Goal: Task Accomplishment & Management: Manage account settings

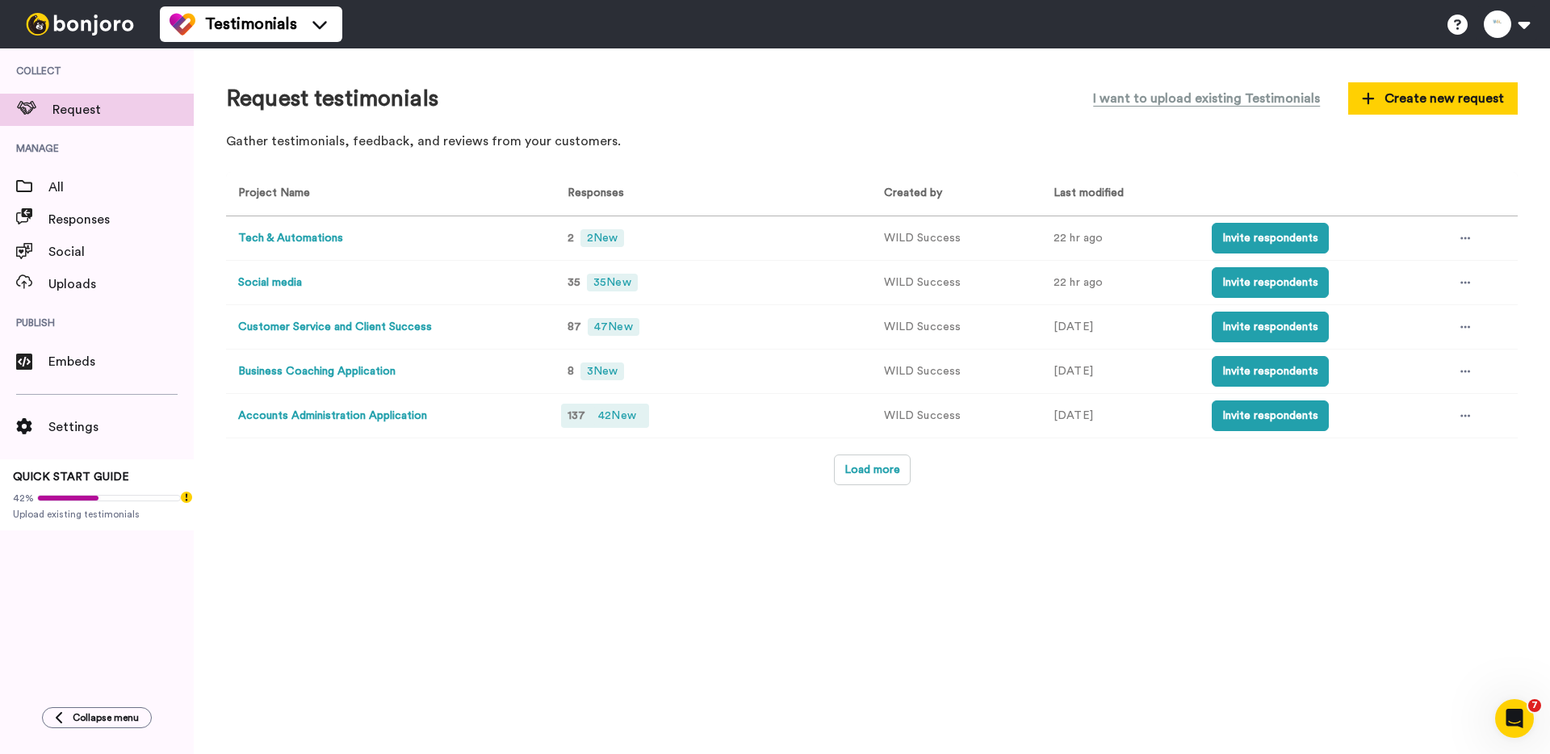
click at [621, 425] on span "42 New" at bounding box center [617, 416] width 50 height 18
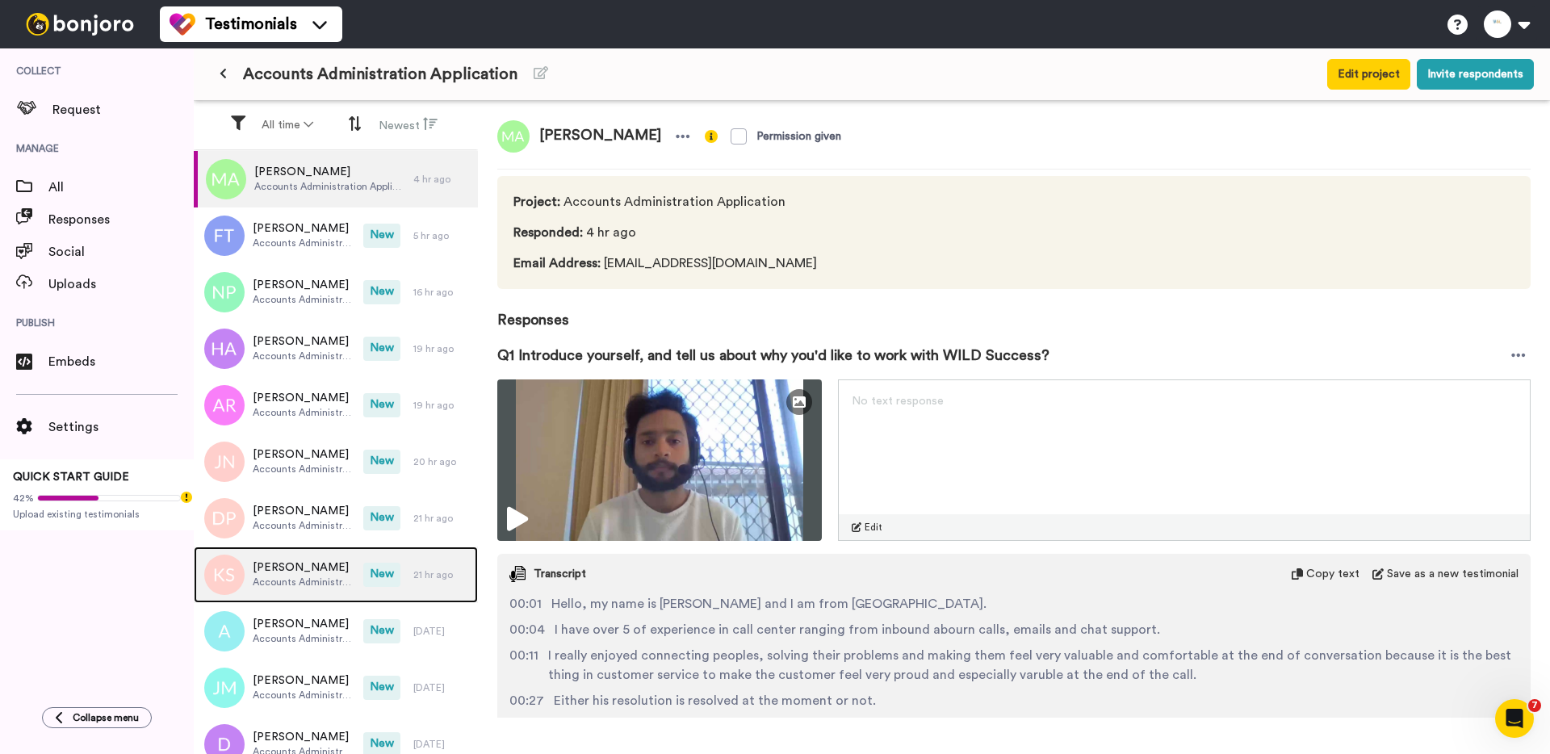
click at [384, 575] on span "New" at bounding box center [381, 575] width 37 height 24
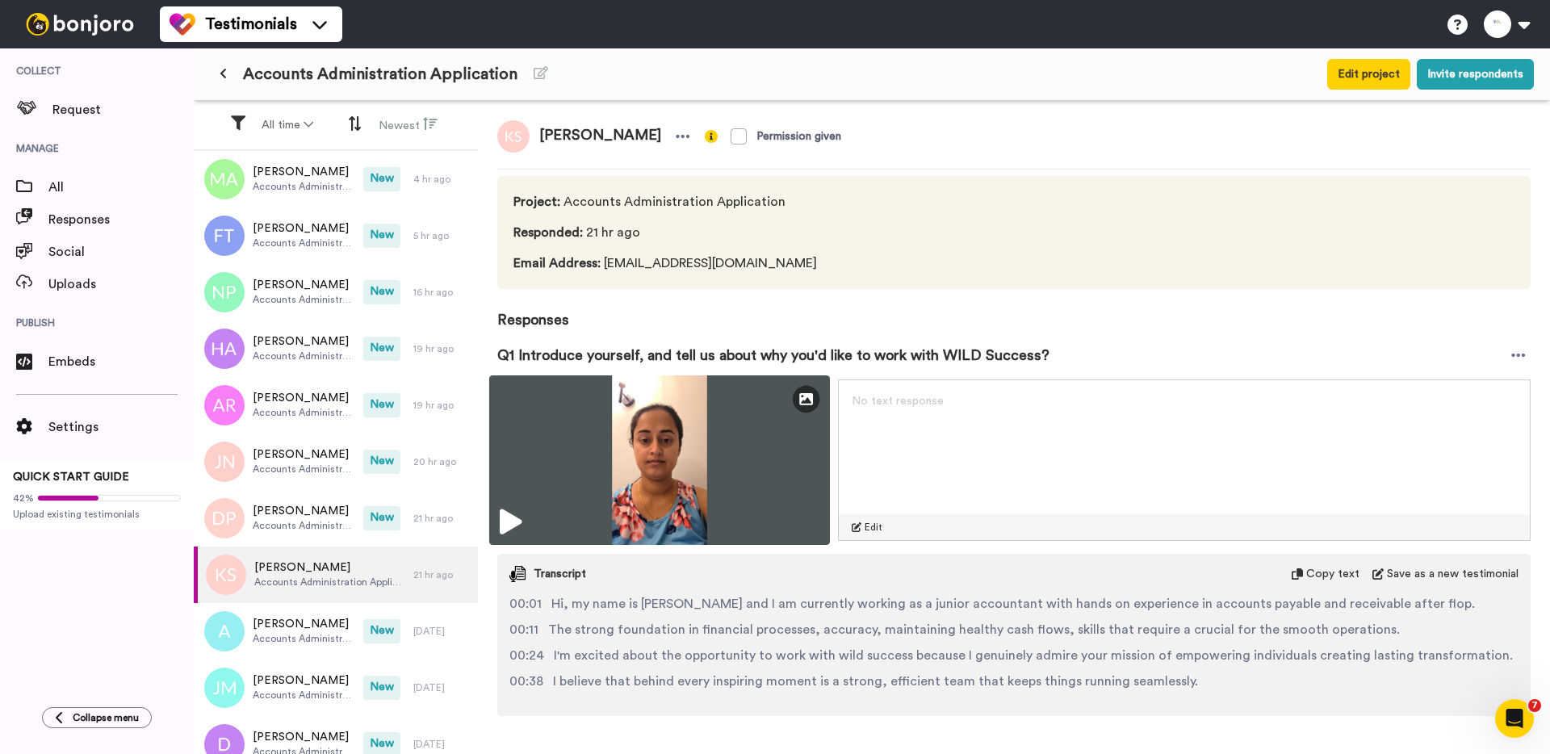
click at [639, 477] on img at bounding box center [659, 460] width 341 height 170
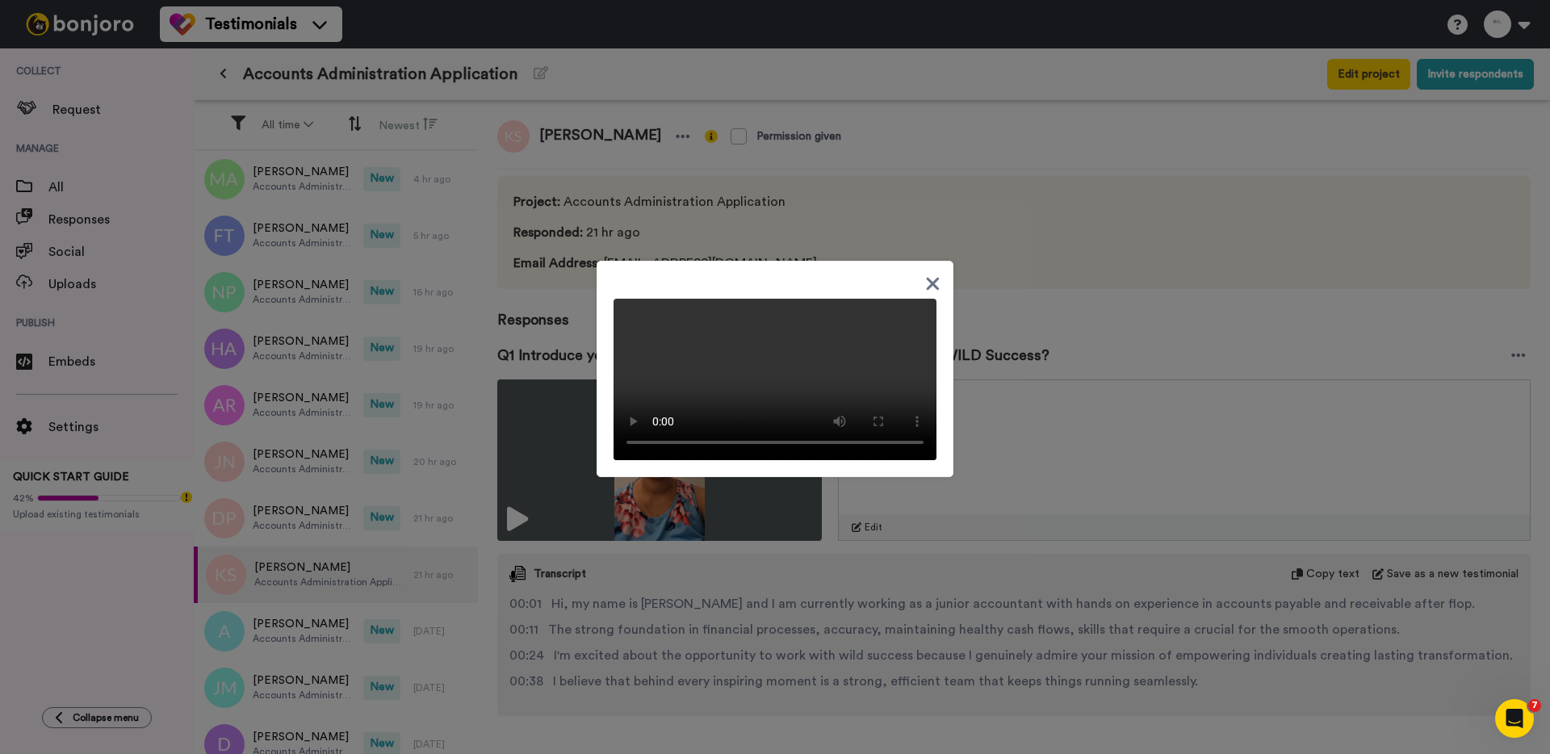
click at [375, 493] on div at bounding box center [775, 377] width 1550 height 754
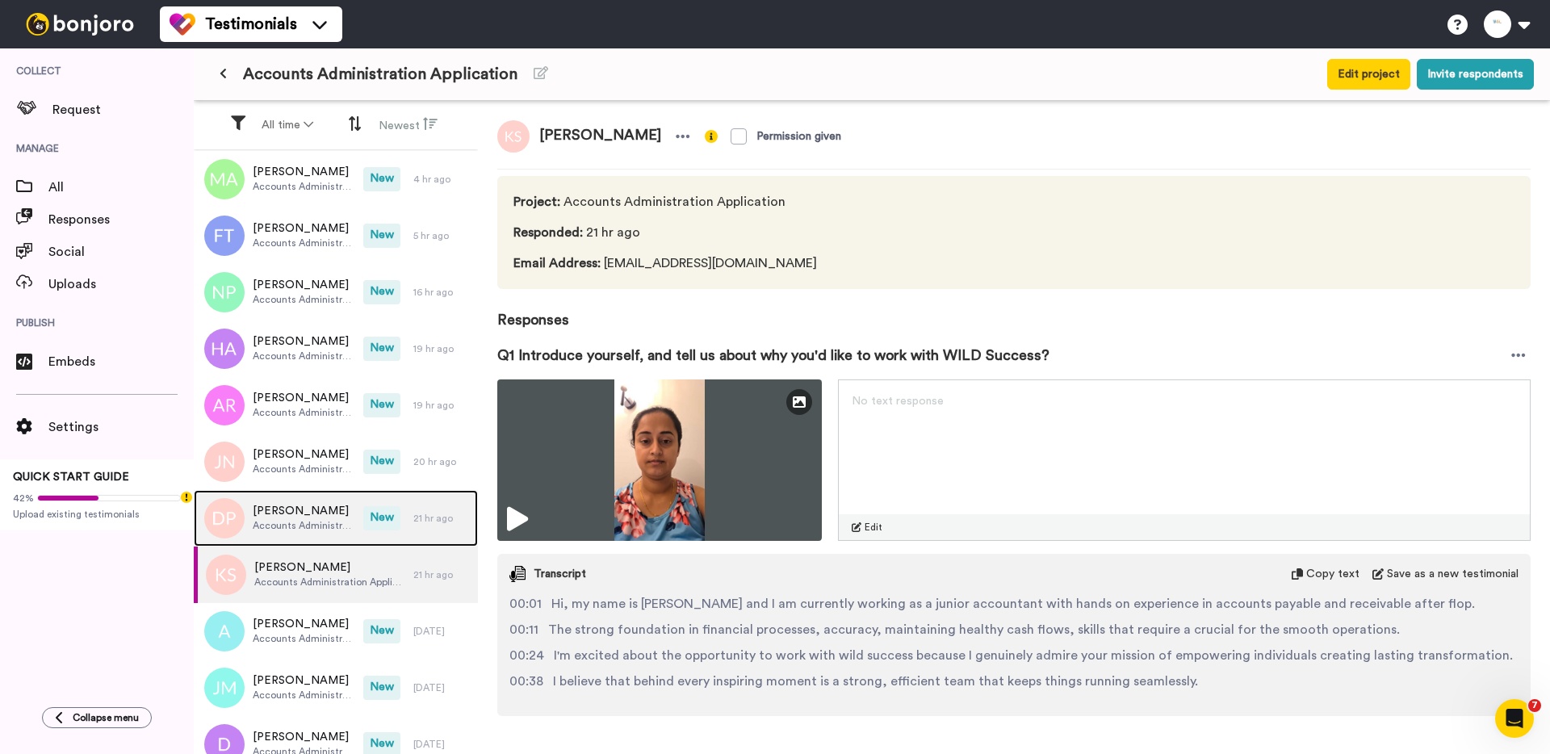
click at [363, 496] on div "Douglas Pakop Accounts Administration Application New 21 hr ago" at bounding box center [336, 518] width 284 height 57
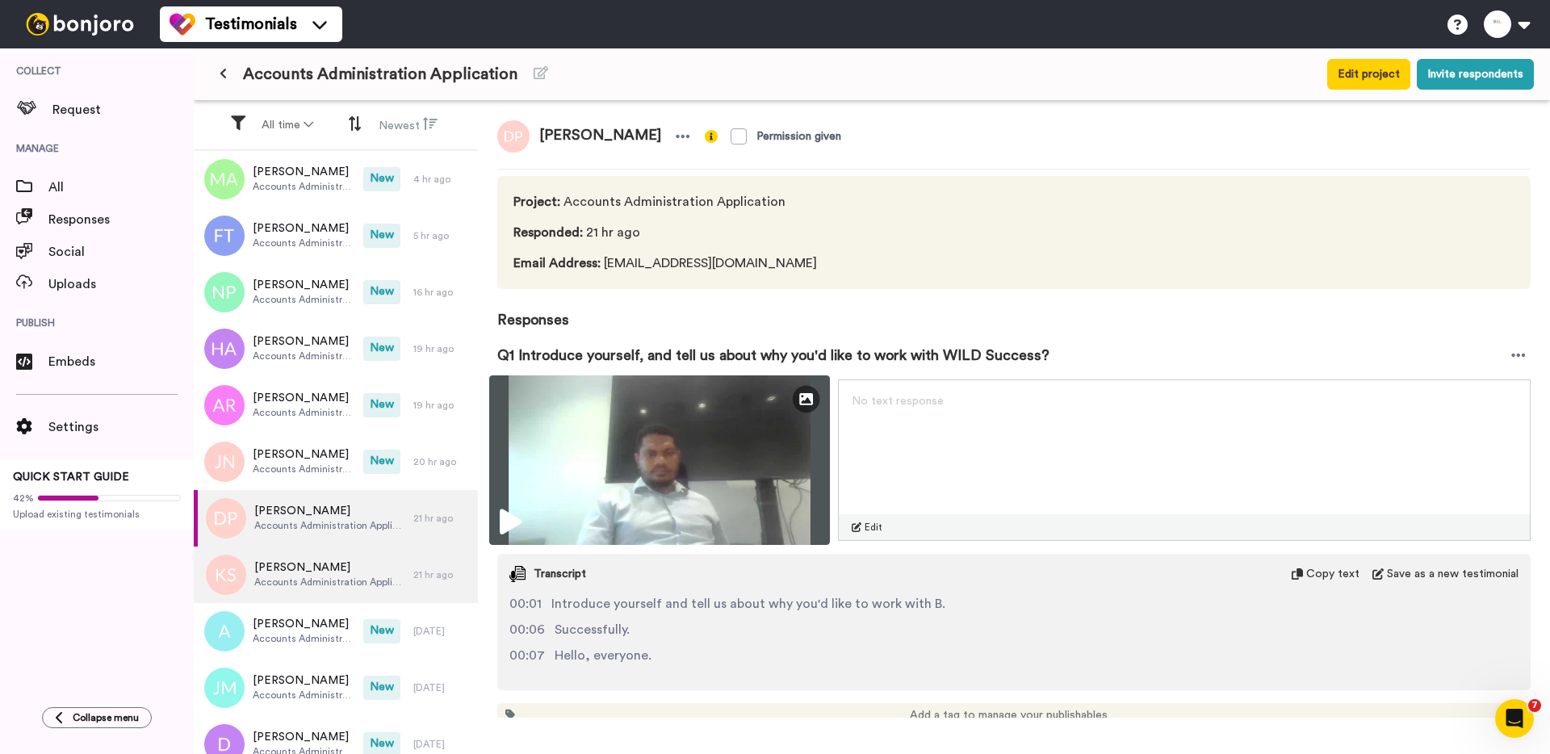
click at [601, 477] on img at bounding box center [659, 460] width 341 height 170
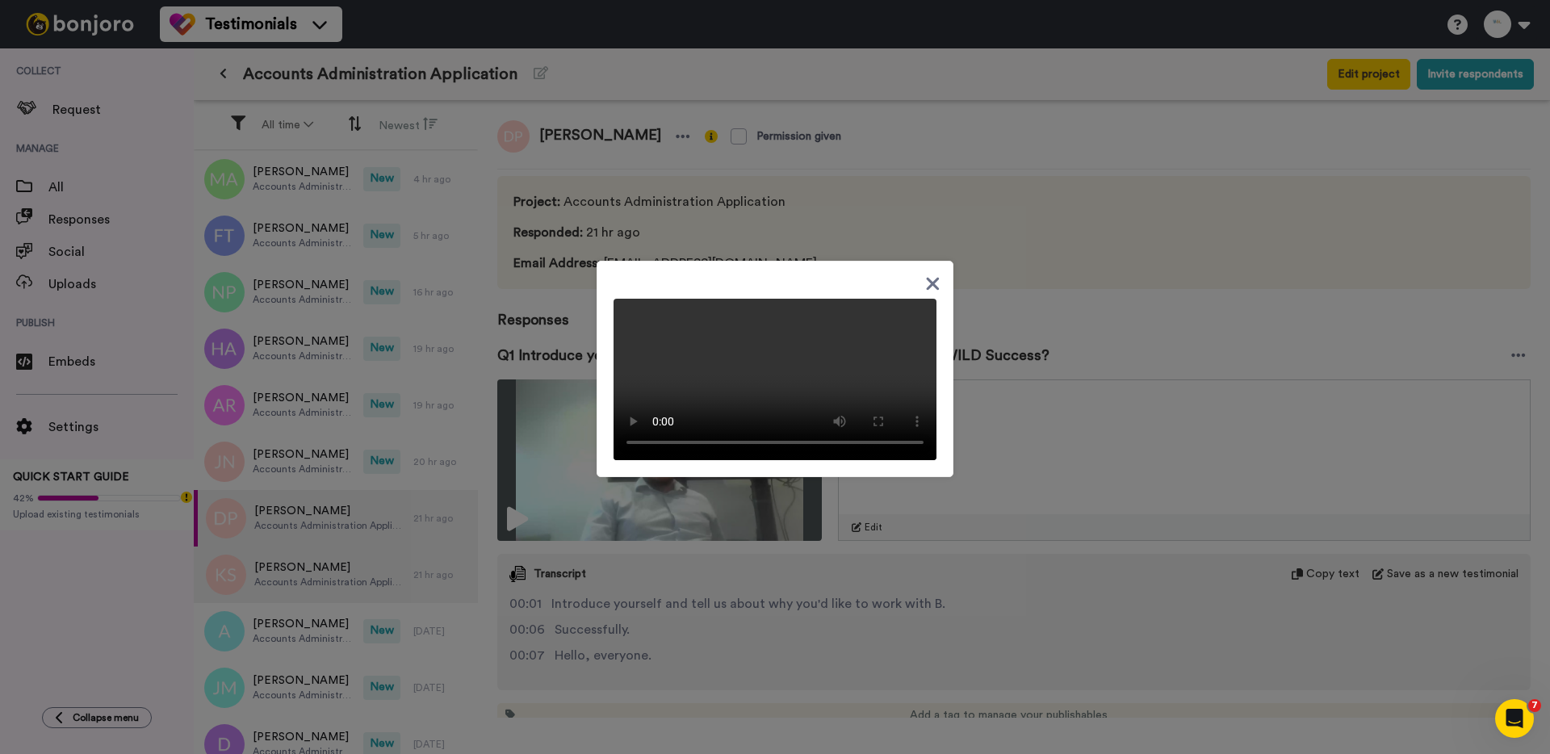
click at [417, 468] on div at bounding box center [775, 377] width 1550 height 754
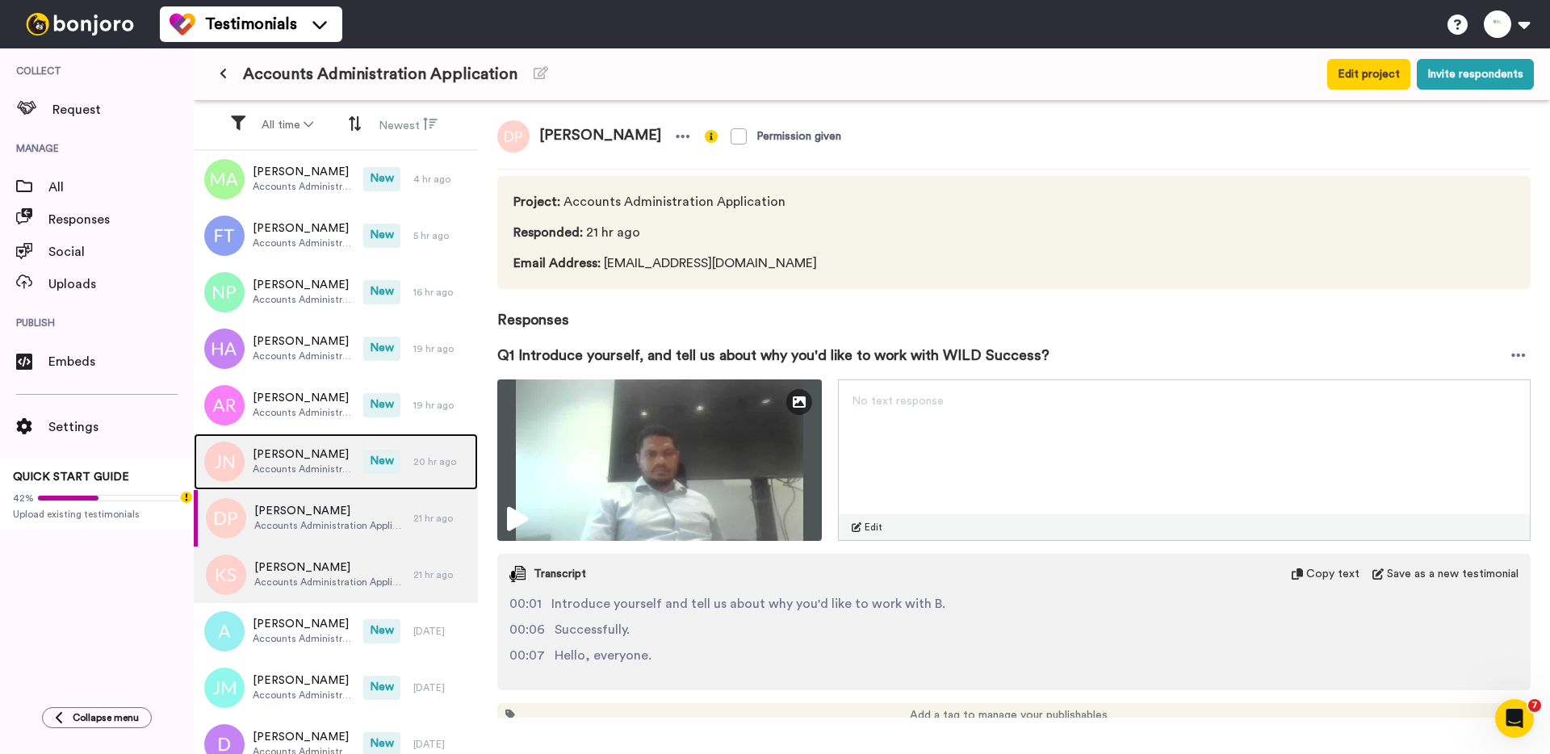
click at [400, 468] on div "Jeurika Nel Accounts Administration Application New 20 hr ago" at bounding box center [336, 462] width 284 height 57
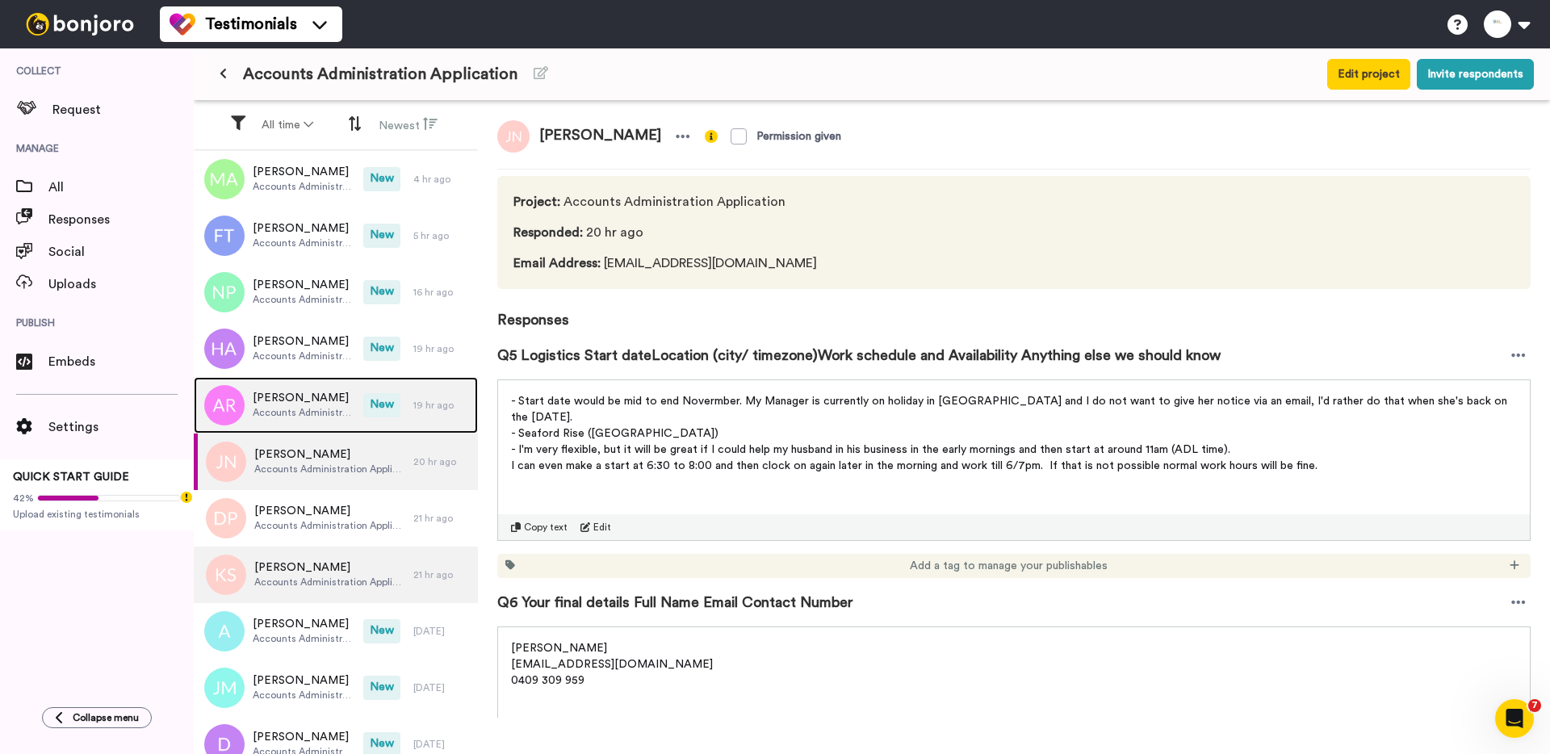
click at [449, 419] on div "Anna Rogers Accounts Administration Application New 19 hr ago" at bounding box center [336, 405] width 284 height 57
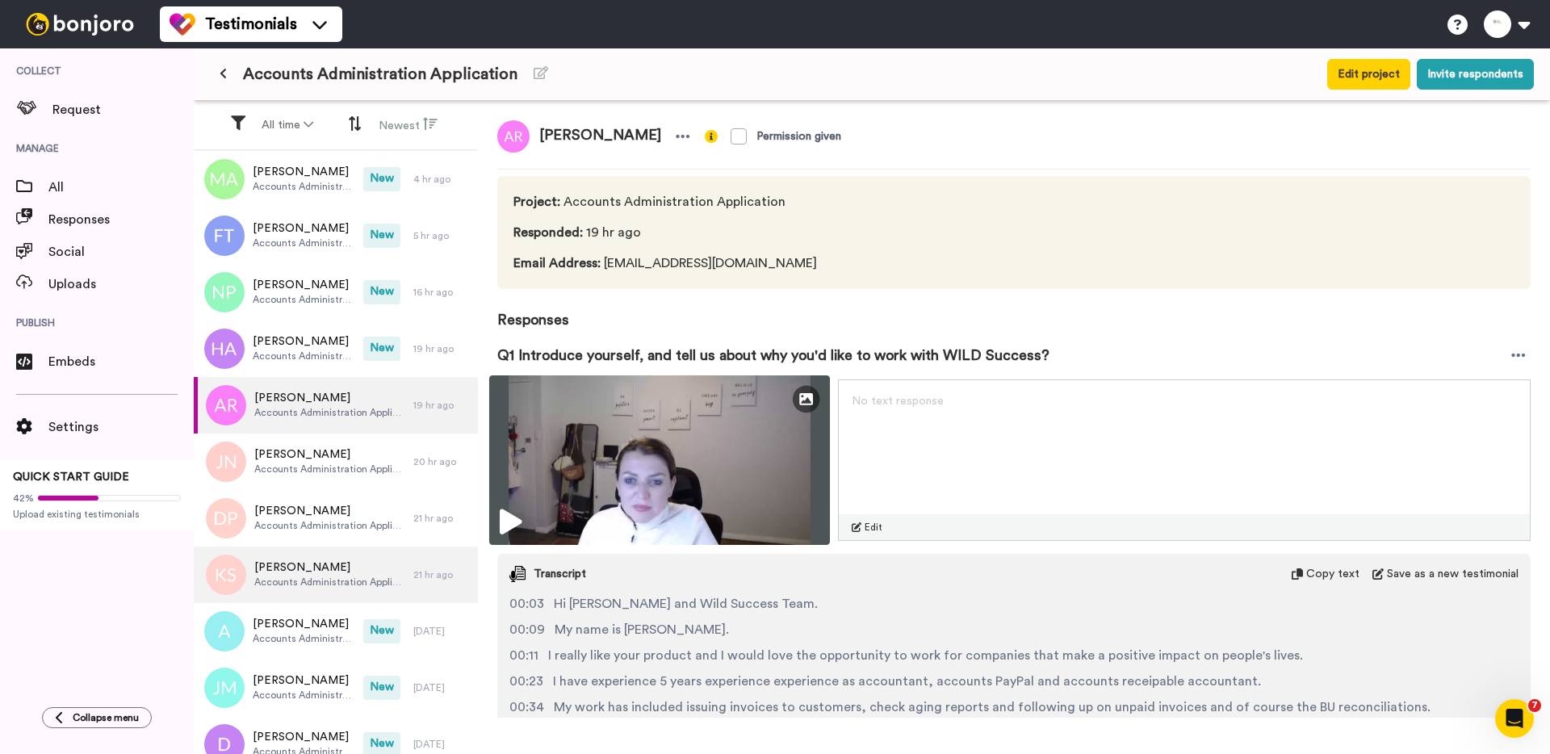
click at [528, 463] on img at bounding box center [659, 460] width 341 height 170
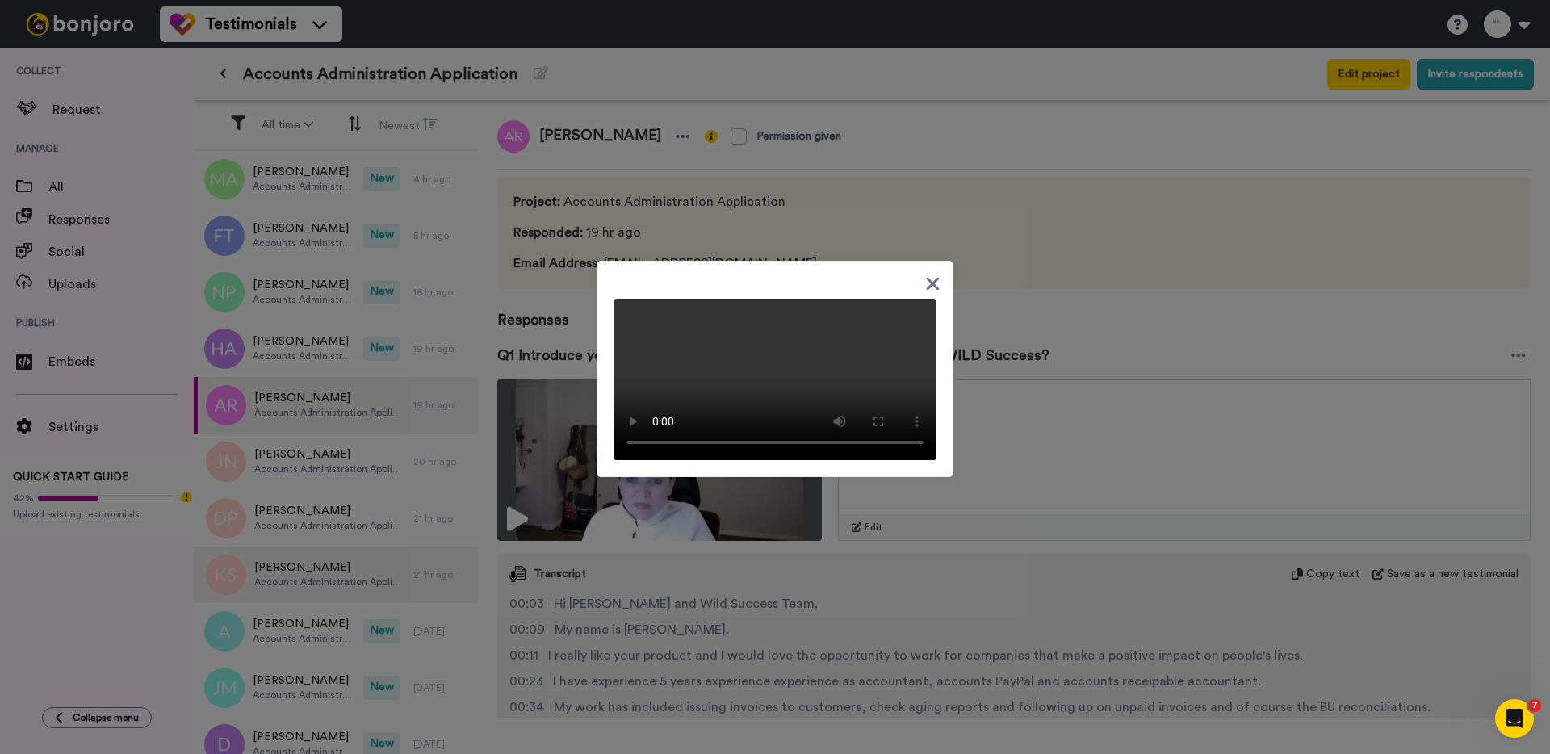
click at [295, 425] on div at bounding box center [775, 377] width 1550 height 754
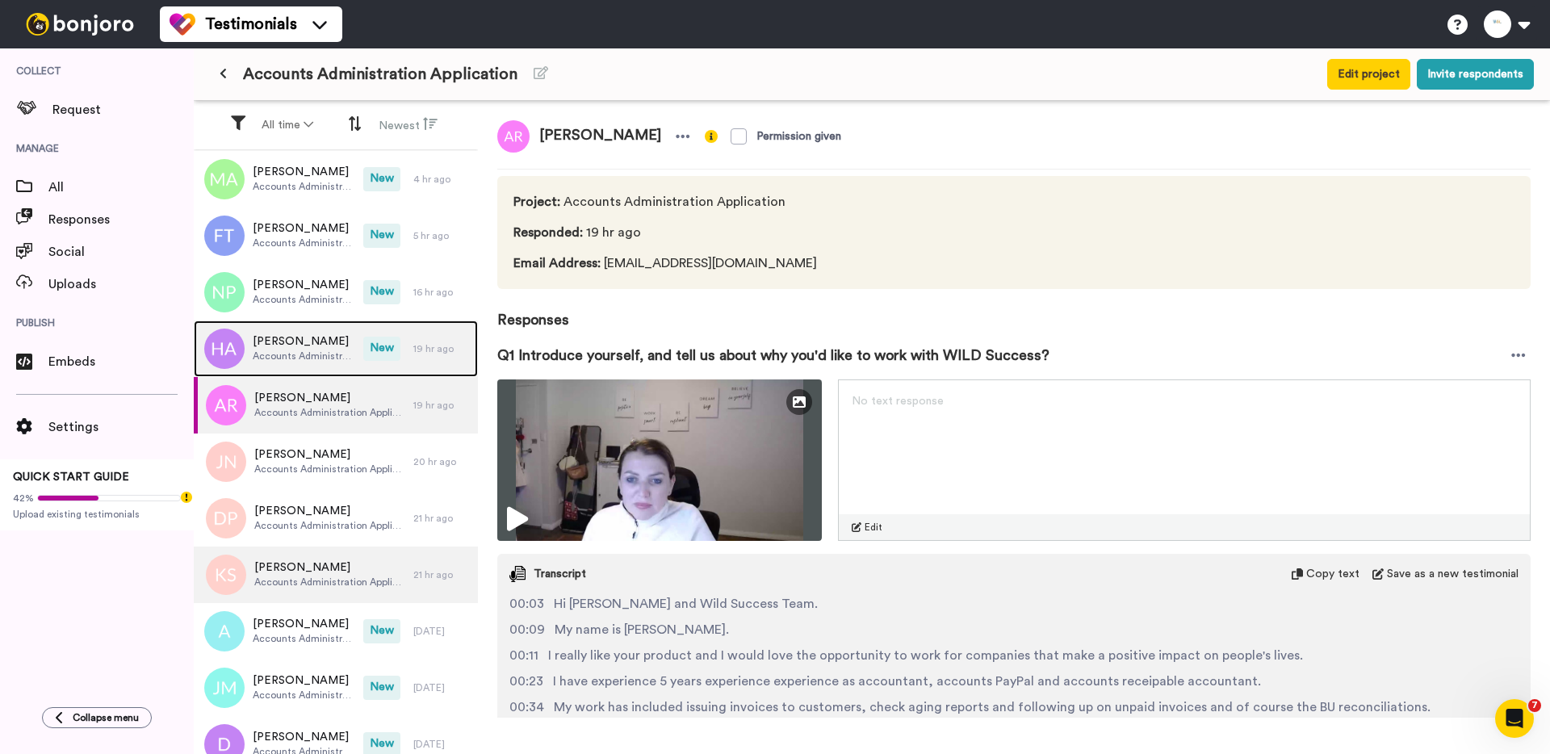
click at [316, 358] on span "Accounts Administration Application" at bounding box center [304, 356] width 103 height 13
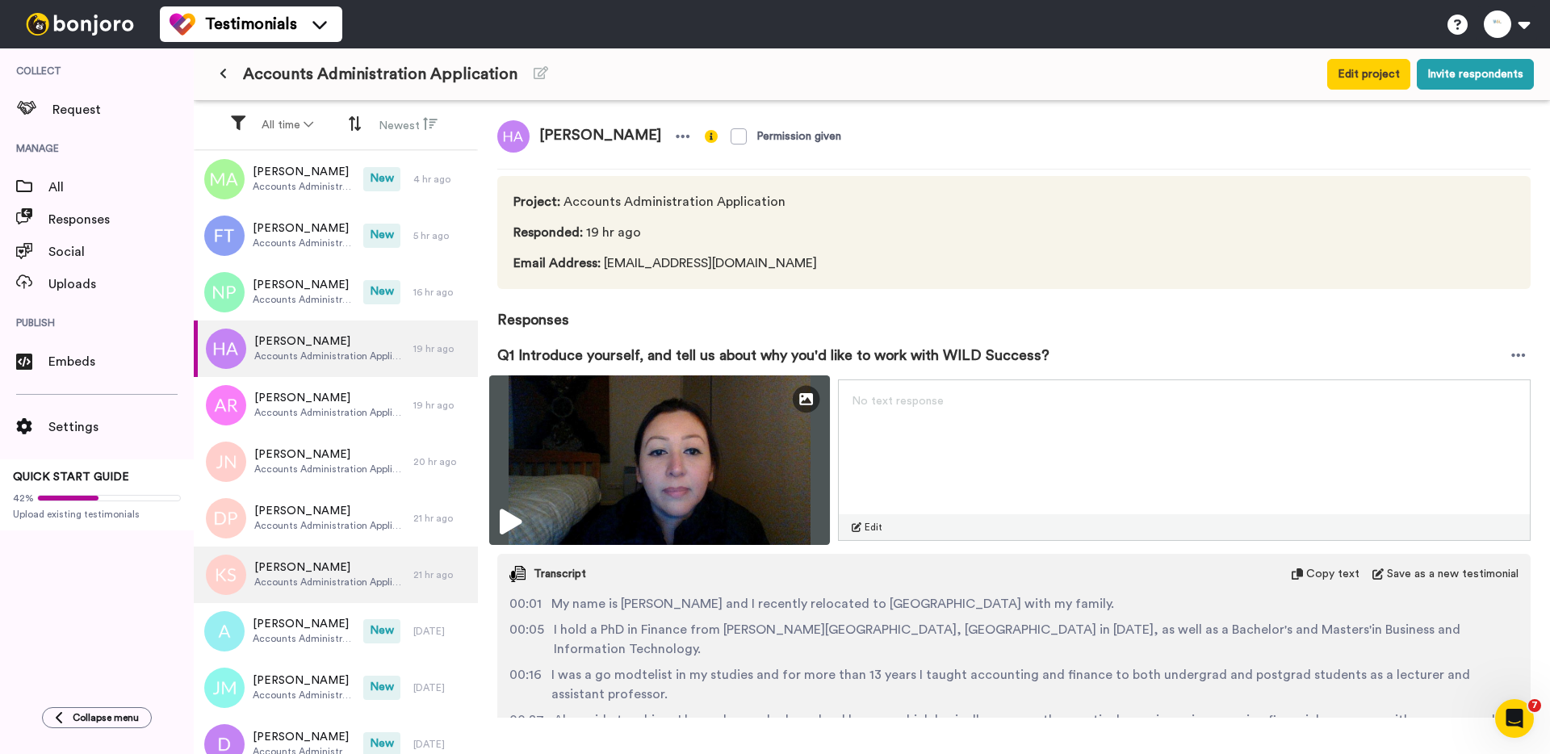
click at [570, 460] on img at bounding box center [659, 460] width 341 height 170
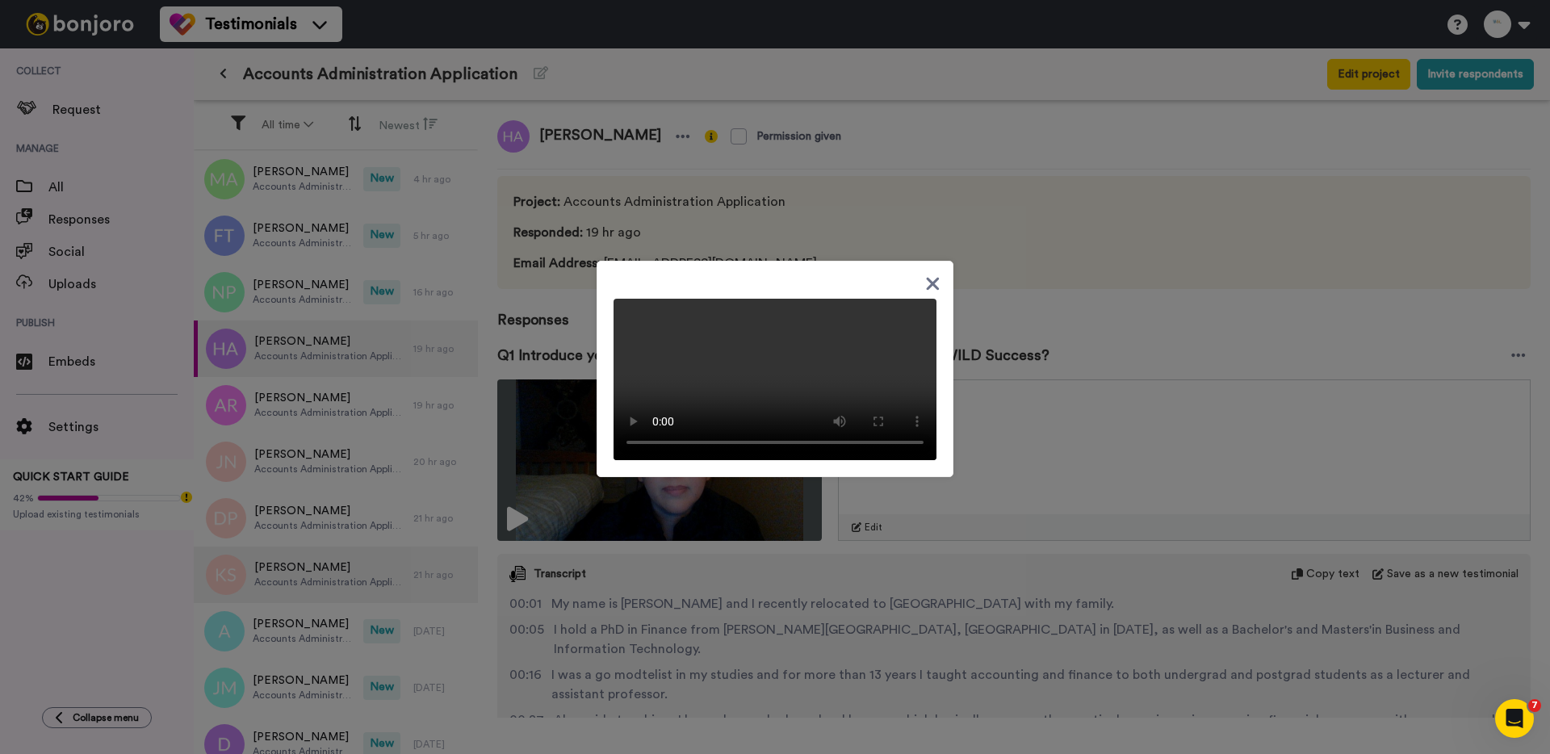
click at [563, 509] on div at bounding box center [775, 377] width 1550 height 754
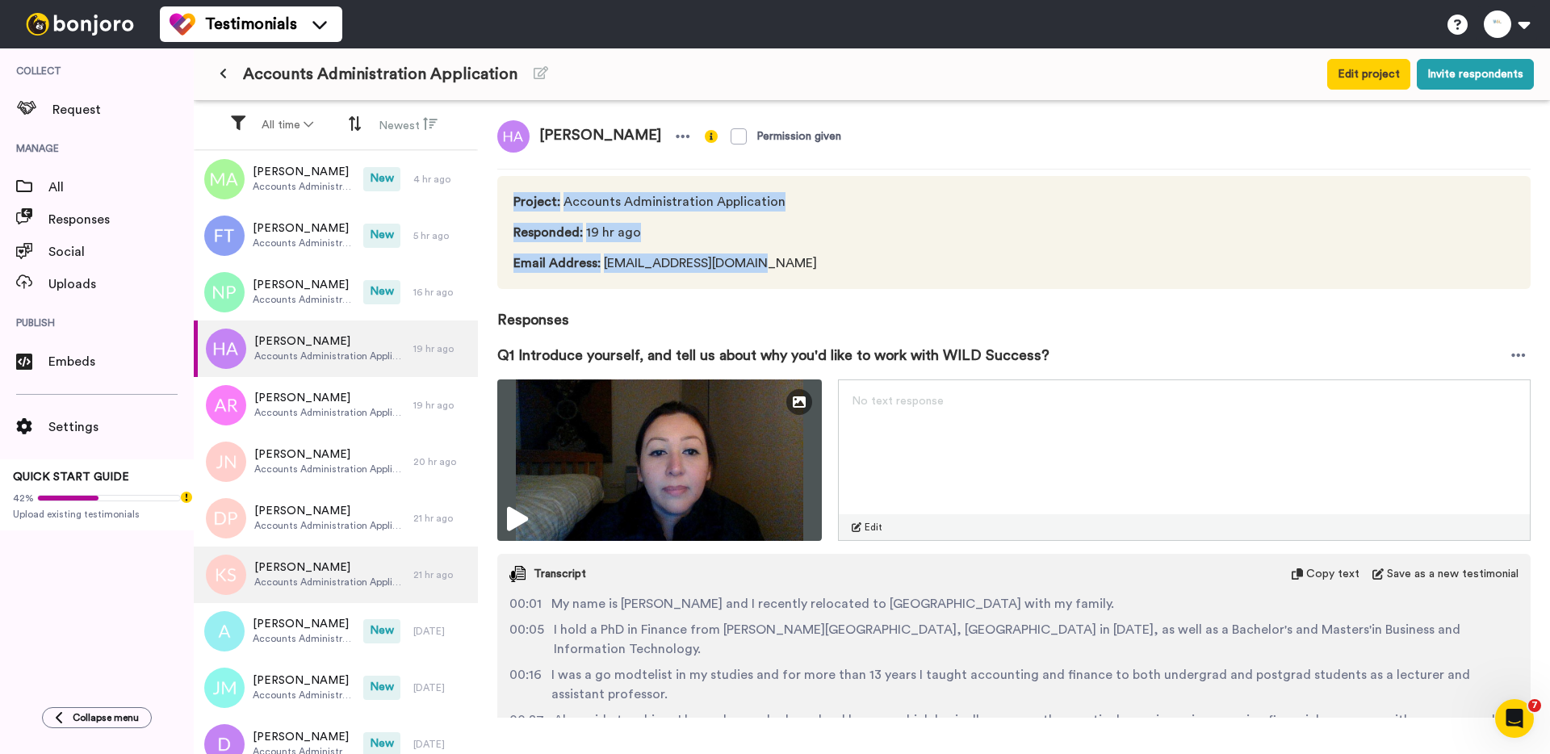
drag, startPoint x: 768, startPoint y: 266, endPoint x: 513, endPoint y: 199, distance: 263.0
click at [513, 199] on div "Project : Accounts Administration Application Responded : 19 hr ago Email Addre…" at bounding box center [668, 232] width 310 height 81
copy div "Project : Accounts Administration Application Responded : 19 hr ago Email Addre…"
click at [309, 266] on div "Nichelle Prakash Accounts Administration Application" at bounding box center [279, 292] width 170 height 57
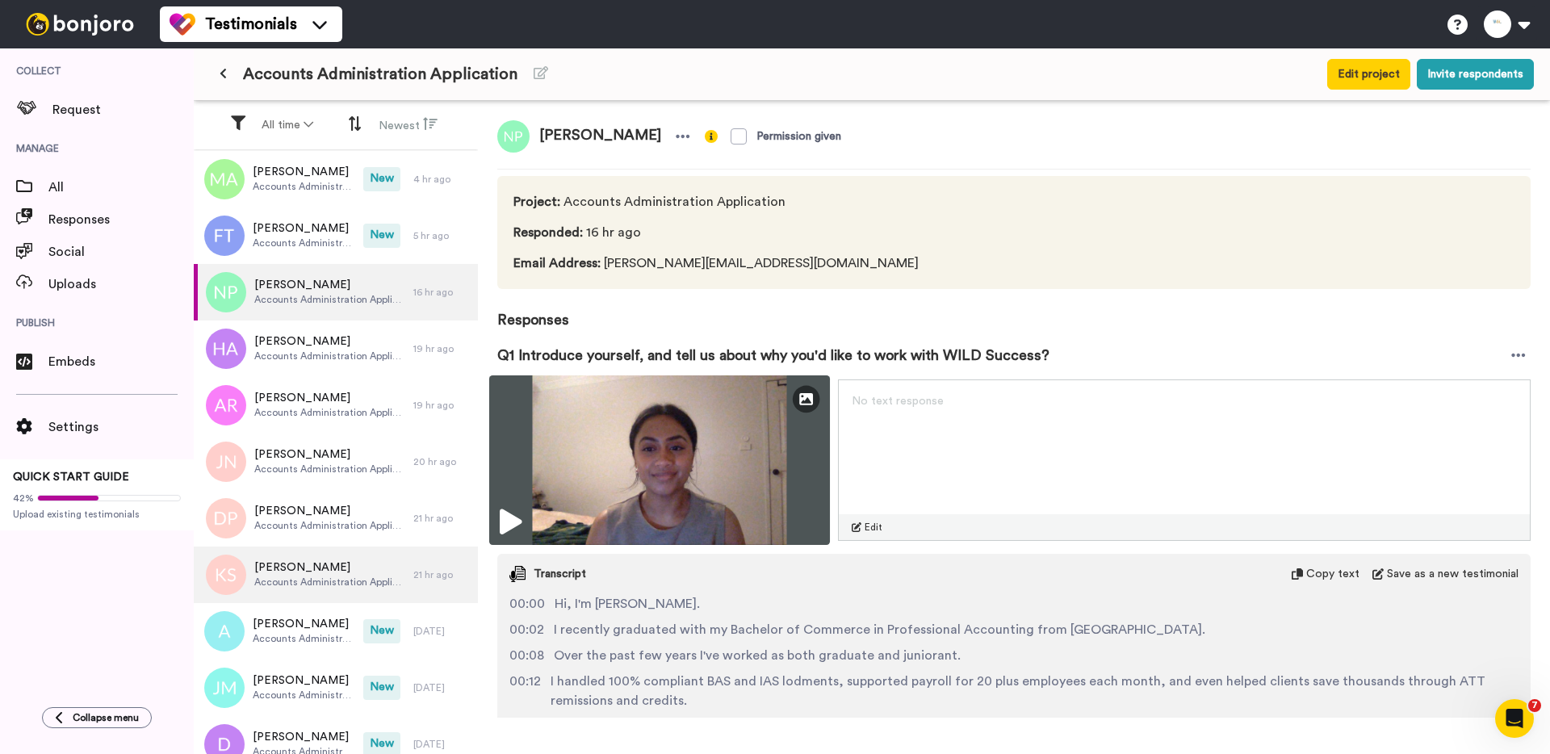
click at [701, 487] on img at bounding box center [659, 460] width 341 height 170
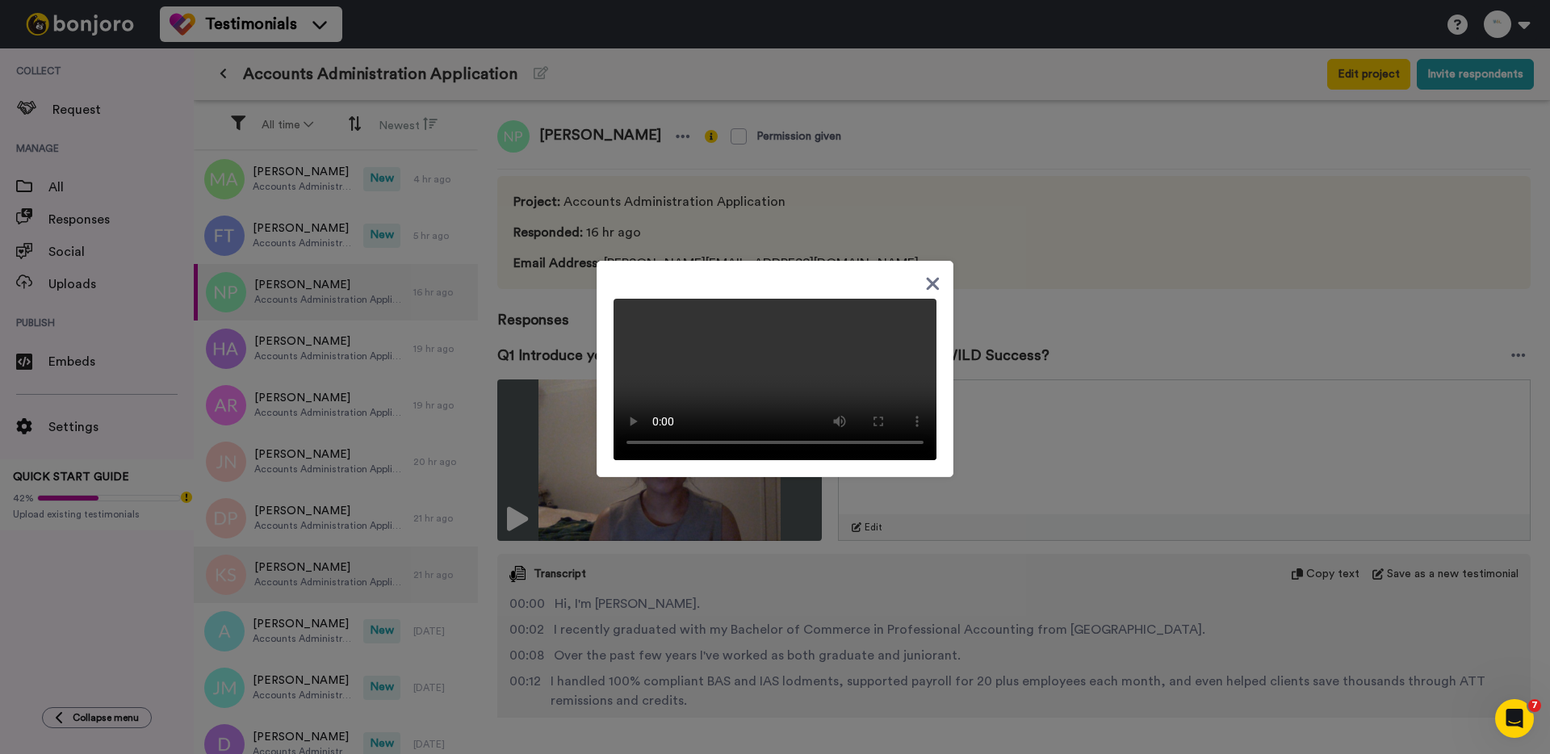
click at [555, 320] on div at bounding box center [775, 377] width 1550 height 754
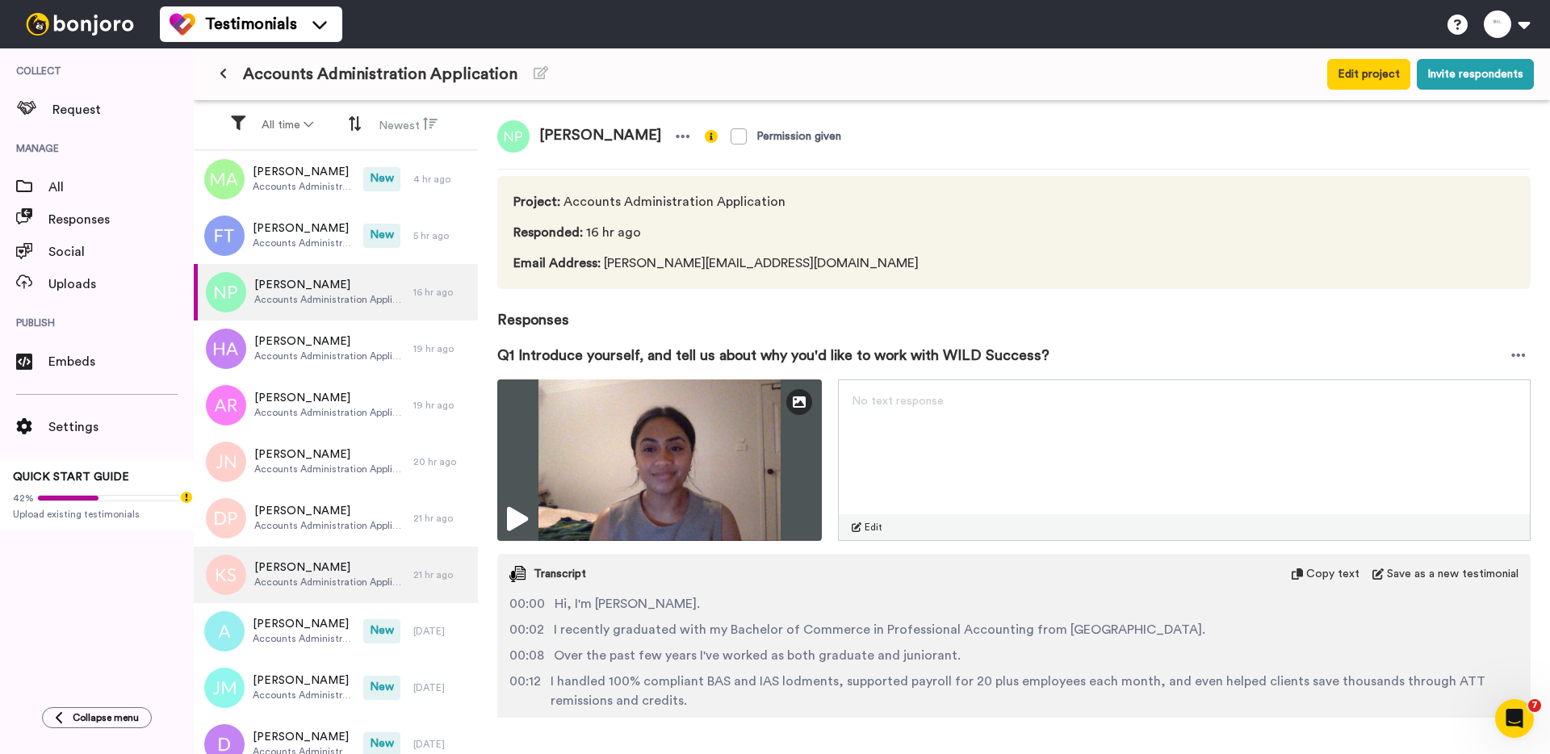
click at [647, 254] on span "Email Address : nichelle@outlook.com.au" at bounding box center [715, 262] width 405 height 19
drag, startPoint x: 601, startPoint y: 264, endPoint x: 805, endPoint y: 267, distance: 203.5
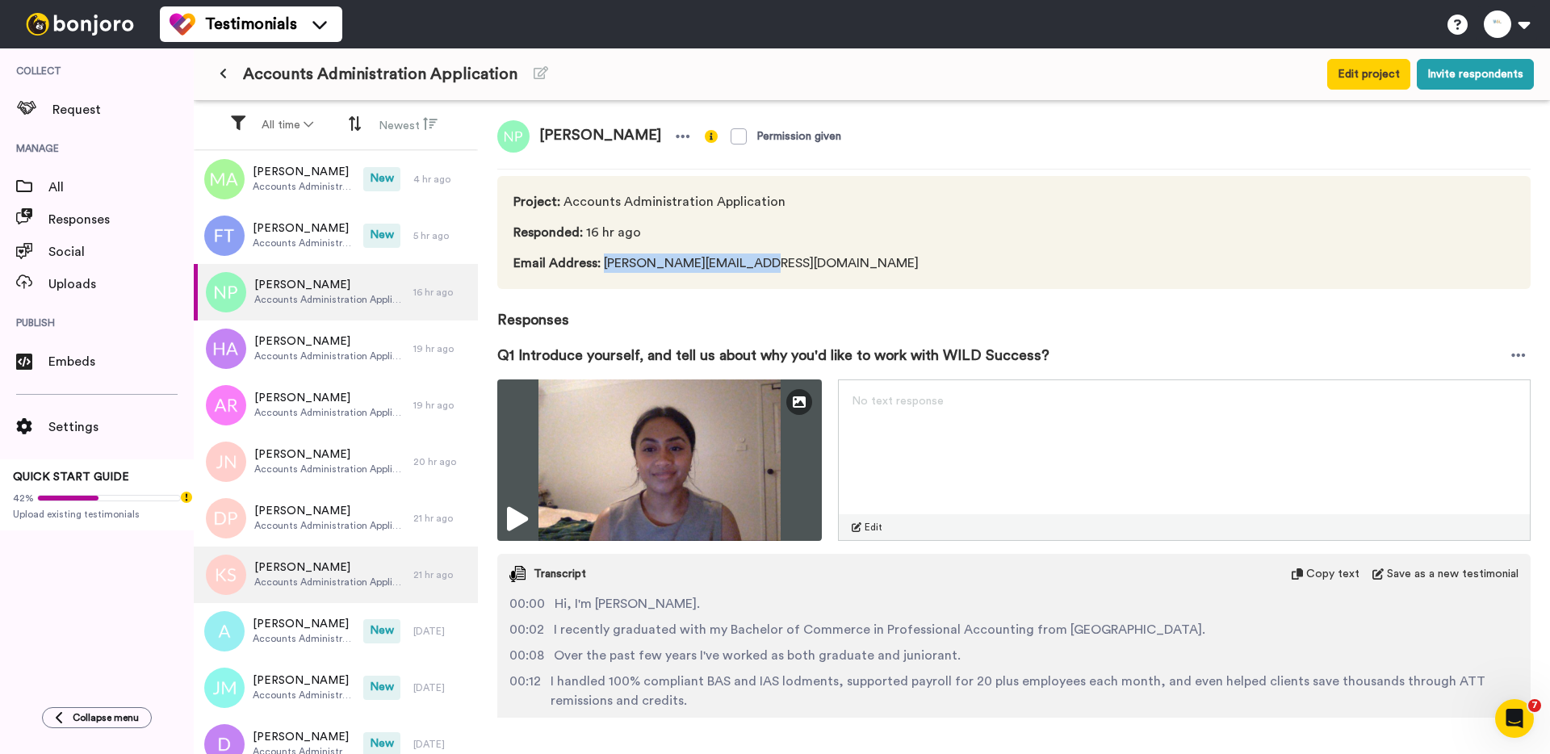
click at [805, 267] on span "Email Address : nichelle@outlook.com.au" at bounding box center [715, 262] width 405 height 19
copy span "nichelle@outlook.com.au"
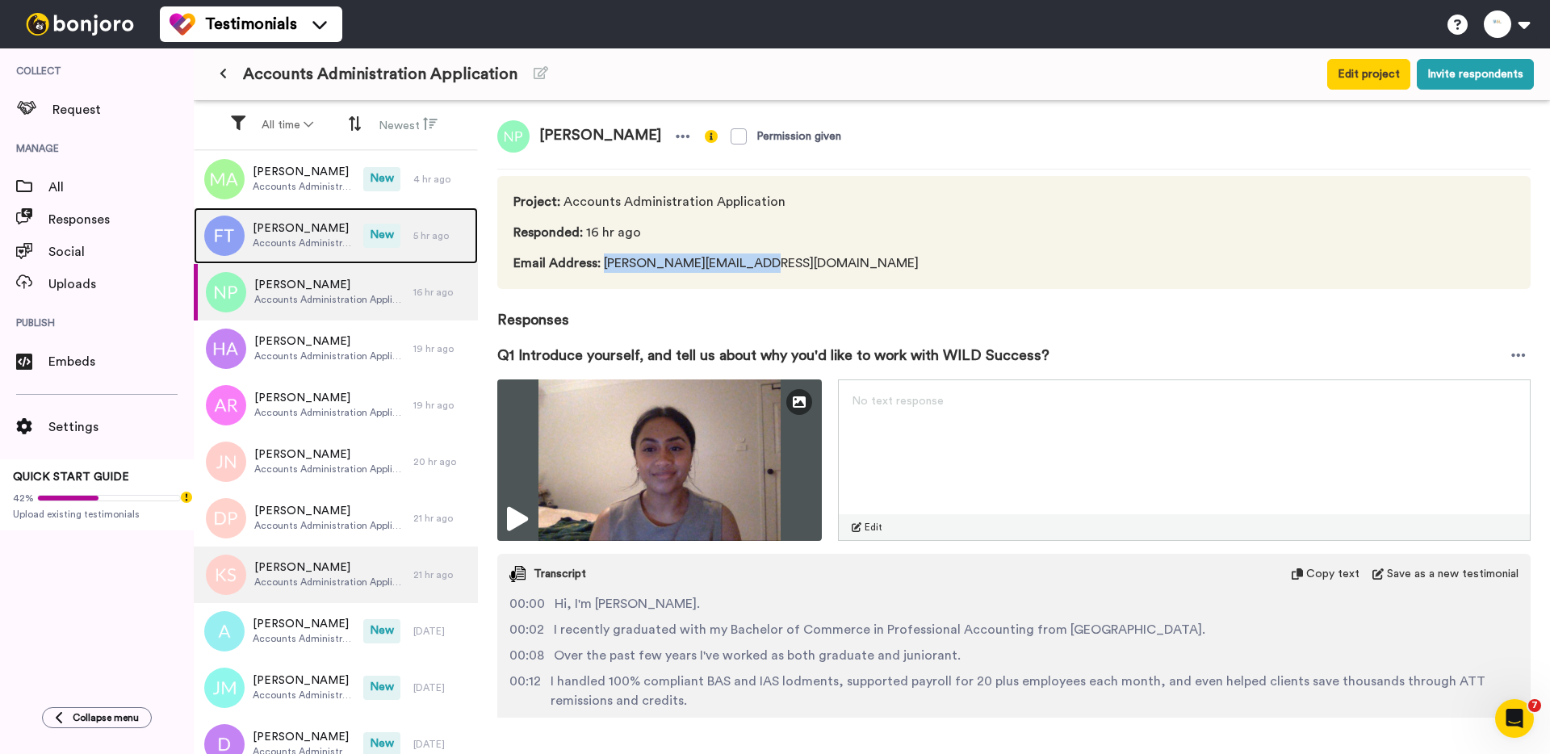
click at [340, 244] on span "Accounts Administration Application" at bounding box center [304, 243] width 103 height 13
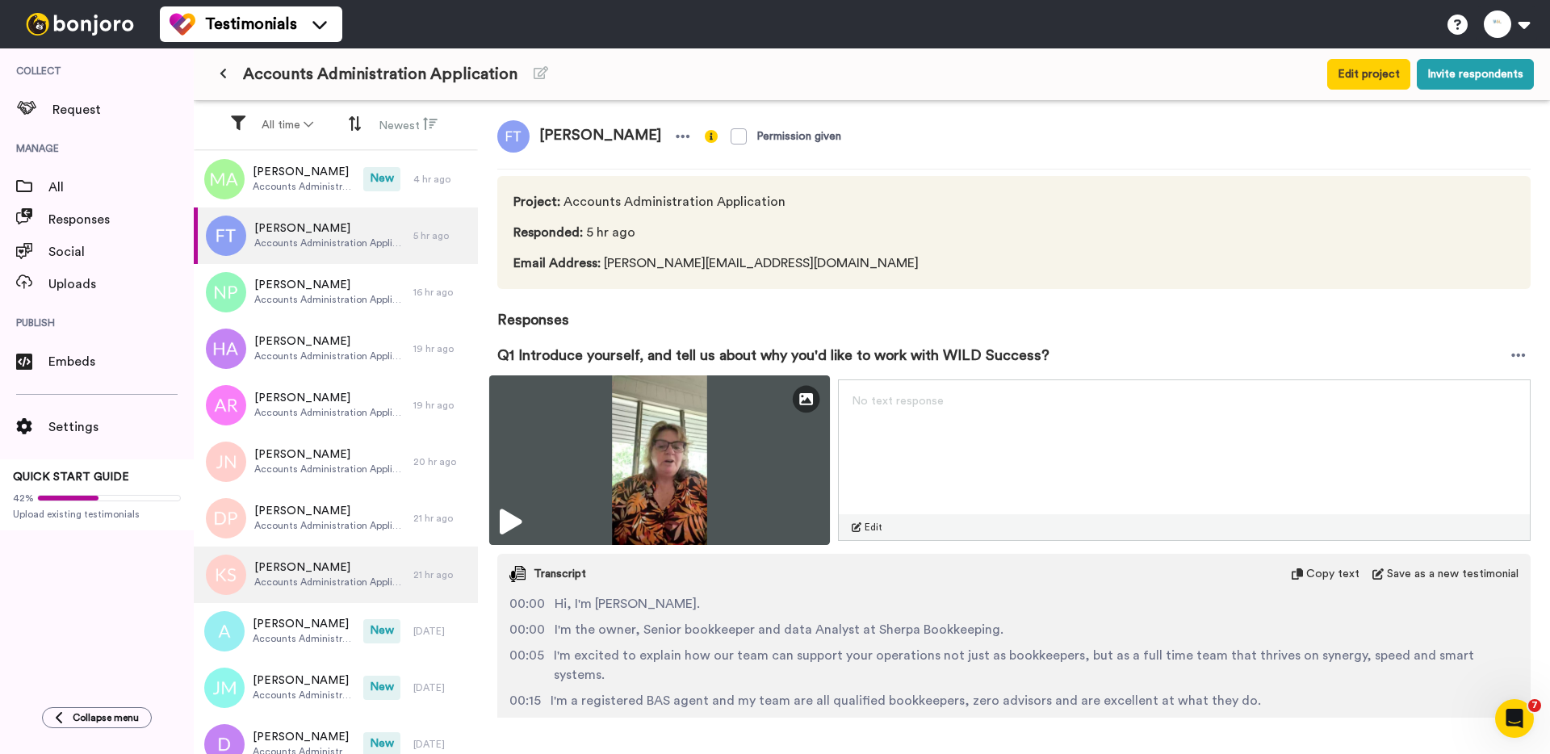
click at [574, 494] on img at bounding box center [659, 460] width 341 height 170
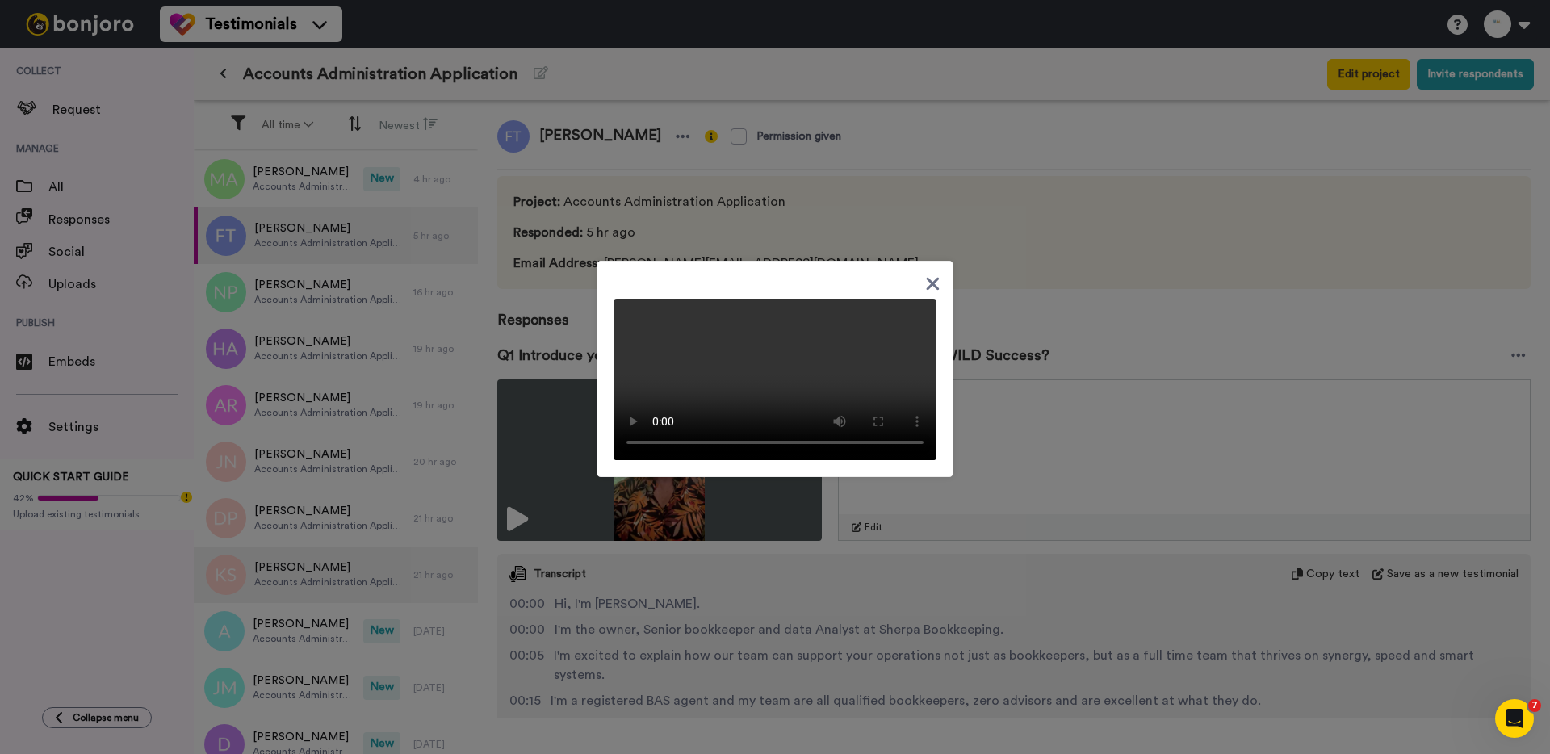
click at [289, 186] on div at bounding box center [775, 377] width 1550 height 754
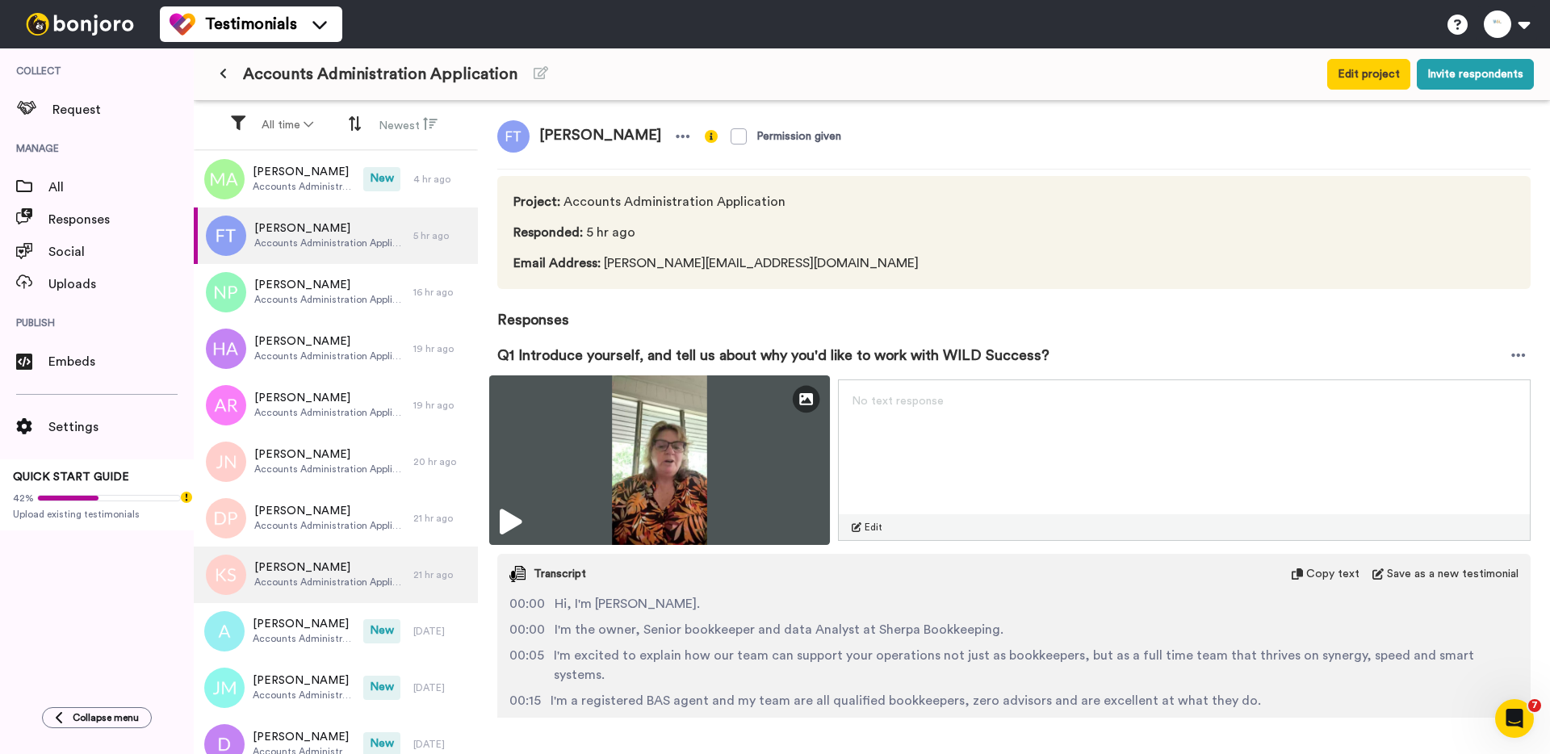
click at [598, 444] on img at bounding box center [659, 460] width 341 height 170
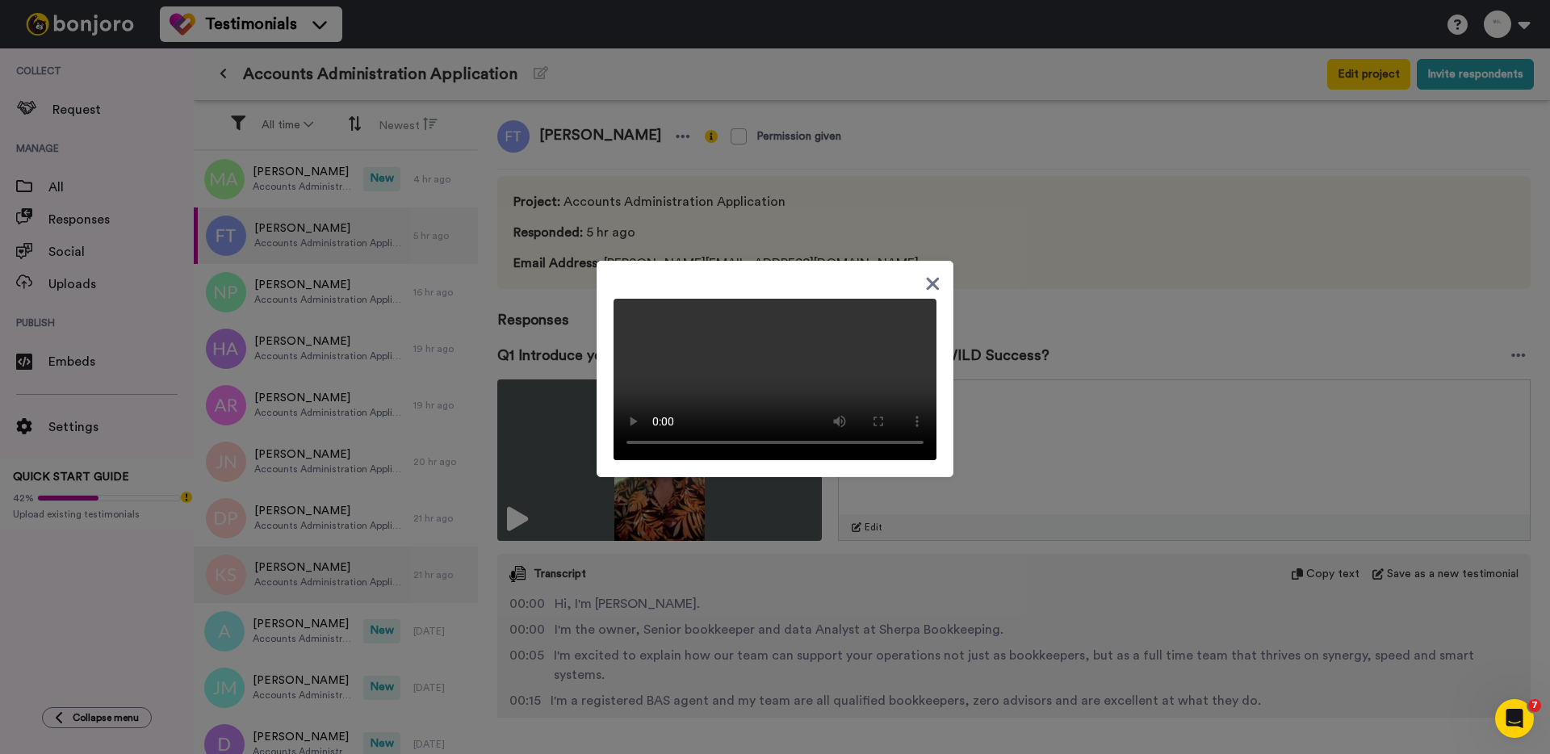
click at [329, 201] on div at bounding box center [775, 377] width 1550 height 754
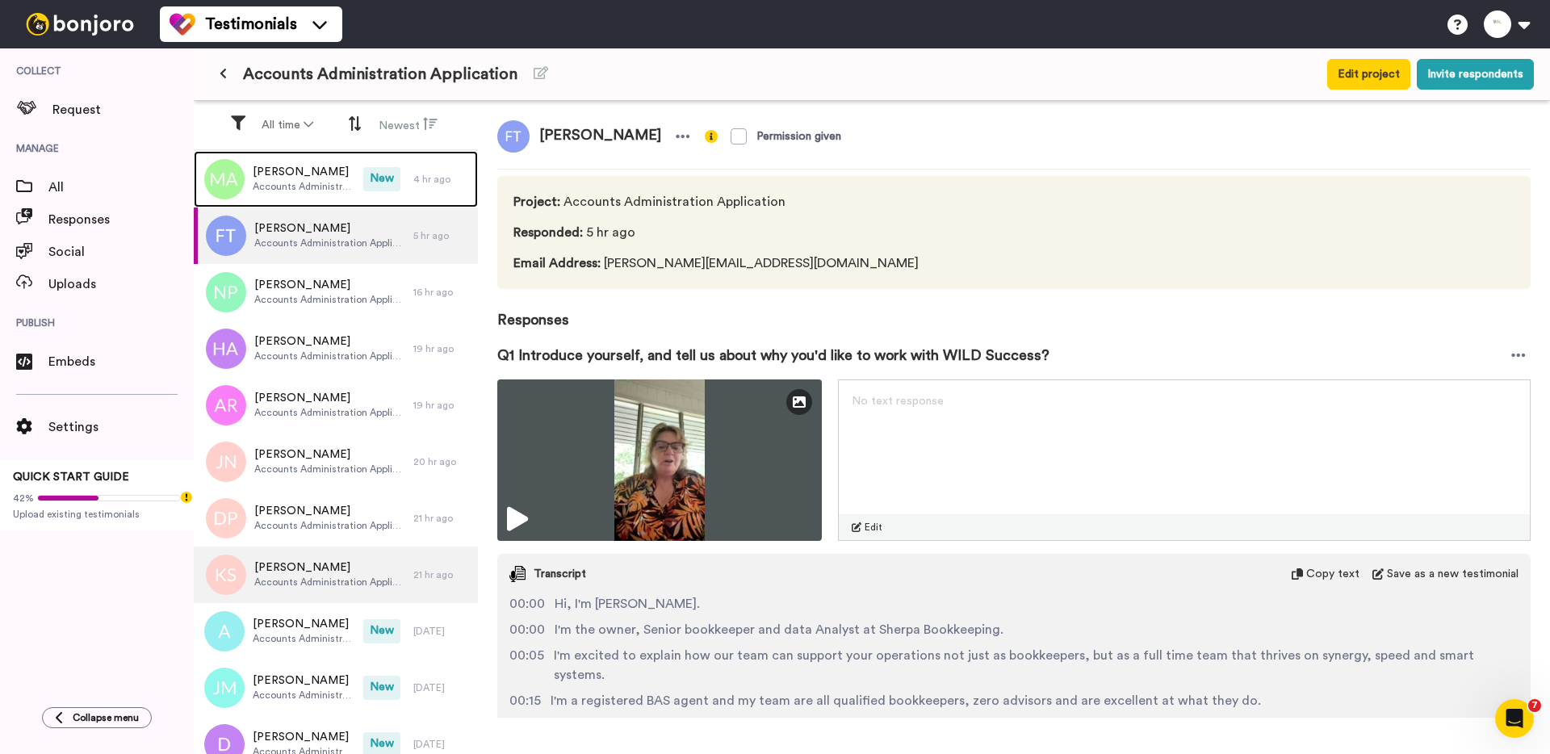
click at [329, 201] on div "Muhammad Awais Accounts Administration Application" at bounding box center [279, 179] width 170 height 57
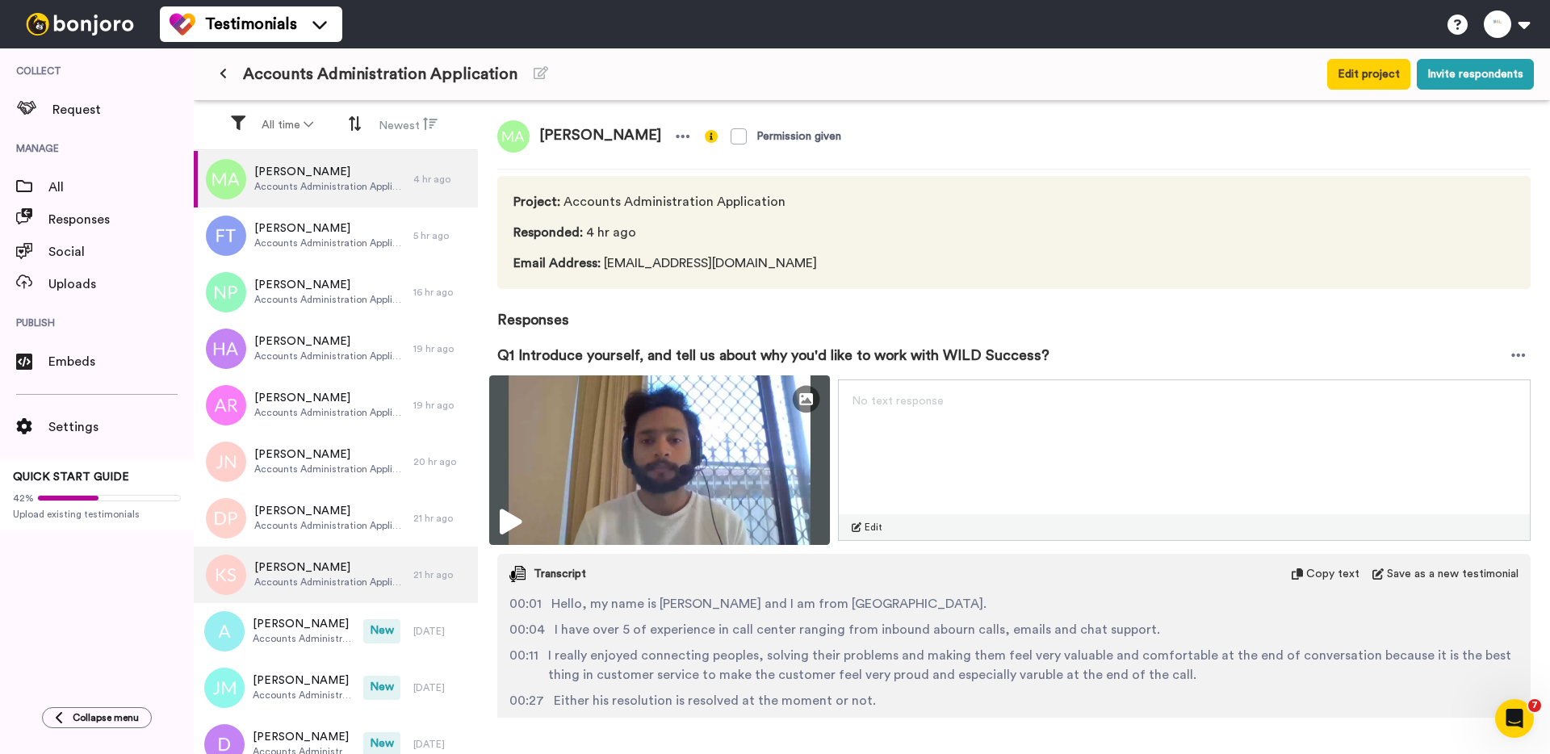
click at [596, 441] on img at bounding box center [659, 460] width 341 height 170
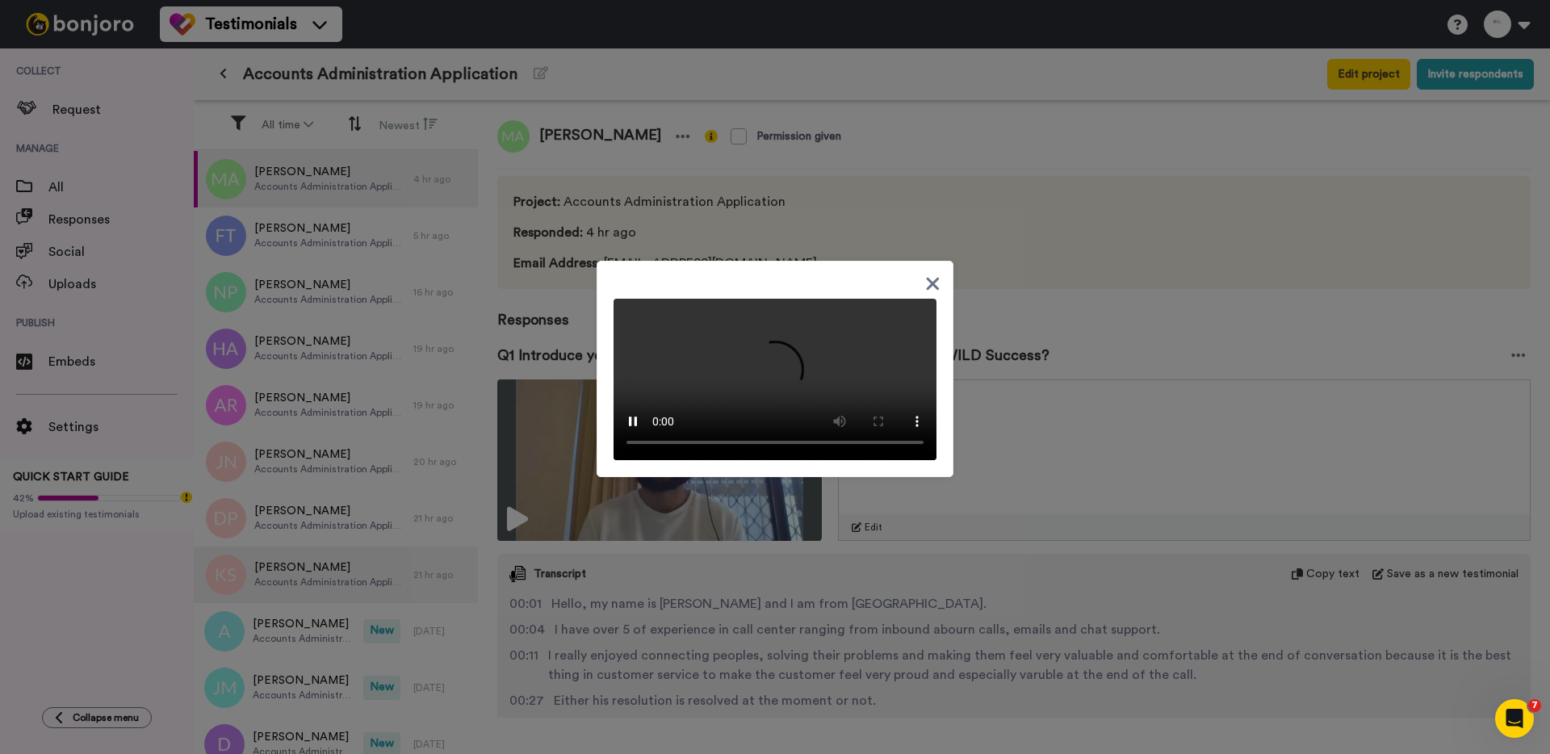
click at [292, 31] on div at bounding box center [775, 377] width 1550 height 754
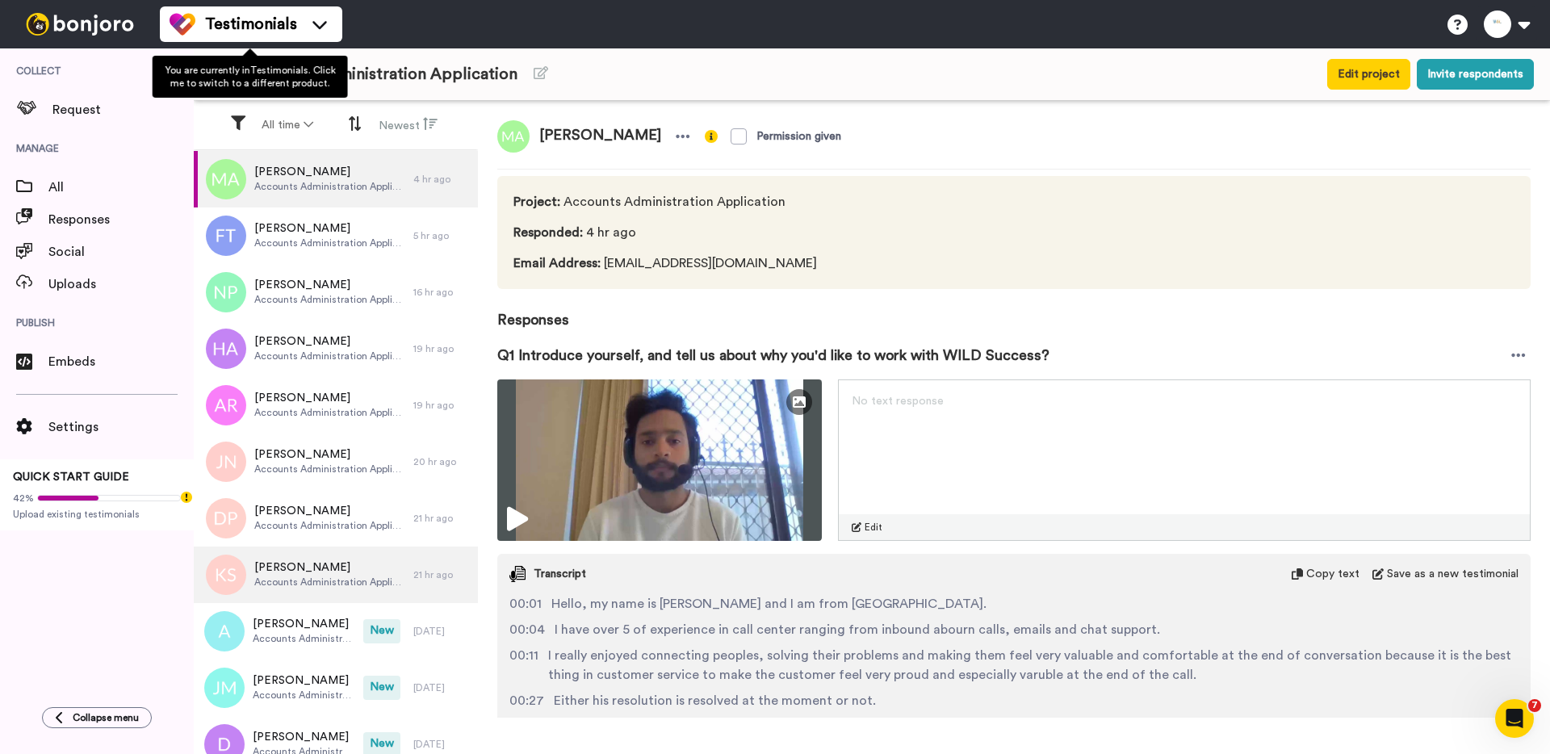
click at [292, 31] on span "Testimonials" at bounding box center [251, 24] width 92 height 23
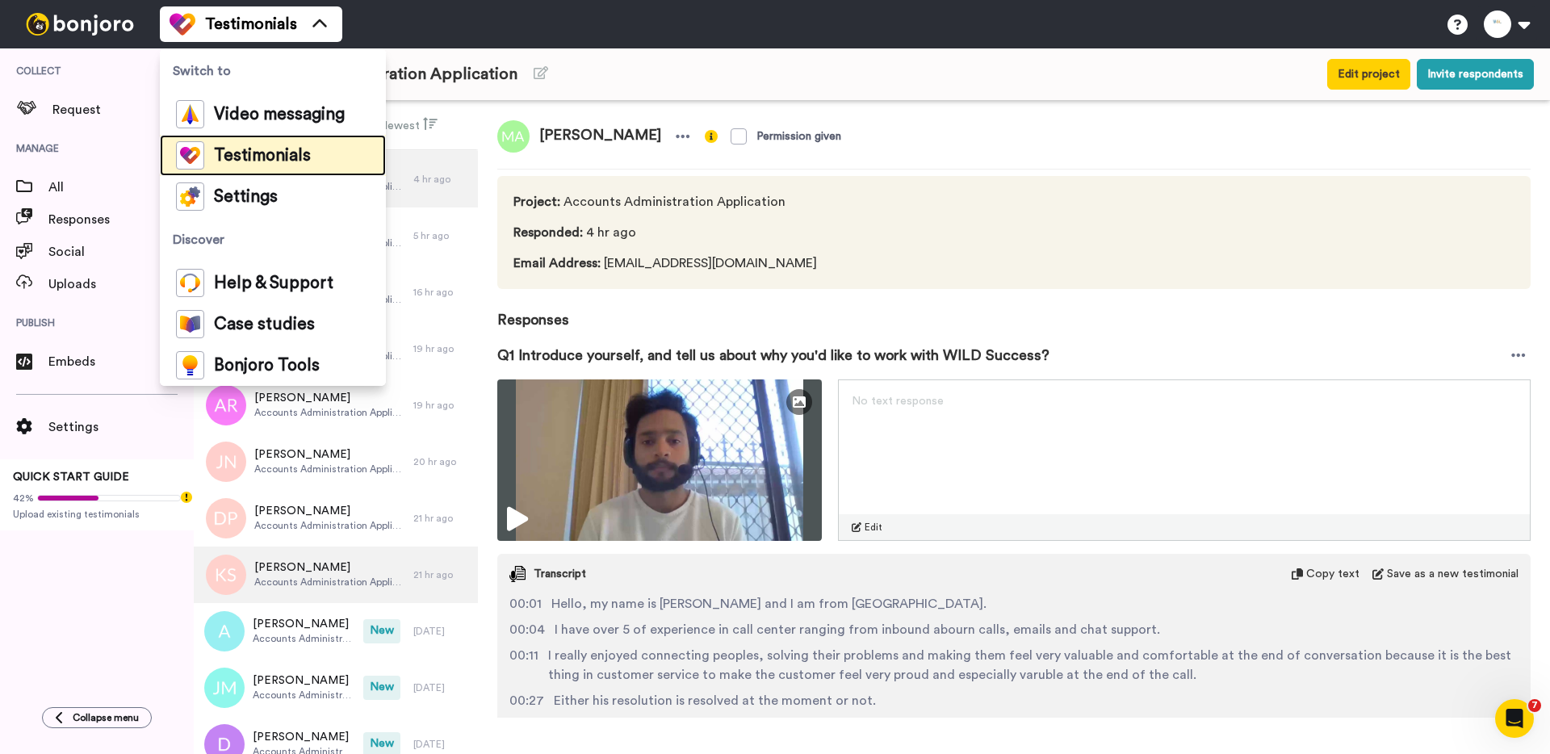
click at [287, 148] on span "Testimonials" at bounding box center [262, 156] width 97 height 16
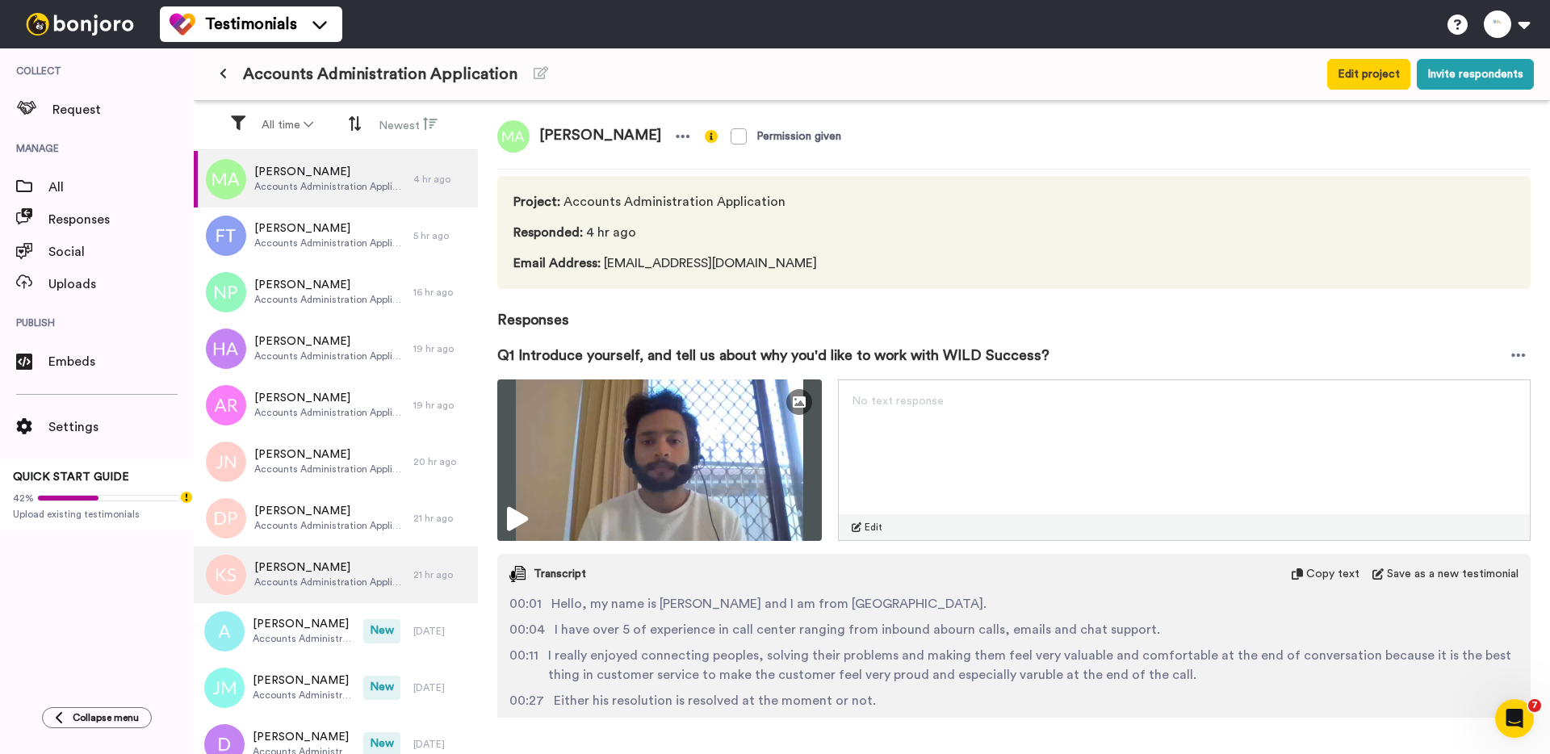
click at [480, 147] on div "Muhammad Awais Permission given Project : Accounts Administration Application R…" at bounding box center [1014, 409] width 1072 height 617
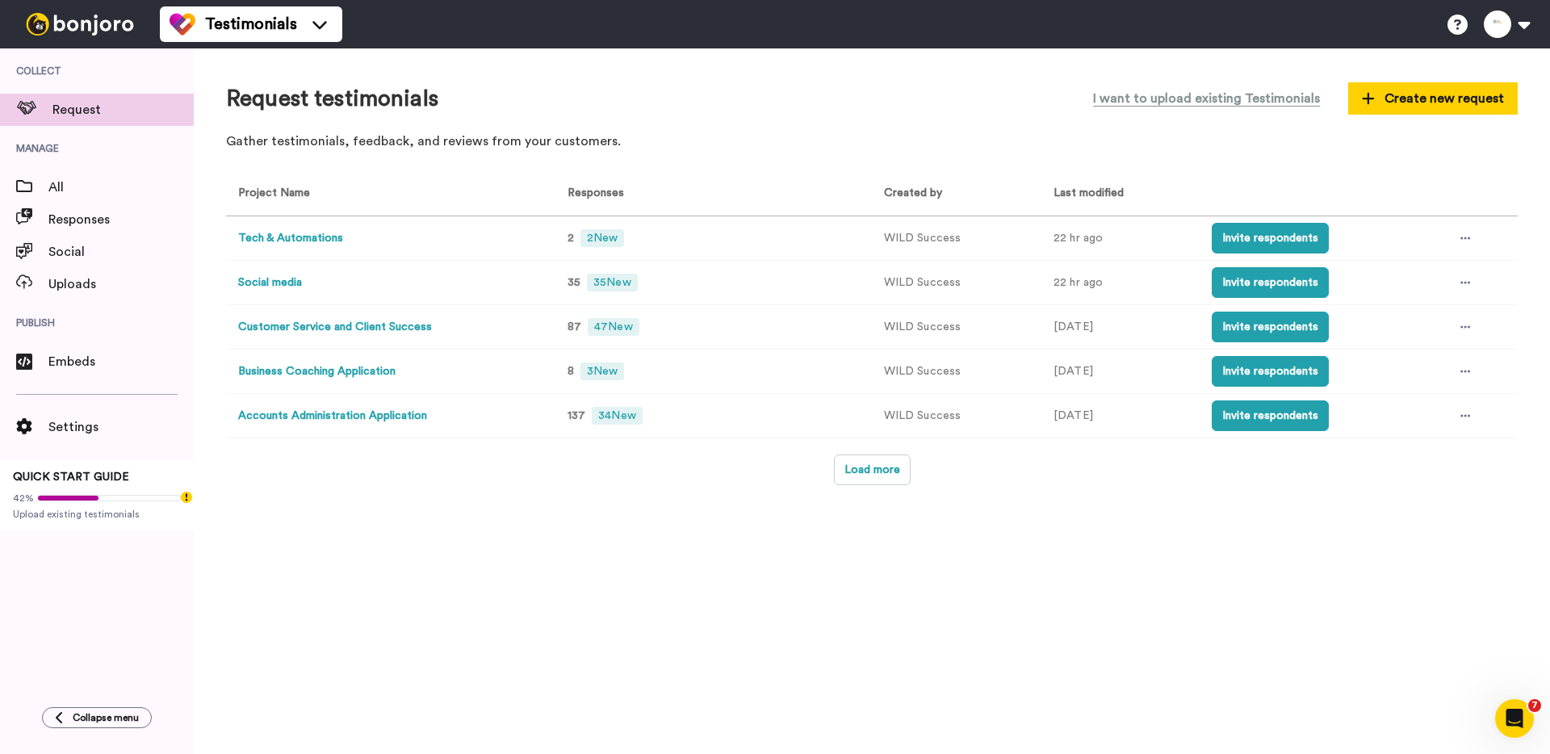
click at [366, 367] on button "Business Coaching Application" at bounding box center [316, 371] width 157 height 17
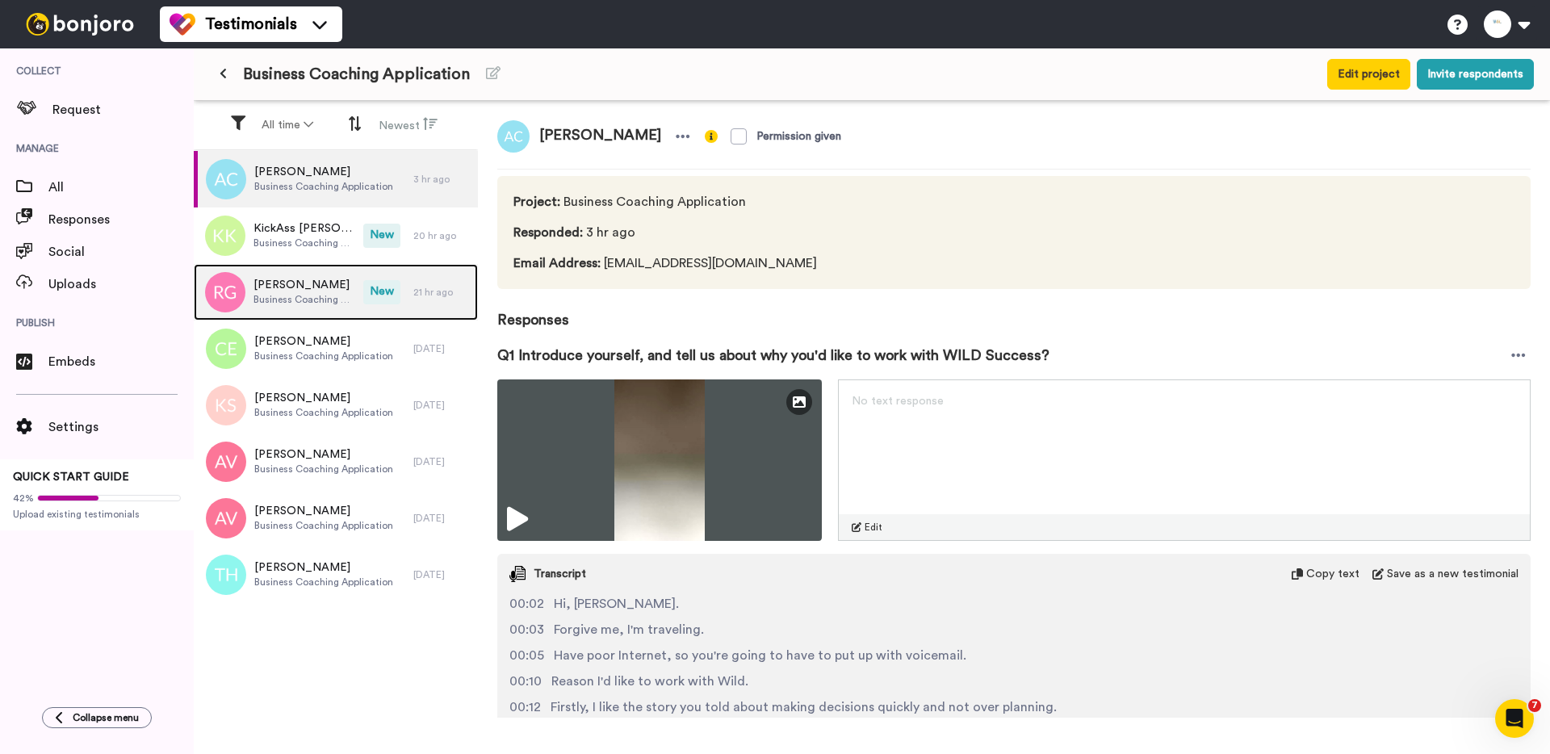
click at [389, 295] on span "New" at bounding box center [381, 292] width 37 height 24
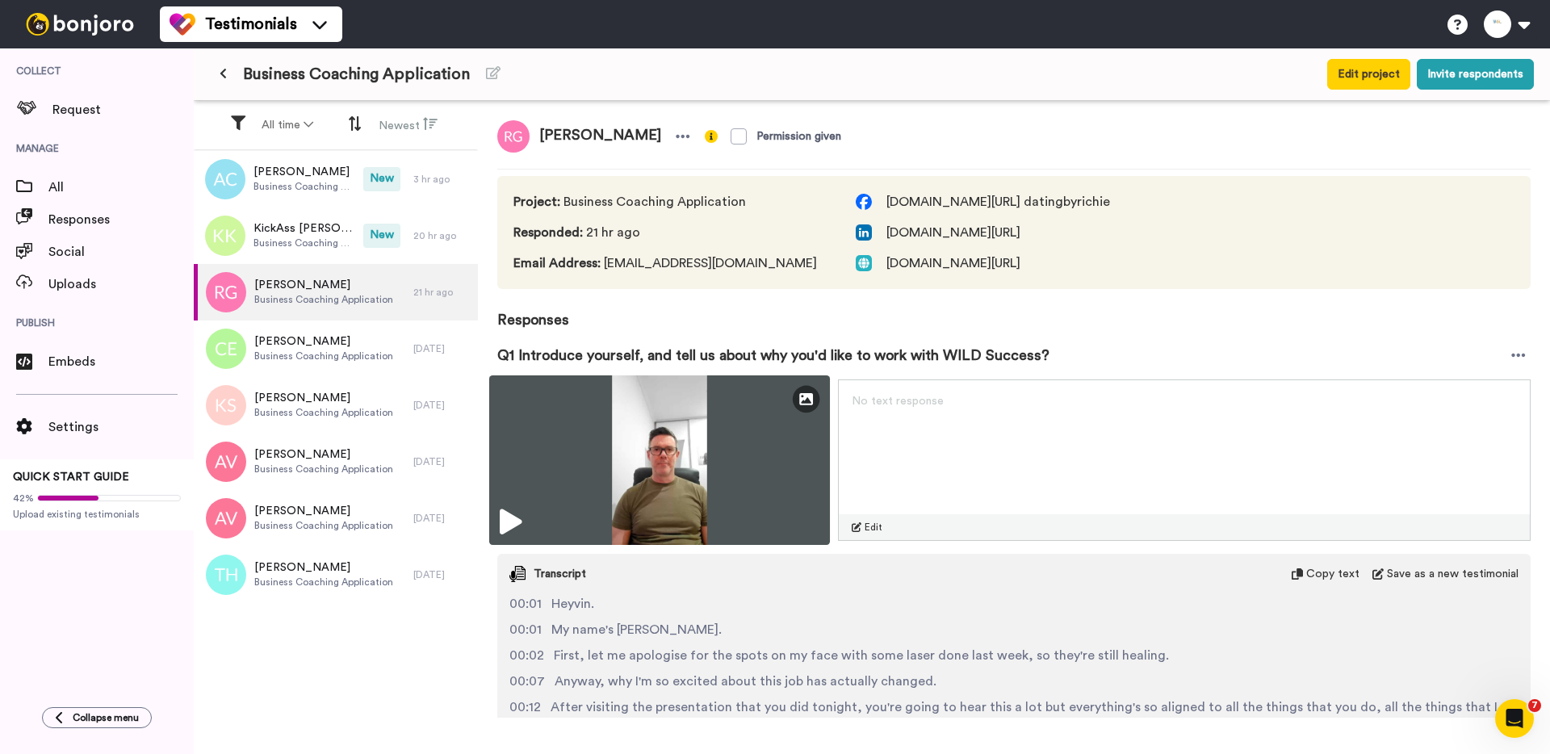
click at [649, 498] on img at bounding box center [659, 460] width 341 height 170
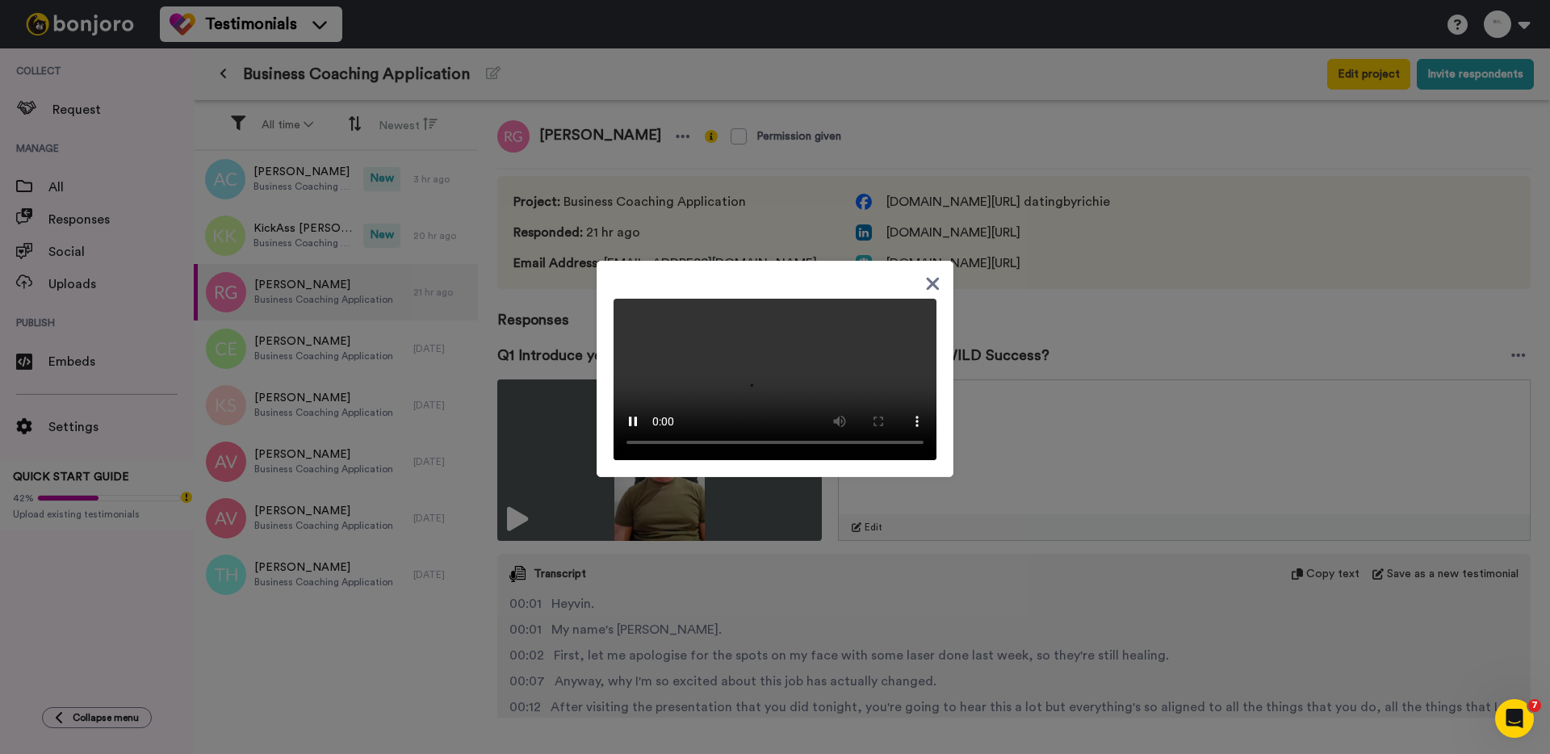
click at [521, 335] on div at bounding box center [775, 377] width 1550 height 754
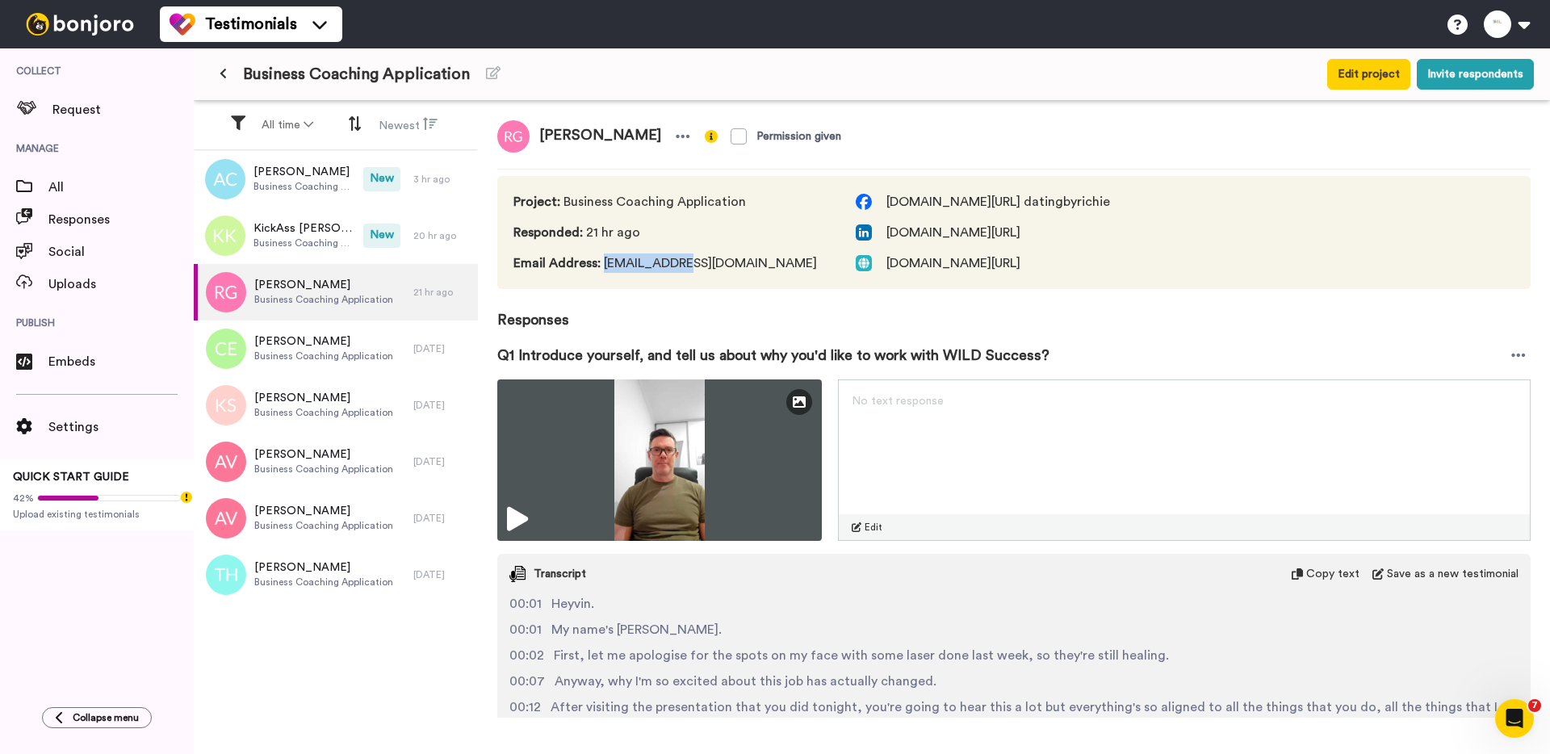
drag, startPoint x: 606, startPoint y: 262, endPoint x: 719, endPoint y: 263, distance: 113.0
click at [719, 263] on span "Email Address : 930911@pm.me" at bounding box center [668, 262] width 310 height 19
copy span "930911@pm.me"
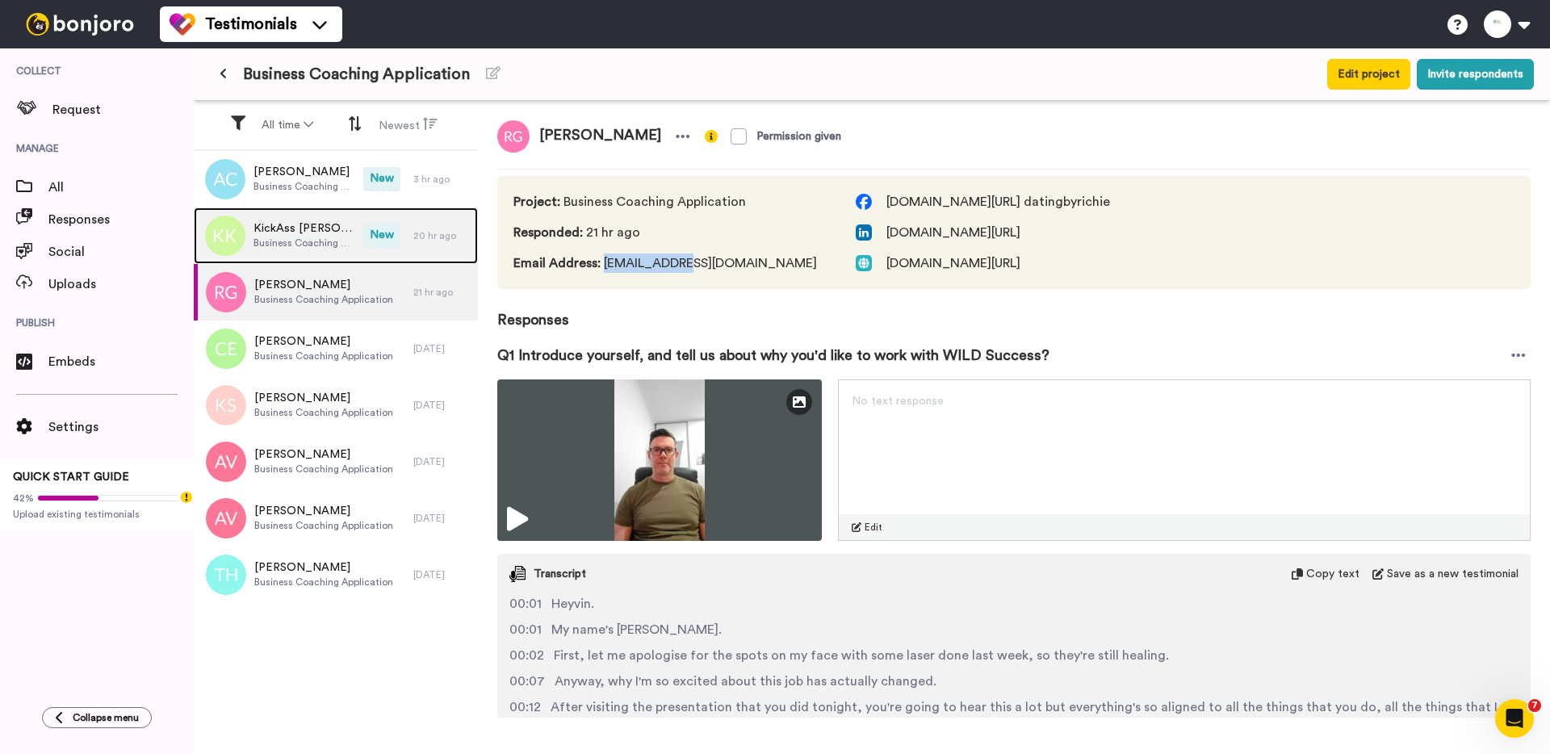
click at [371, 239] on span "New" at bounding box center [381, 236] width 37 height 24
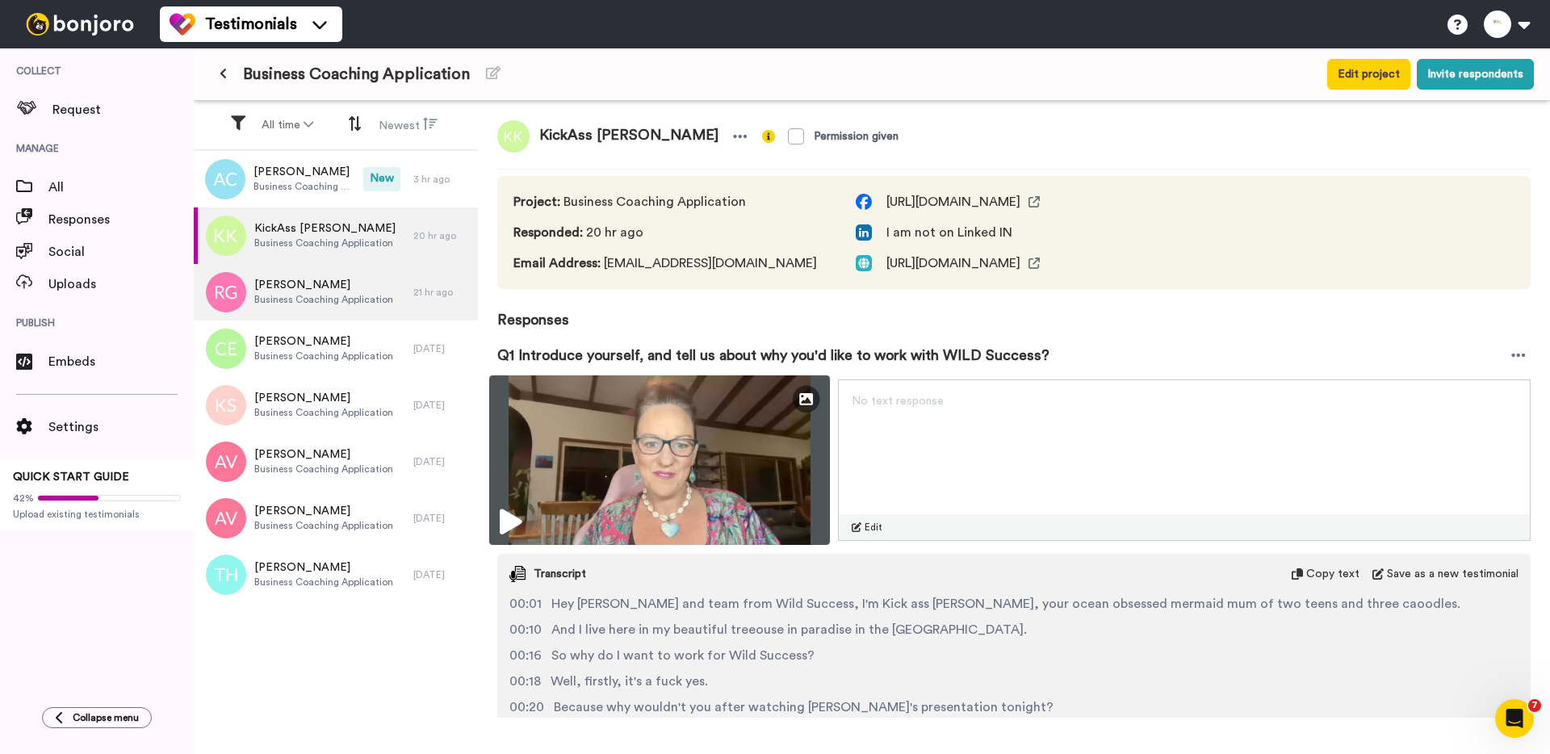
click at [547, 468] on img at bounding box center [659, 460] width 341 height 170
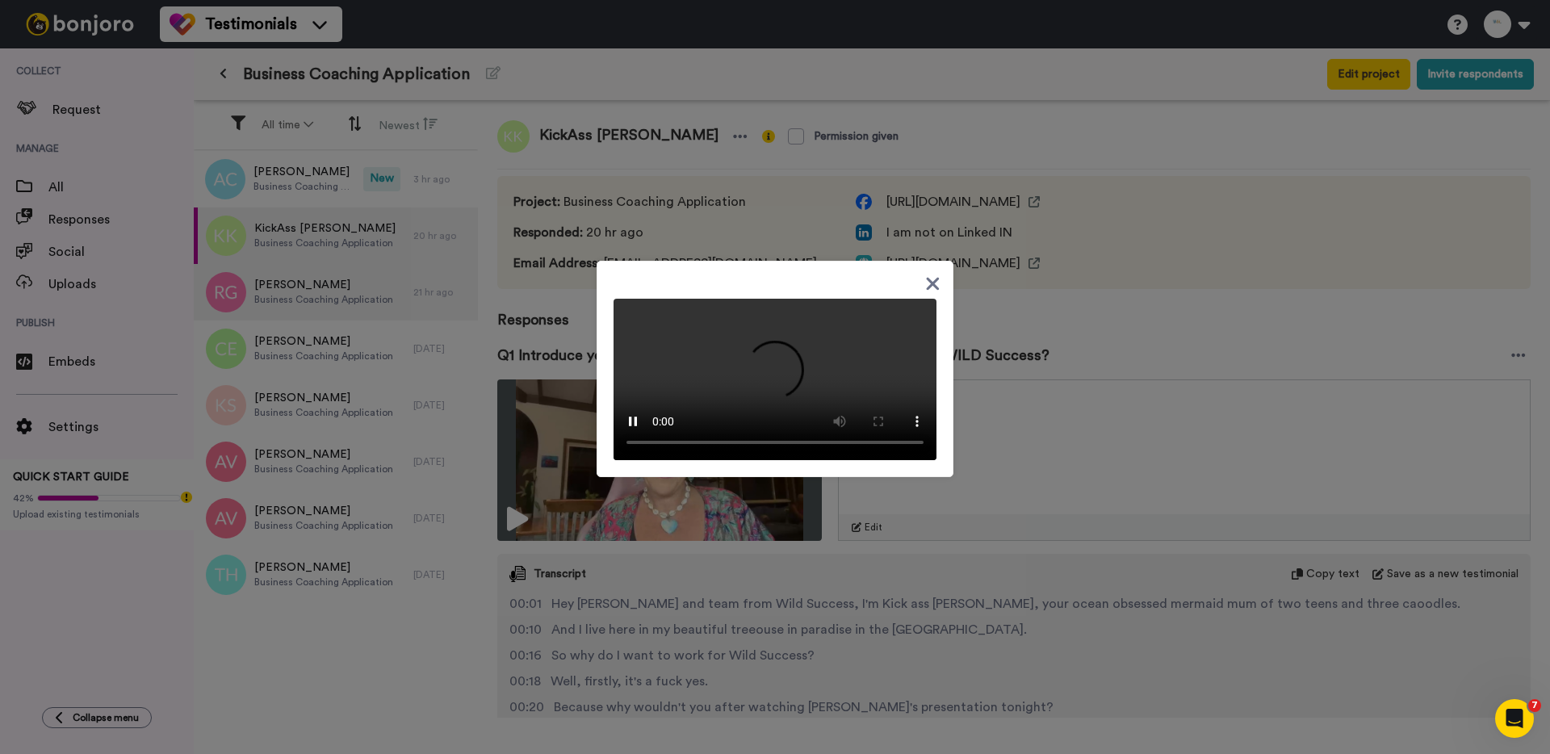
click at [1202, 345] on div at bounding box center [775, 377] width 1550 height 754
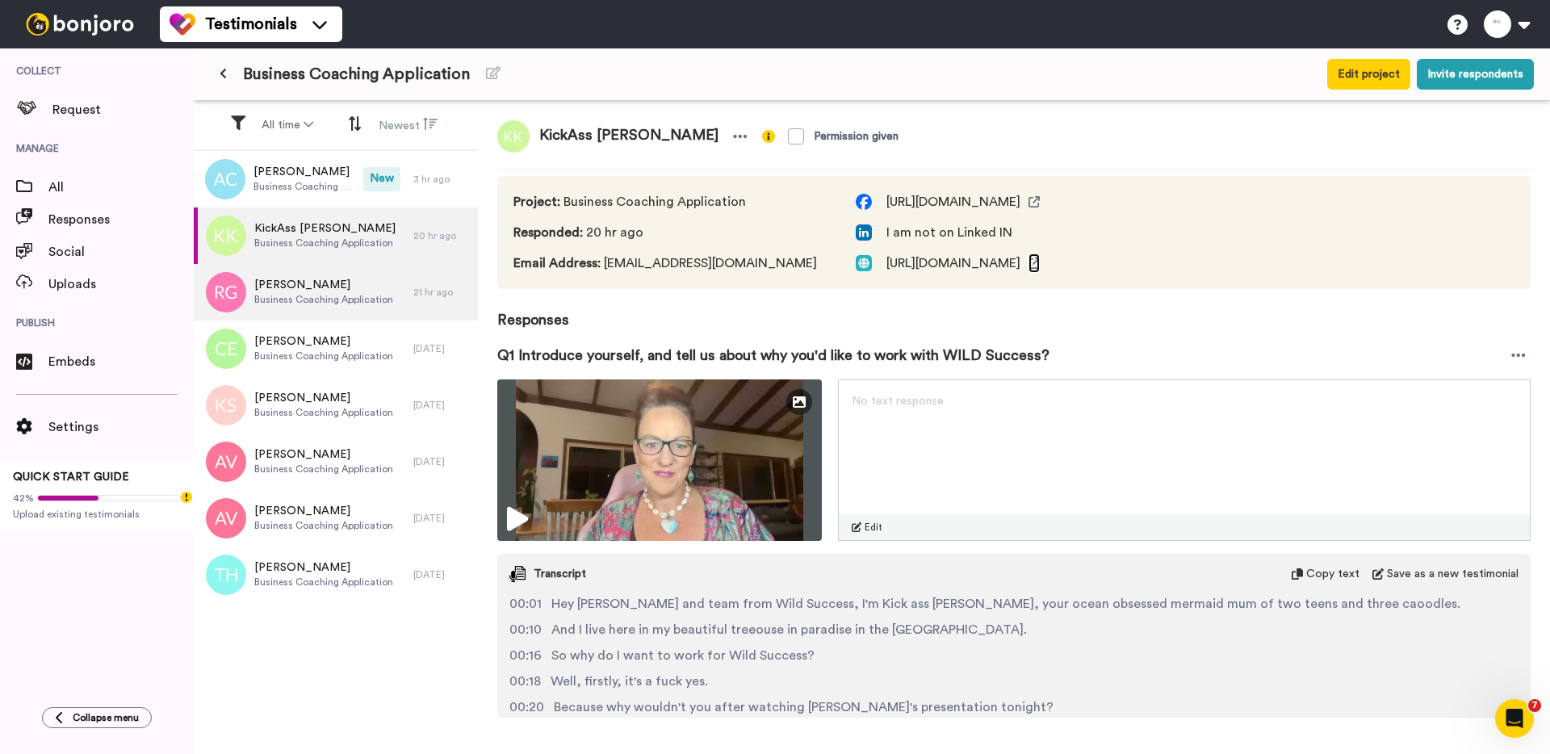
click at [1040, 260] on icon at bounding box center [1033, 263] width 11 height 11
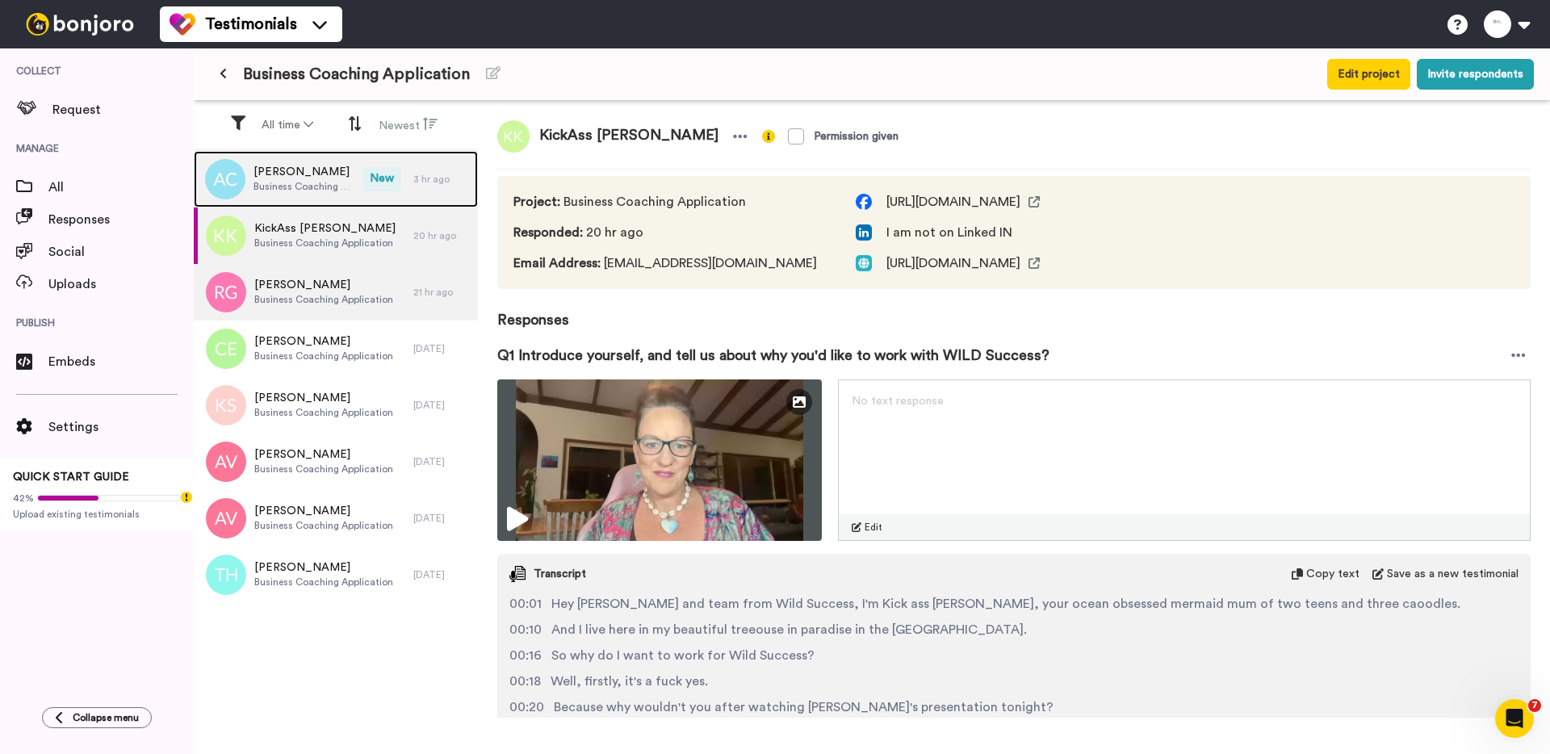
click at [283, 178] on span "Anthony Coundouris" at bounding box center [304, 172] width 102 height 16
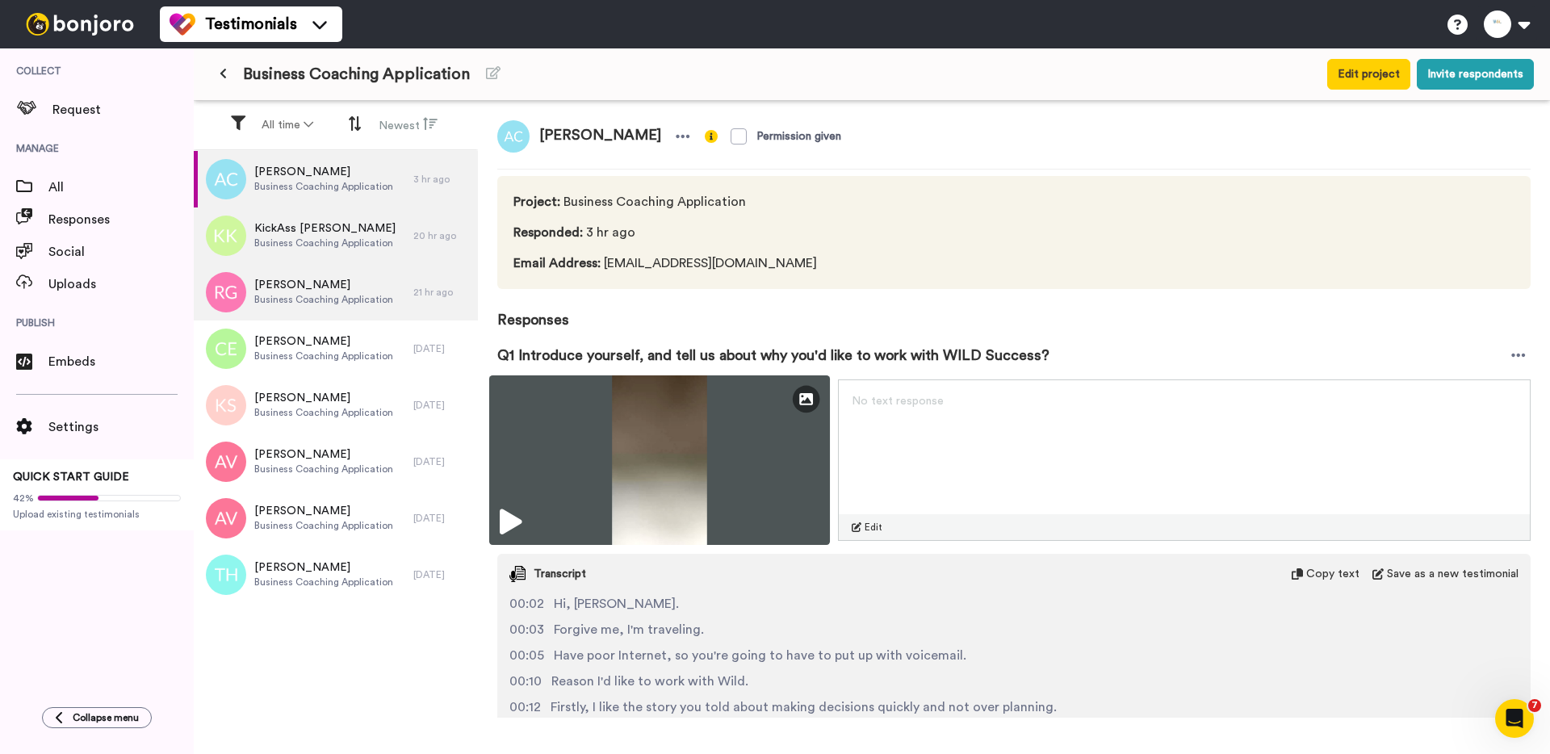
click at [572, 429] on img at bounding box center [659, 460] width 341 height 170
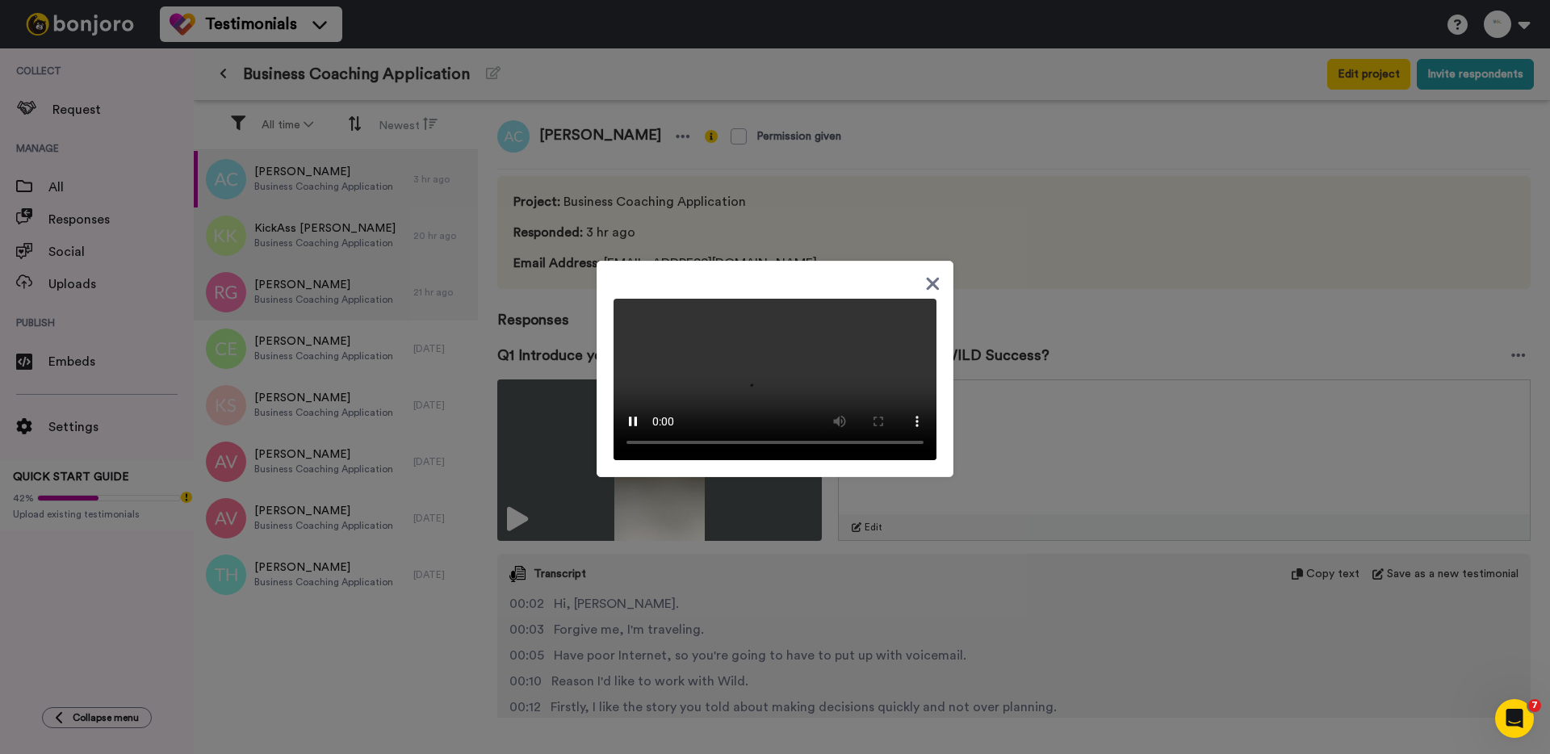
click at [1019, 452] on div at bounding box center [775, 377] width 1550 height 754
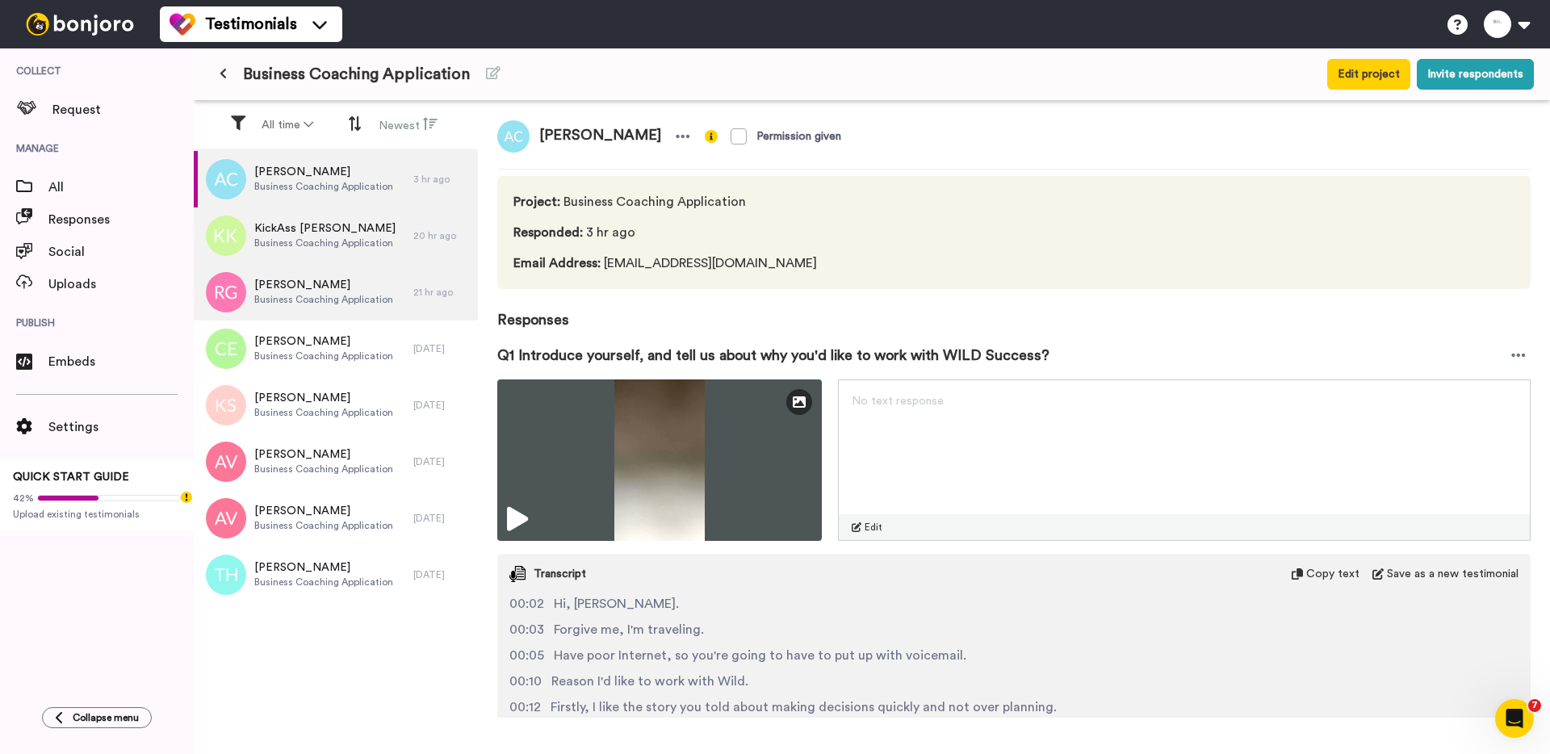
click at [224, 72] on icon at bounding box center [223, 73] width 7 height 11
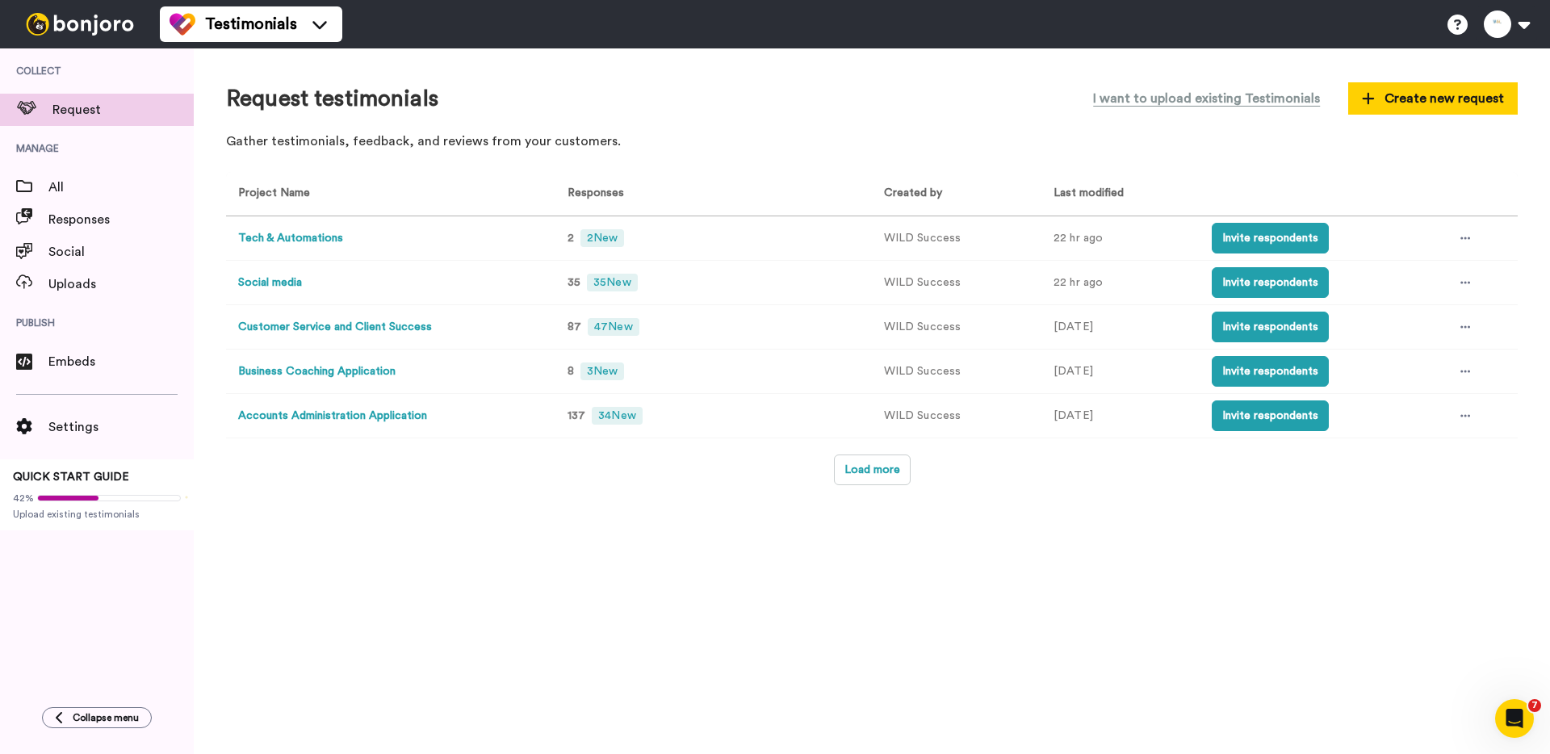
click at [336, 327] on button "Customer Service and Client Success" at bounding box center [335, 327] width 194 height 17
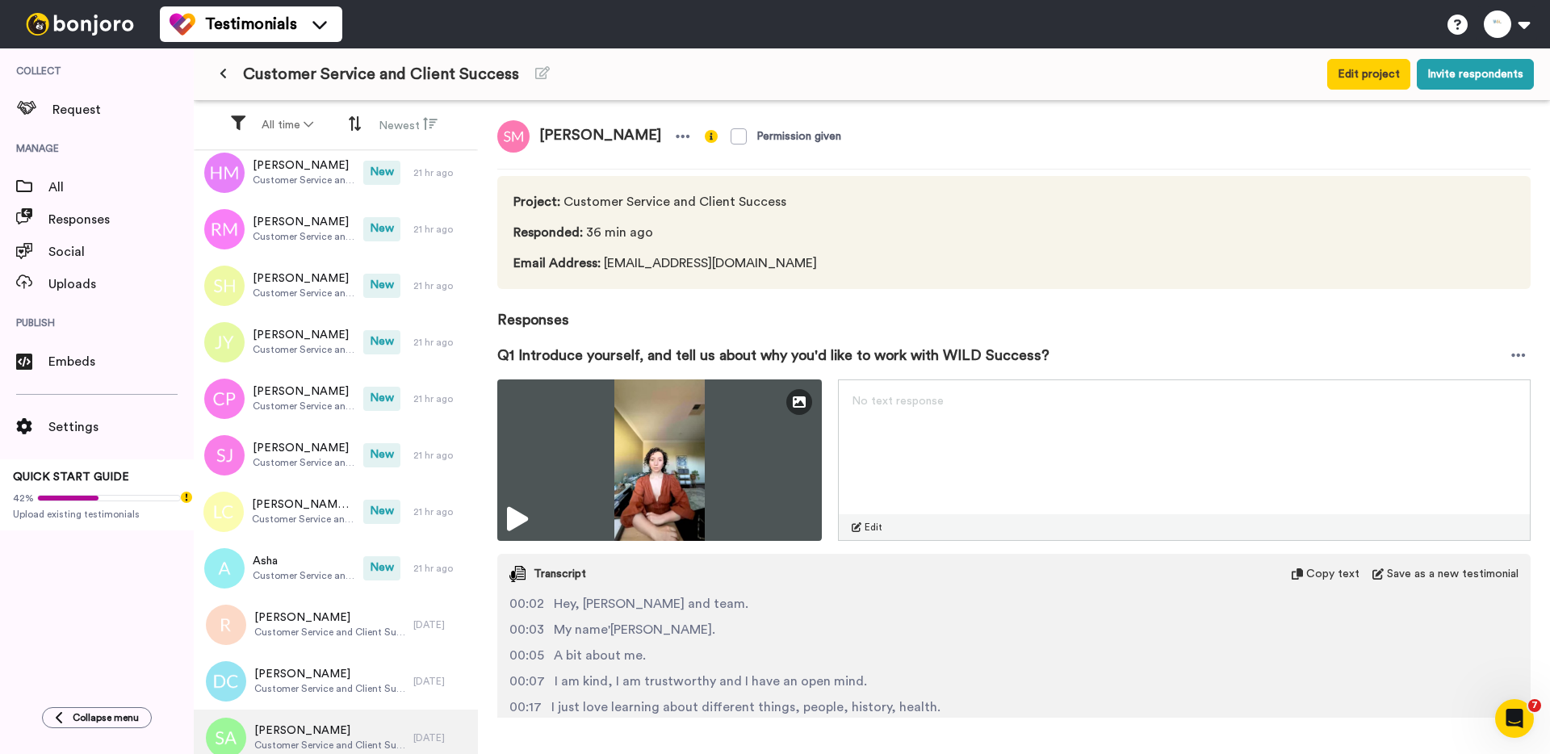
scroll to position [2073, 0]
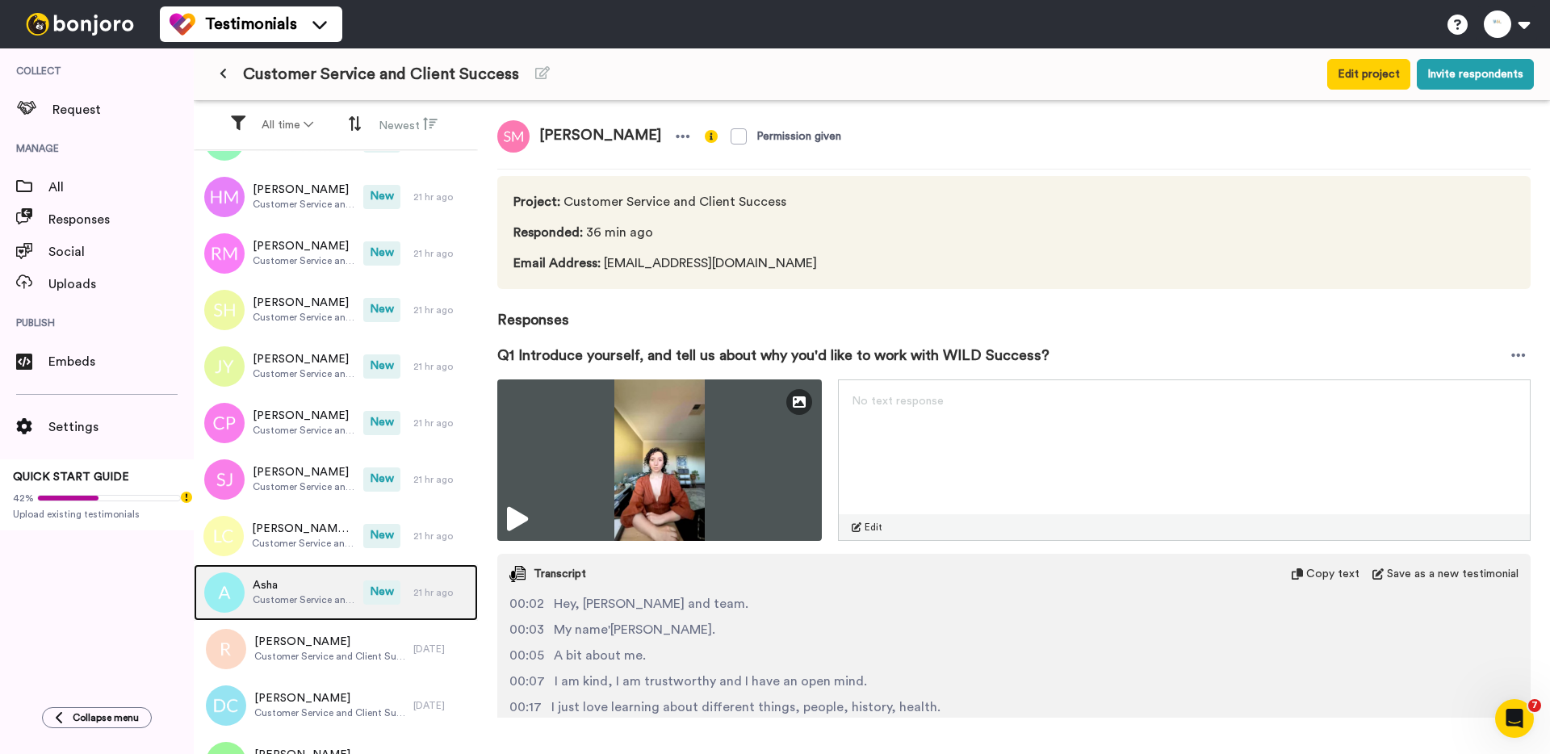
click at [313, 577] on span "Asha" at bounding box center [304, 585] width 103 height 16
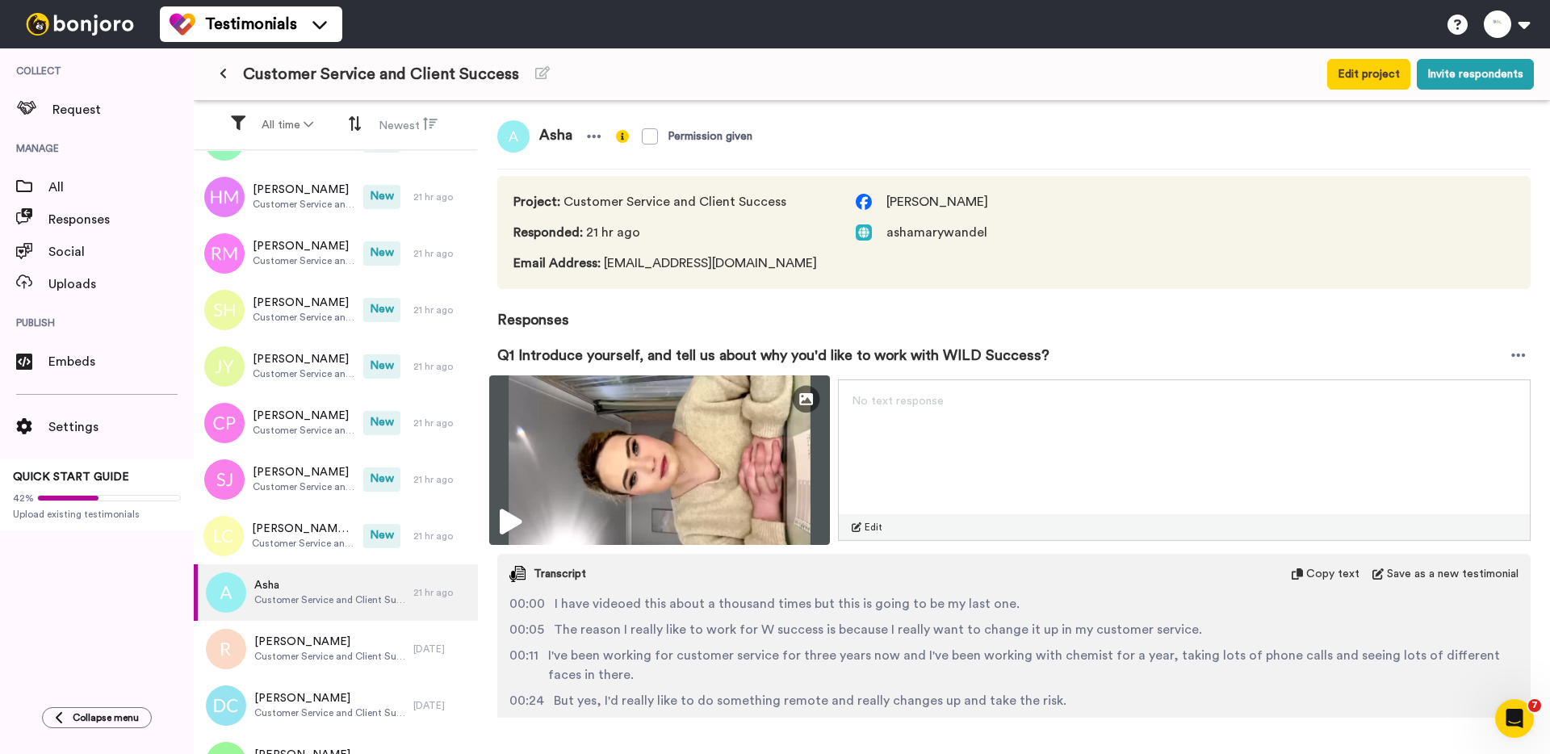
click at [567, 451] on img at bounding box center [659, 460] width 341 height 170
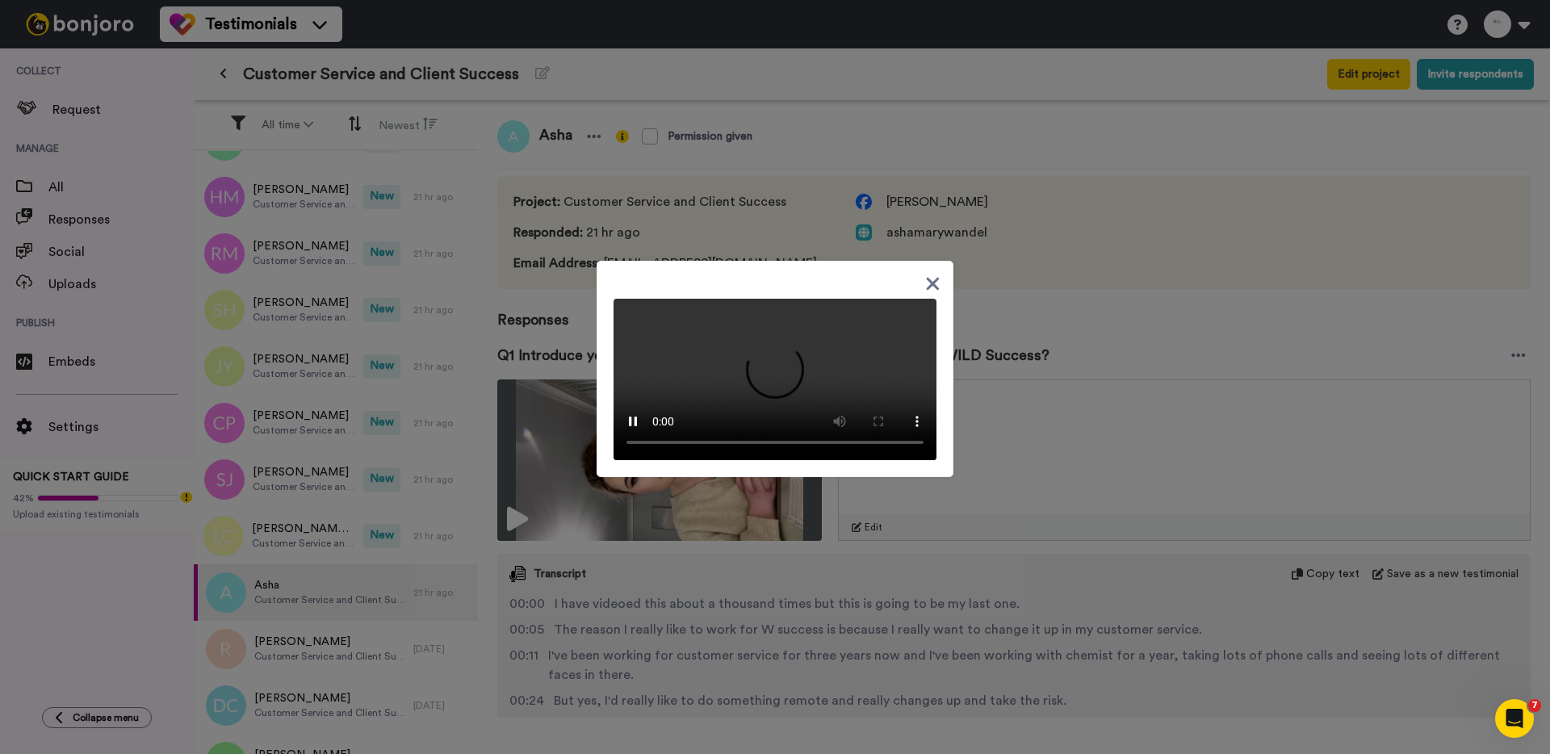
click at [280, 529] on div at bounding box center [775, 377] width 1550 height 754
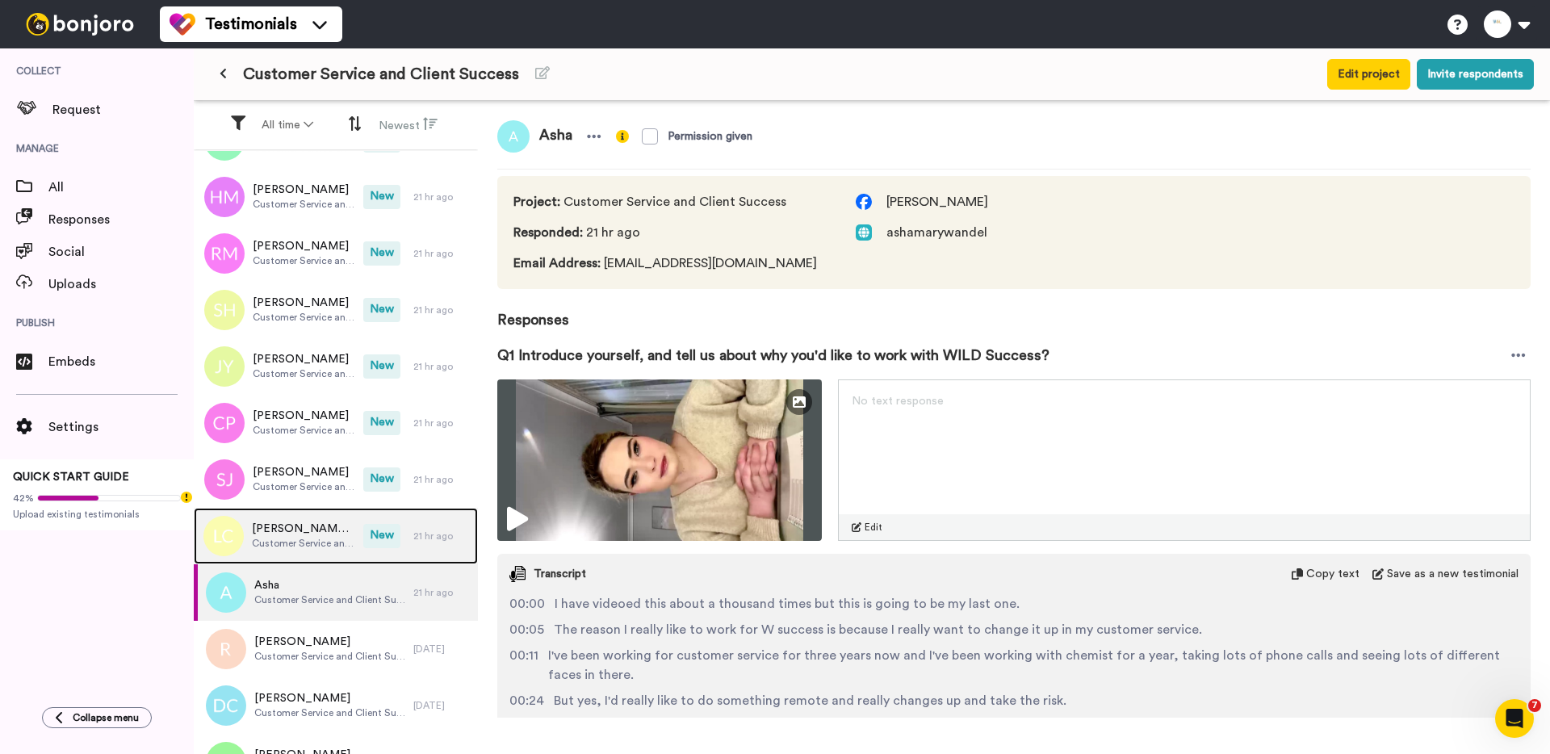
click at [279, 533] on span "Lleyton Chick" at bounding box center [303, 529] width 103 height 16
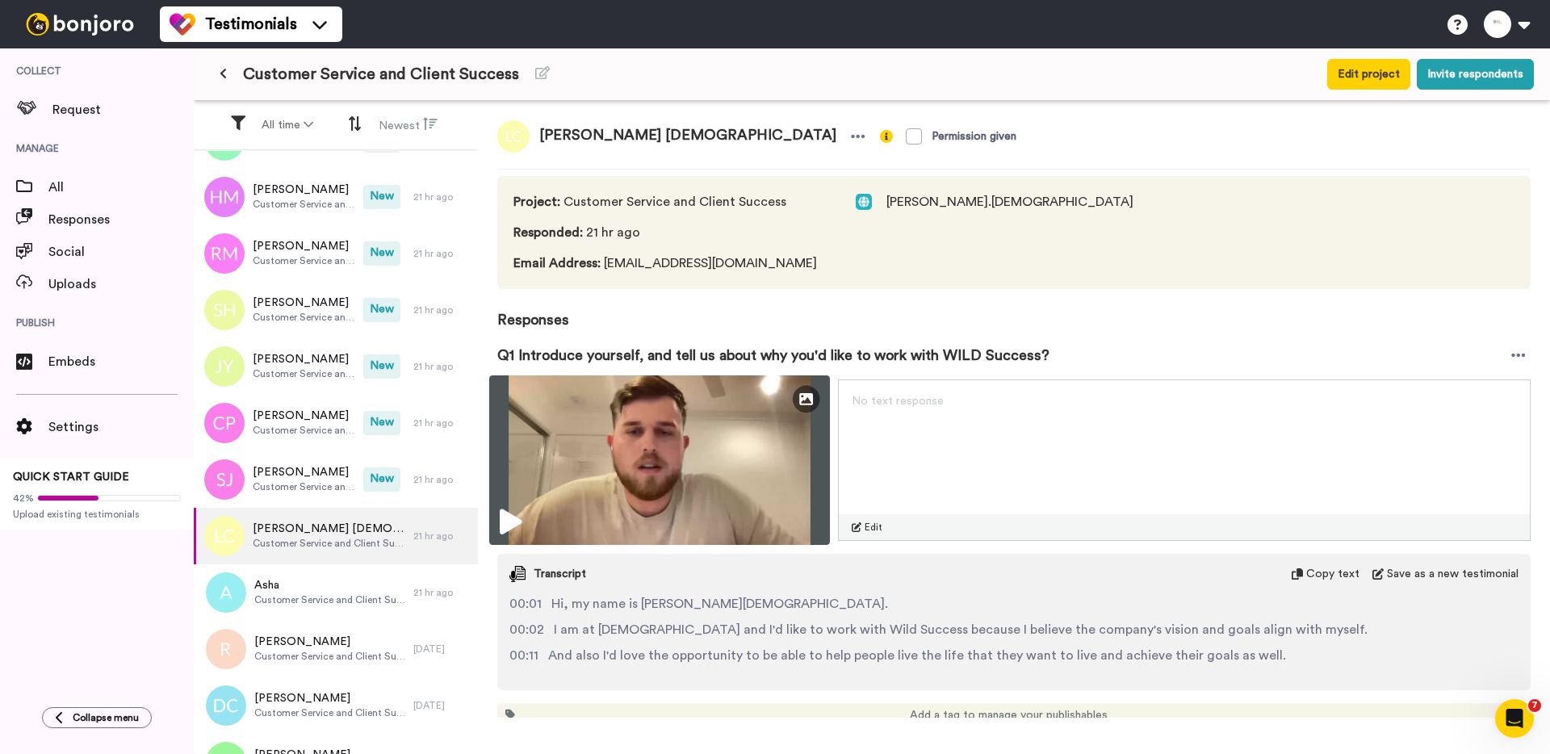
click at [565, 484] on img at bounding box center [659, 460] width 341 height 170
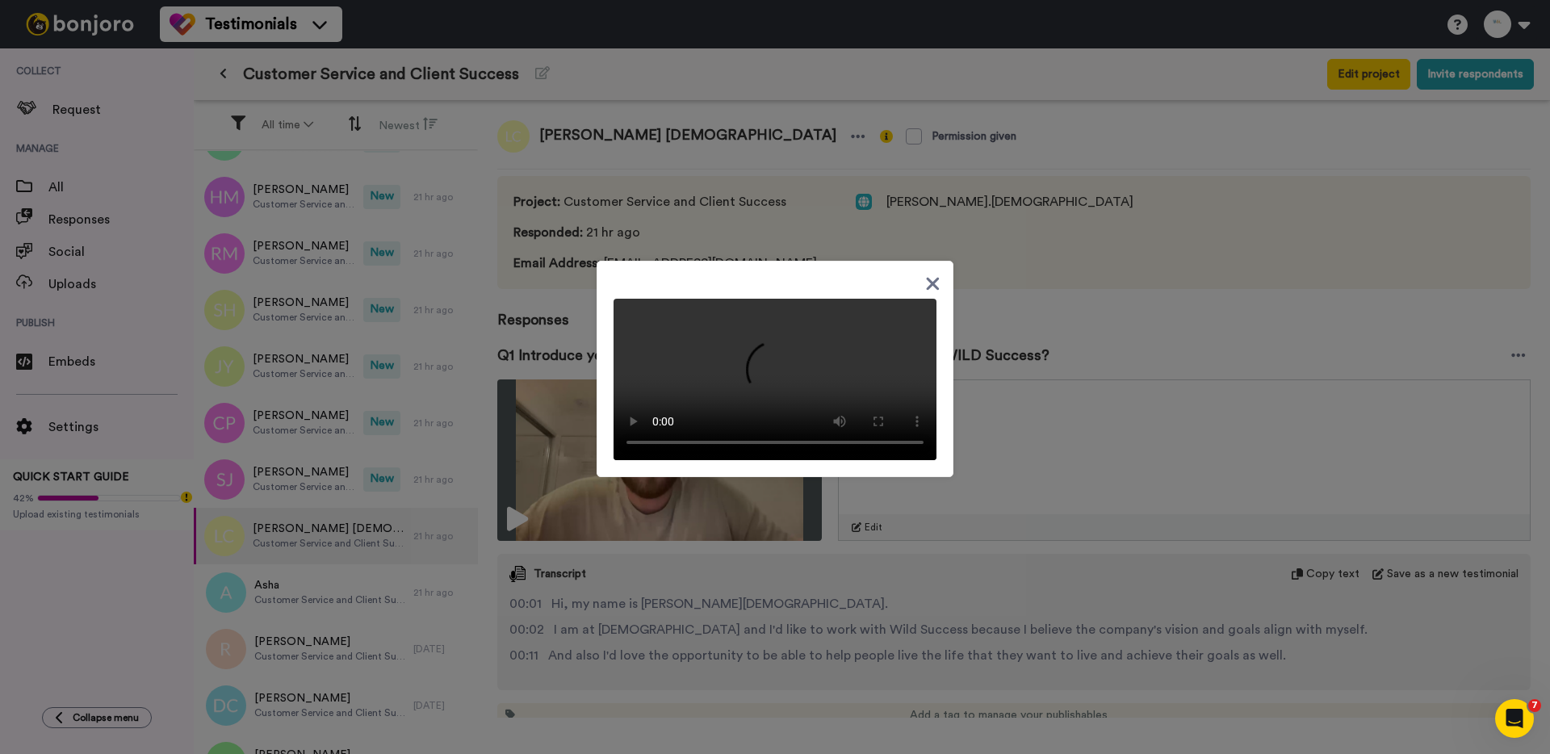
click at [329, 488] on div at bounding box center [775, 377] width 1550 height 754
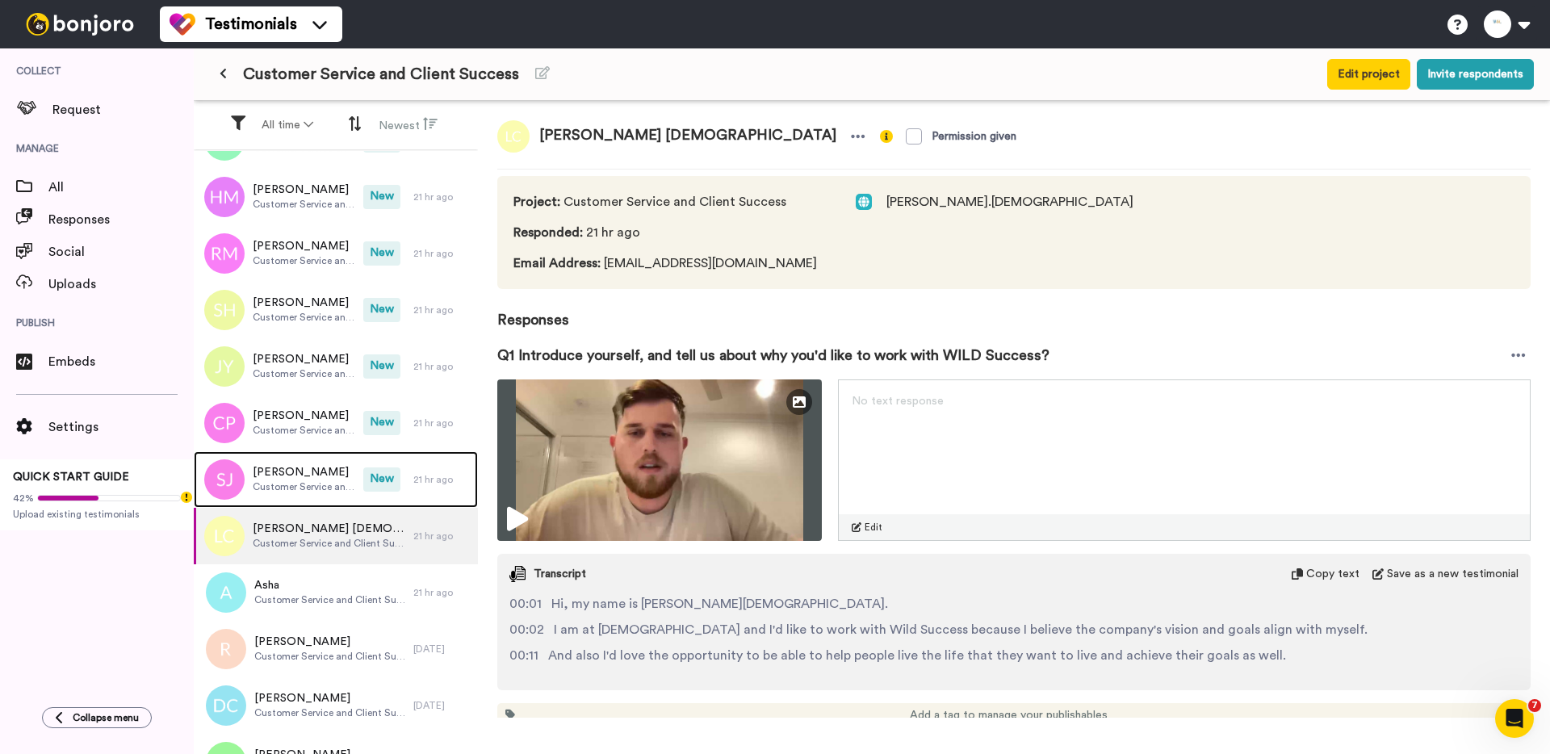
click at [329, 488] on span "Customer Service and Client Success" at bounding box center [304, 486] width 103 height 13
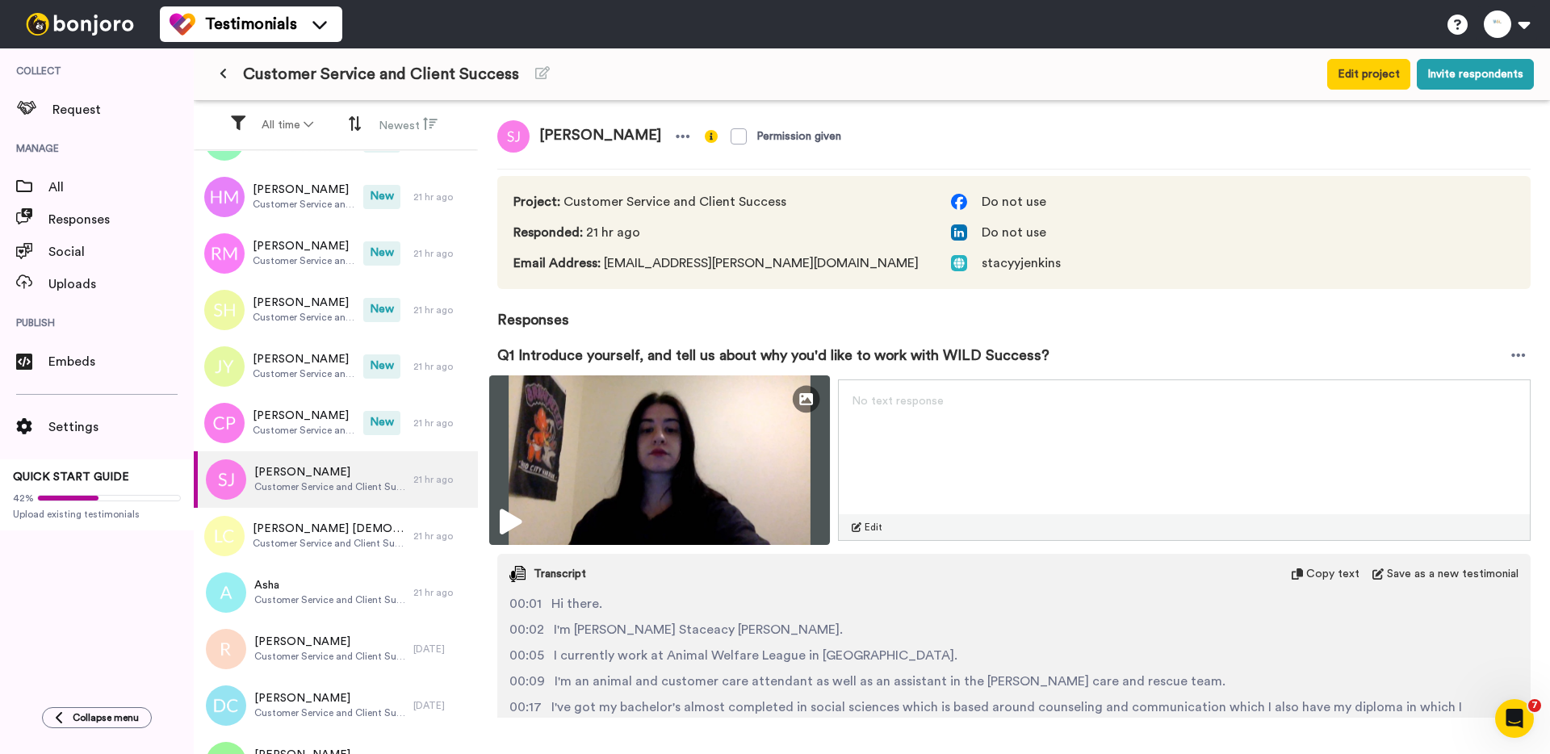
click at [632, 450] on img at bounding box center [659, 460] width 341 height 170
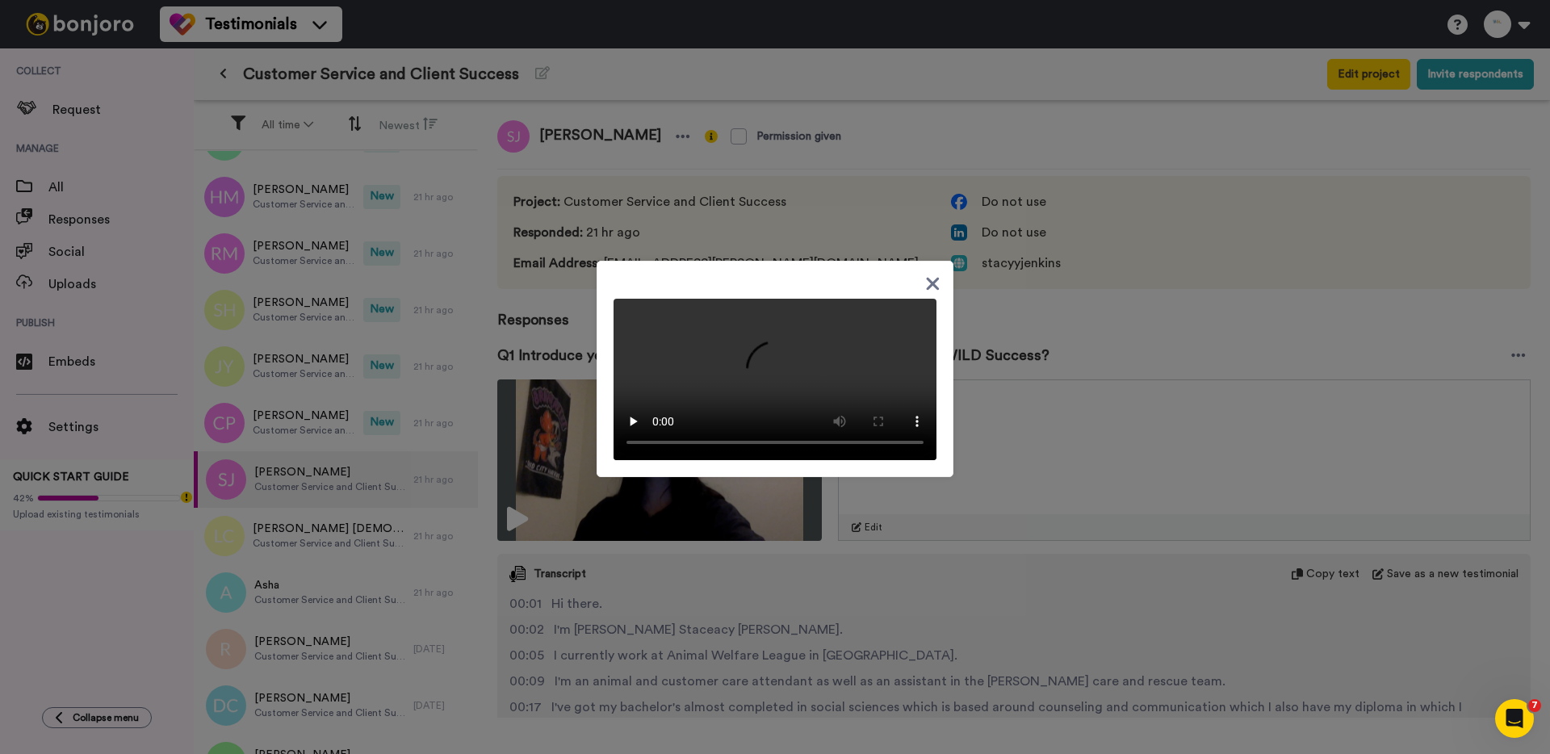
click at [286, 428] on div at bounding box center [775, 377] width 1550 height 754
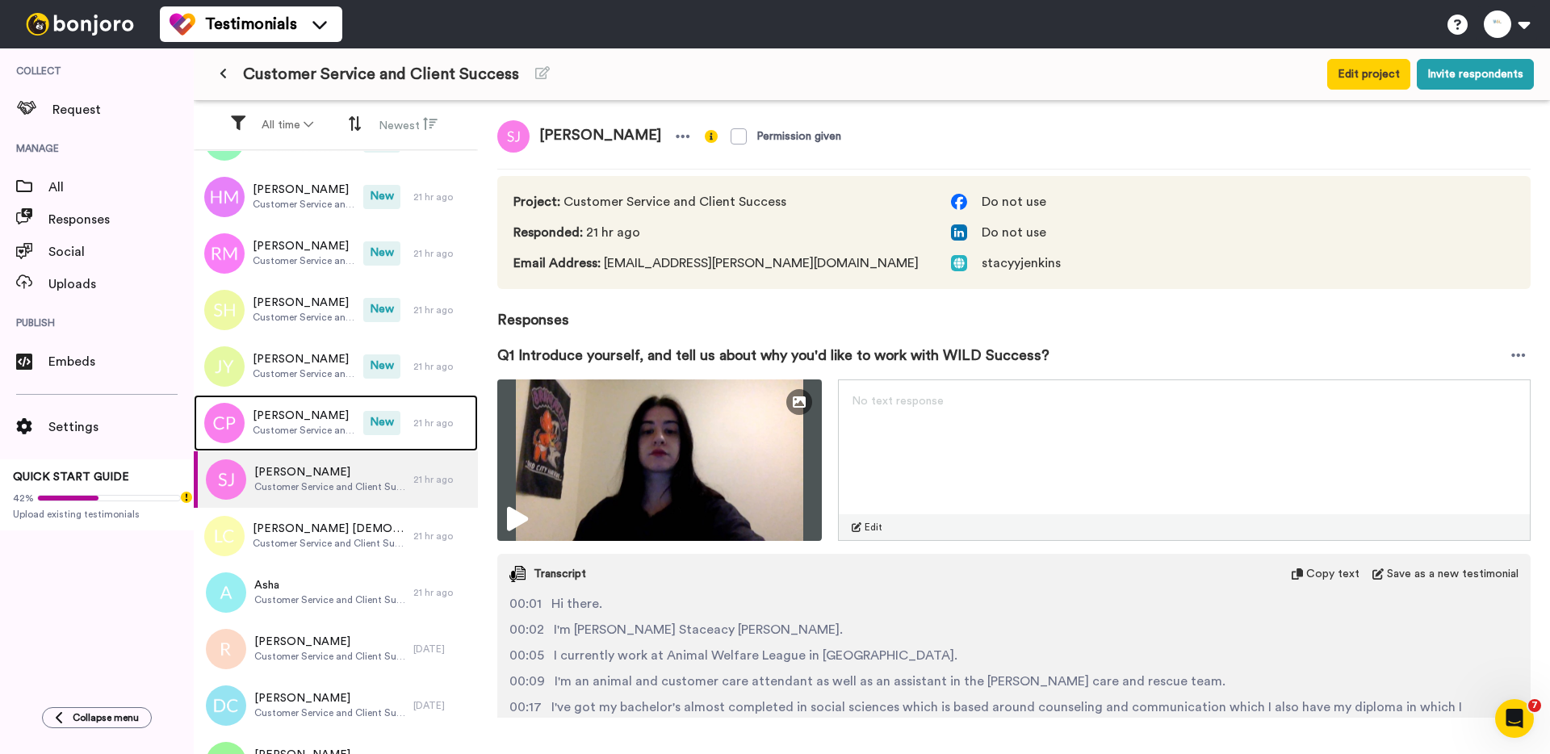
click at [286, 428] on span "Customer Service and Client Success" at bounding box center [304, 430] width 103 height 13
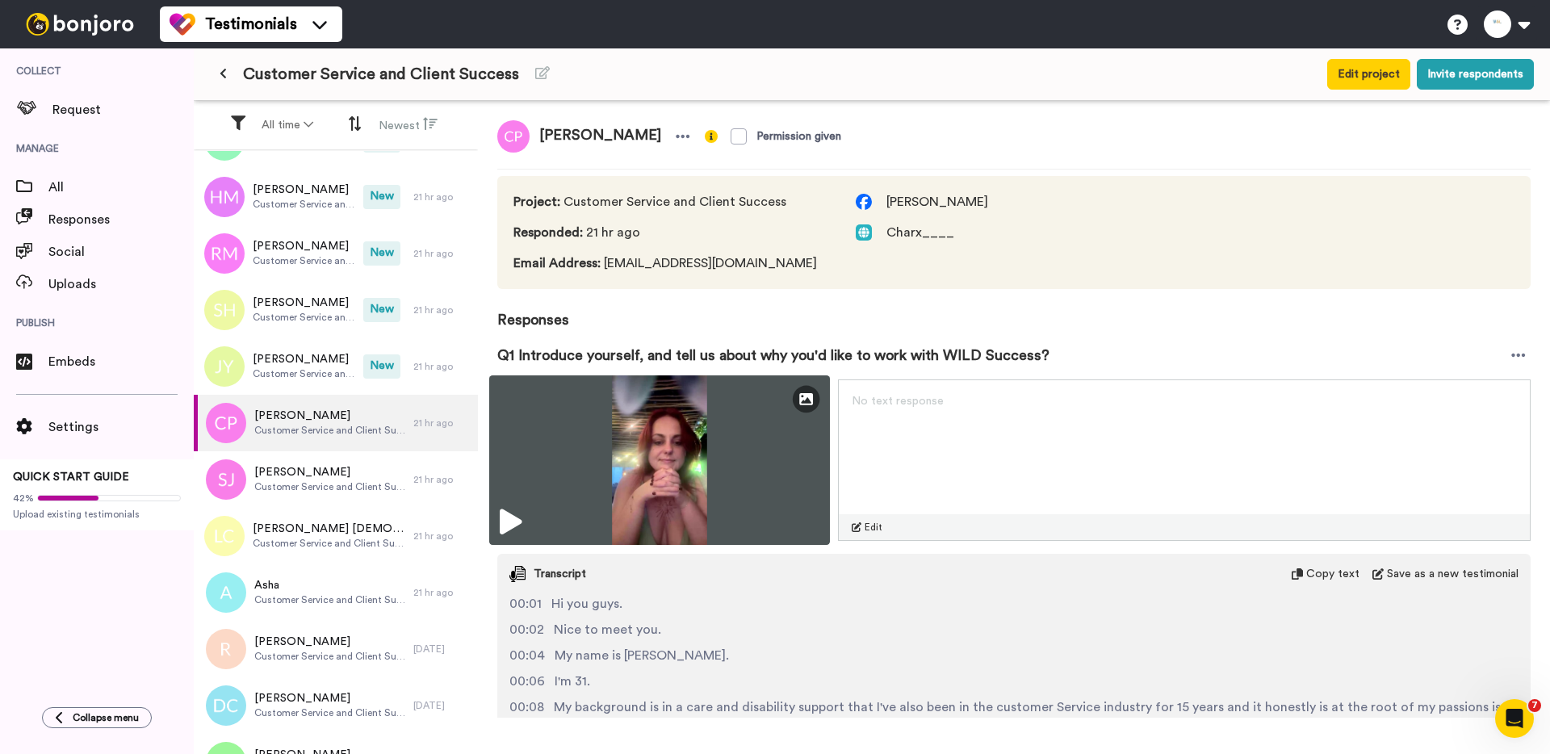
click at [640, 438] on img at bounding box center [659, 460] width 341 height 170
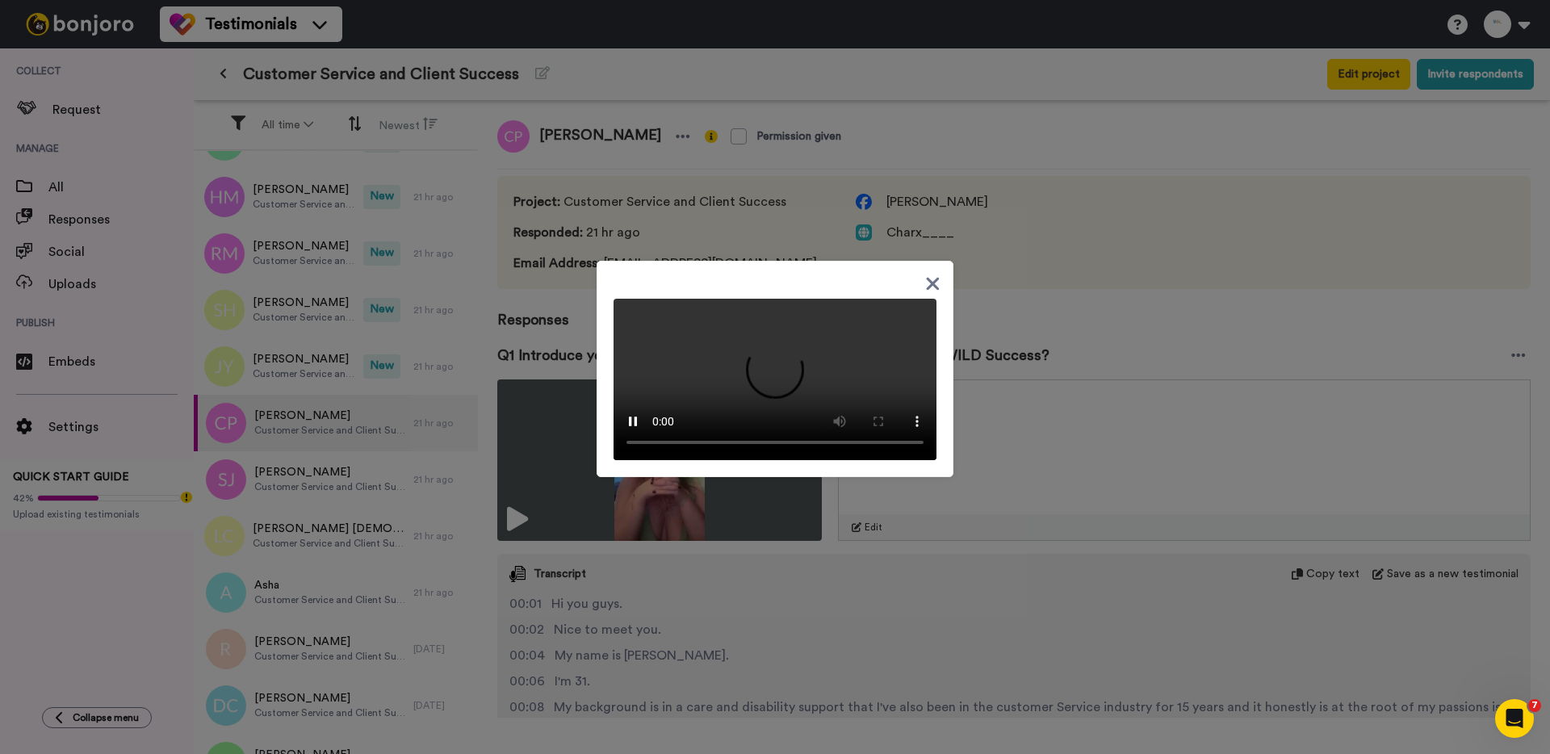
click at [330, 422] on div at bounding box center [775, 377] width 1550 height 754
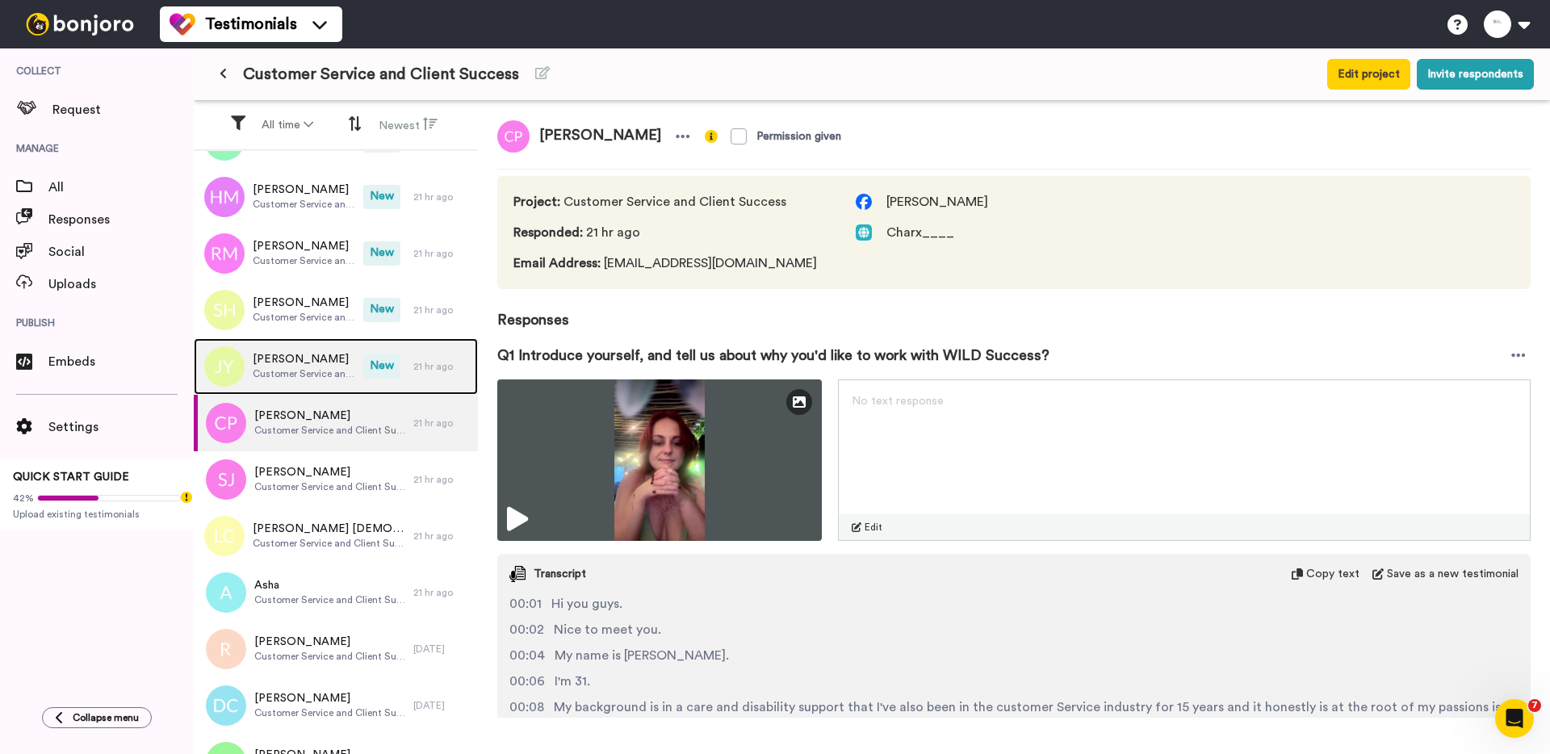
click at [319, 362] on span "Jayde Young" at bounding box center [304, 359] width 103 height 16
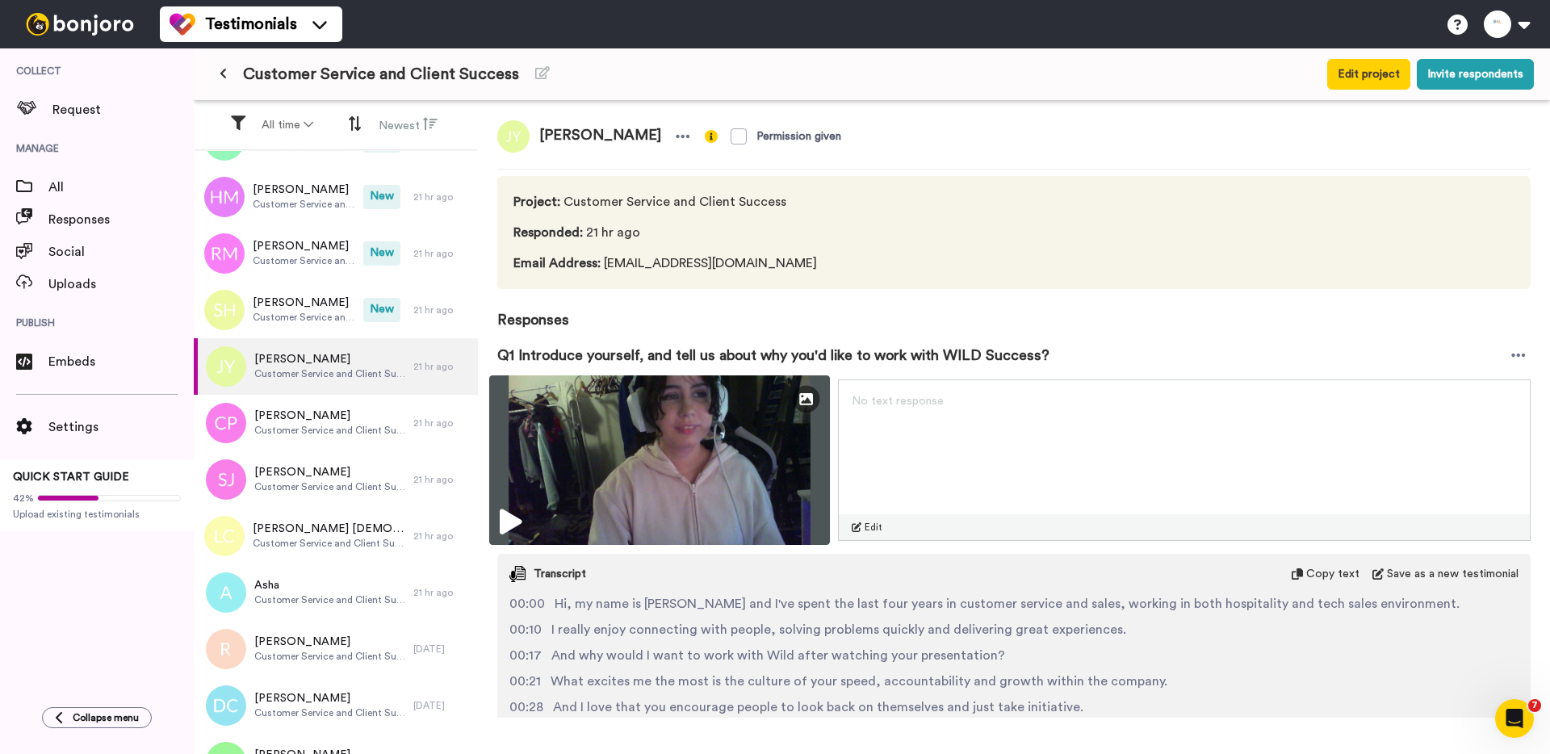
click at [568, 438] on img at bounding box center [659, 460] width 341 height 170
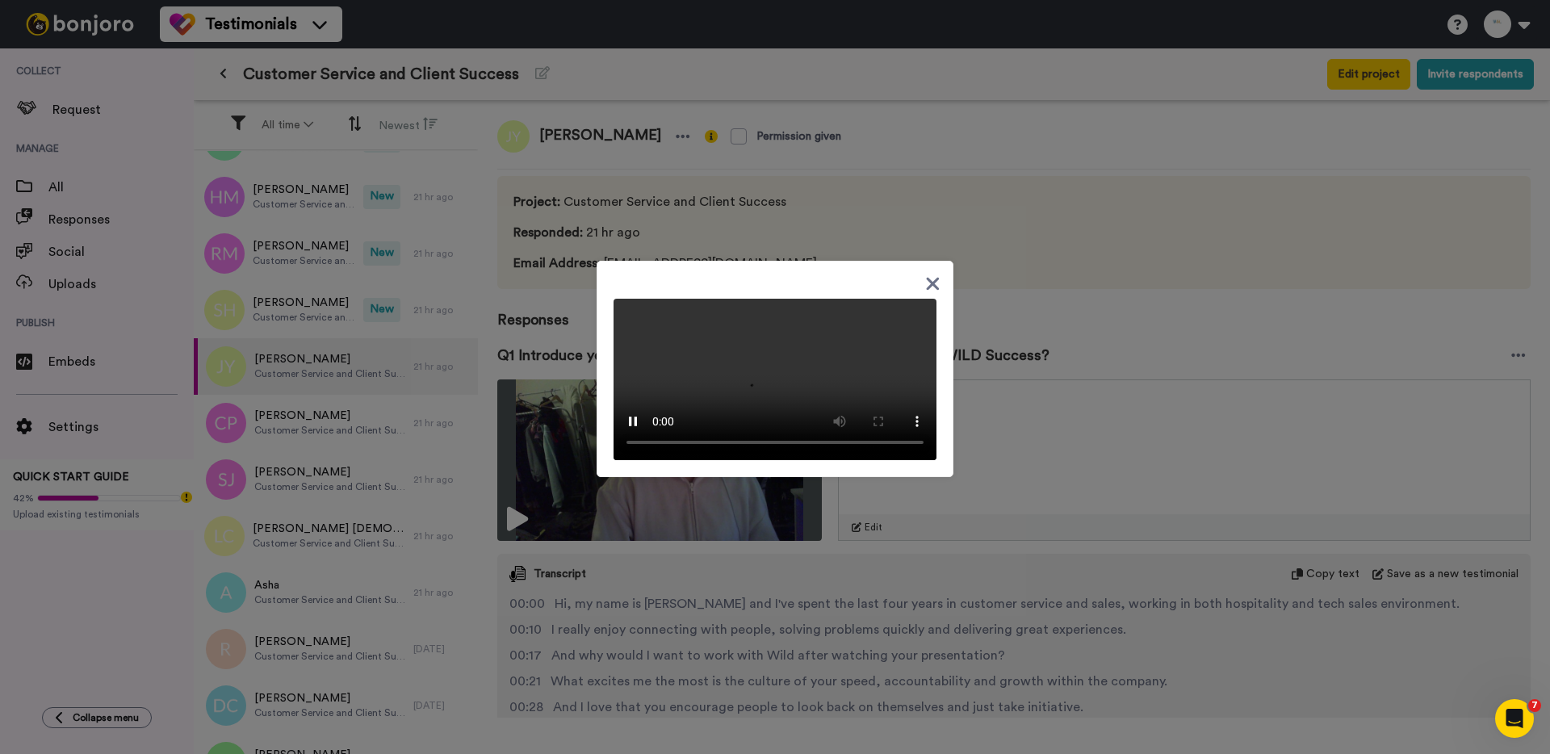
click at [583, 517] on div at bounding box center [775, 377] width 1550 height 754
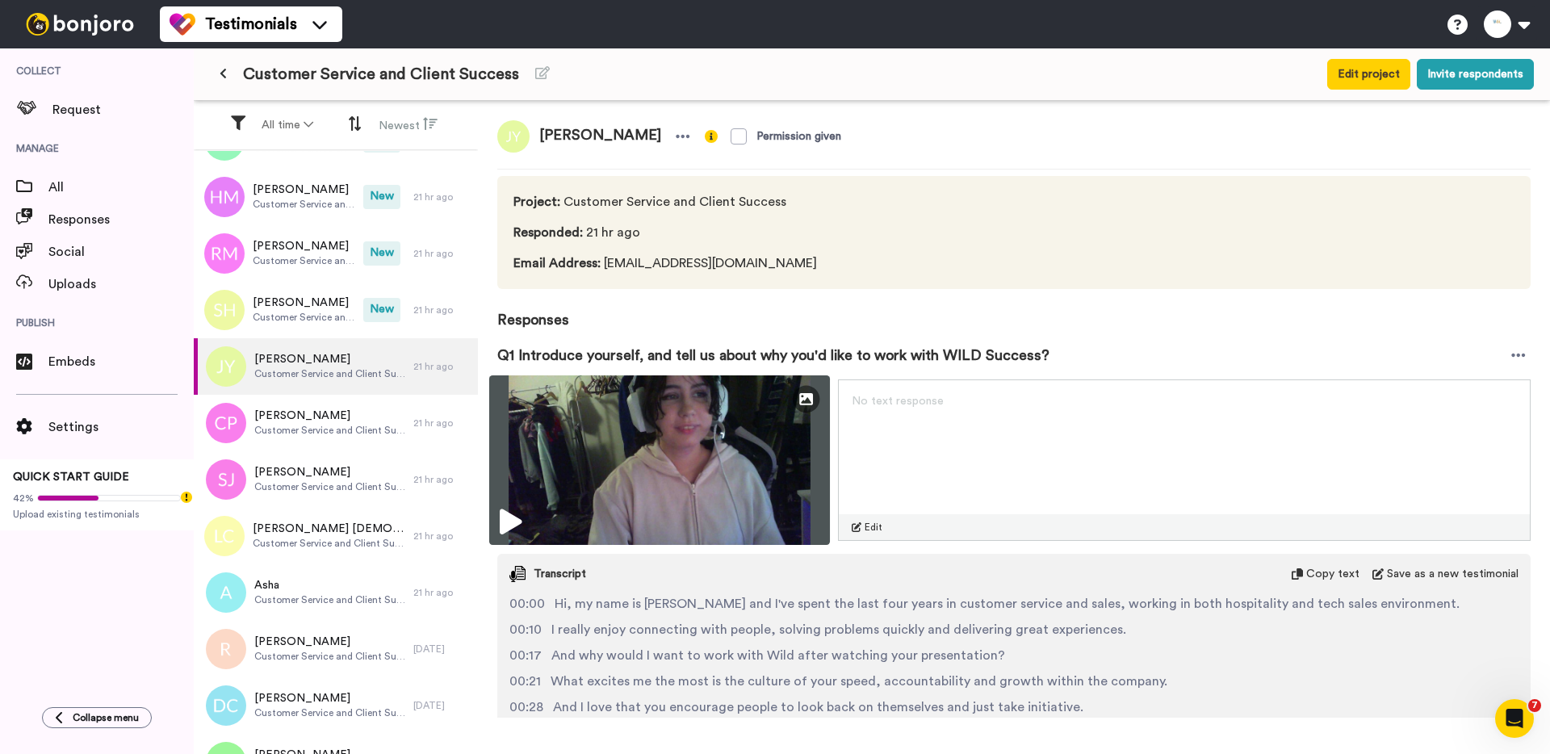
click at [556, 513] on img at bounding box center [659, 460] width 341 height 170
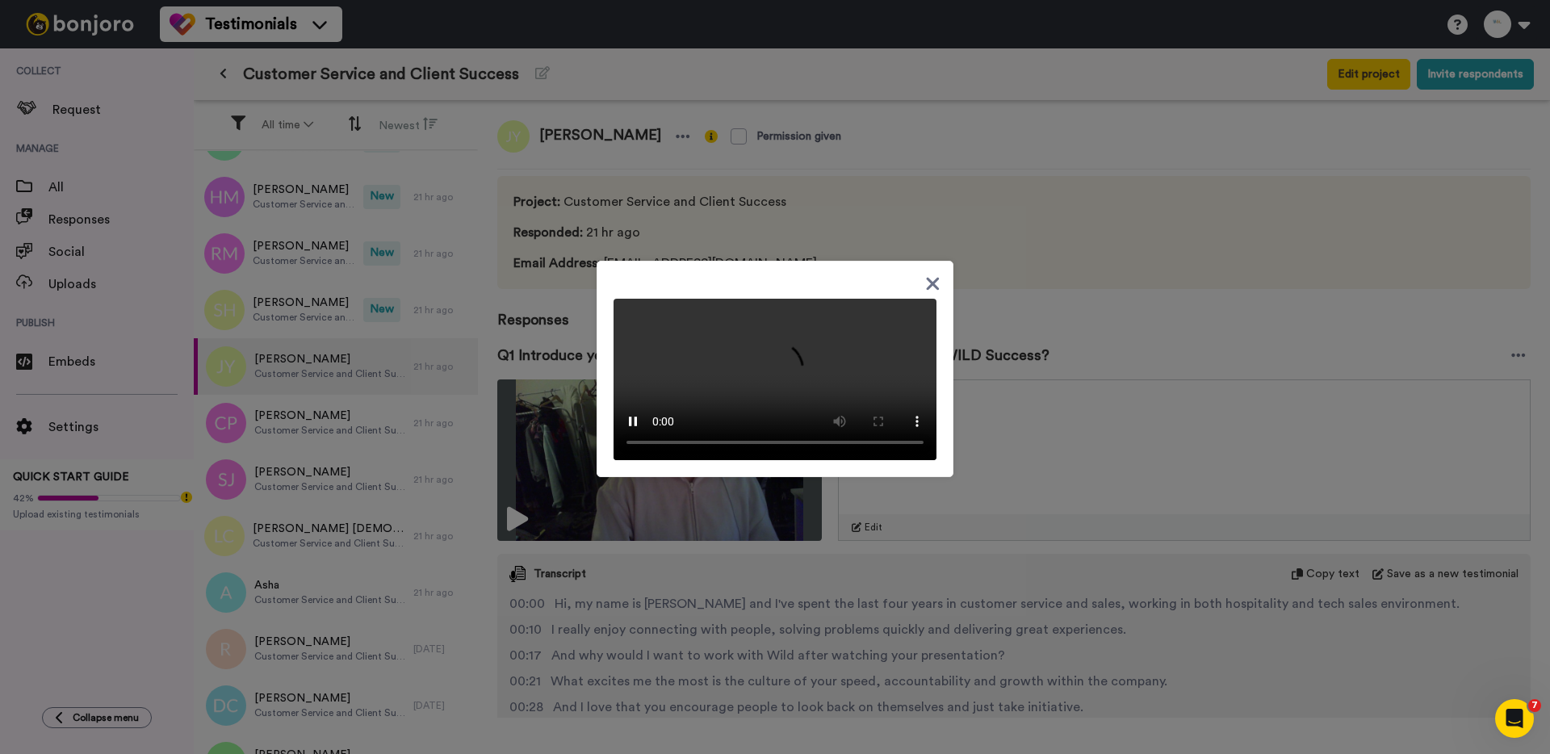
click at [360, 375] on div at bounding box center [775, 377] width 1550 height 754
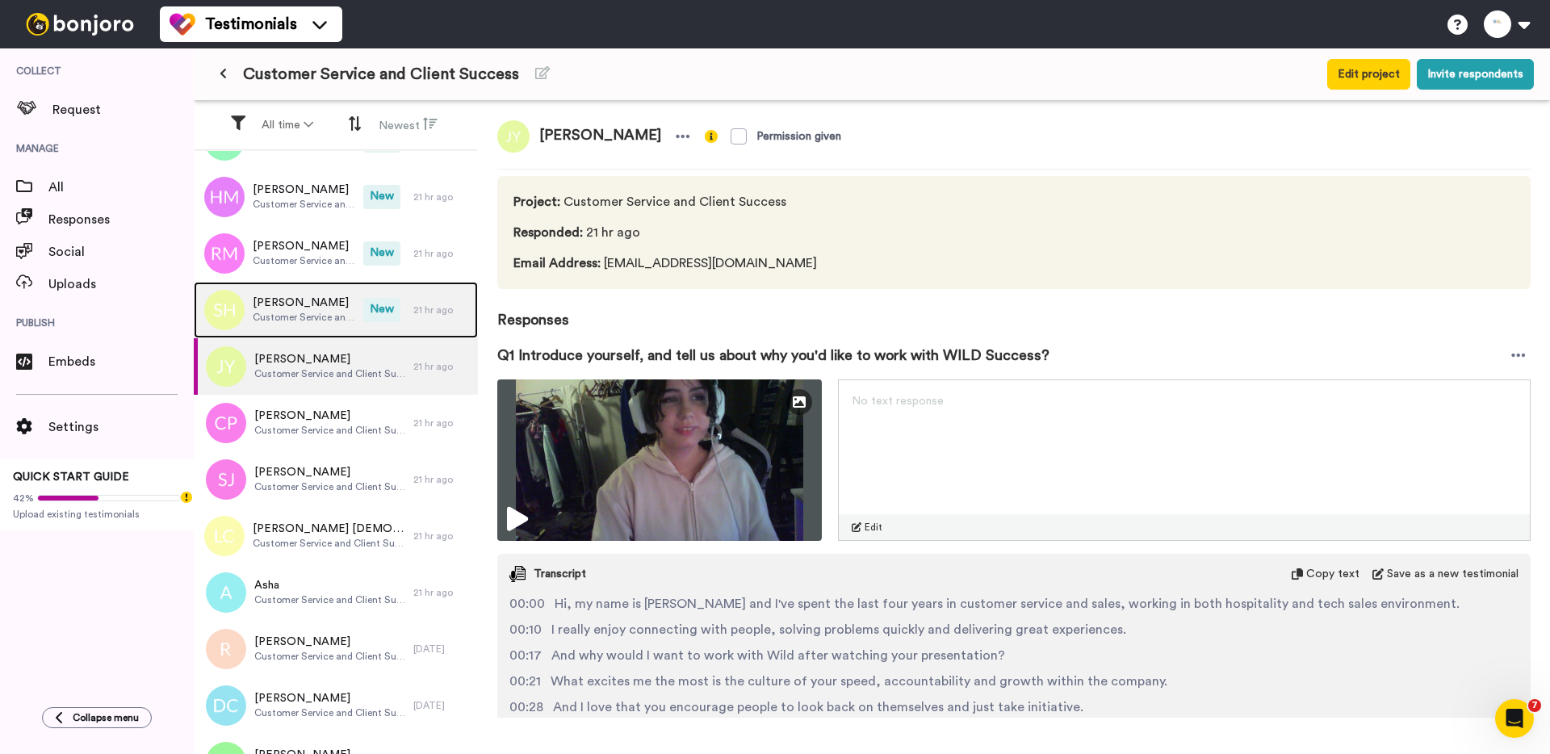
click at [318, 300] on span "Stephanie Haddad" at bounding box center [304, 303] width 103 height 16
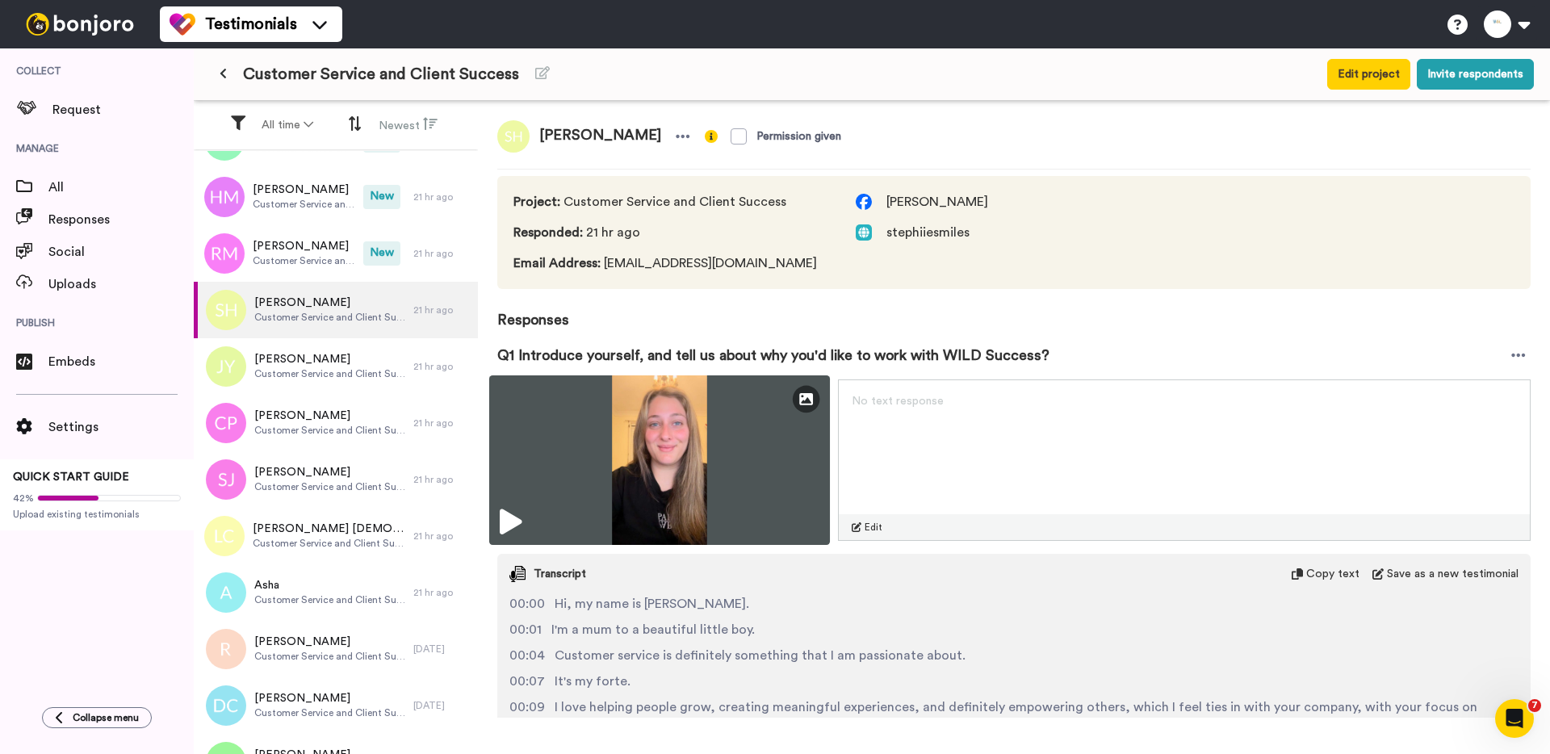
click at [564, 446] on img at bounding box center [659, 460] width 341 height 170
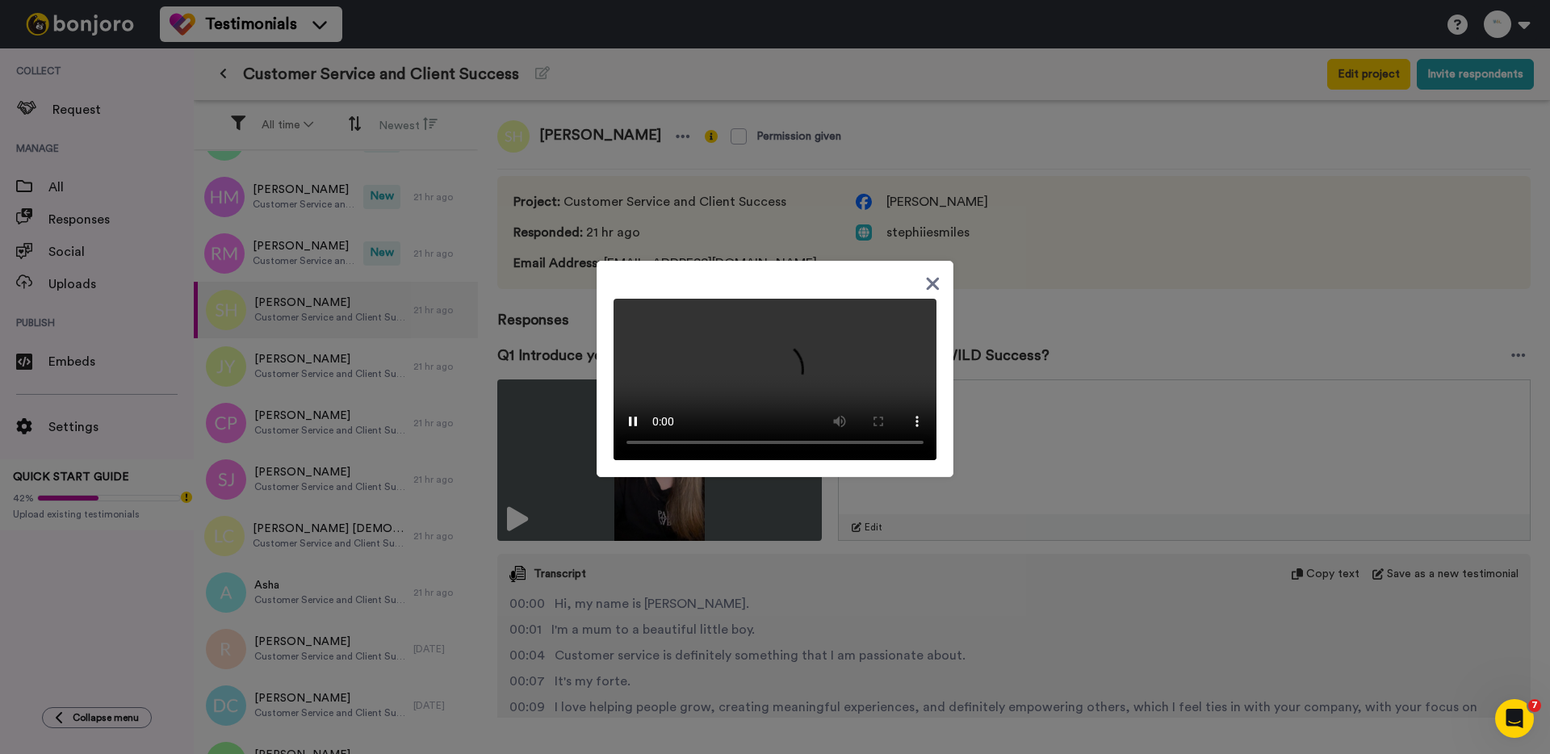
click at [291, 326] on div at bounding box center [775, 377] width 1550 height 754
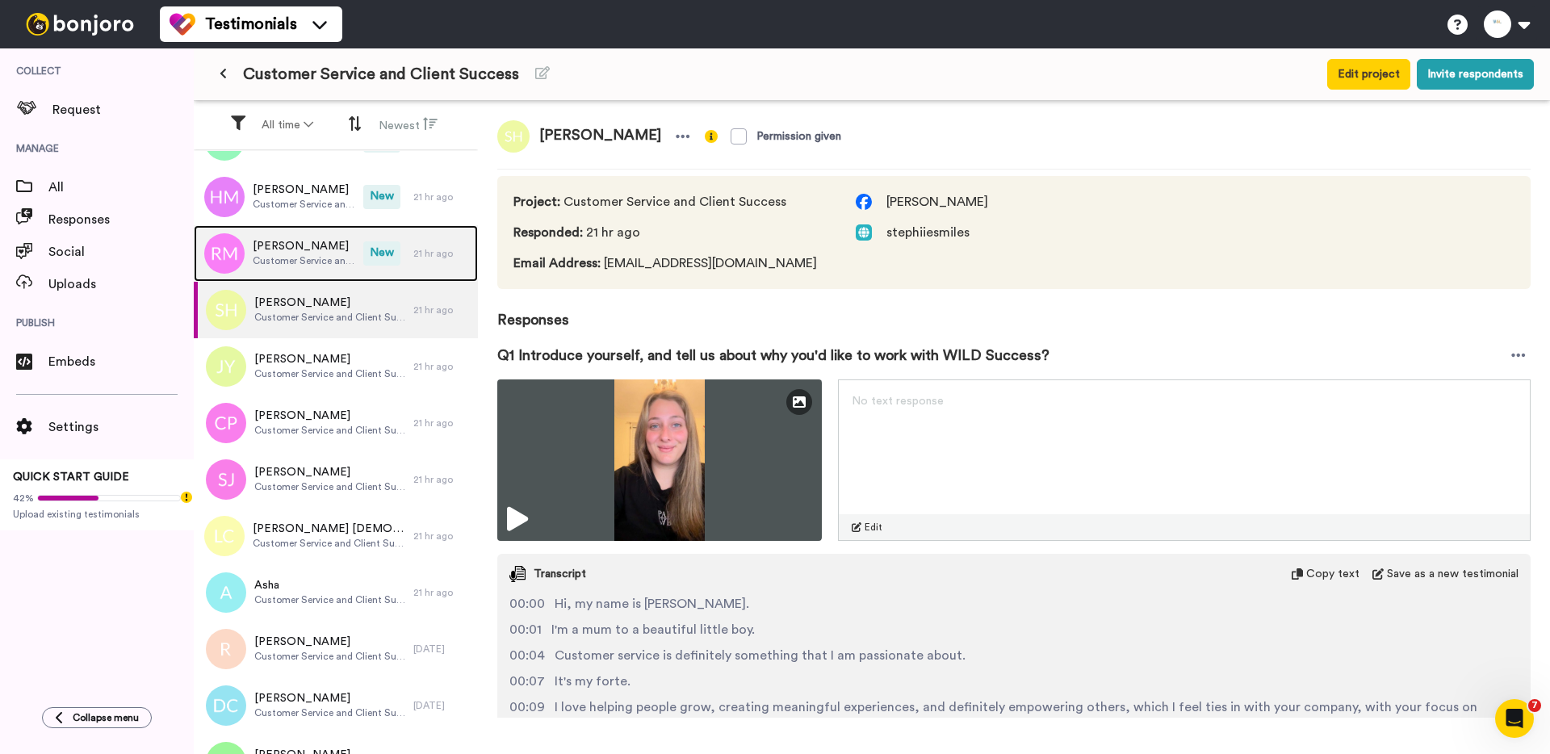
click at [291, 255] on span "Customer Service and Client Success" at bounding box center [304, 260] width 103 height 13
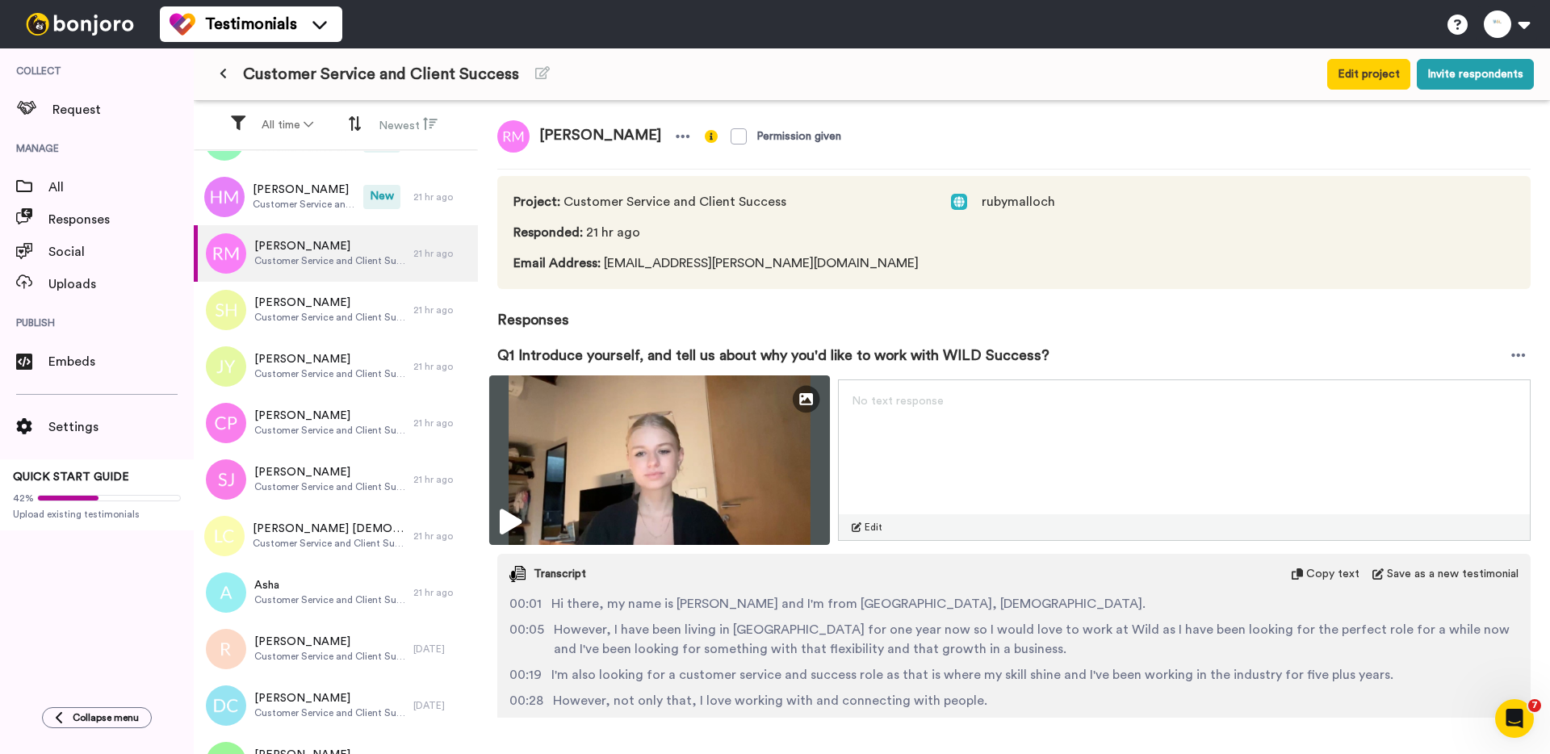
click at [567, 465] on img at bounding box center [659, 460] width 341 height 170
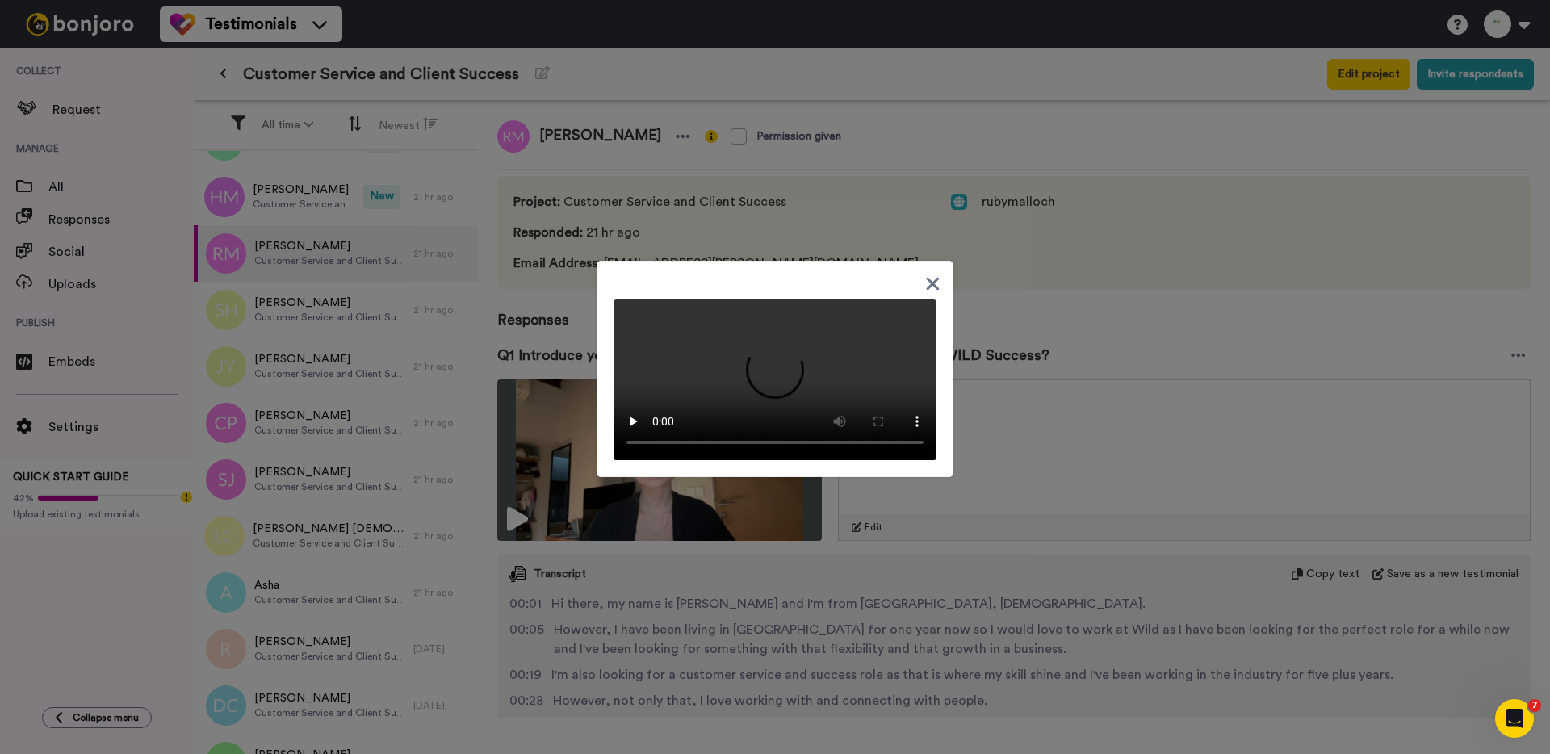
click at [514, 366] on div at bounding box center [775, 377] width 1550 height 754
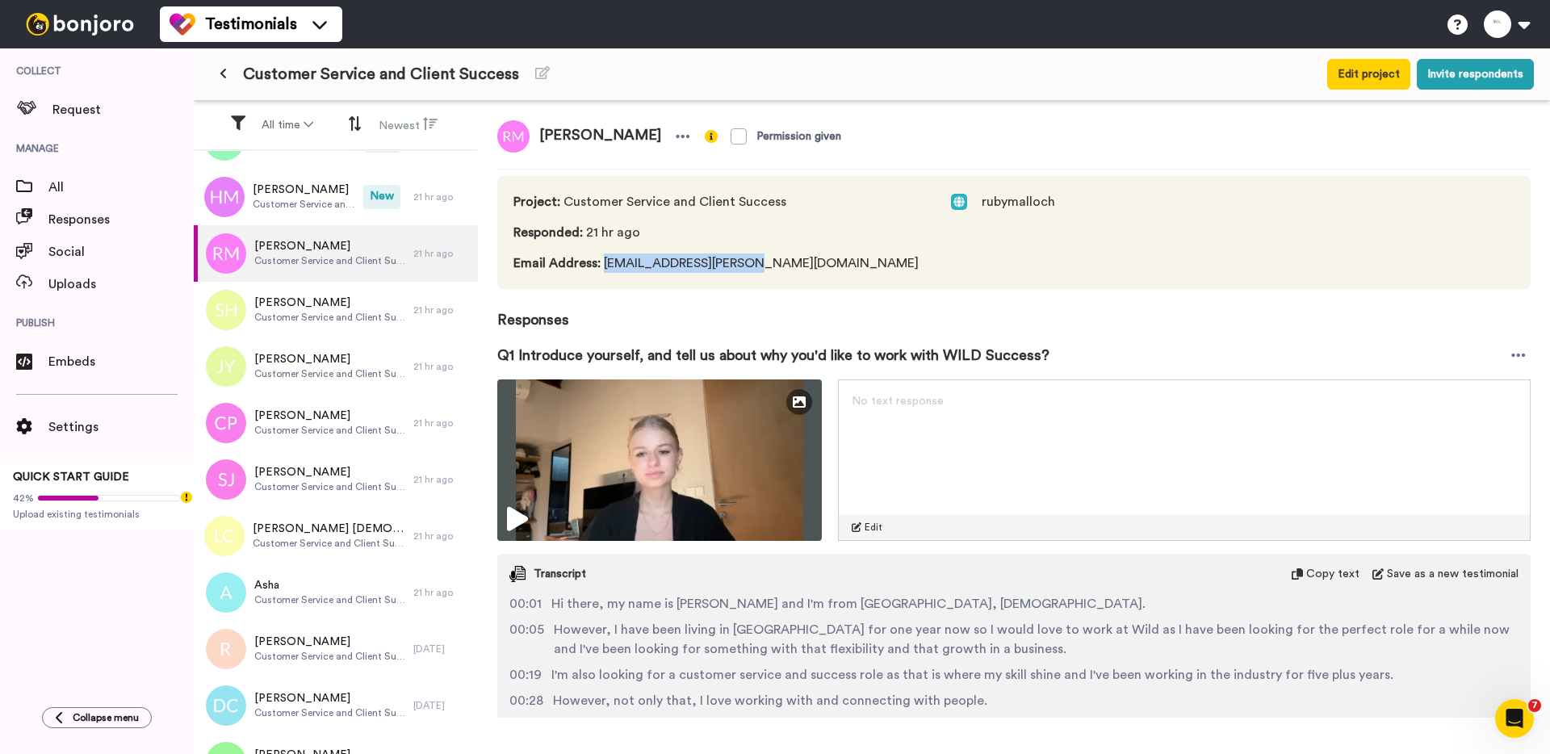
drag, startPoint x: 759, startPoint y: 266, endPoint x: 603, endPoint y: 268, distance: 155.8
click at [603, 268] on span "Email Address : ruby.malloch@gmail.com" at bounding box center [715, 262] width 405 height 19
copy span "ruby.malloch@gmail.com"
click at [561, 136] on span "Ruby Malloch" at bounding box center [600, 136] width 141 height 32
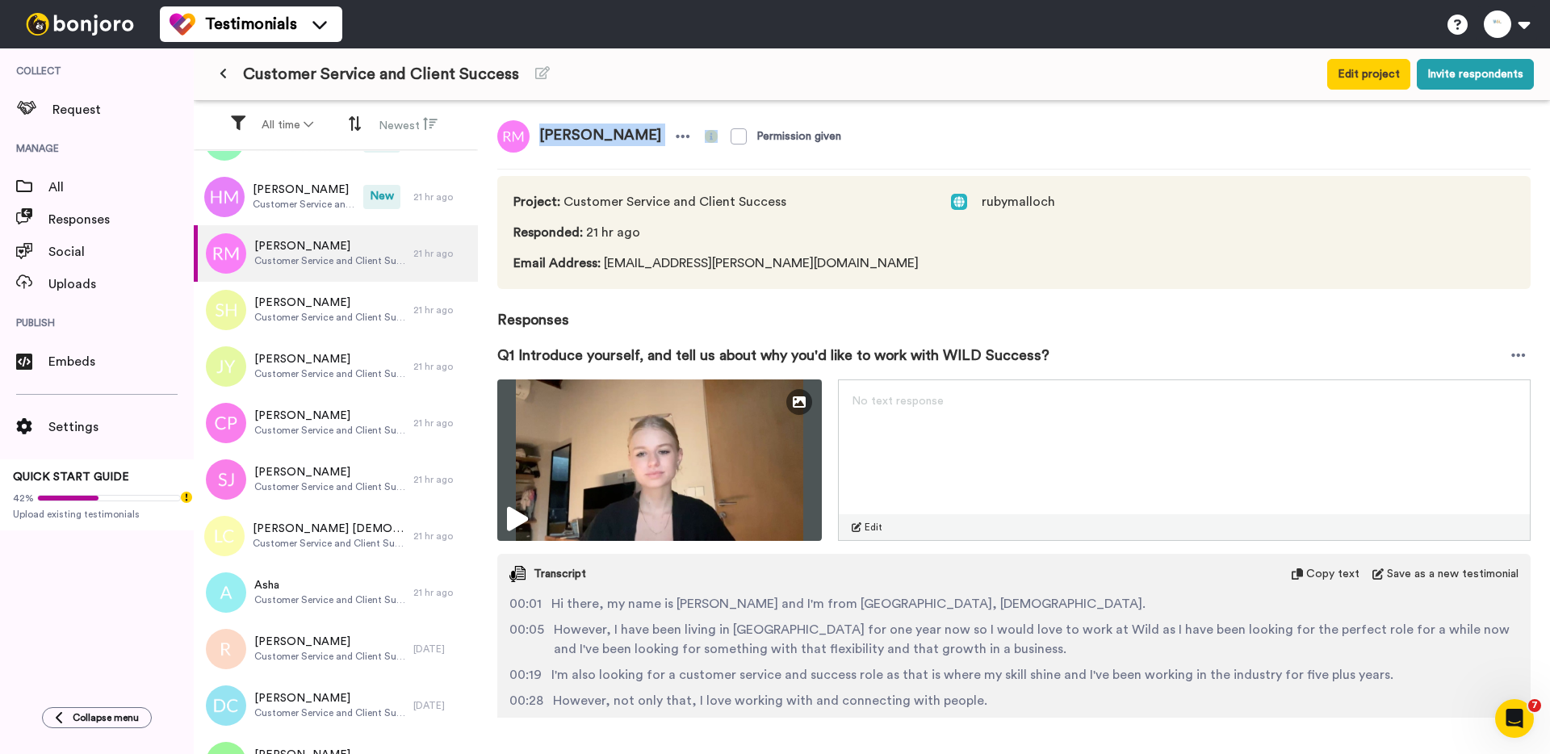
click at [561, 136] on span "Ruby Malloch" at bounding box center [600, 136] width 141 height 32
copy div "Ruby Malloch"
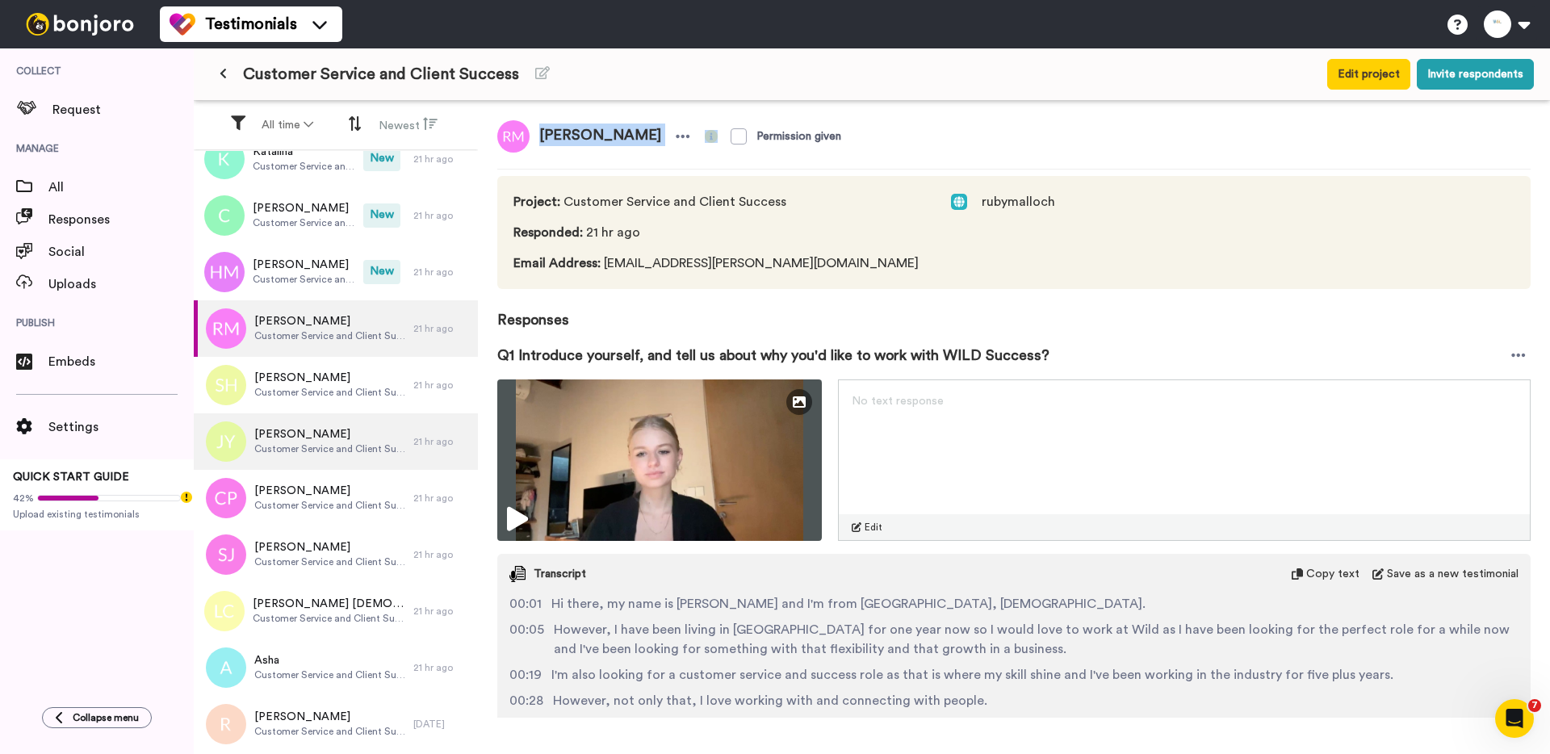
scroll to position [1889, 0]
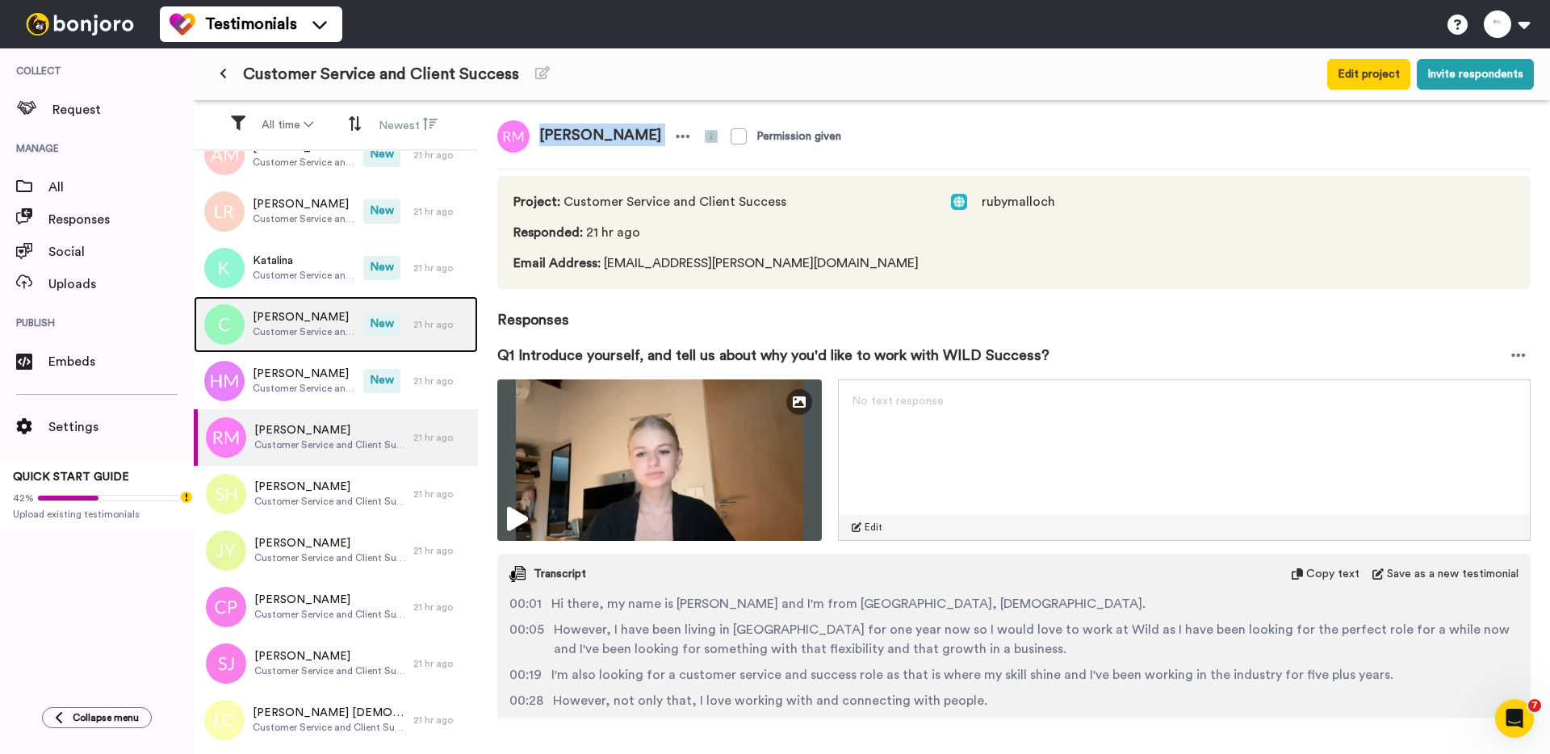
click at [313, 348] on div "Chantal Customer Service and Client Success" at bounding box center [279, 324] width 170 height 57
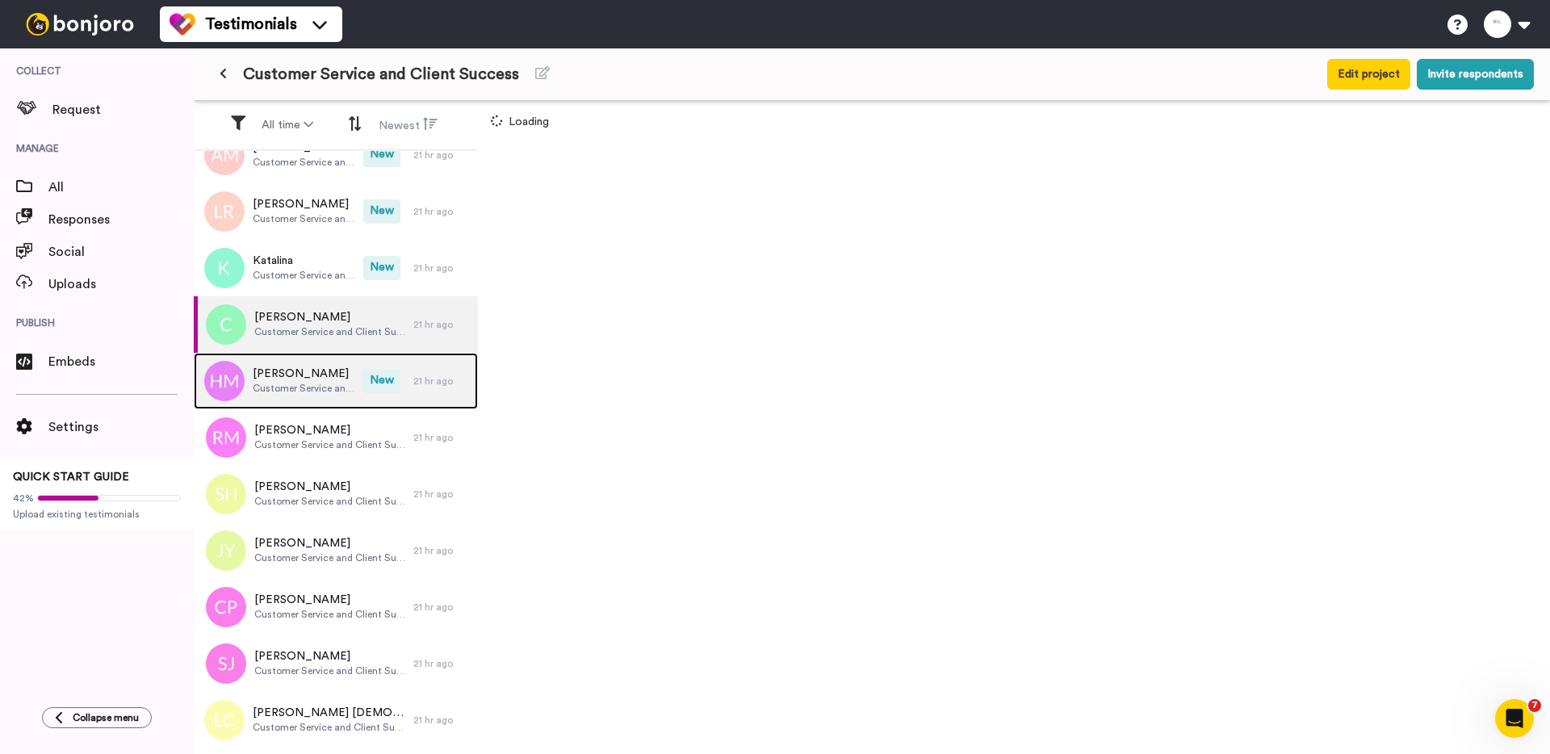
click at [307, 371] on span "Hadessa Moeakiola" at bounding box center [304, 374] width 103 height 16
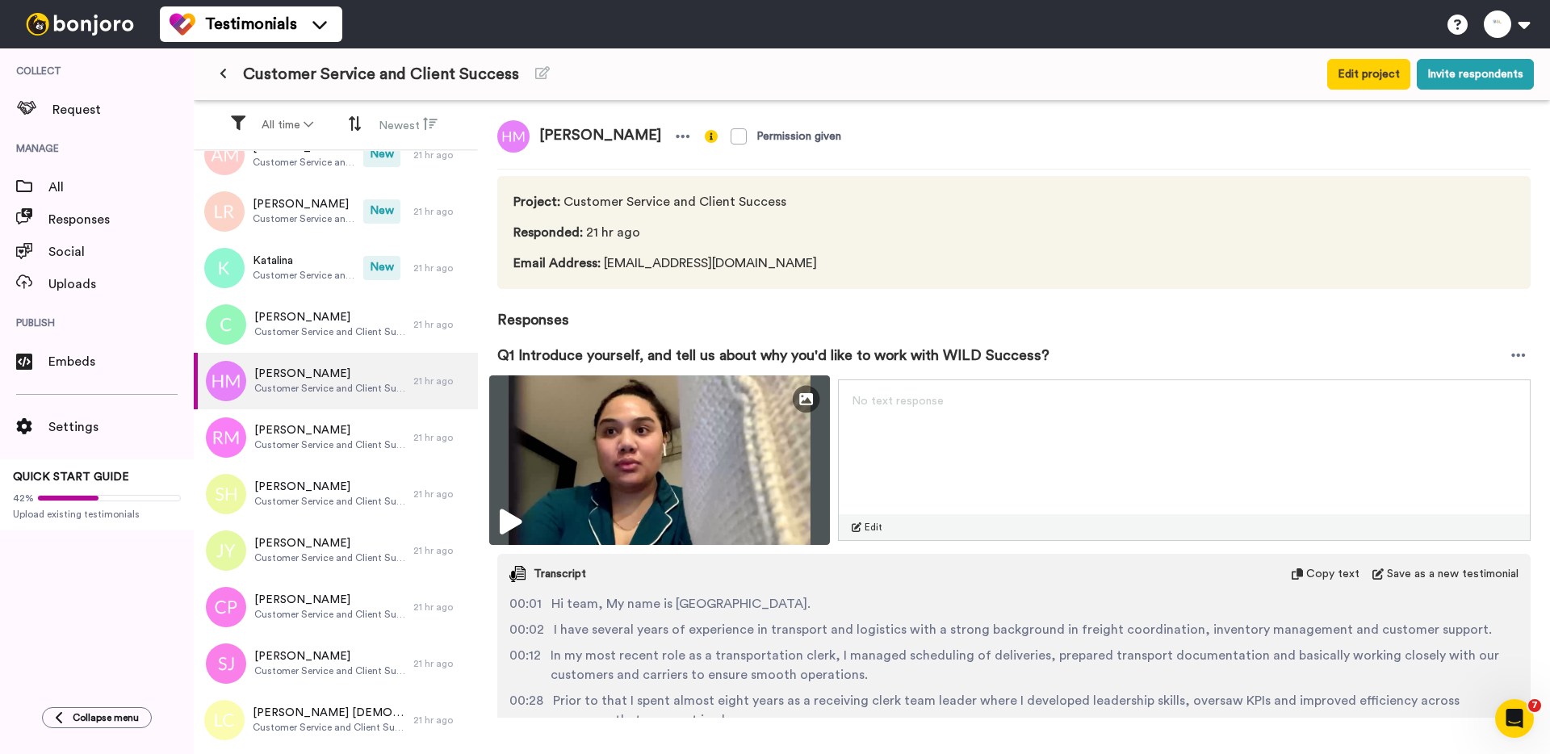
click at [550, 460] on img at bounding box center [659, 460] width 341 height 170
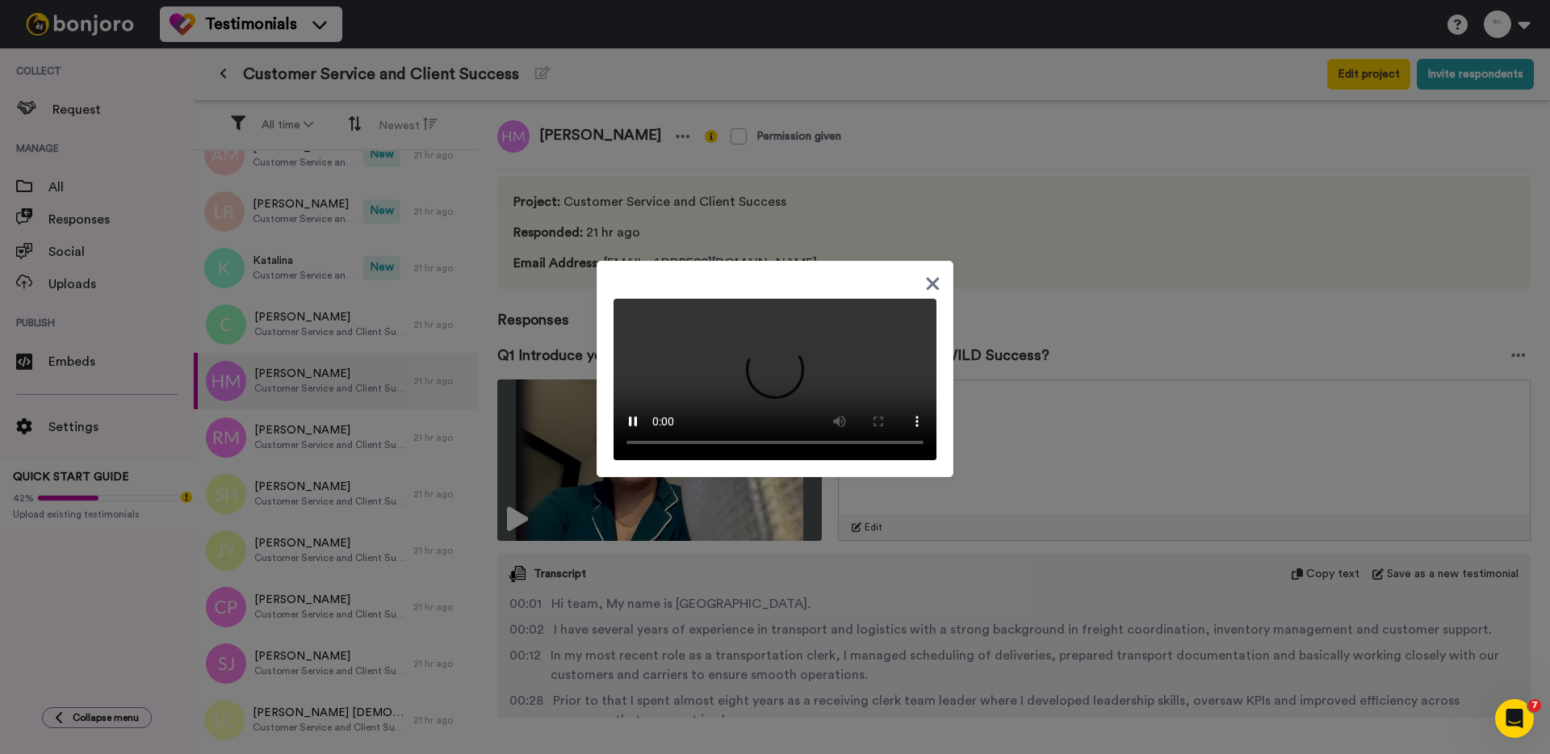
click at [281, 326] on div at bounding box center [775, 377] width 1550 height 754
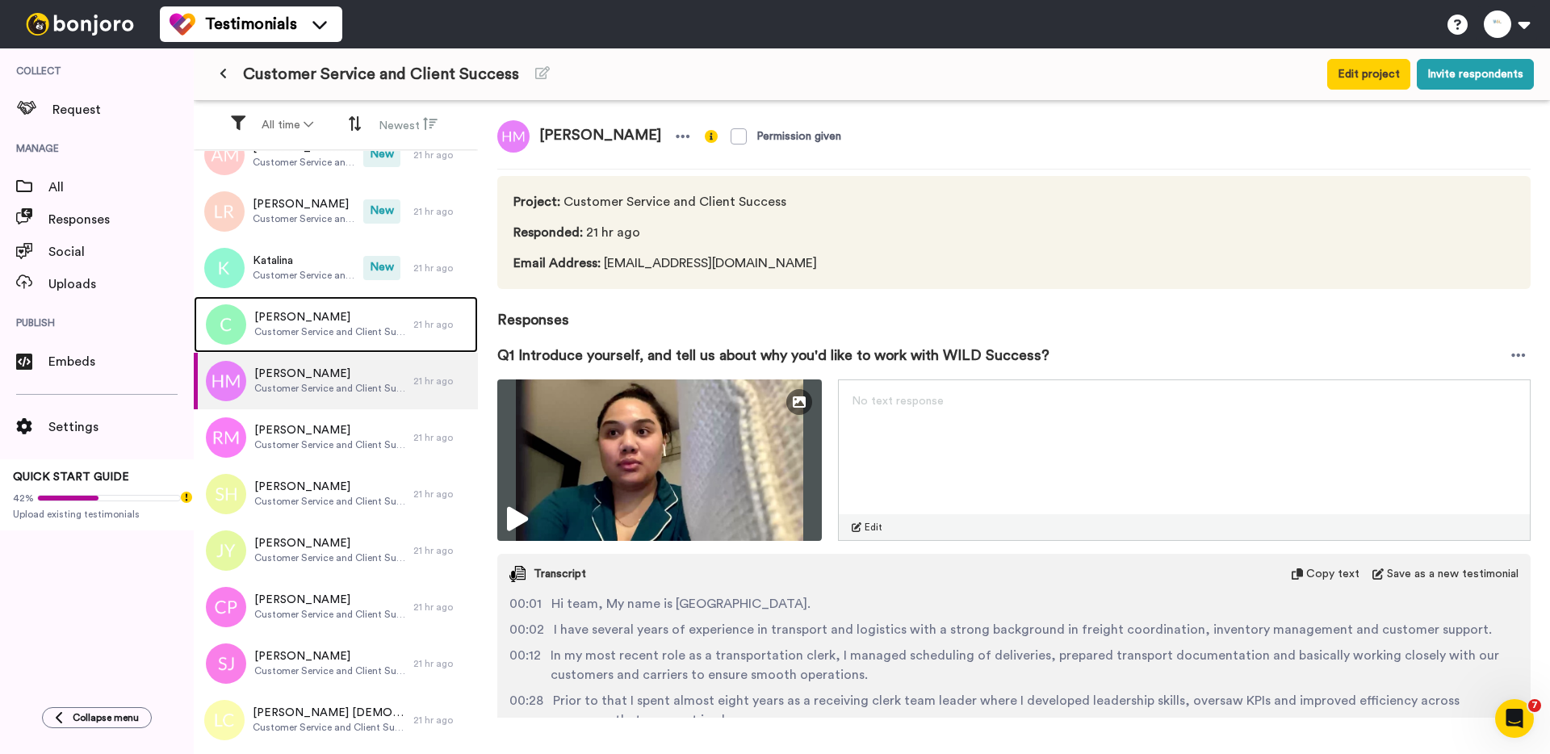
click at [281, 326] on span "Customer Service and Client Success" at bounding box center [330, 331] width 152 height 13
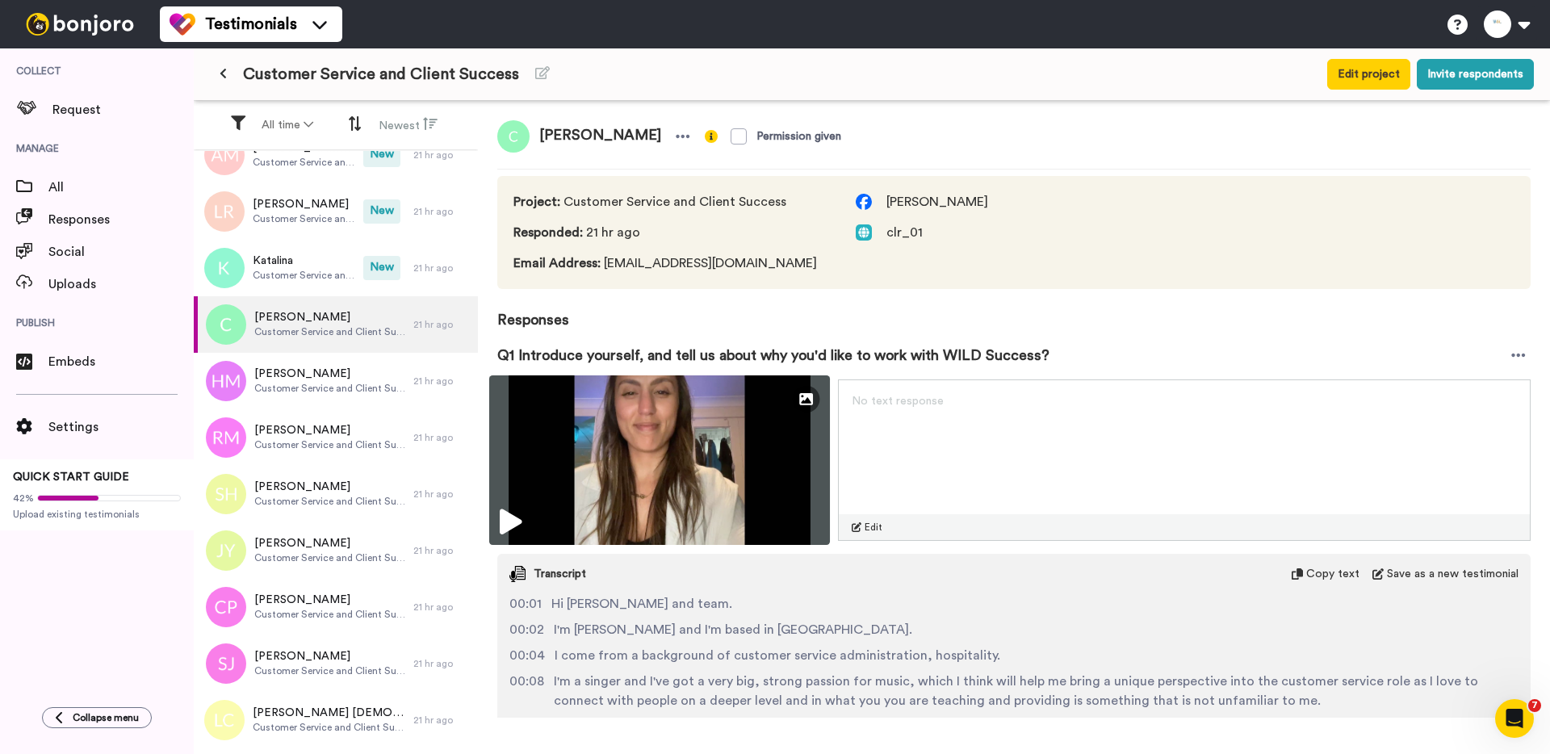
click at [582, 502] on img at bounding box center [659, 460] width 341 height 170
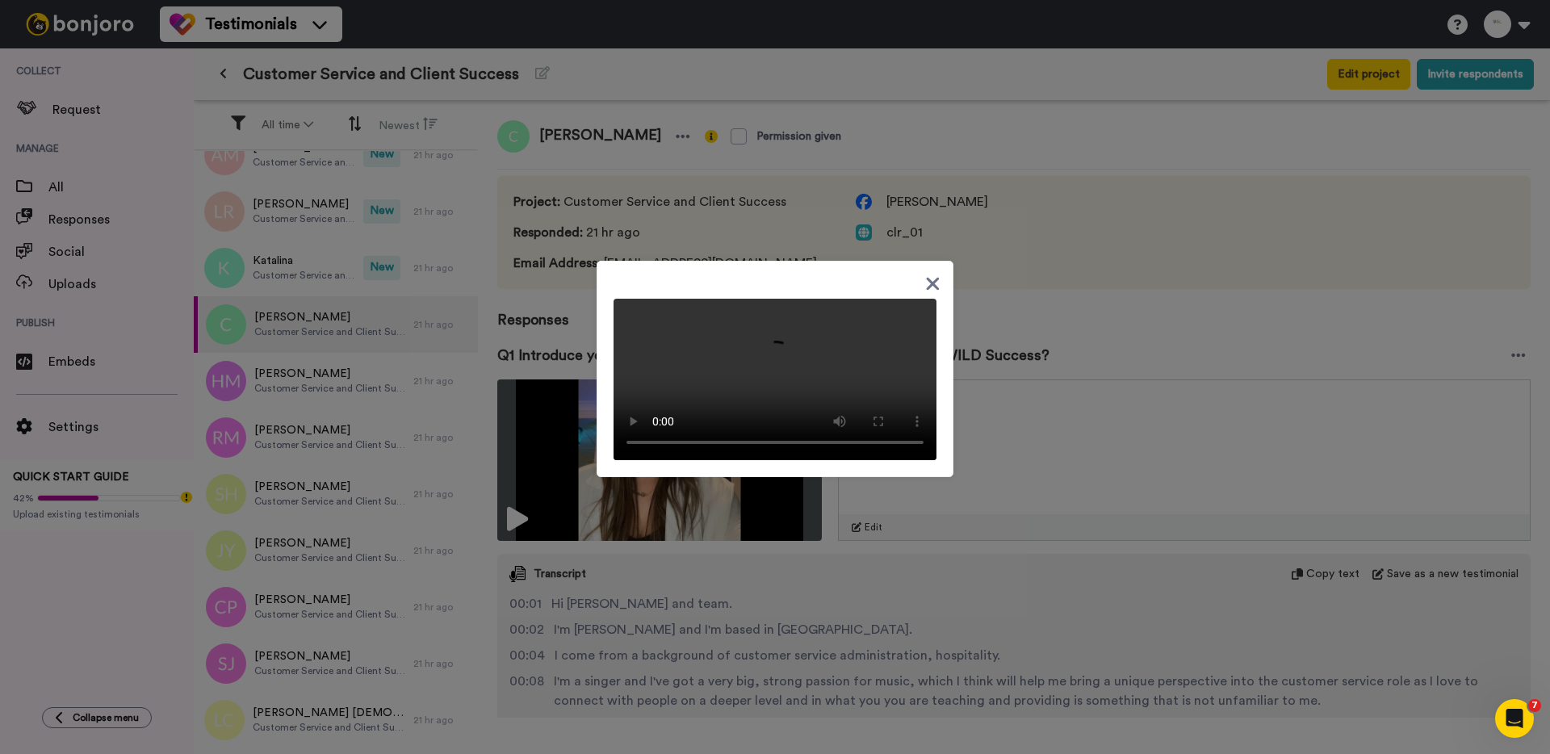
click at [677, 226] on div at bounding box center [775, 377] width 1550 height 754
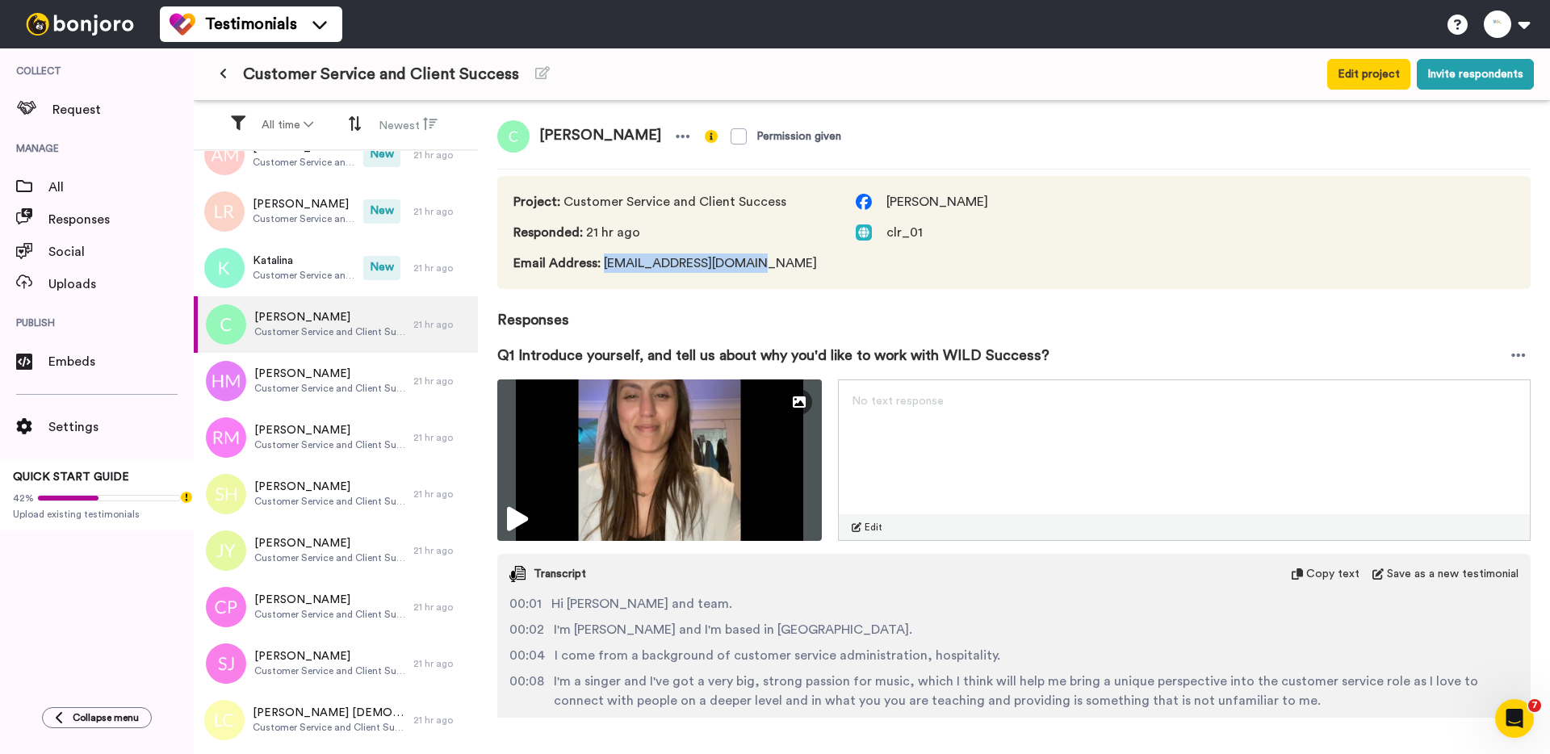
drag, startPoint x: 764, startPoint y: 263, endPoint x: 601, endPoint y: 266, distance: 163.1
click at [601, 266] on span "Email Address : redy.chantal@gmail.com" at bounding box center [668, 262] width 310 height 19
copy span "redy.chantal@gmail.com"
click at [569, 133] on span "Chantal" at bounding box center [600, 136] width 141 height 32
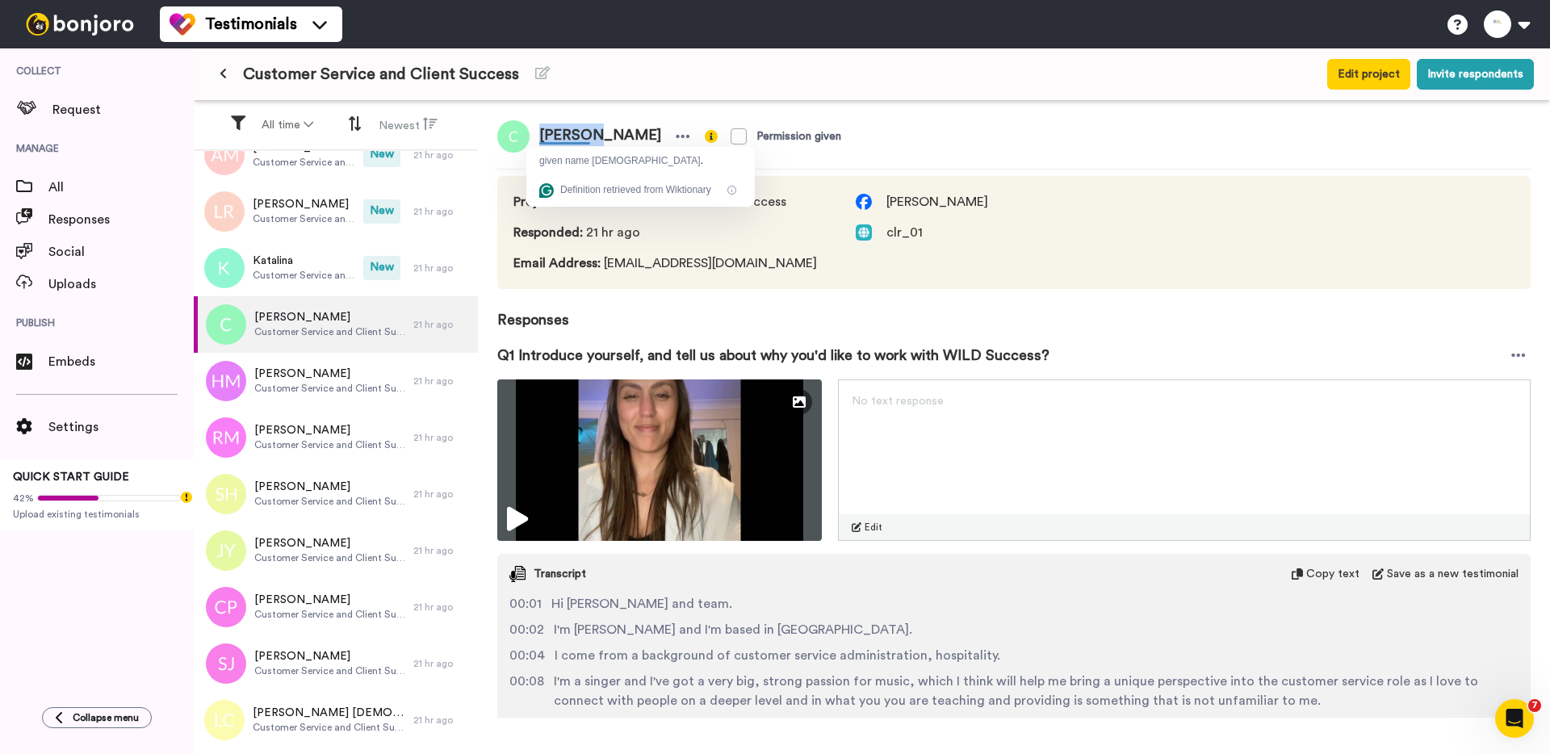
copy span "Chantal"
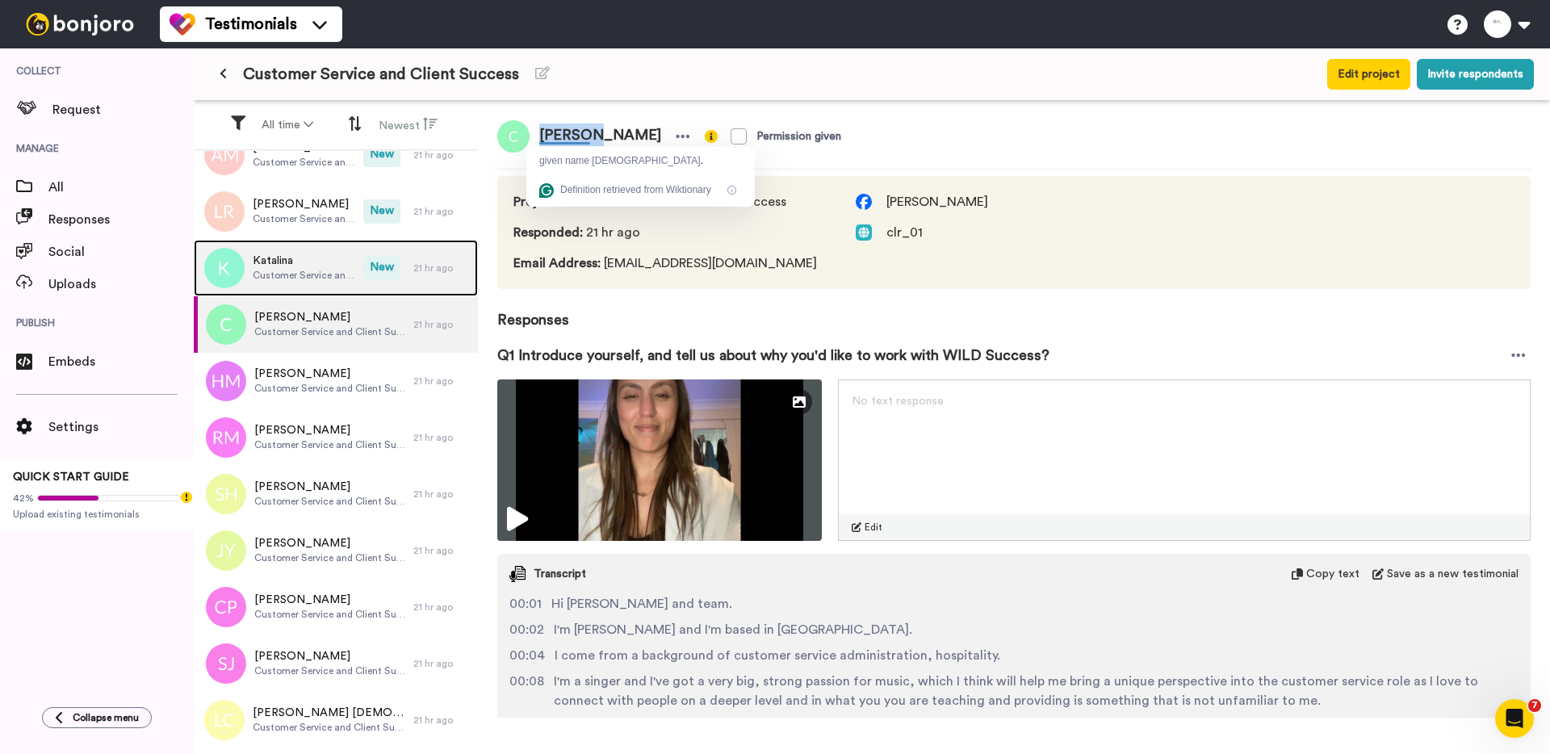
click at [312, 291] on div "Katalina Customer Service and Client Success" at bounding box center [279, 268] width 170 height 57
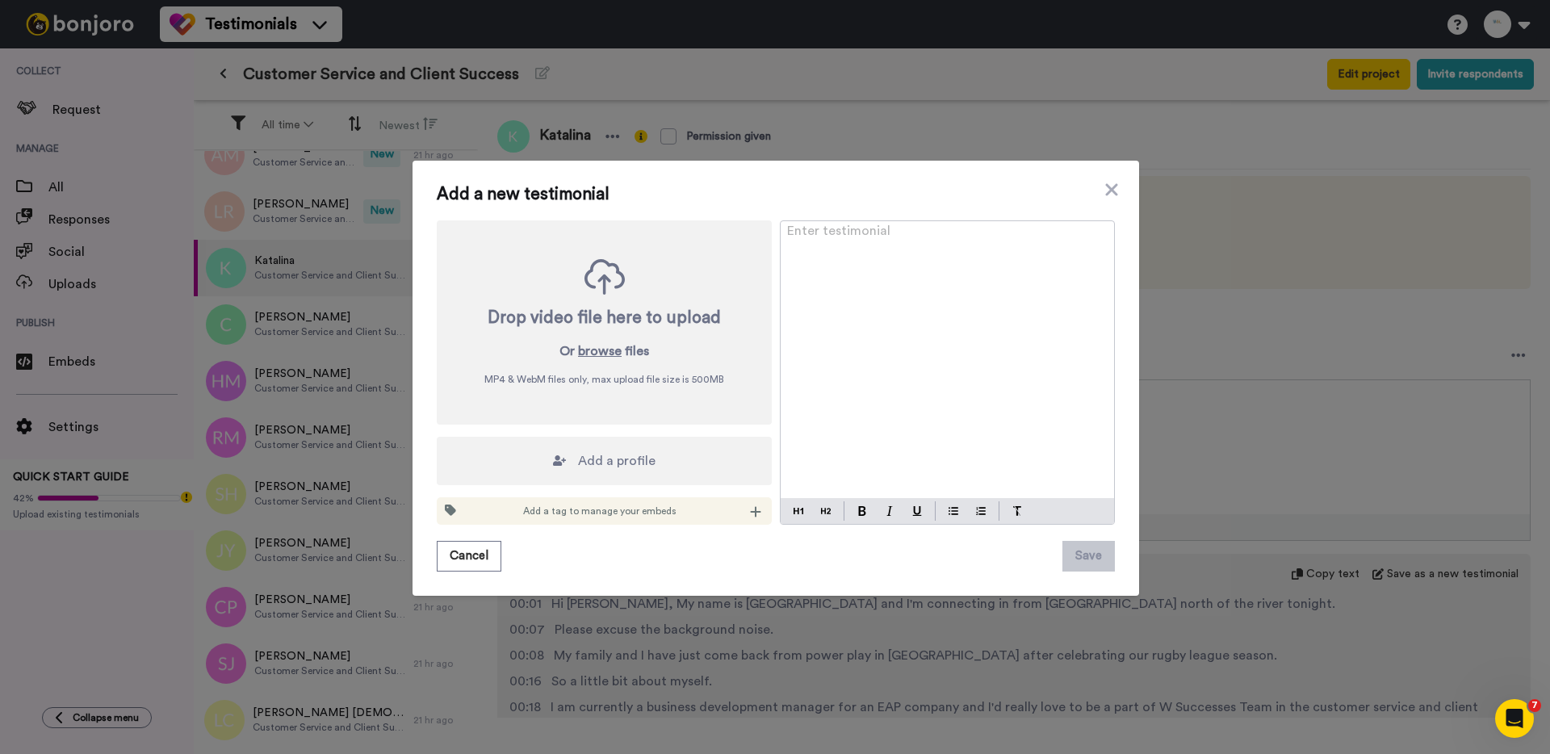
click at [301, 212] on div "Add a new testimonial Drop video file here to upload Or browse files MP4 & WebM…" at bounding box center [775, 377] width 1550 height 754
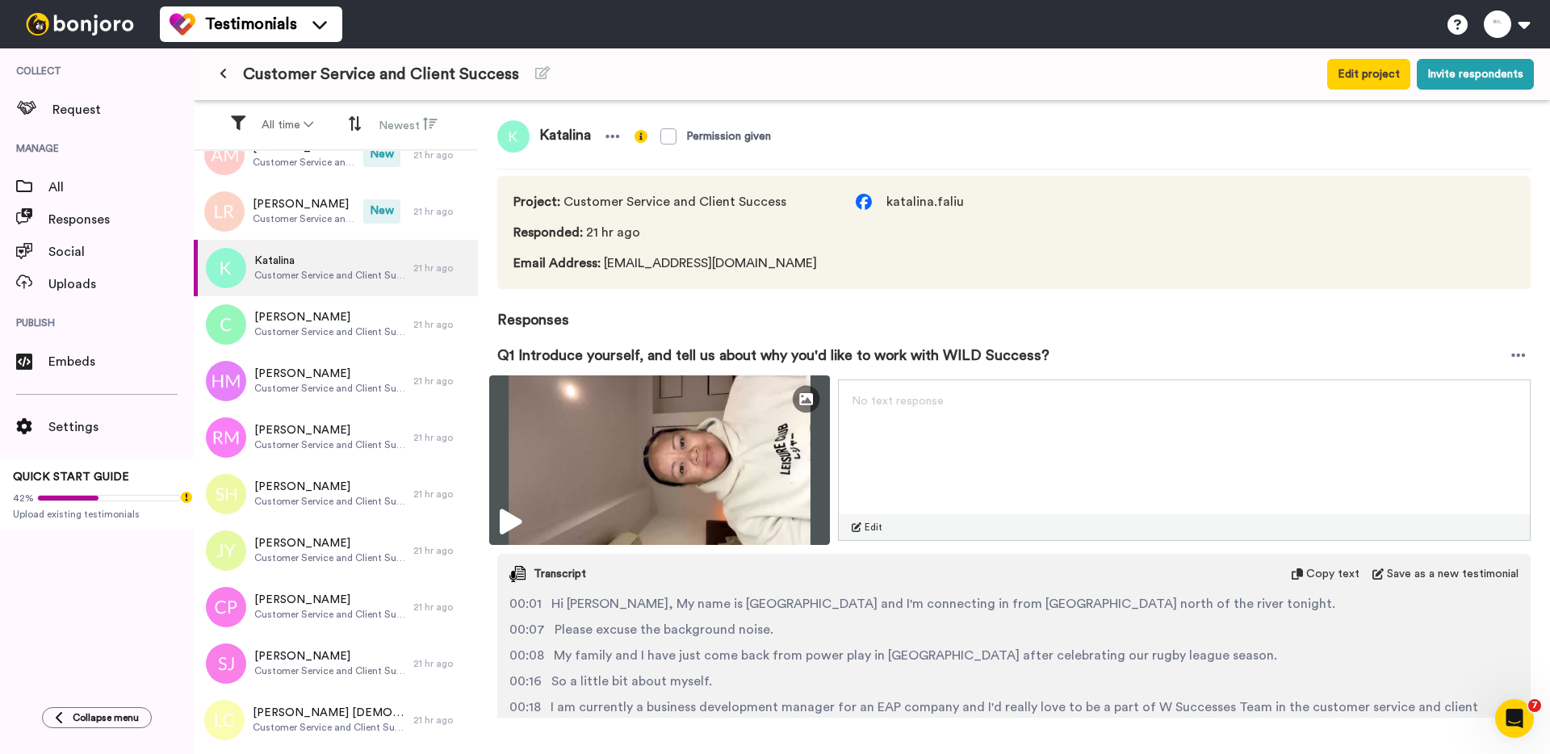
click at [633, 521] on img at bounding box center [659, 460] width 341 height 170
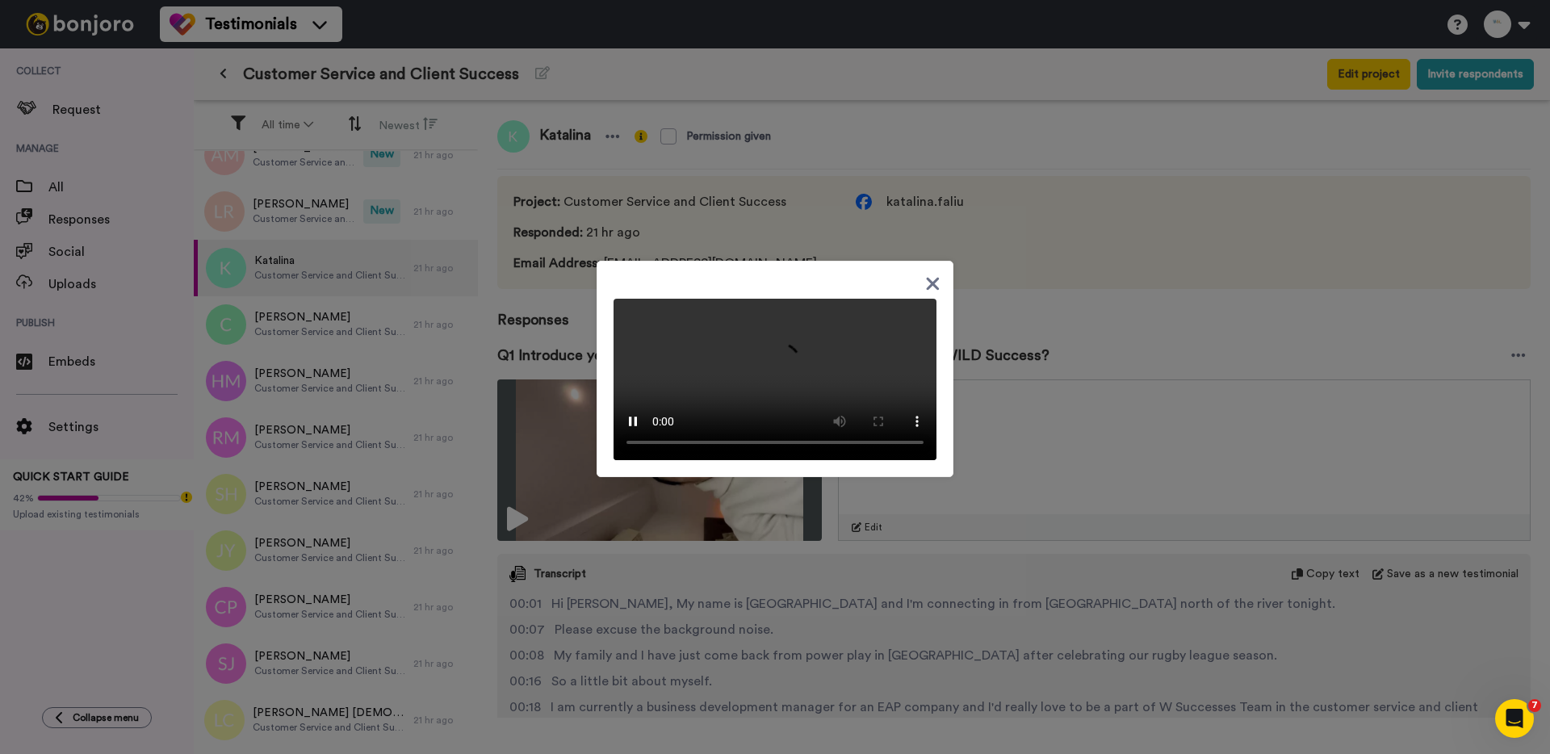
click at [267, 217] on div at bounding box center [775, 377] width 1550 height 754
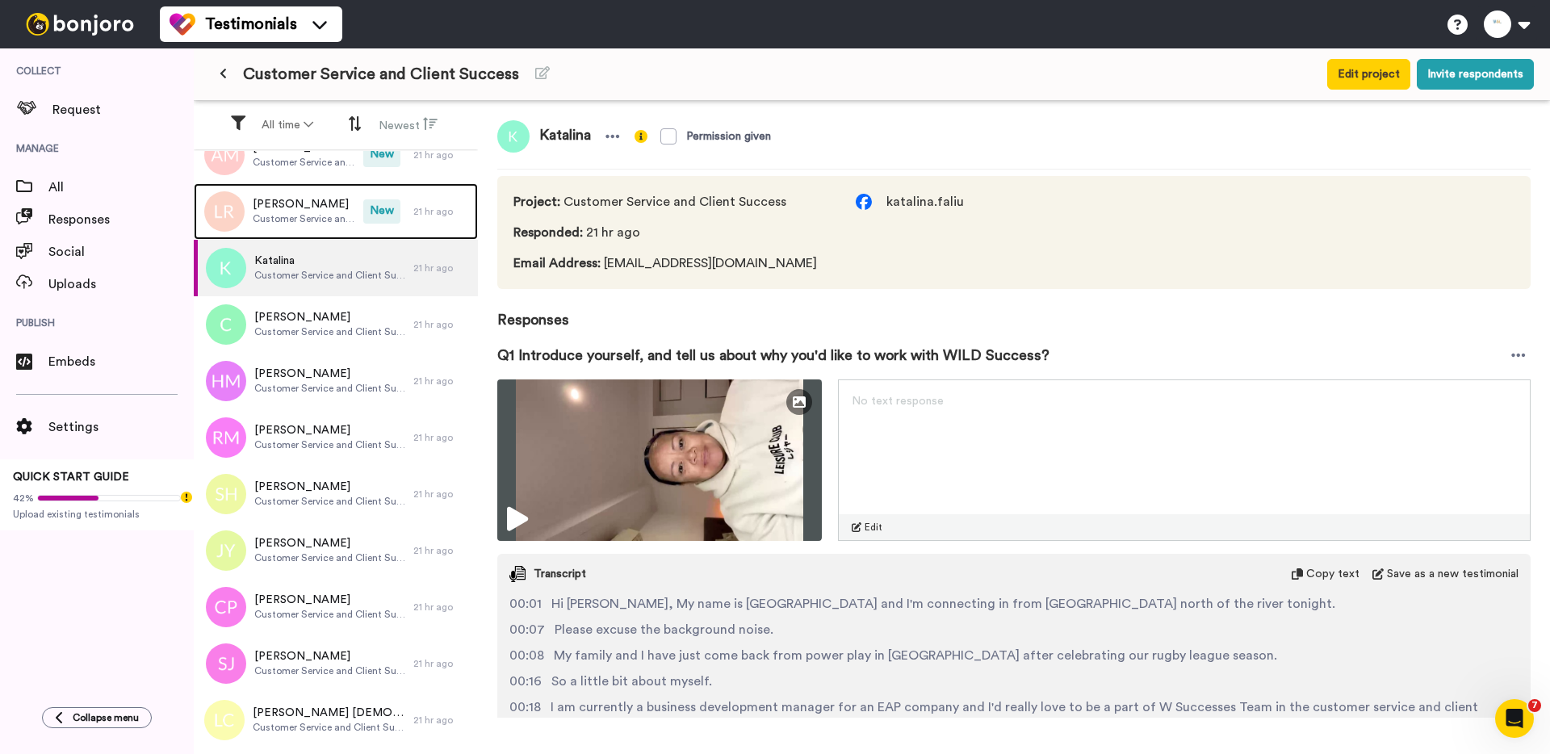
click at [267, 217] on span "Customer Service and Client Success" at bounding box center [304, 218] width 103 height 13
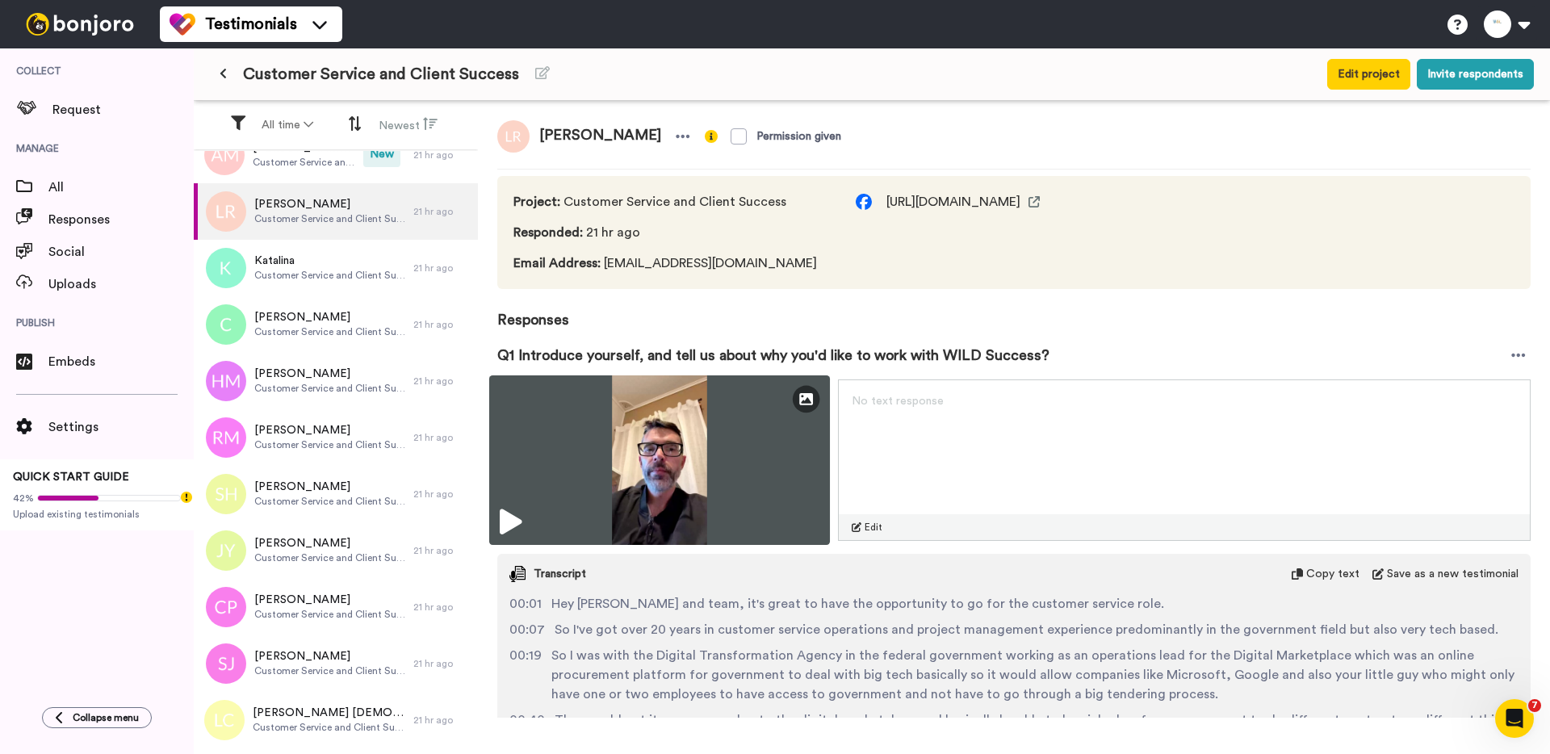
click at [619, 469] on img at bounding box center [659, 460] width 341 height 170
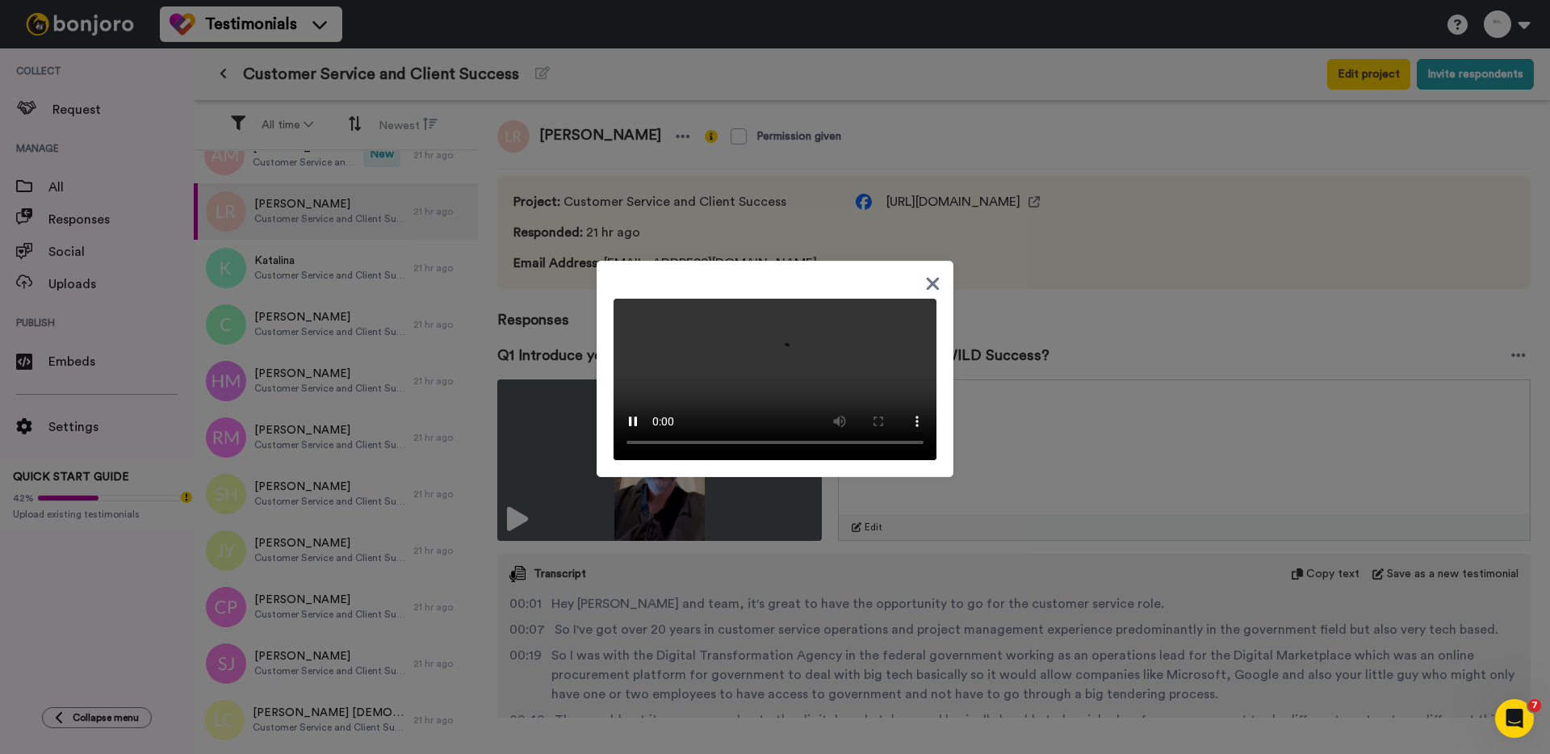
click at [551, 581] on div at bounding box center [775, 377] width 1550 height 754
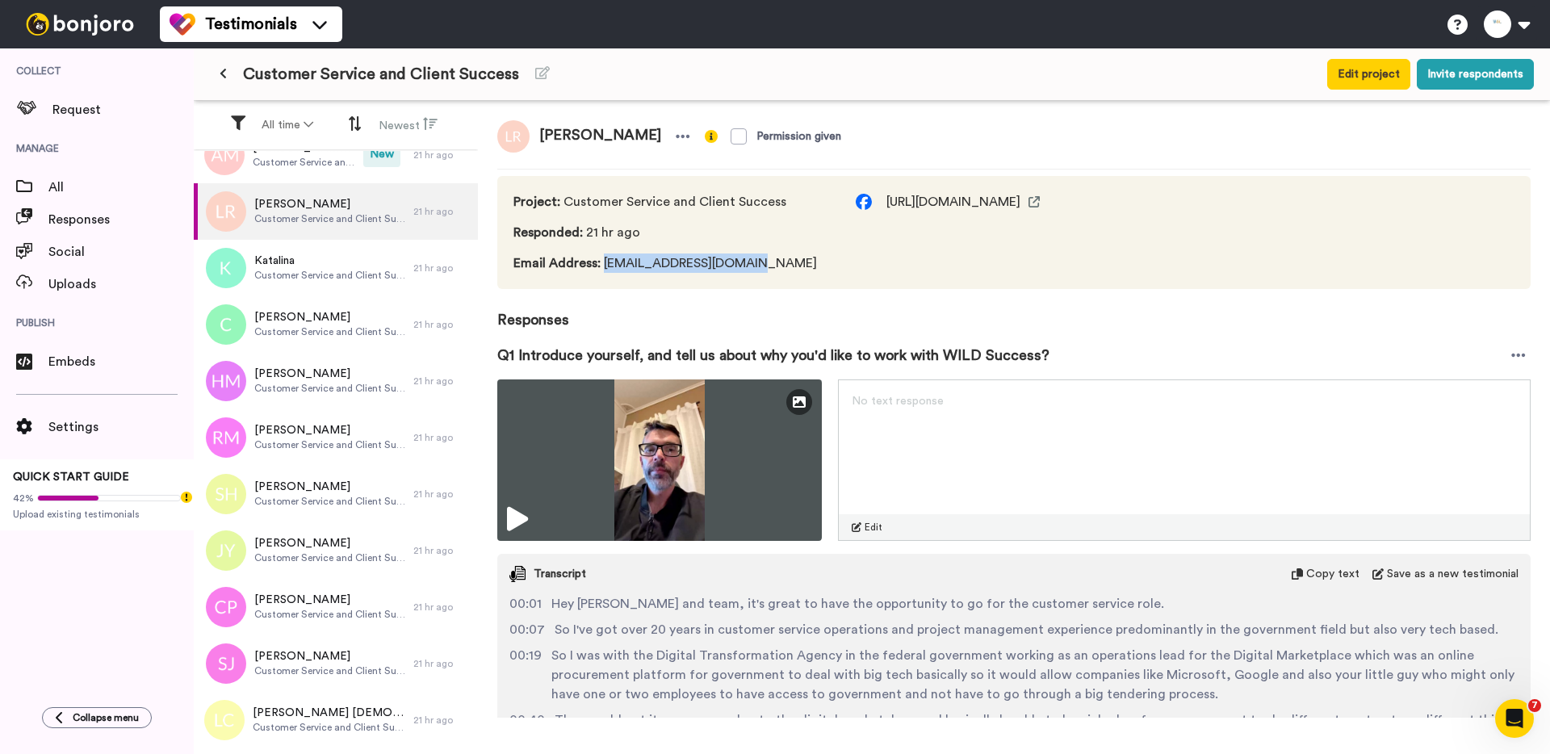
drag, startPoint x: 764, startPoint y: 260, endPoint x: 603, endPoint y: 266, distance: 160.8
click at [603, 266] on span "Email Address : roughleyluke@proton.me" at bounding box center [668, 262] width 310 height 19
copy span "roughleyluke@proton.me"
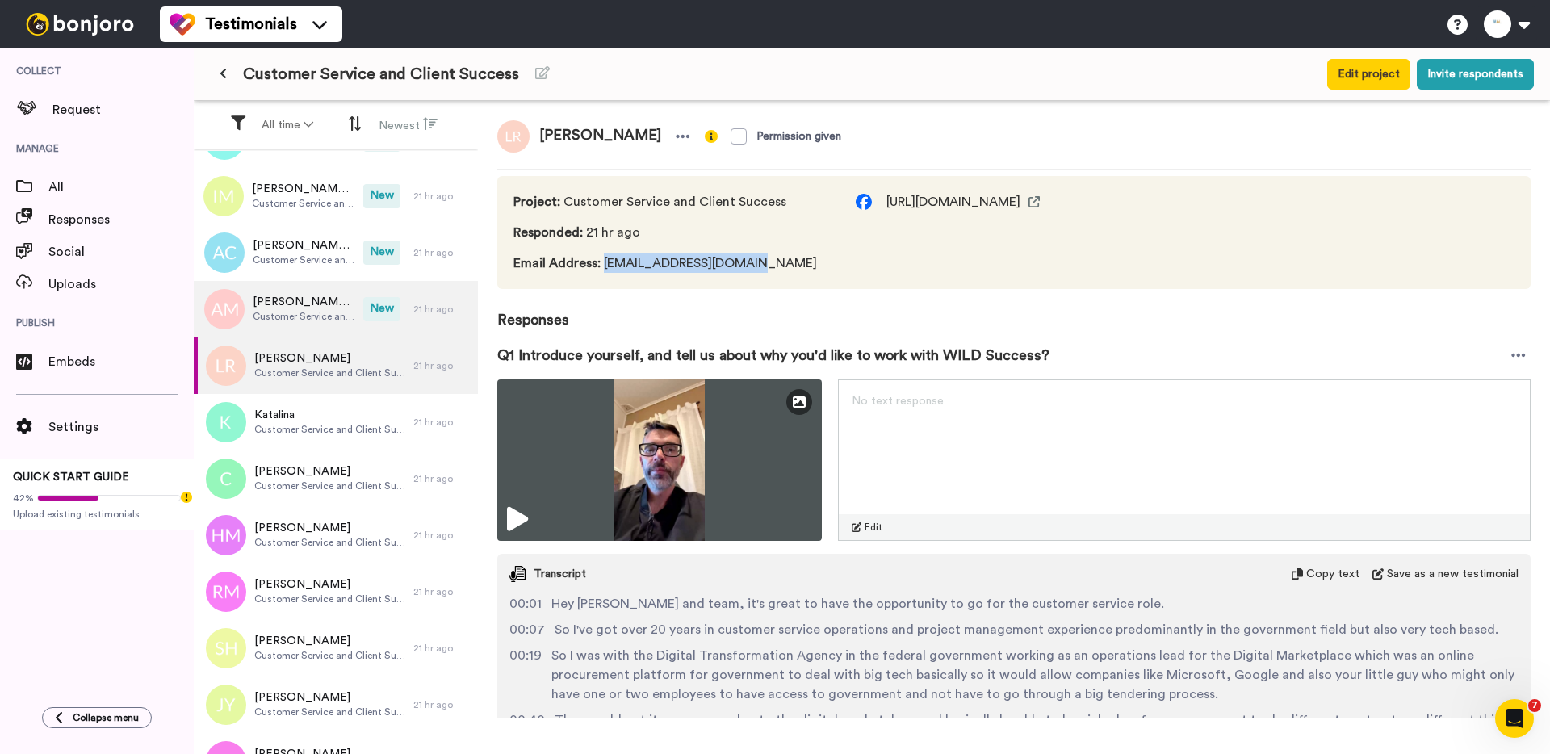
scroll to position [1722, 0]
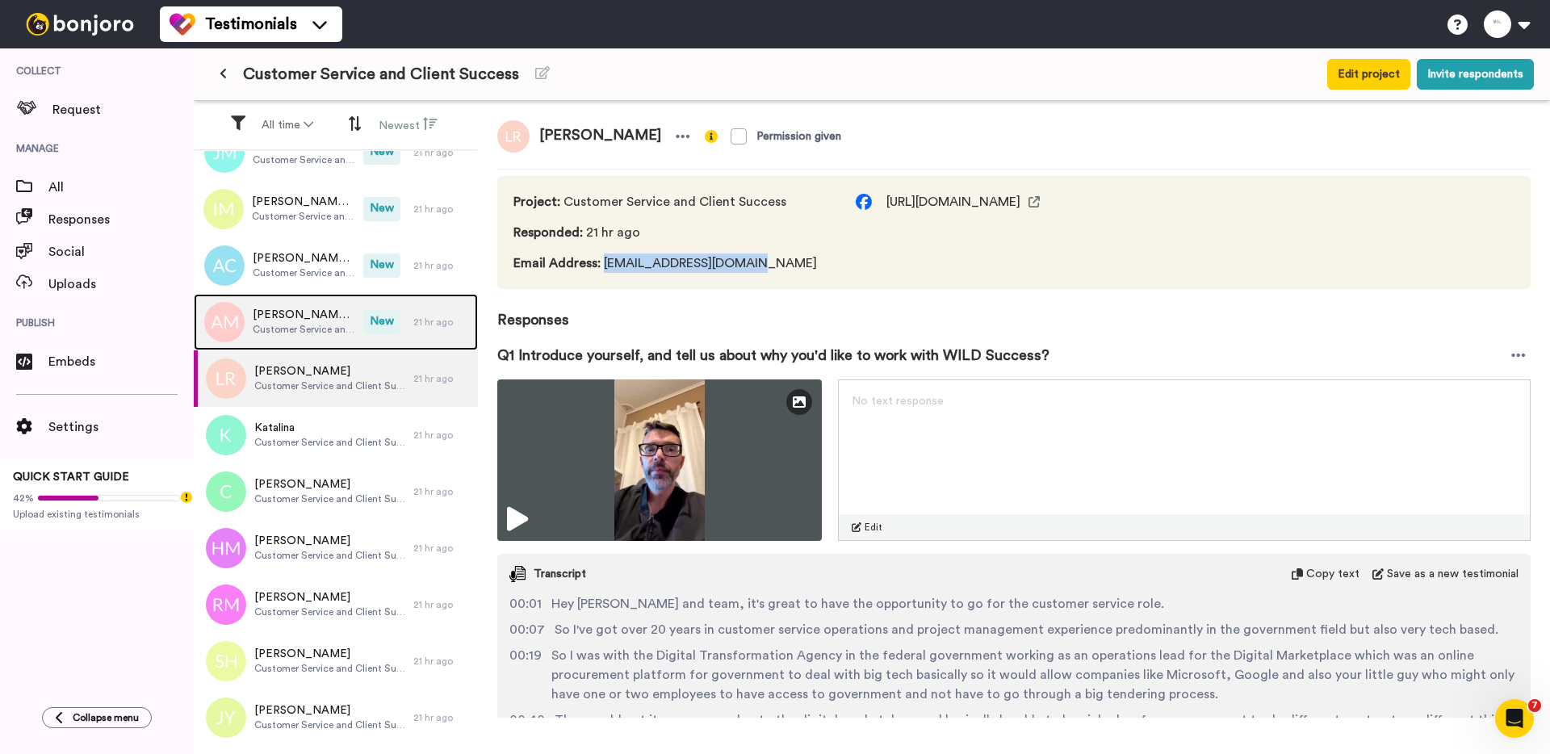
click at [327, 311] on span "Anna Margarita D. Rodriguez" at bounding box center [304, 315] width 103 height 16
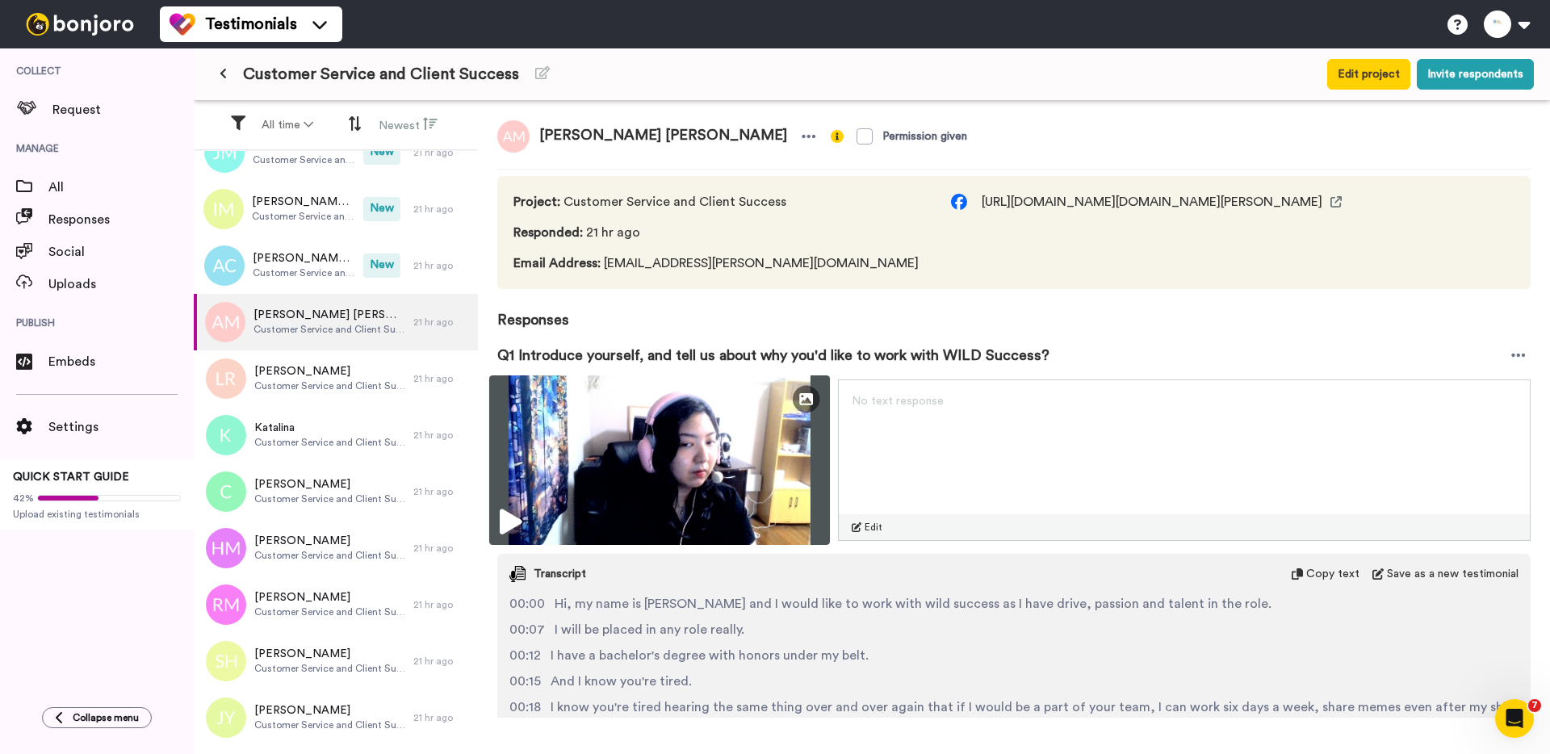
click at [565, 498] on img at bounding box center [659, 460] width 341 height 170
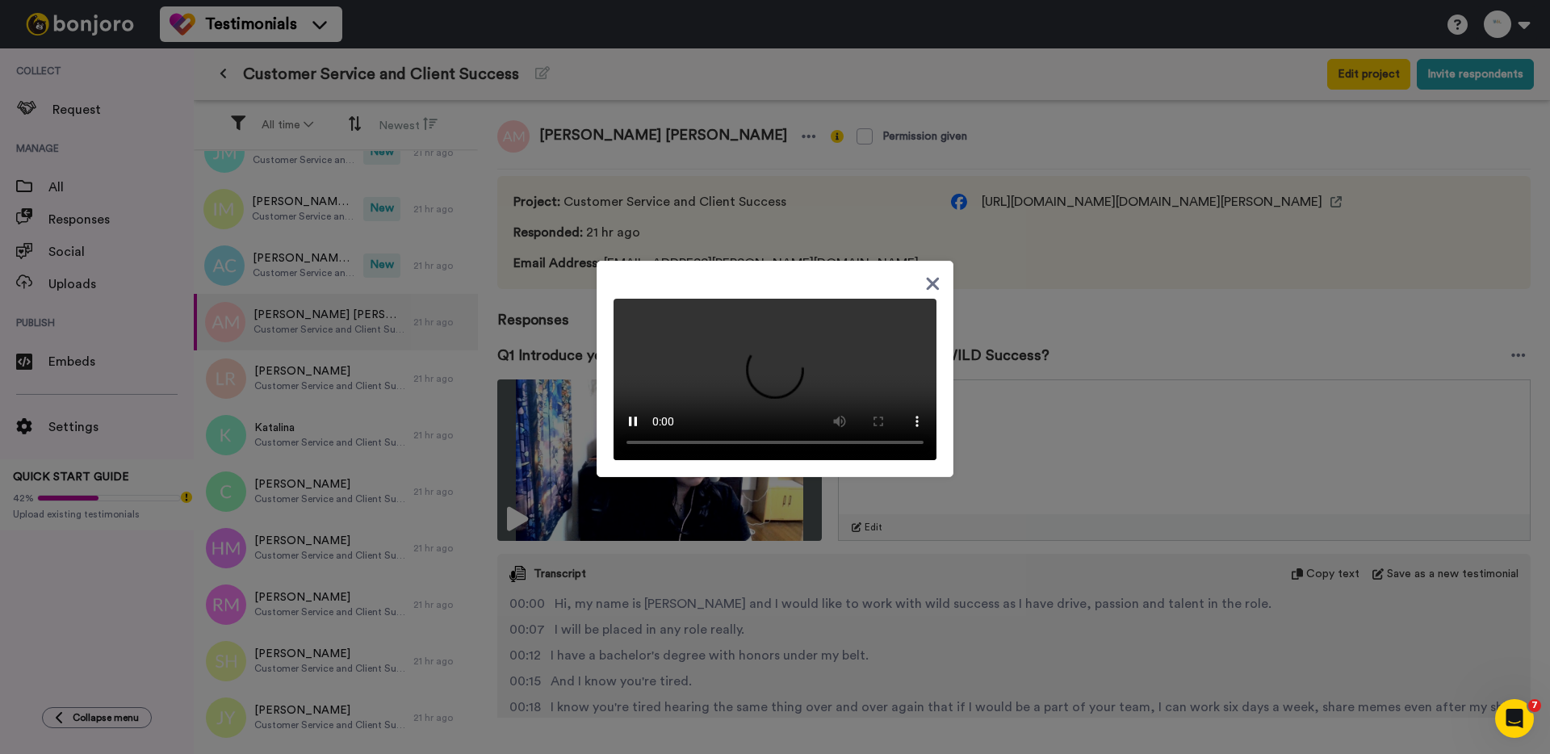
click at [284, 268] on div at bounding box center [775, 377] width 1550 height 754
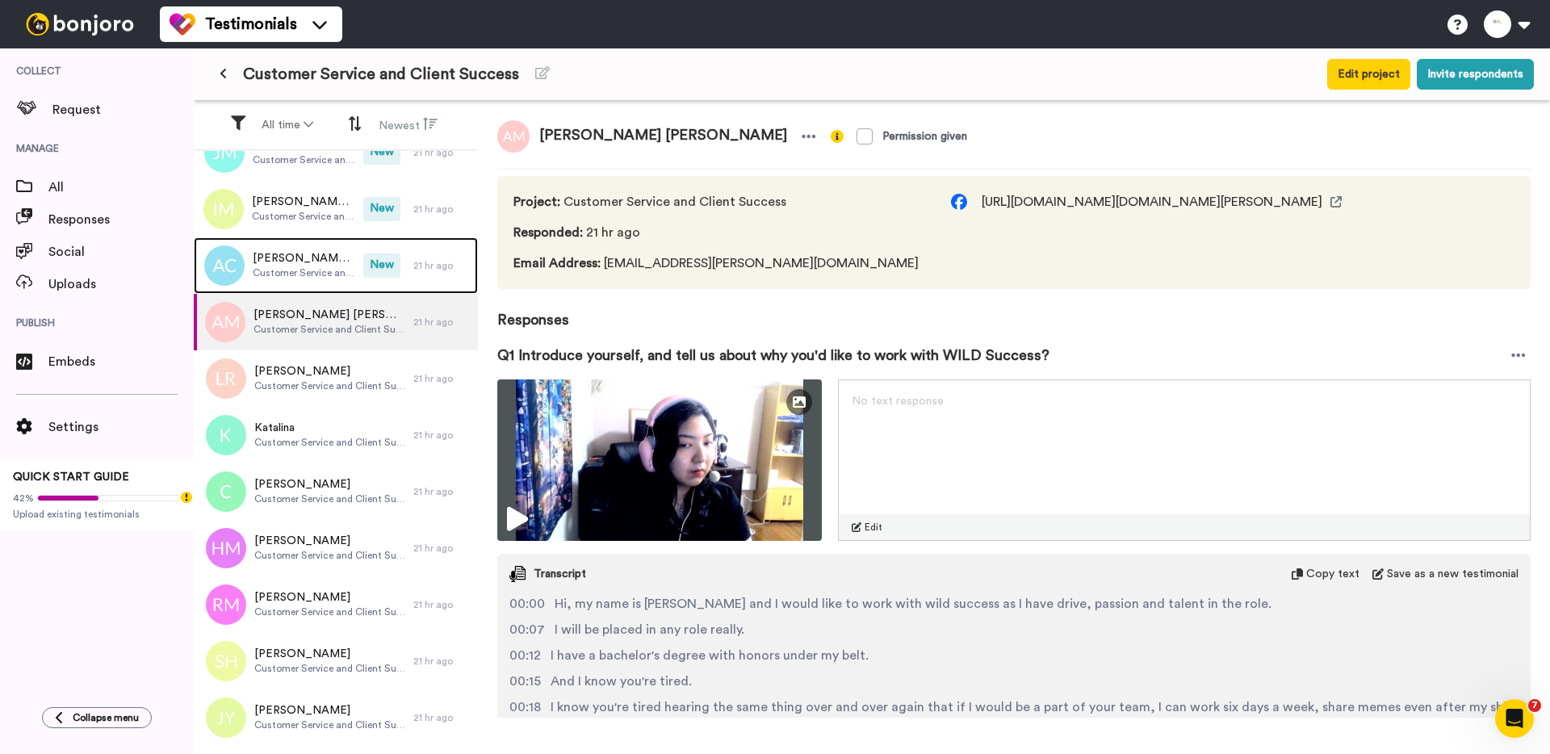
click at [284, 268] on span "Customer Service and Client Success" at bounding box center [304, 272] width 103 height 13
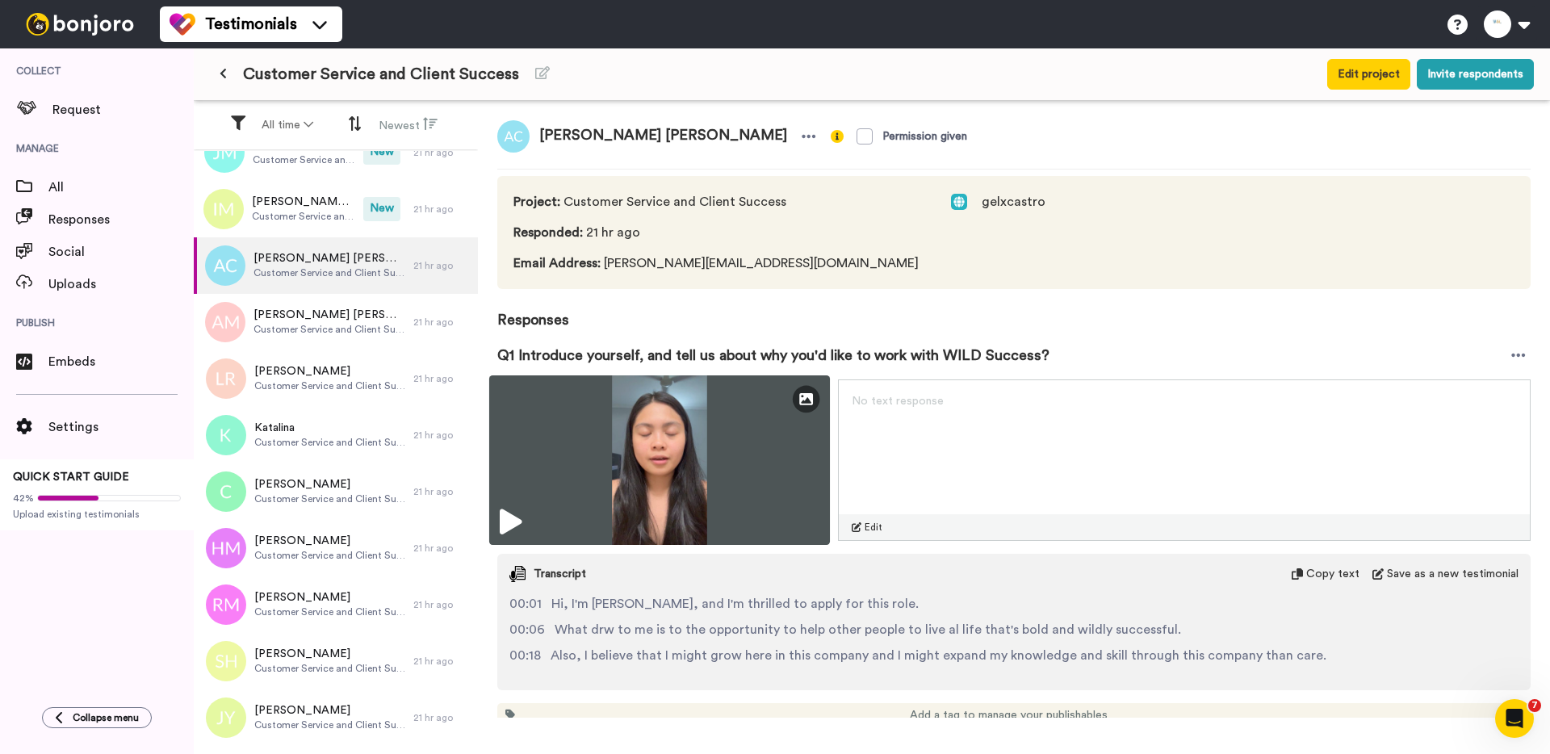
click at [651, 463] on img at bounding box center [659, 460] width 341 height 170
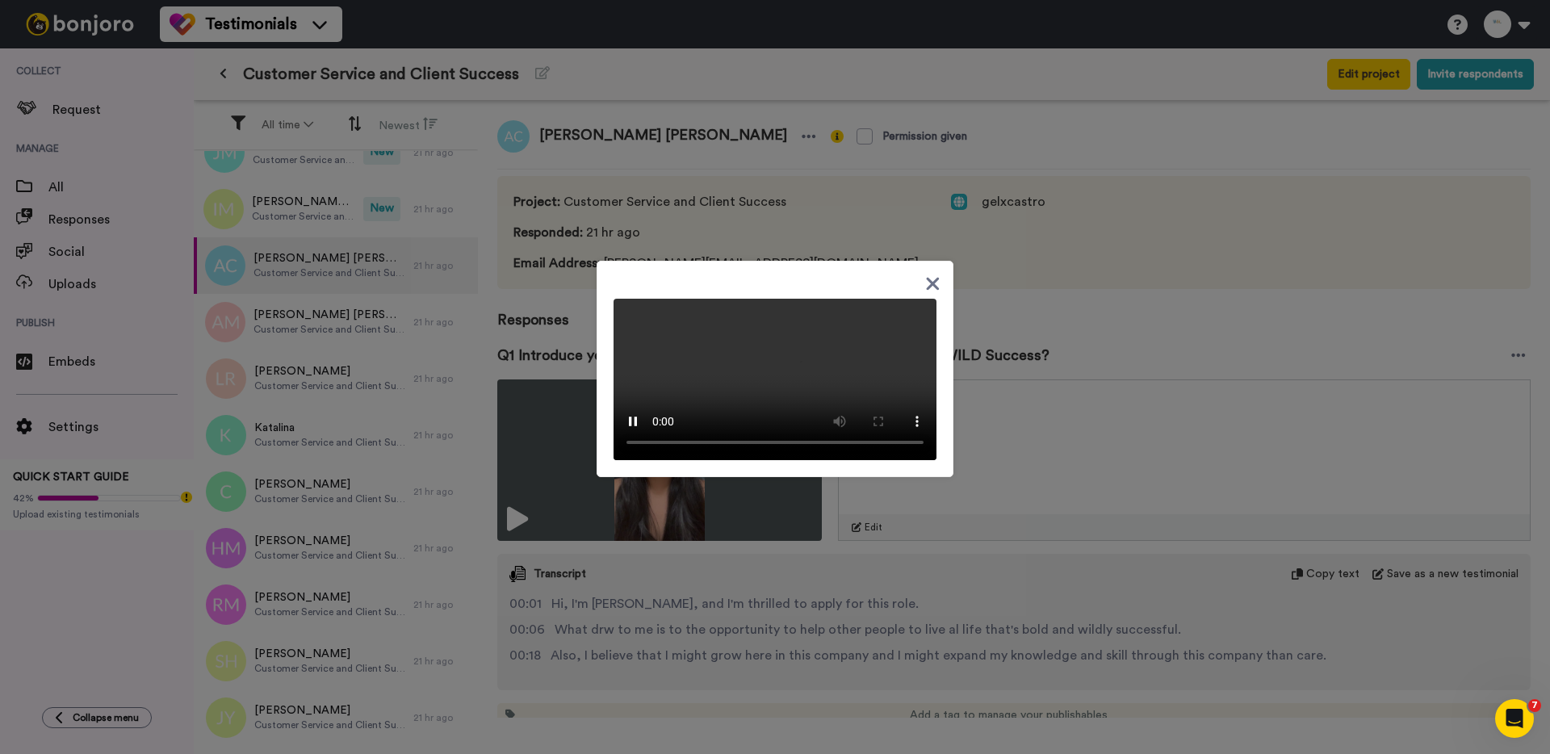
click at [316, 229] on div at bounding box center [775, 377] width 1550 height 754
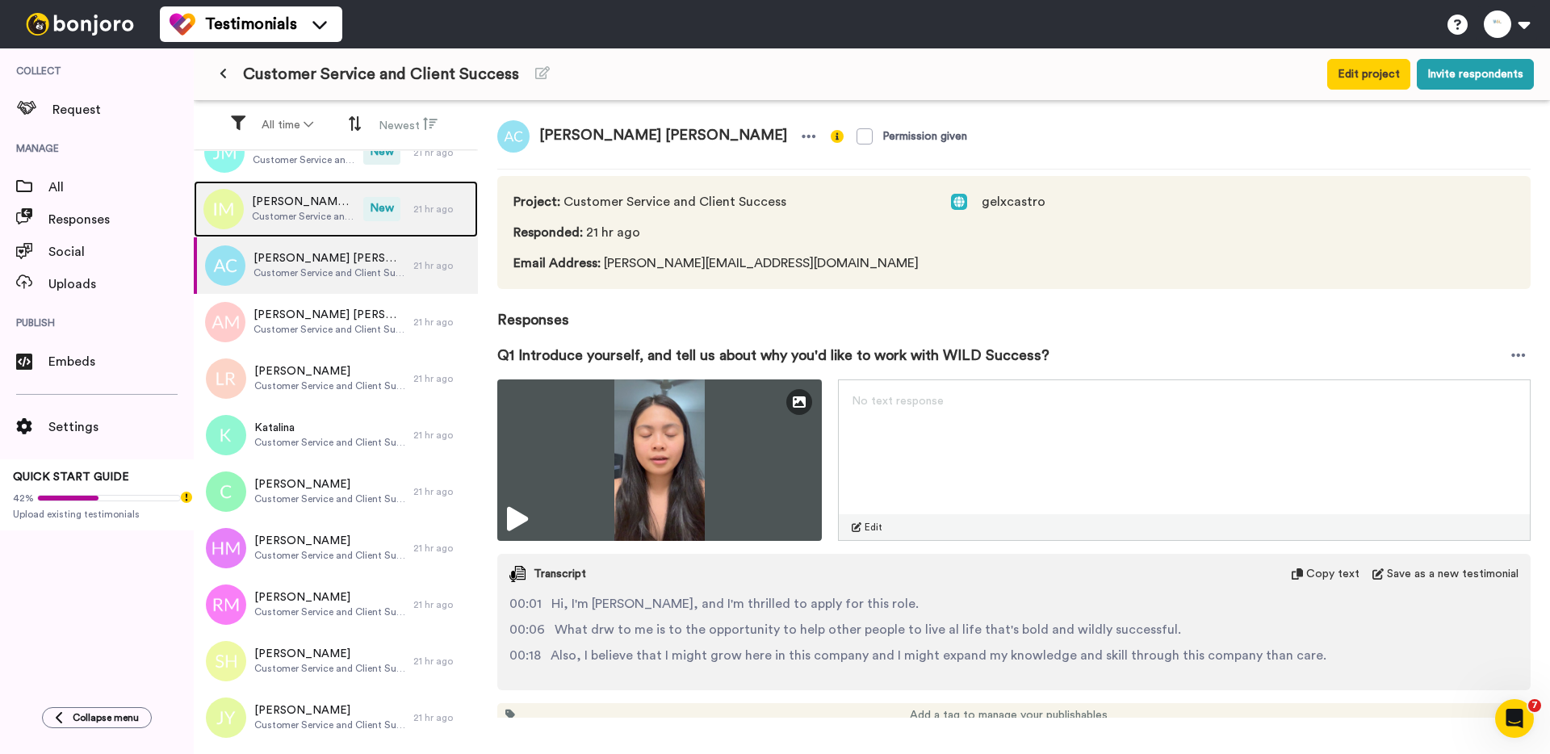
click at [316, 228] on div "Isabella May Kwast Customer Service and Client Success" at bounding box center [279, 209] width 170 height 57
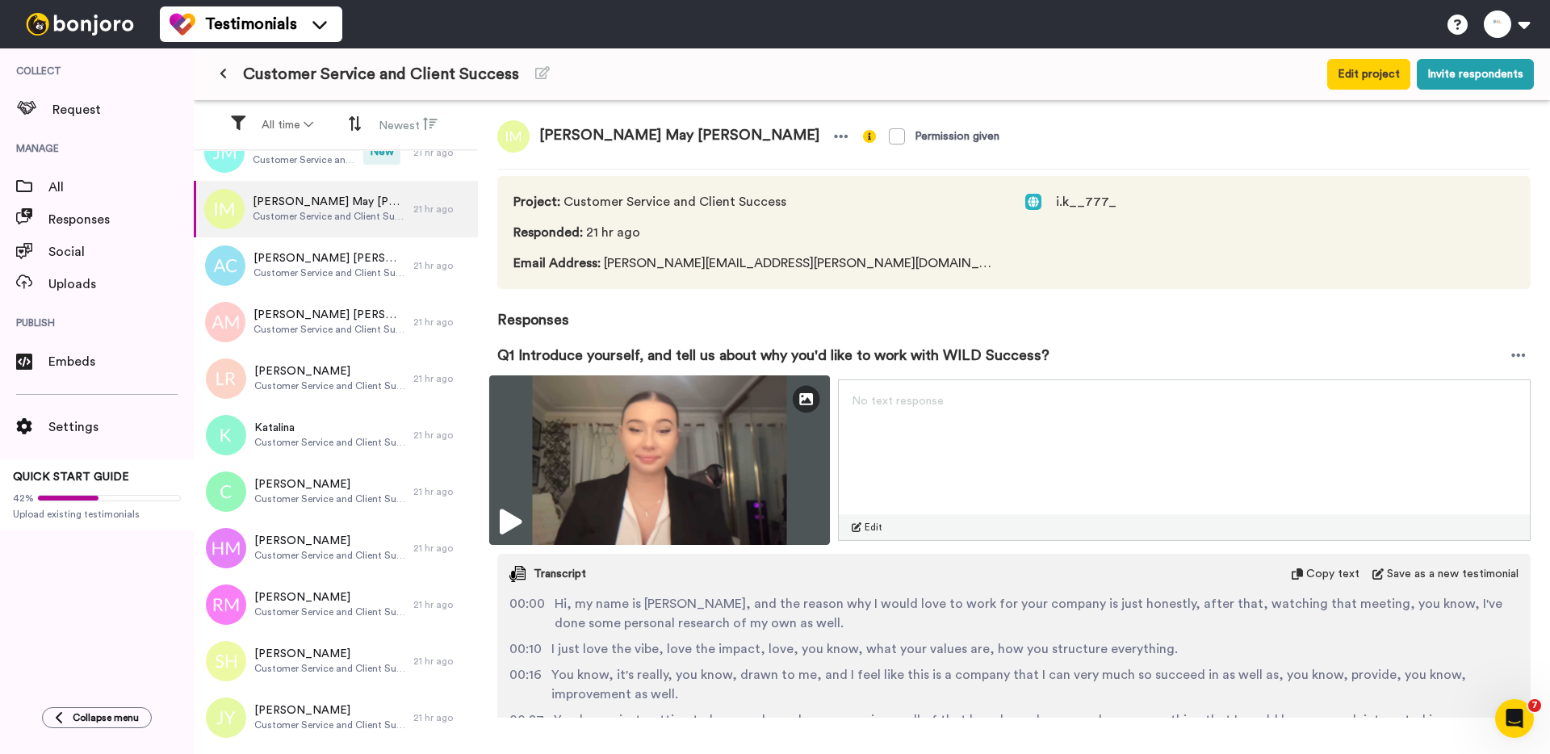
click at [710, 510] on img at bounding box center [659, 460] width 341 height 170
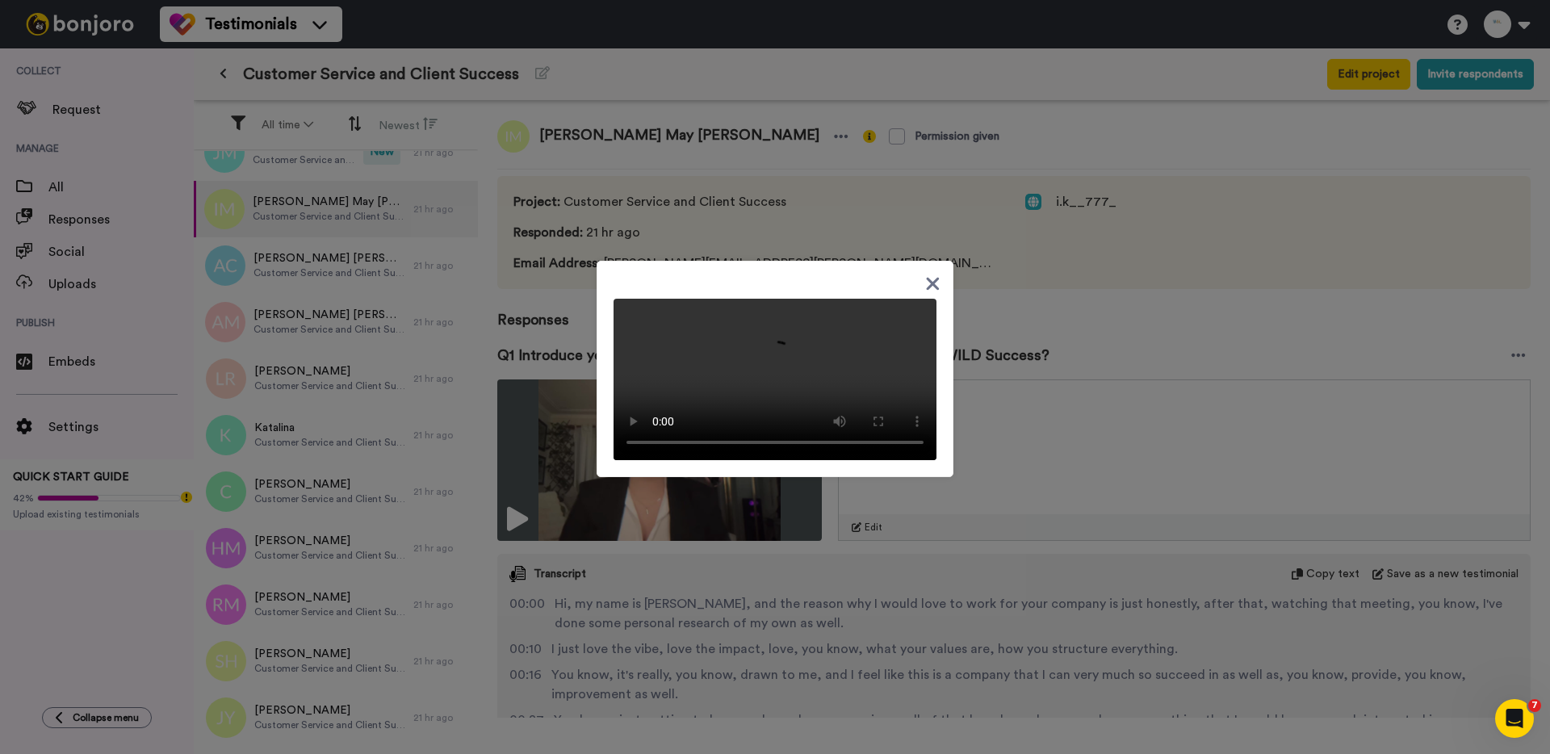
click at [540, 350] on div at bounding box center [775, 377] width 1550 height 754
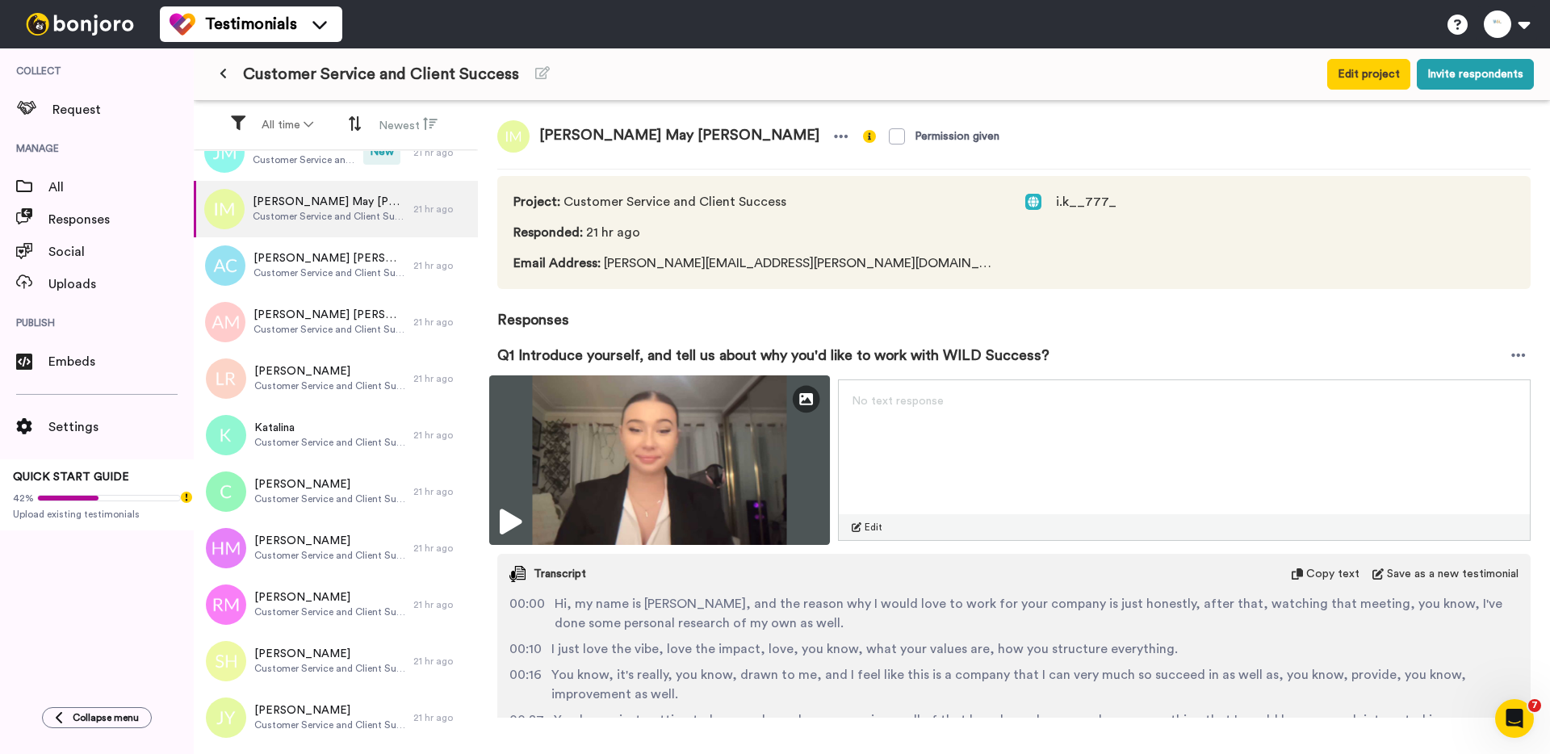
click at [607, 497] on img at bounding box center [659, 460] width 341 height 170
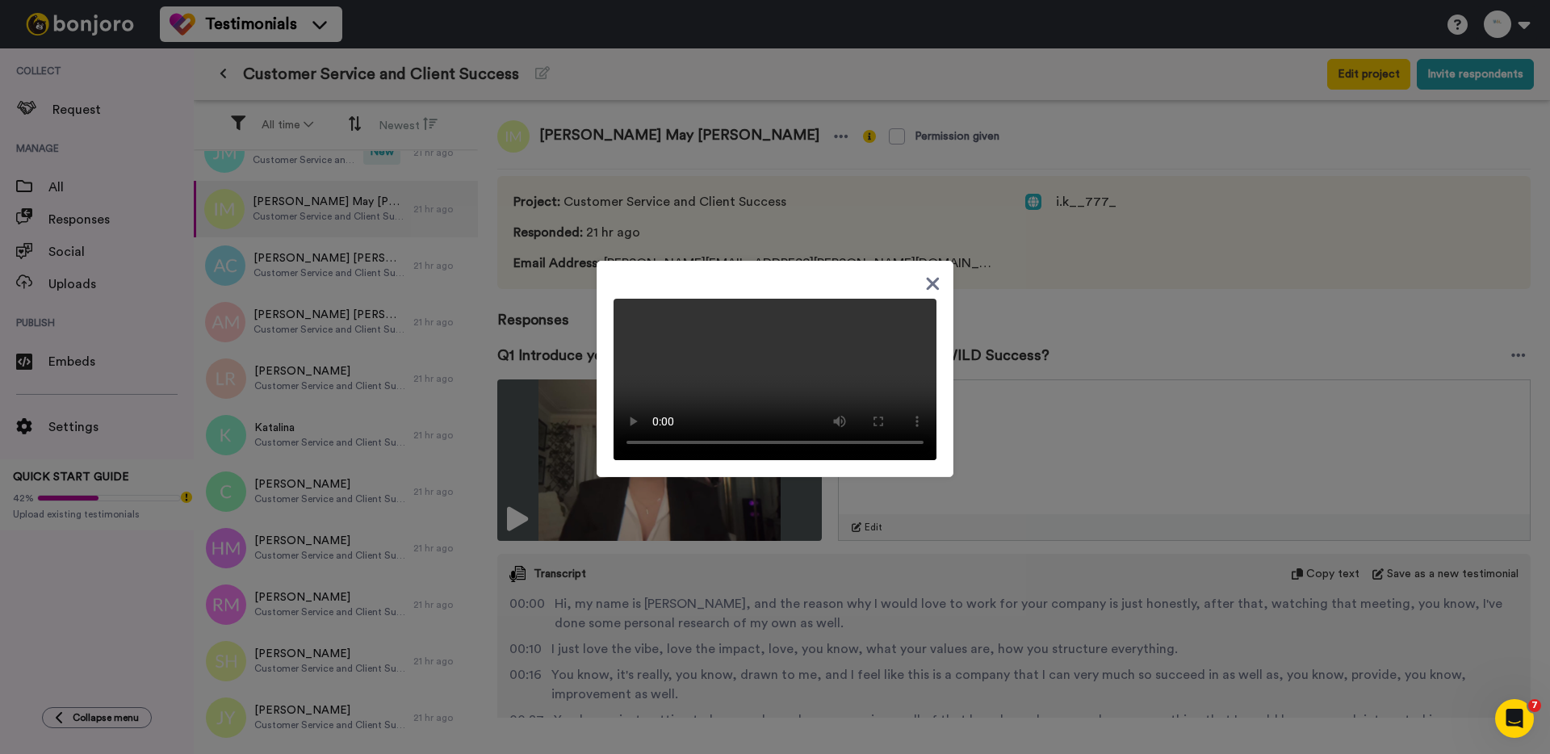
click at [594, 568] on div at bounding box center [775, 377] width 1550 height 754
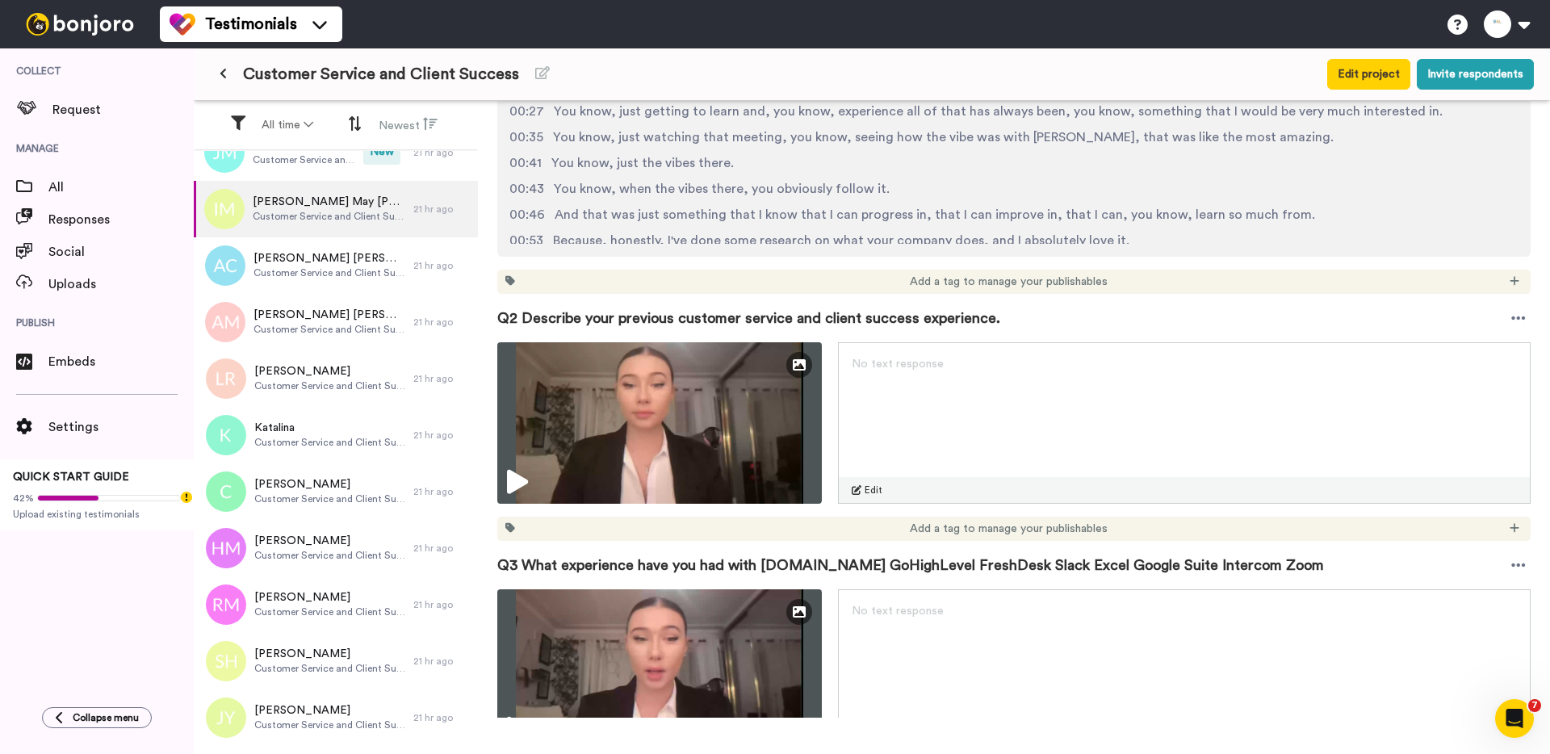
scroll to position [628, 0]
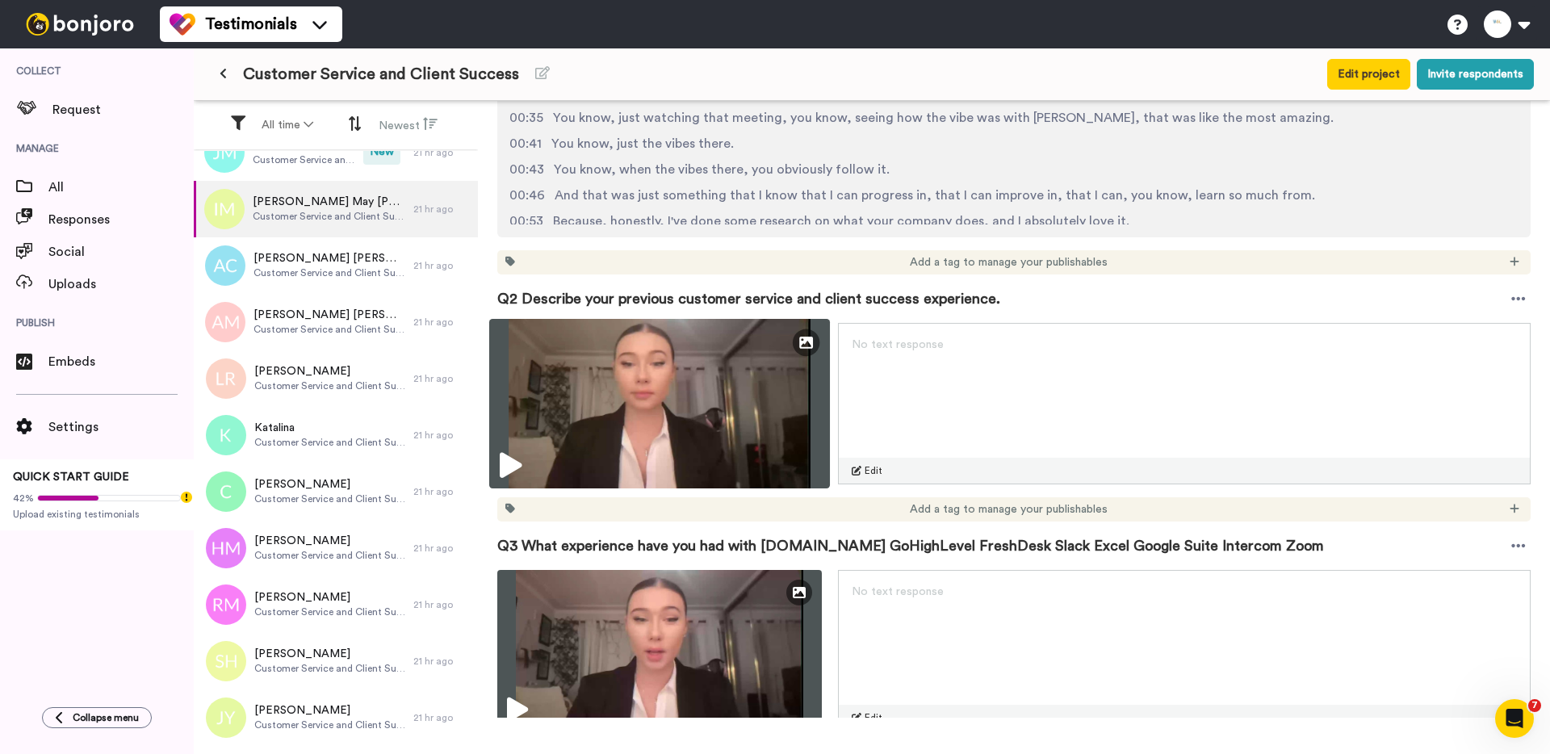
click at [576, 451] on img at bounding box center [659, 404] width 341 height 170
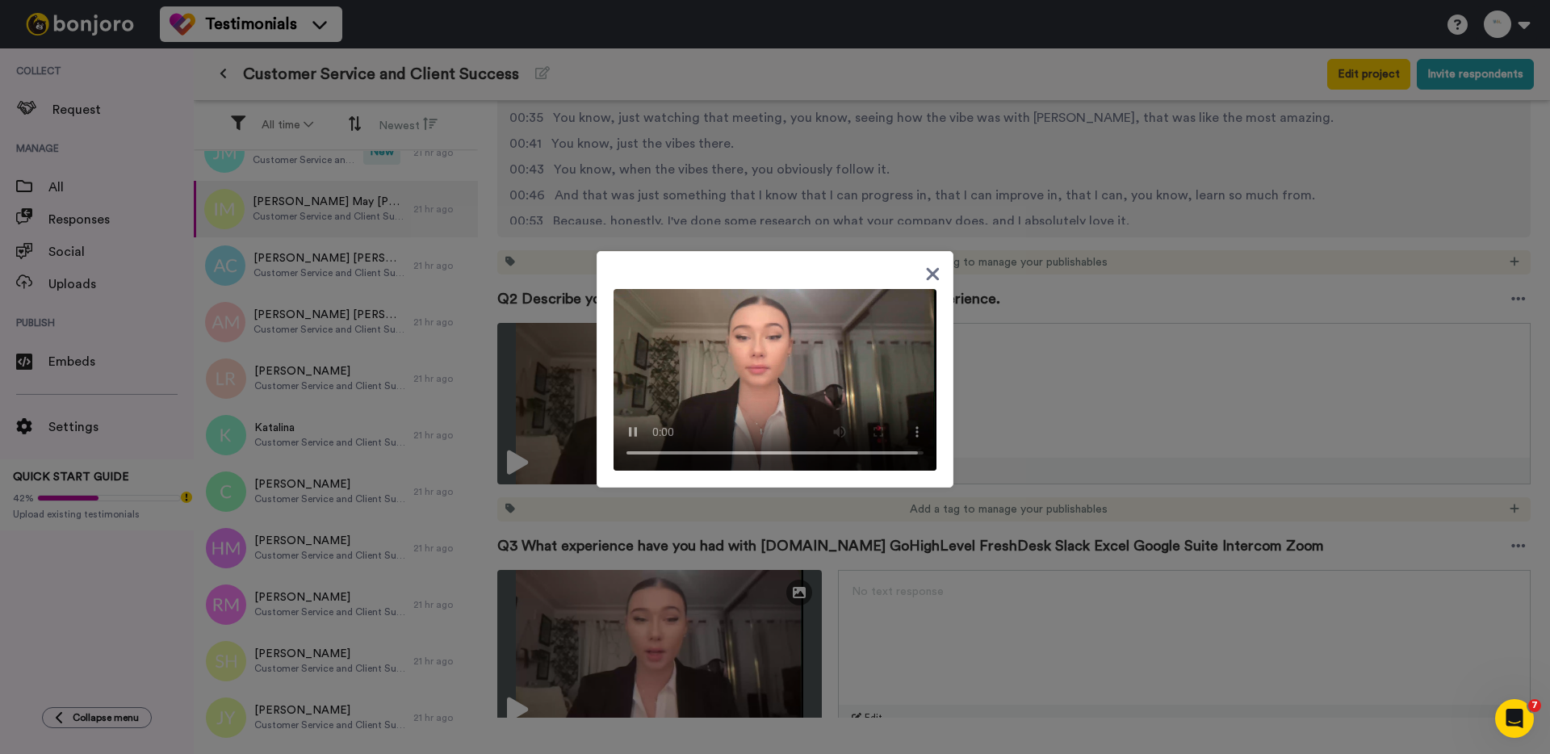
click at [557, 375] on div at bounding box center [775, 377] width 1550 height 754
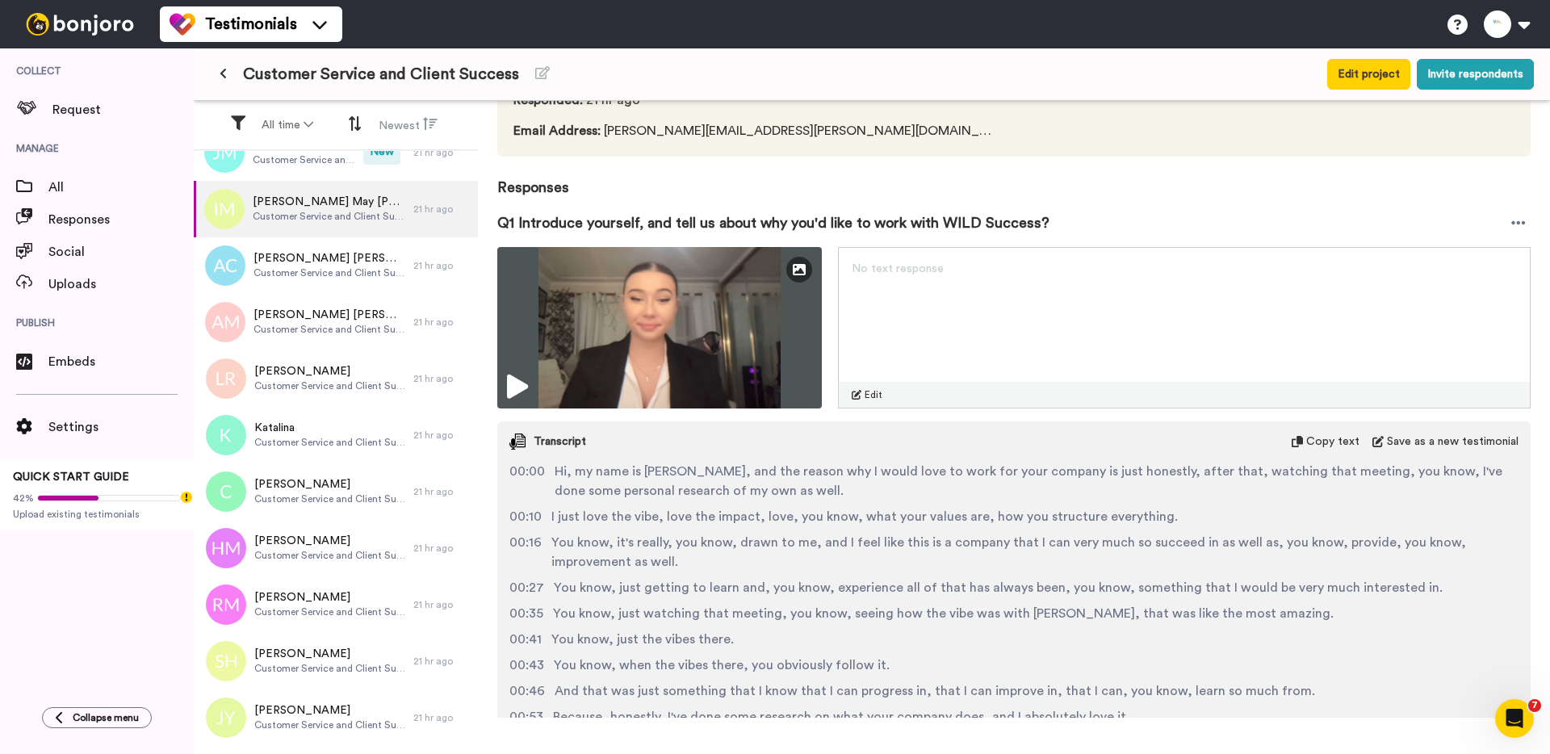
scroll to position [0, 0]
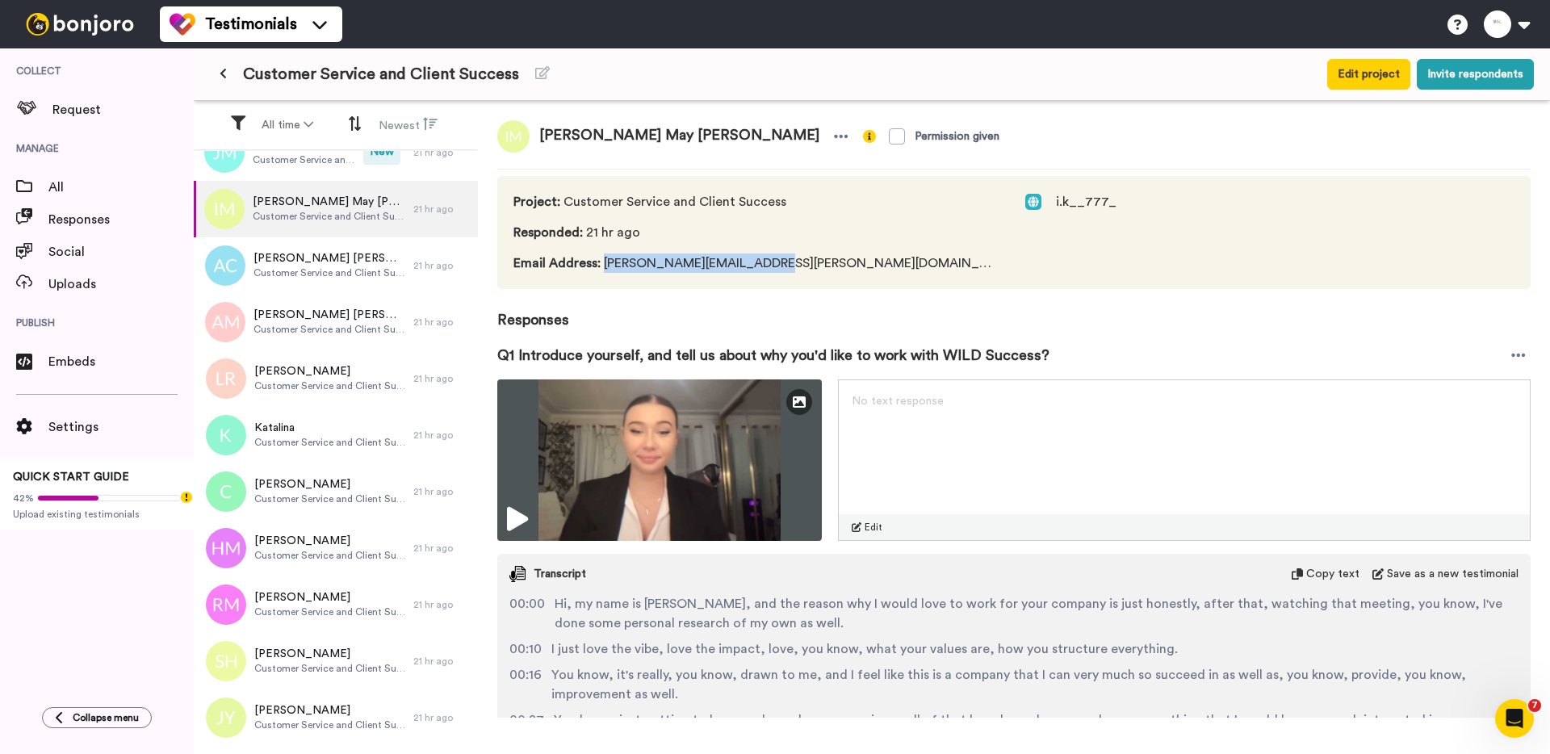
drag, startPoint x: 770, startPoint y: 264, endPoint x: 601, endPoint y: 264, distance: 169.5
click at [600, 265] on span "Email Address : isabella.kwast@icloud.com" at bounding box center [753, 262] width 480 height 19
copy span "isabella.kwast@icloud.com"
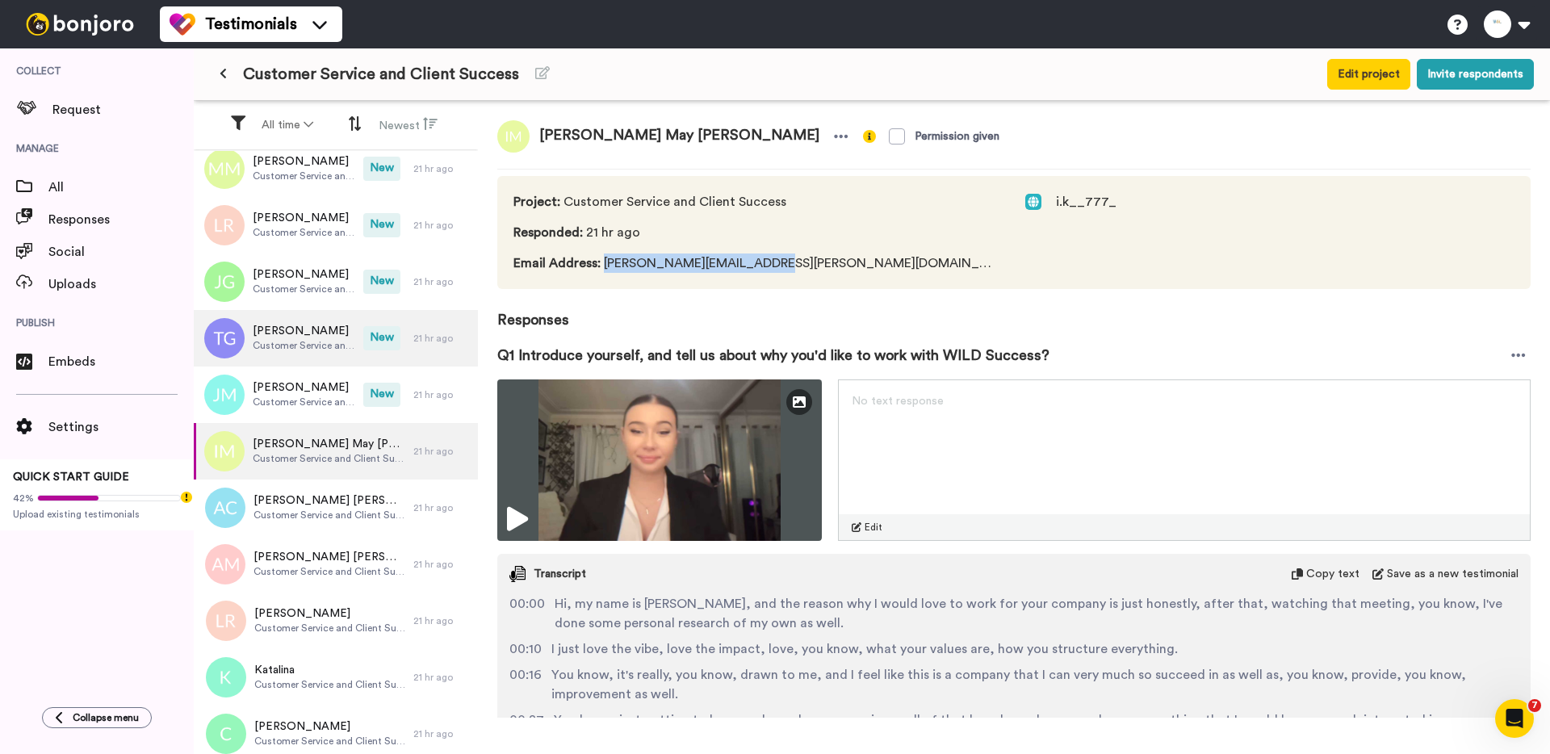
scroll to position [1464, 0]
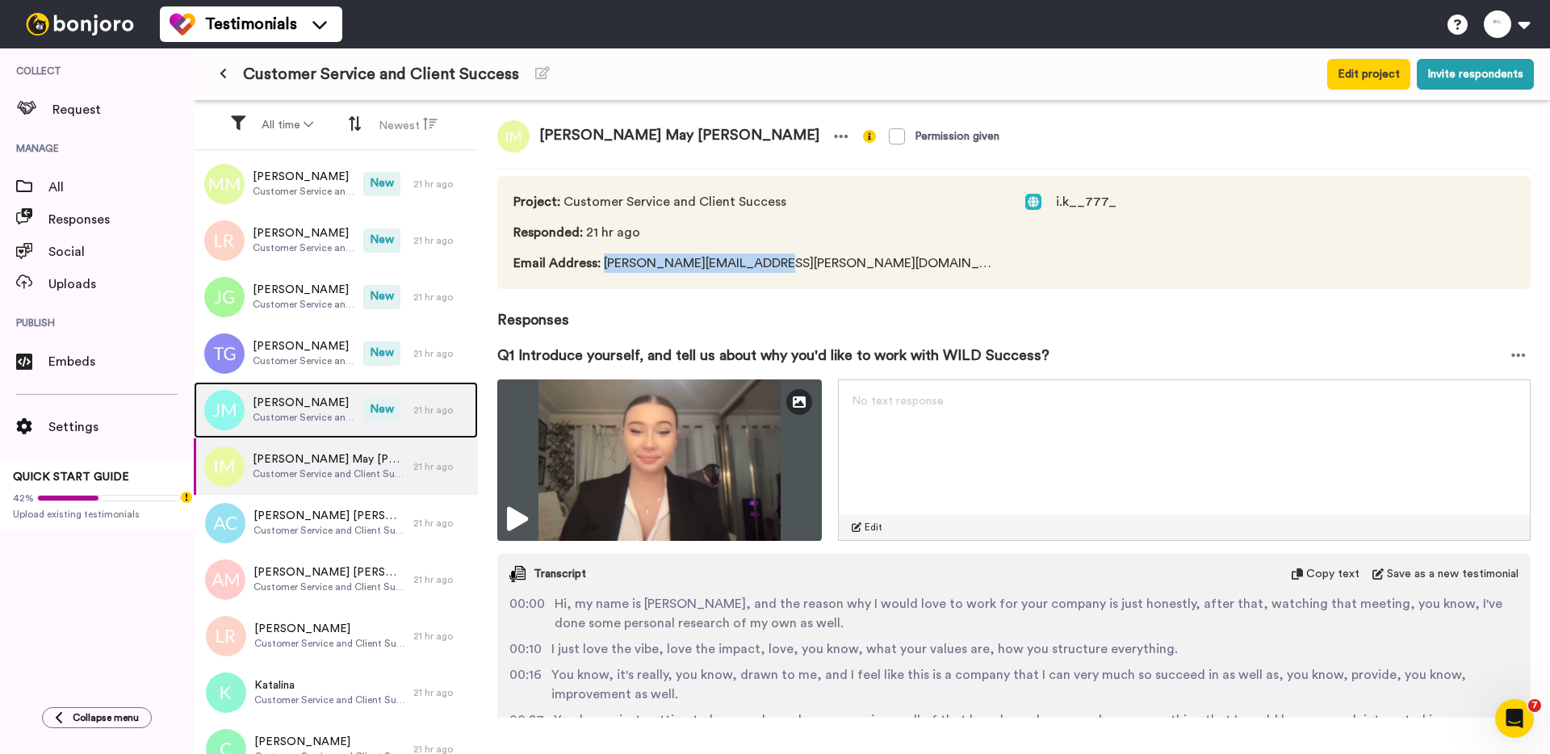
click at [295, 400] on span "[PERSON_NAME]" at bounding box center [304, 403] width 103 height 16
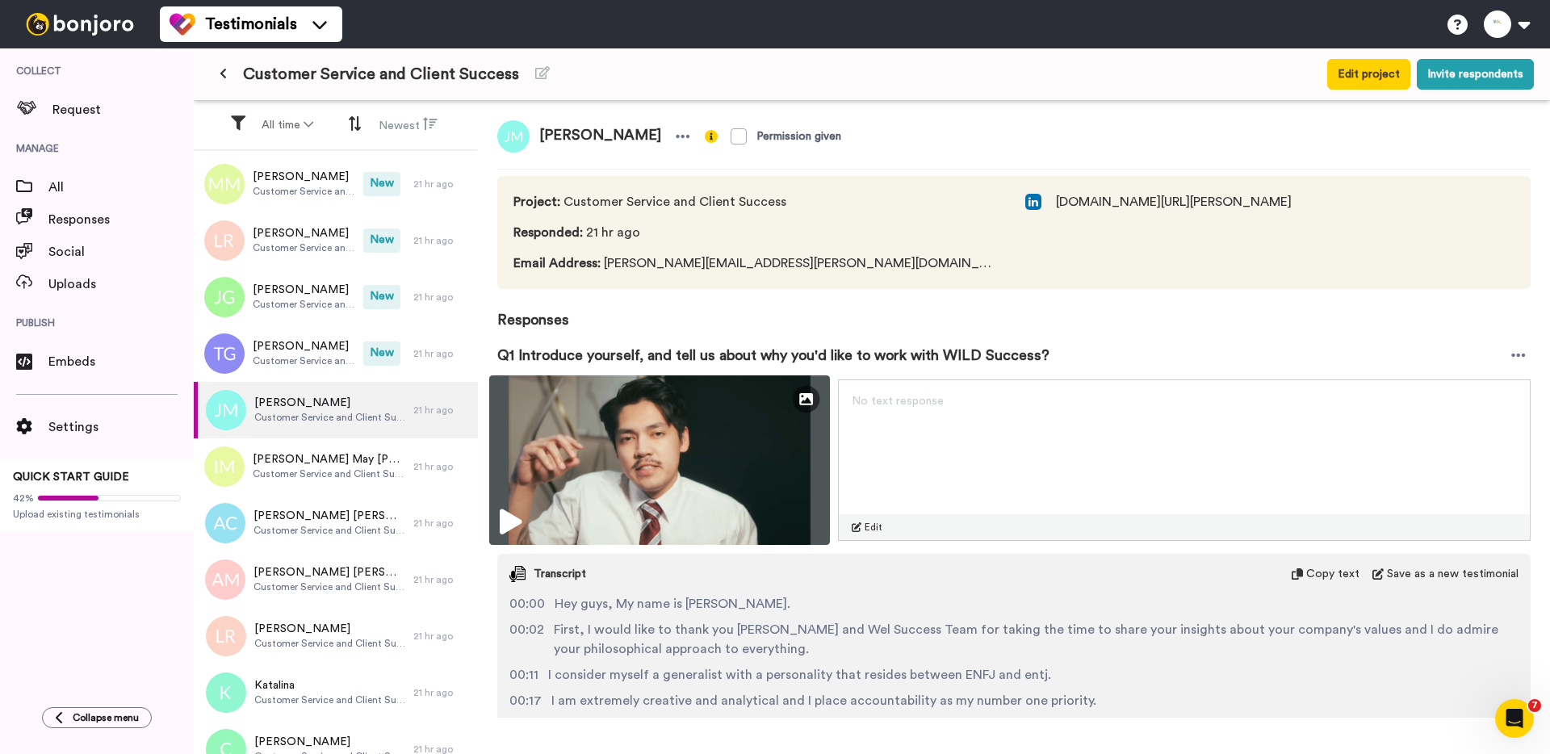
click at [576, 461] on img at bounding box center [659, 460] width 341 height 170
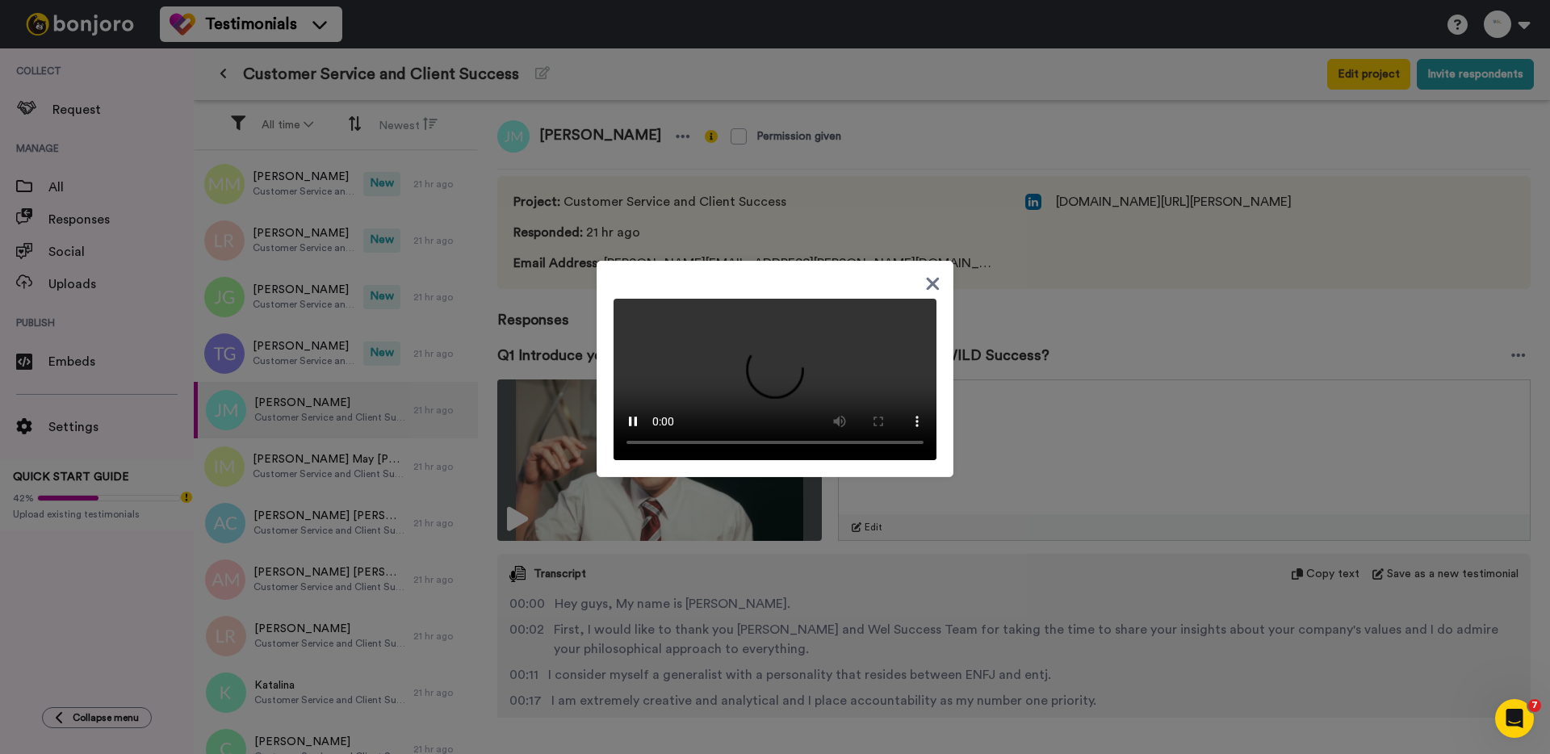
click at [559, 282] on div at bounding box center [775, 377] width 1550 height 754
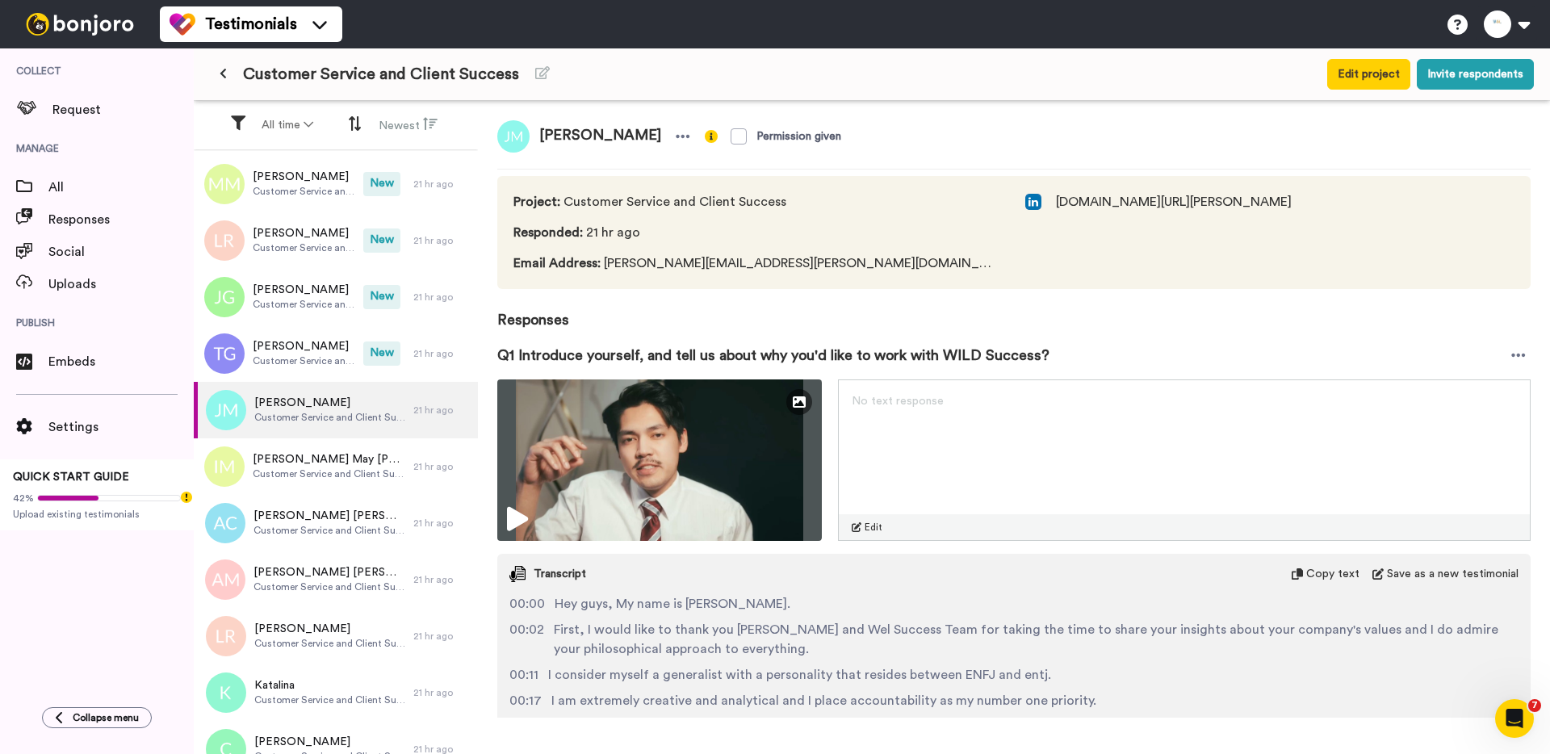
click at [633, 264] on span "Email Address : jerome.m.mendoza@gmail.com" at bounding box center [753, 262] width 480 height 19
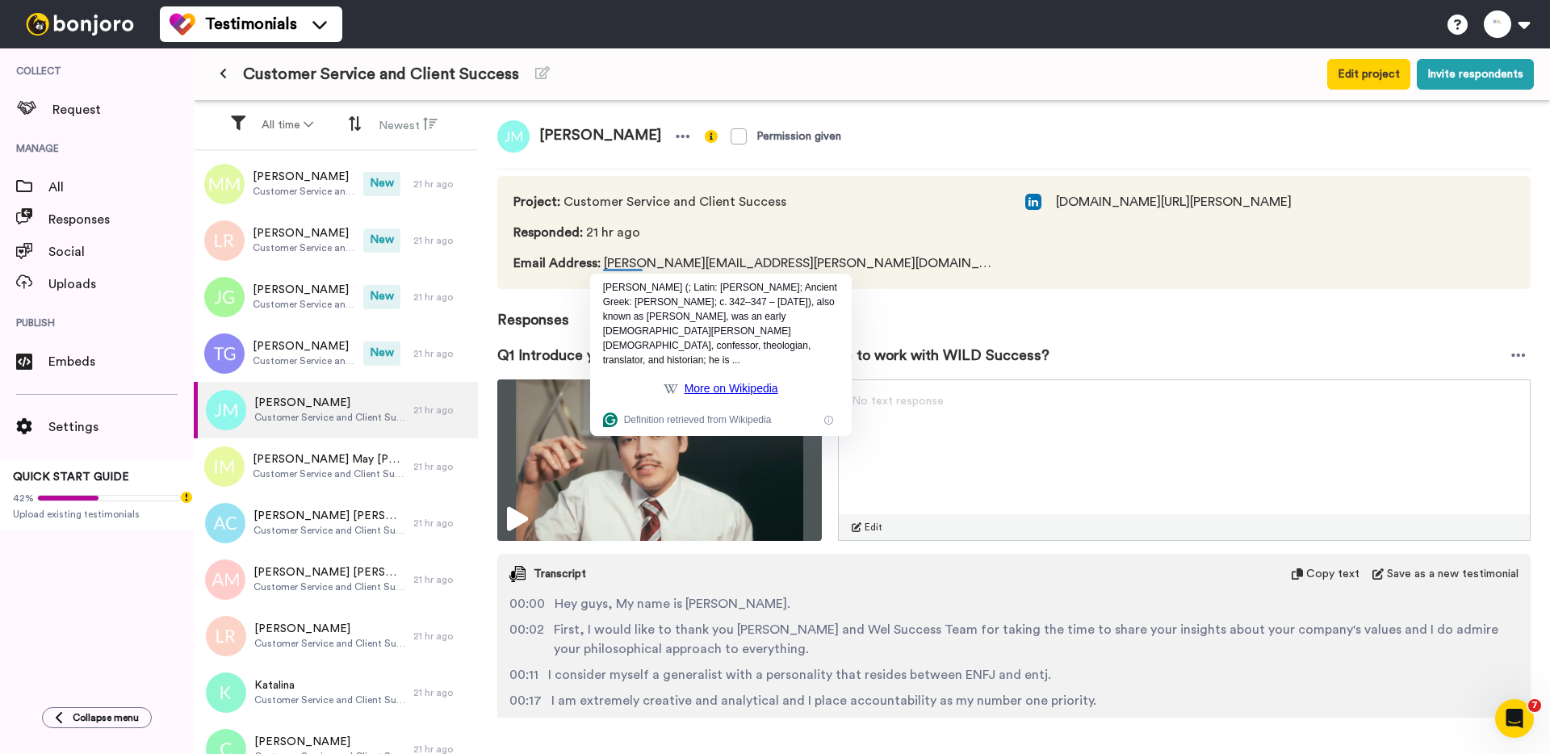
click at [635, 264] on span "Email Address : jerome.m.mendoza@gmail.com" at bounding box center [753, 262] width 480 height 19
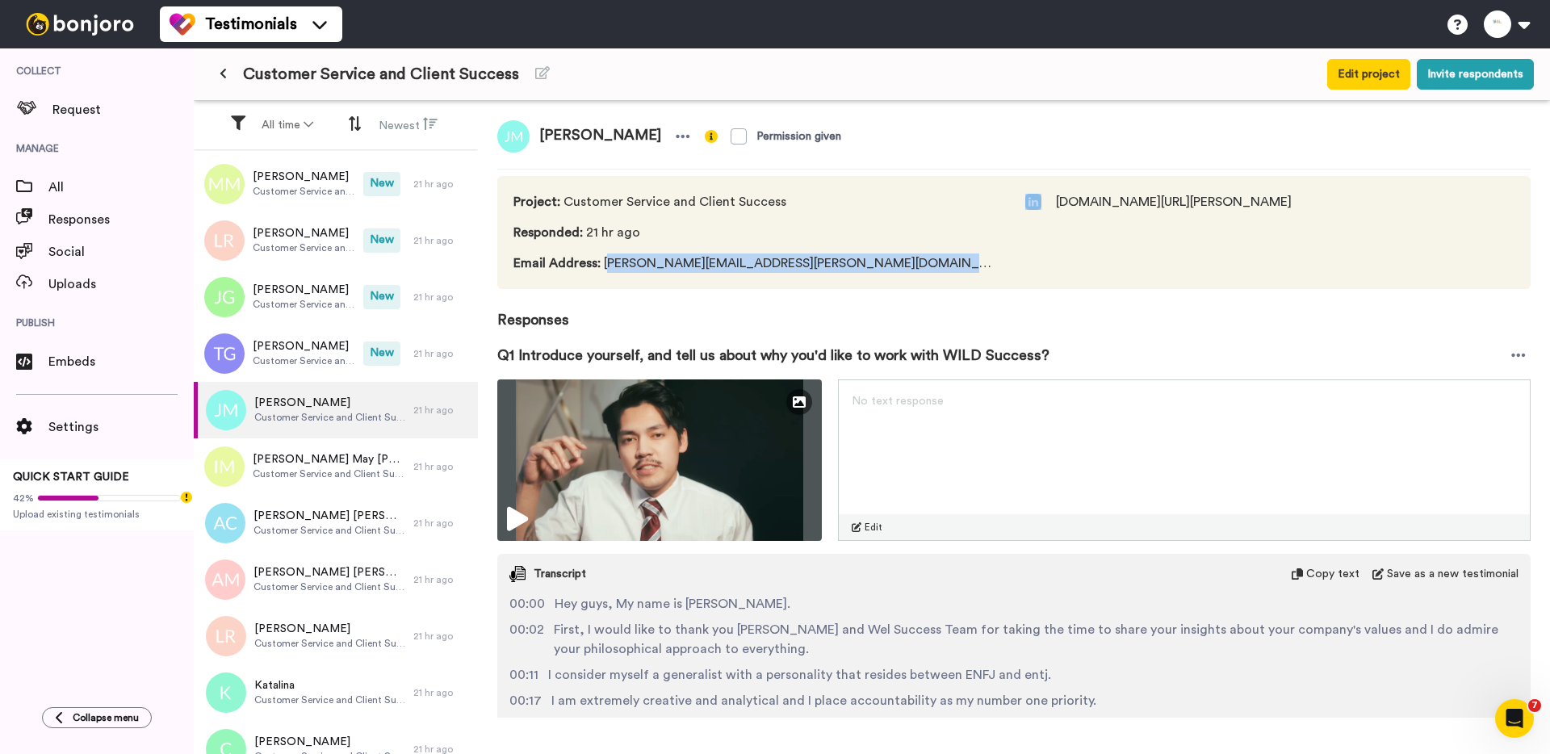
drag, startPoint x: 605, startPoint y: 264, endPoint x: 841, endPoint y: 271, distance: 235.8
click at [841, 271] on div "Project : Customer Service and Client Success Responded : 21 hr ago Email Addre…" at bounding box center [1013, 232] width 1033 height 113
drag, startPoint x: 831, startPoint y: 266, endPoint x: 601, endPoint y: 270, distance: 229.3
click at [601, 270] on div "Project : Customer Service and Client Success Responded : 21 hr ago Email Addre…" at bounding box center [1013, 232] width 1033 height 113
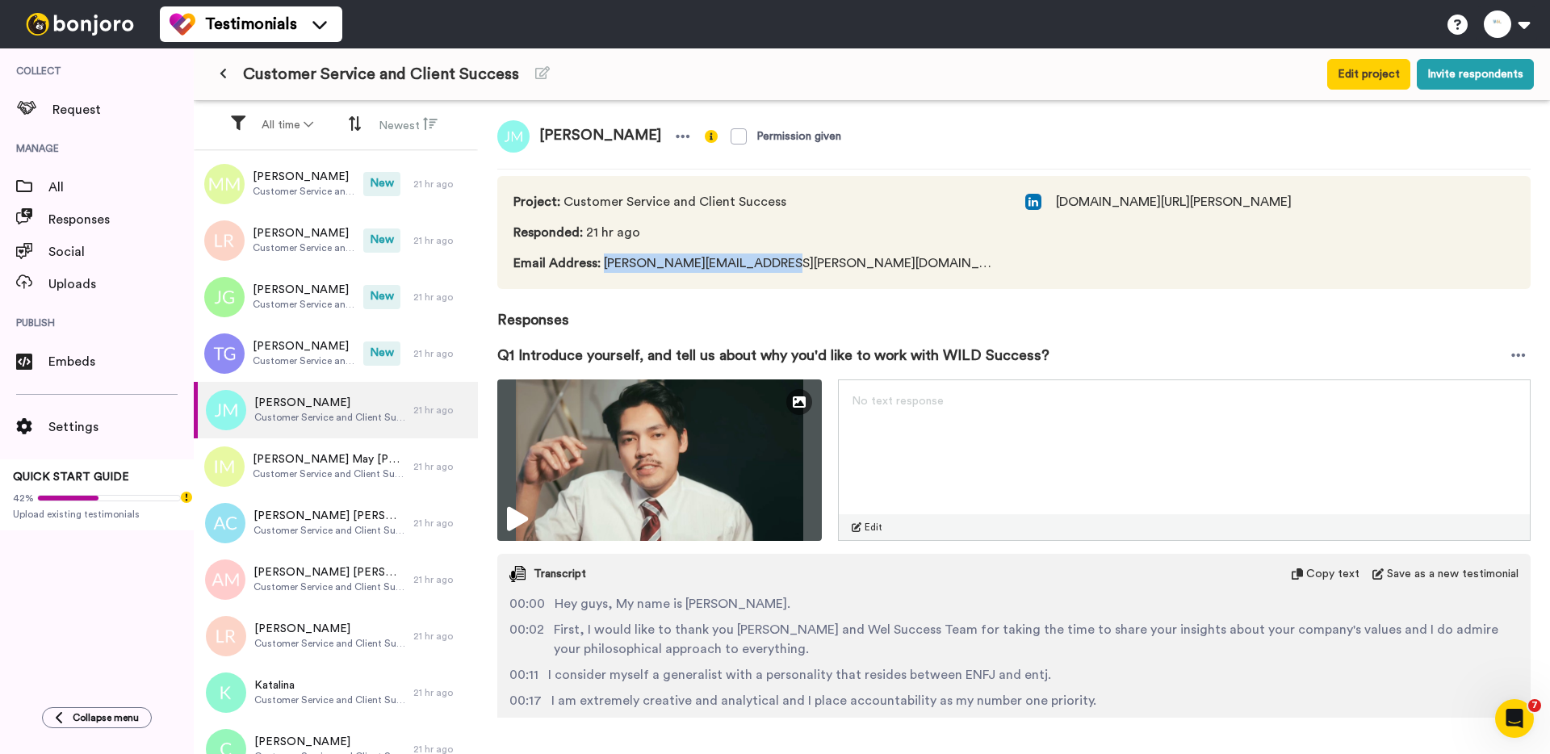
copy span "[PERSON_NAME][EMAIL_ADDRESS][PERSON_NAME][DOMAIN_NAME]"
drag, startPoint x: 540, startPoint y: 136, endPoint x: 655, endPoint y: 144, distance: 114.9
click at [655, 144] on span "[PERSON_NAME]" at bounding box center [600, 136] width 141 height 32
copy span "[PERSON_NAME]"
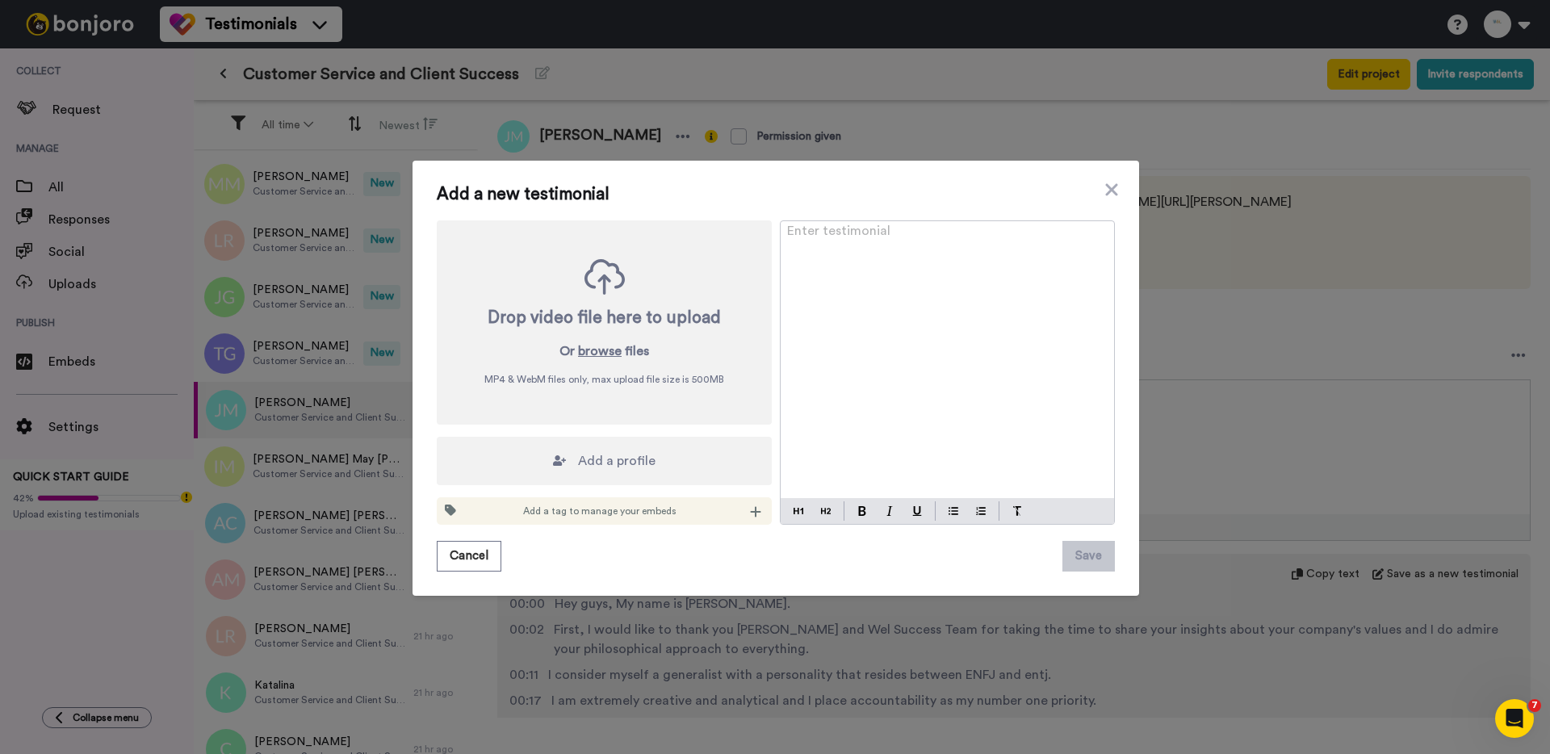
click at [306, 402] on div "Add a new testimonial Drop video file here to upload Or browse files MP4 & WebM…" at bounding box center [775, 377] width 1550 height 754
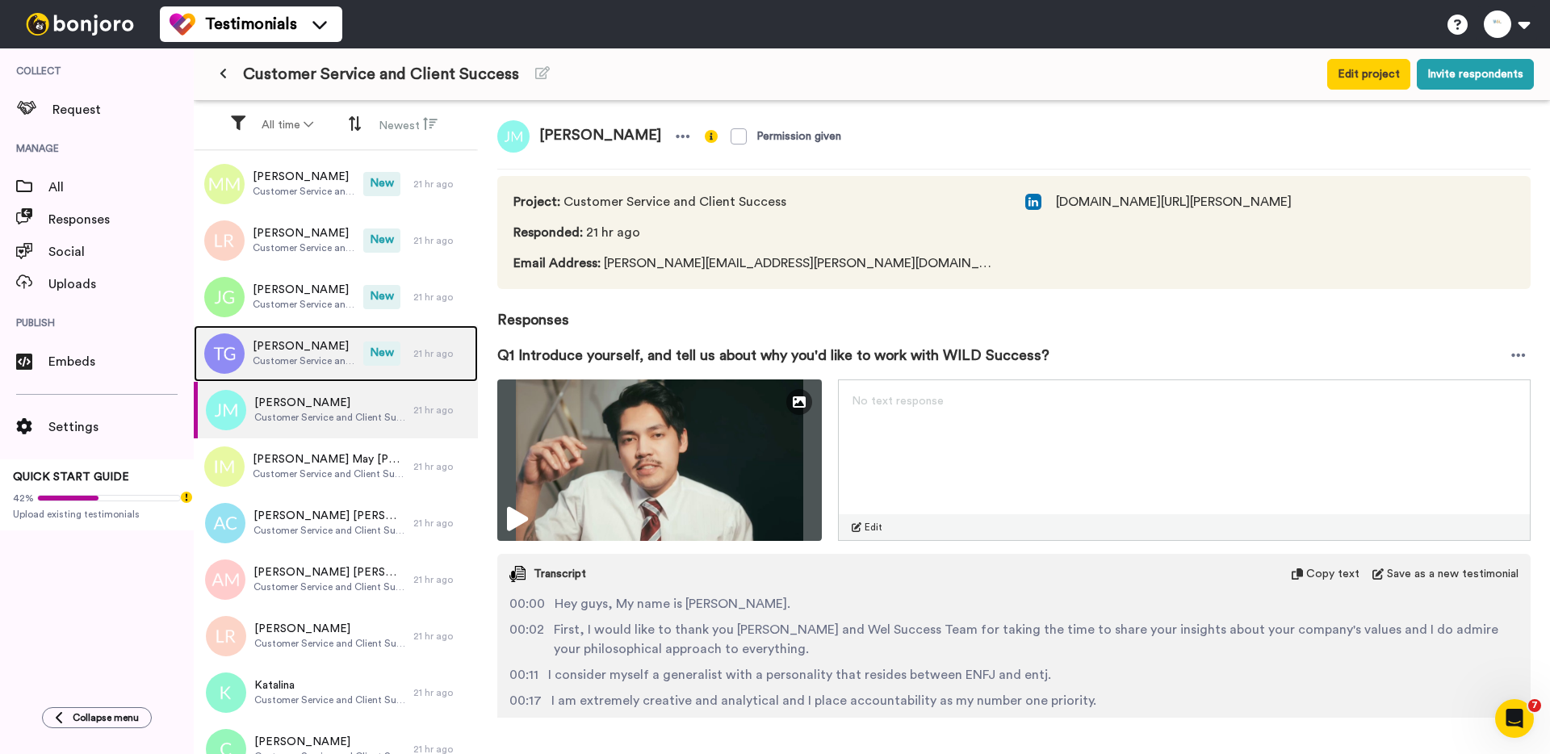
click at [299, 364] on span "Customer Service and Client Success" at bounding box center [304, 360] width 103 height 13
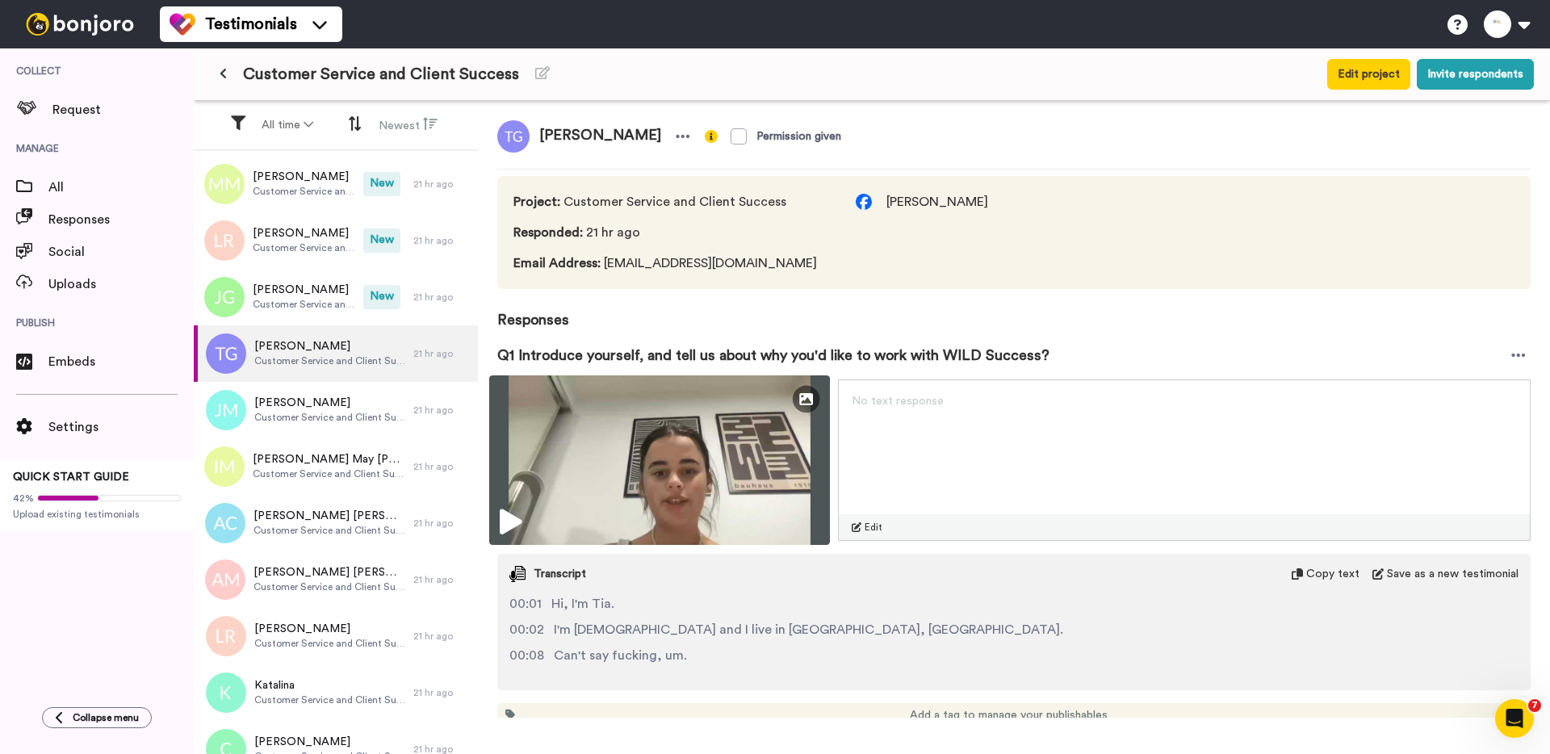
click at [568, 438] on img at bounding box center [659, 460] width 341 height 170
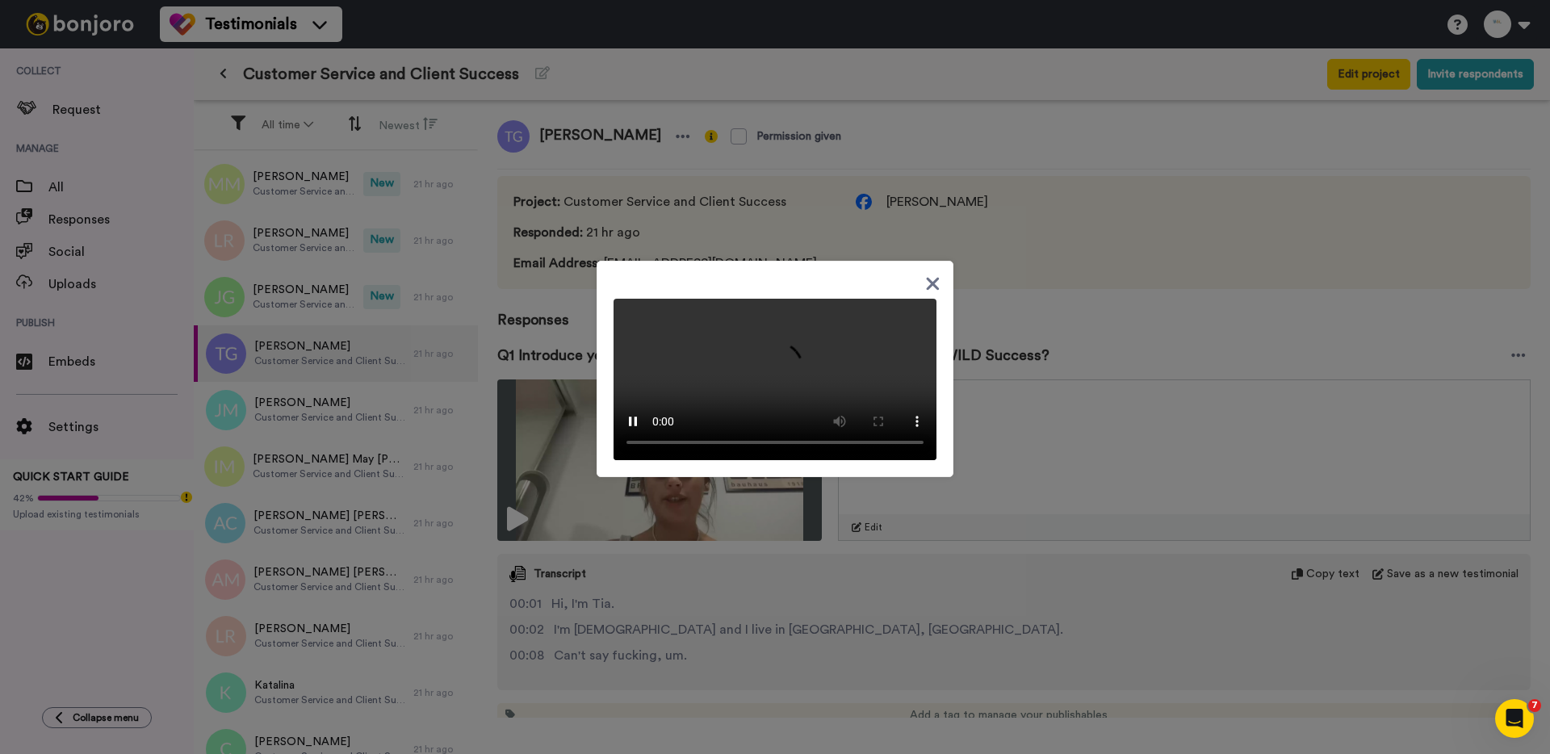
click at [329, 297] on div at bounding box center [775, 377] width 1550 height 754
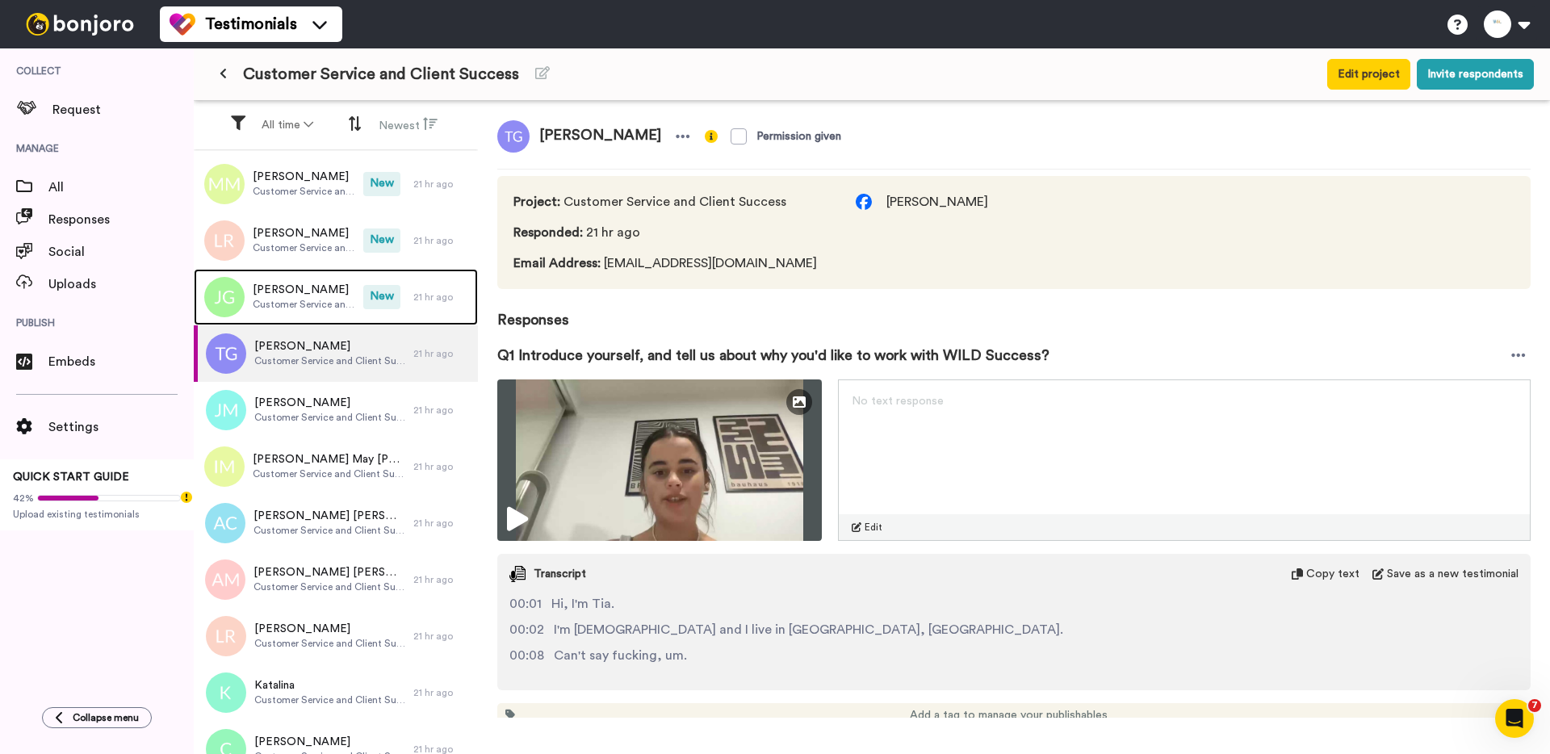
click at [329, 298] on span "Customer Service and Client Success" at bounding box center [304, 304] width 103 height 13
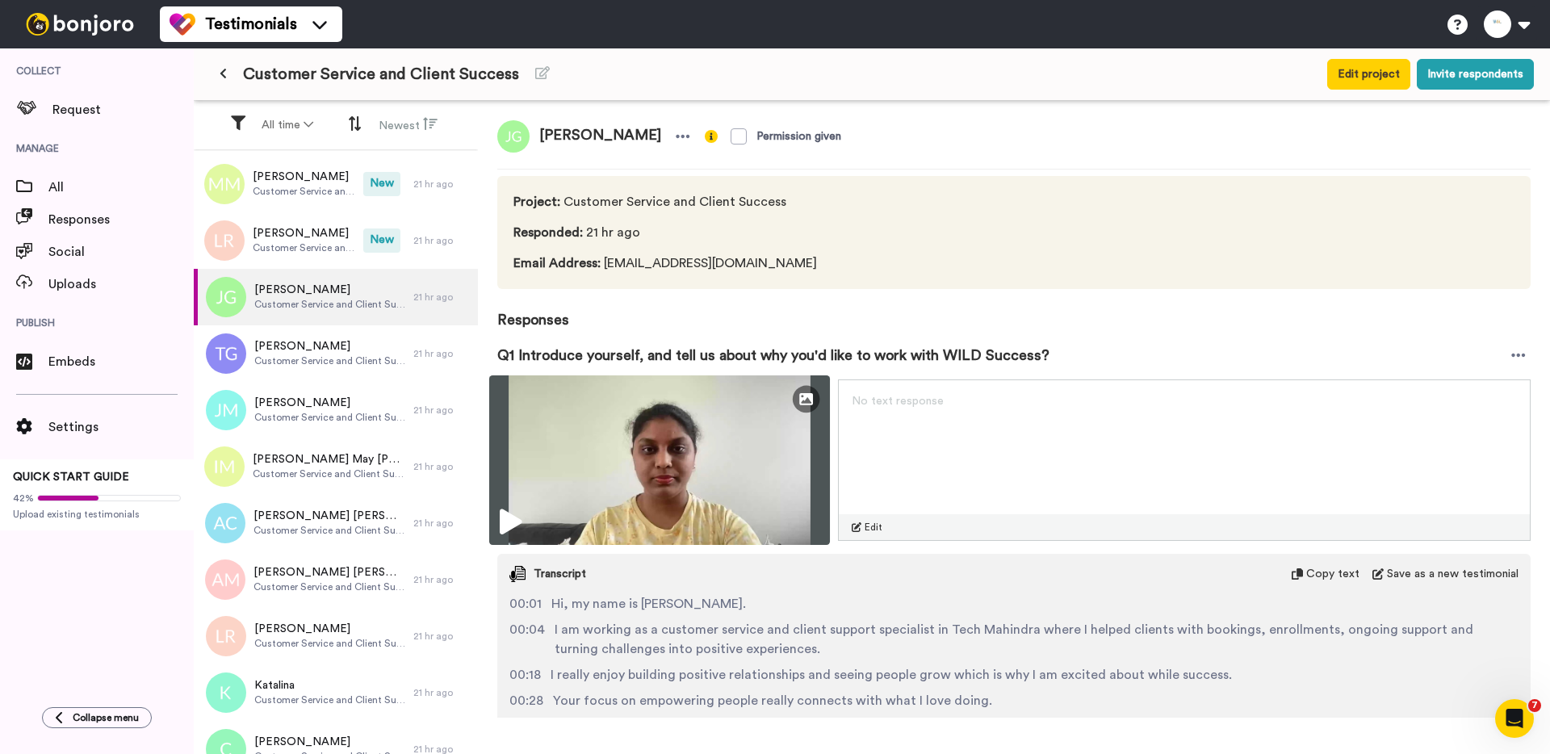
click at [544, 417] on img at bounding box center [659, 460] width 341 height 170
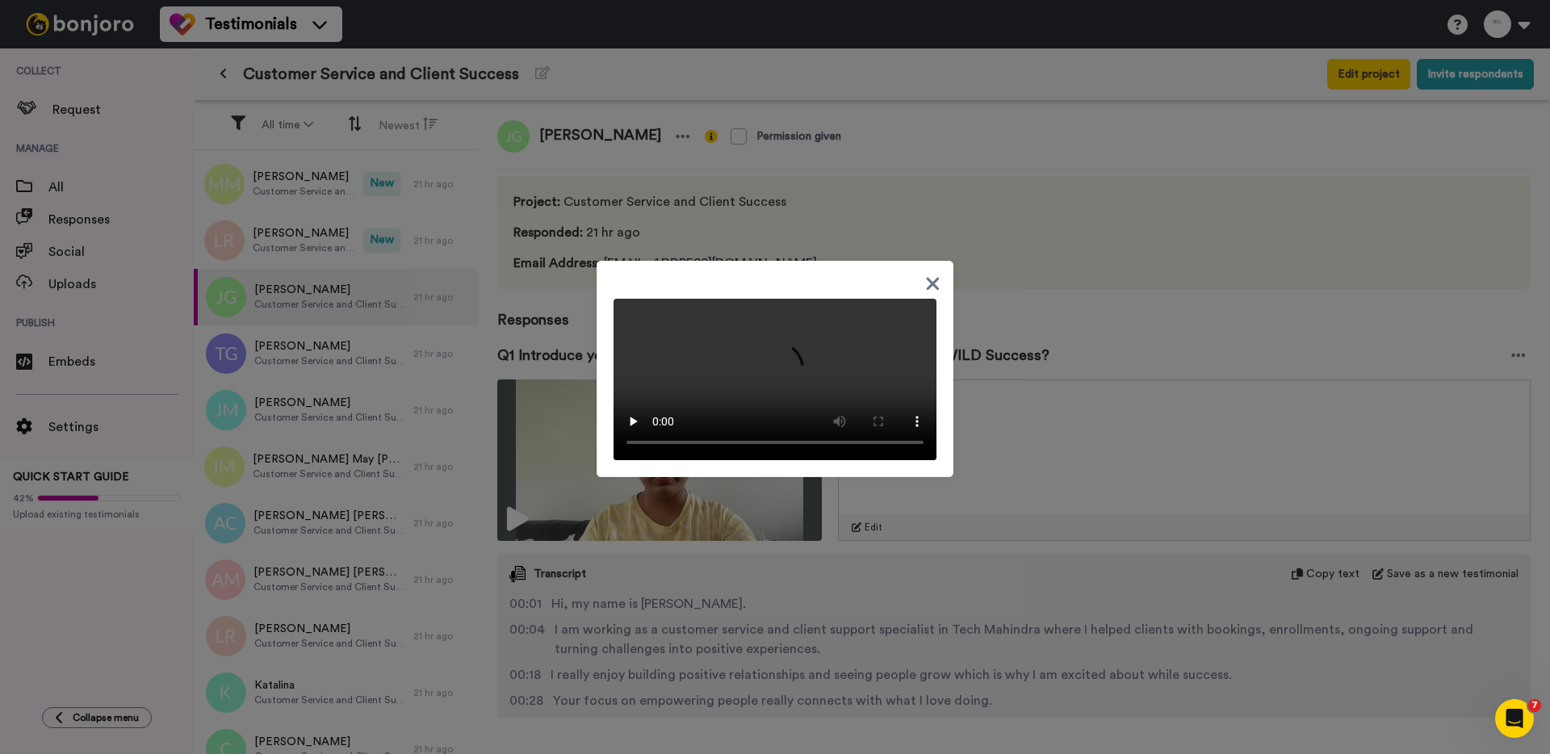
click at [554, 433] on div at bounding box center [775, 377] width 1550 height 754
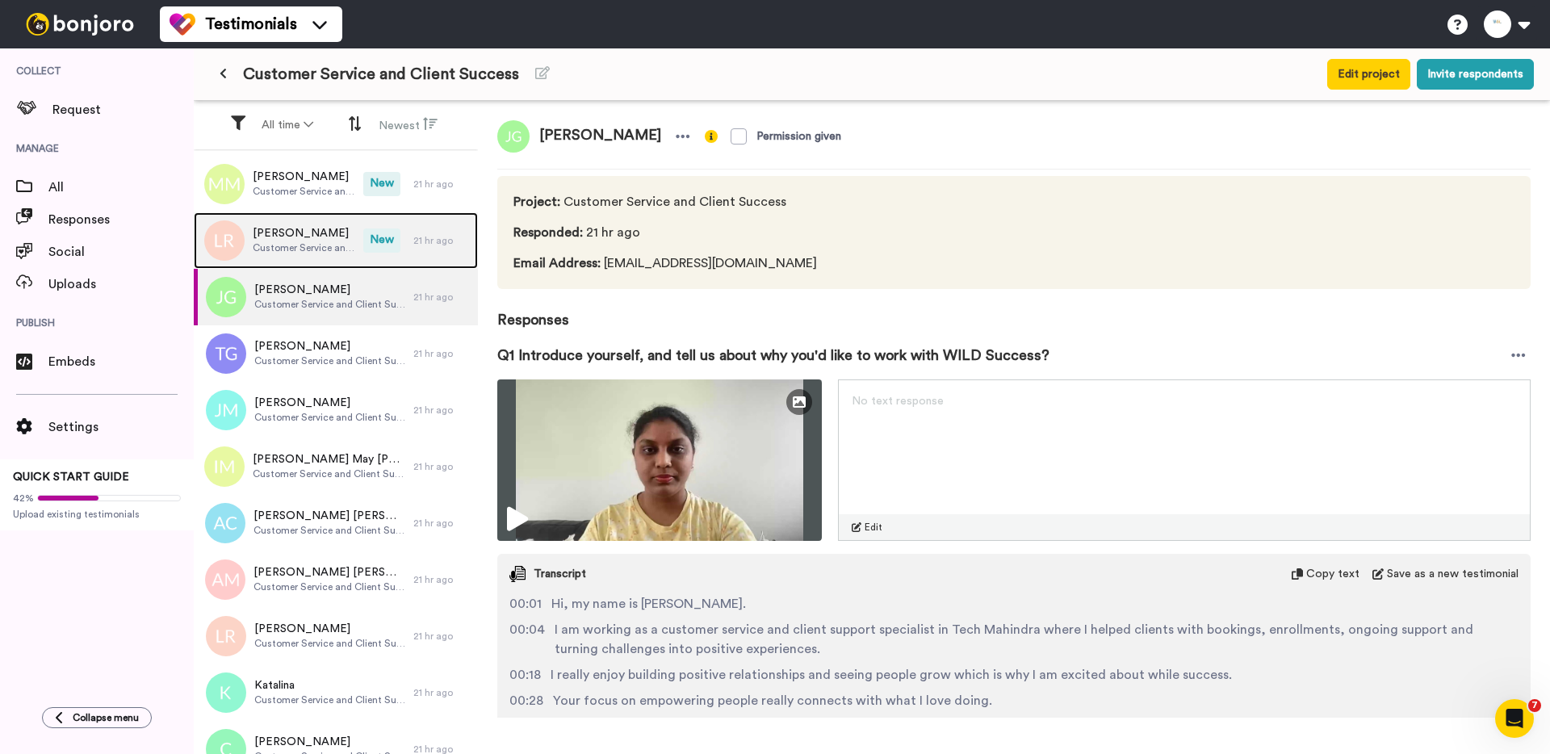
click at [293, 241] on span "Lily Rendall" at bounding box center [304, 233] width 103 height 16
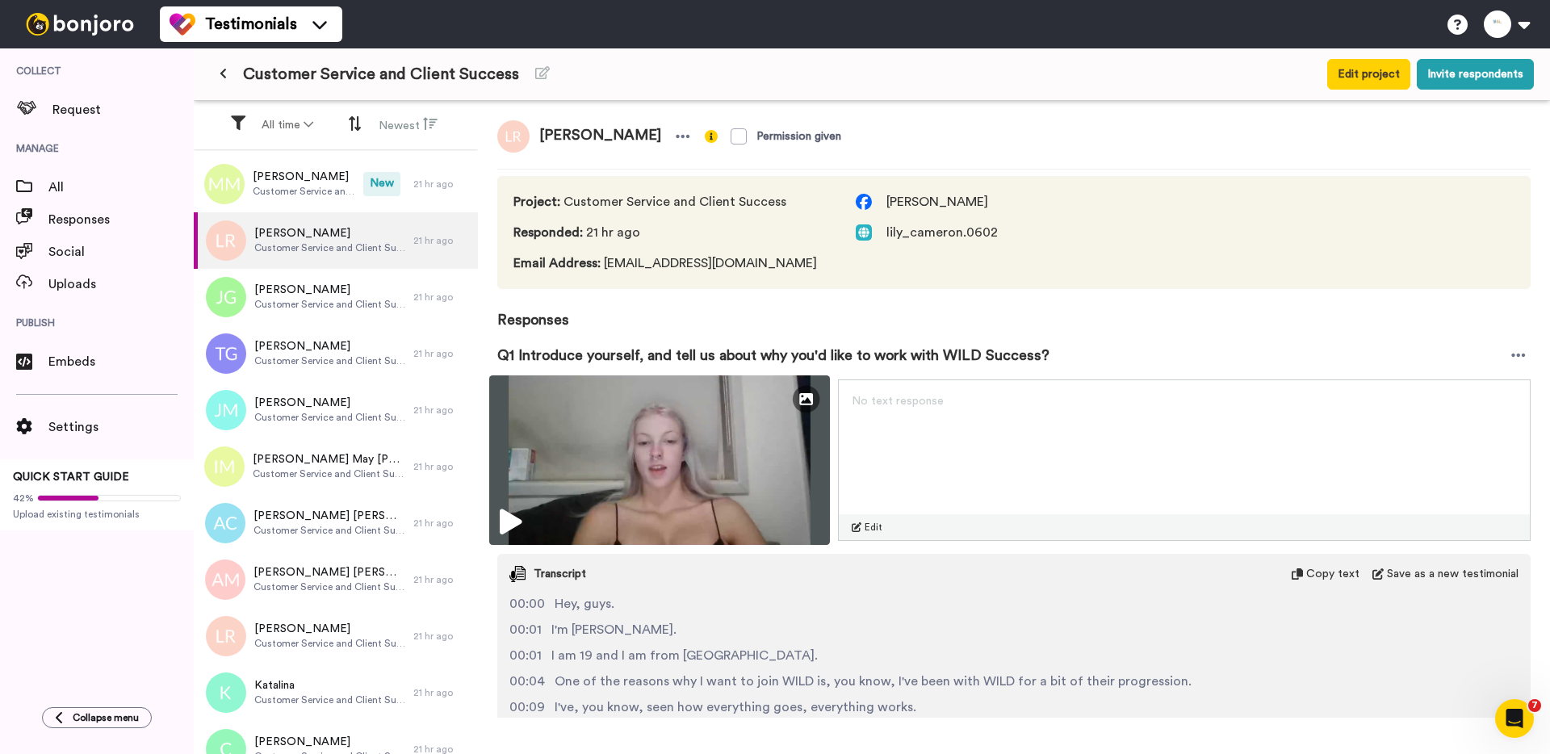
click at [666, 526] on img at bounding box center [659, 460] width 341 height 170
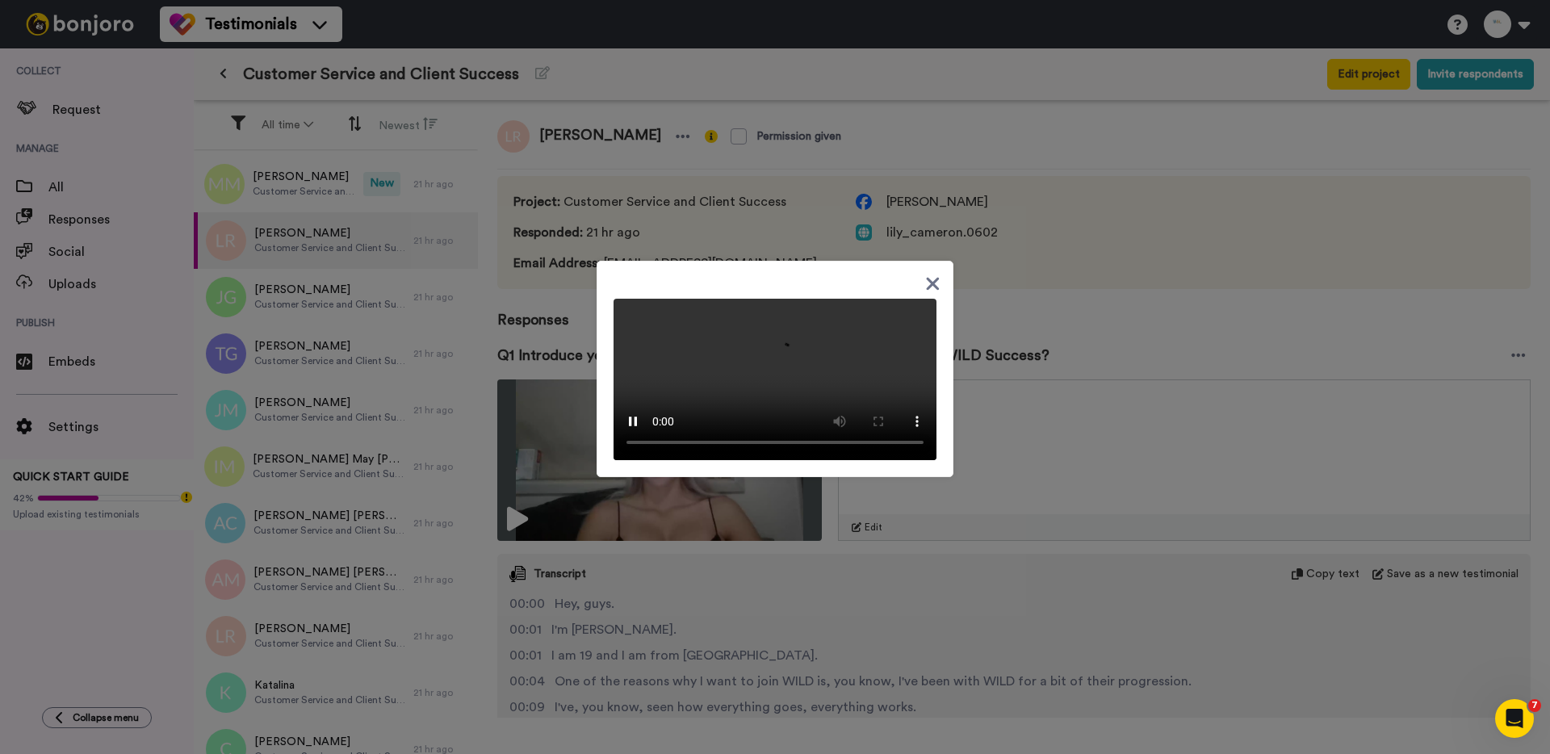
click at [1002, 297] on div at bounding box center [775, 377] width 1550 height 754
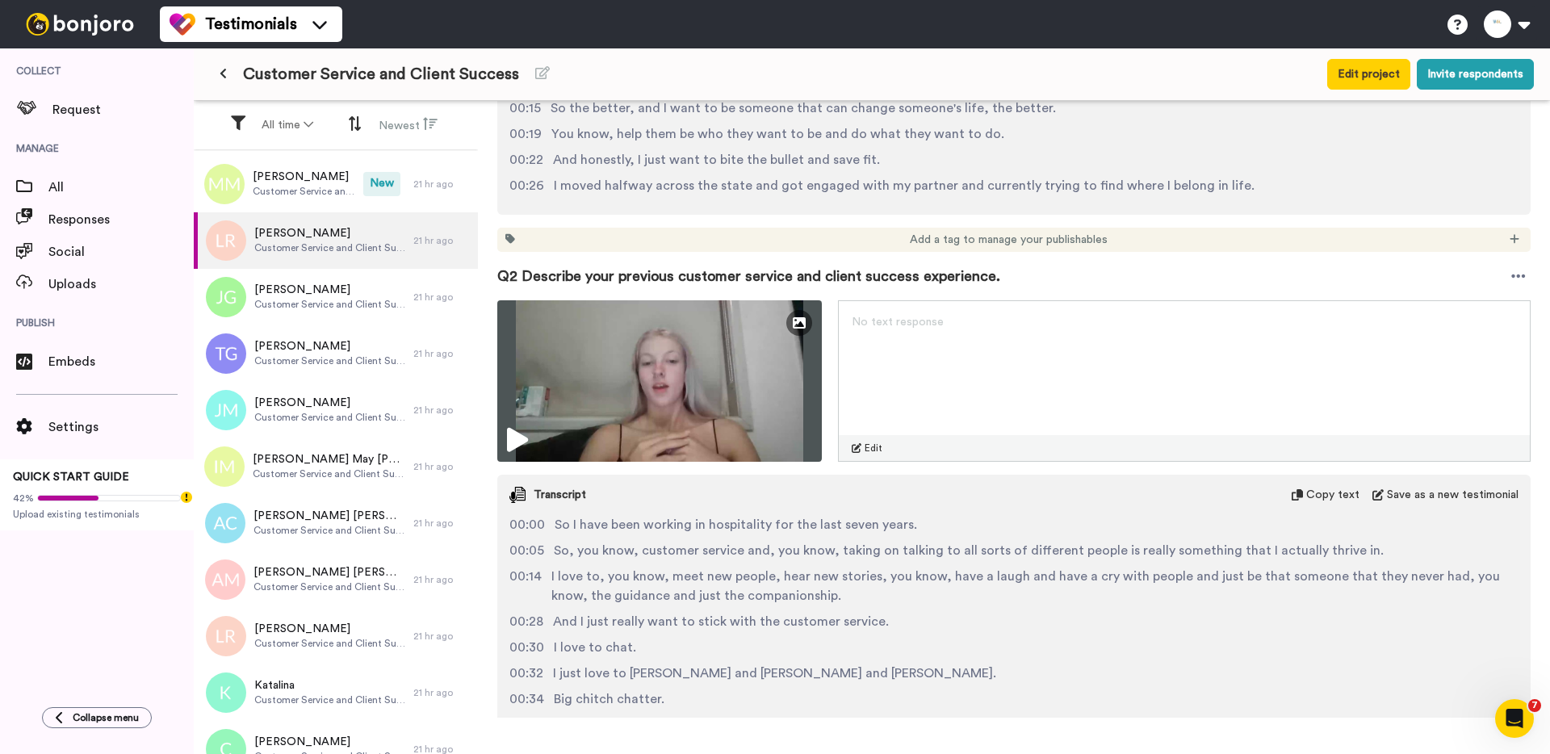
scroll to position [693, 0]
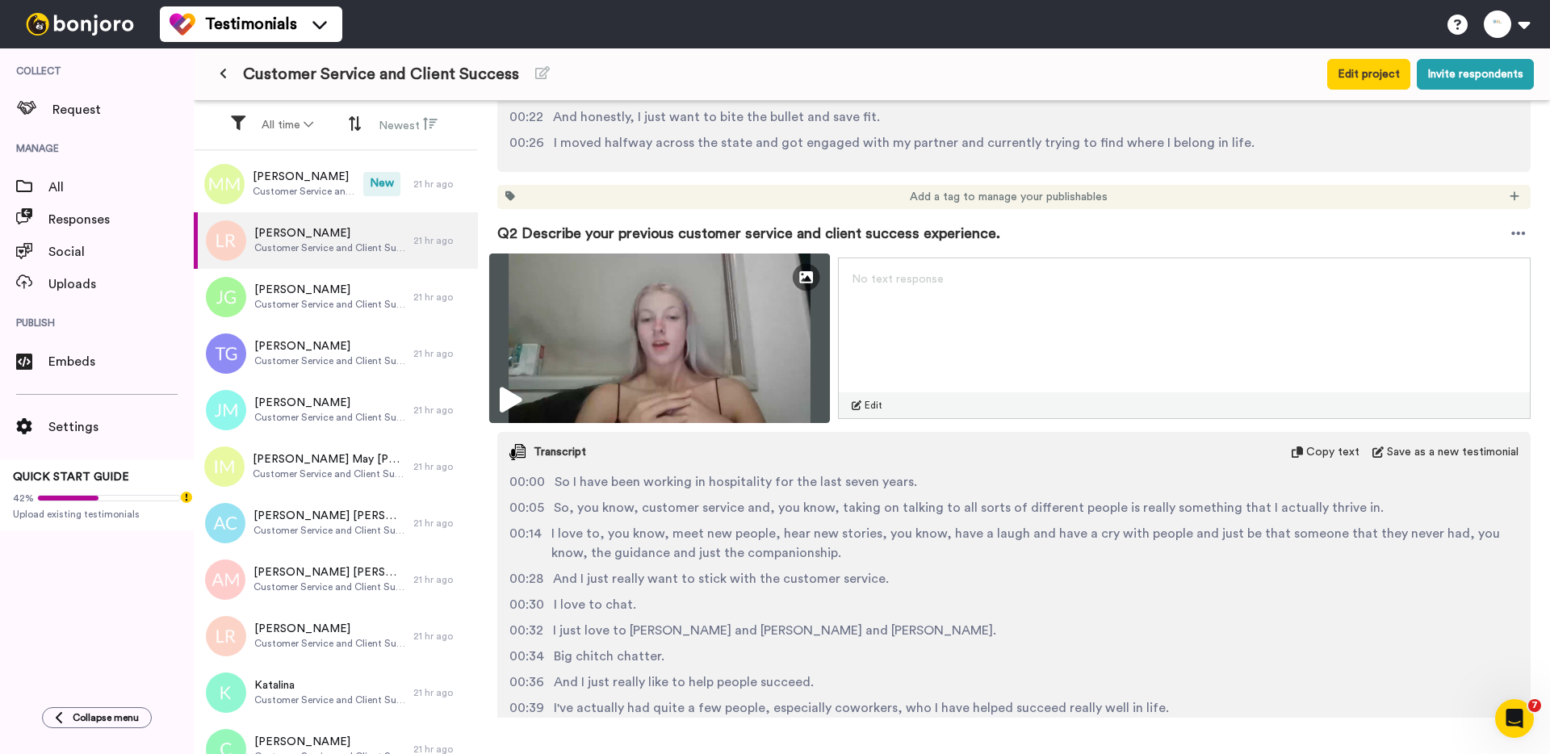
click at [710, 340] on img at bounding box center [659, 338] width 341 height 170
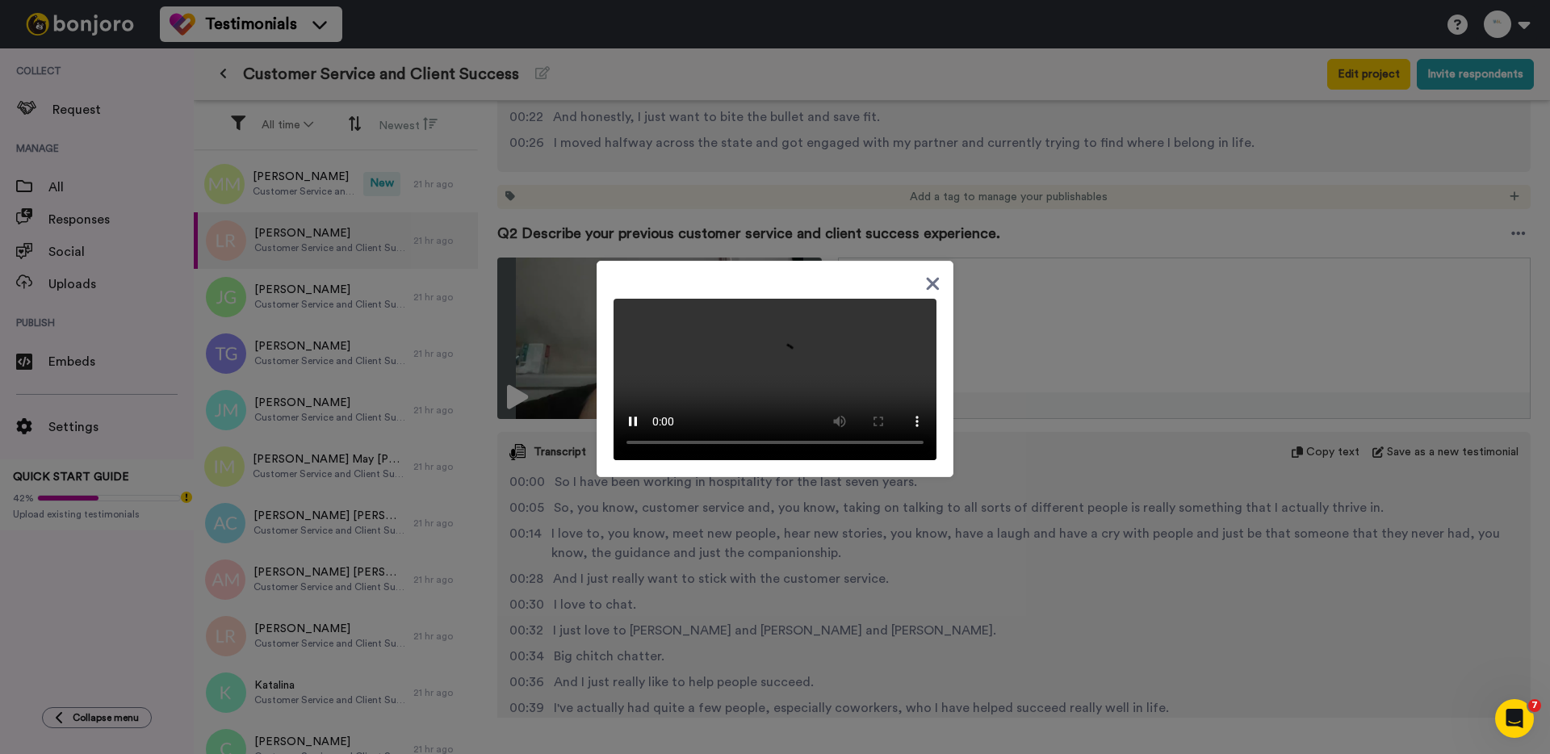
click at [807, 509] on div at bounding box center [775, 377] width 1550 height 754
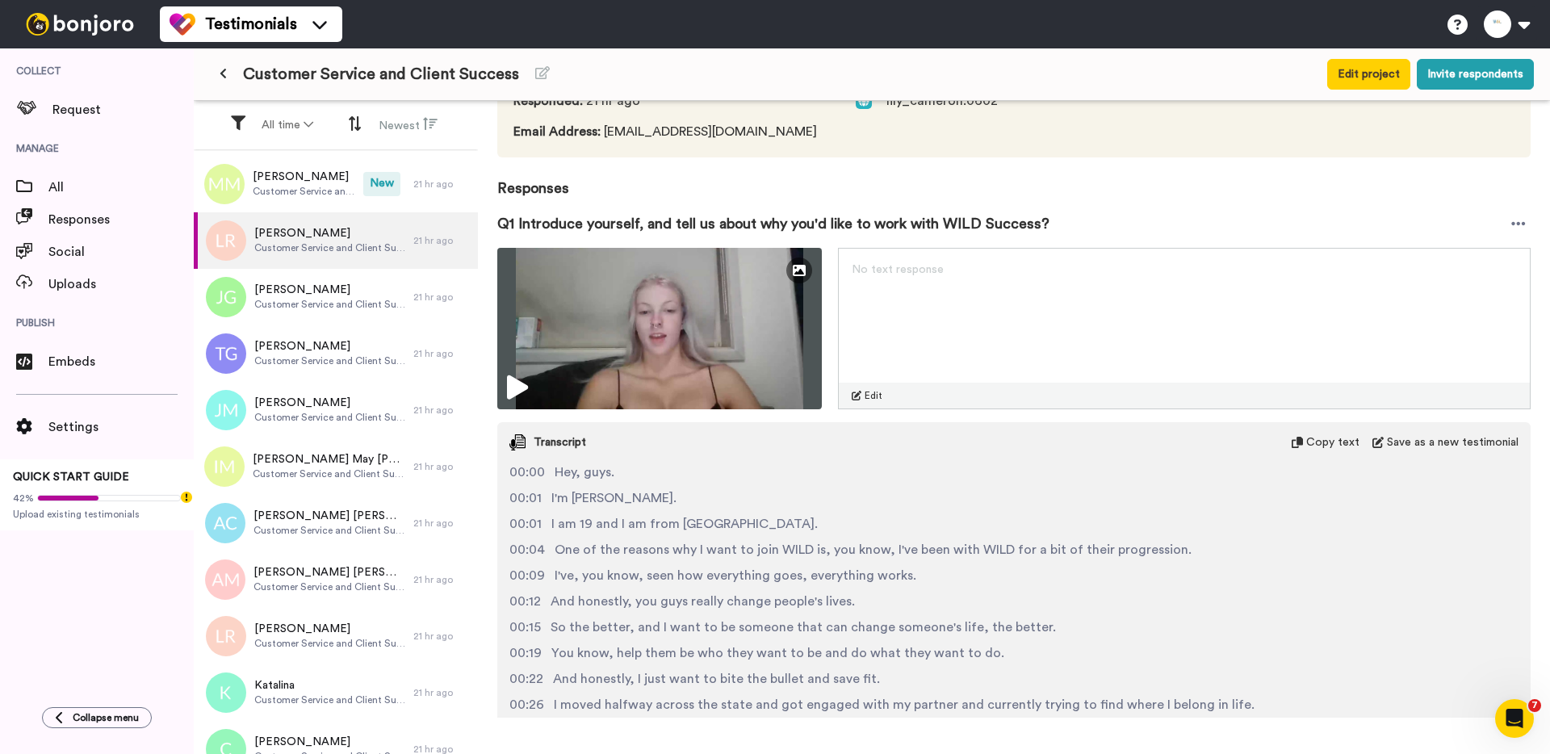
scroll to position [0, 0]
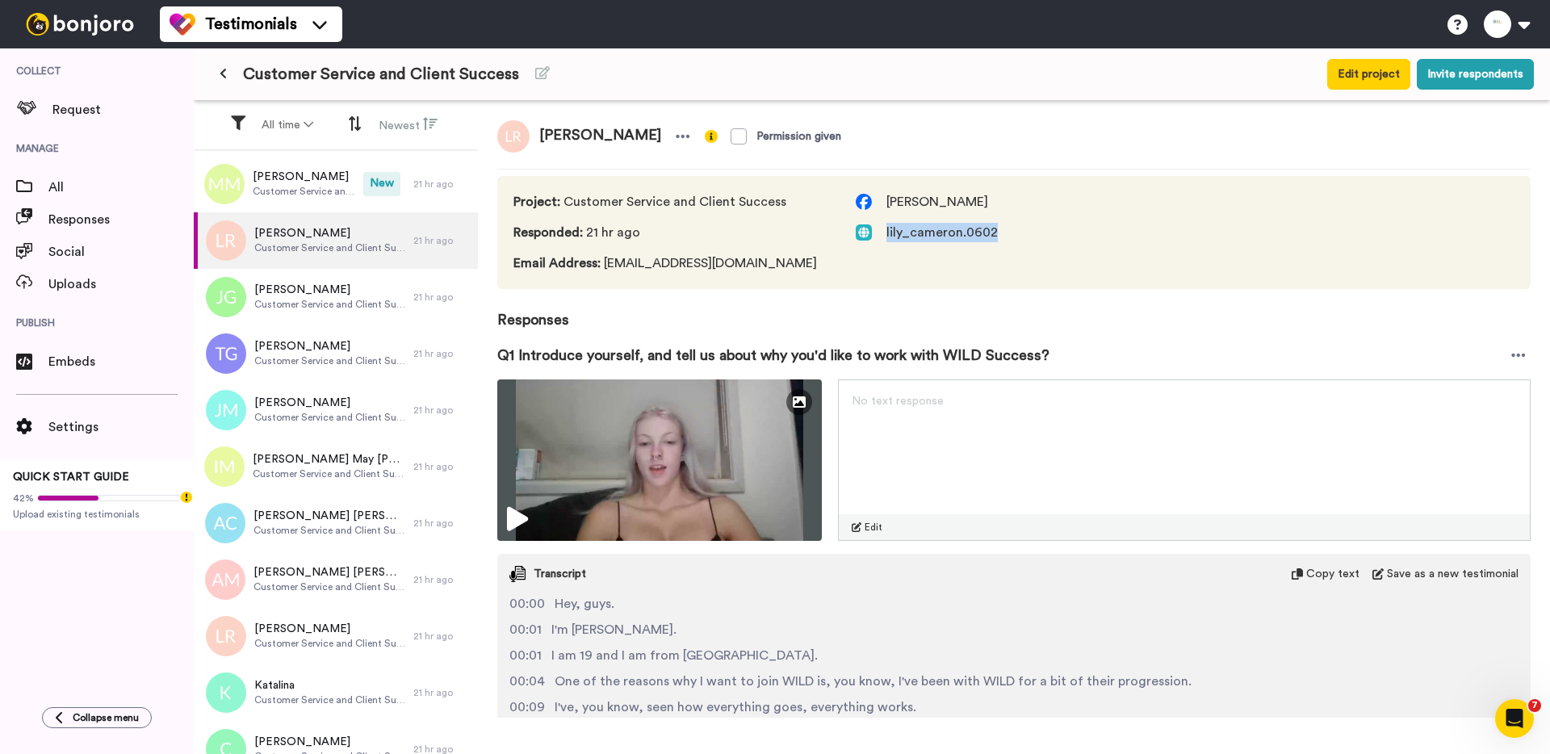
drag, startPoint x: 1003, startPoint y: 229, endPoint x: 882, endPoint y: 235, distance: 121.2
click at [882, 235] on span "lily_cameron.0602" at bounding box center [1114, 232] width 517 height 19
copy span "lily_cameron.0602"
click at [858, 197] on img at bounding box center [864, 202] width 16 height 16
click at [928, 198] on span "Lily Cameron" at bounding box center [937, 201] width 102 height 19
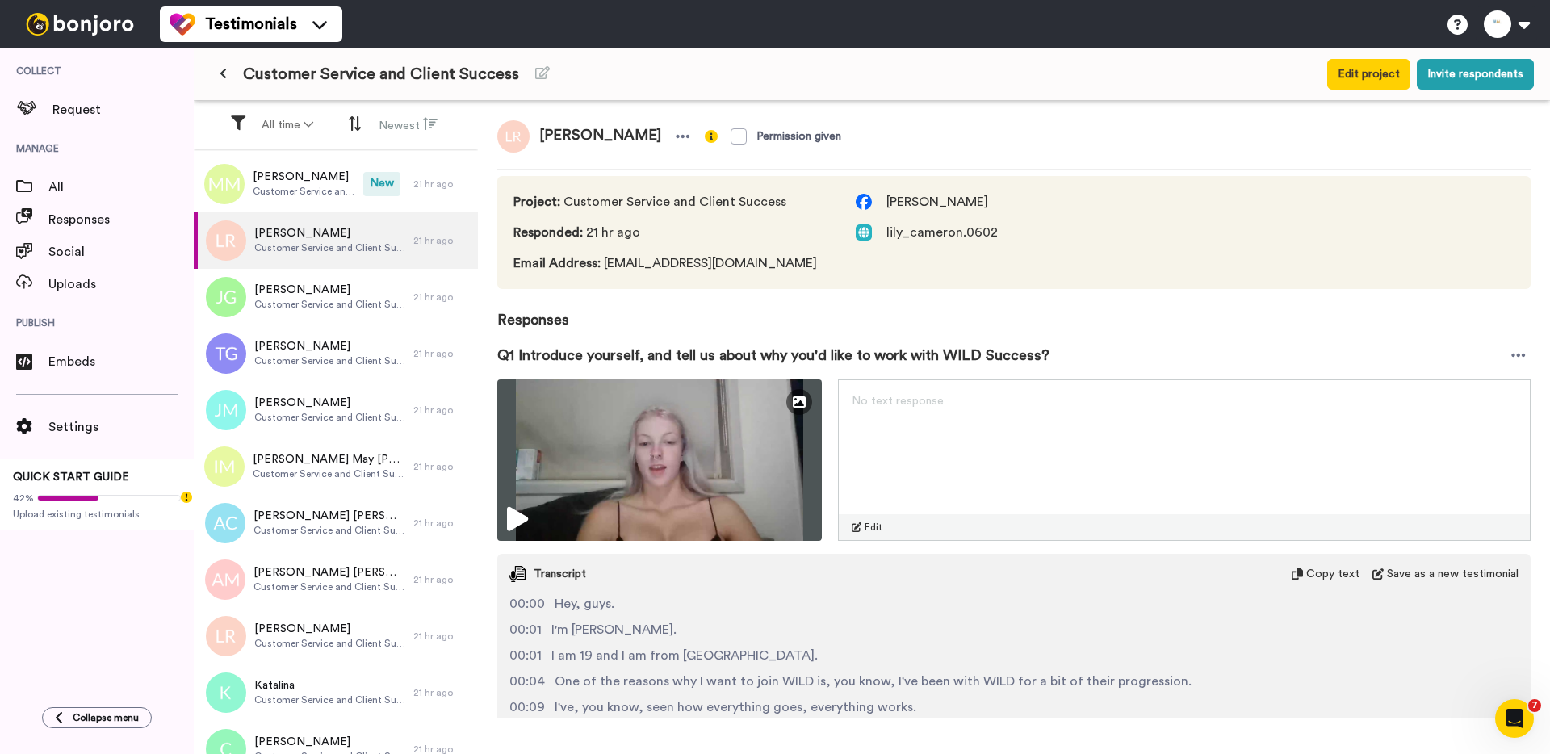
click at [974, 198] on span "Lily Cameron" at bounding box center [1114, 201] width 517 height 19
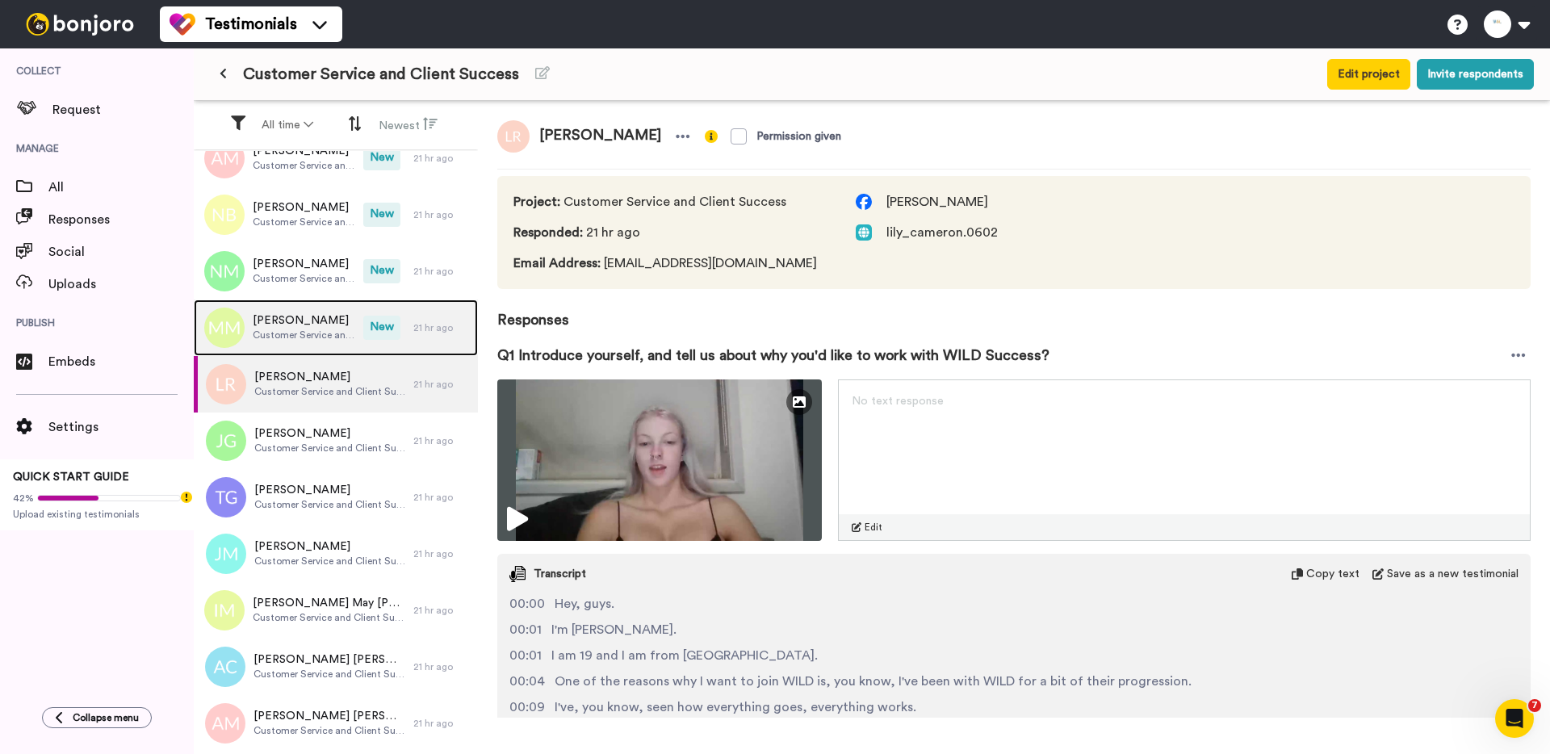
click at [322, 299] on div "Maddison Manuao Customer Service and Client Success" at bounding box center [279, 327] width 170 height 57
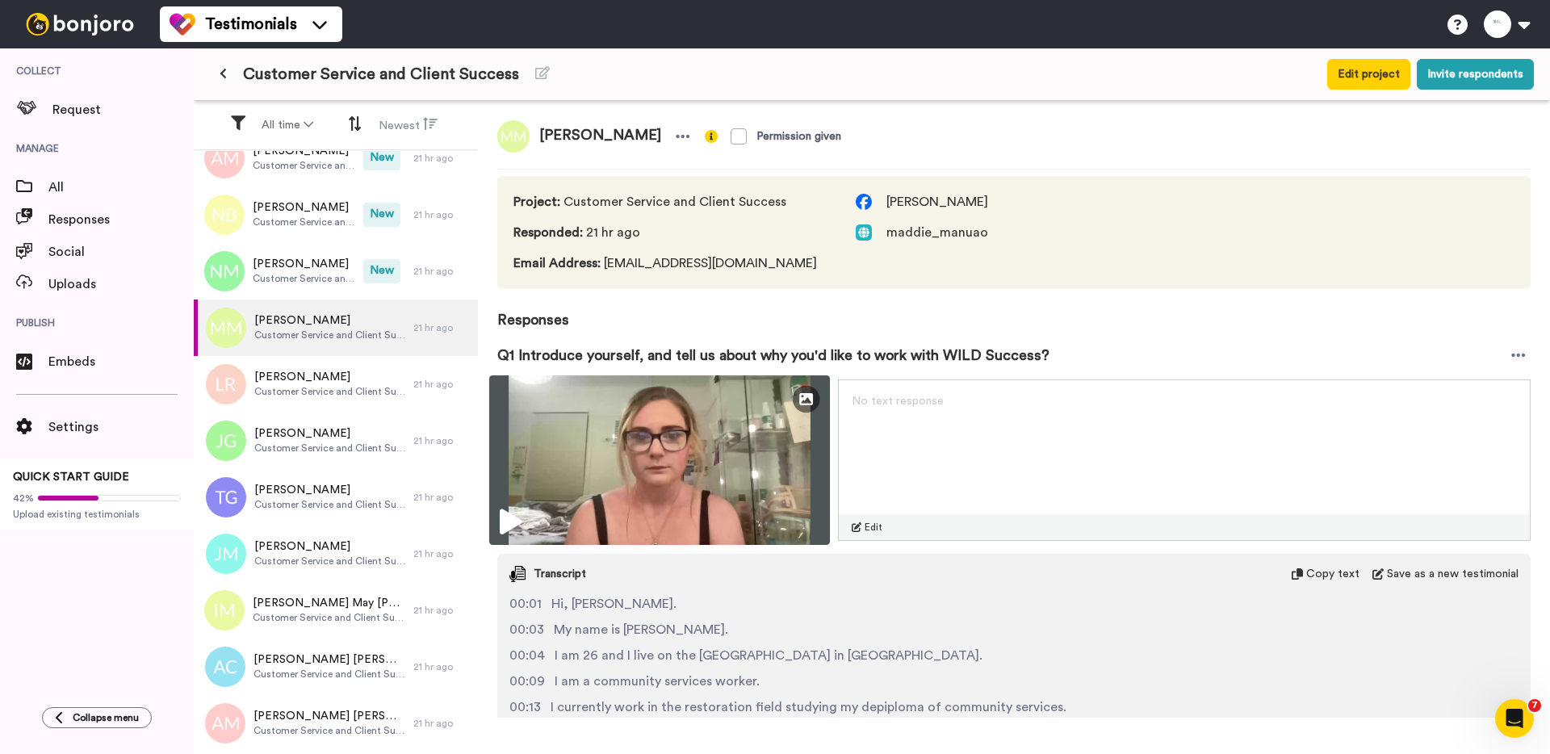
click at [576, 461] on img at bounding box center [659, 460] width 341 height 170
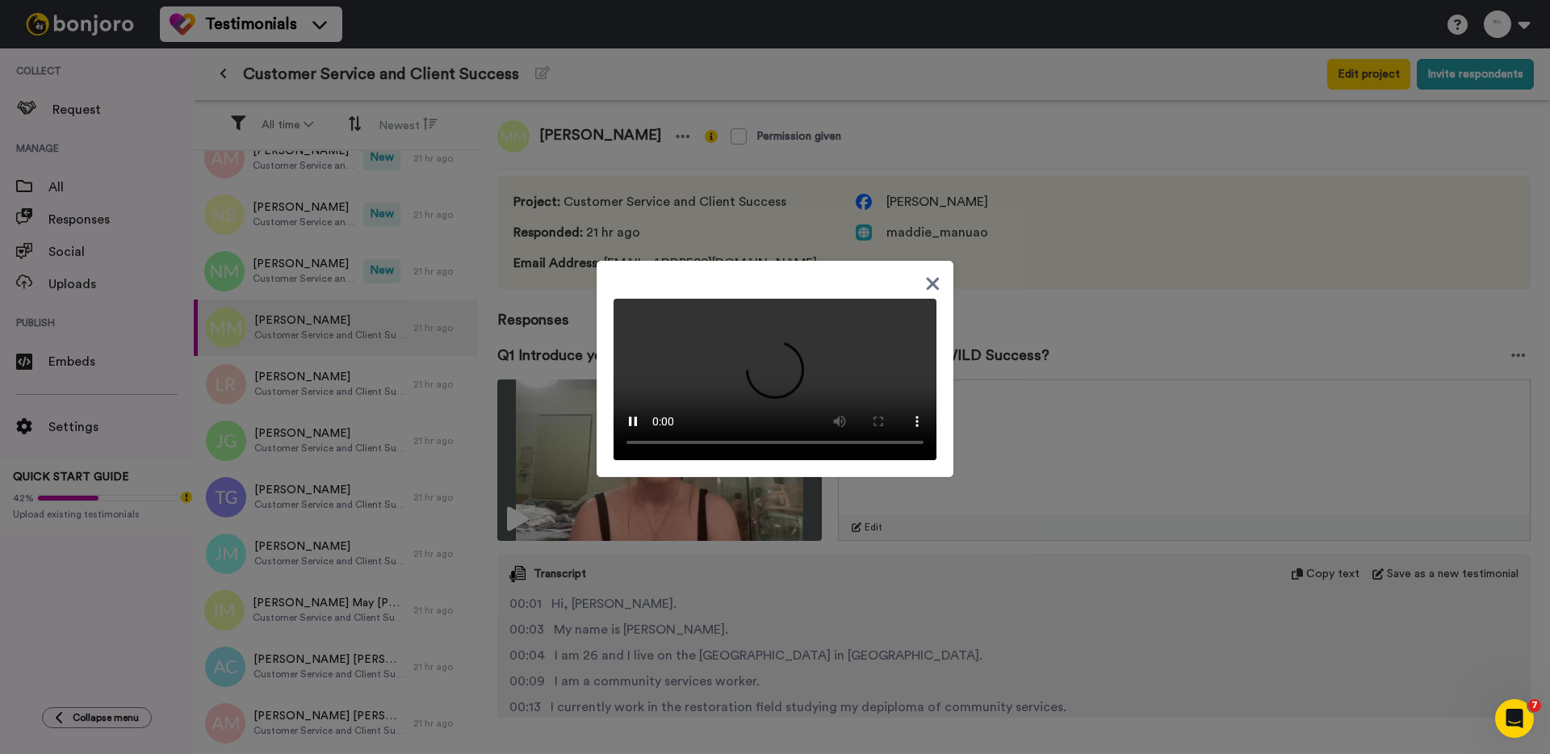
click at [287, 274] on div at bounding box center [775, 377] width 1550 height 754
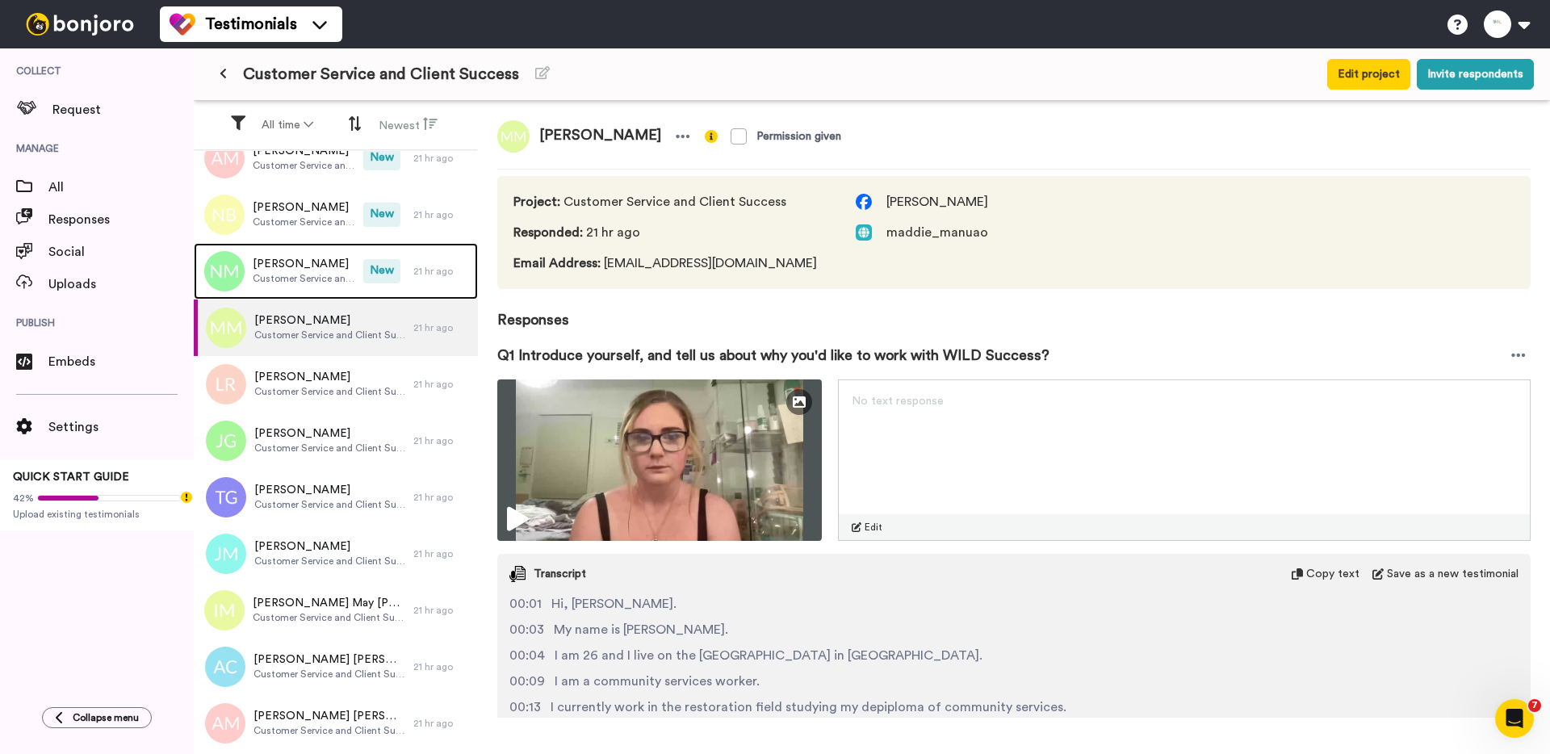
click at [287, 274] on span "Customer Service and Client Success" at bounding box center [304, 278] width 103 height 13
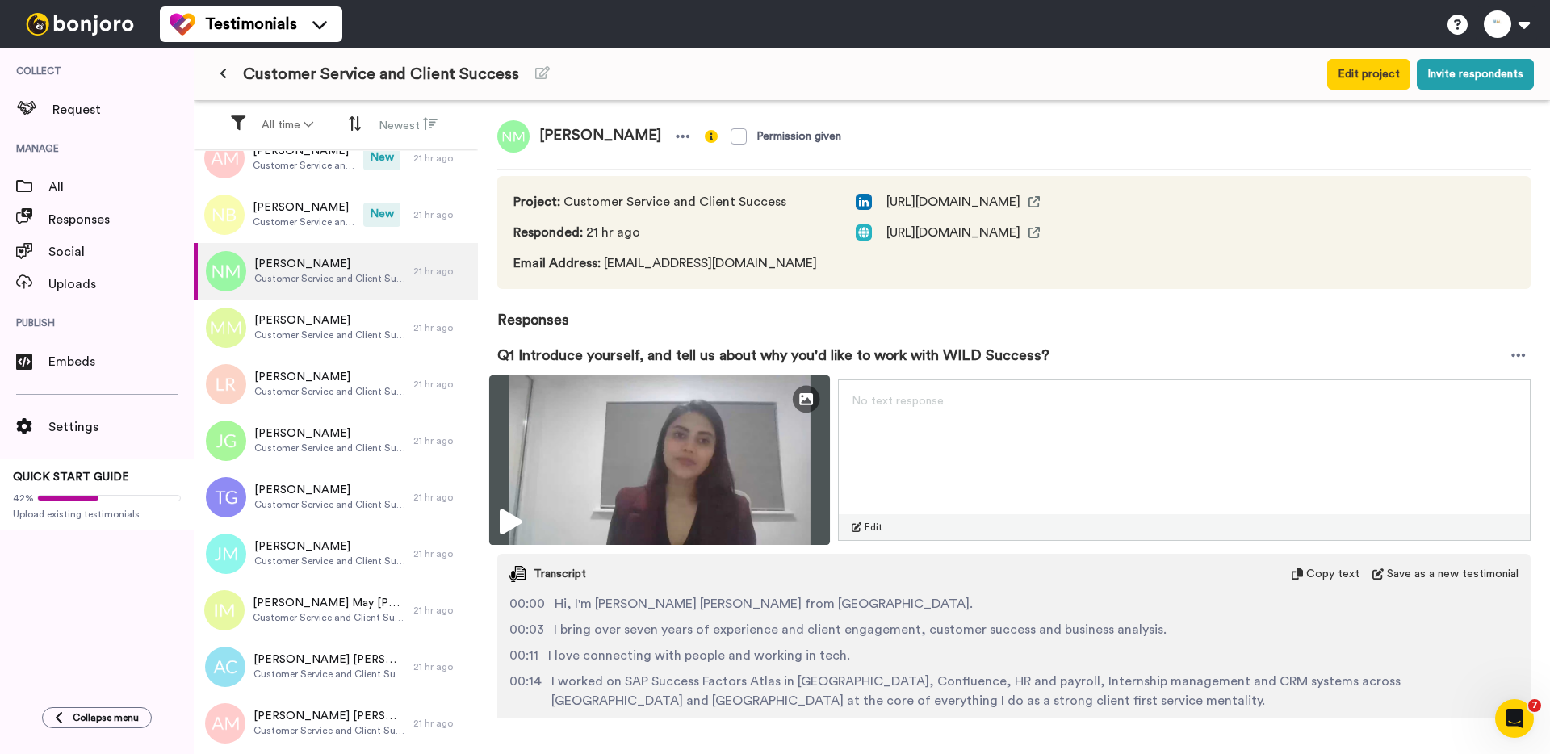
click at [610, 450] on img at bounding box center [659, 460] width 341 height 170
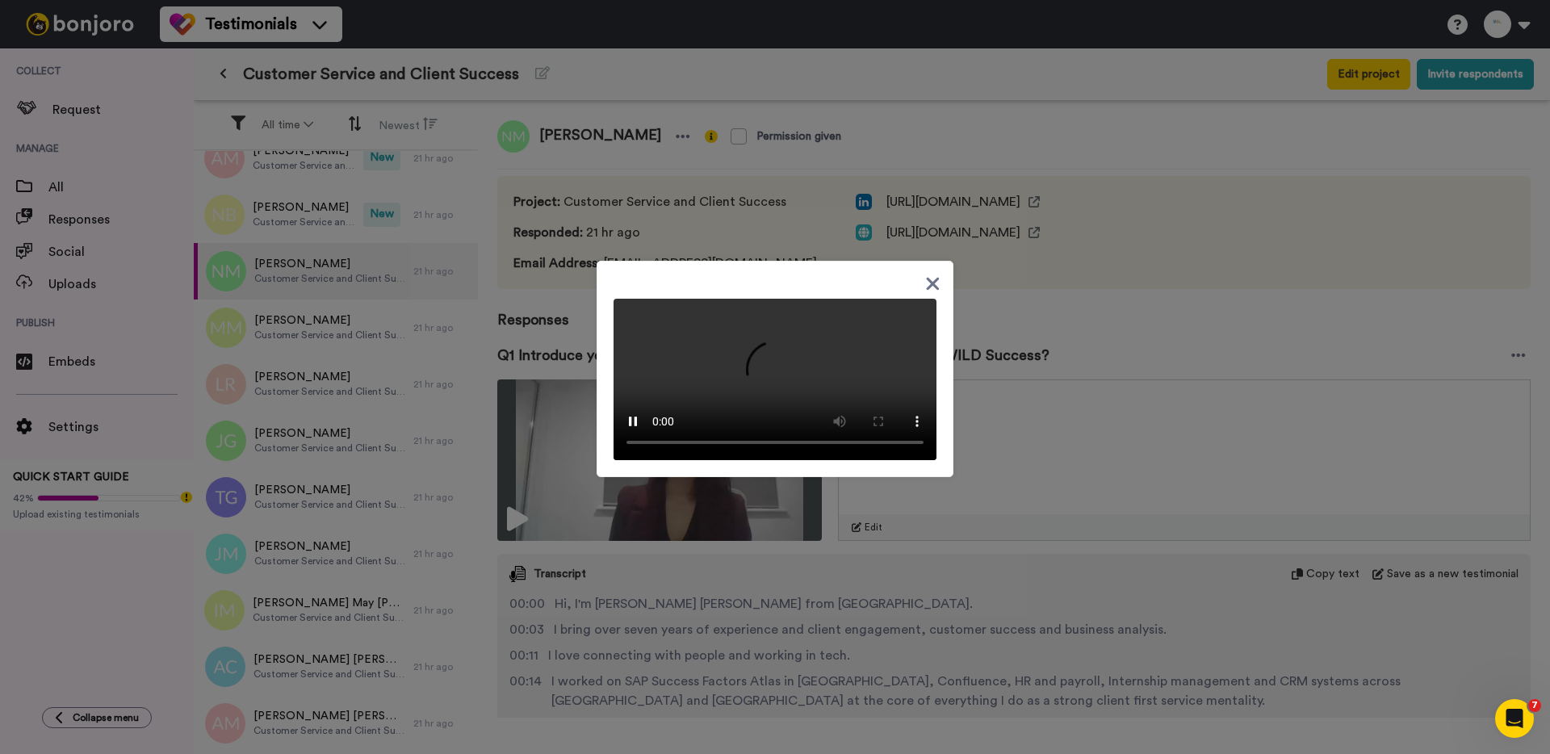
click at [266, 249] on div at bounding box center [775, 377] width 1550 height 754
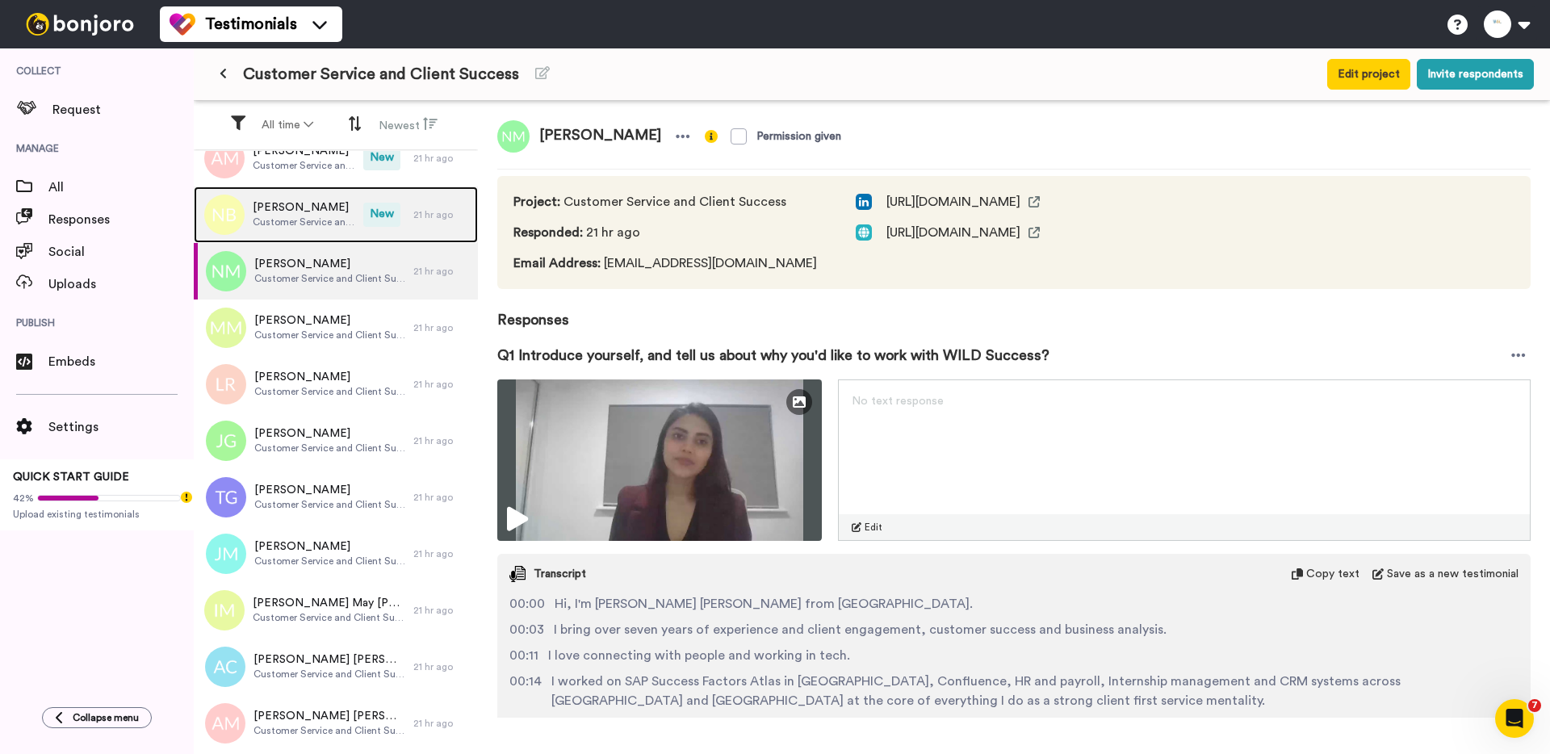
click at [271, 228] on div "Natasha Bonham Customer Service and Client Success" at bounding box center [304, 214] width 103 height 31
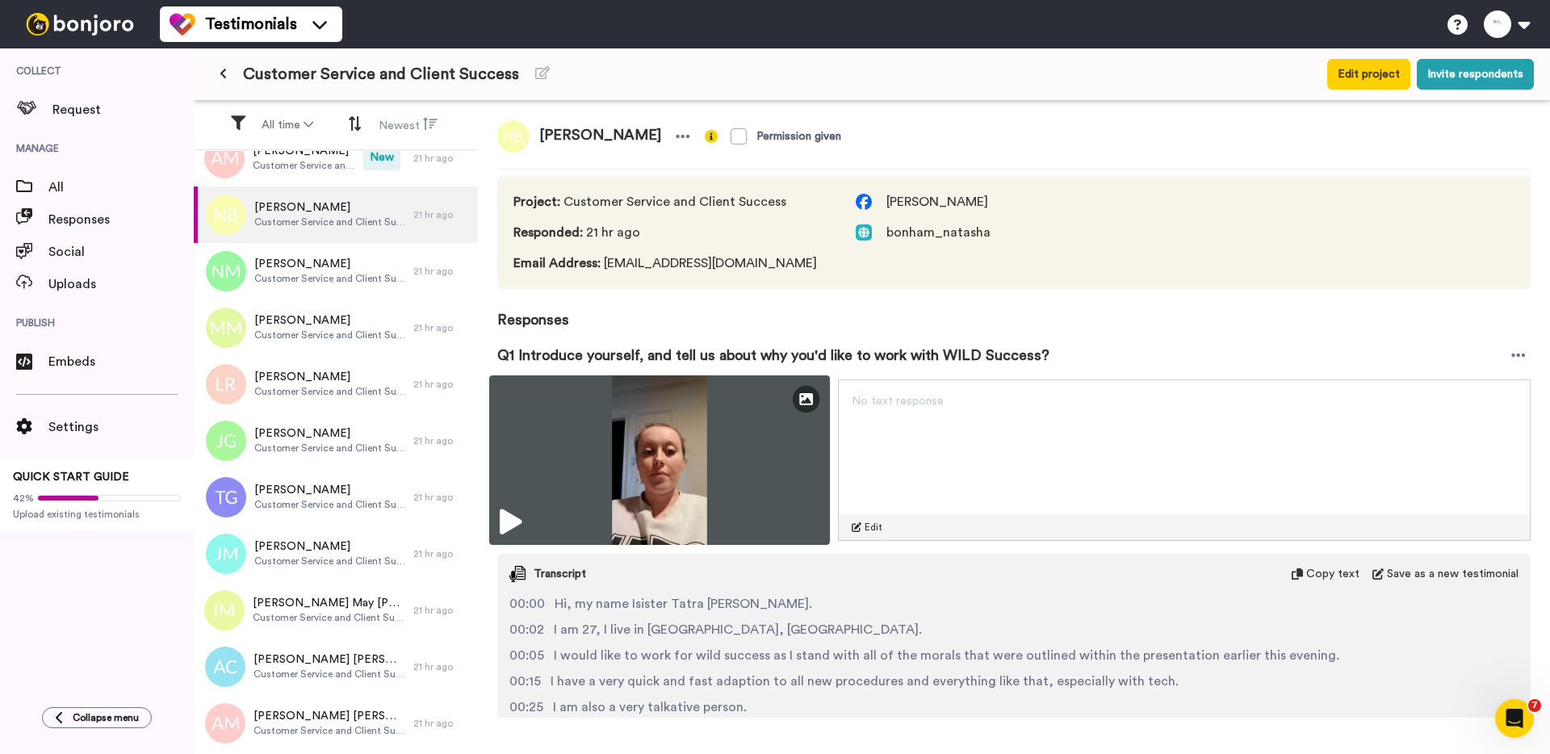
click at [627, 436] on img at bounding box center [659, 460] width 341 height 170
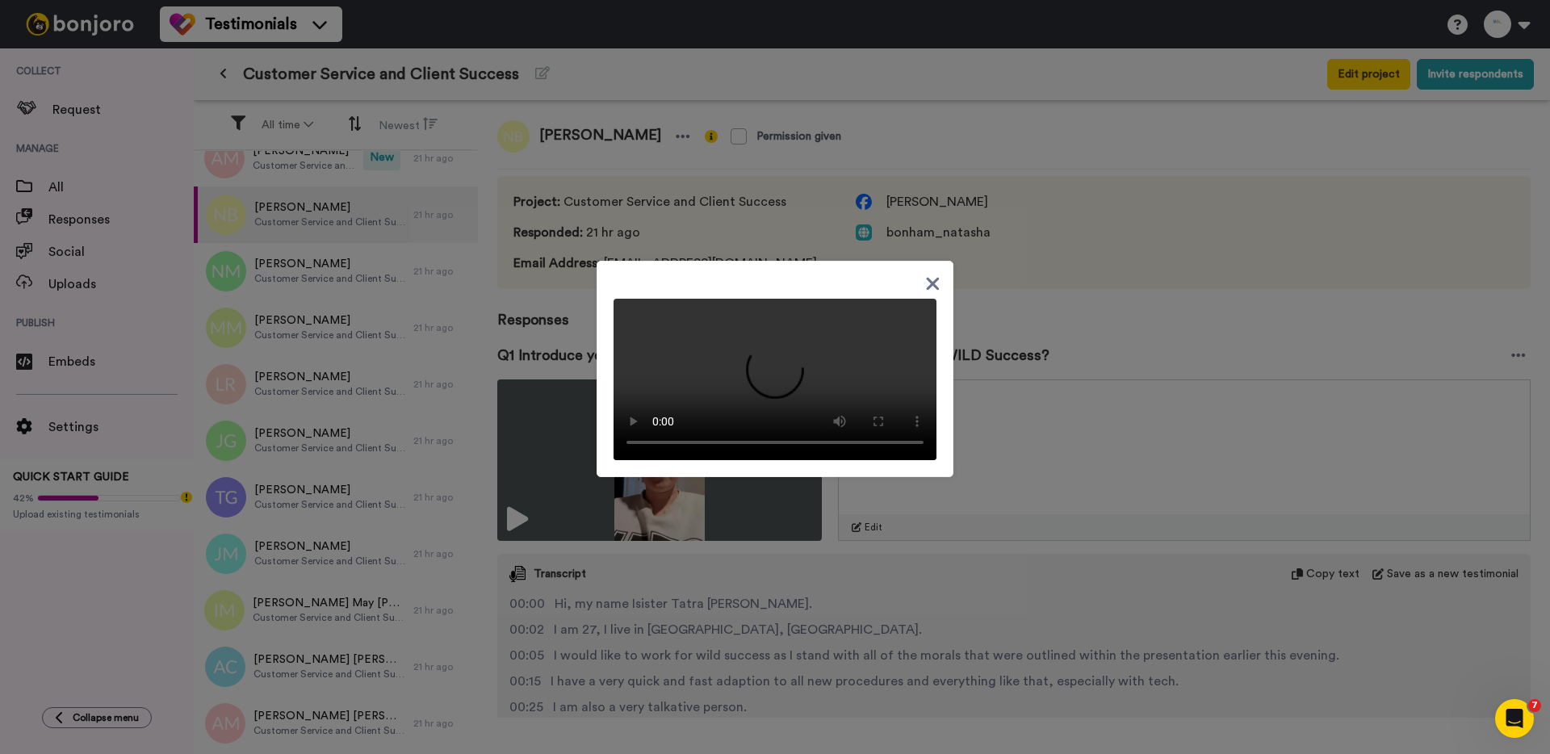
click at [356, 356] on div at bounding box center [775, 377] width 1550 height 754
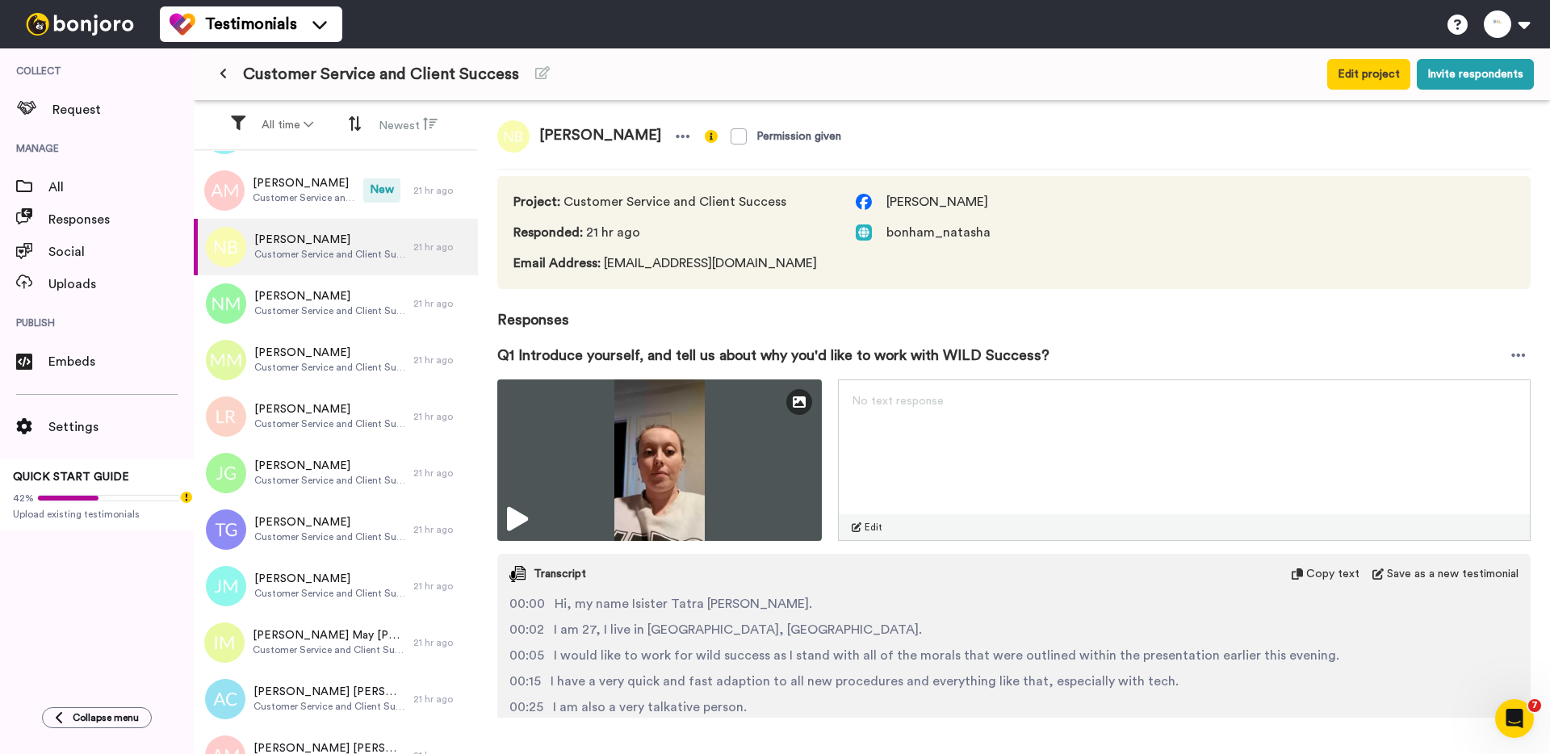
scroll to position [1284, 0]
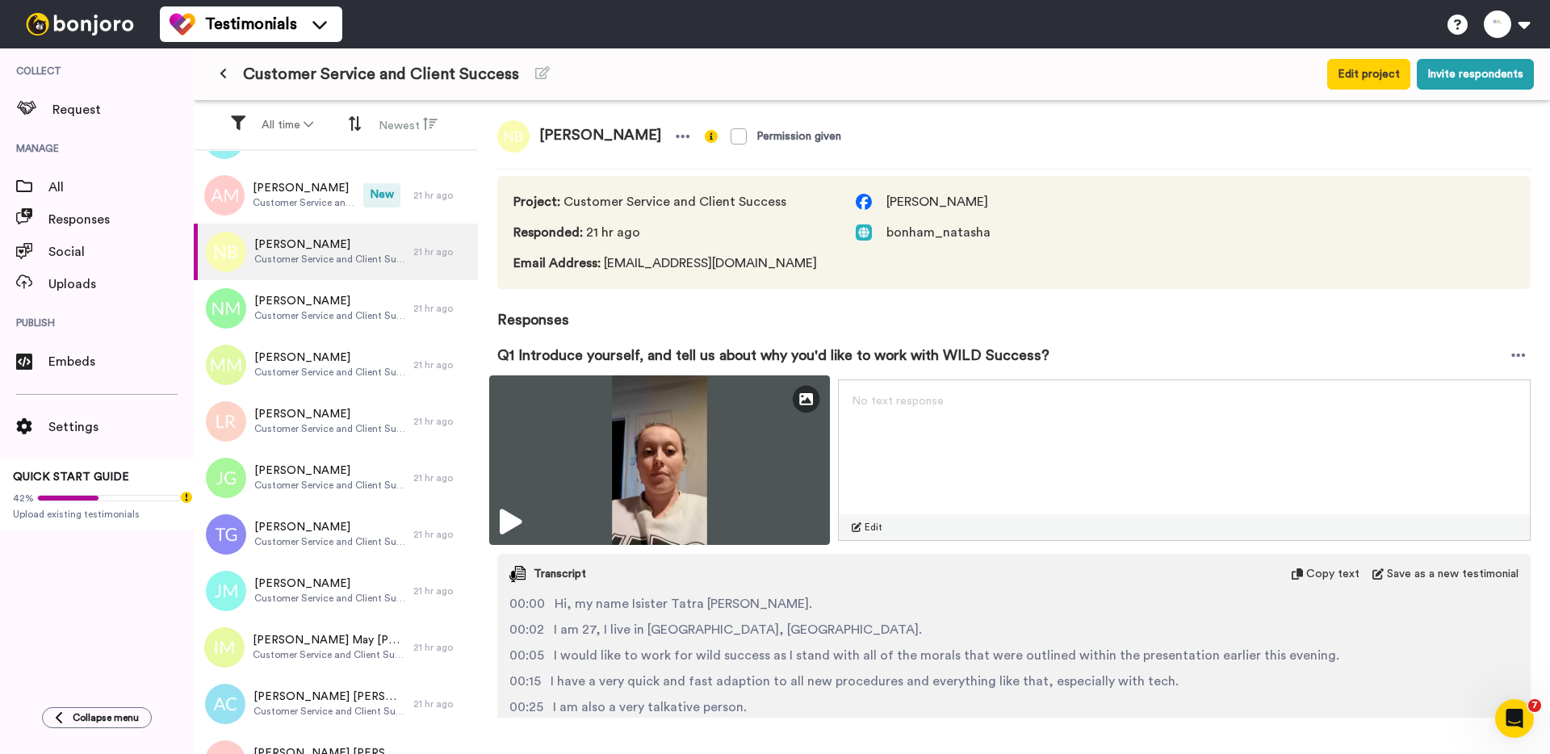
click at [647, 421] on img at bounding box center [659, 460] width 341 height 170
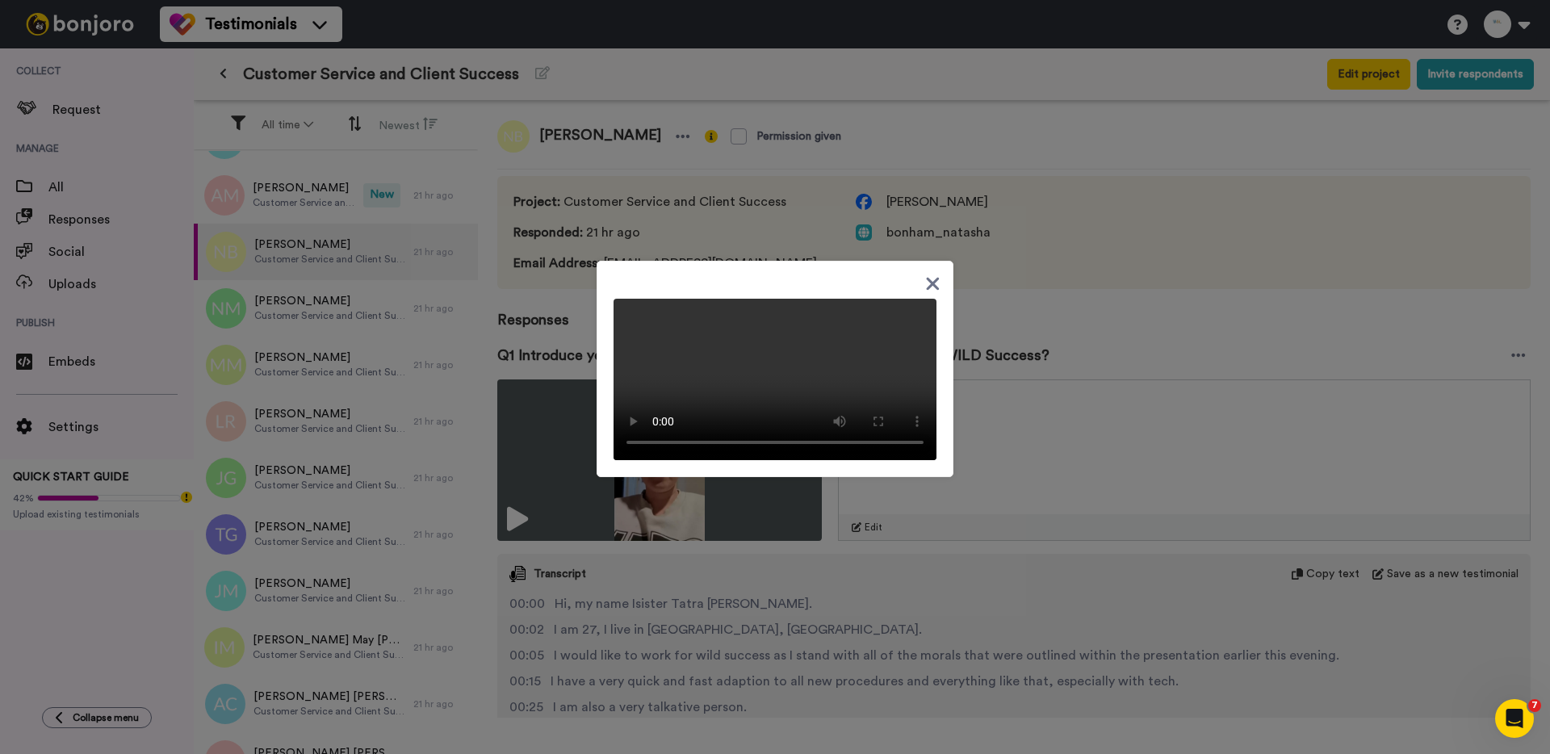
click at [312, 192] on div at bounding box center [775, 377] width 1550 height 754
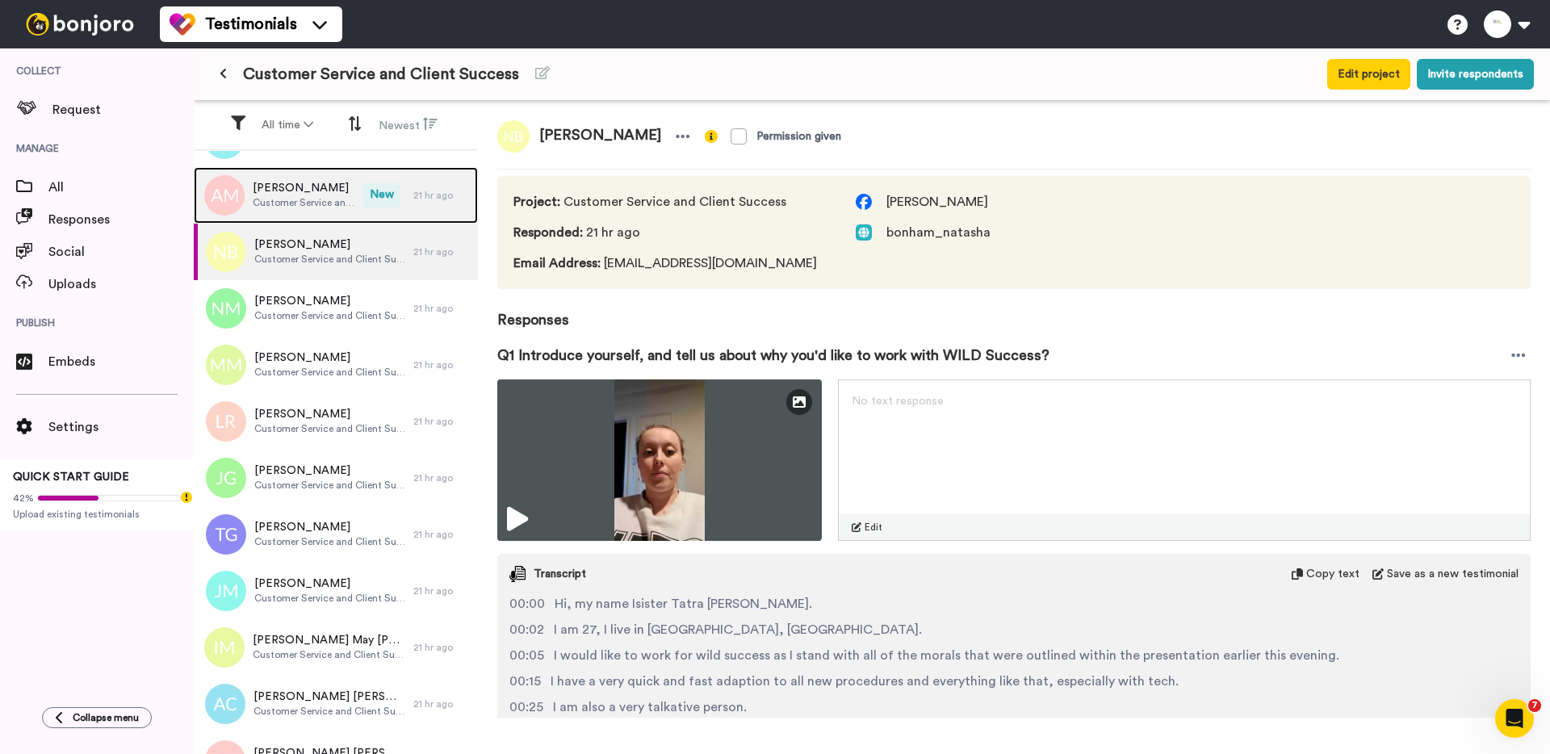
click at [312, 192] on span "Angela Morrow" at bounding box center [304, 188] width 103 height 16
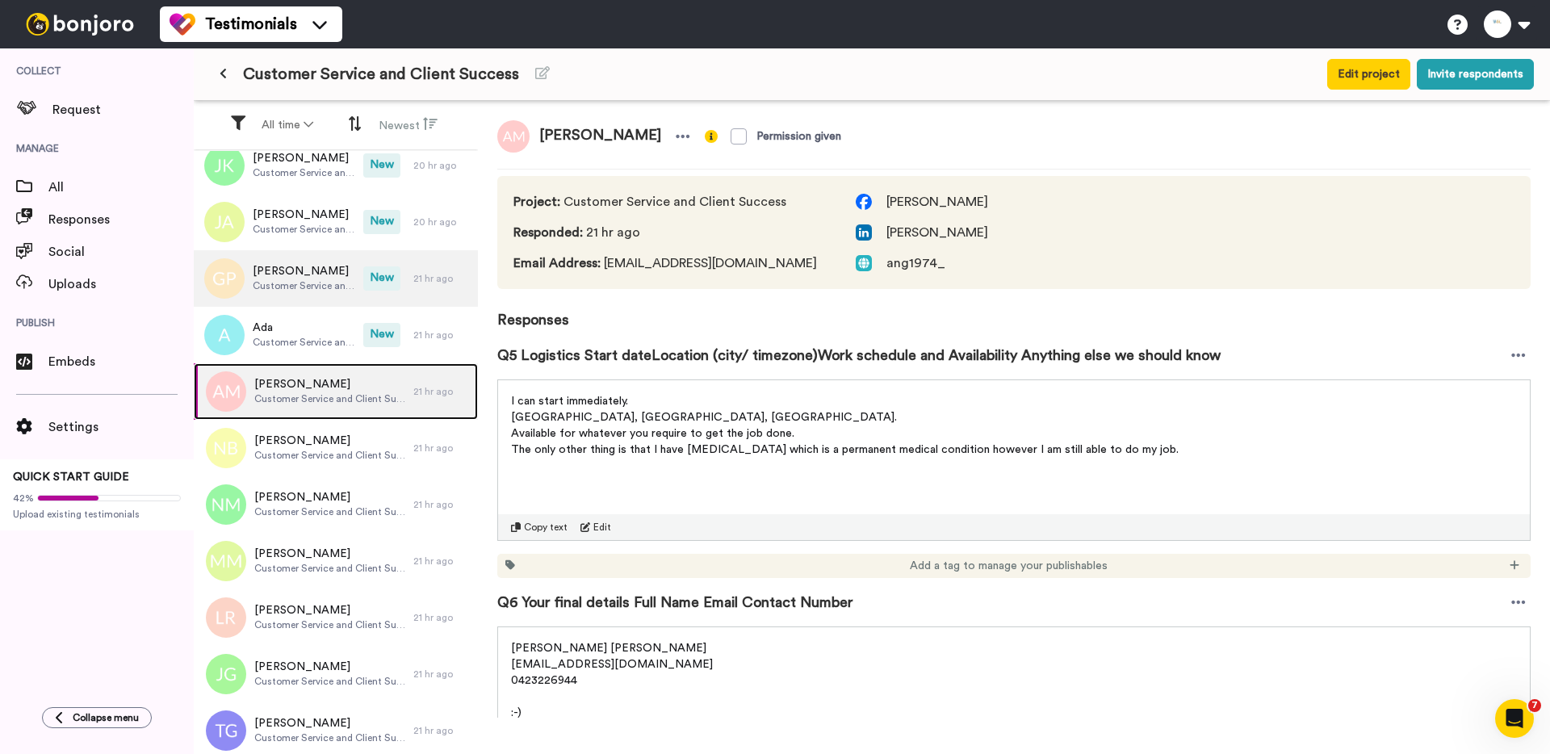
scroll to position [977, 0]
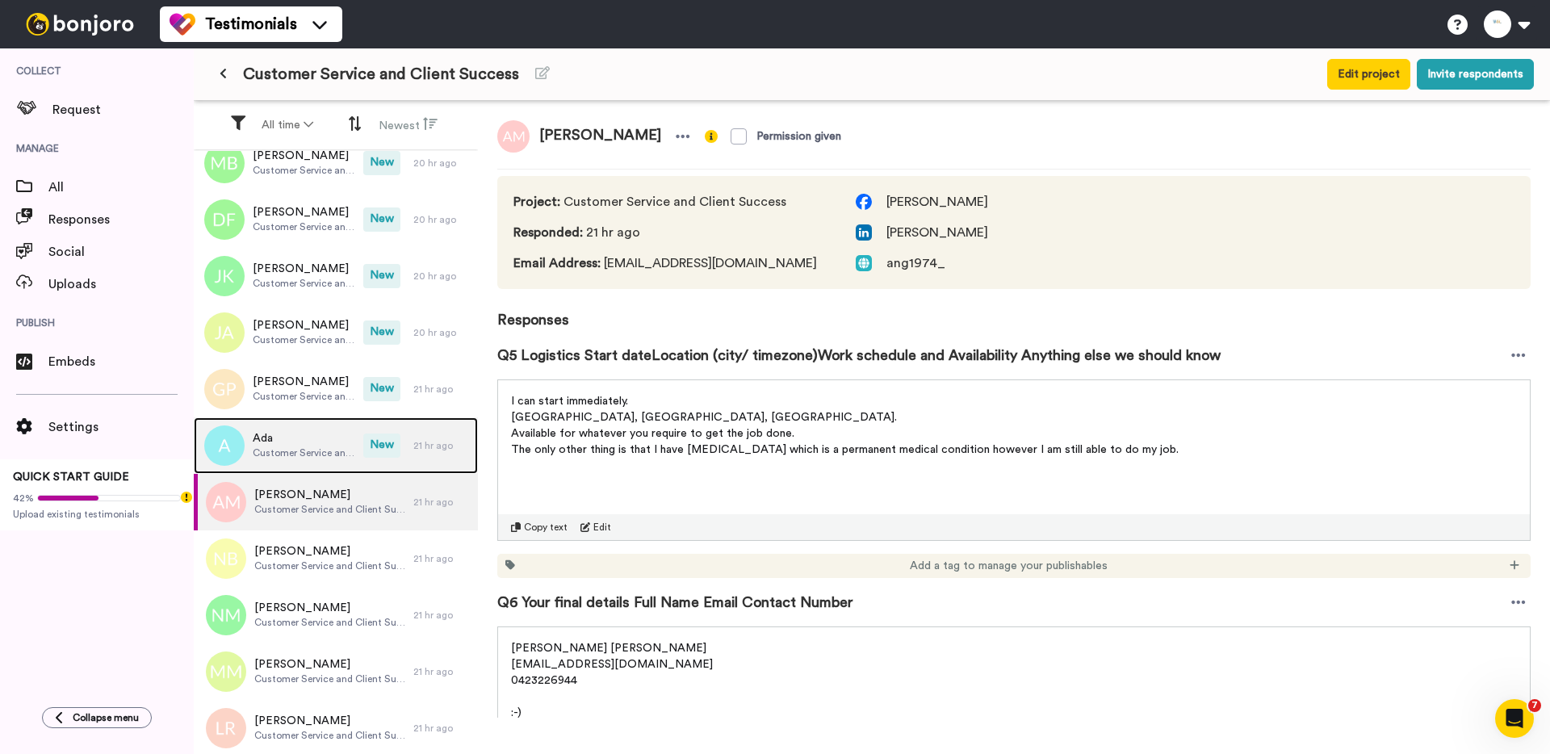
click at [308, 445] on span "Ada" at bounding box center [304, 438] width 103 height 16
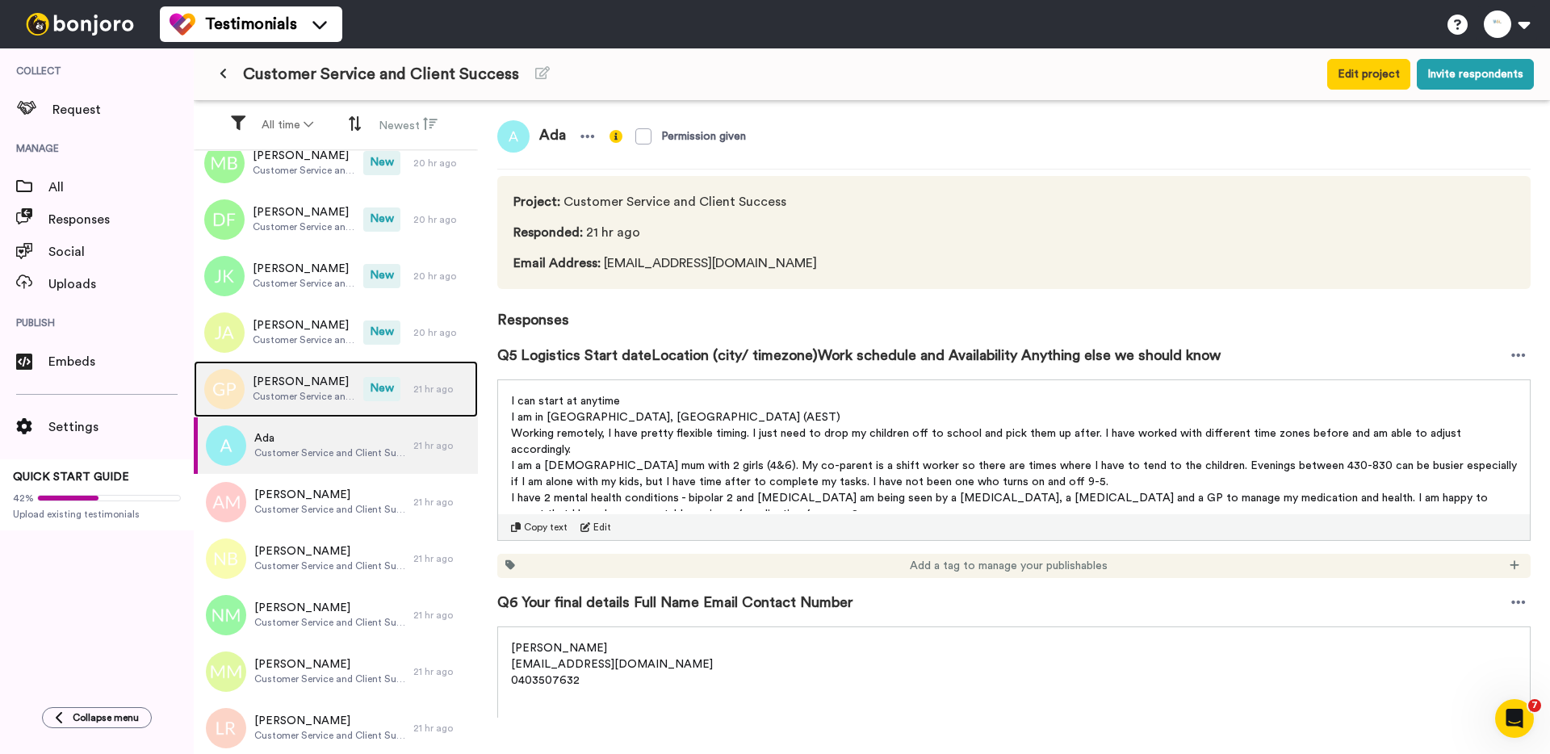
click at [297, 403] on div "Gemma Polvere Customer Service and Client Success" at bounding box center [304, 389] width 103 height 31
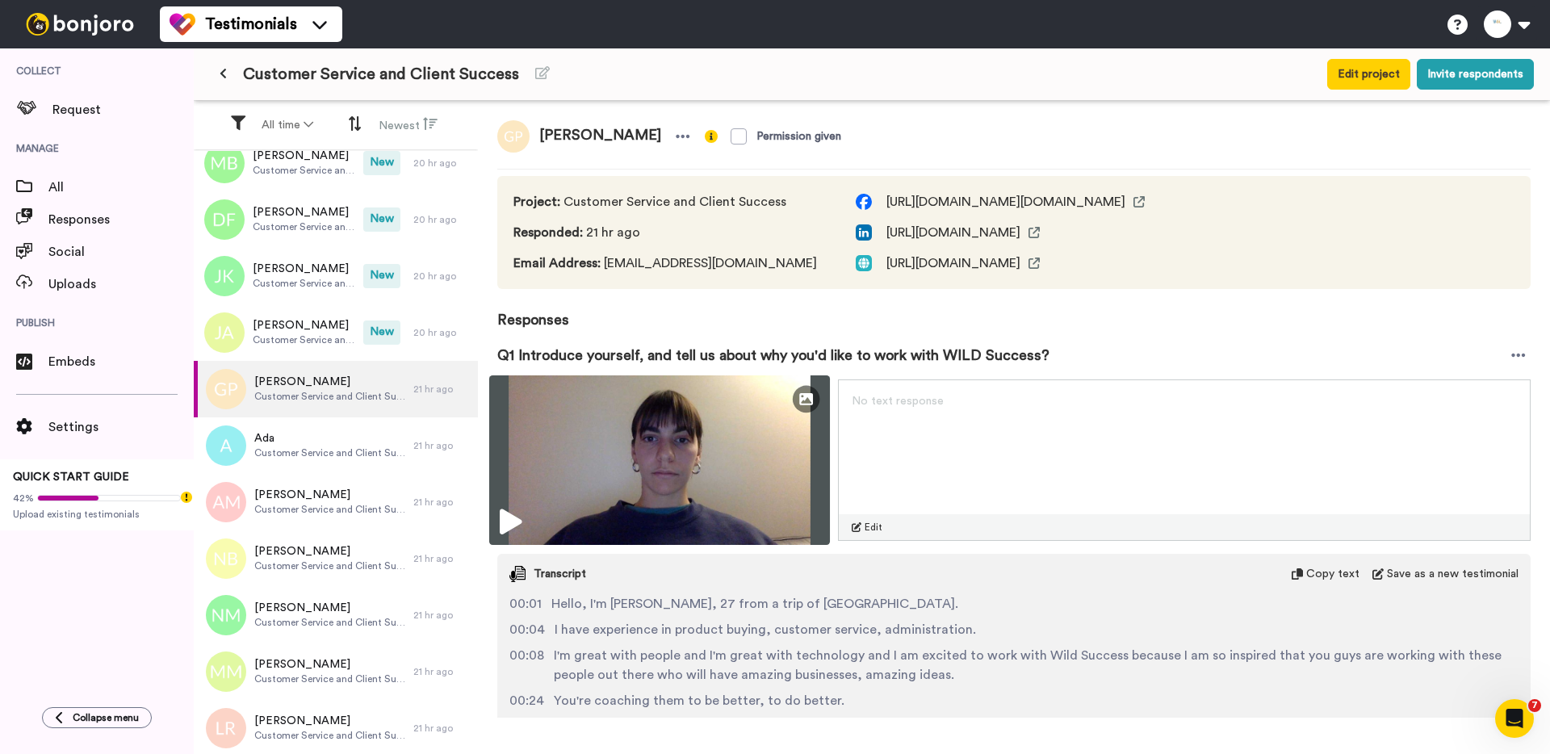
click at [584, 468] on img at bounding box center [659, 460] width 341 height 170
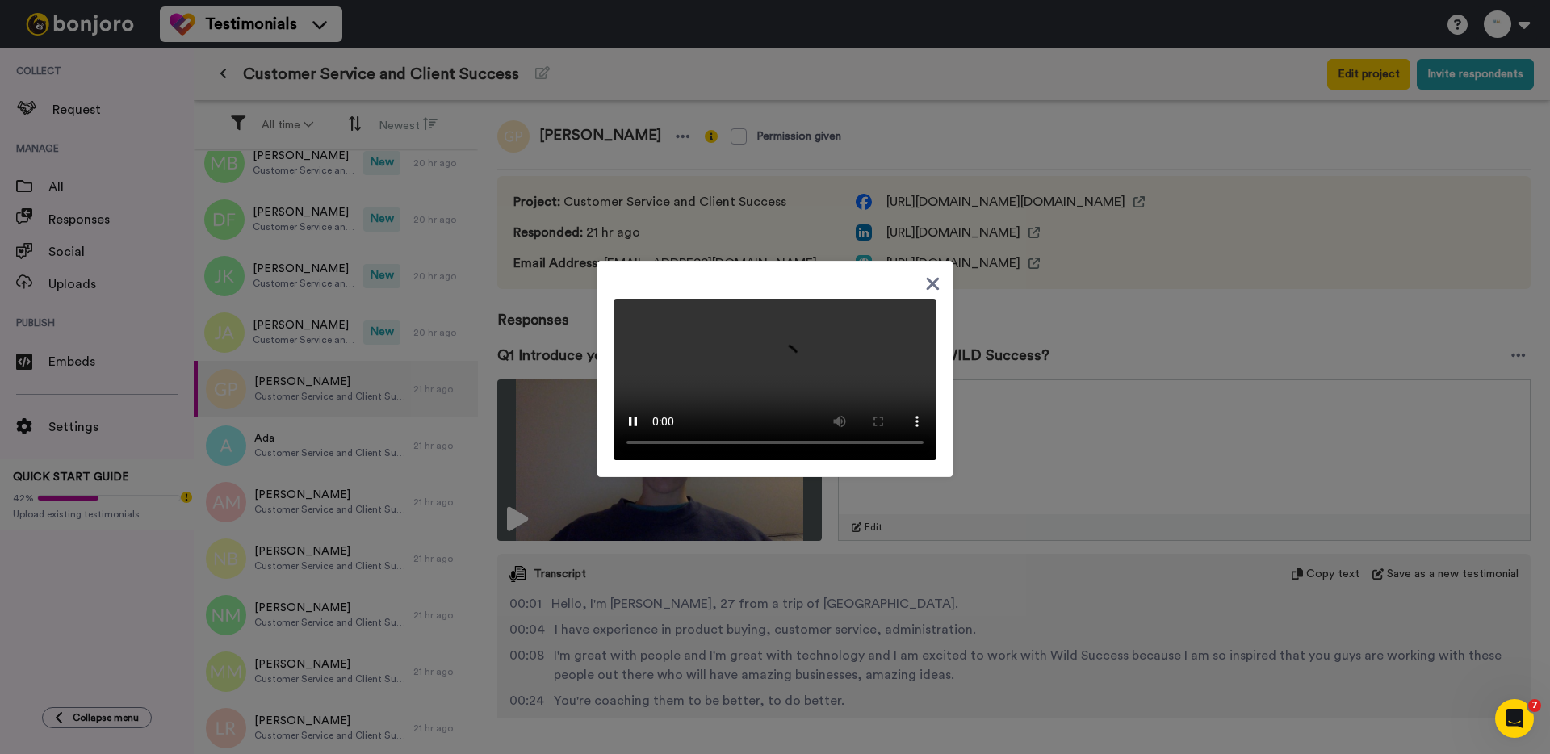
click at [304, 337] on div at bounding box center [775, 377] width 1550 height 754
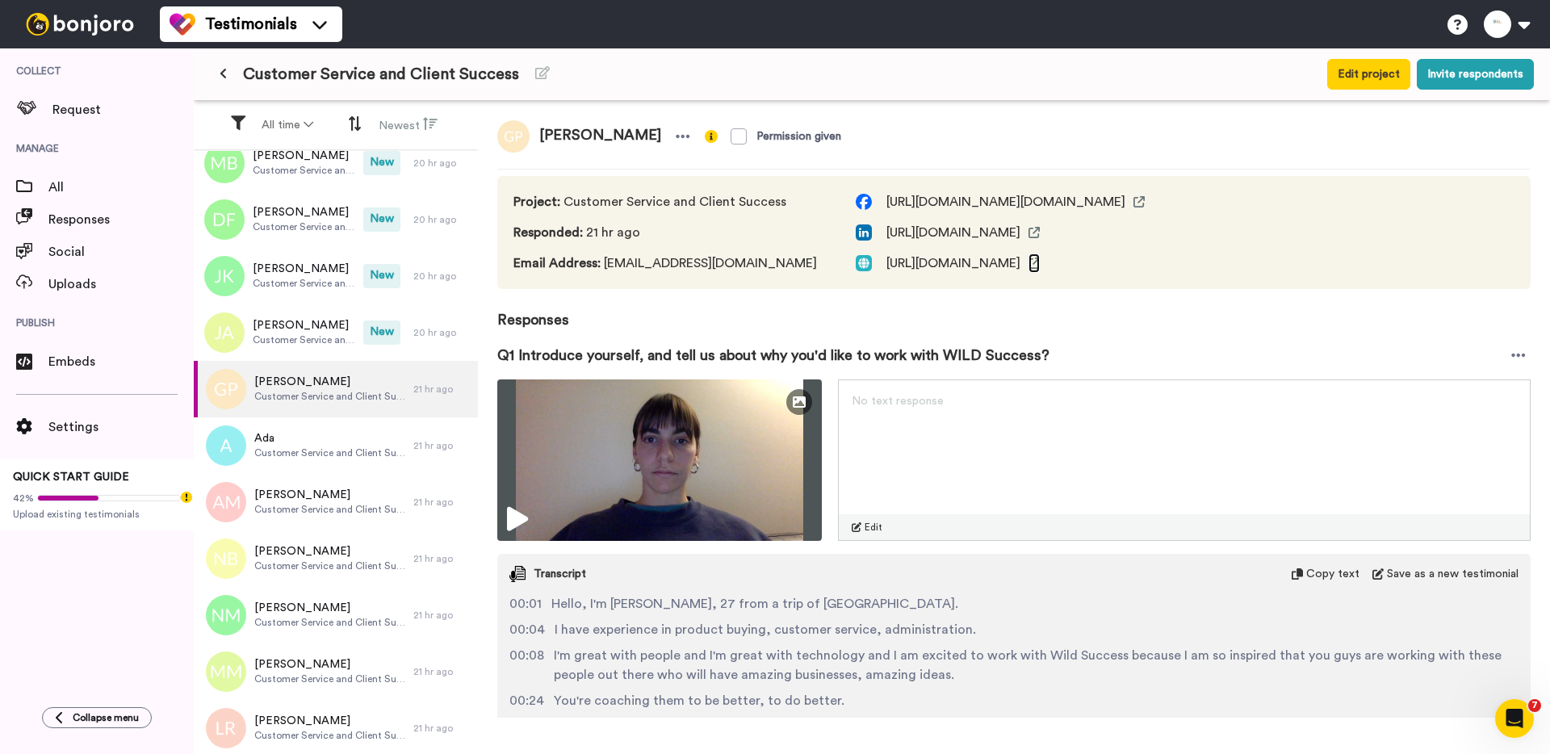
click at [1040, 268] on icon at bounding box center [1033, 263] width 11 height 11
click at [299, 333] on span "Customer Service and Client Success" at bounding box center [304, 339] width 103 height 13
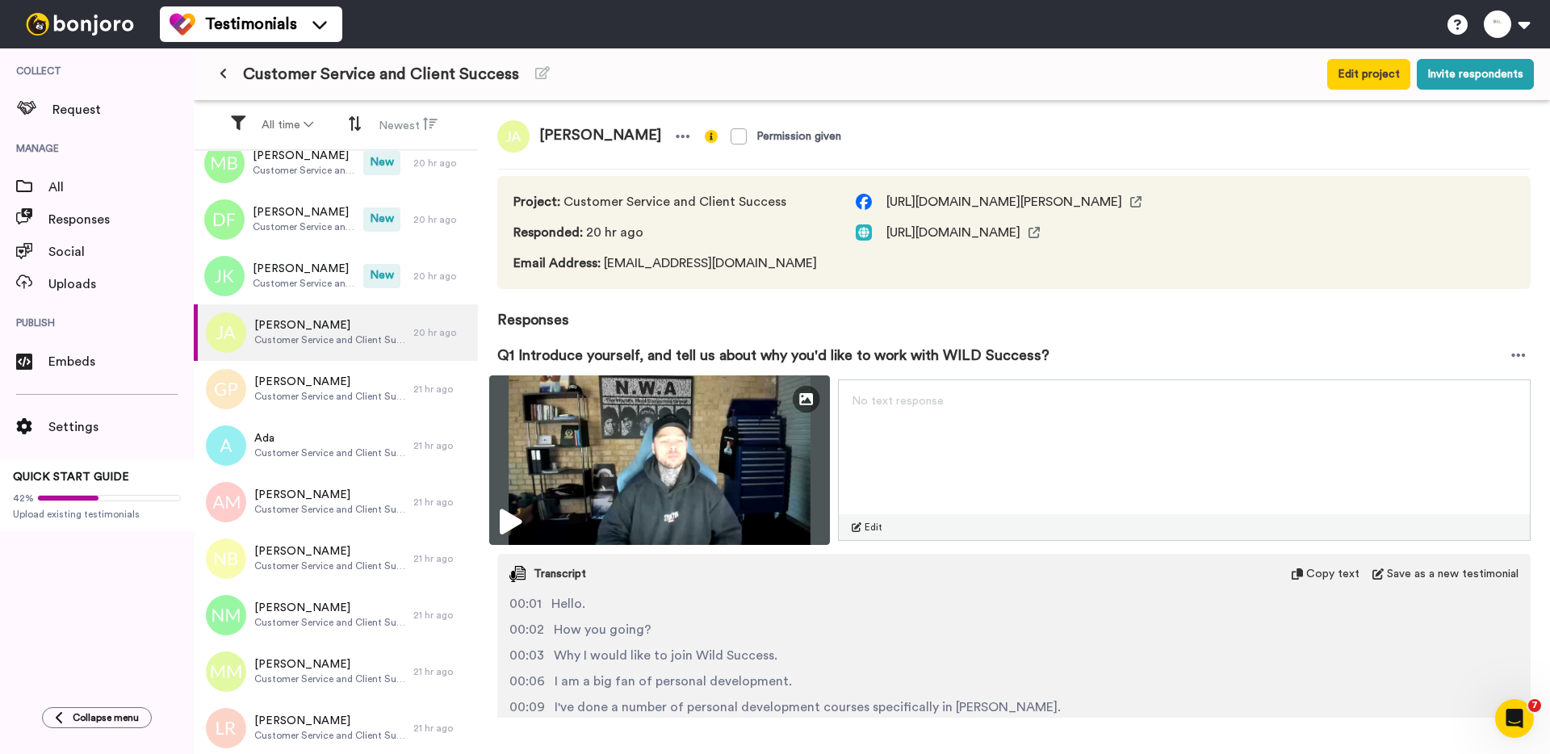
click at [626, 475] on img at bounding box center [659, 460] width 341 height 170
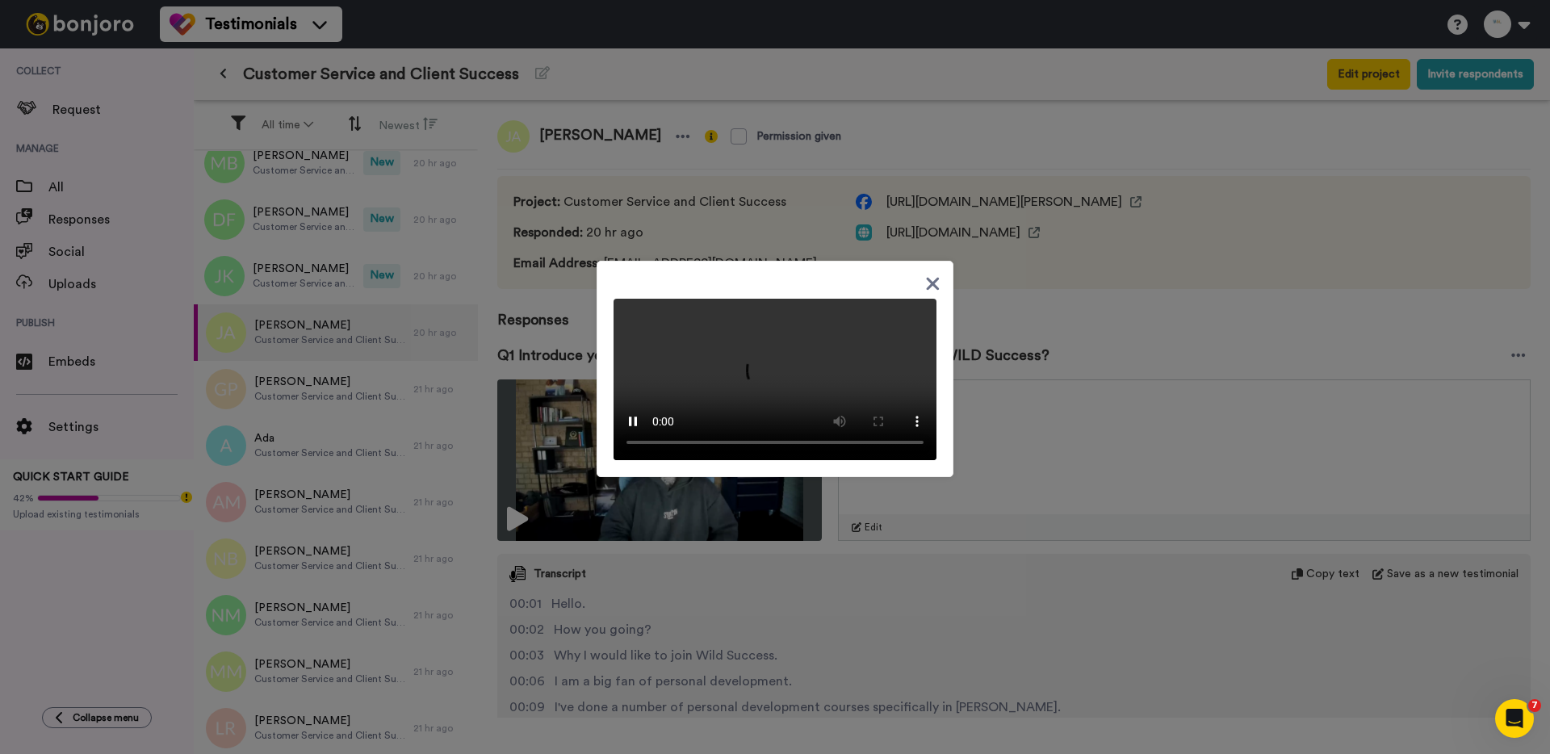
click at [283, 287] on div at bounding box center [775, 377] width 1550 height 754
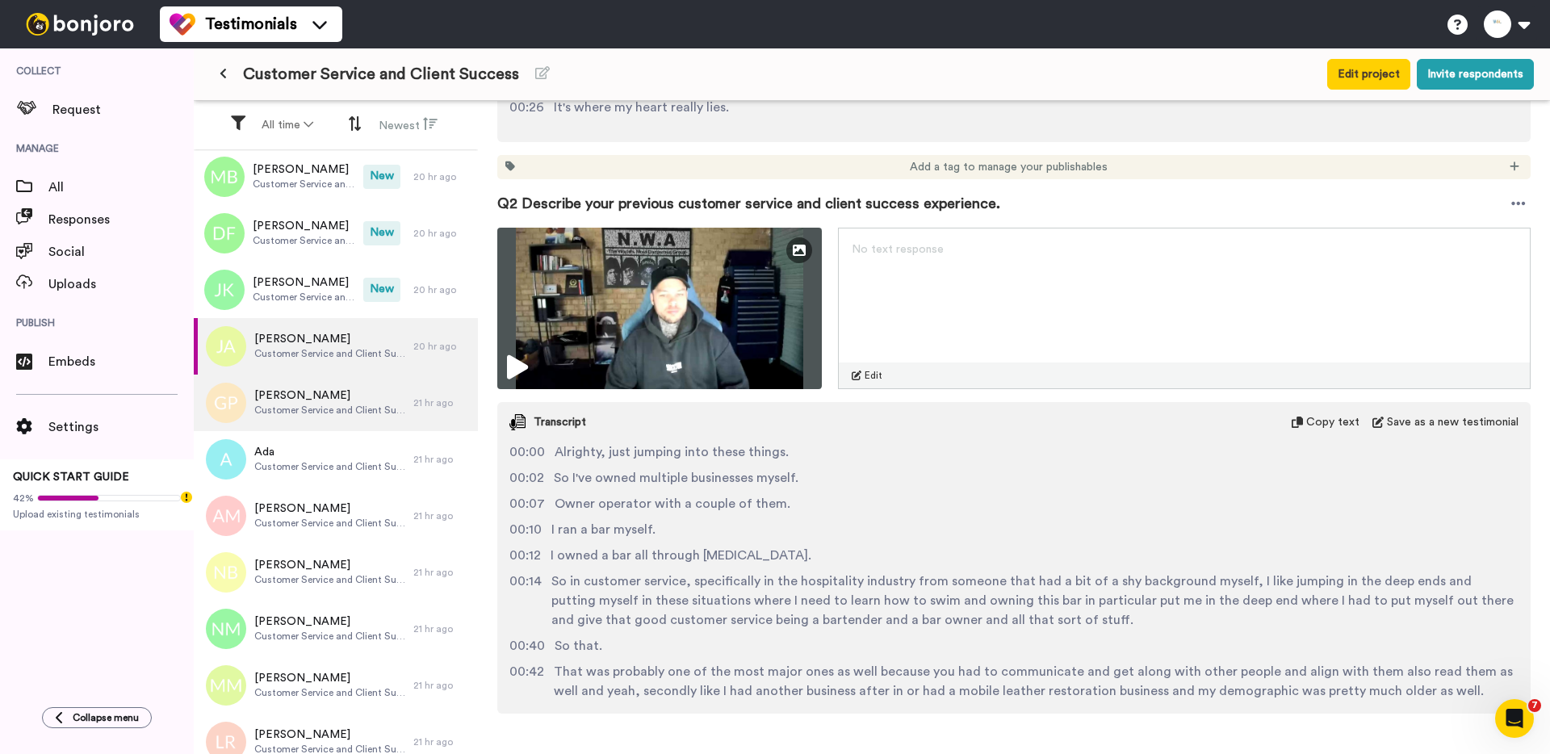
scroll to position [949, 0]
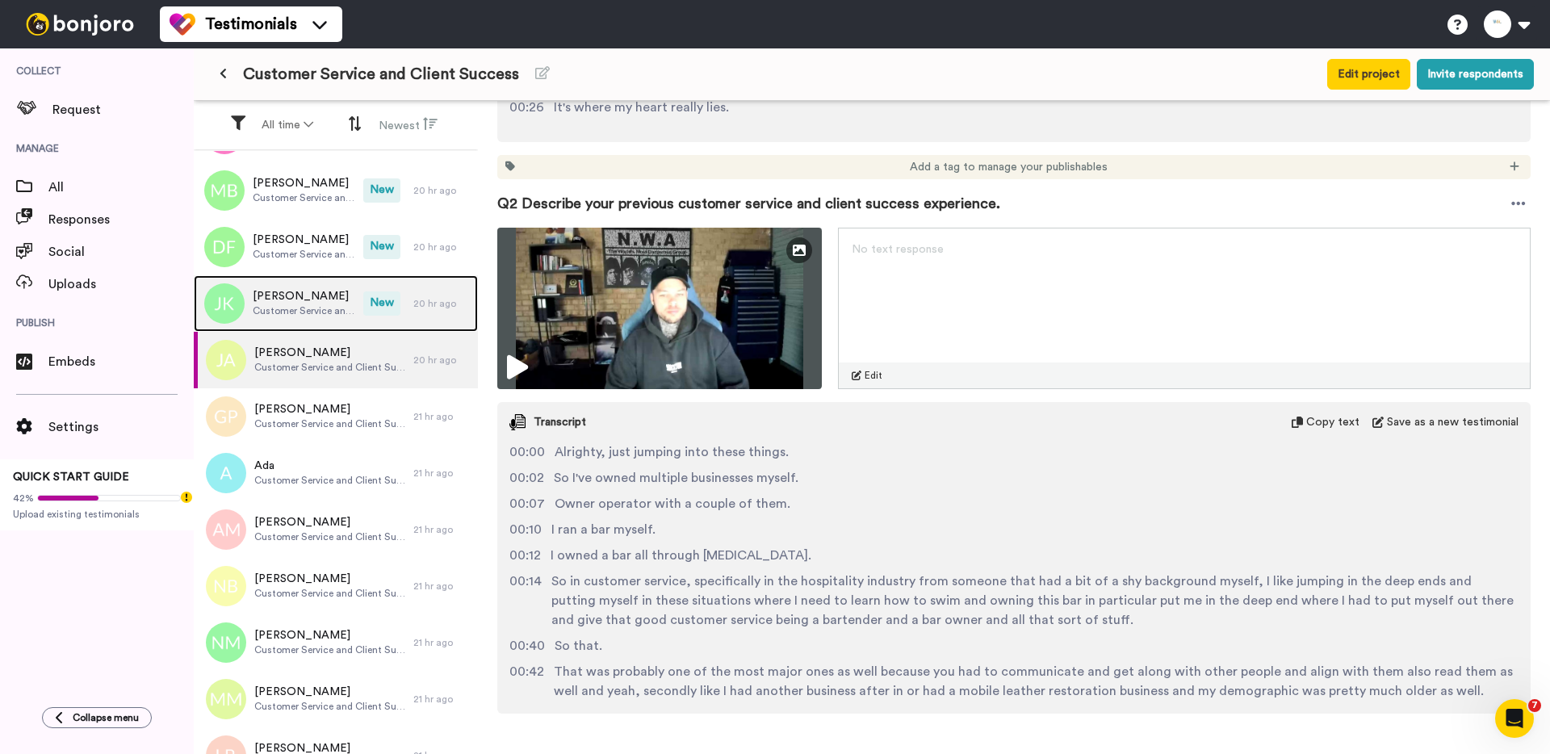
click at [297, 295] on span "Johanna Kerdel" at bounding box center [304, 296] width 103 height 16
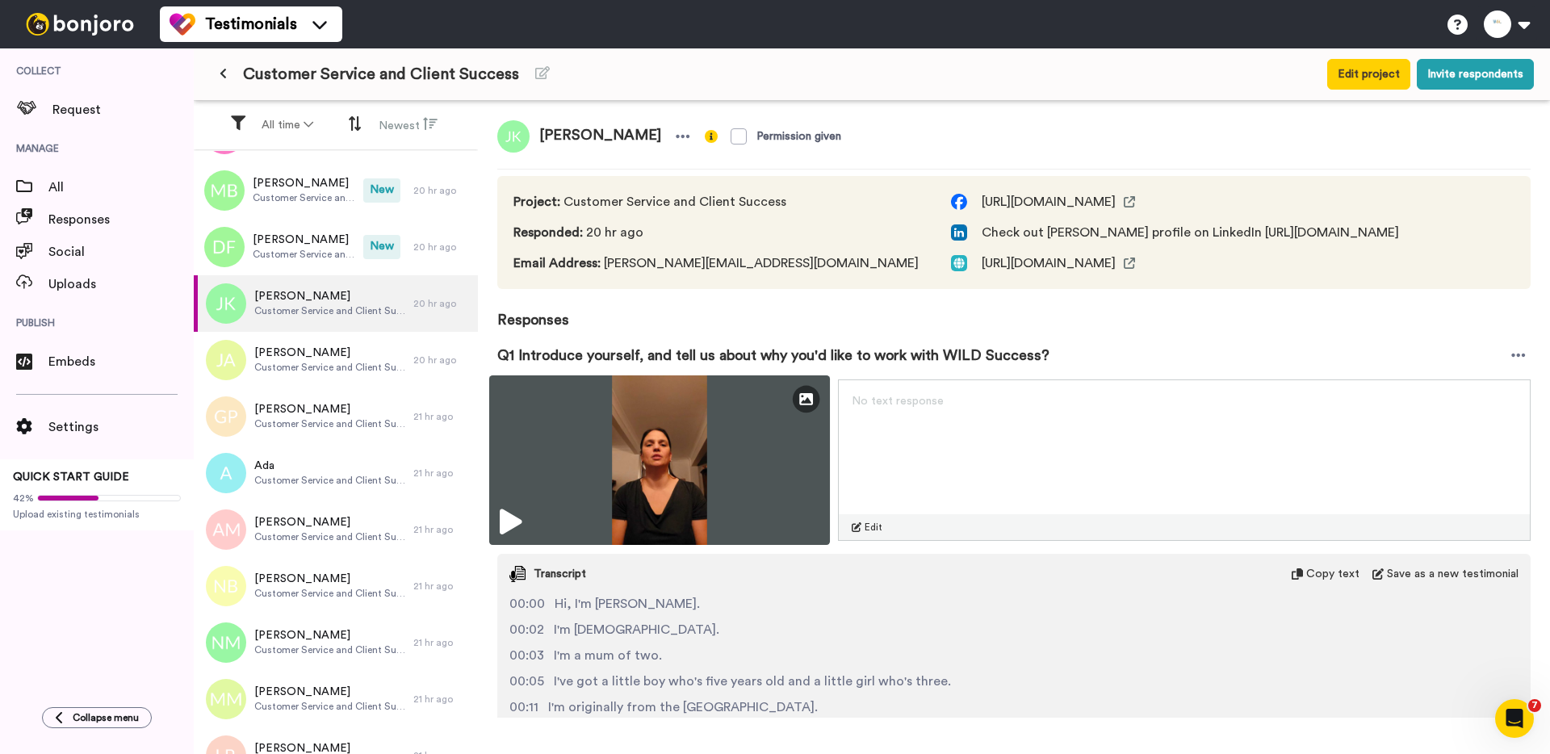
click at [641, 434] on img at bounding box center [659, 460] width 341 height 170
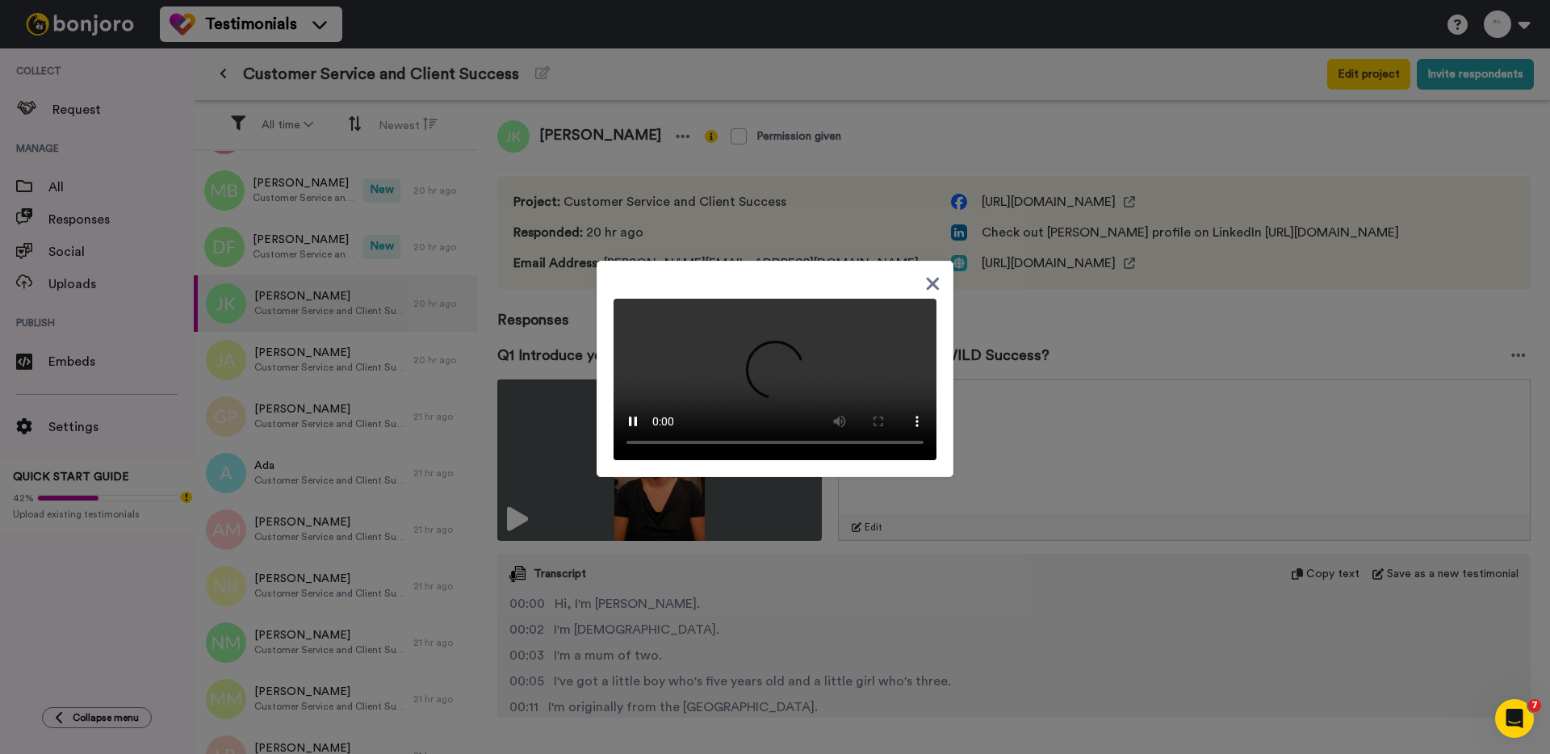
click at [325, 246] on div at bounding box center [775, 377] width 1550 height 754
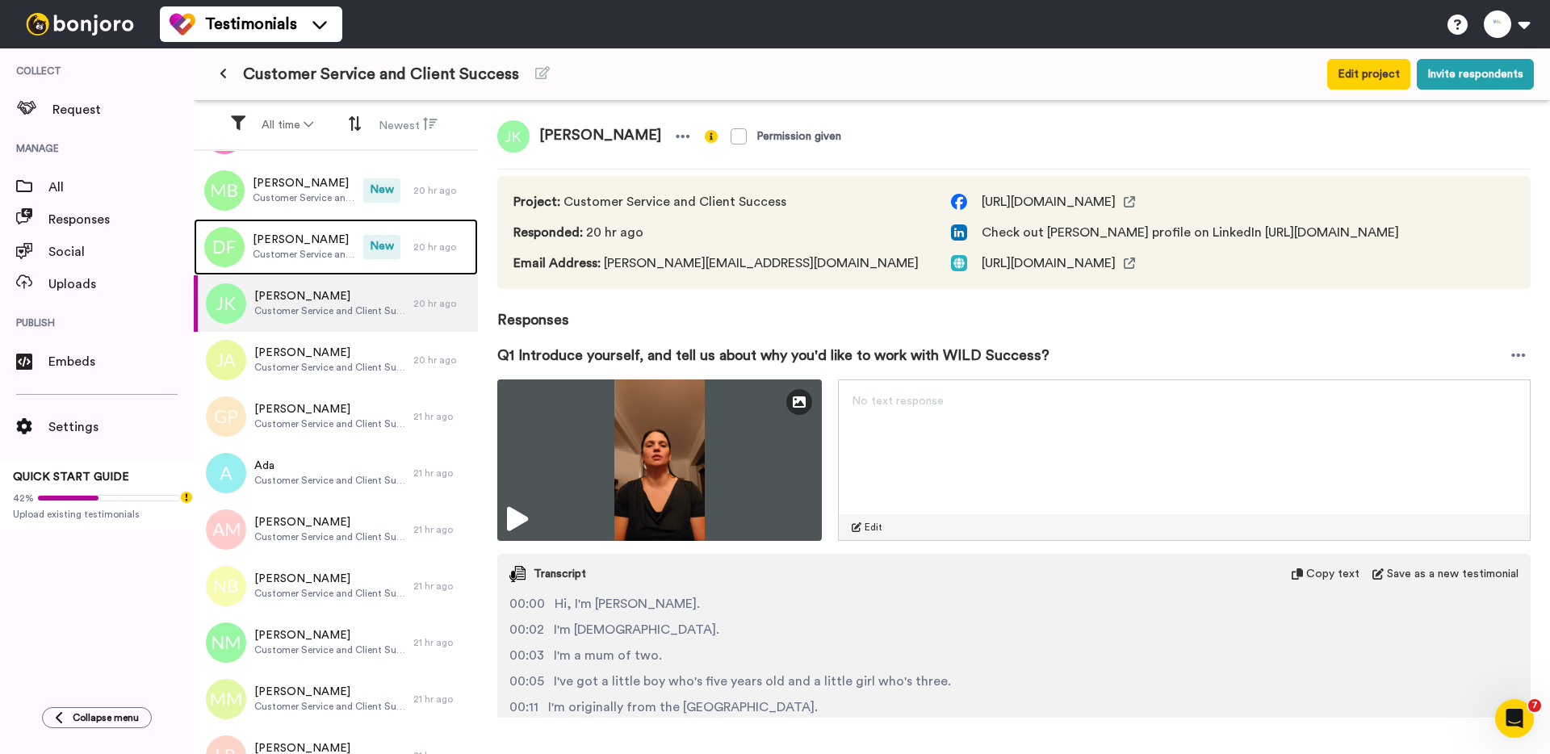
click at [325, 246] on span "Dalila Falcon" at bounding box center [304, 240] width 103 height 16
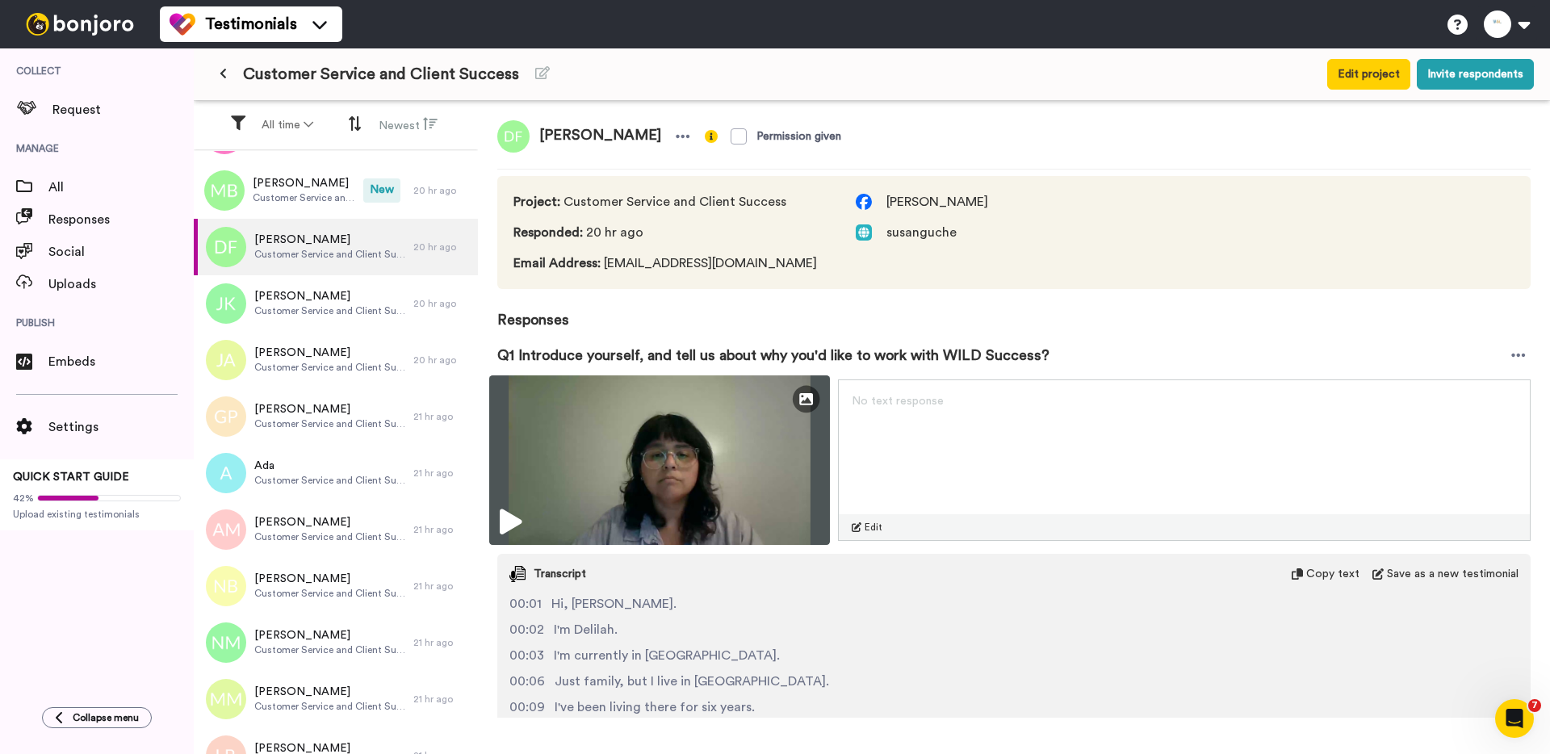
click at [624, 517] on img at bounding box center [659, 460] width 341 height 170
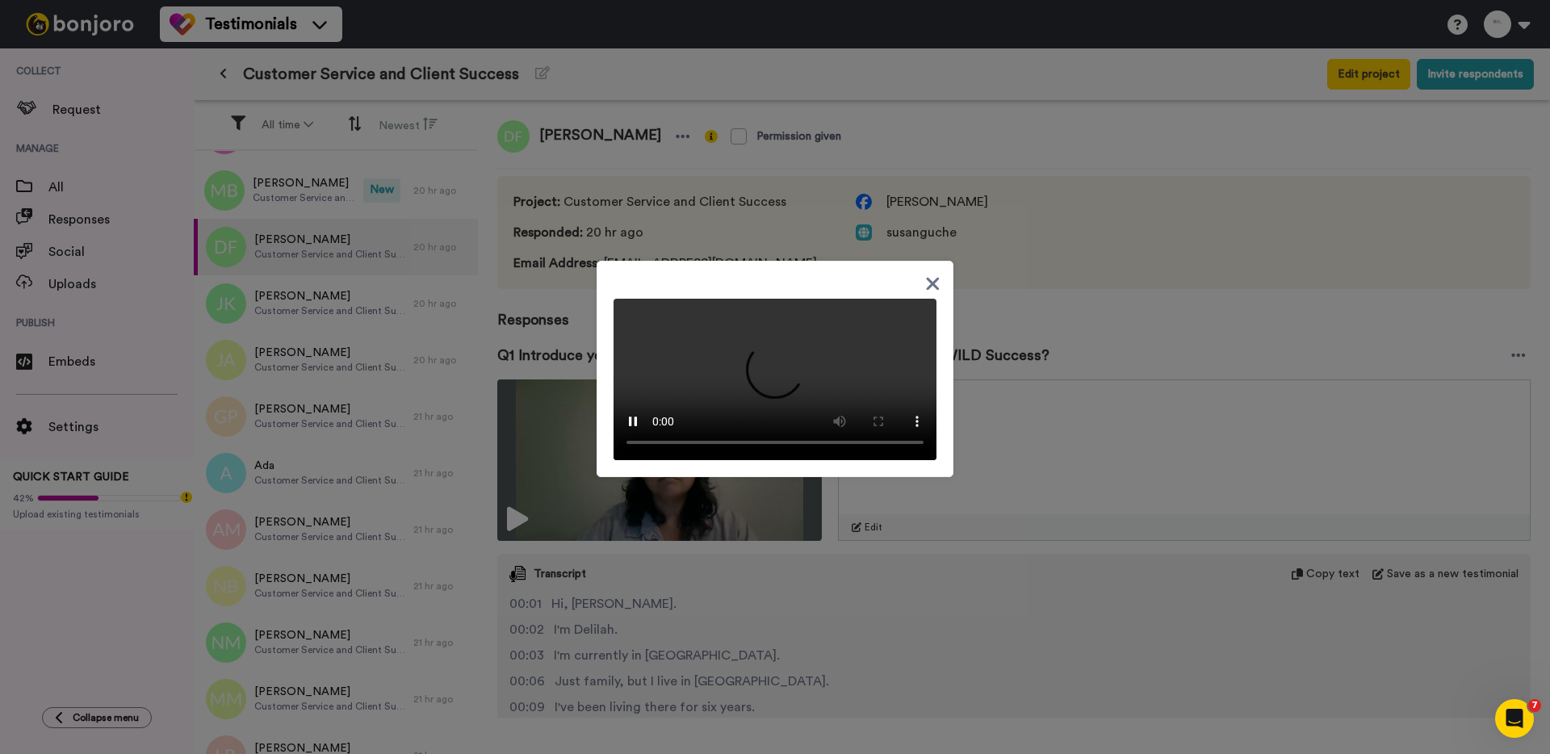
click at [340, 200] on div at bounding box center [775, 377] width 1550 height 754
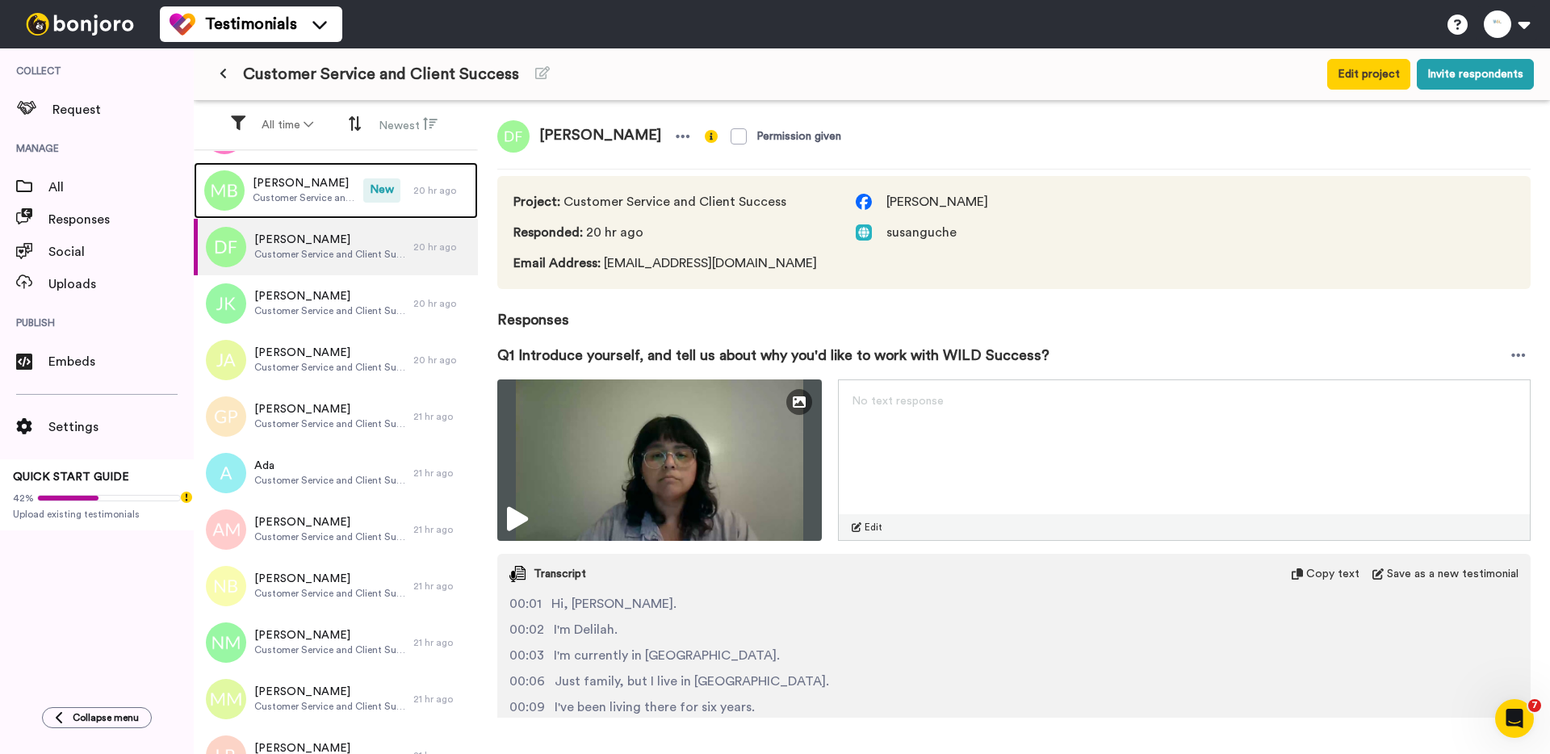
click at [340, 200] on span "Customer Service and Client Success" at bounding box center [304, 197] width 103 height 13
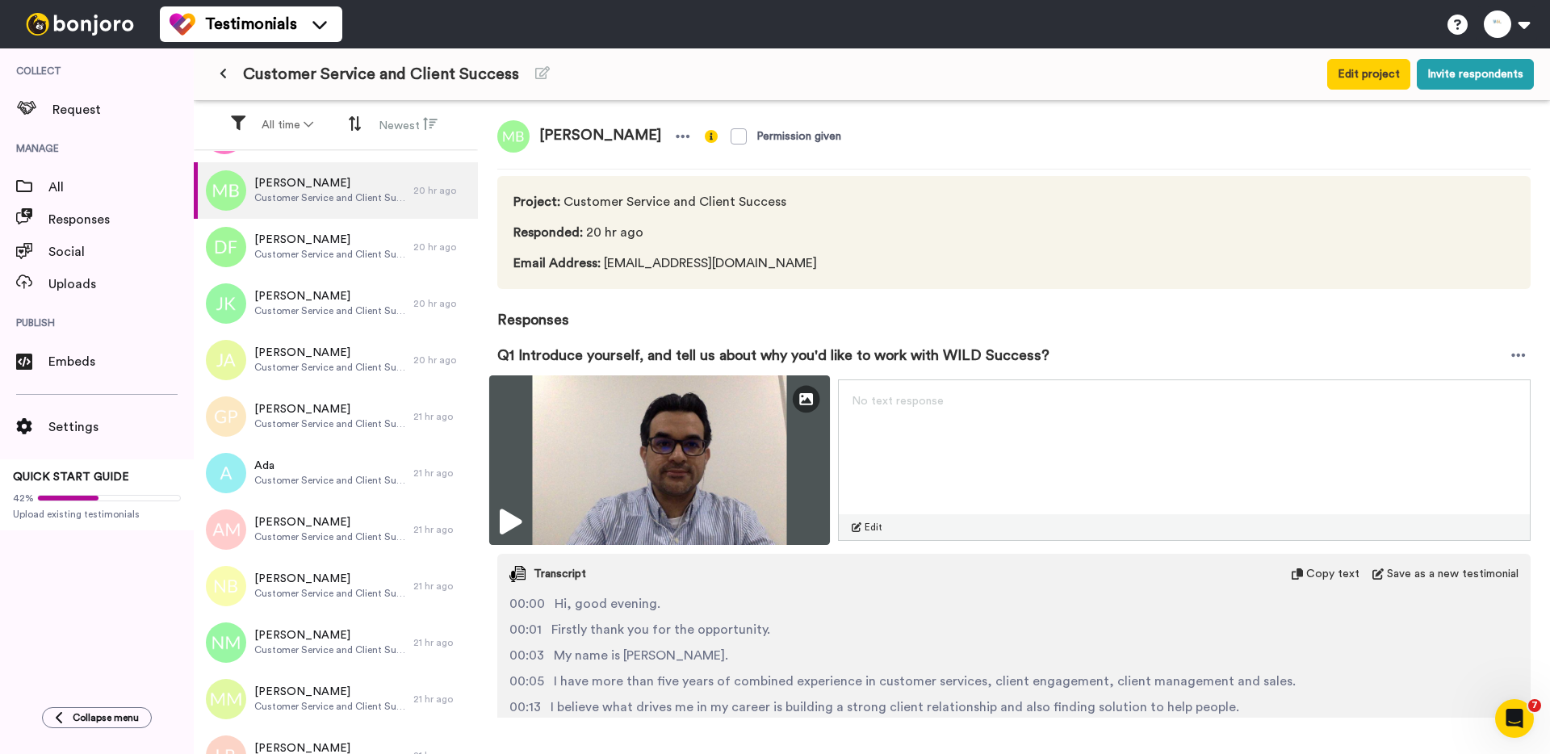
click at [634, 445] on img at bounding box center [659, 460] width 341 height 170
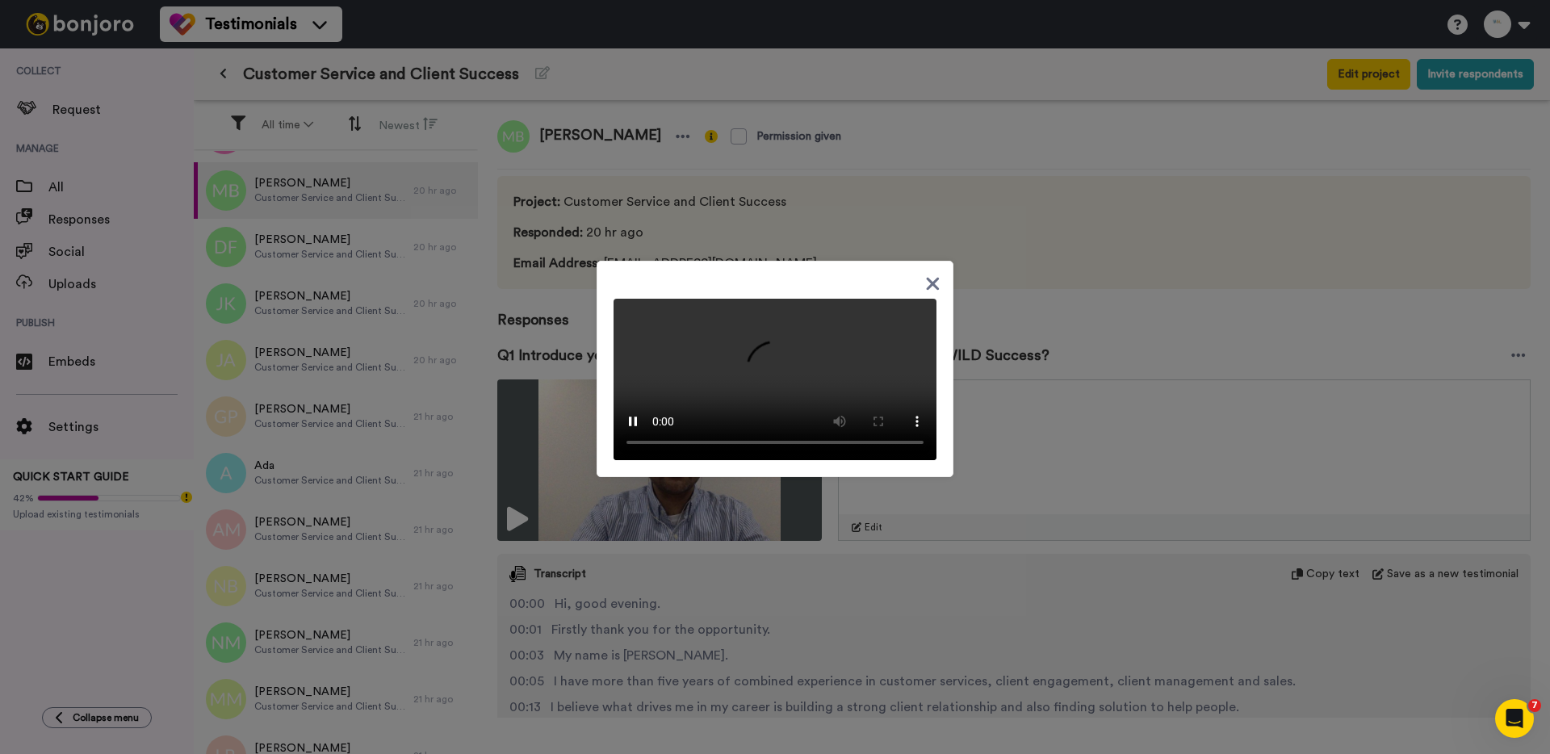
click at [295, 346] on div at bounding box center [775, 377] width 1550 height 754
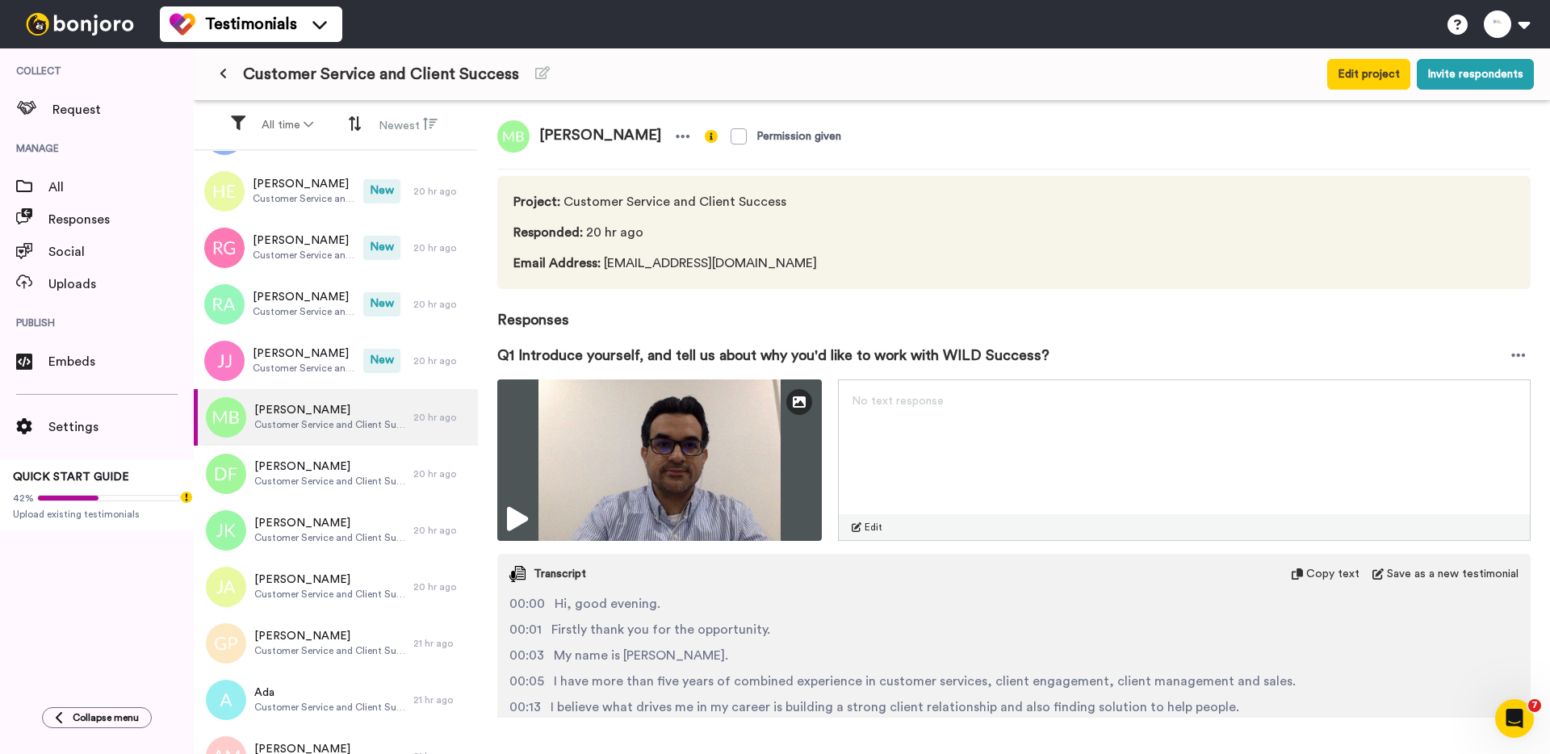
scroll to position [705, 0]
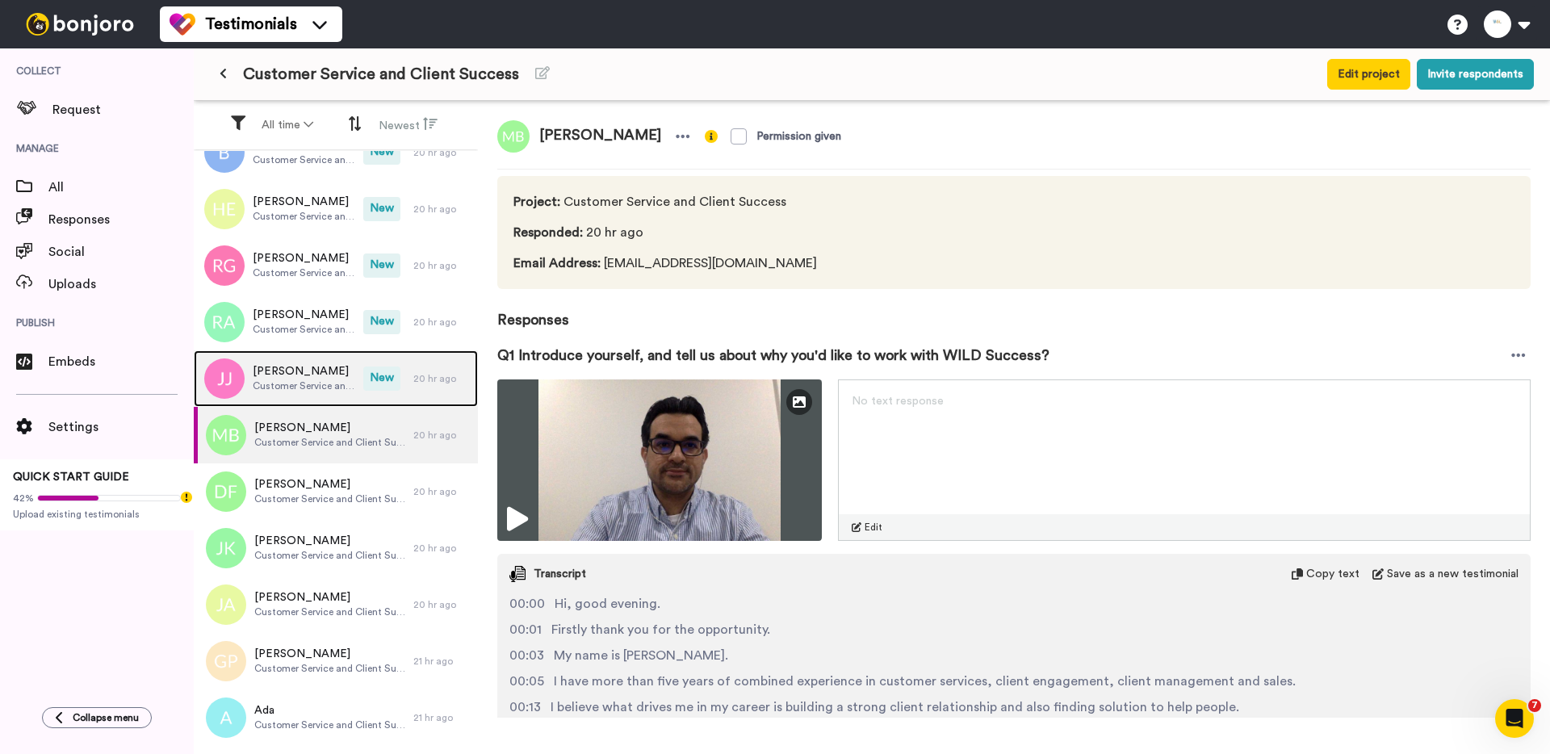
click at [294, 363] on span "Jennifer Jane McIsaac" at bounding box center [304, 371] width 103 height 16
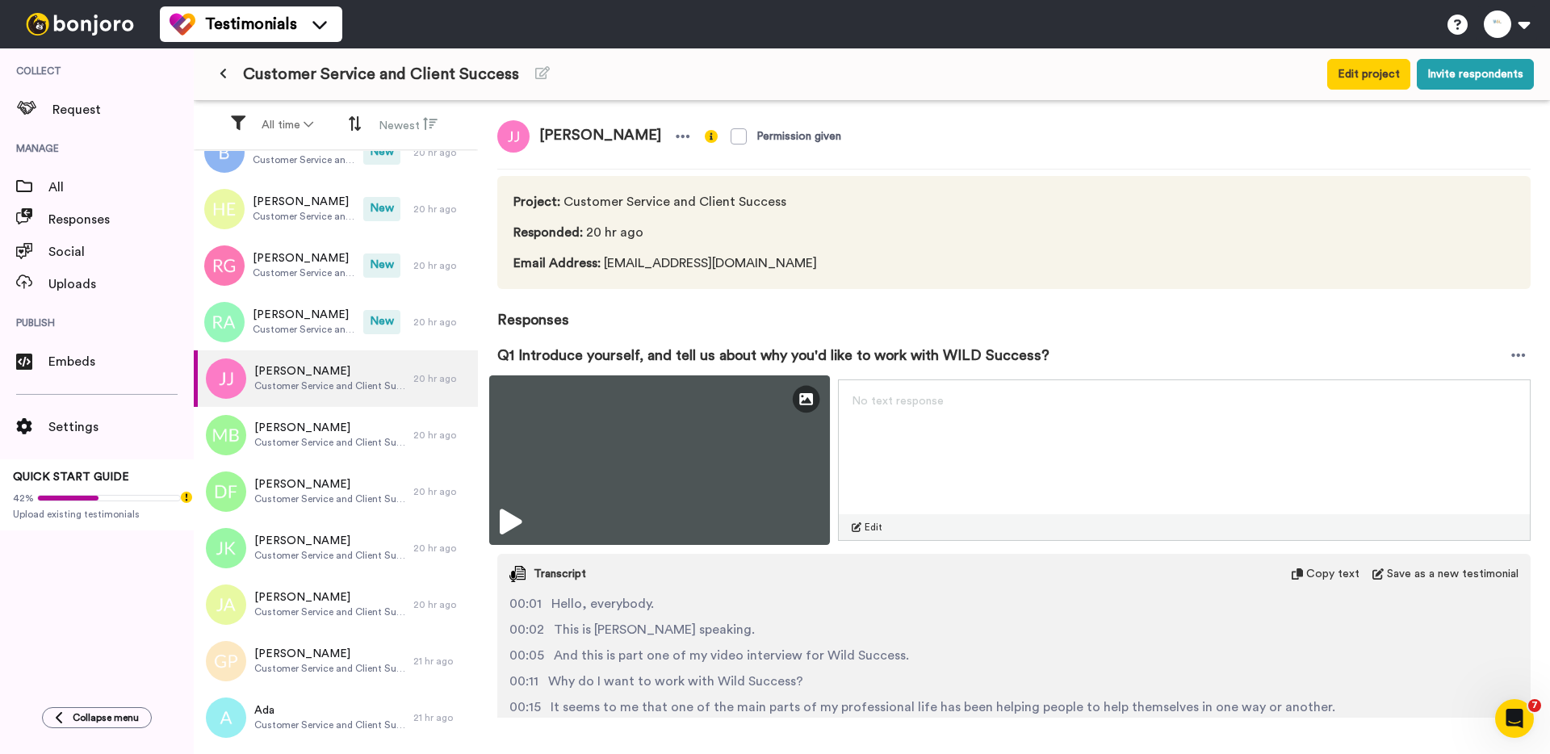
click at [589, 464] on div "Edit Thumbnail" at bounding box center [659, 460] width 341 height 170
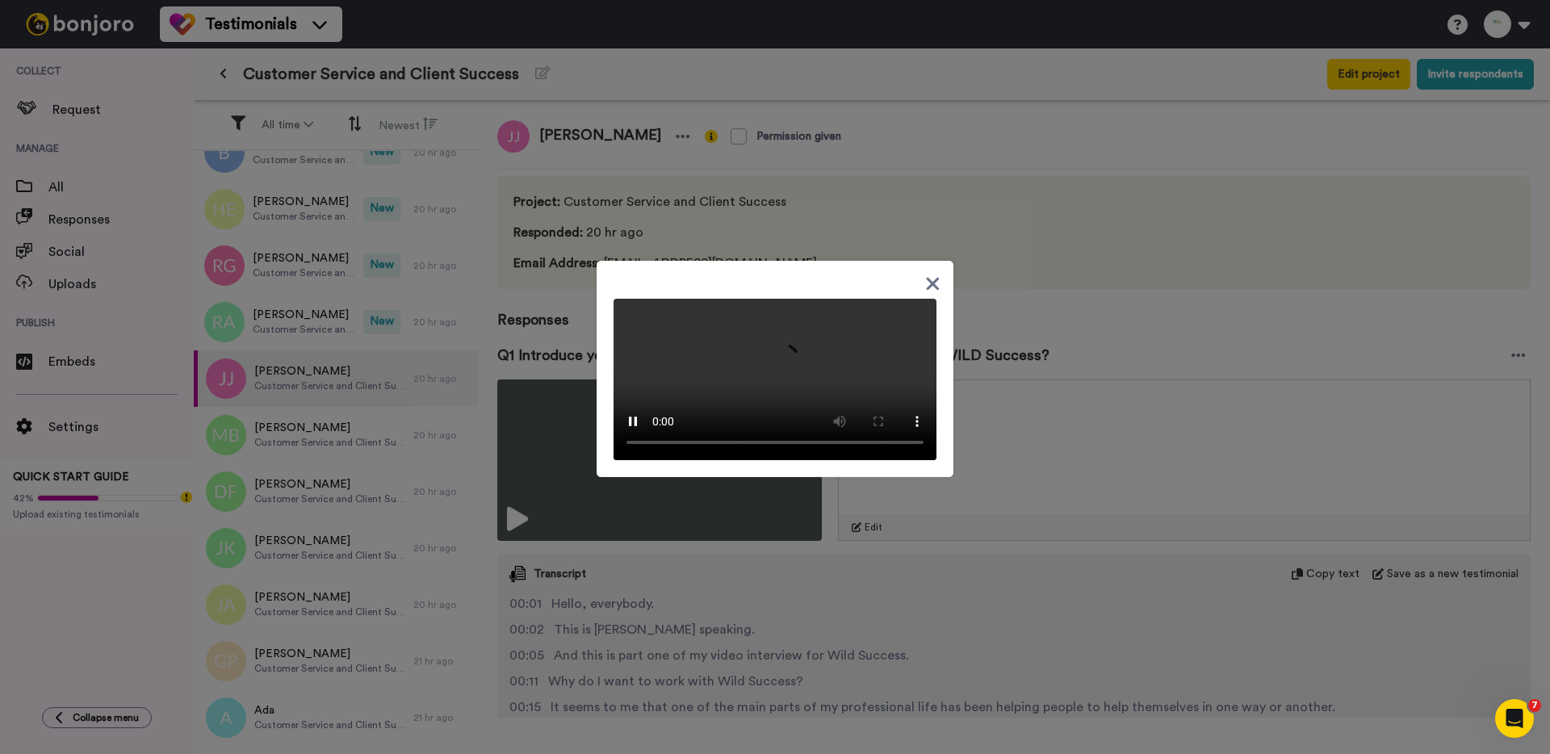
click at [420, 393] on div at bounding box center [775, 377] width 1550 height 754
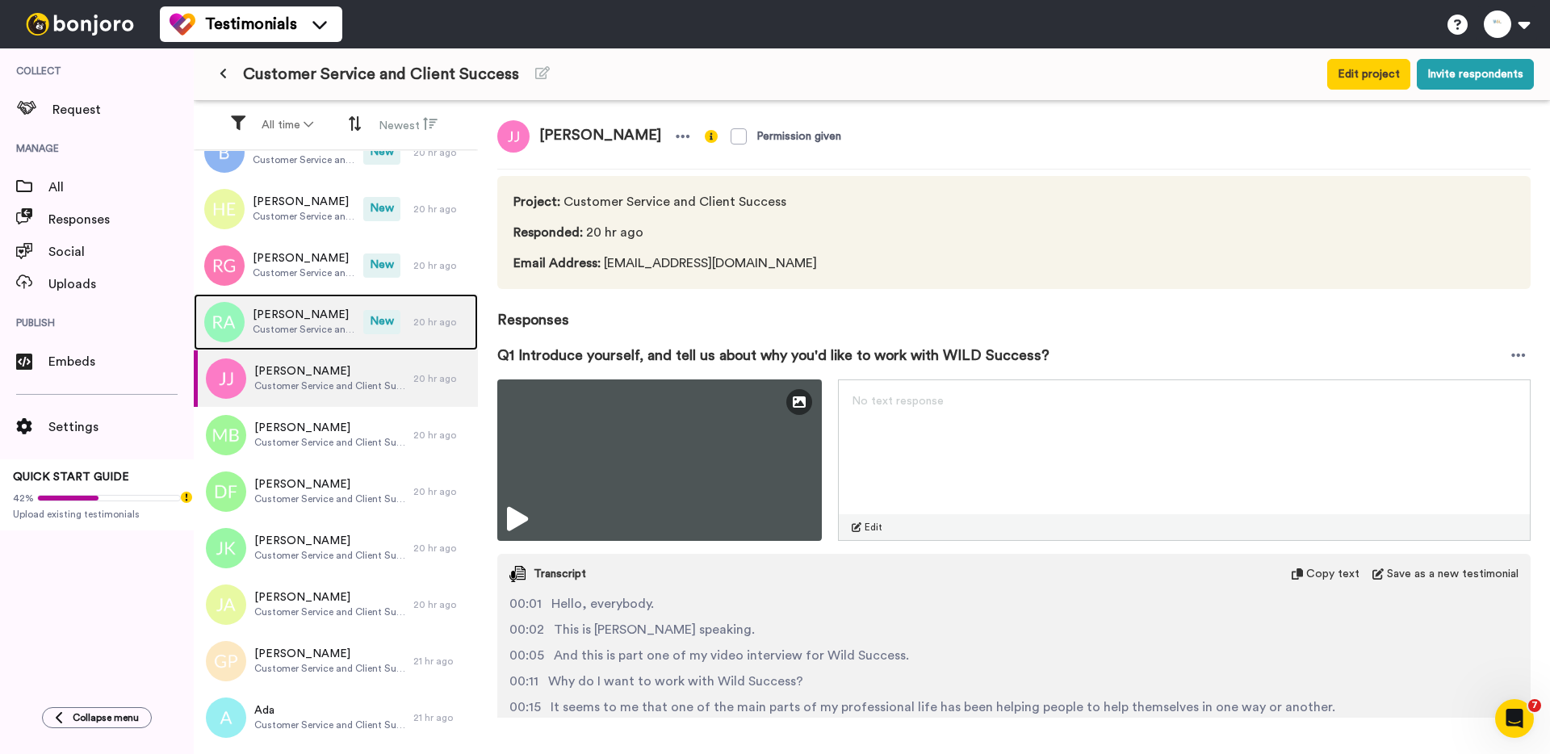
click at [315, 312] on span "Ruth Alvarado" at bounding box center [304, 315] width 103 height 16
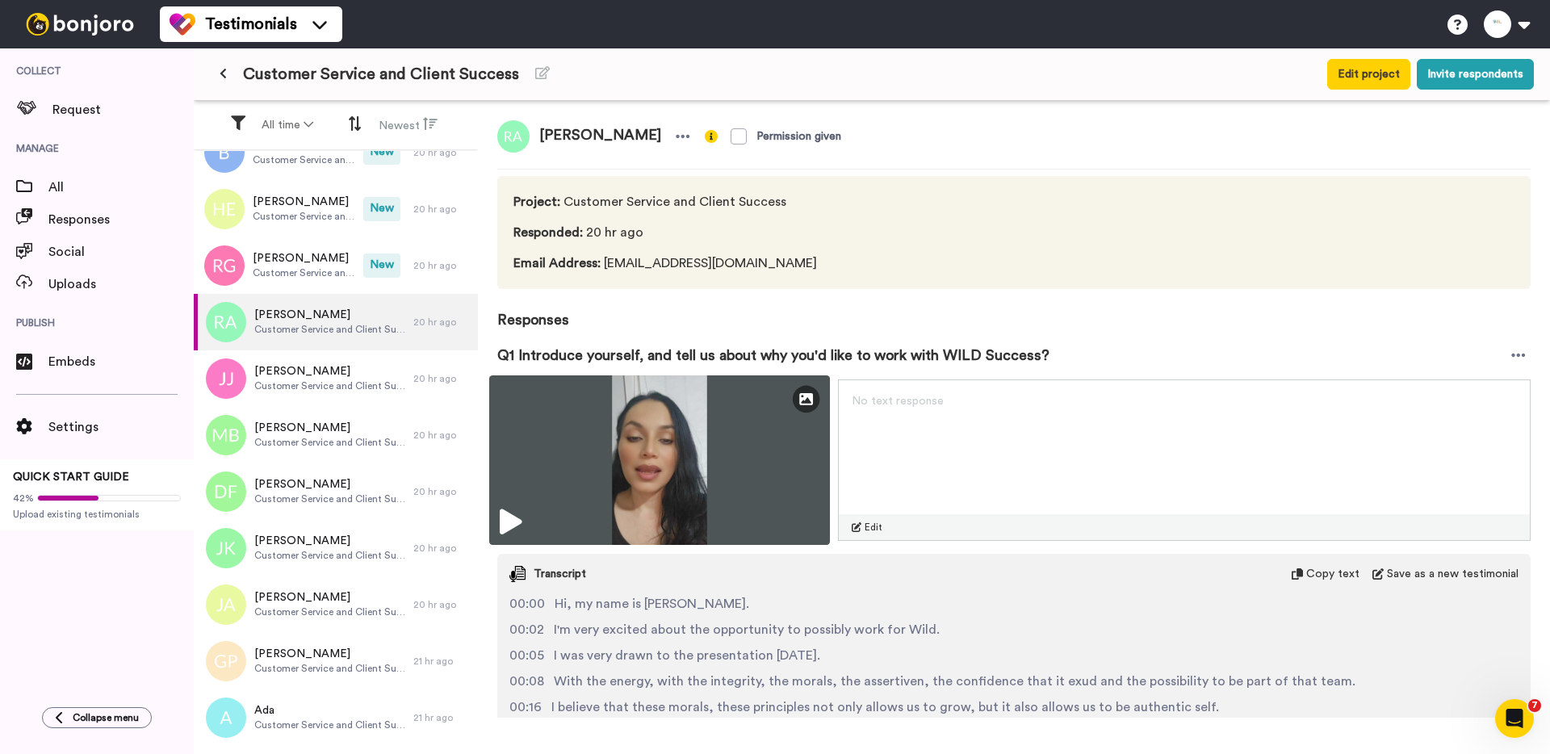
click at [544, 439] on img at bounding box center [659, 460] width 341 height 170
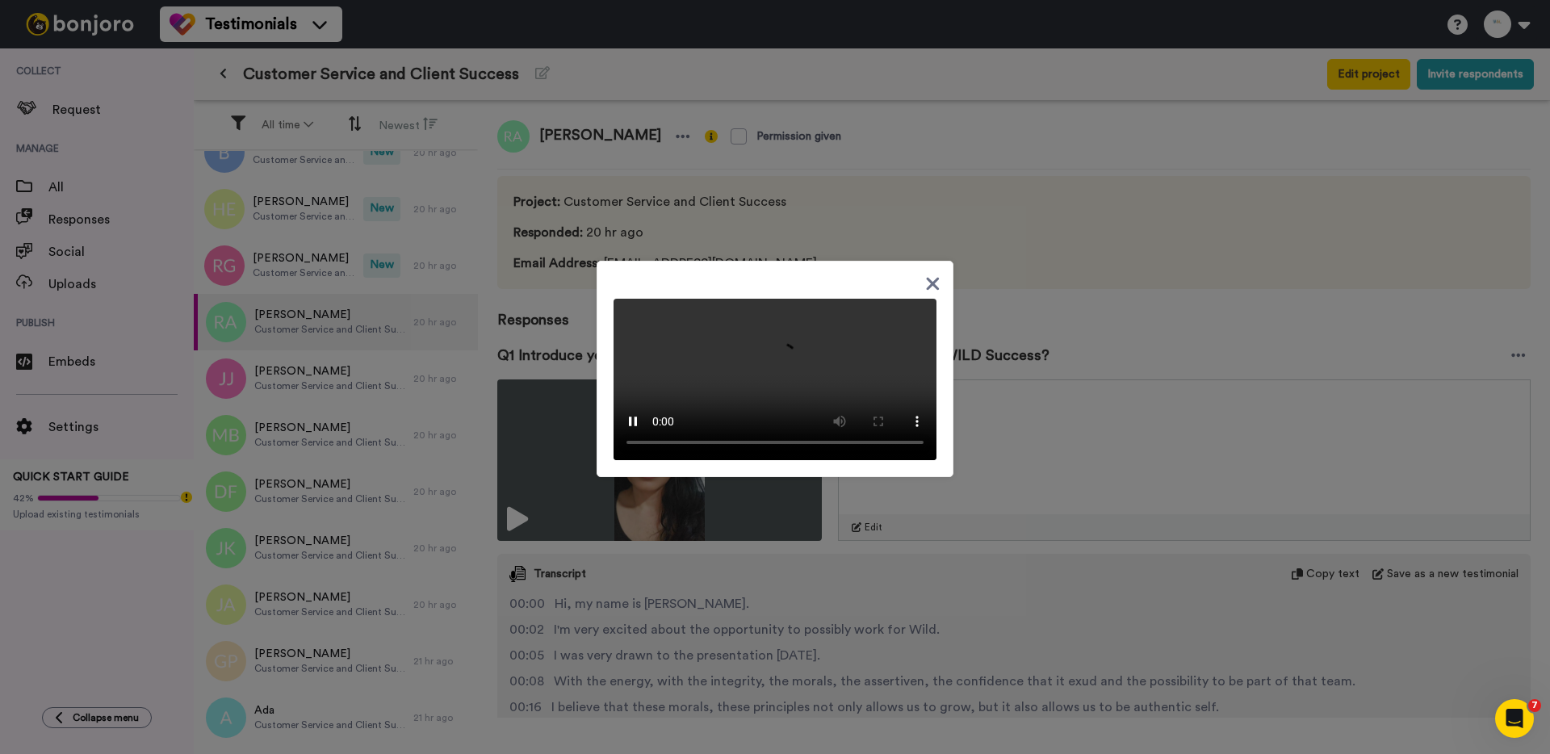
click at [308, 329] on div at bounding box center [775, 377] width 1550 height 754
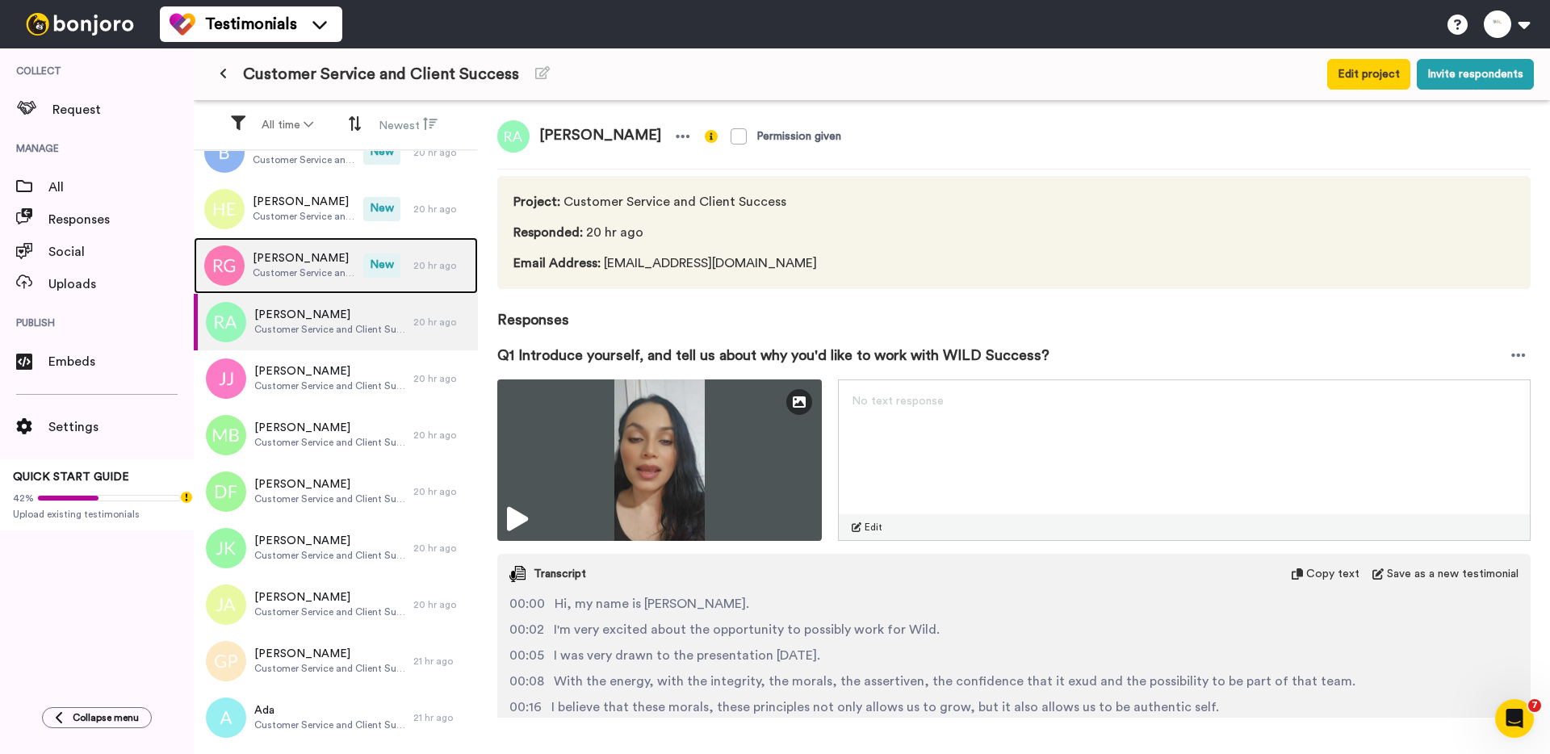
click at [308, 265] on span "[PERSON_NAME]" at bounding box center [304, 258] width 103 height 16
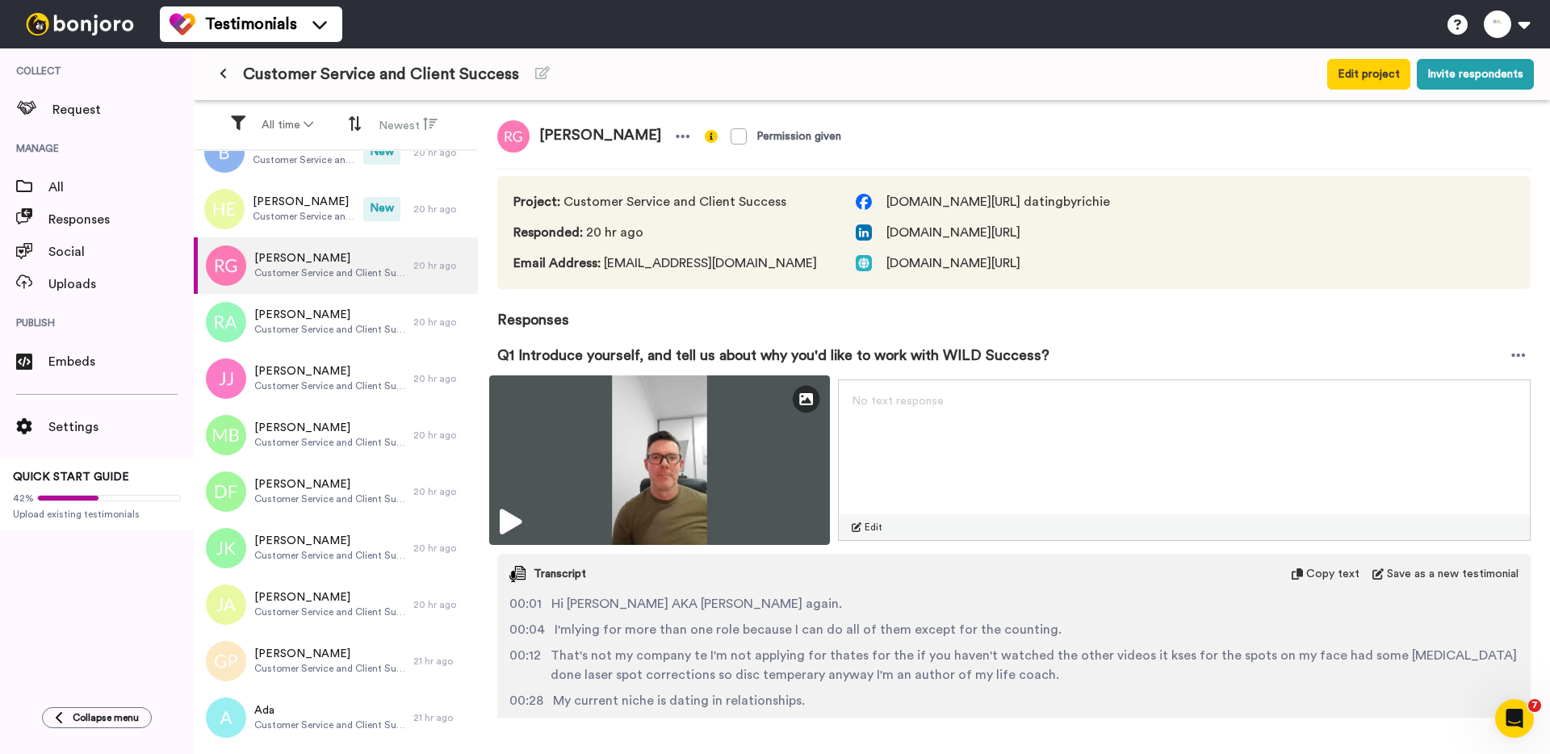
click at [542, 408] on img at bounding box center [659, 460] width 341 height 170
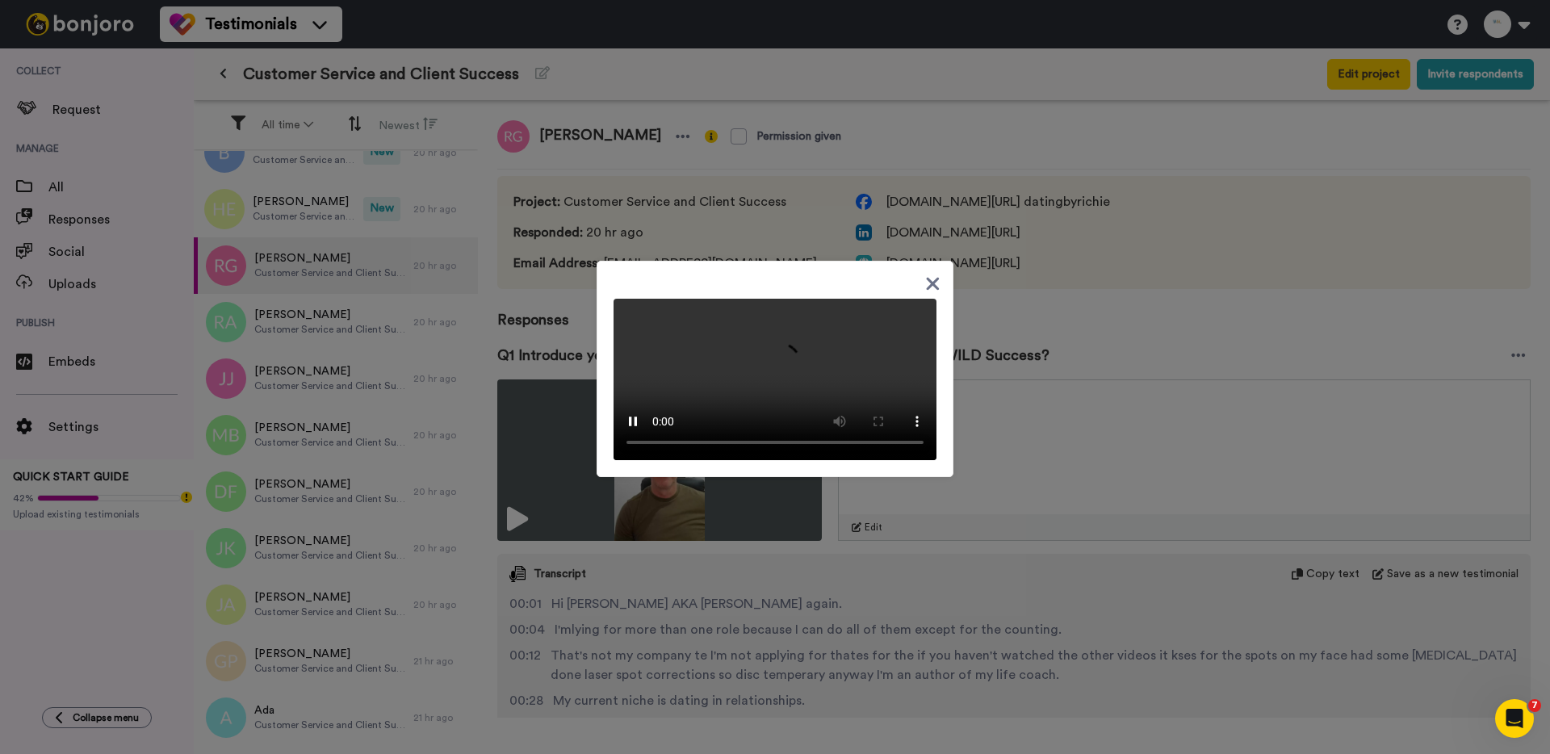
click at [316, 268] on div at bounding box center [775, 377] width 1550 height 754
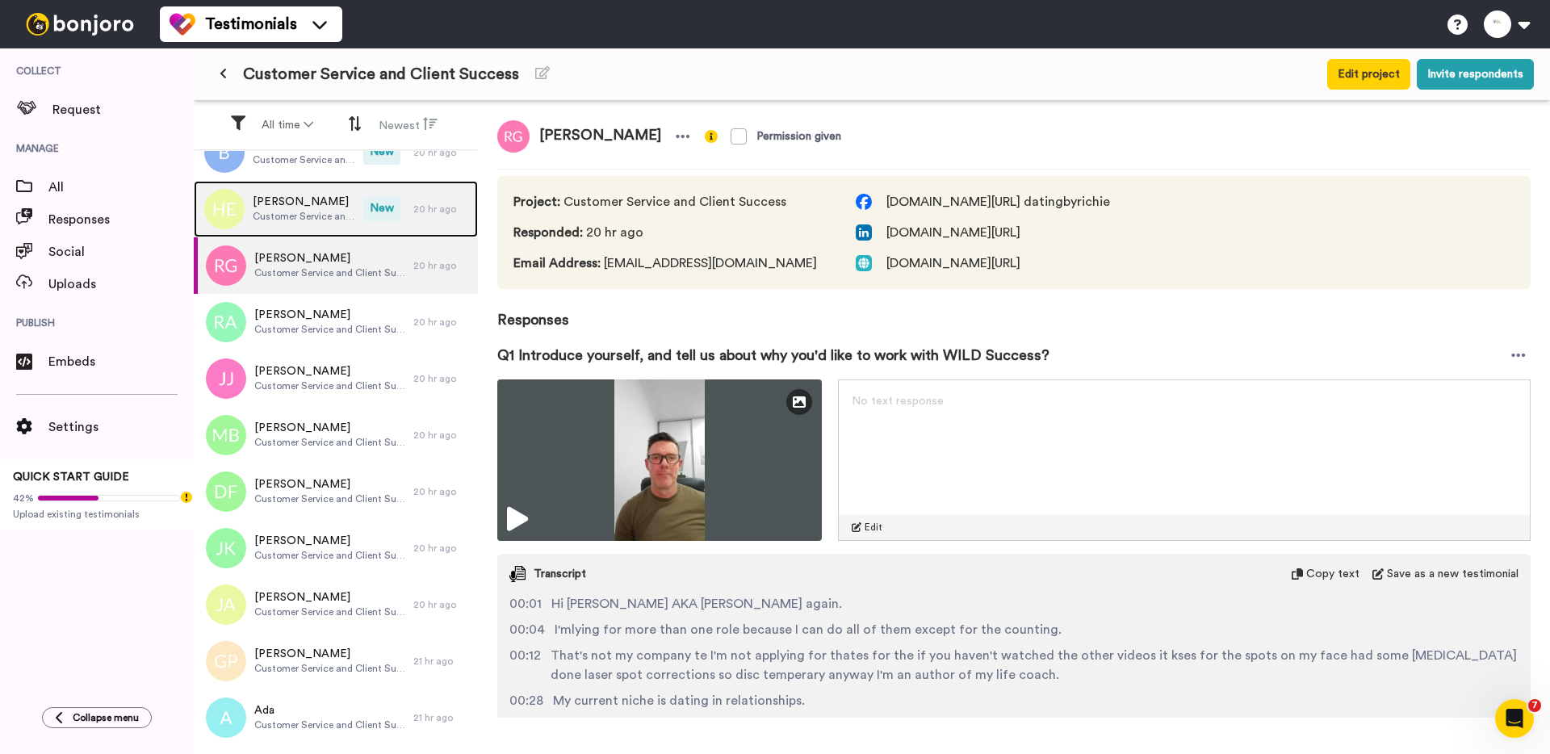
click at [297, 230] on div "Hannah Escott Customer Service and Client Success" at bounding box center [279, 209] width 170 height 57
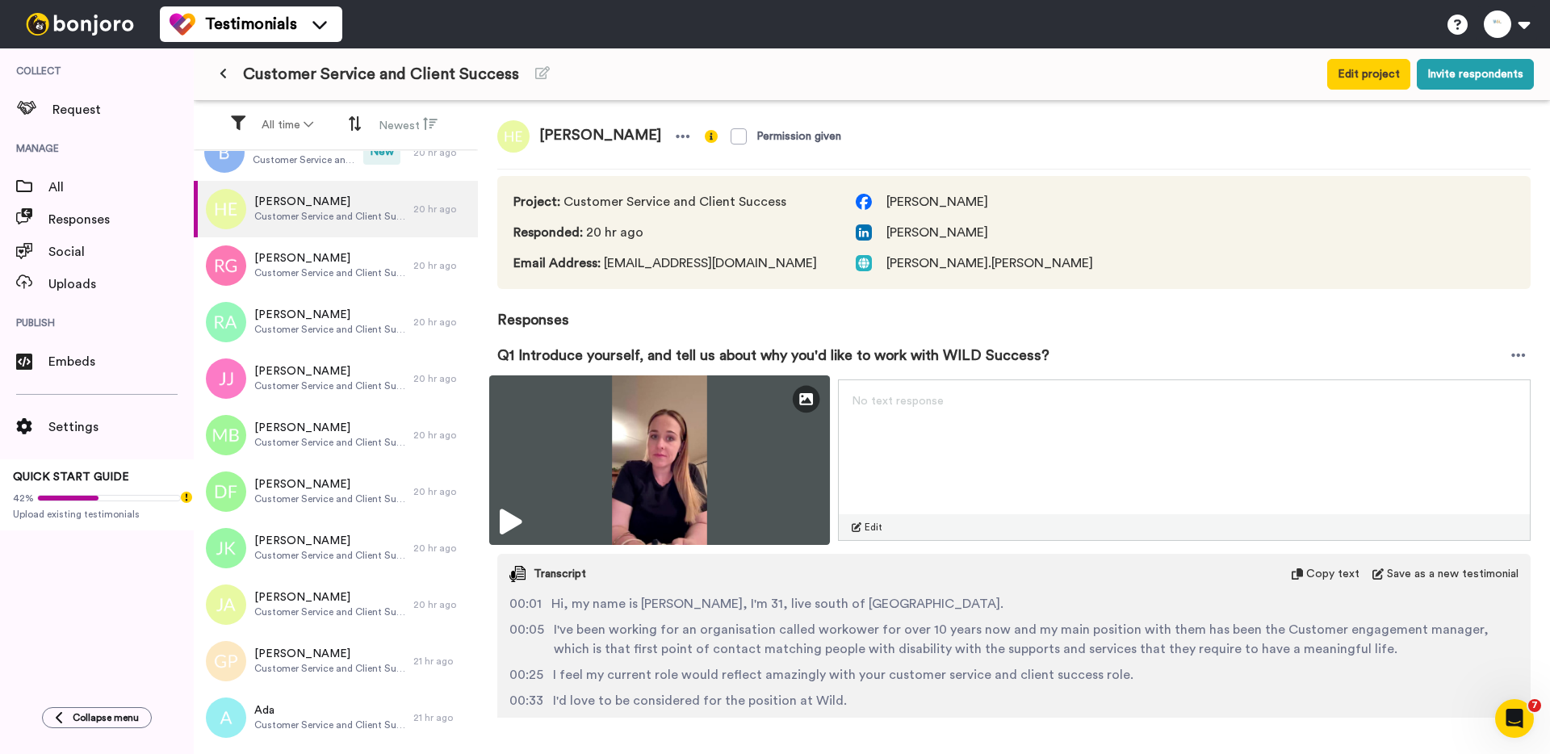
click at [598, 483] on img at bounding box center [659, 460] width 341 height 170
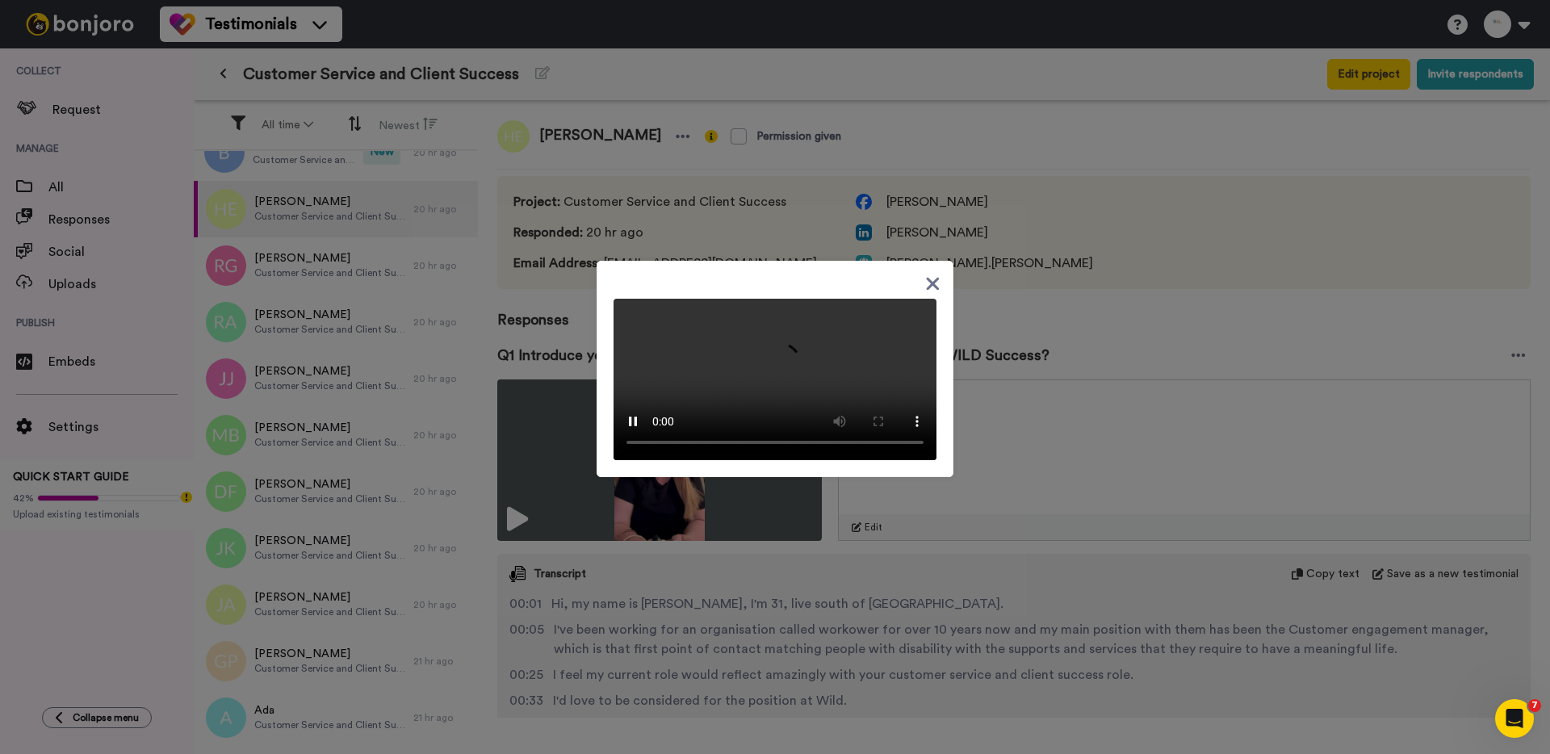
click at [570, 336] on div at bounding box center [775, 377] width 1550 height 754
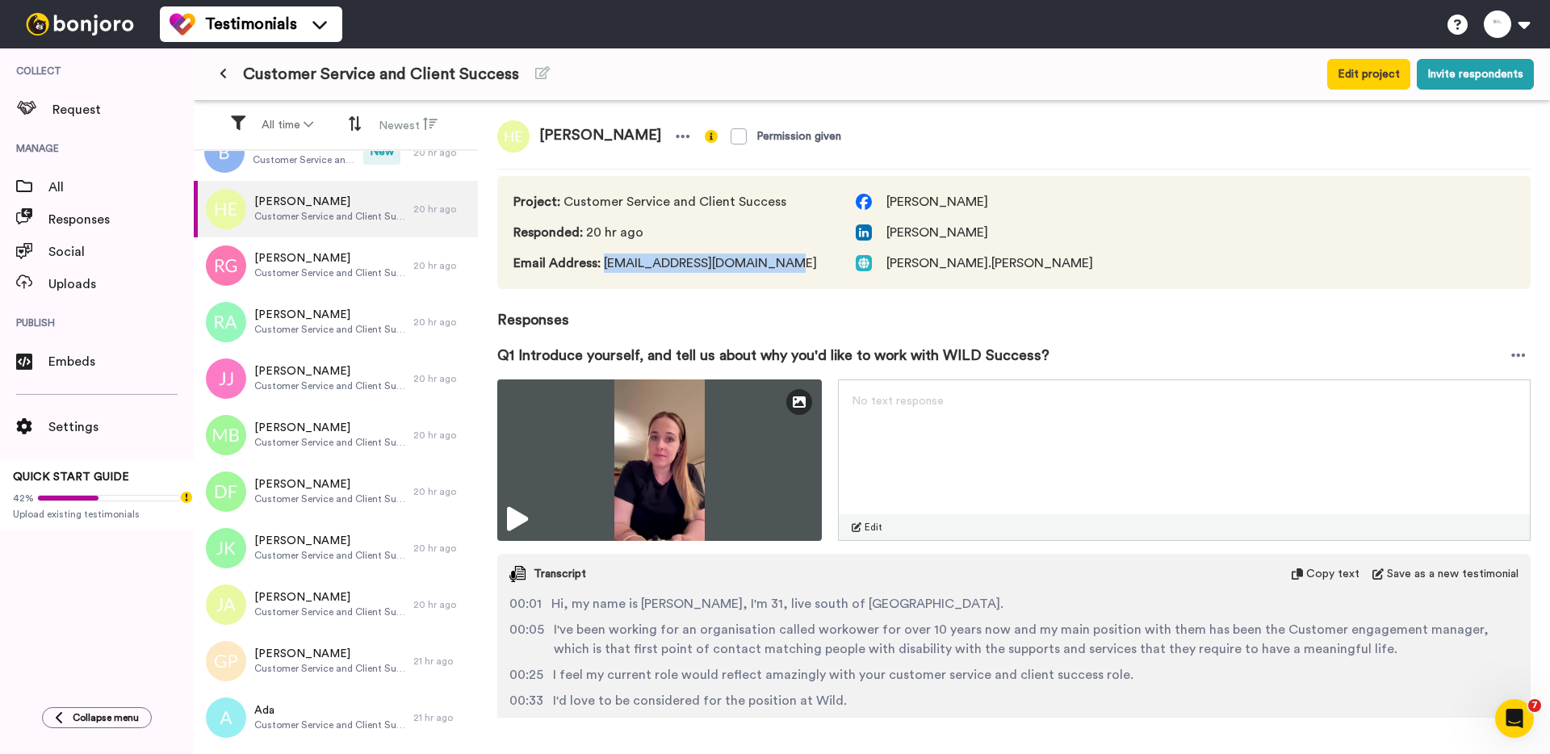
drag, startPoint x: 768, startPoint y: 262, endPoint x: 603, endPoint y: 266, distance: 164.7
click at [603, 266] on span "Email Address : hannahjelliott@hotmail.com" at bounding box center [668, 262] width 310 height 19
drag, startPoint x: 540, startPoint y: 132, endPoint x: 635, endPoint y: 139, distance: 95.5
click at [635, 139] on span "Hannah Escott" at bounding box center [600, 136] width 141 height 32
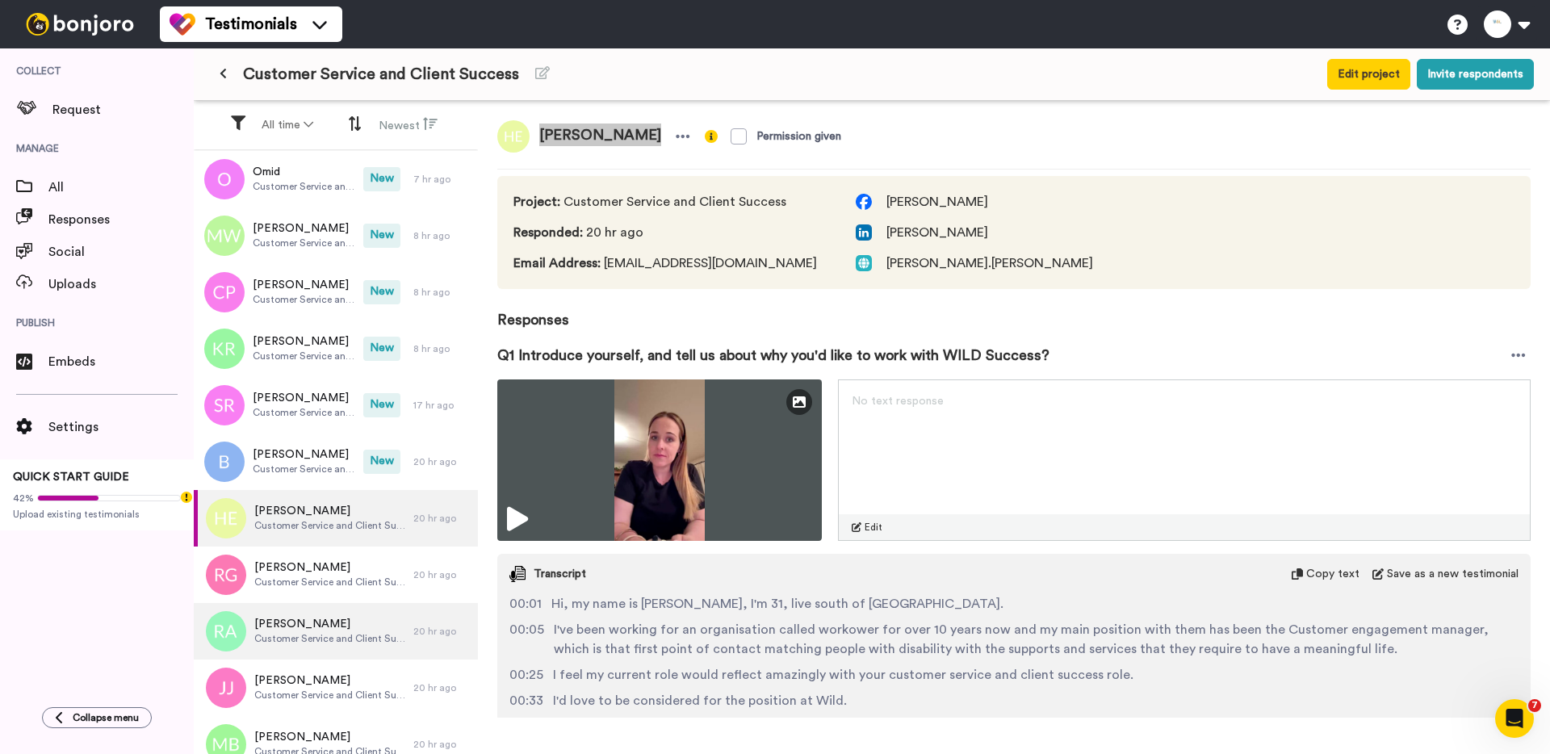
scroll to position [303, 0]
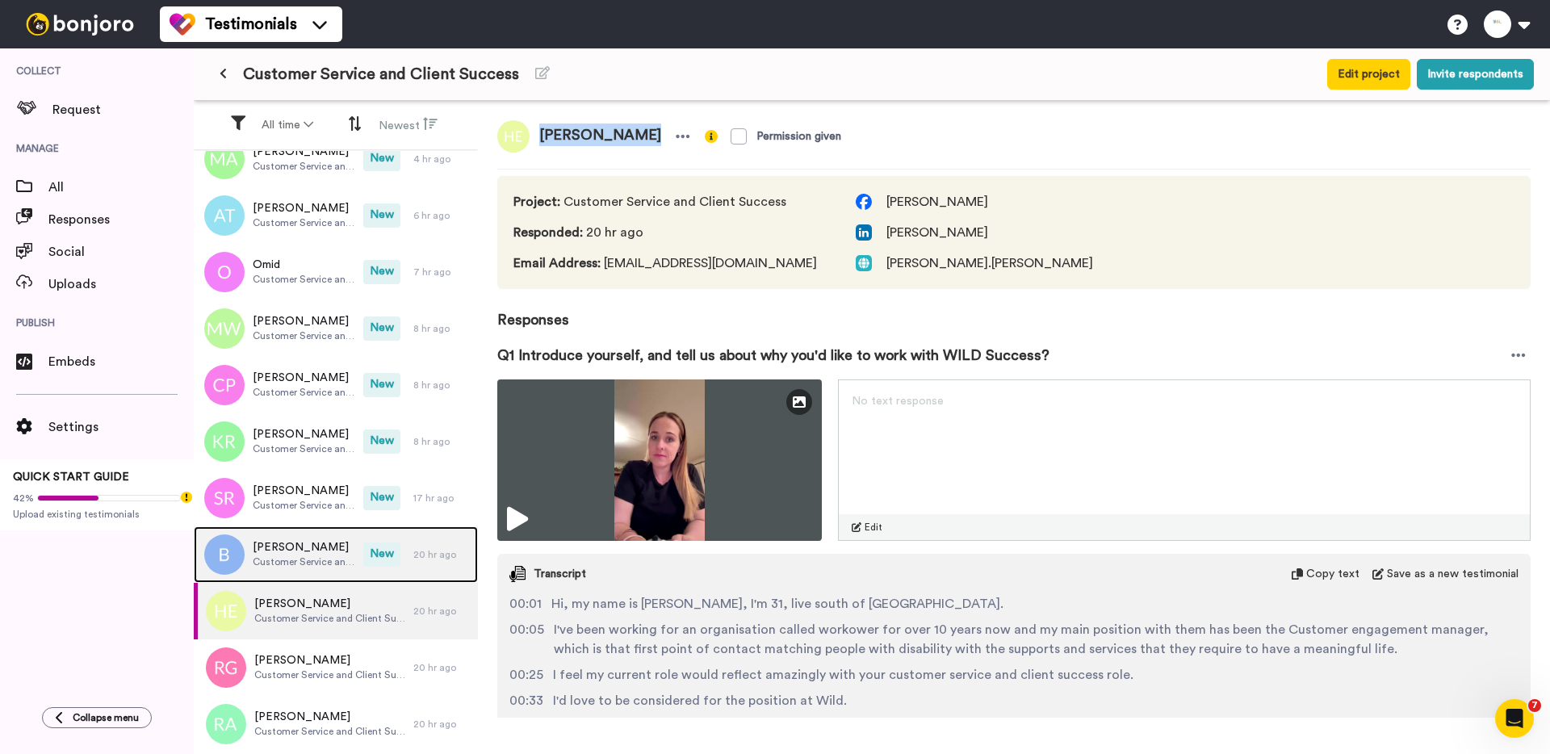
click at [320, 579] on div "Brooke Customer Service and Client Success" at bounding box center [279, 554] width 170 height 57
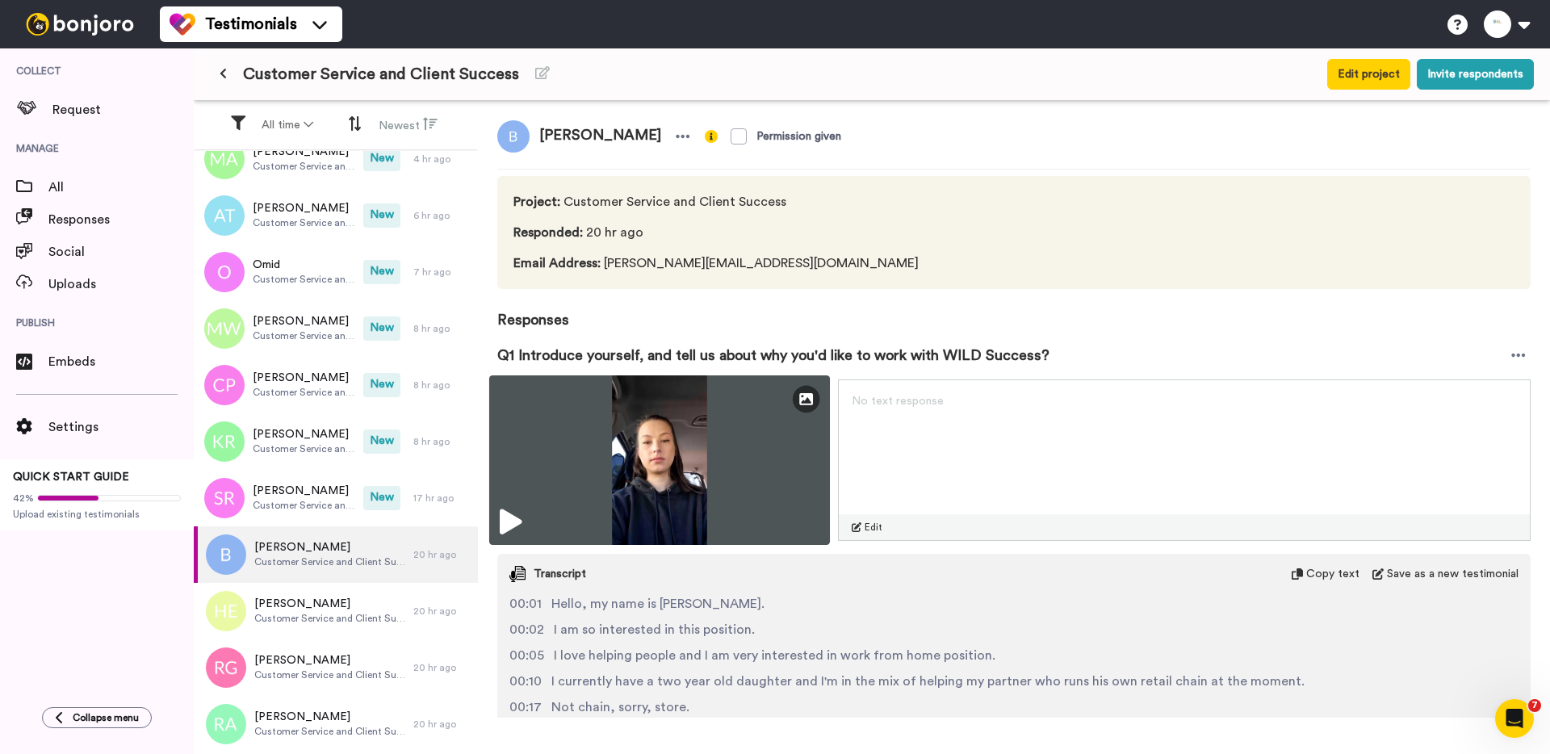
click at [547, 431] on img at bounding box center [659, 460] width 341 height 170
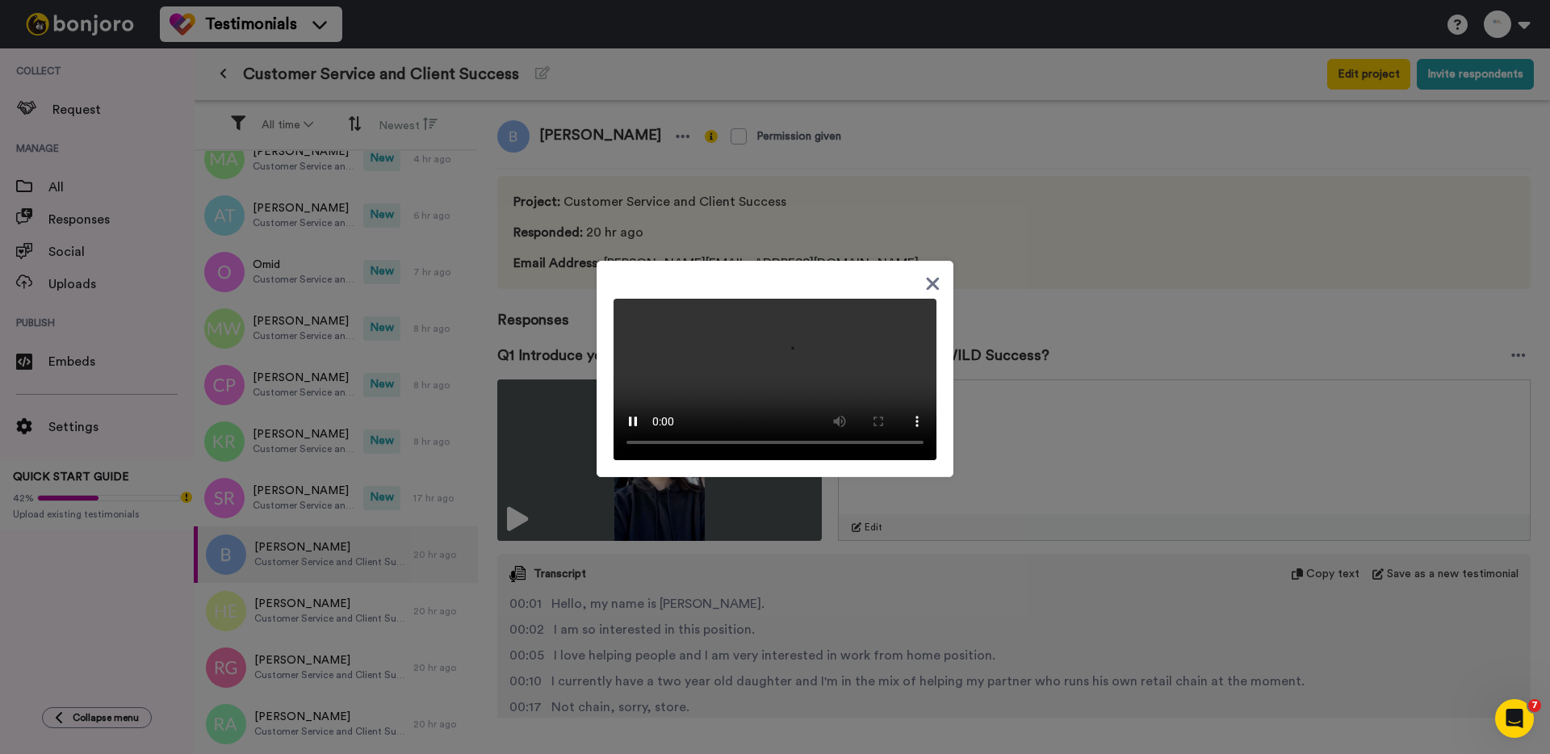
click at [283, 489] on div at bounding box center [775, 377] width 1550 height 754
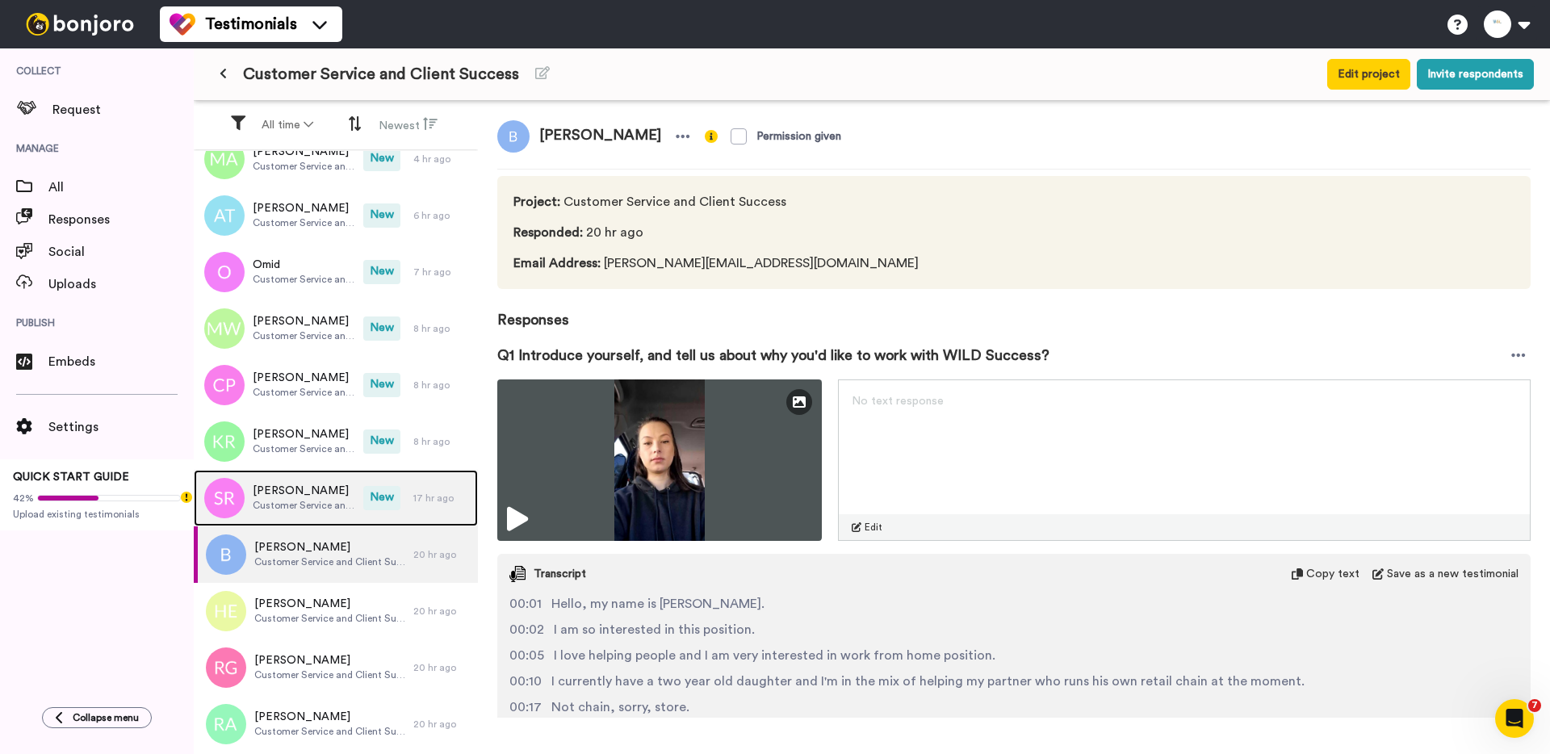
click at [295, 487] on span "Stef Renshaw" at bounding box center [304, 491] width 103 height 16
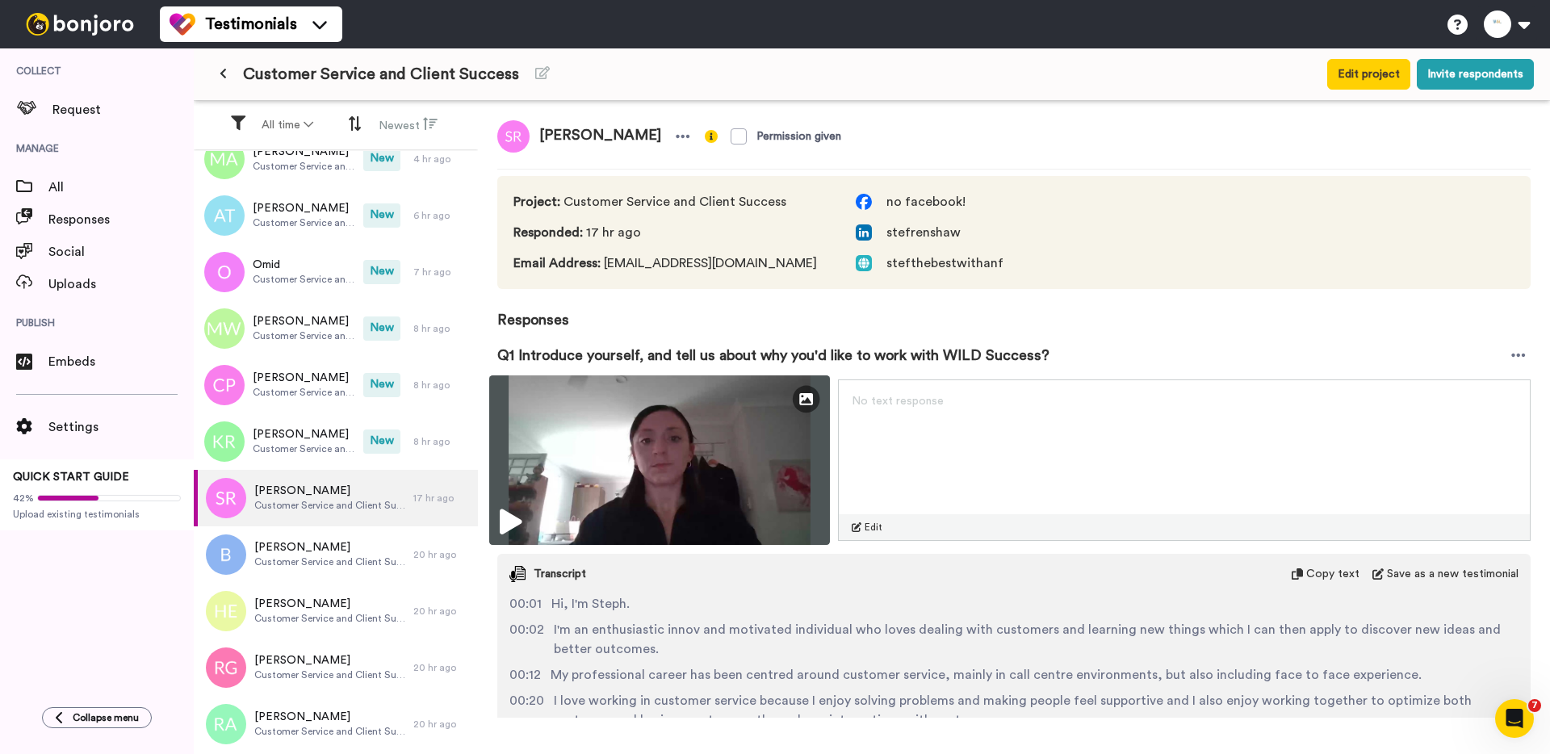
click at [606, 464] on img at bounding box center [659, 460] width 341 height 170
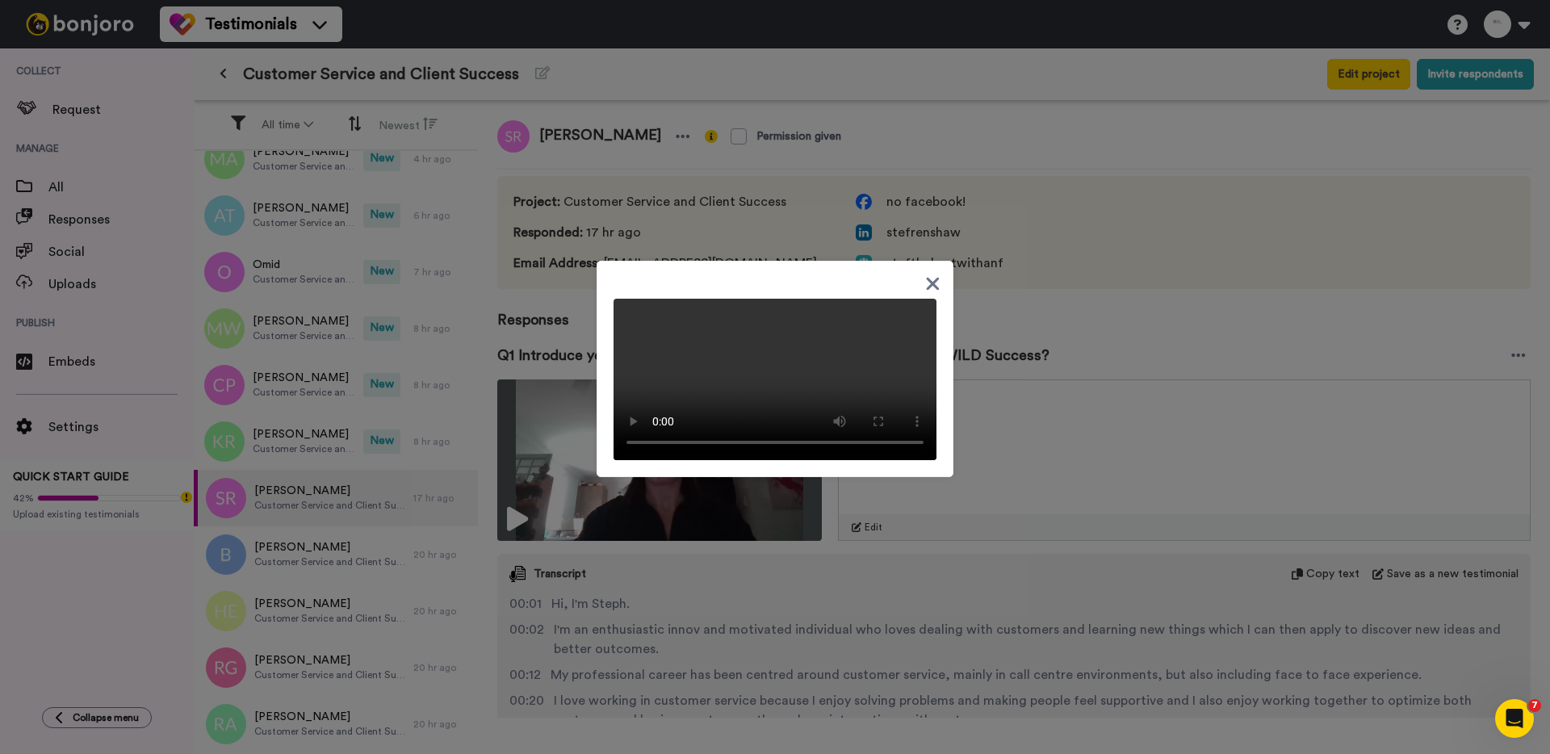
click at [354, 427] on div at bounding box center [775, 377] width 1550 height 754
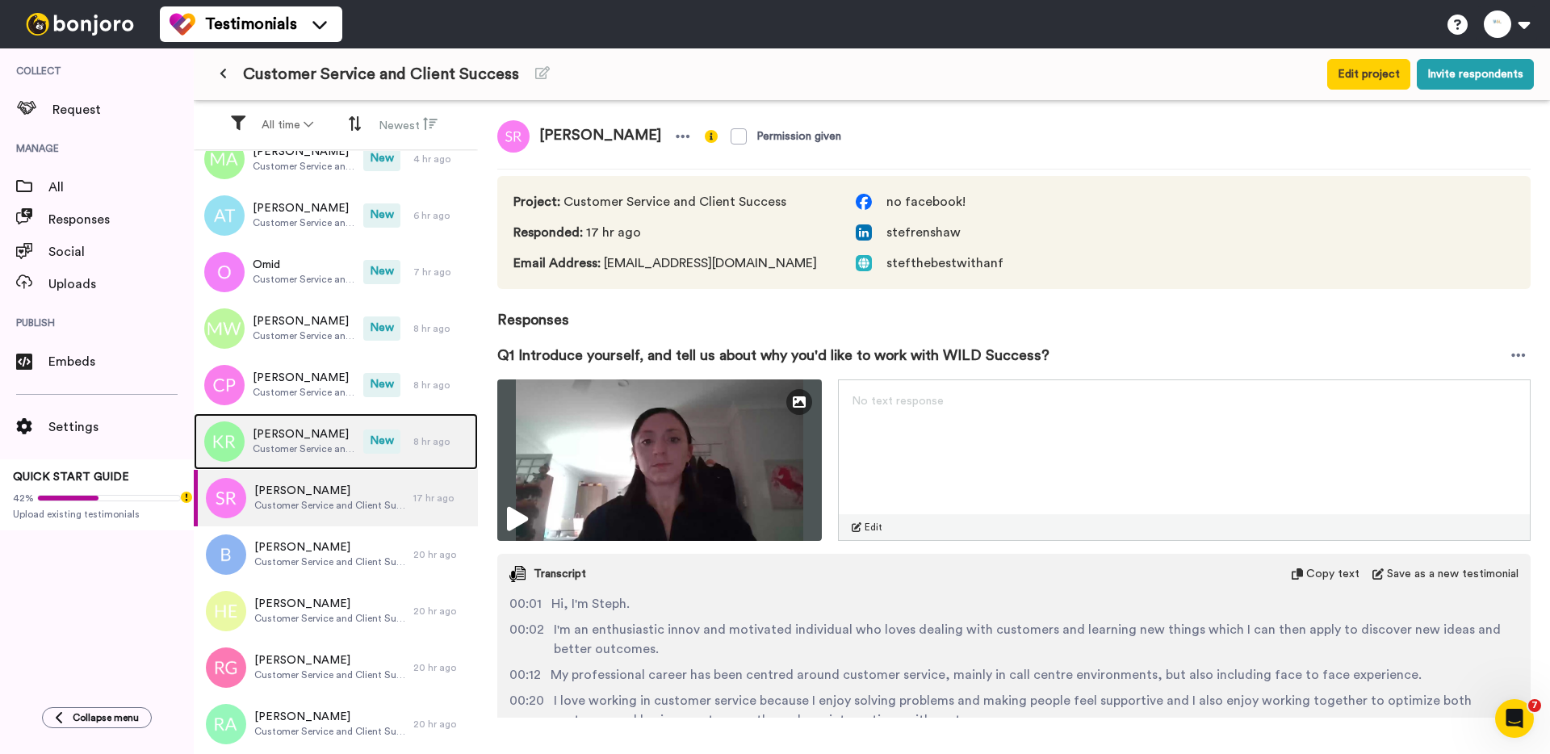
click at [316, 434] on span "Kay Reeves" at bounding box center [304, 434] width 103 height 16
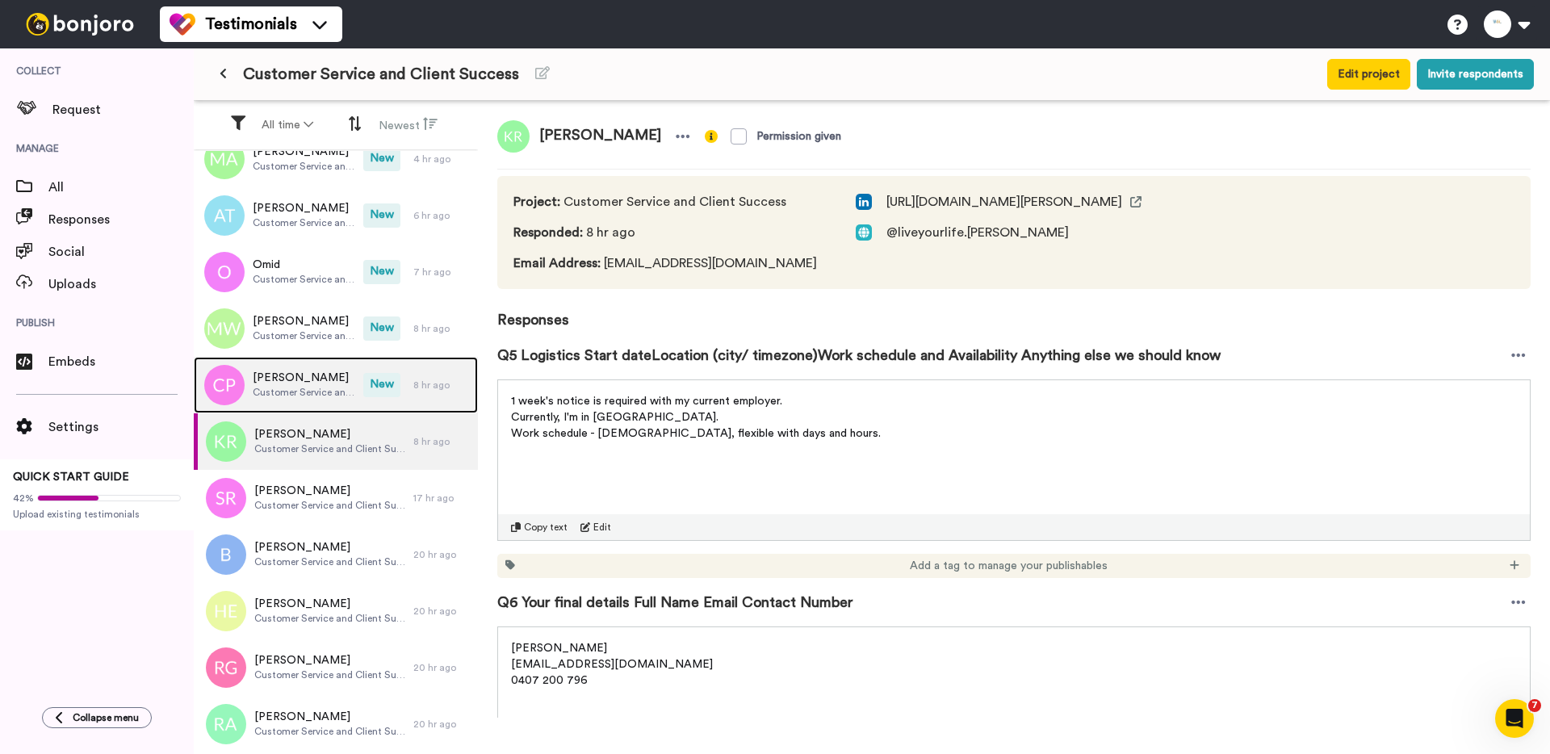
click at [258, 390] on span "Customer Service and Client Success" at bounding box center [304, 392] width 103 height 13
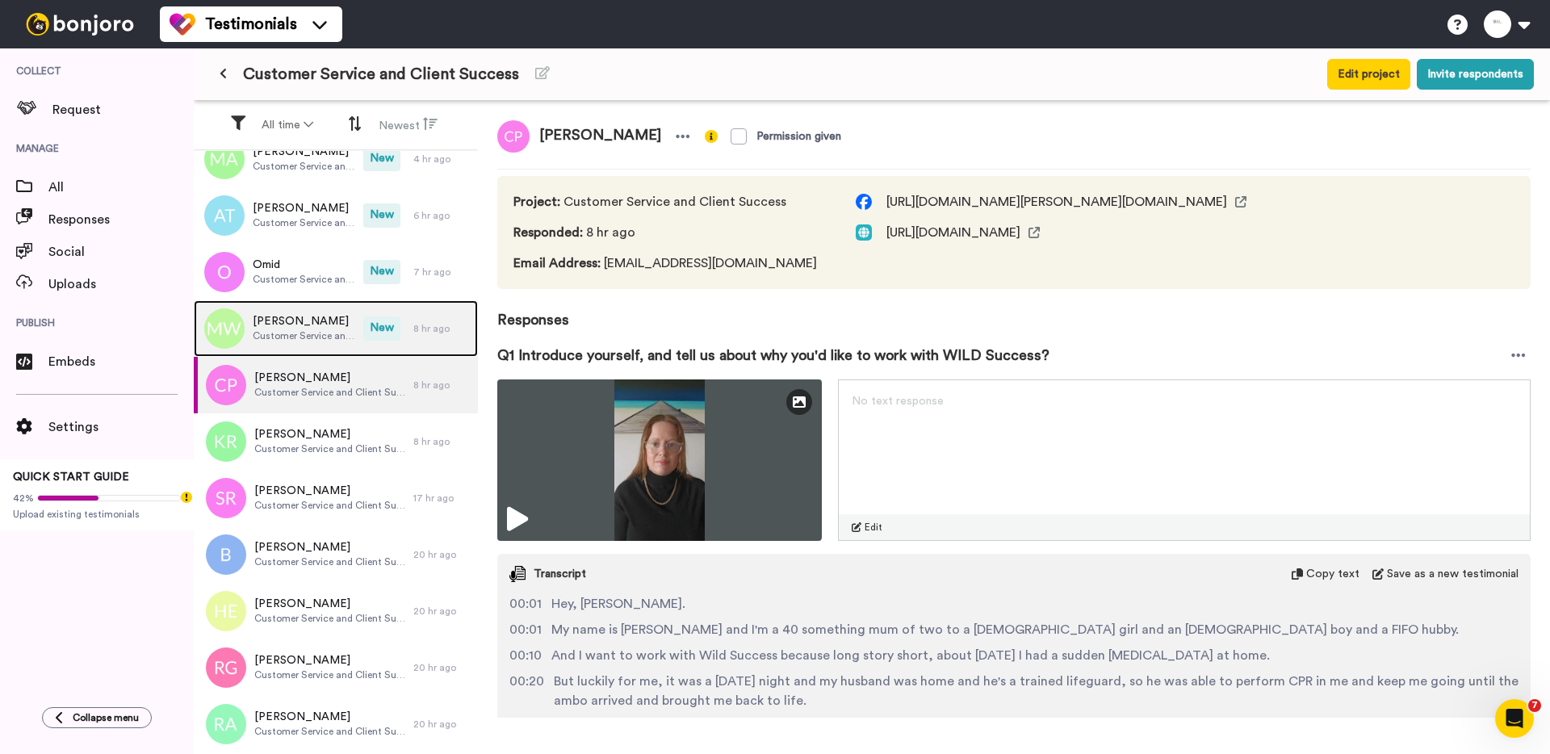
click at [265, 324] on span "Michelle Williams" at bounding box center [304, 321] width 103 height 16
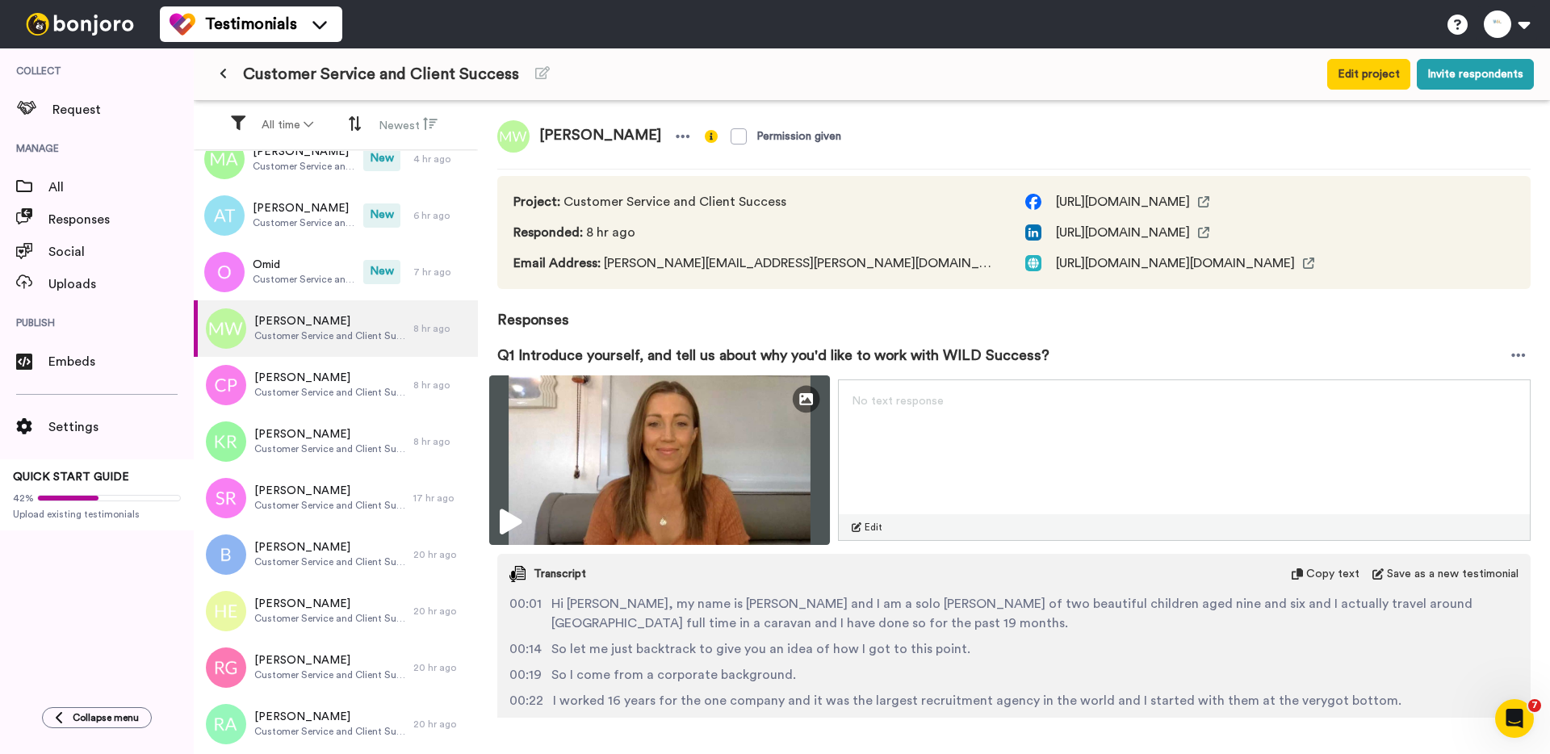
click at [580, 443] on img at bounding box center [659, 460] width 341 height 170
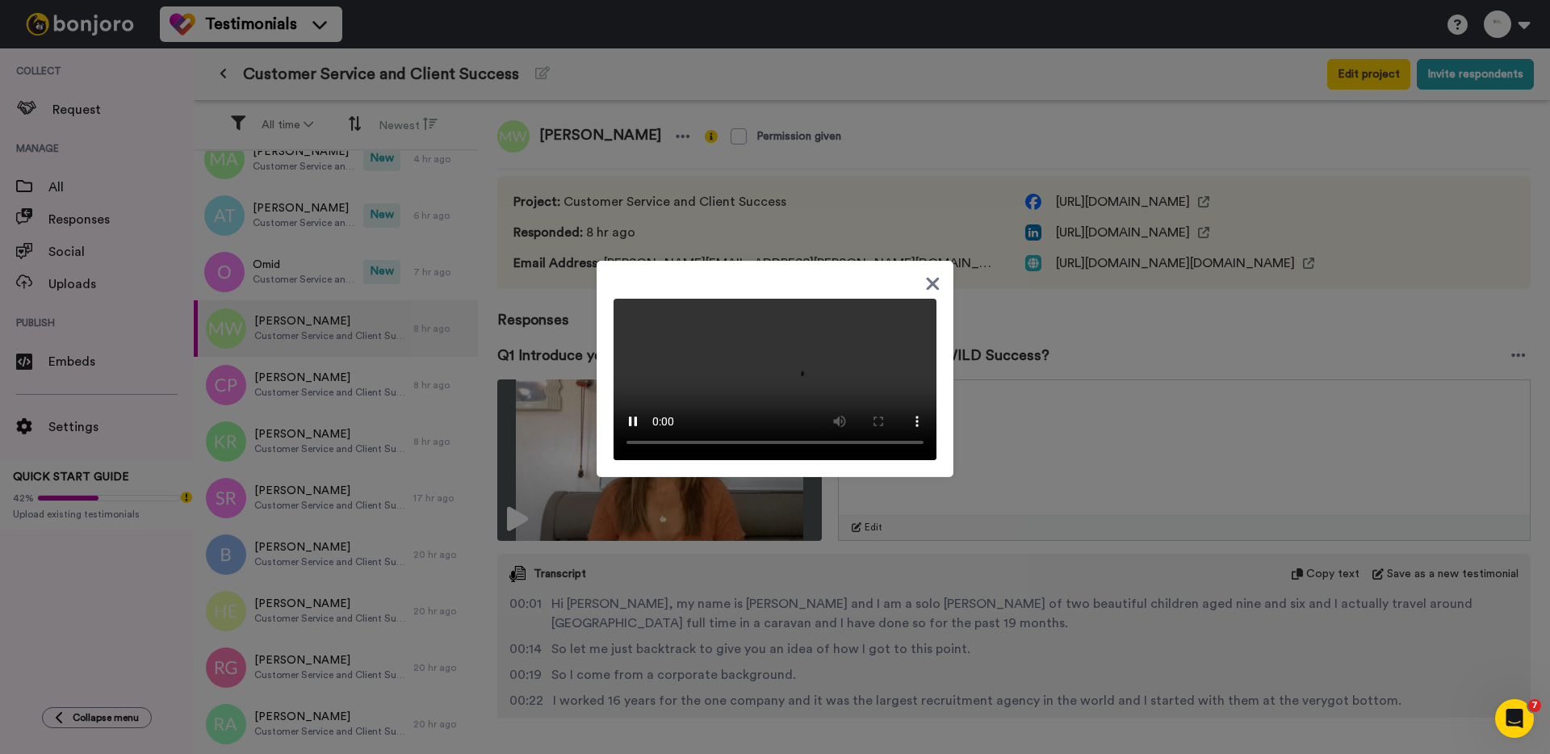
click at [1207, 279] on div at bounding box center [775, 377] width 1550 height 754
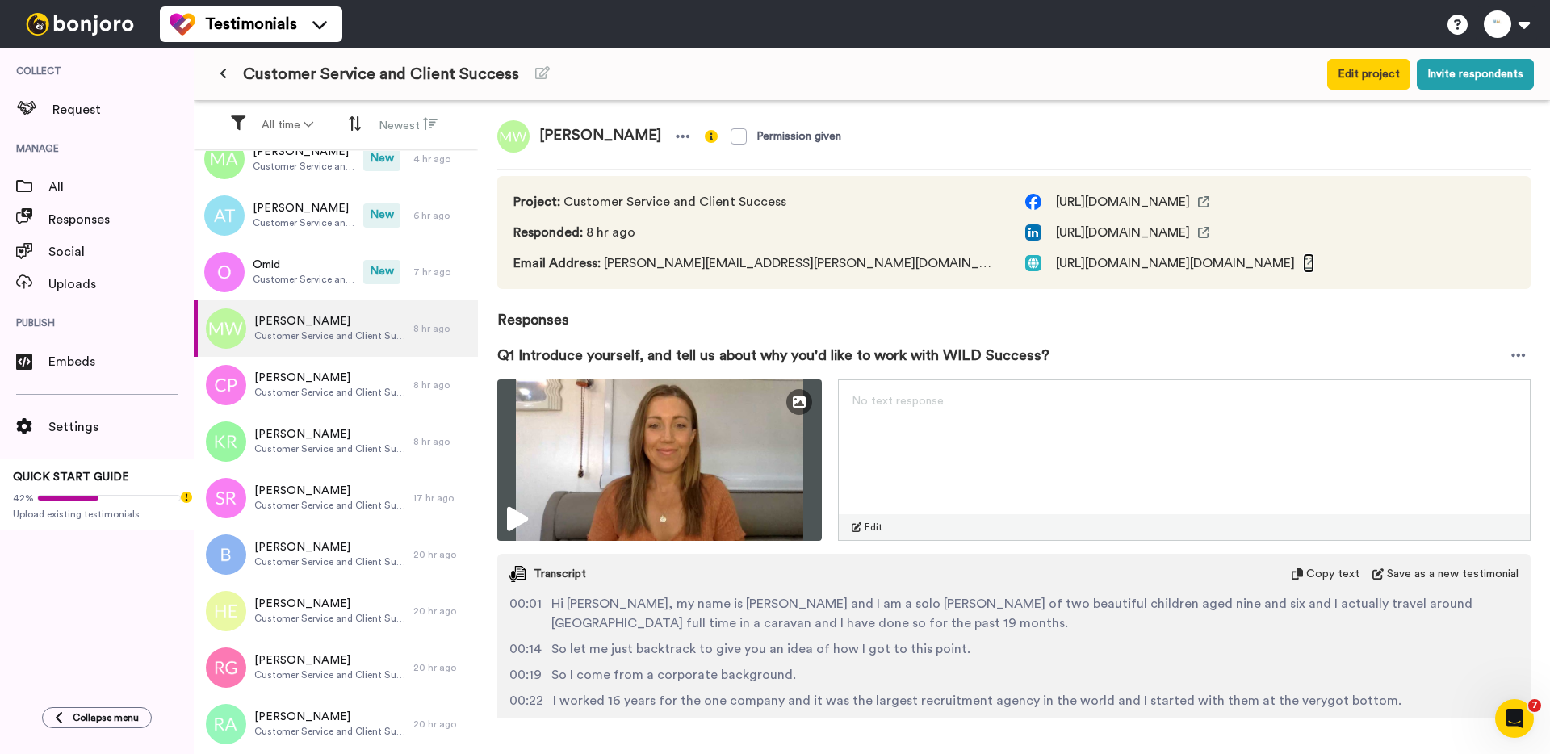
click at [1303, 264] on icon at bounding box center [1308, 263] width 11 height 11
drag, startPoint x: 605, startPoint y: 260, endPoint x: 806, endPoint y: 266, distance: 201.1
click at [806, 266] on span "Email Address : michelle.williams@outlook.com.au" at bounding box center [753, 262] width 480 height 19
drag, startPoint x: 539, startPoint y: 140, endPoint x: 655, endPoint y: 142, distance: 116.3
click at [655, 142] on span "Michelle Williams" at bounding box center [600, 136] width 141 height 32
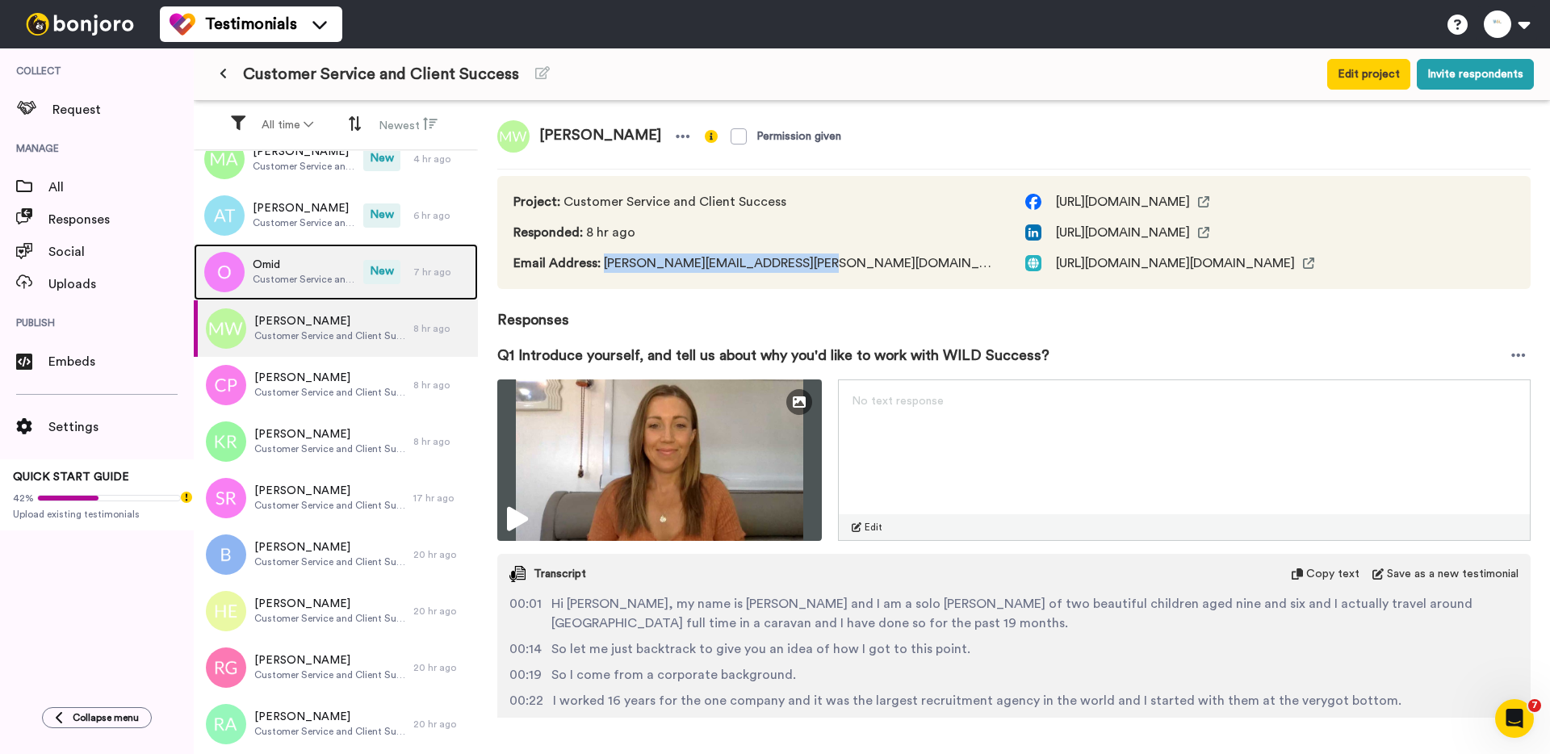
click at [299, 284] on span "Customer Service and Client Success" at bounding box center [304, 279] width 103 height 13
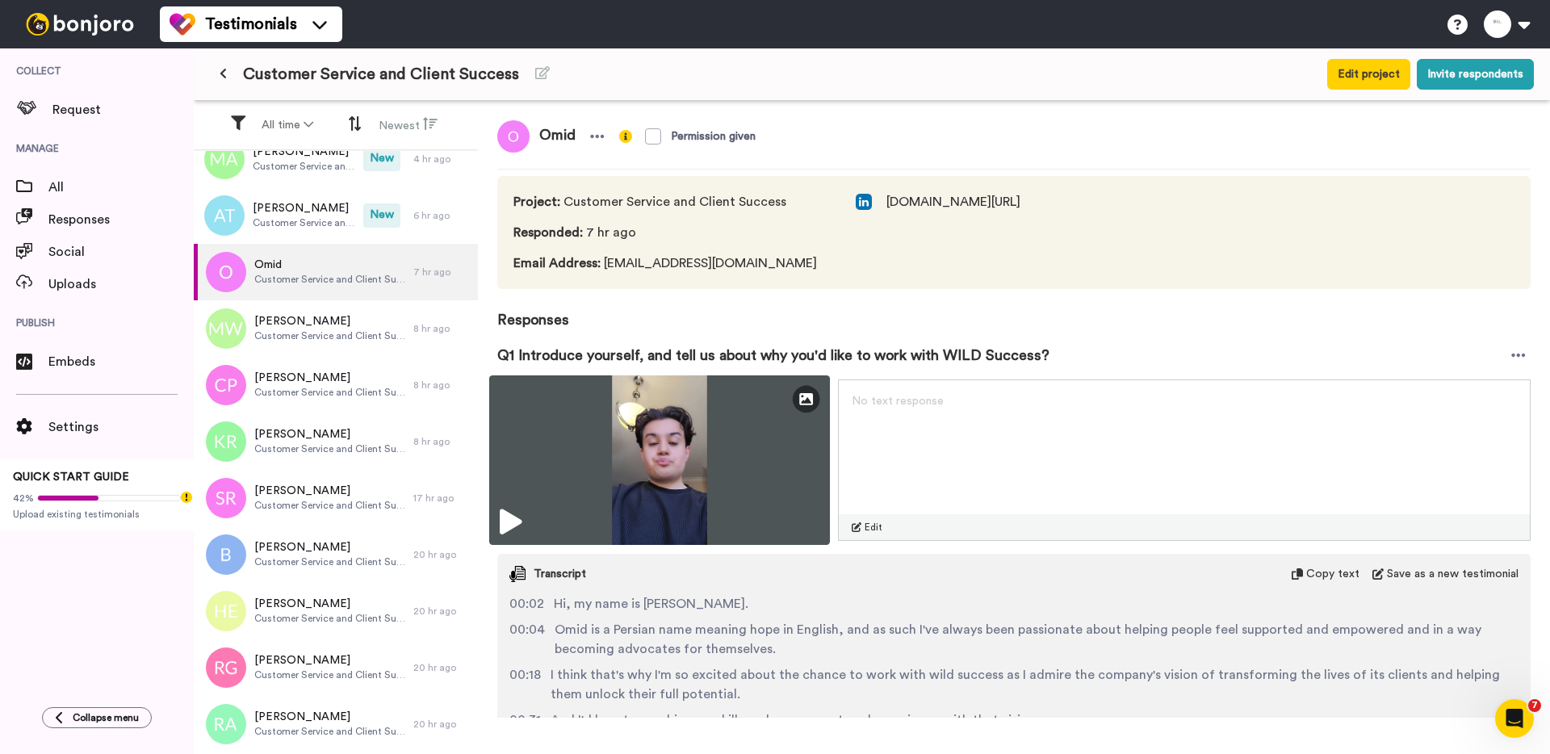
click at [580, 493] on img at bounding box center [659, 460] width 341 height 170
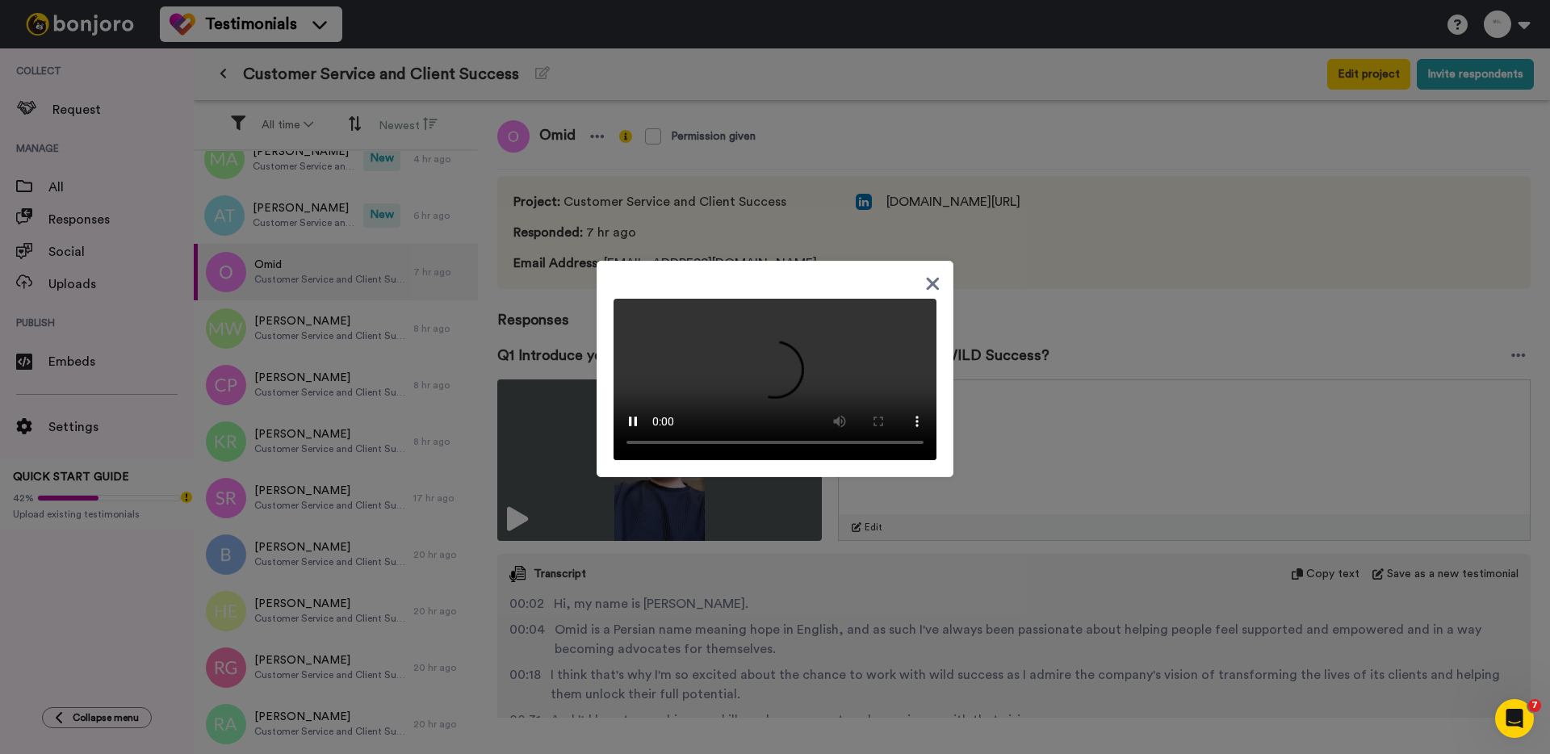
click at [305, 215] on div at bounding box center [775, 377] width 1550 height 754
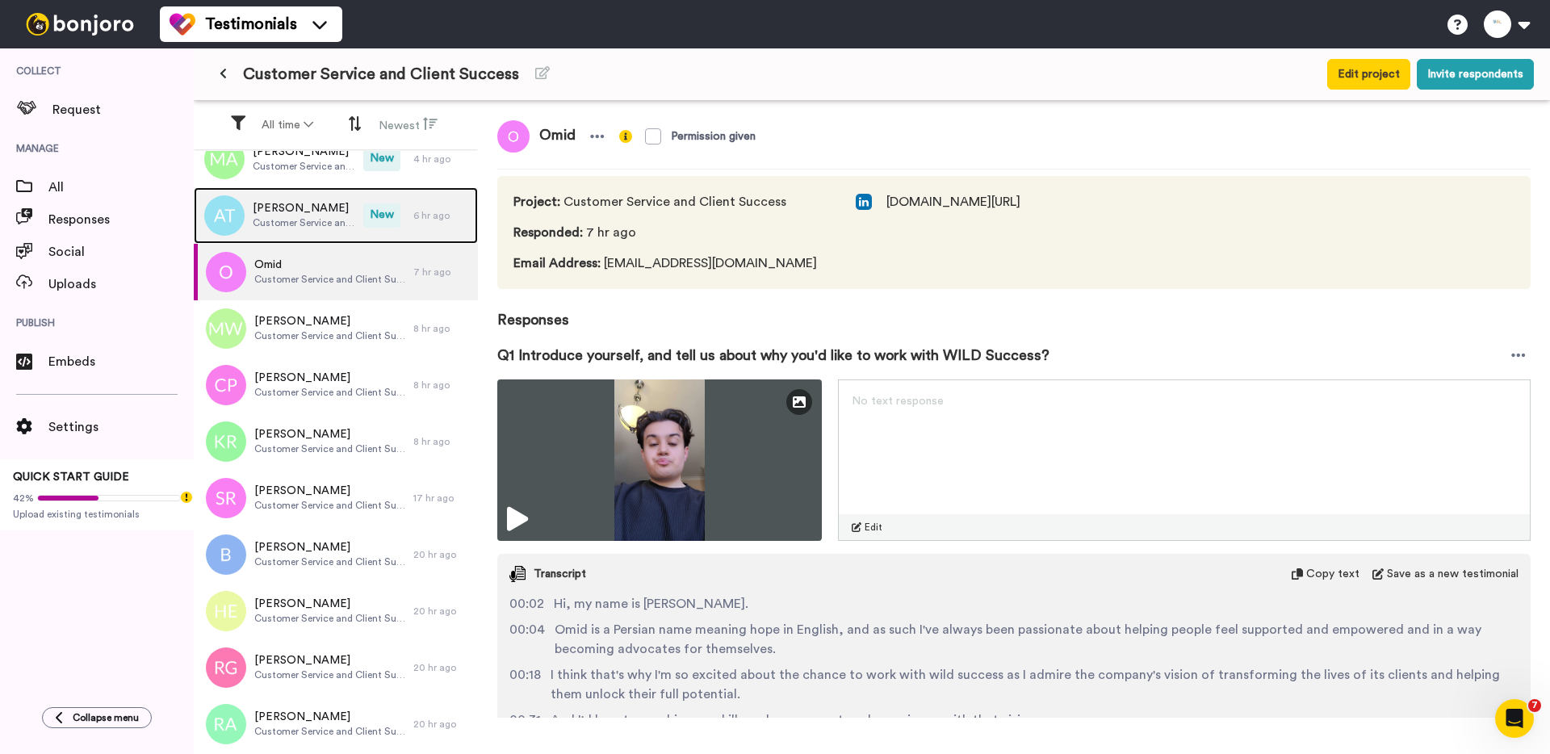
click at [305, 215] on span "Aydin Tezer" at bounding box center [304, 208] width 103 height 16
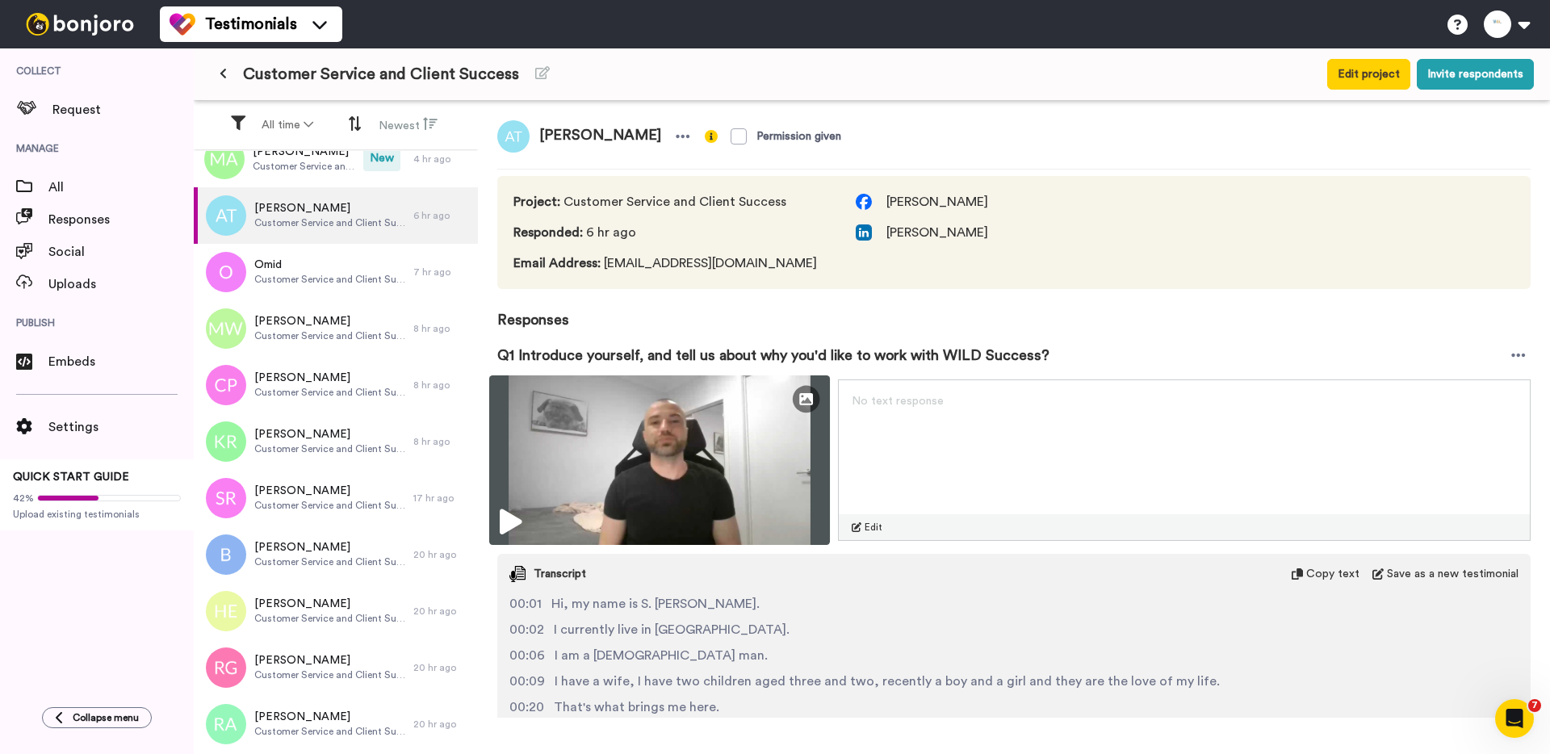
click at [659, 414] on img at bounding box center [659, 460] width 341 height 170
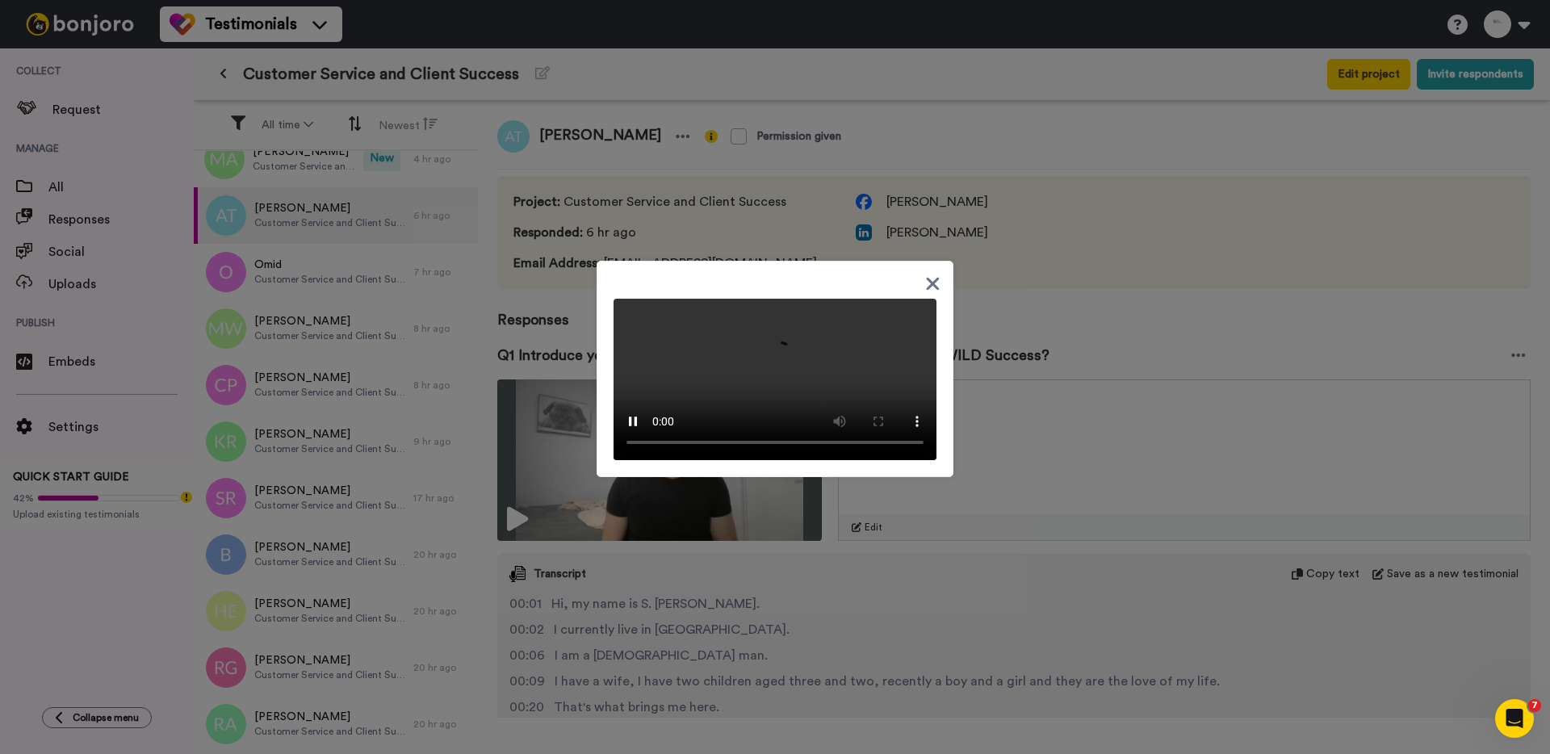
click at [492, 358] on div at bounding box center [775, 377] width 1550 height 754
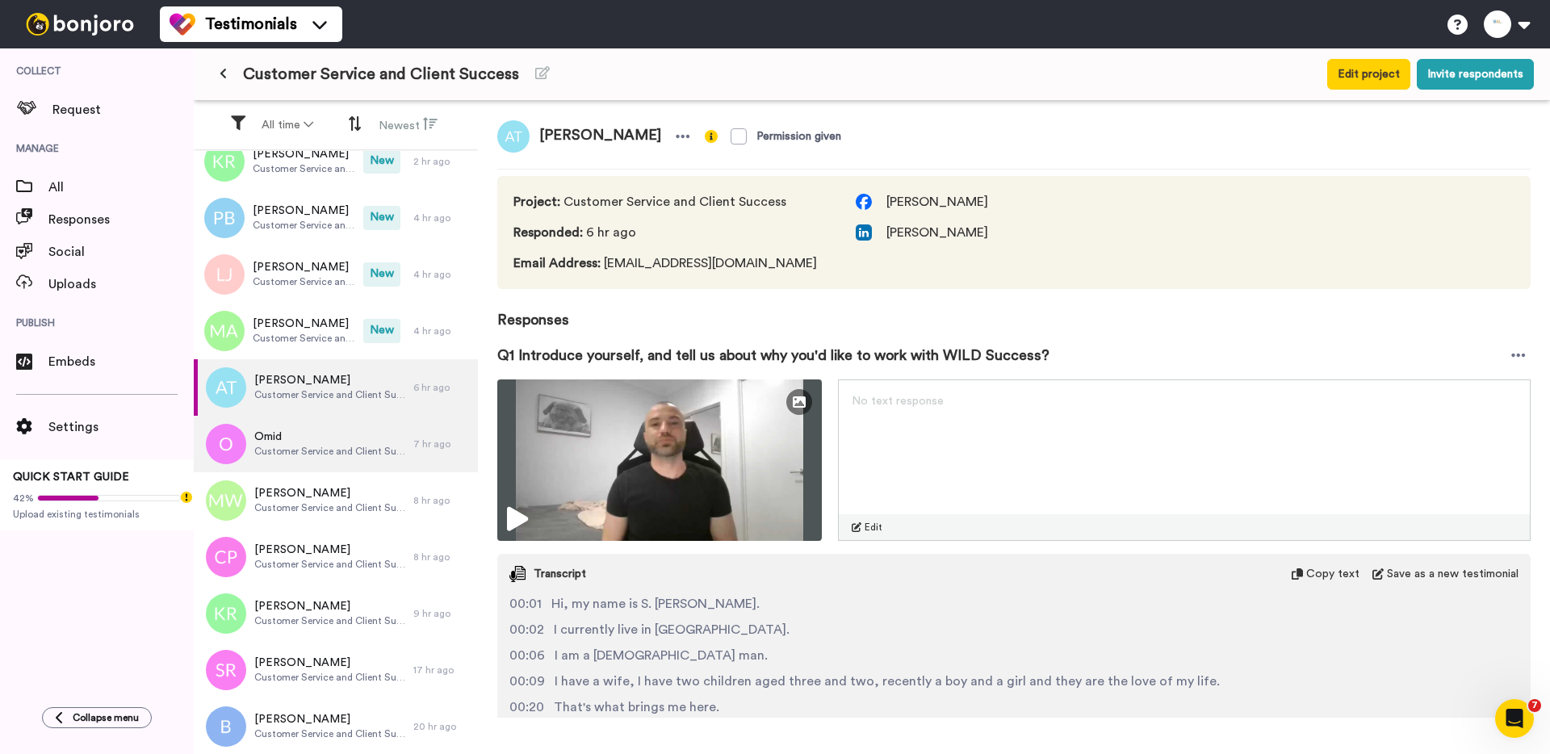
scroll to position [83, 0]
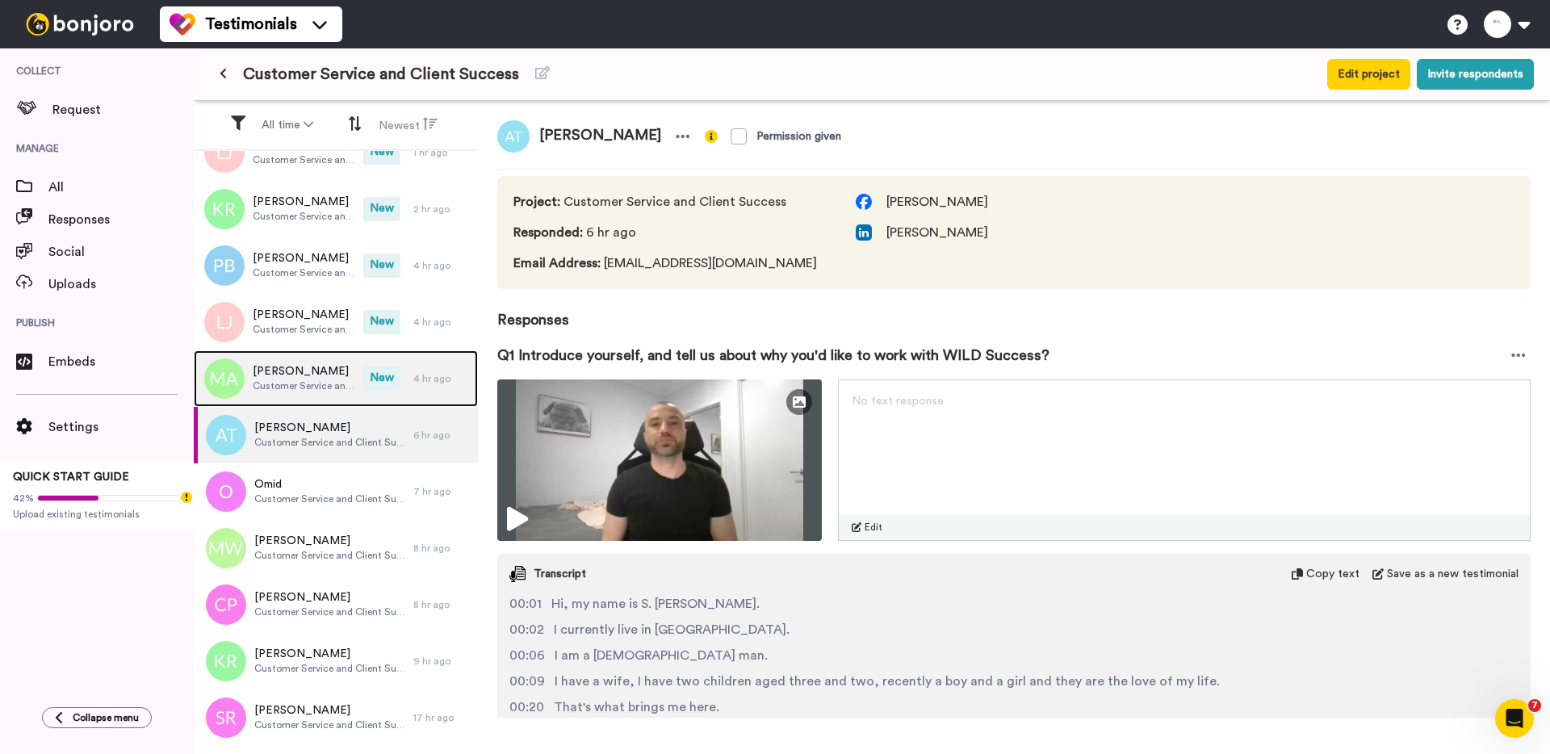
click at [284, 384] on span "Customer Service and Client Success" at bounding box center [304, 385] width 103 height 13
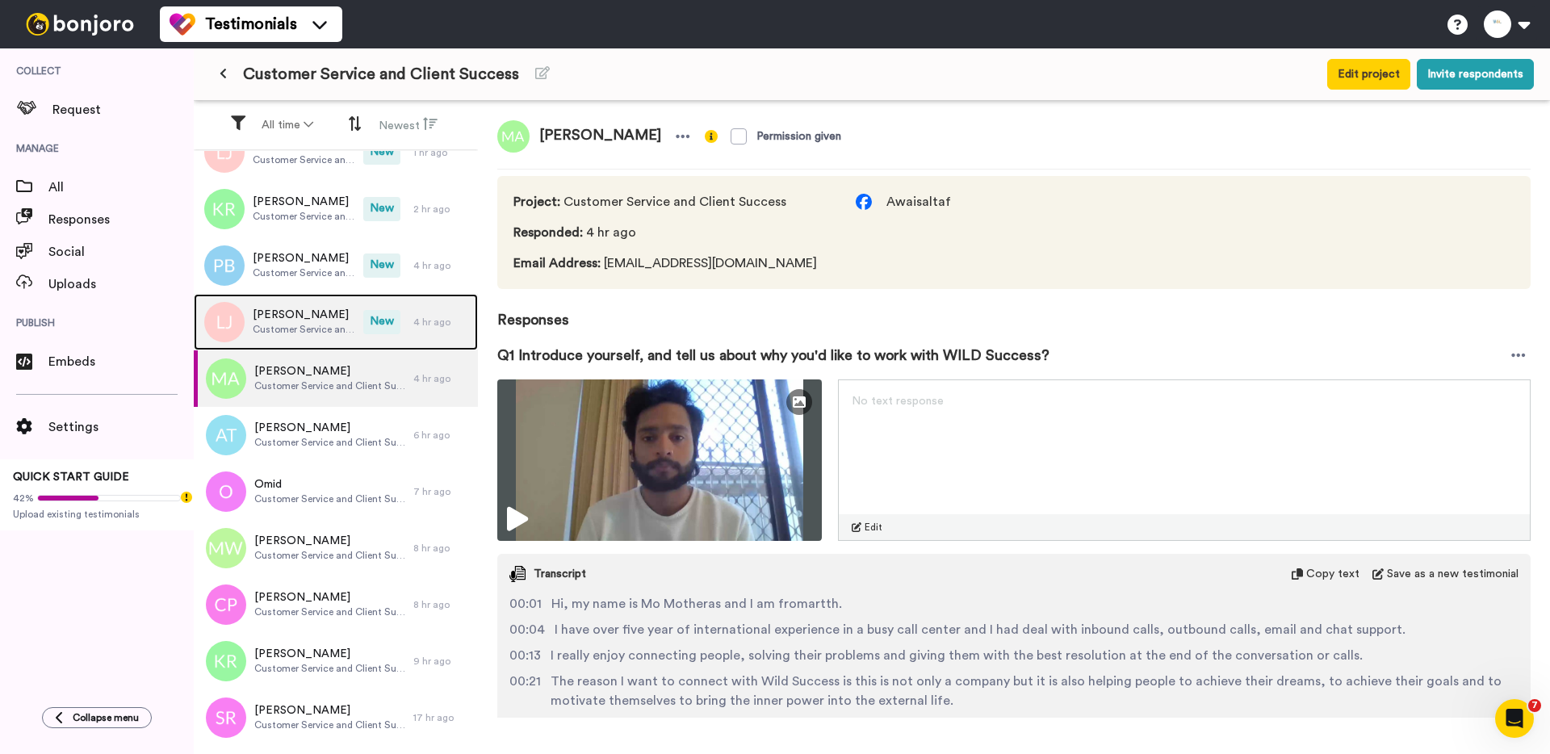
click at [277, 329] on span "Customer Service and Client Success" at bounding box center [304, 329] width 103 height 13
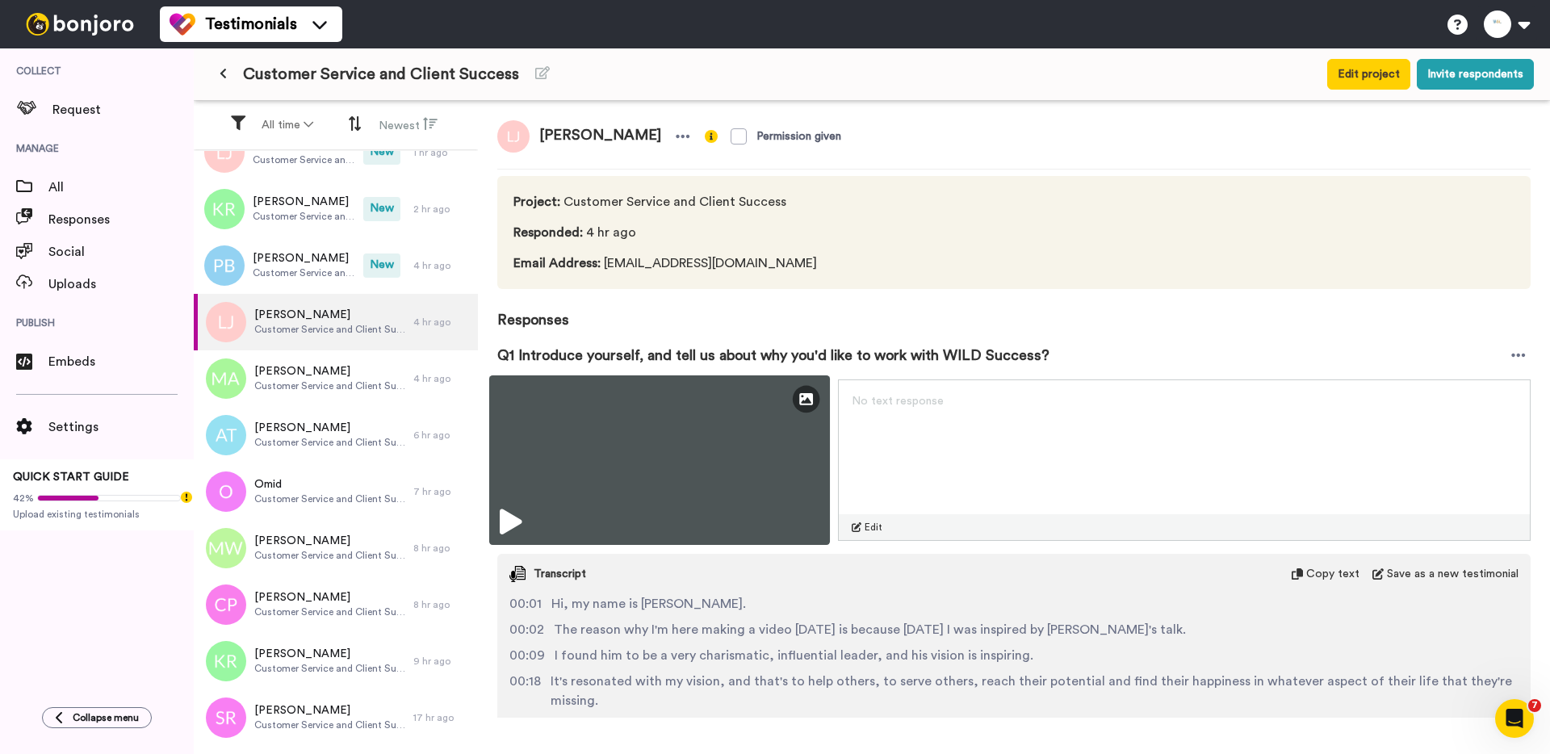
click at [542, 433] on div "Edit Thumbnail" at bounding box center [659, 460] width 341 height 170
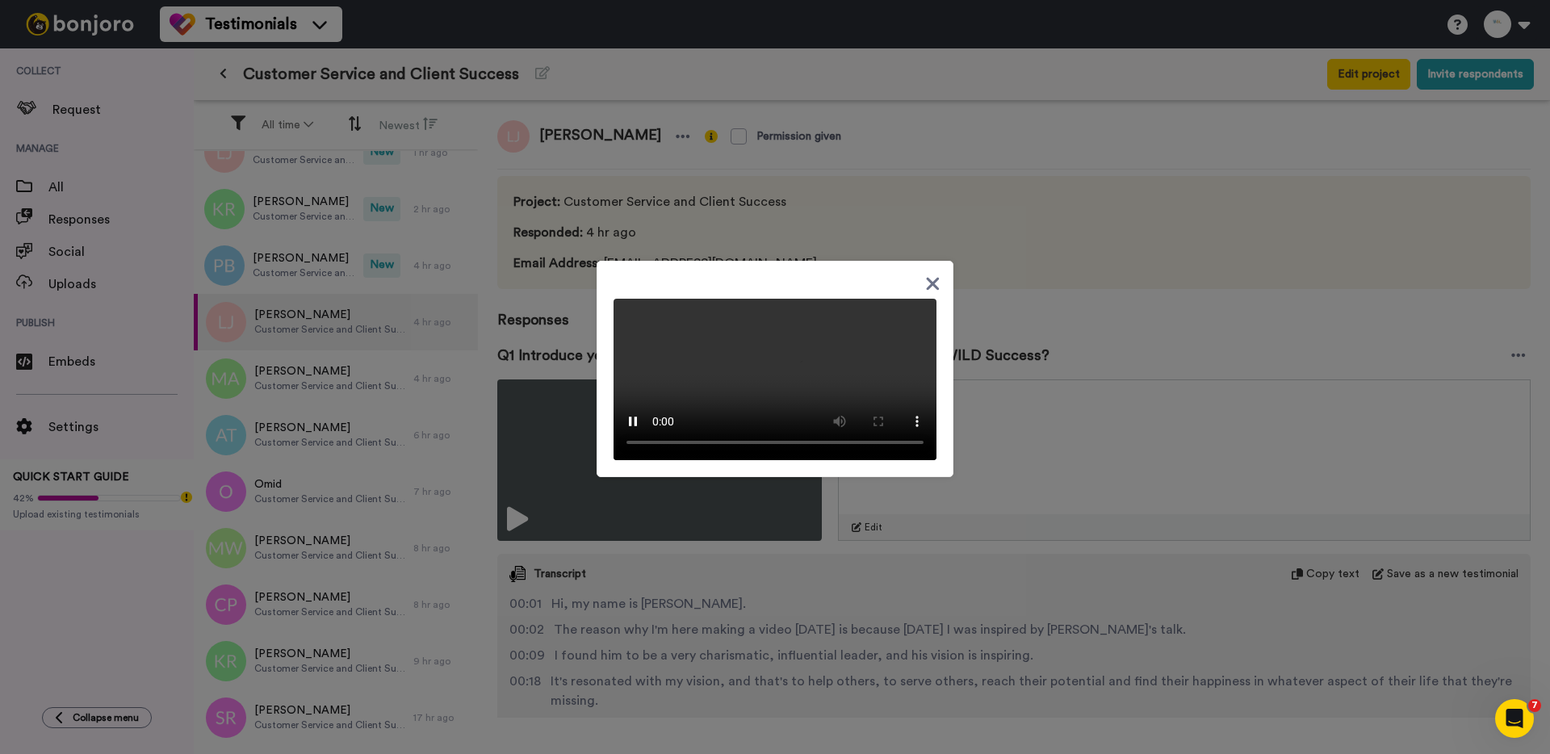
click at [502, 366] on div at bounding box center [775, 377] width 1550 height 754
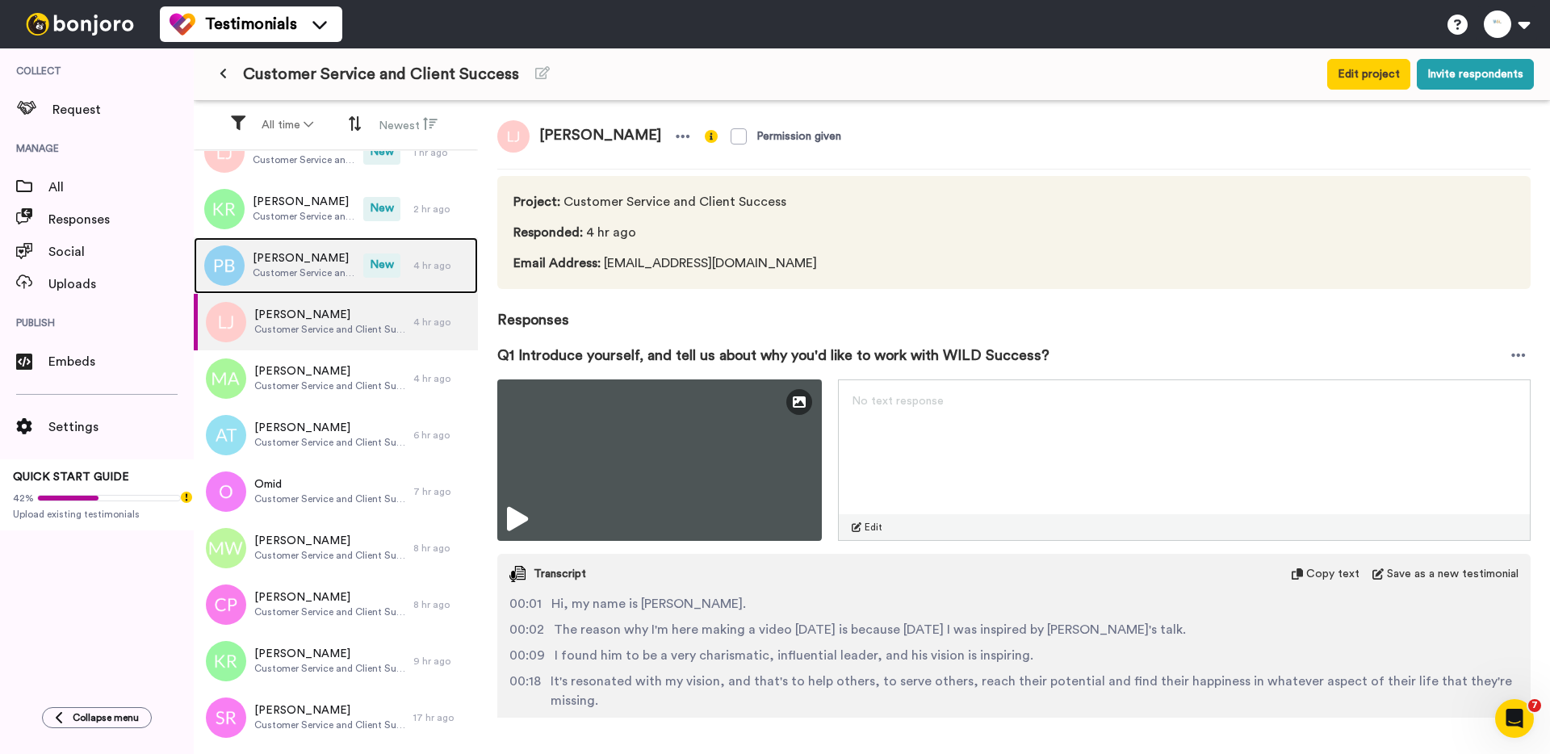
click at [323, 259] on span "Phoebe Benfield" at bounding box center [304, 258] width 103 height 16
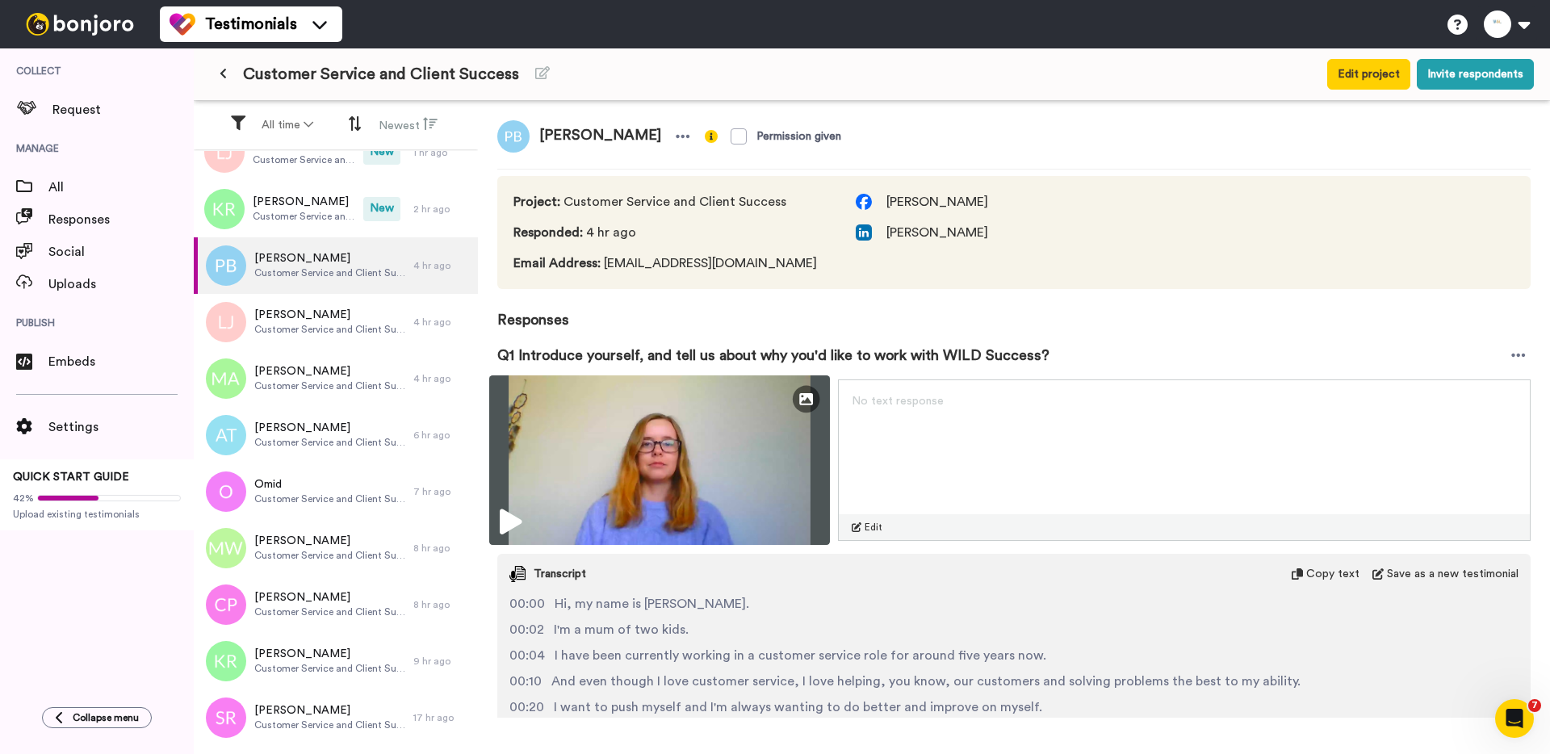
click at [583, 460] on img at bounding box center [659, 460] width 341 height 170
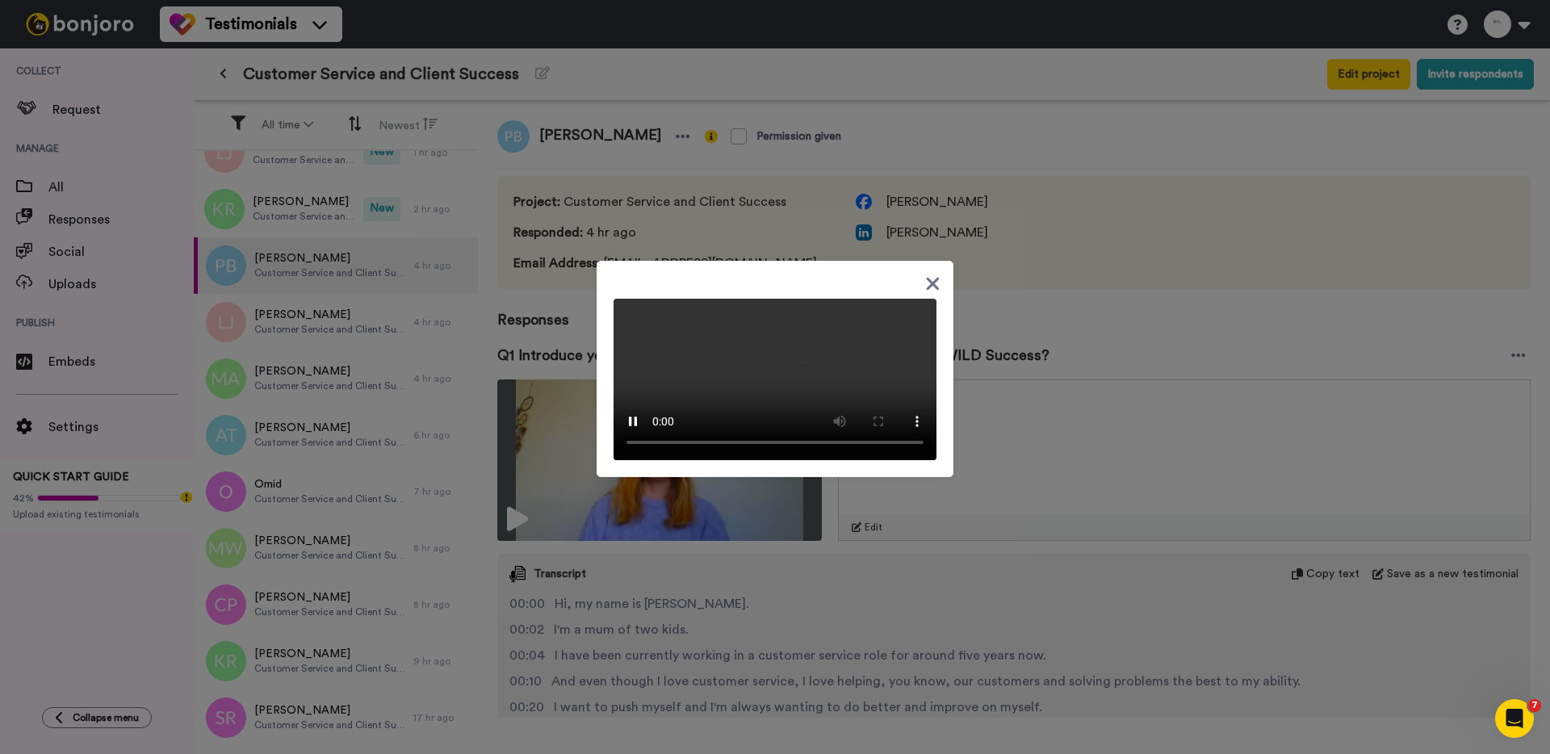
click at [336, 272] on div at bounding box center [775, 377] width 1550 height 754
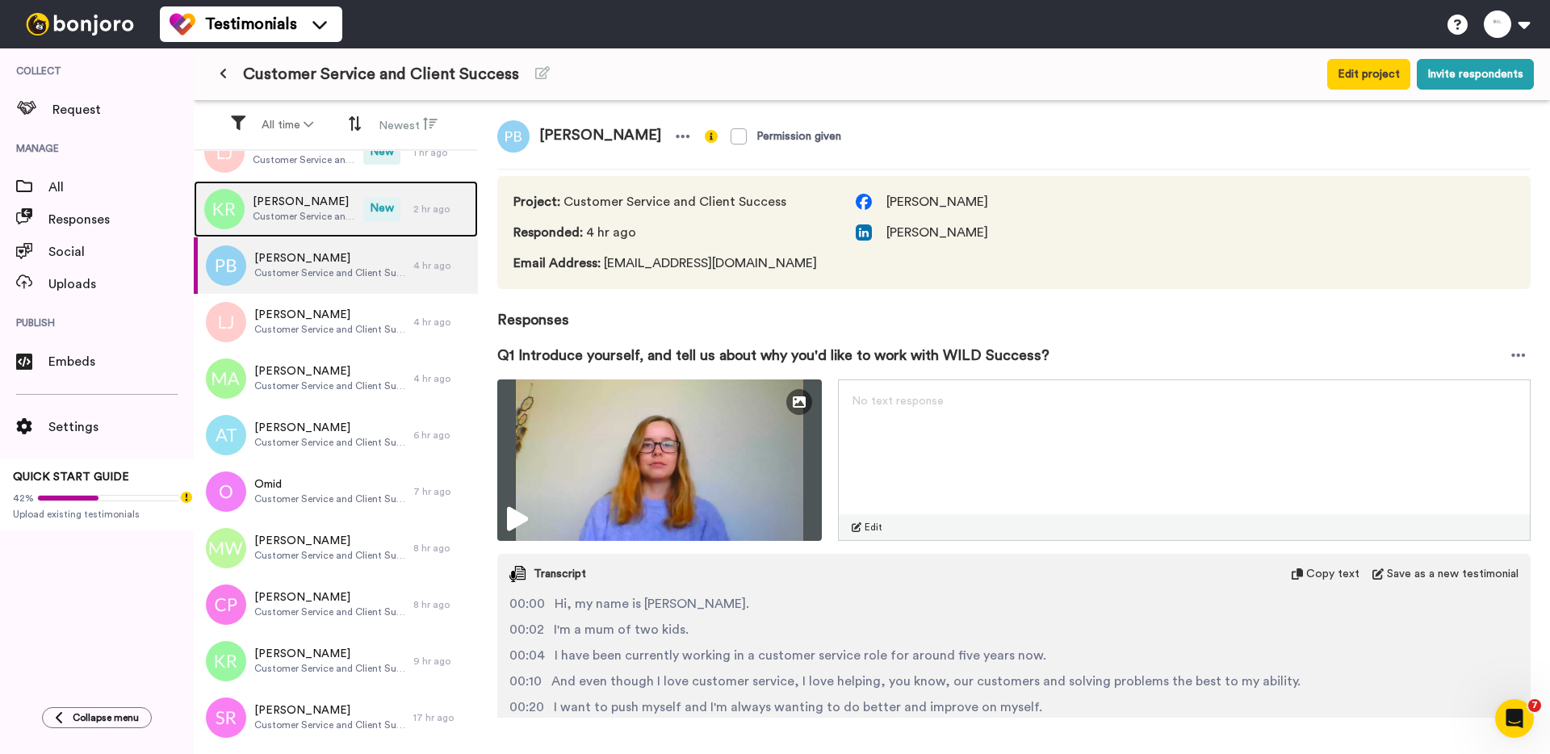
click at [314, 214] on span "Customer Service and Client Success" at bounding box center [304, 216] width 103 height 13
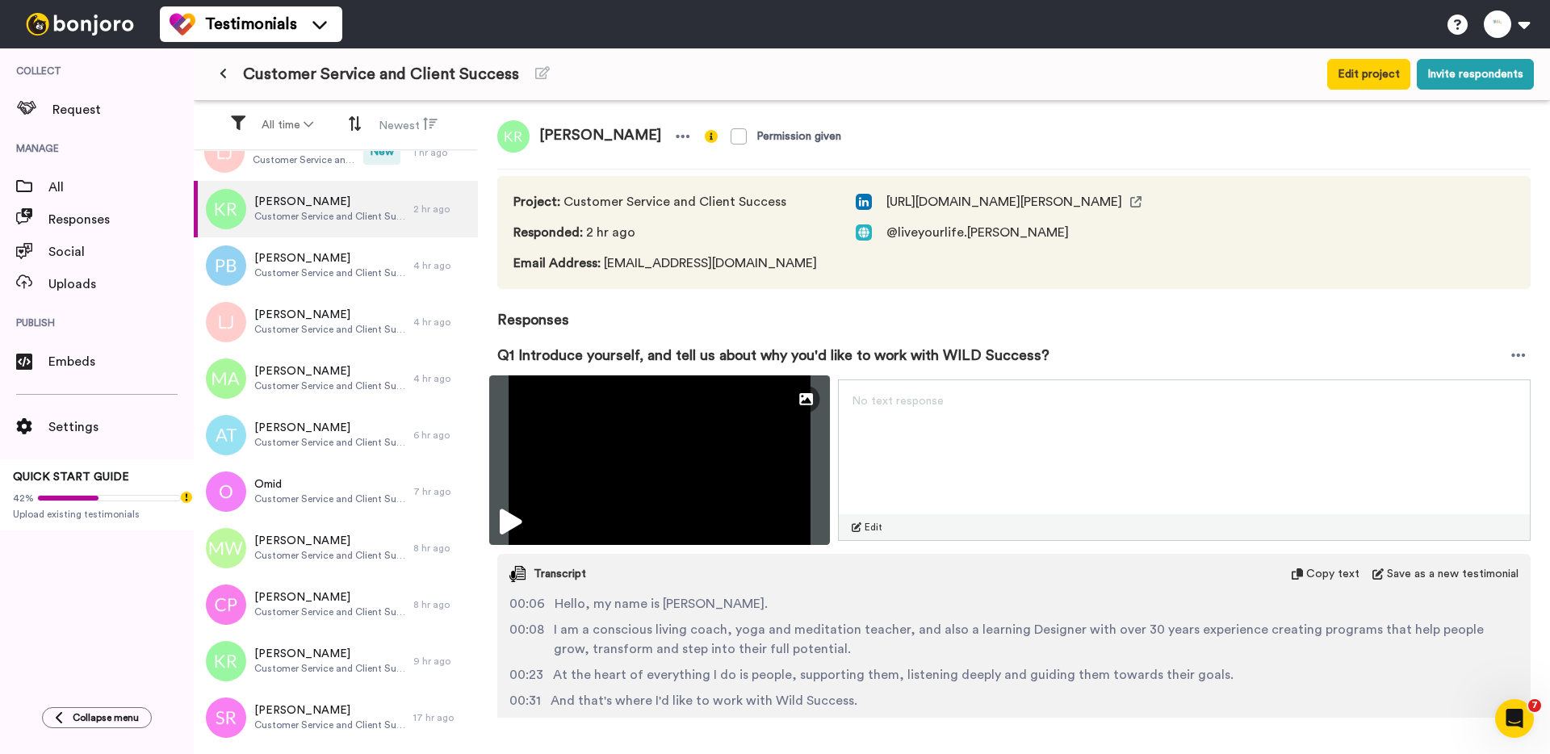
click at [590, 459] on img at bounding box center [659, 460] width 341 height 170
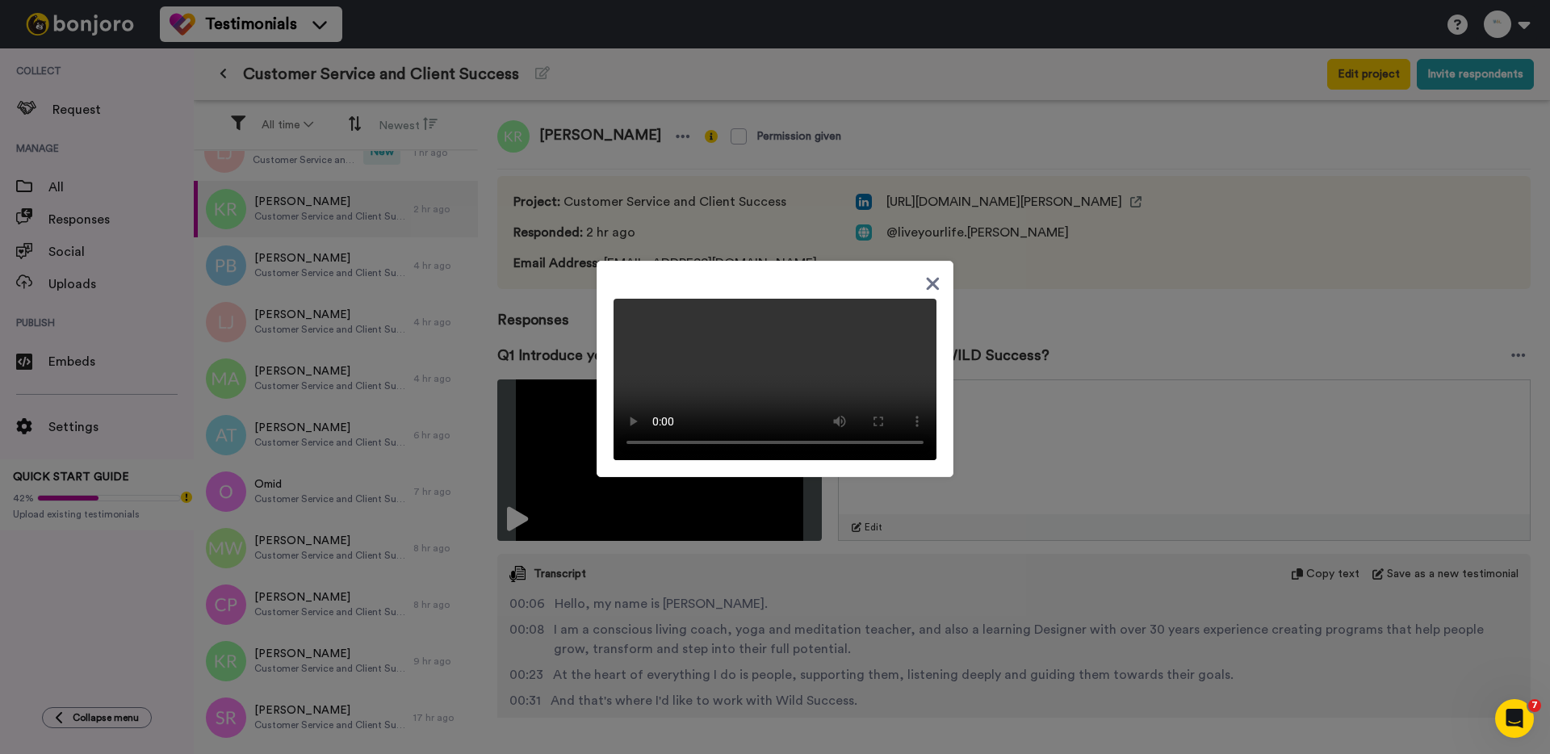
click at [260, 223] on div at bounding box center [775, 377] width 1550 height 754
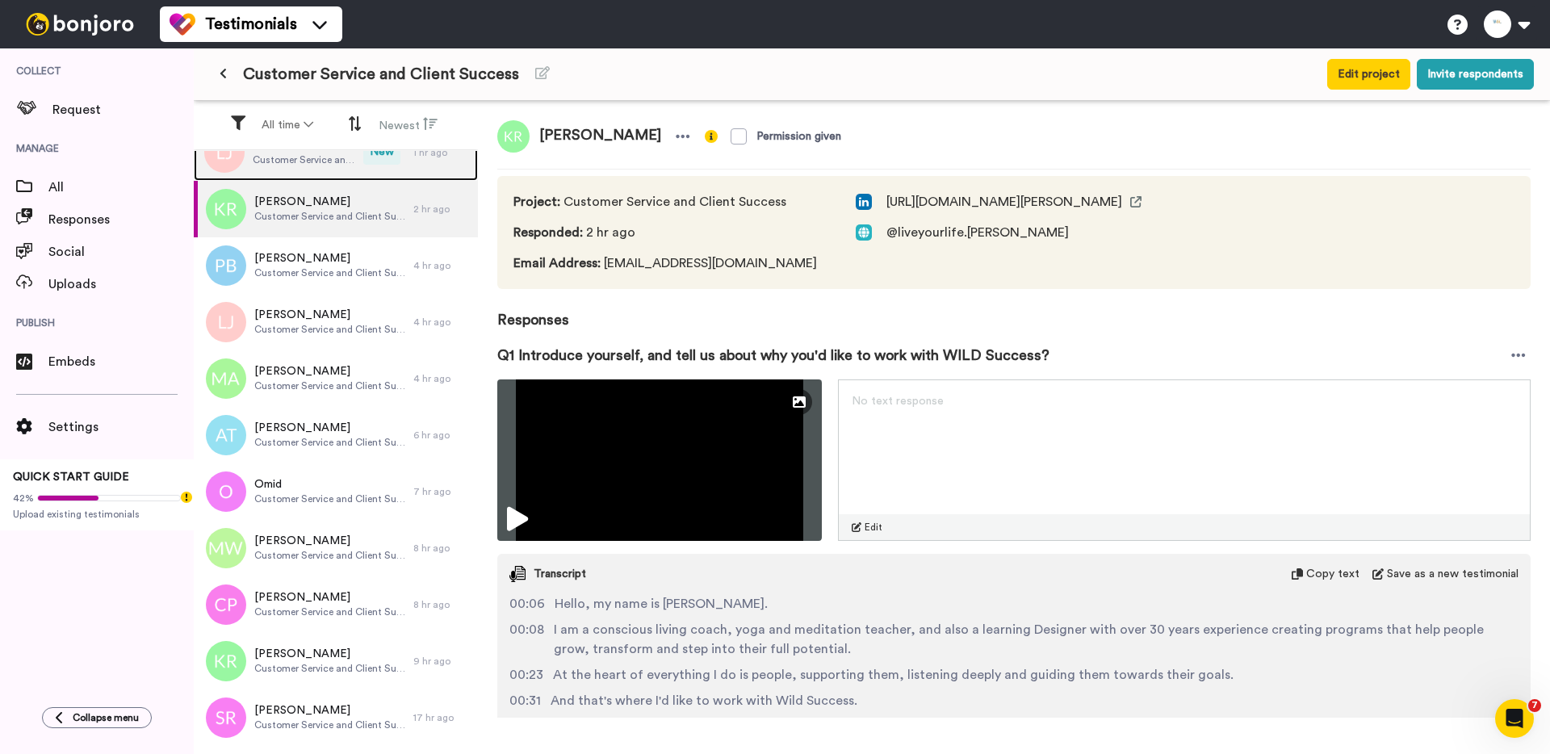
click at [273, 167] on div "Larissa Johnson Customer Service and Client Success" at bounding box center [279, 152] width 170 height 57
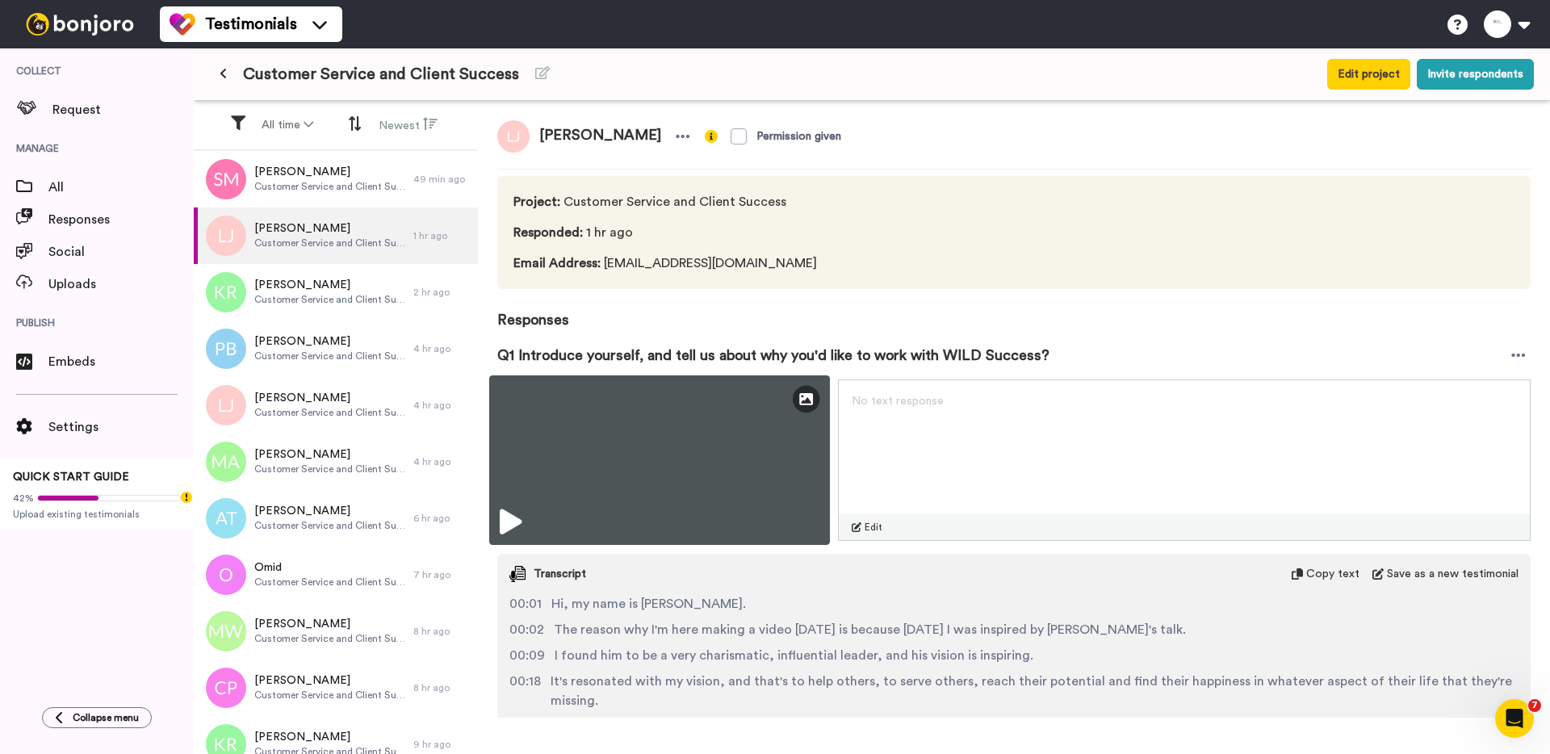
click at [611, 462] on div "Edit Thumbnail" at bounding box center [659, 460] width 341 height 170
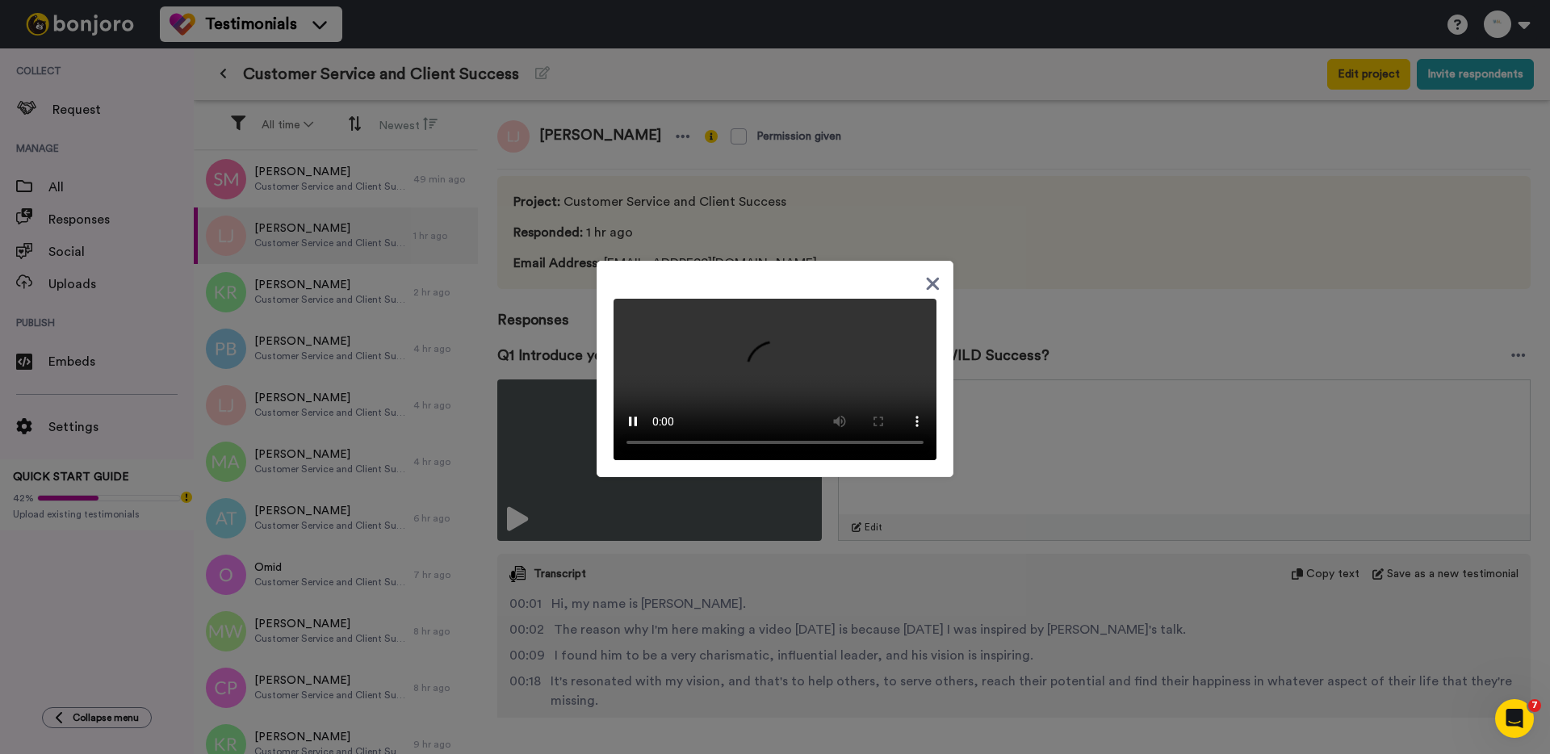
click at [425, 393] on div at bounding box center [775, 377] width 1550 height 754
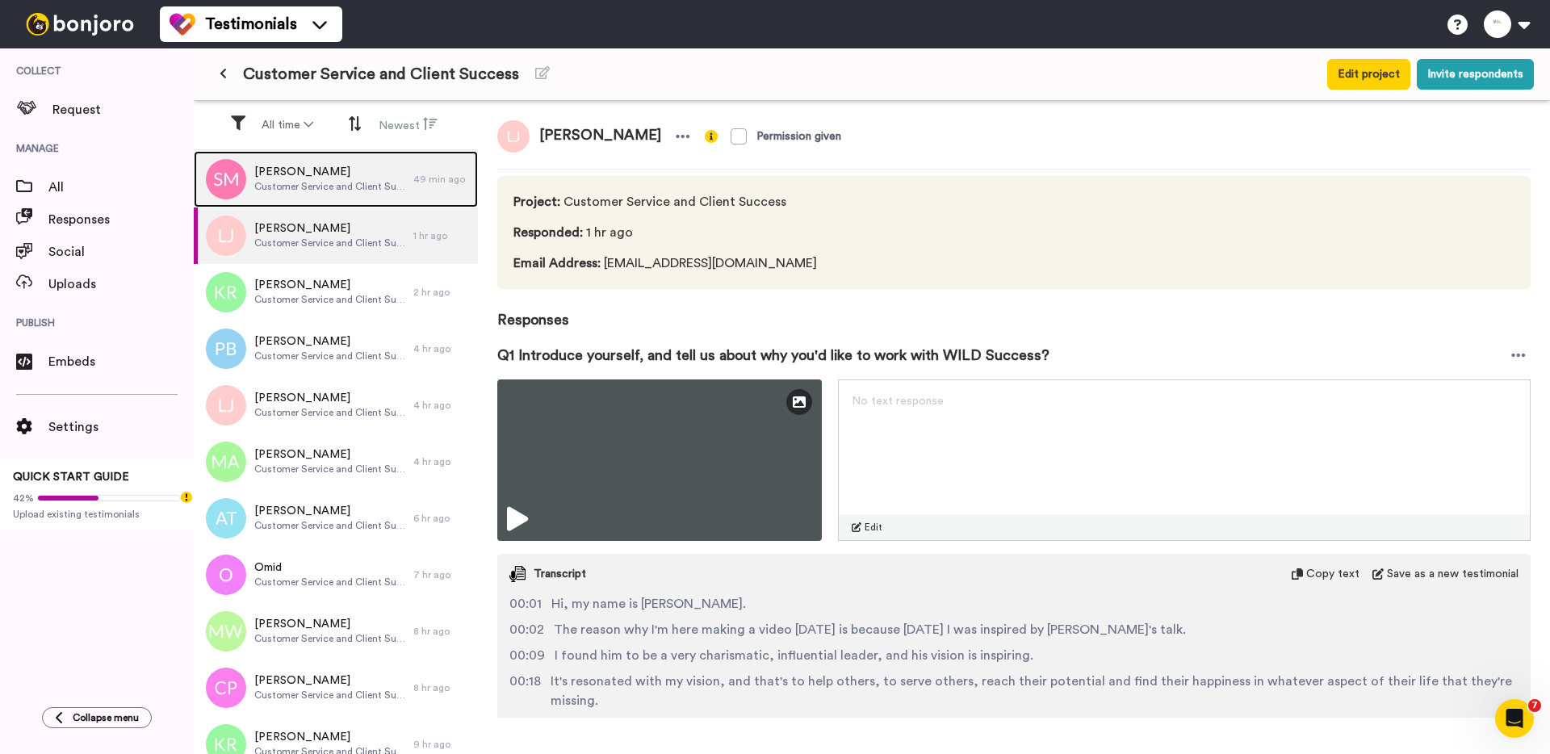
click at [331, 196] on div "Sandra Motallebi Customer Service and Client Success" at bounding box center [304, 179] width 220 height 57
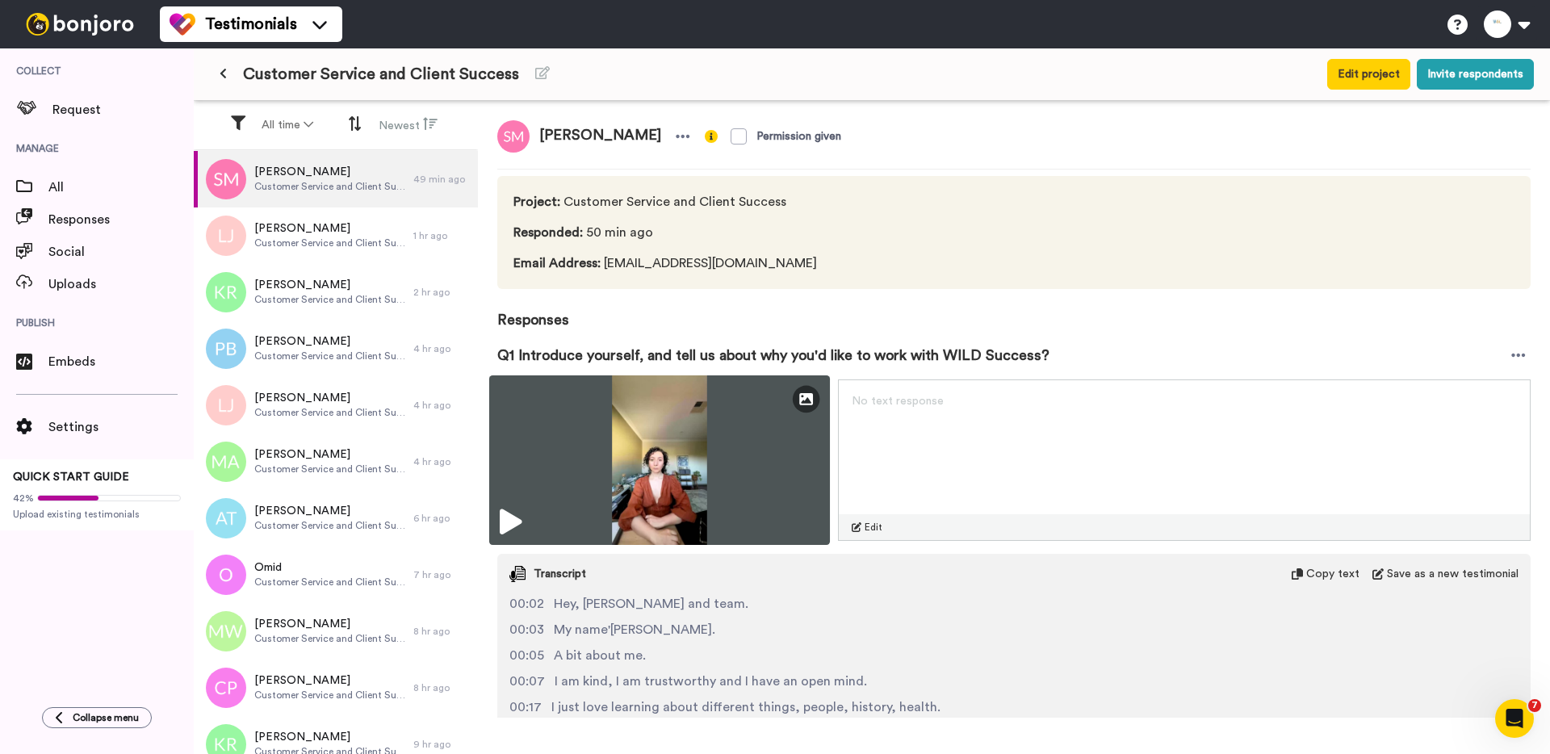
click at [550, 397] on img at bounding box center [659, 460] width 341 height 170
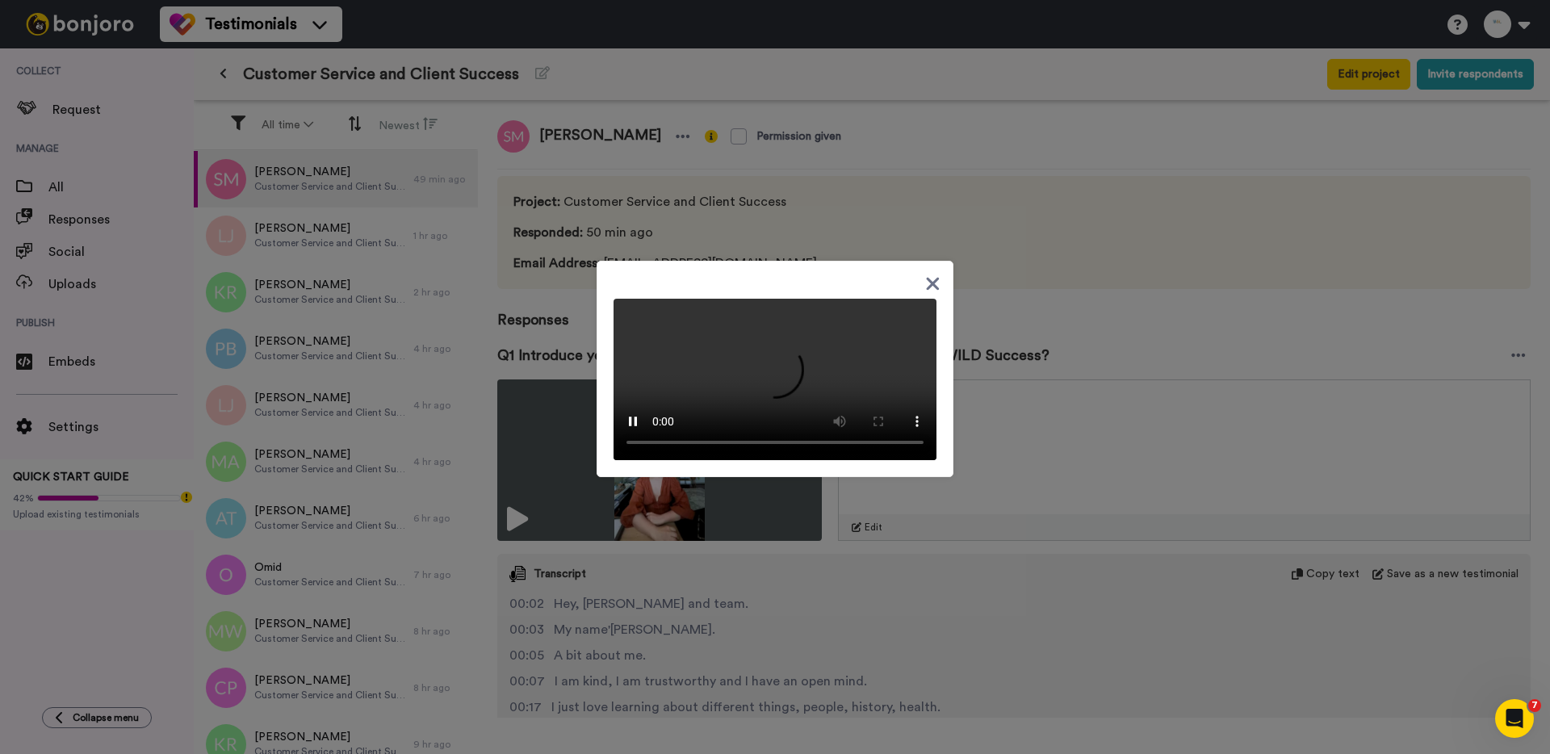
click at [521, 390] on div at bounding box center [775, 377] width 1550 height 754
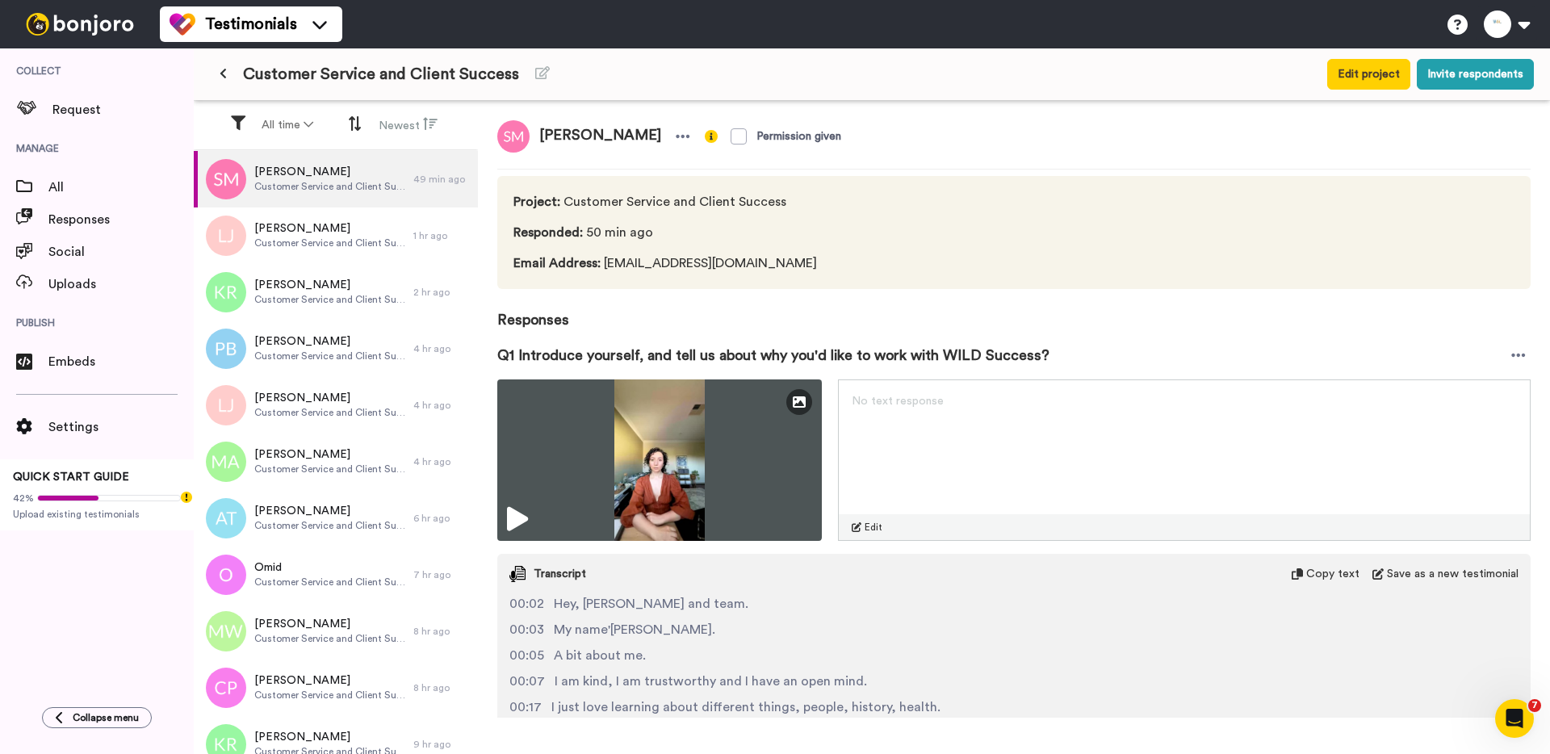
click at [222, 73] on icon at bounding box center [223, 73] width 7 height 11
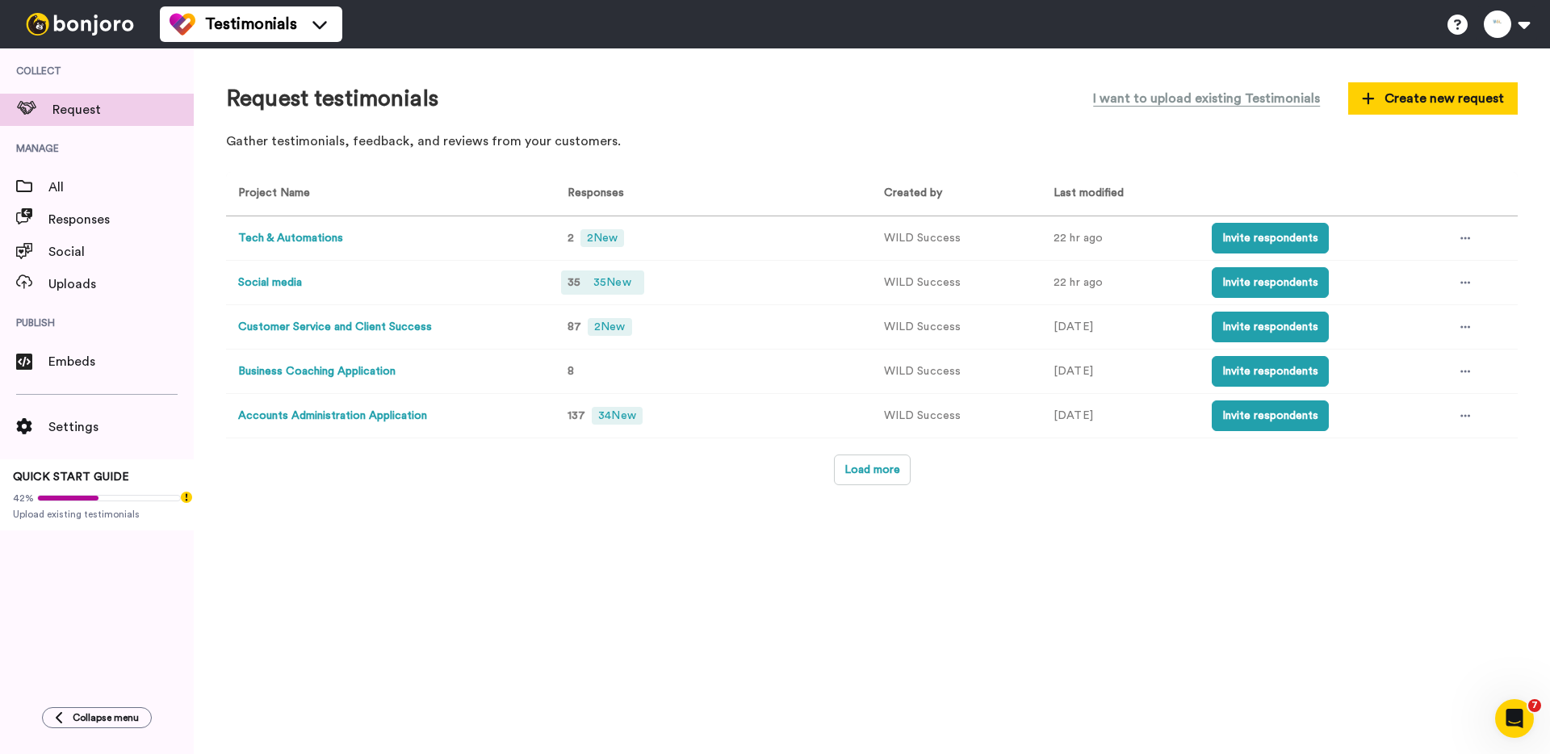
click at [597, 279] on span "35 New" at bounding box center [612, 283] width 50 height 18
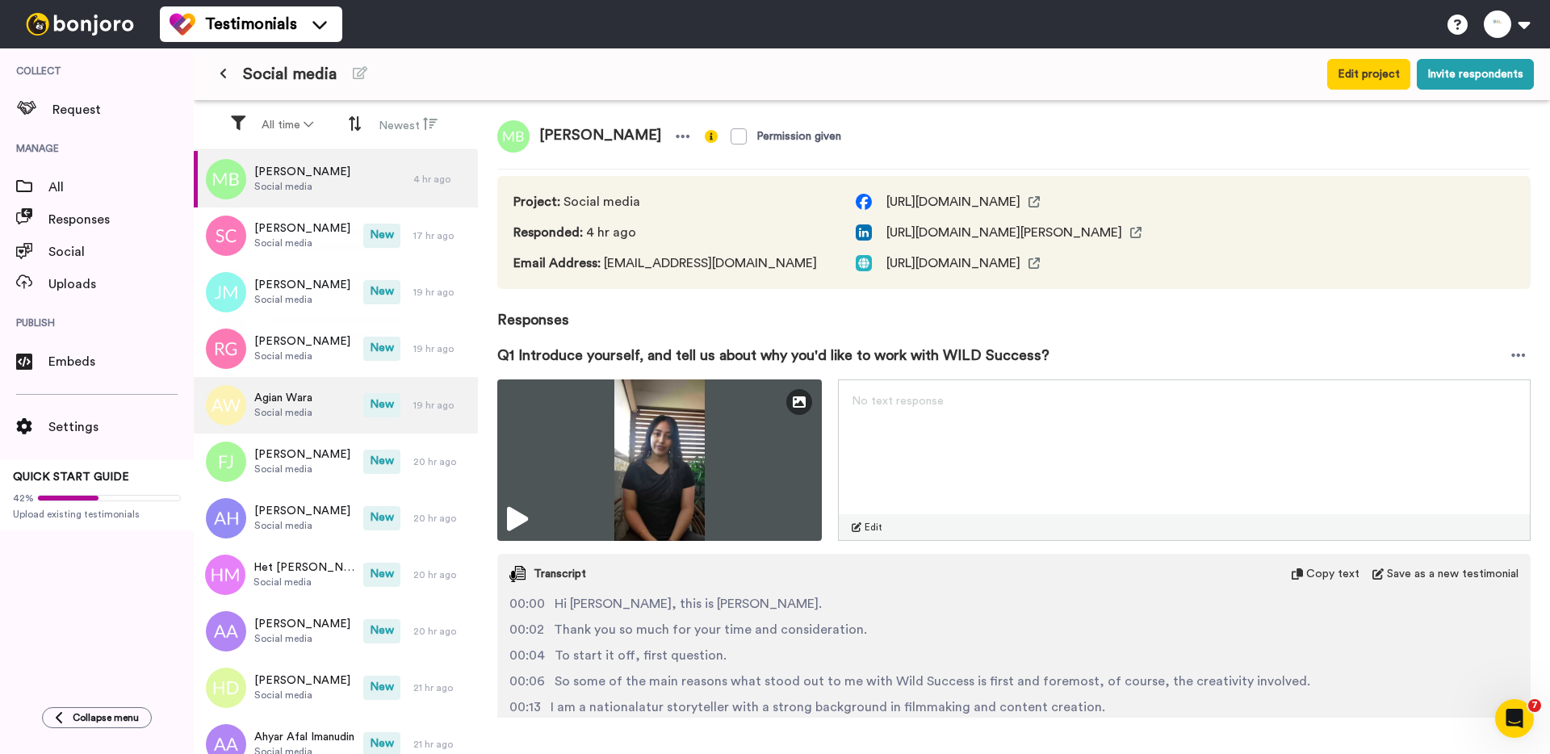
scroll to position [242, 0]
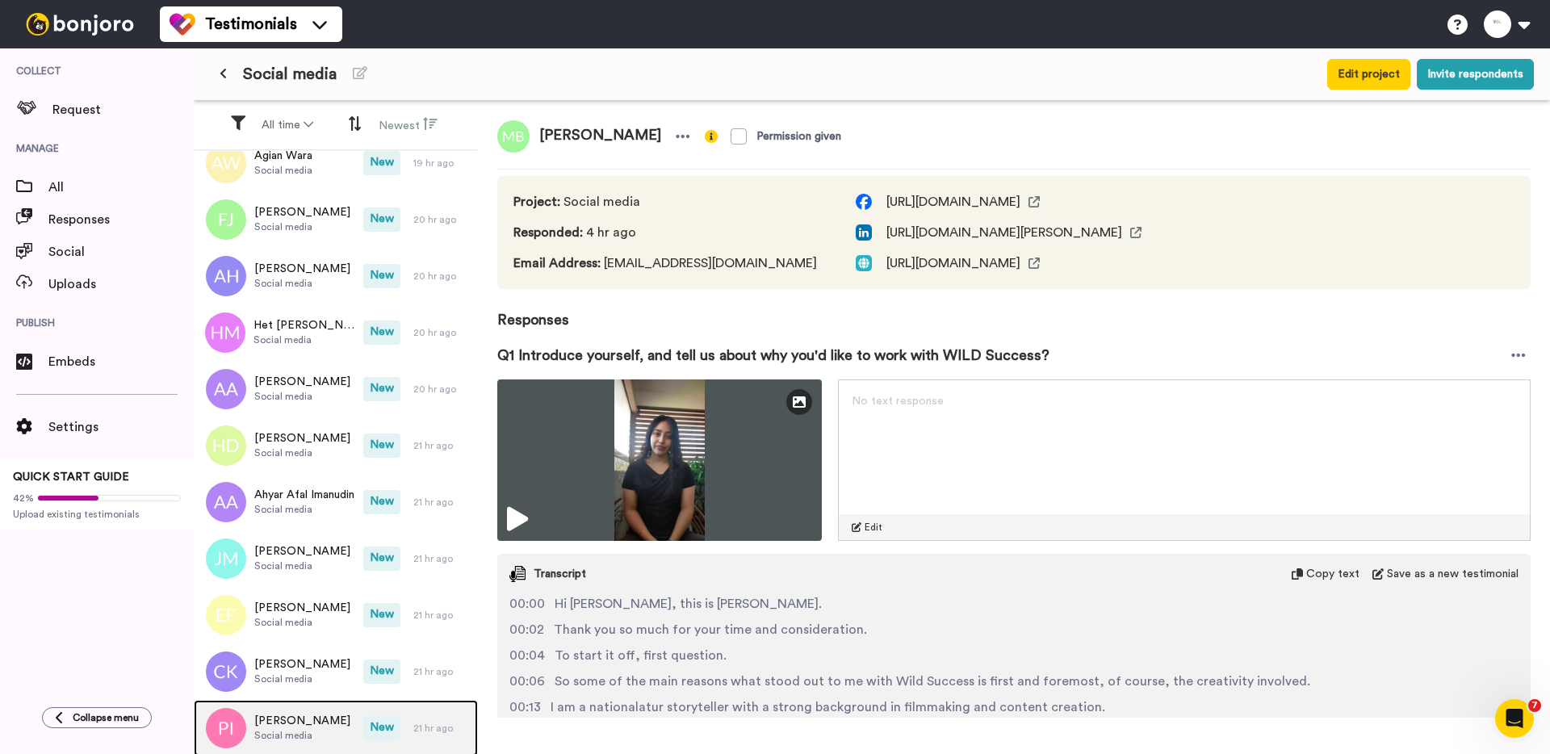
click at [297, 723] on span "[PERSON_NAME]" at bounding box center [302, 721] width 96 height 16
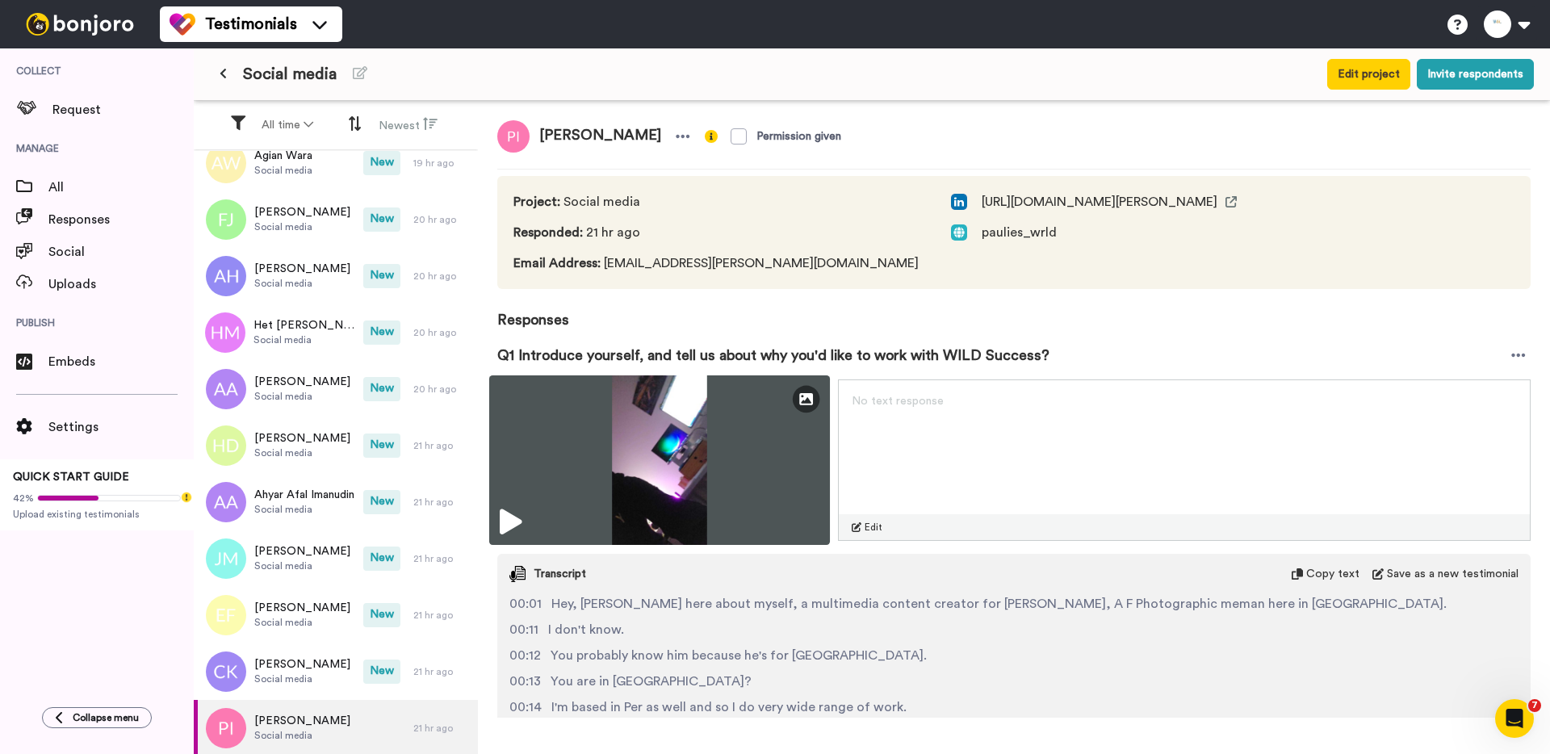
click at [638, 498] on img at bounding box center [659, 460] width 341 height 170
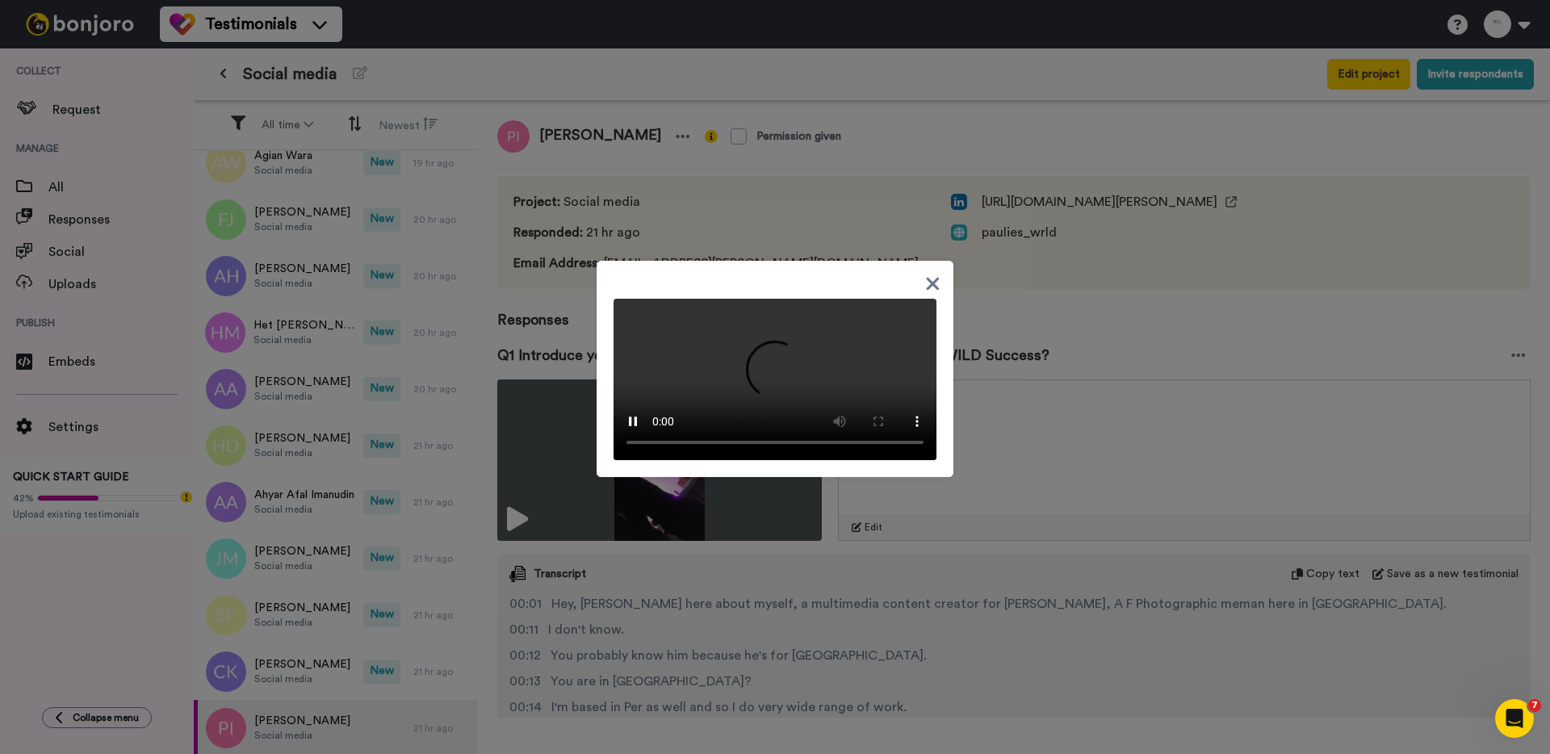
click at [1057, 564] on div at bounding box center [775, 377] width 1550 height 754
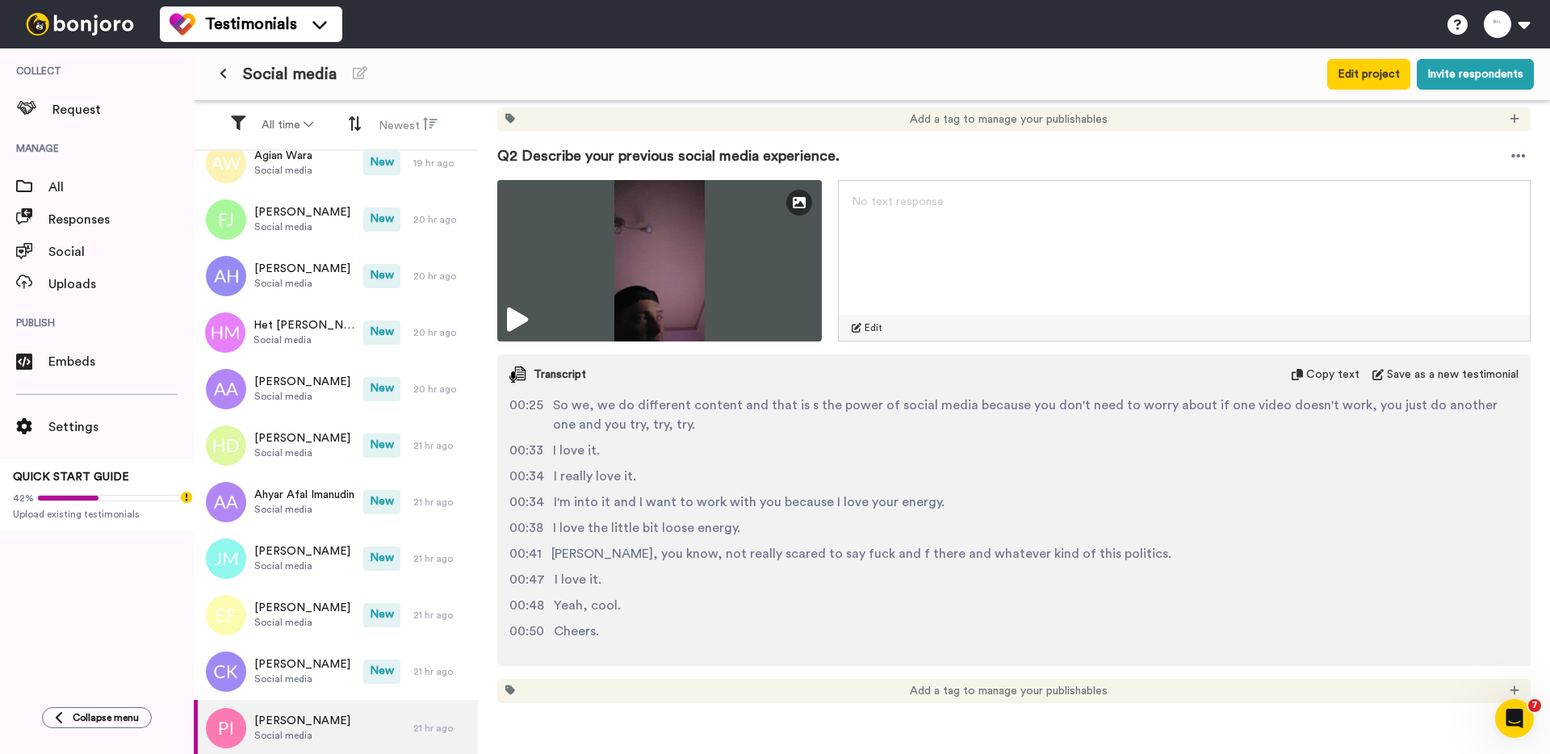
scroll to position [142, 0]
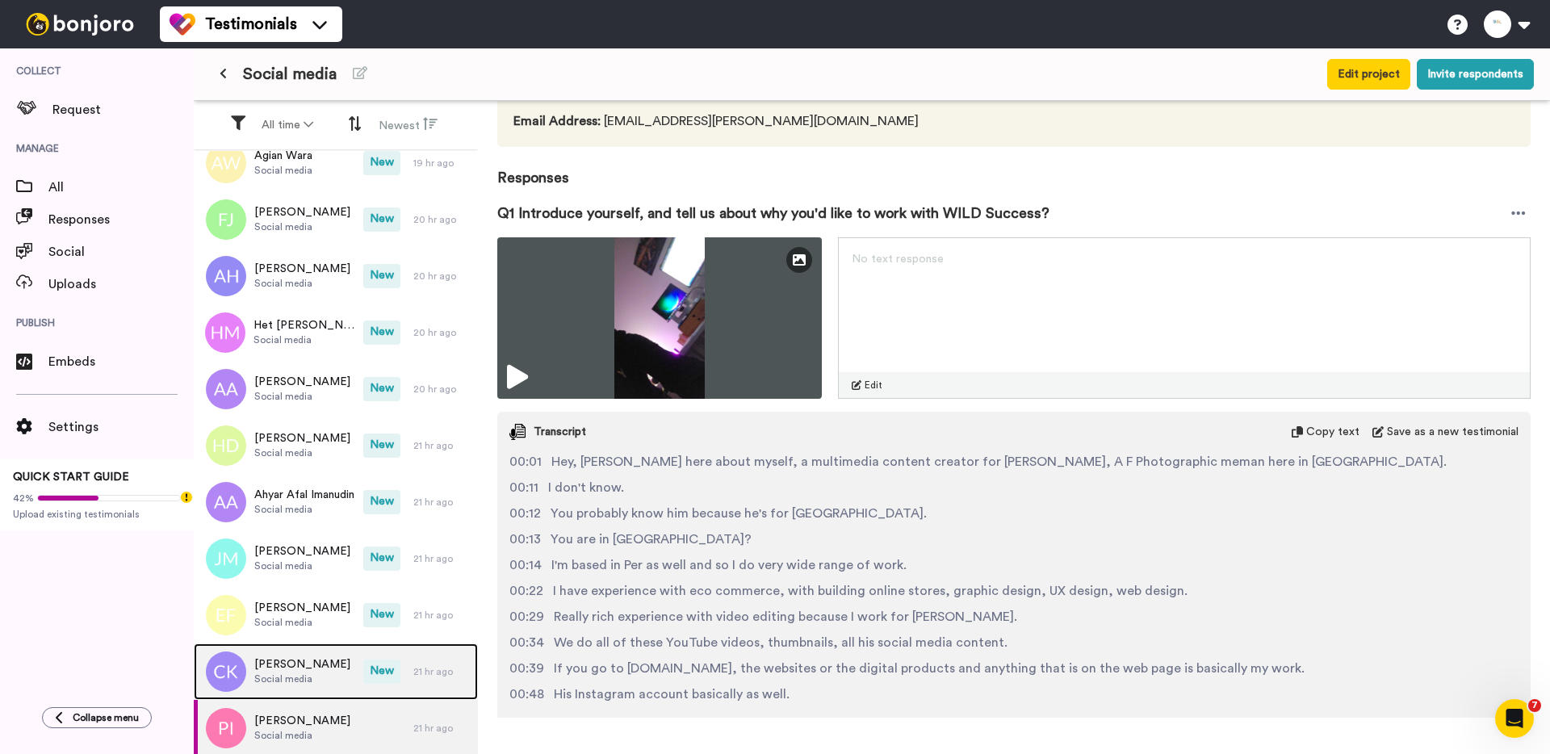
click at [296, 660] on span "[PERSON_NAME]" at bounding box center [302, 664] width 96 height 16
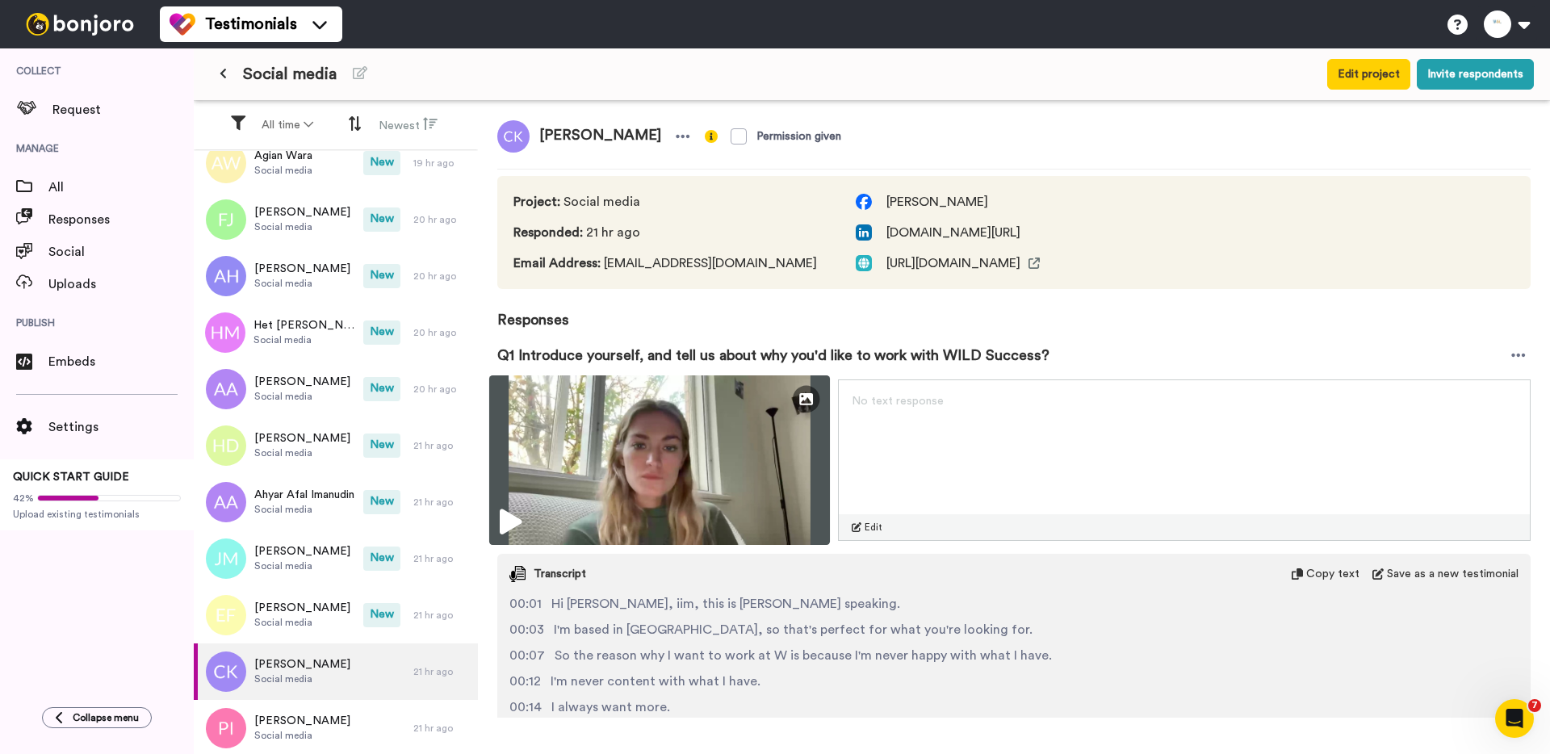
click at [633, 465] on img at bounding box center [659, 460] width 341 height 170
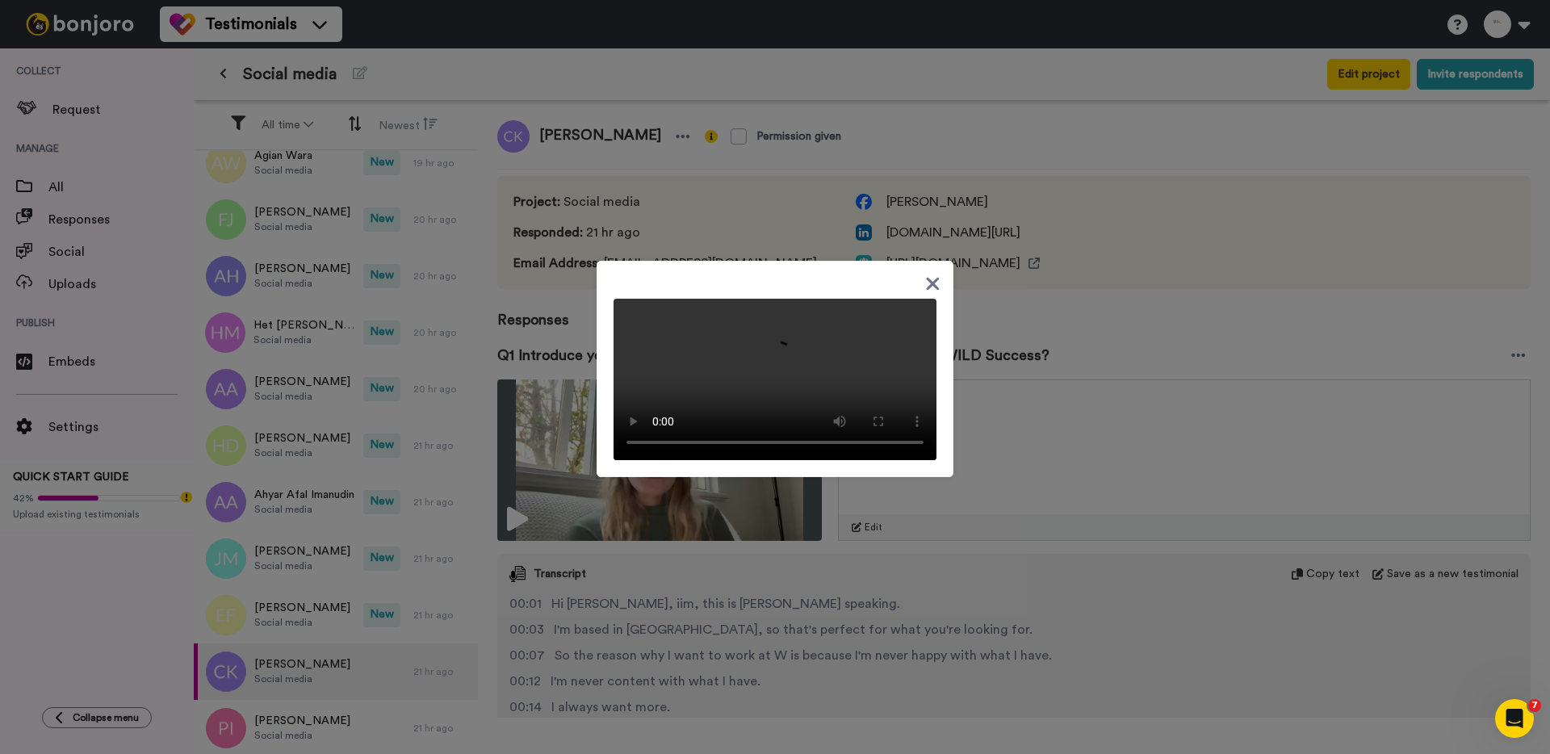
click at [803, 592] on div at bounding box center [775, 377] width 1550 height 754
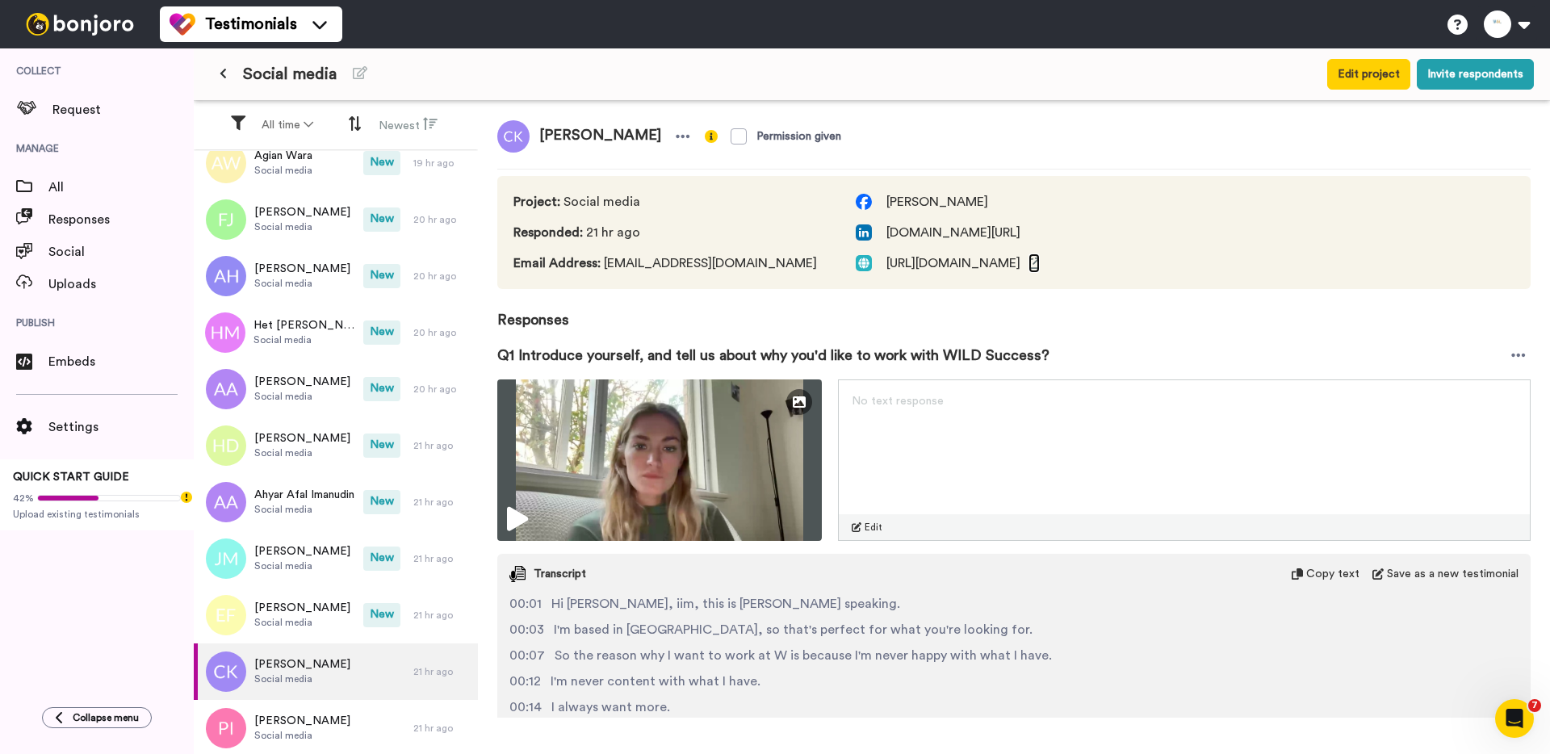
click at [1040, 262] on icon at bounding box center [1033, 263] width 11 height 11
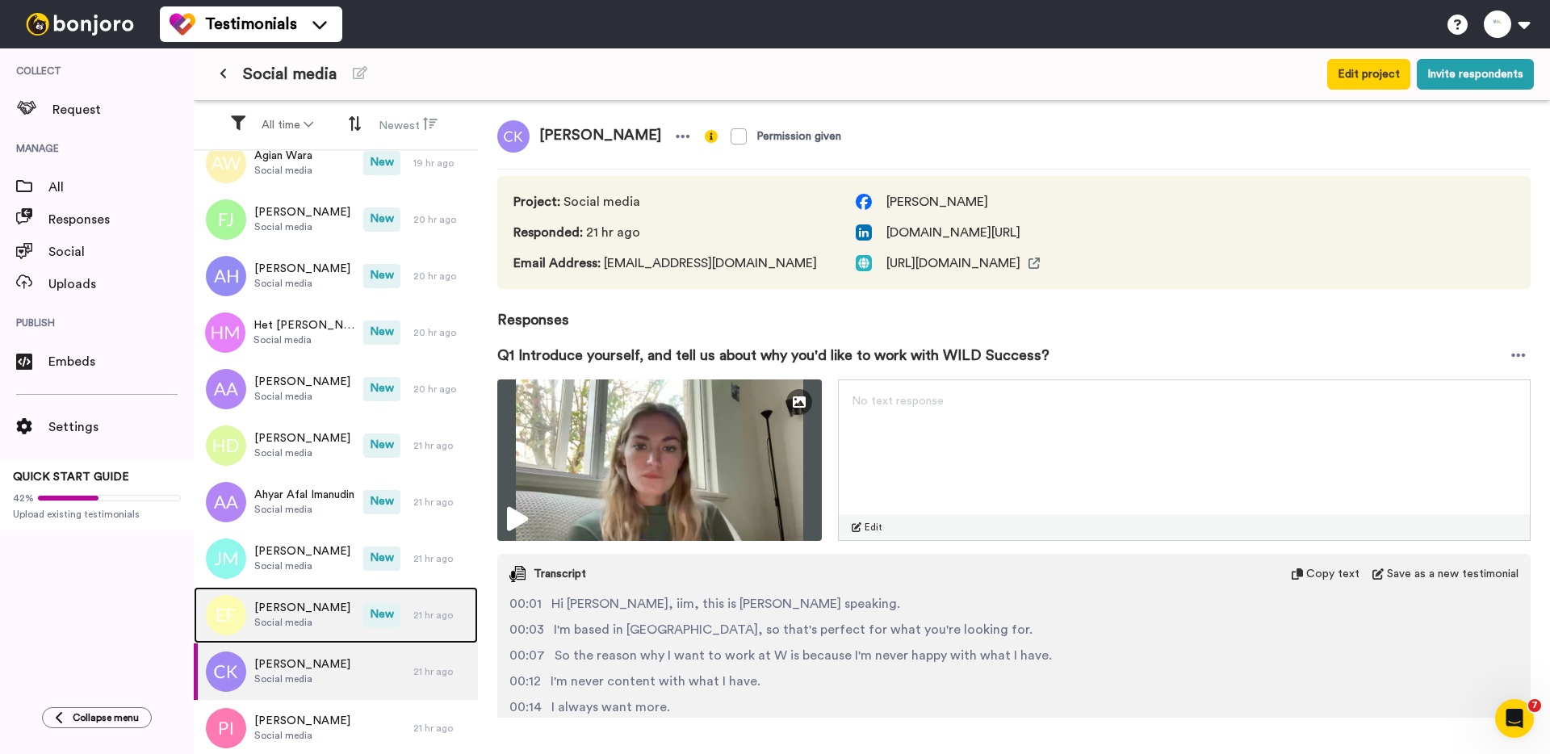
click at [313, 592] on div "Emma Fazlic Social media" at bounding box center [279, 615] width 170 height 57
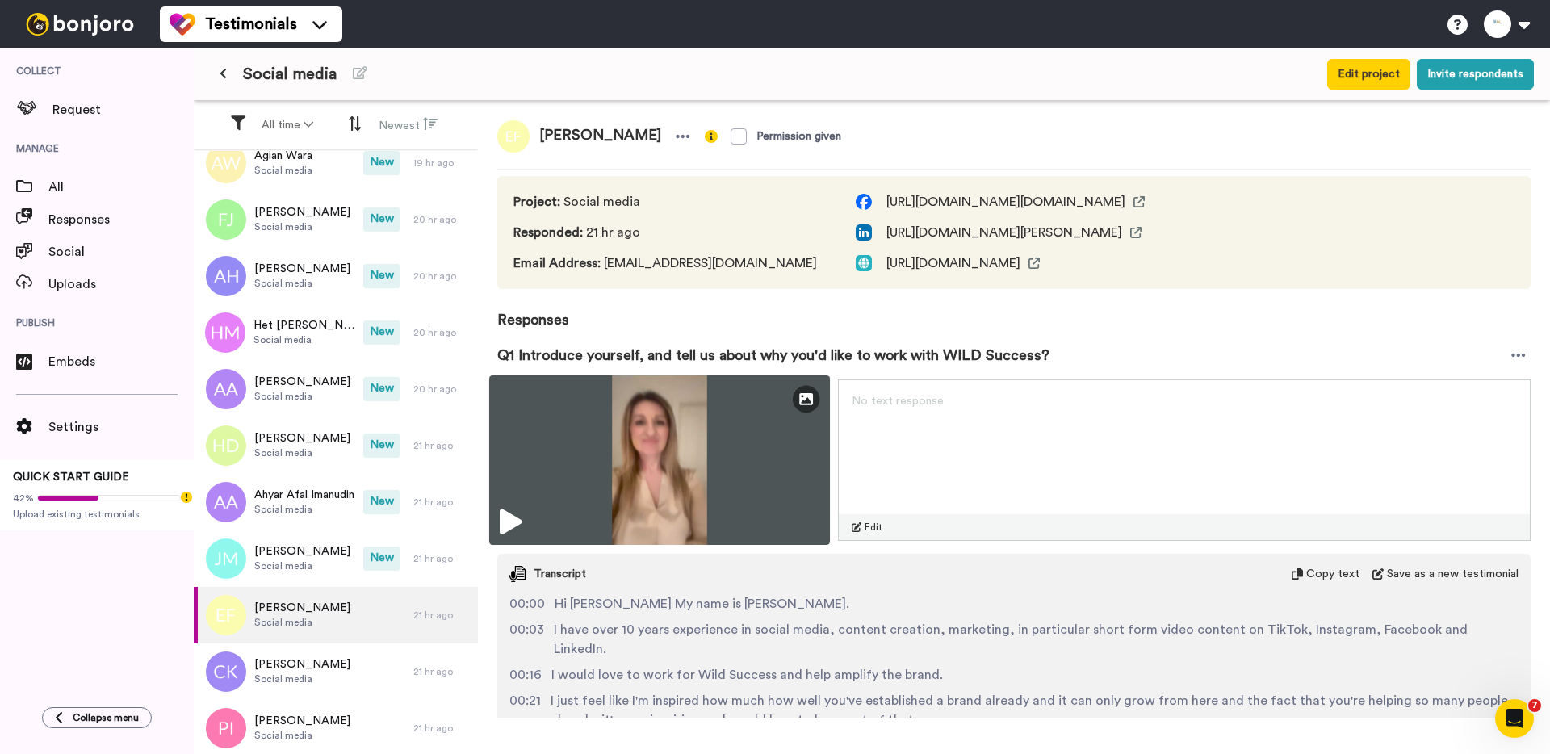
click at [562, 459] on img at bounding box center [659, 460] width 341 height 170
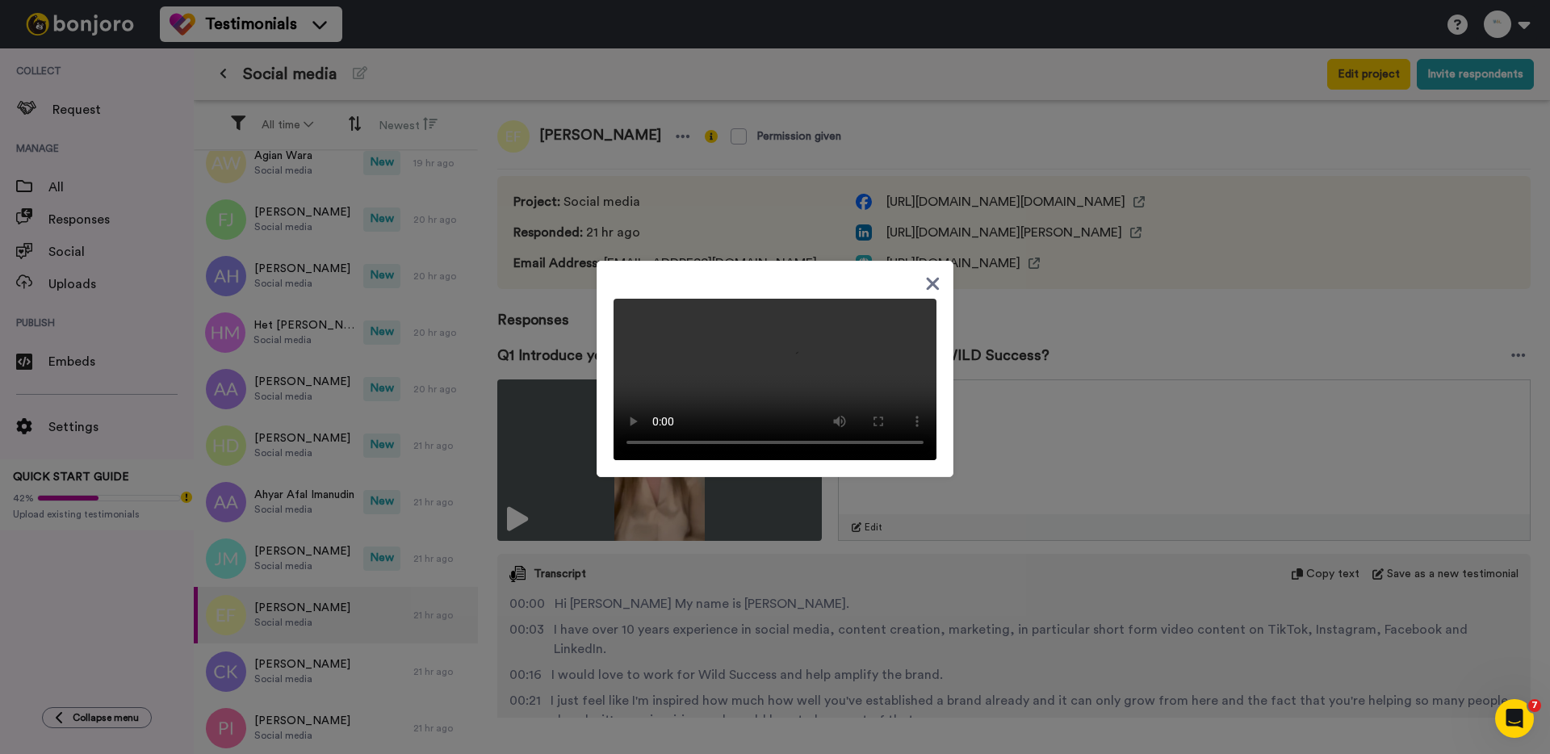
click at [1021, 318] on div at bounding box center [775, 377] width 1550 height 754
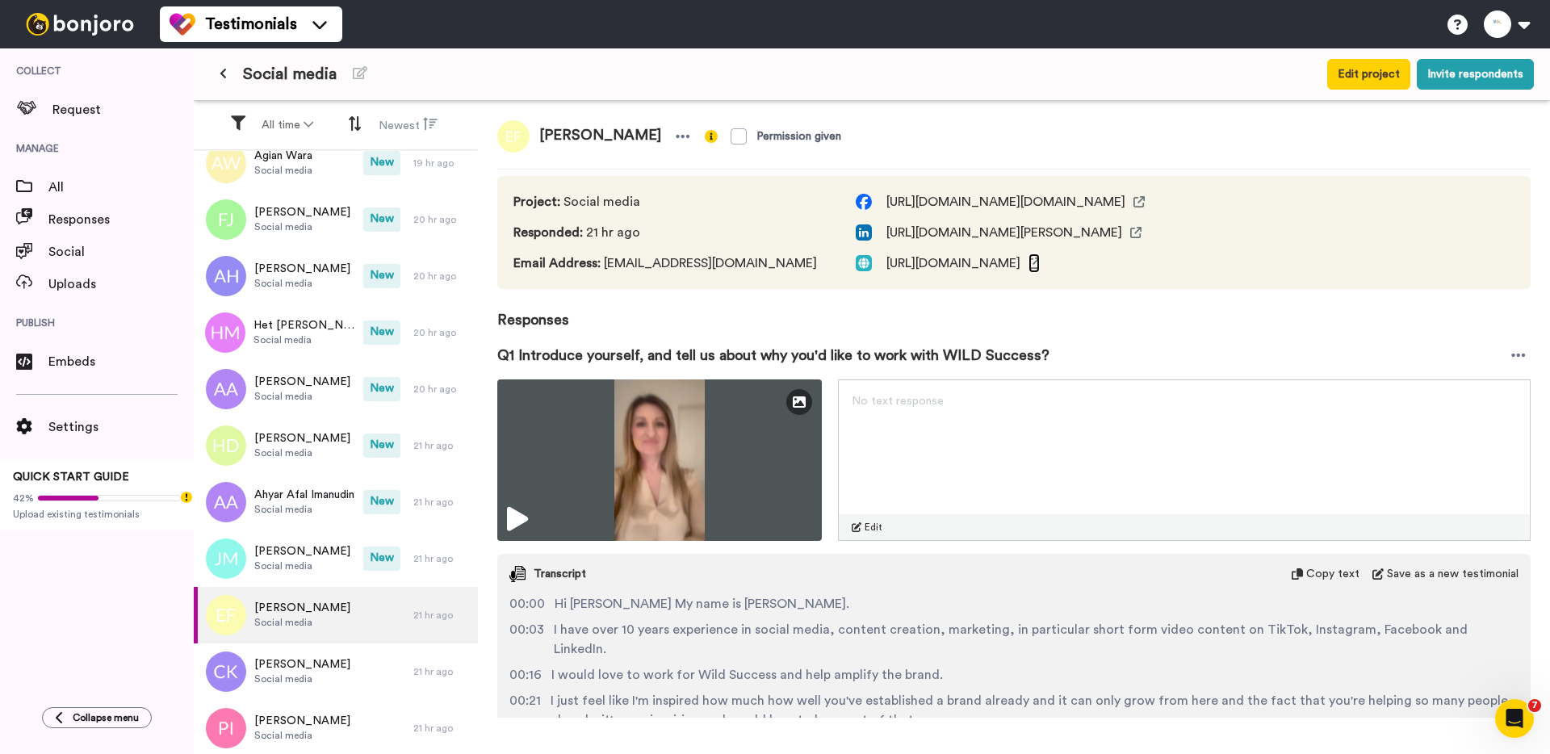
click at [1040, 261] on icon at bounding box center [1033, 263] width 11 height 11
click at [278, 540] on div "Jenna Malandris Social media" at bounding box center [279, 558] width 170 height 57
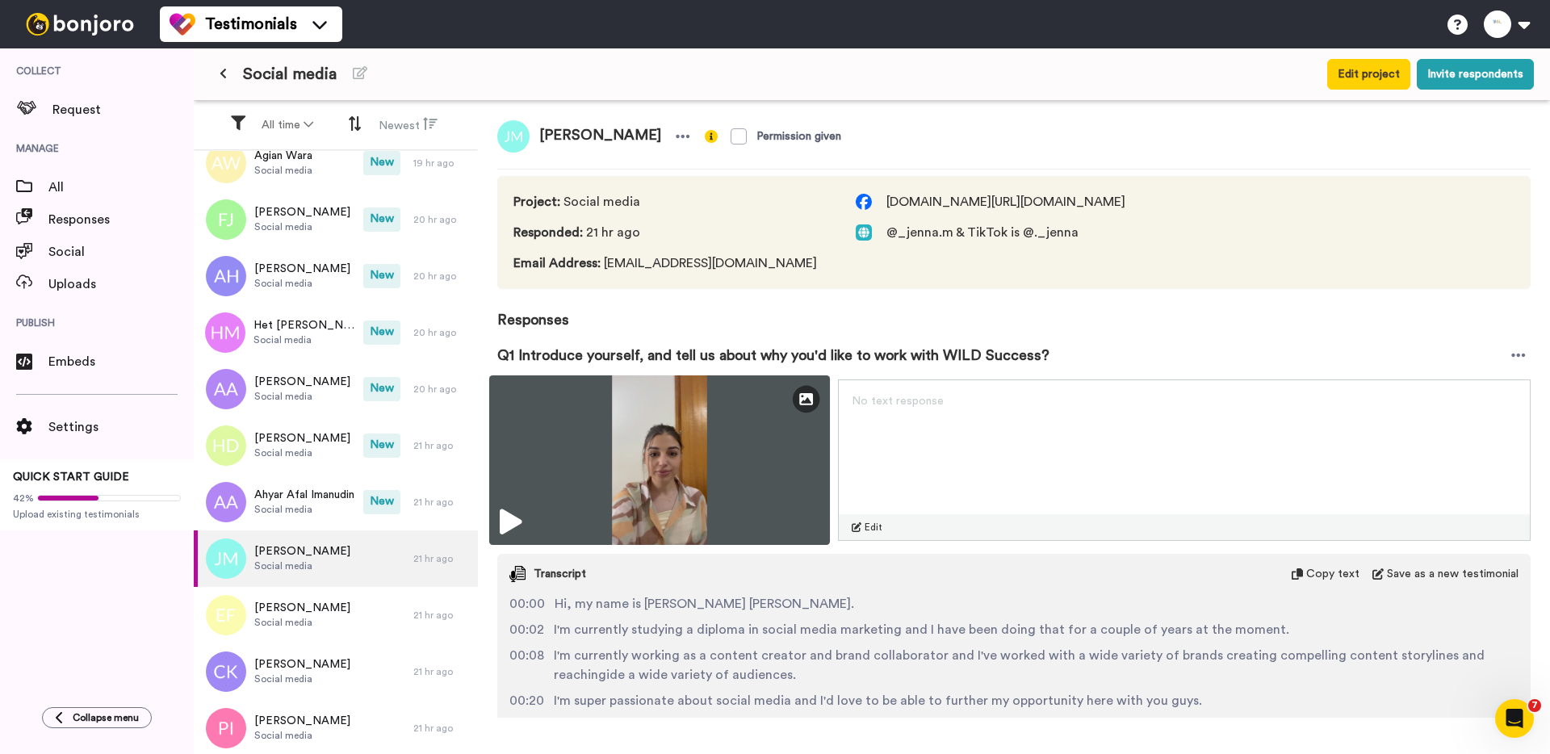
click at [568, 425] on img at bounding box center [659, 460] width 341 height 170
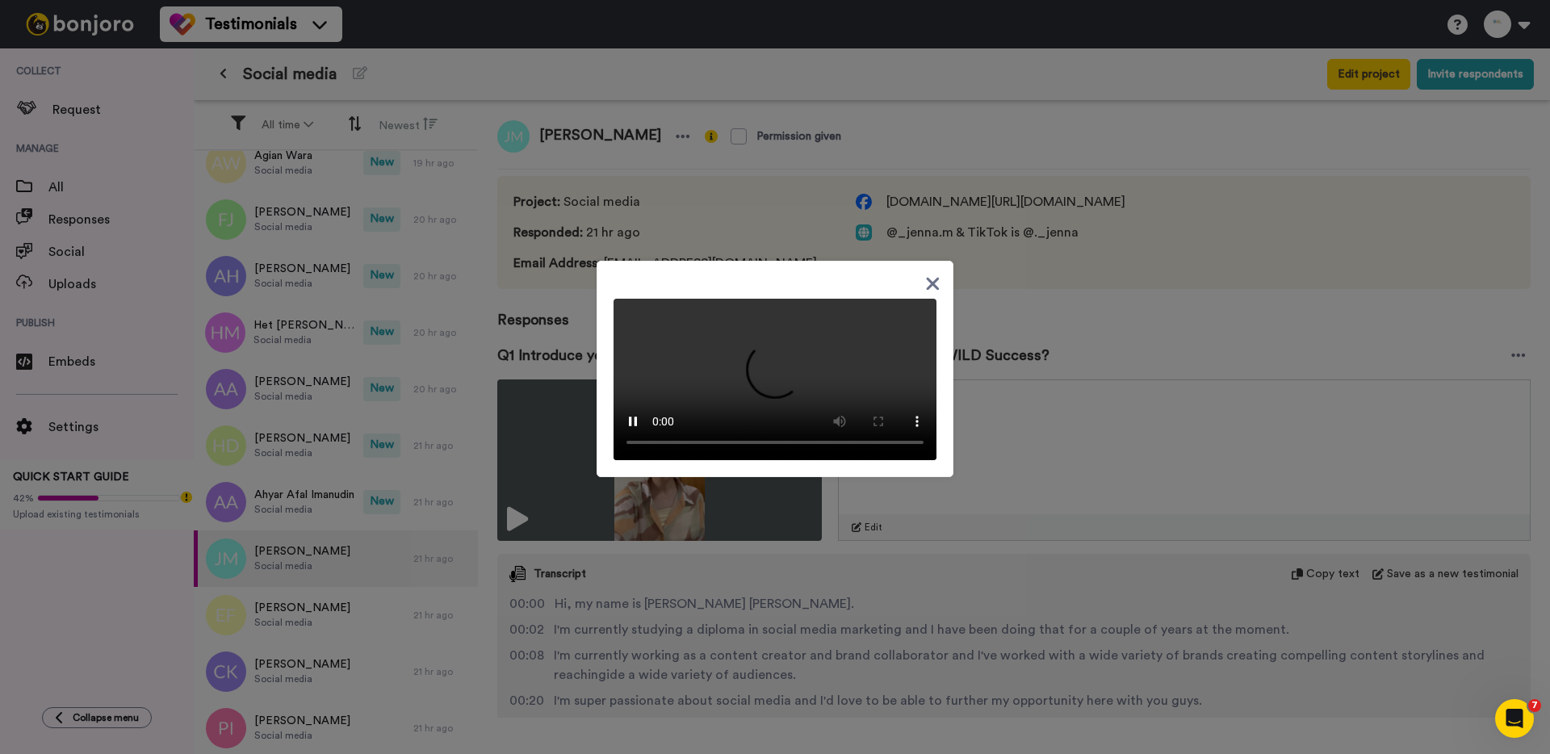
click at [1027, 280] on div at bounding box center [775, 377] width 1550 height 754
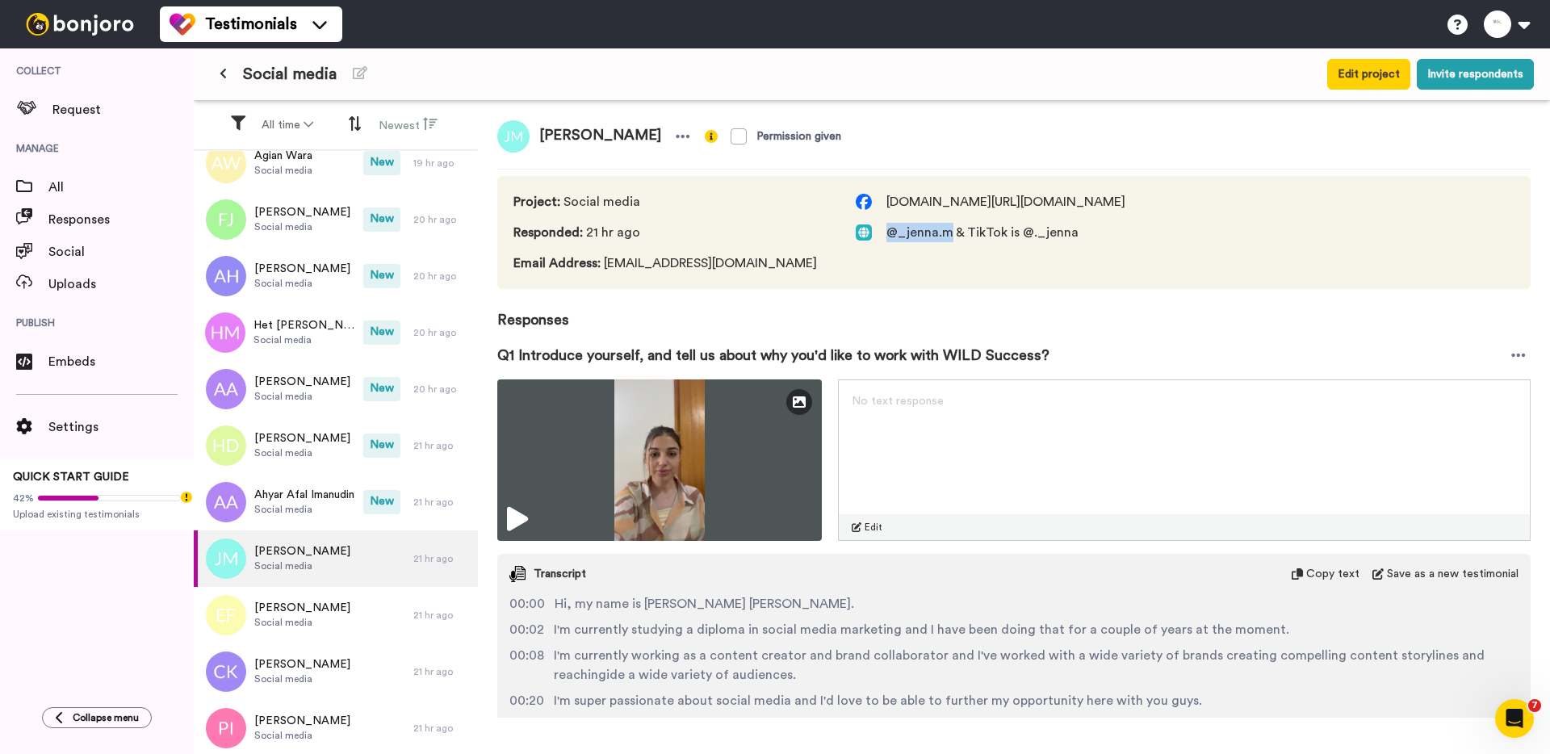
drag, startPoint x: 952, startPoint y: 233, endPoint x: 883, endPoint y: 233, distance: 68.6
click at [883, 233] on span "@_jenna.m & TikTok is @._jenna" at bounding box center [1114, 232] width 517 height 19
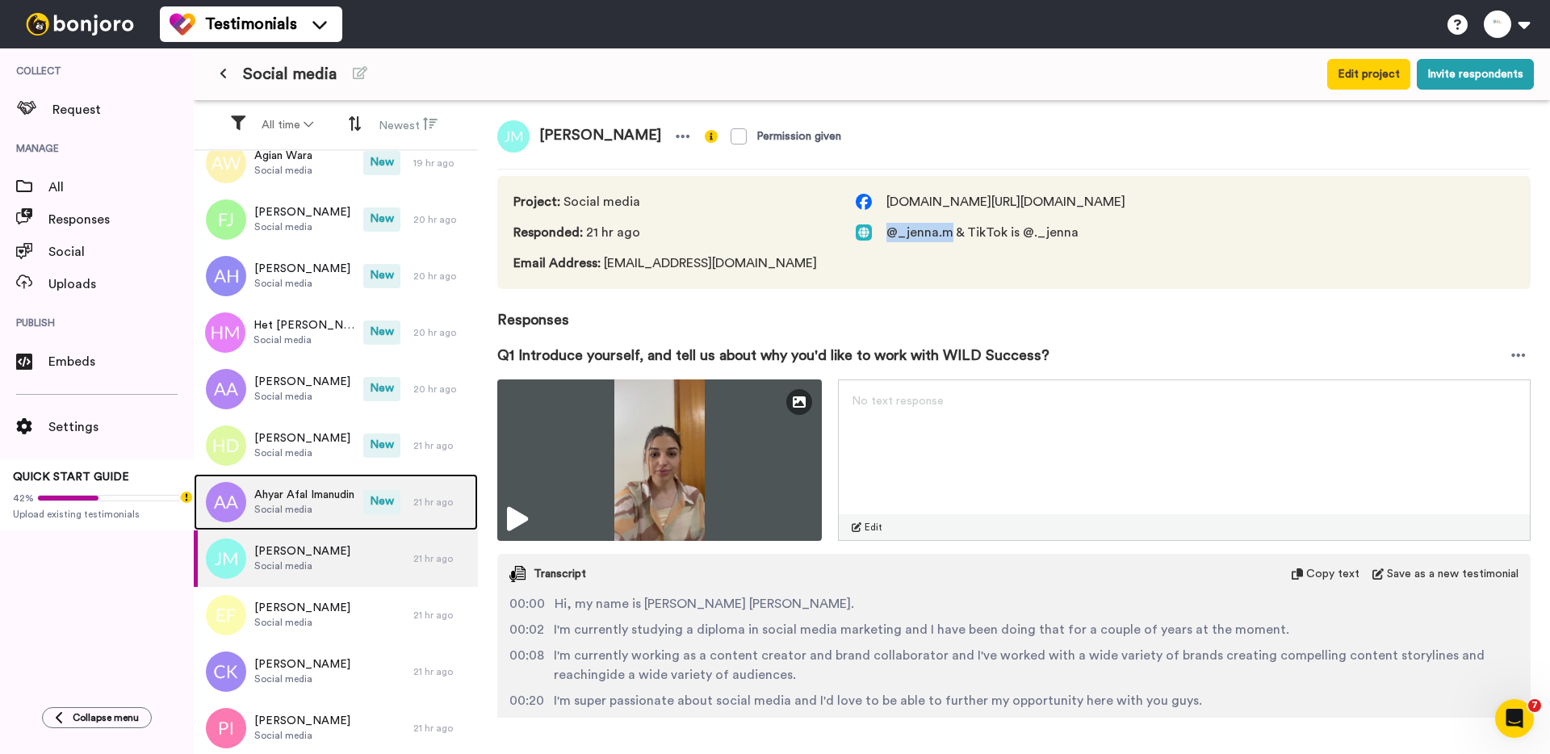
click at [303, 508] on span "Social media" at bounding box center [304, 509] width 100 height 13
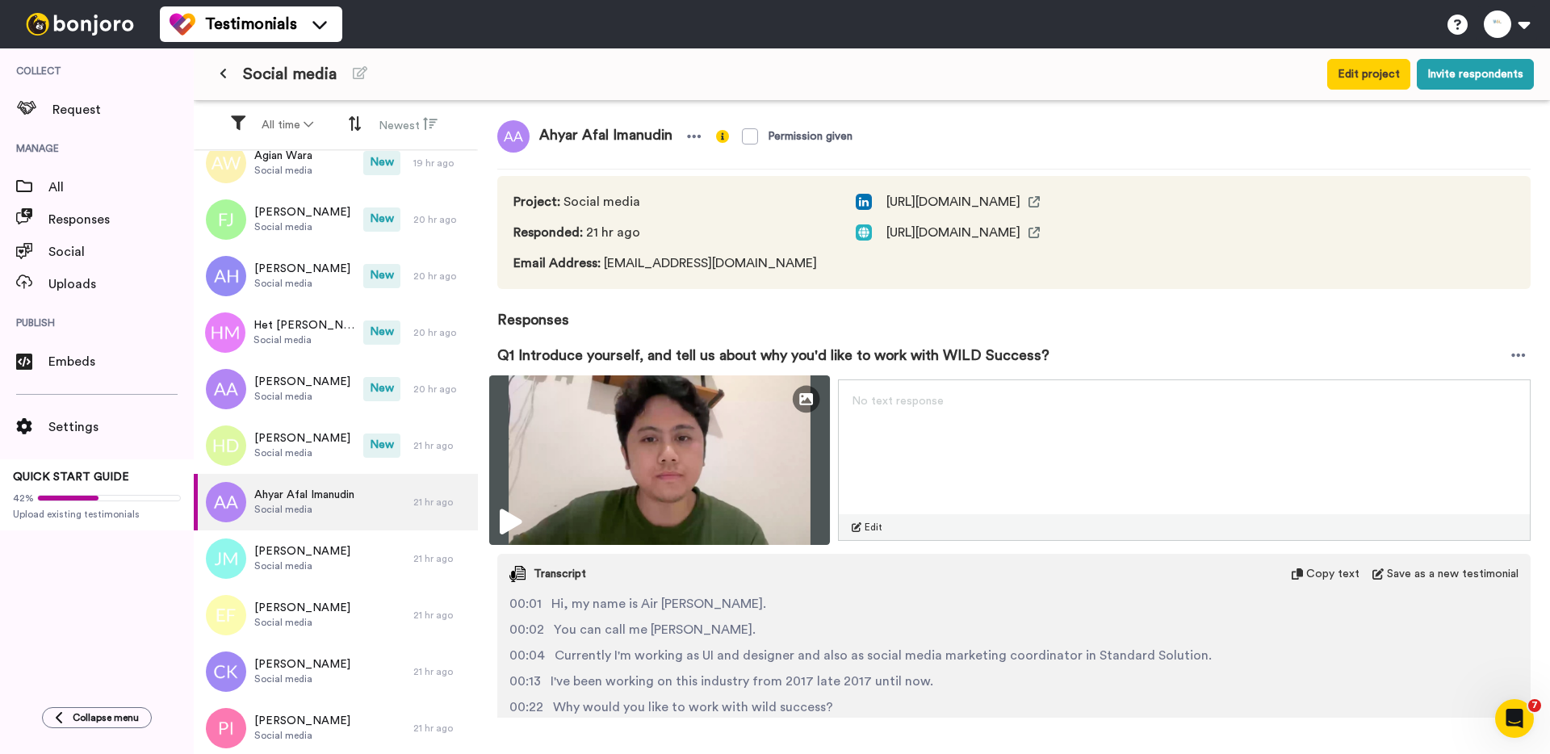
click at [542, 474] on img at bounding box center [659, 460] width 341 height 170
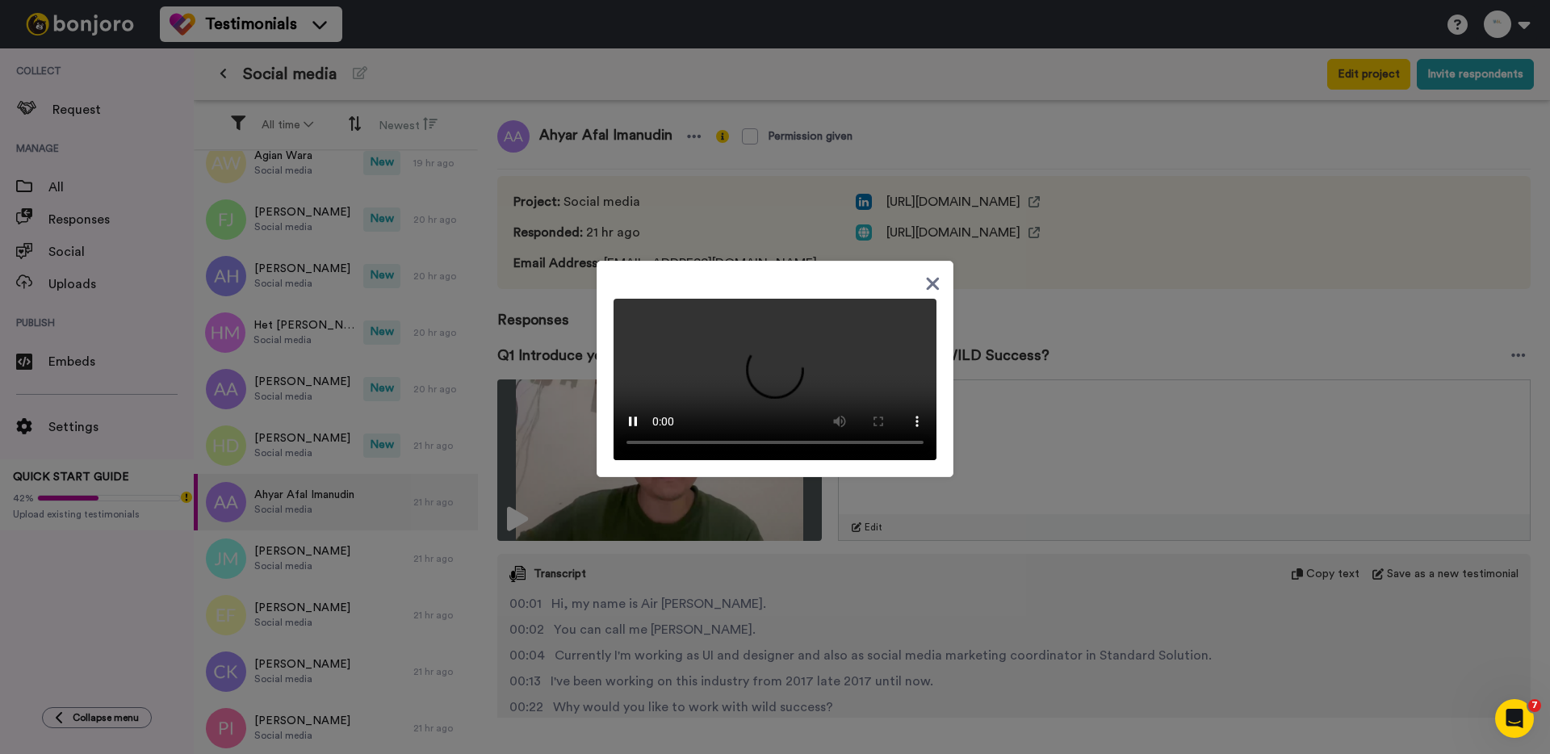
click at [535, 411] on div at bounding box center [775, 377] width 1550 height 754
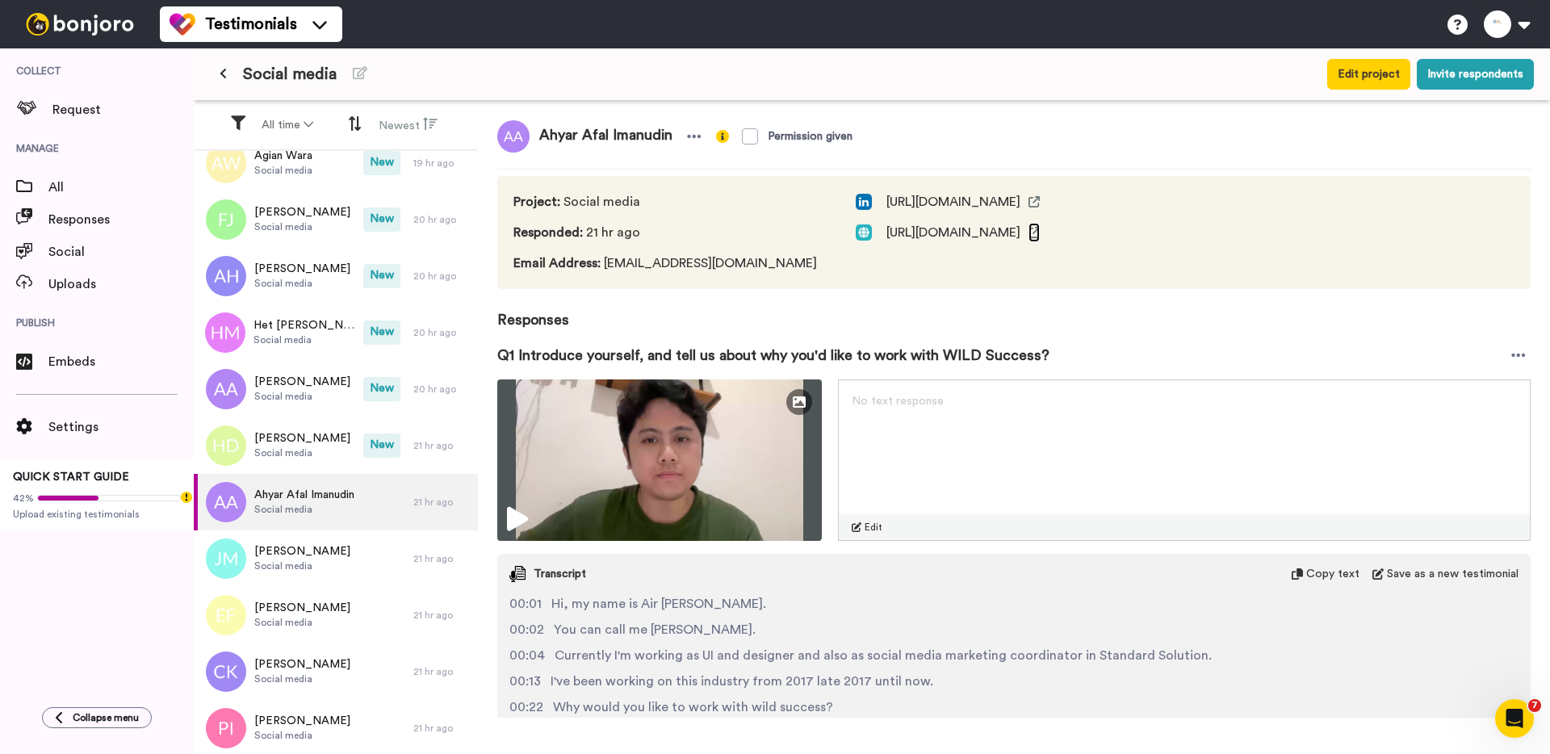
click at [1040, 230] on icon at bounding box center [1033, 232] width 11 height 11
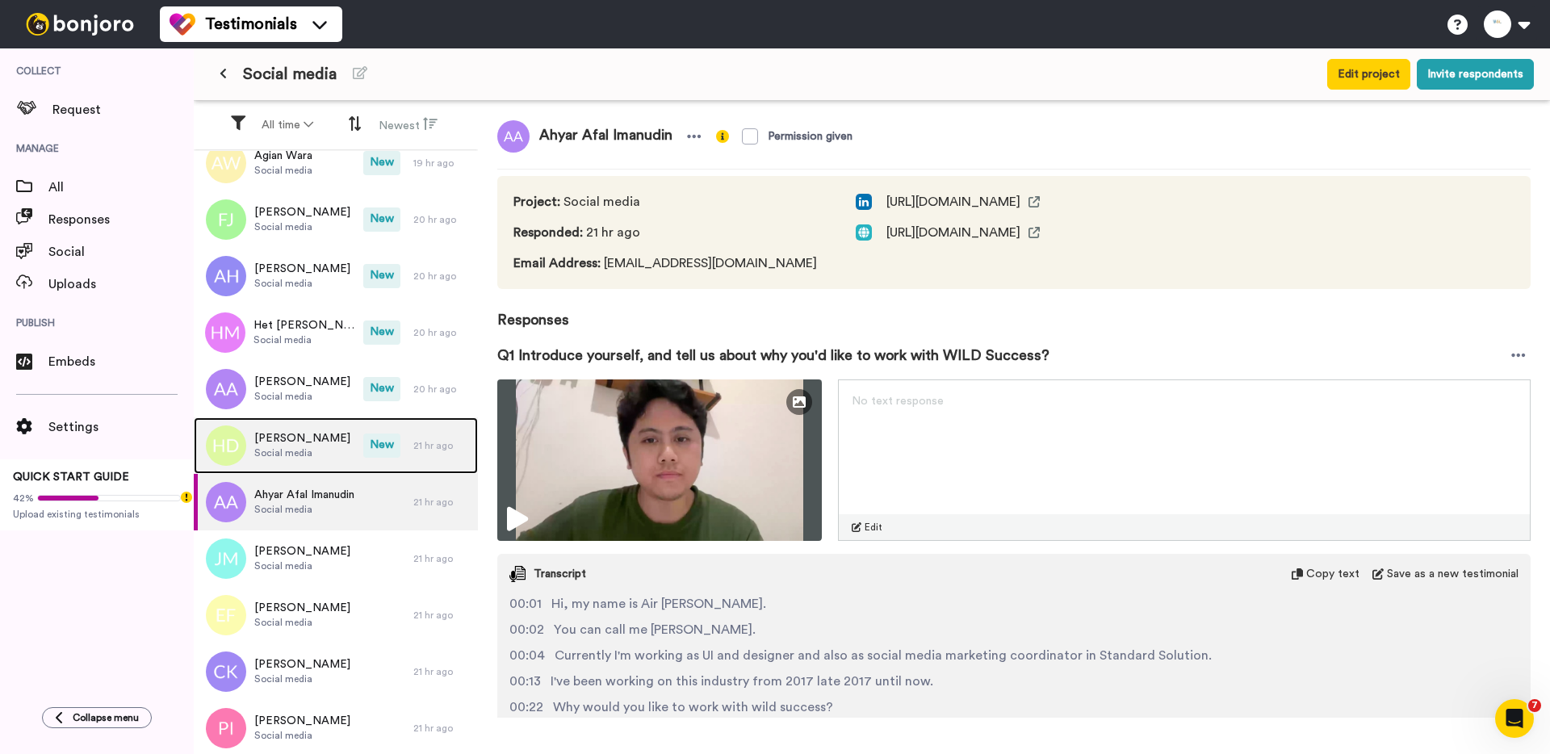
click at [251, 450] on div "Hannah Darby Social media" at bounding box center [279, 445] width 170 height 57
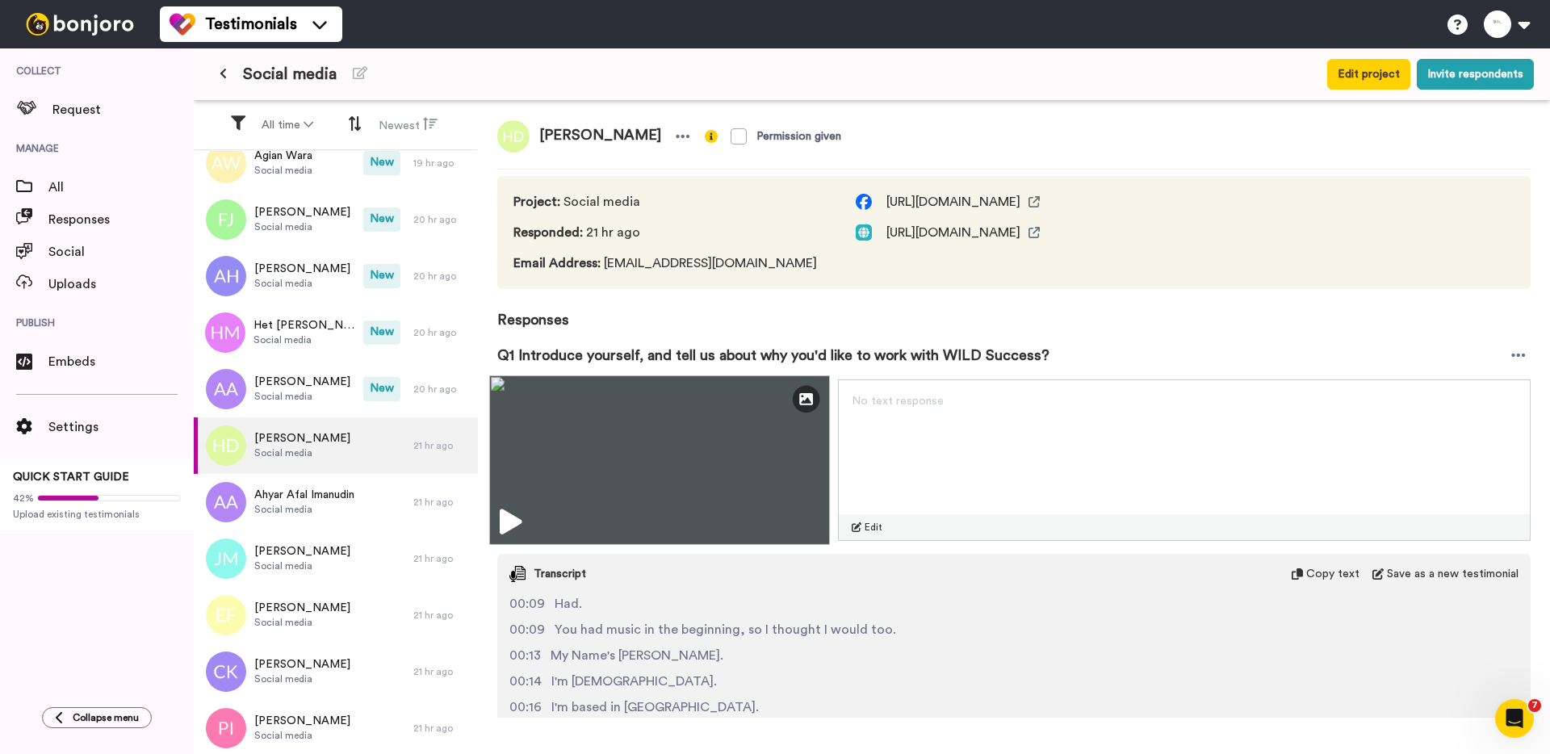
click at [581, 440] on img at bounding box center [659, 460] width 341 height 170
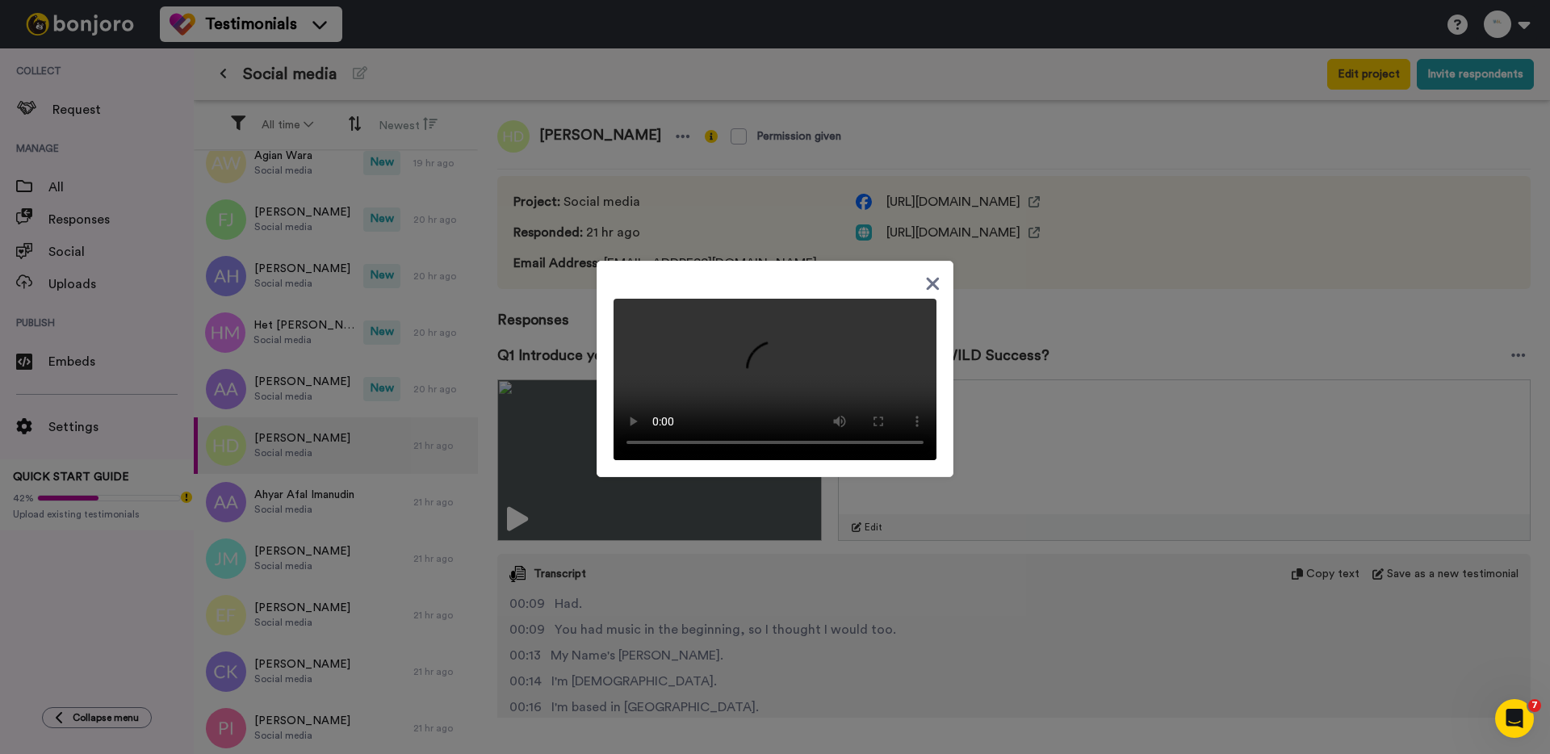
click at [555, 451] on div at bounding box center [775, 377] width 1550 height 754
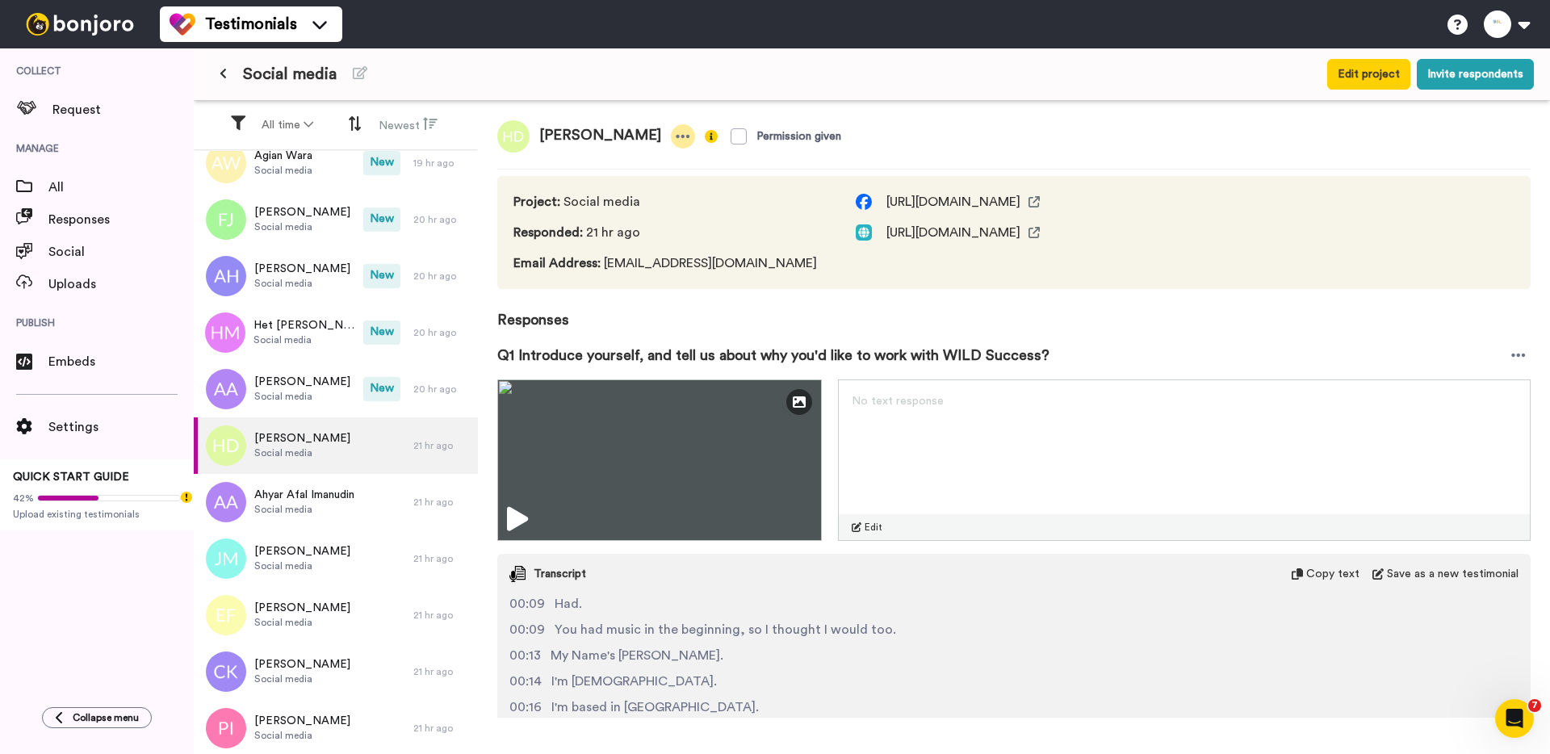
click at [676, 136] on icon at bounding box center [683, 136] width 14 height 3
click at [628, 191] on li "Delete response" at bounding box center [602, 186] width 138 height 23
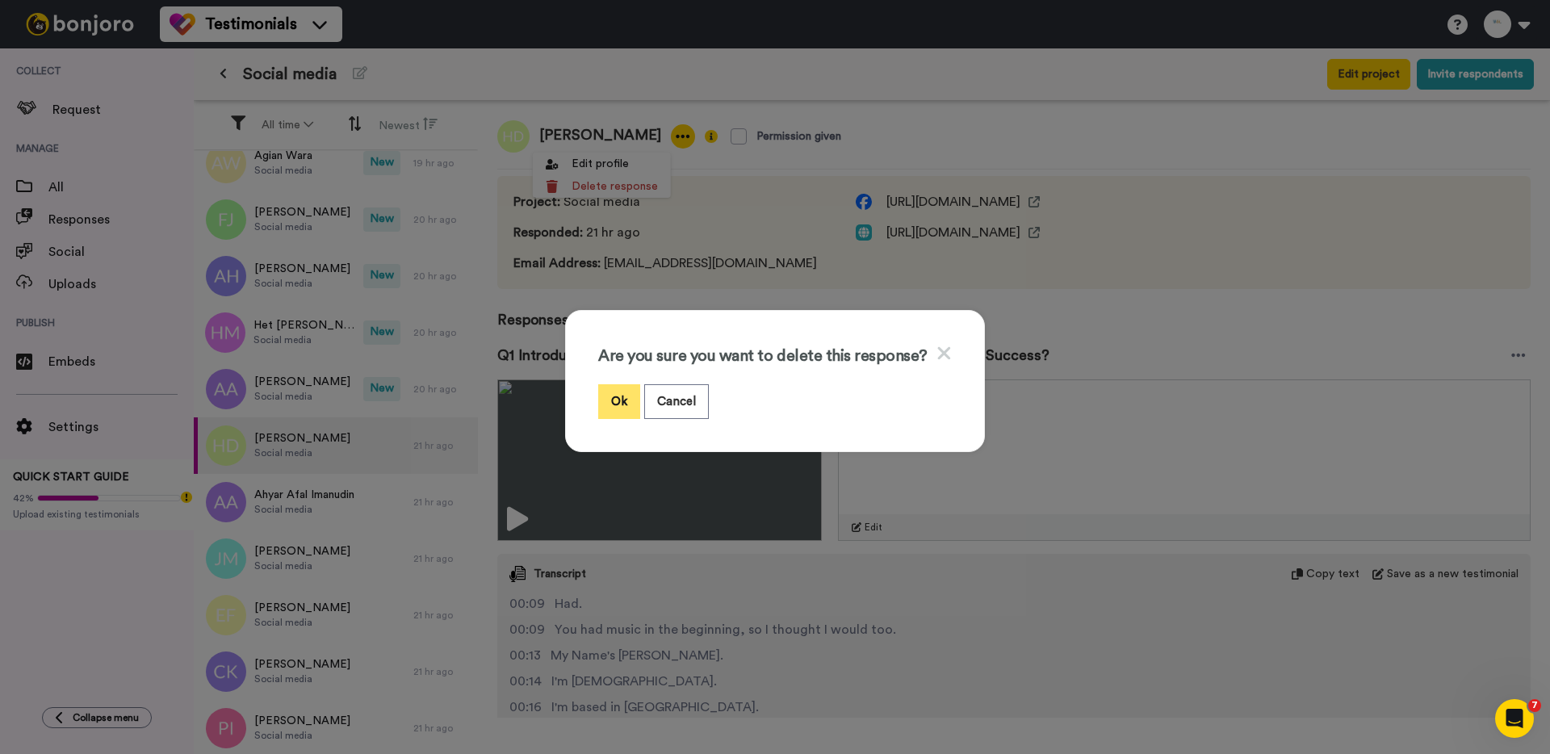
click at [629, 394] on button "Ok" at bounding box center [619, 401] width 42 height 35
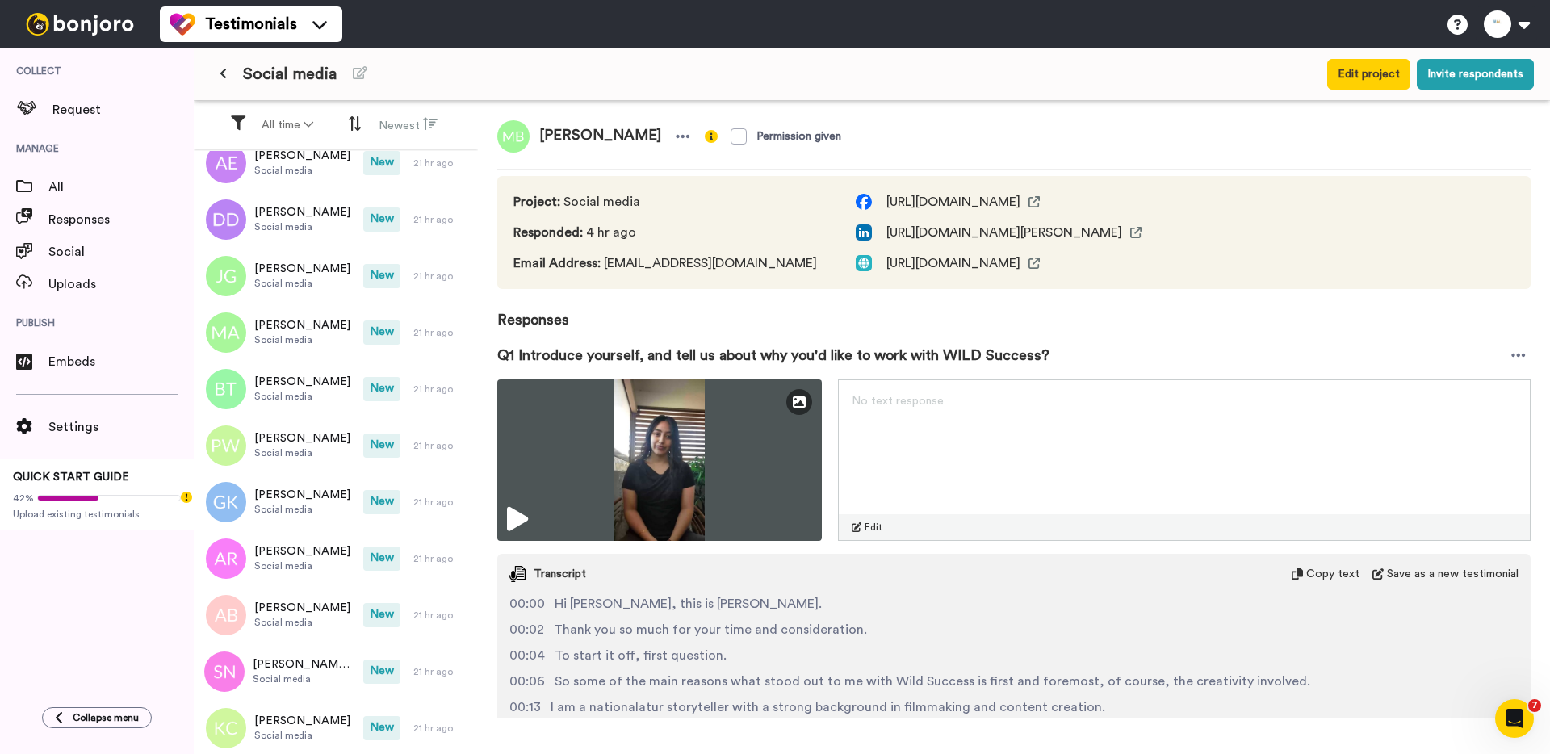
scroll to position [1316, 0]
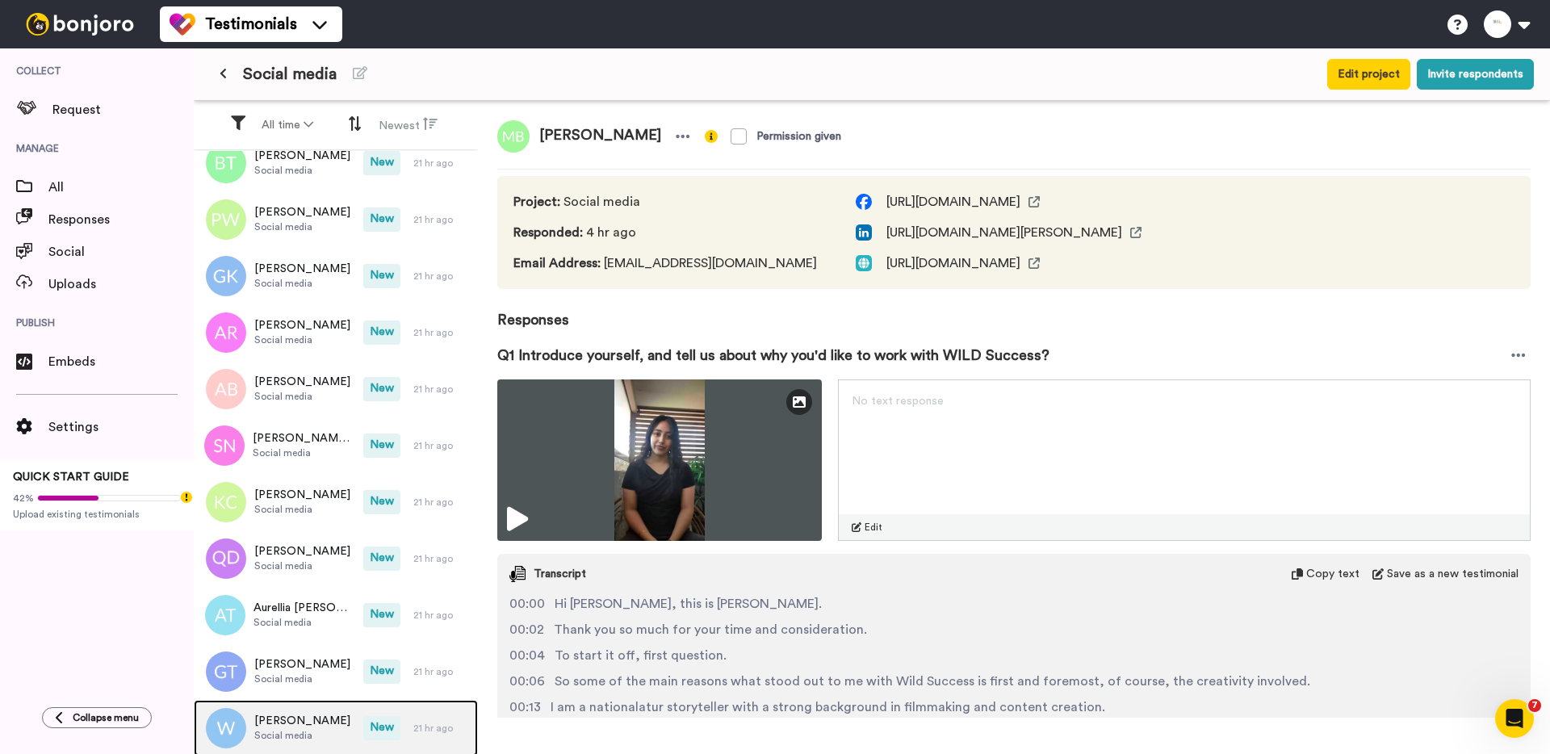
click at [304, 713] on span "Wendy" at bounding box center [302, 721] width 96 height 16
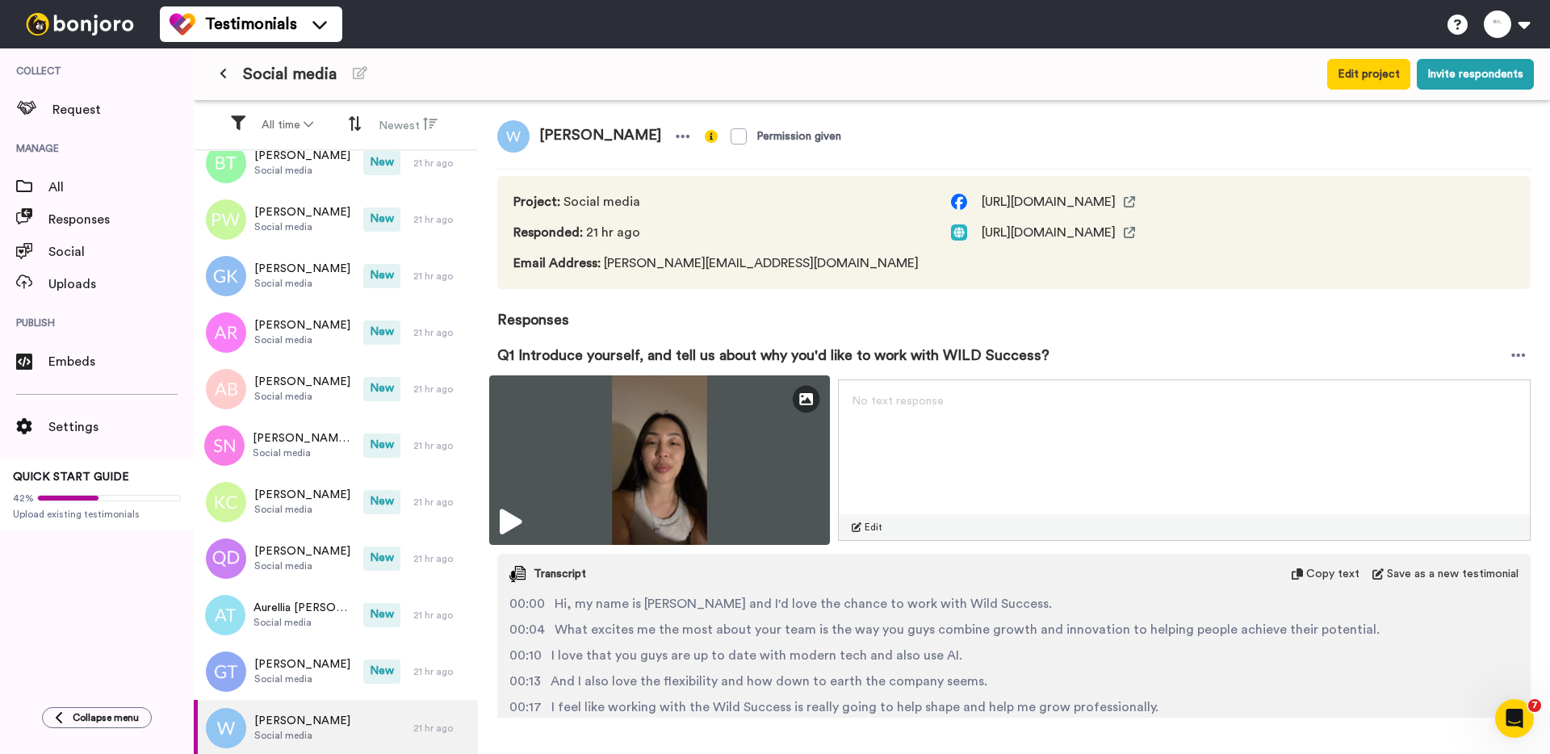
click at [643, 428] on img at bounding box center [659, 460] width 341 height 170
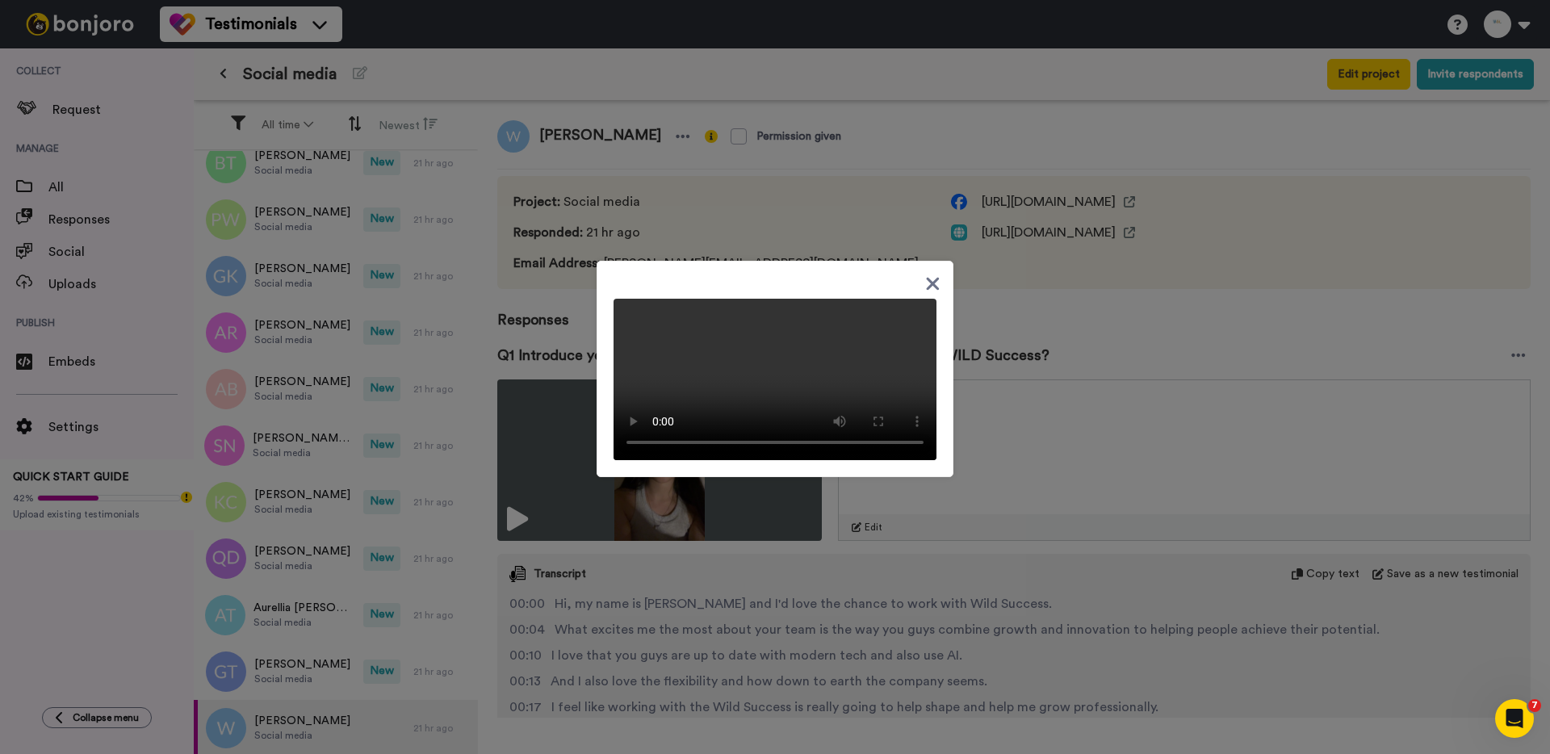
click at [1101, 308] on div at bounding box center [775, 377] width 1550 height 754
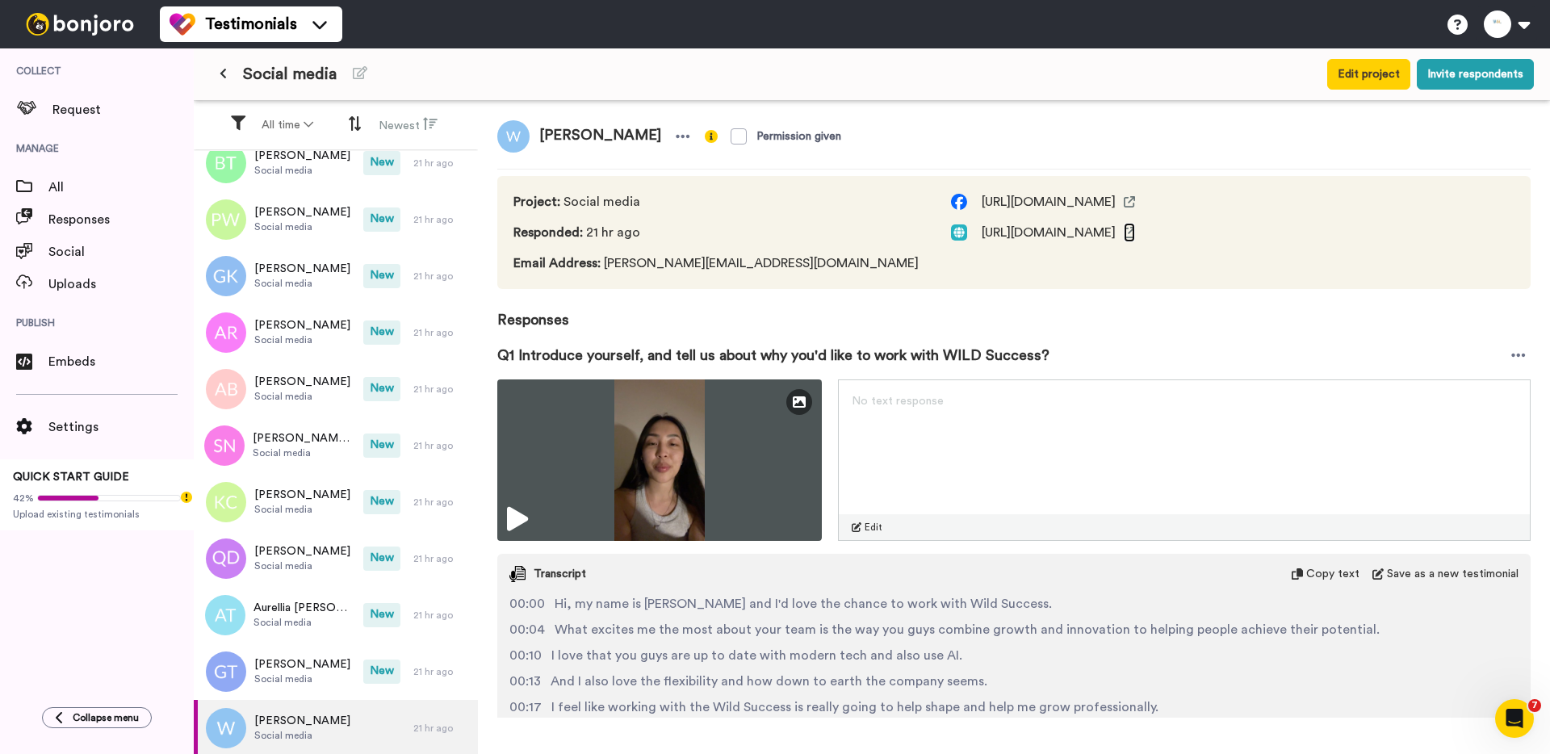
click at [1124, 236] on icon at bounding box center [1129, 232] width 11 height 11
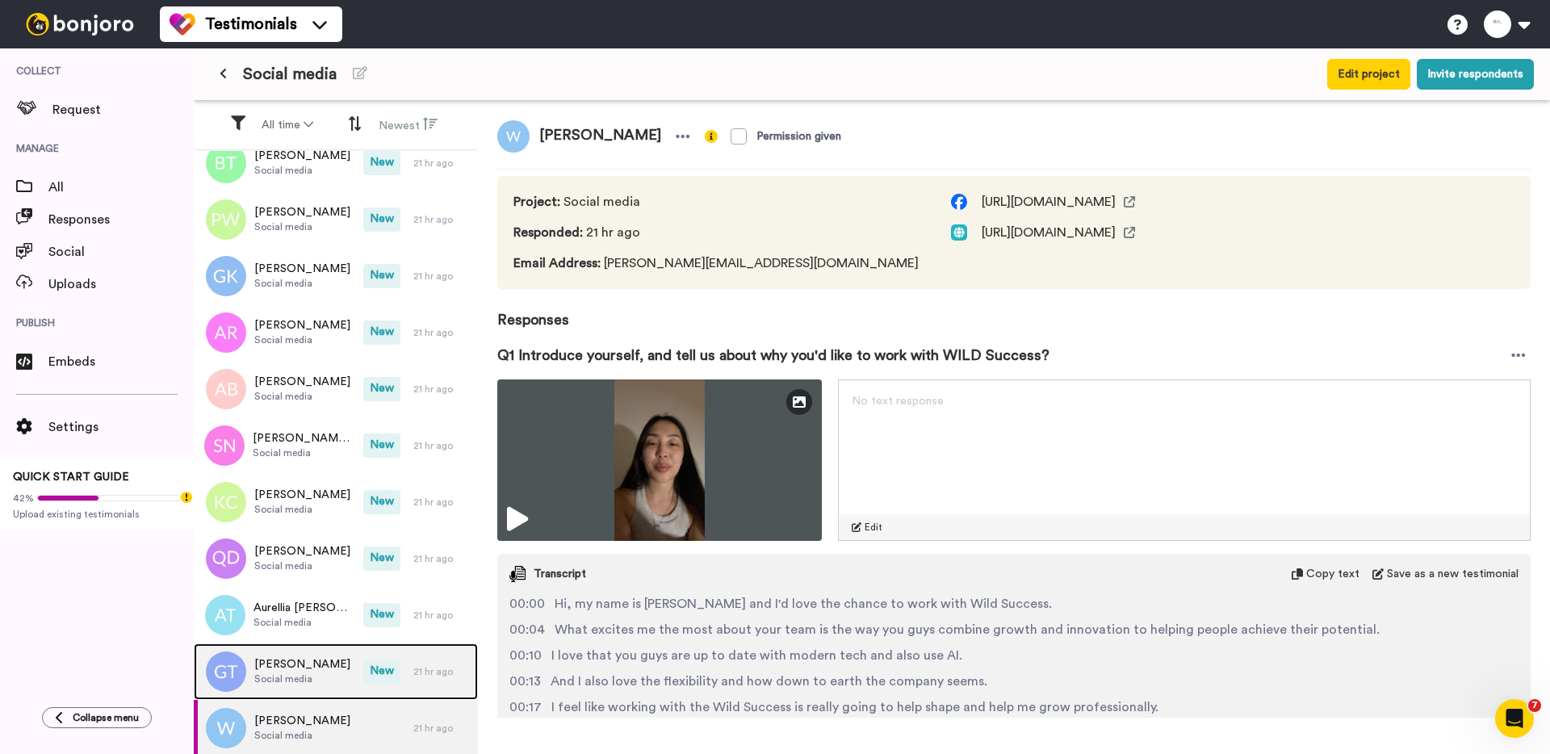
click at [307, 674] on span "Social media" at bounding box center [302, 678] width 96 height 13
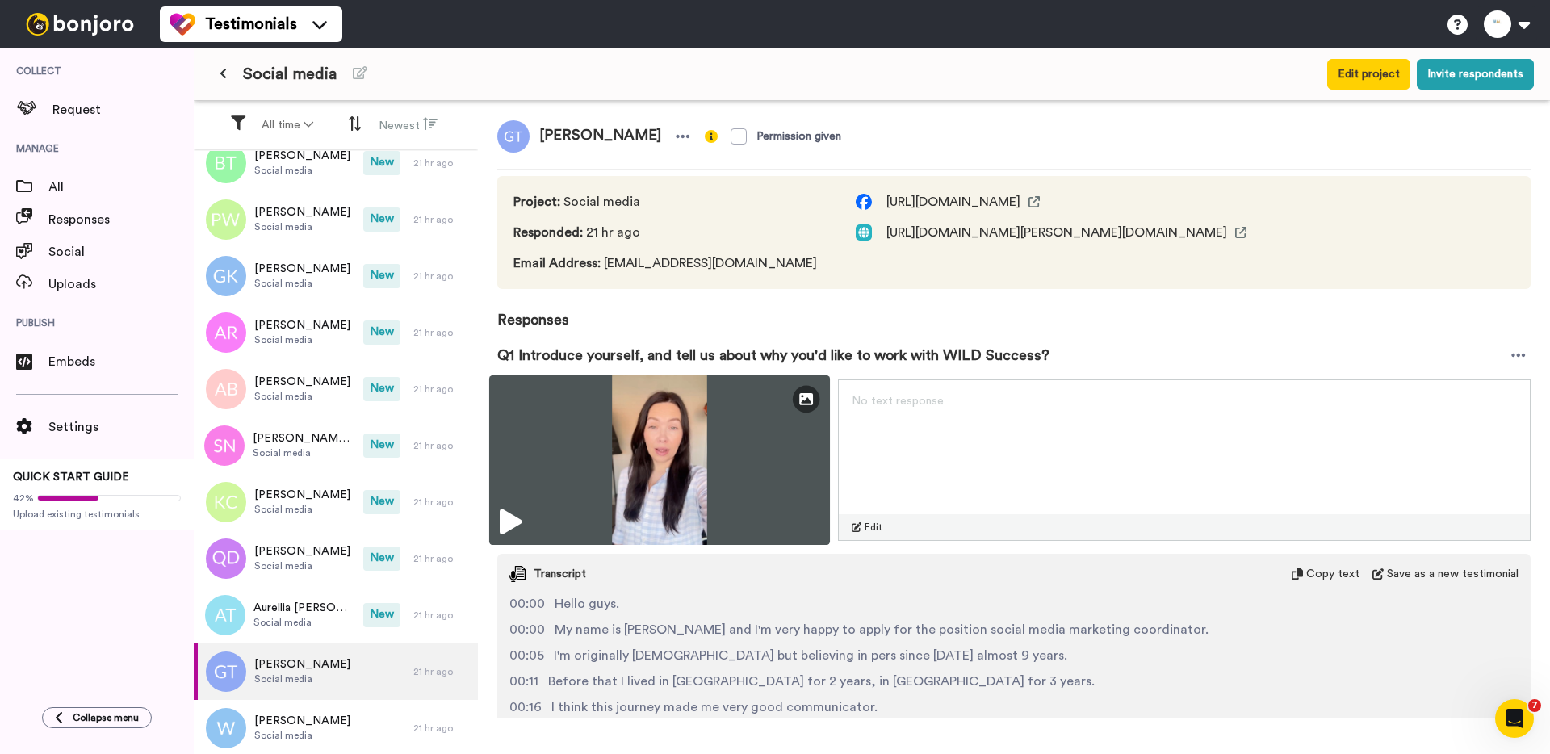
click at [531, 473] on img at bounding box center [659, 460] width 341 height 170
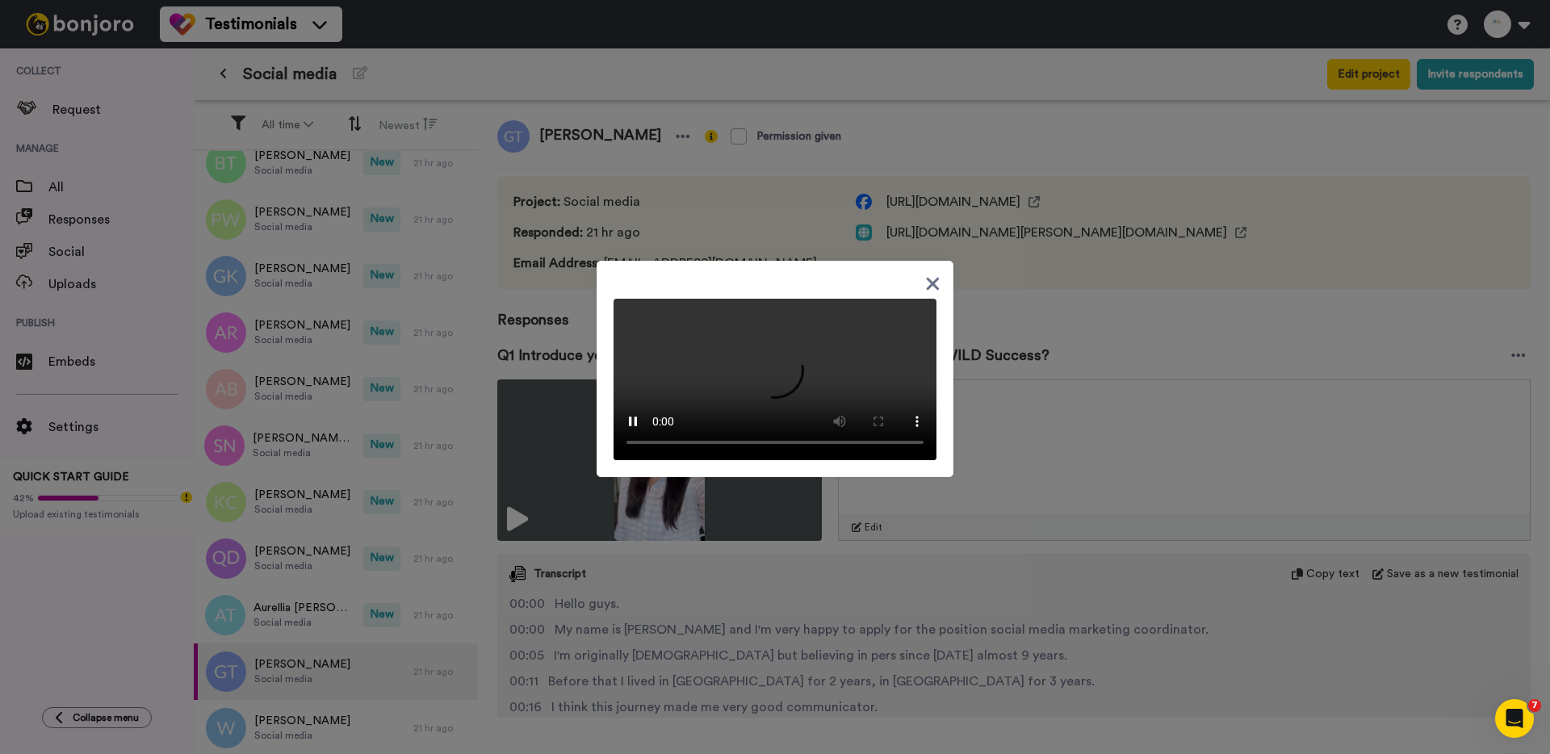
click at [1309, 240] on div at bounding box center [775, 377] width 1550 height 754
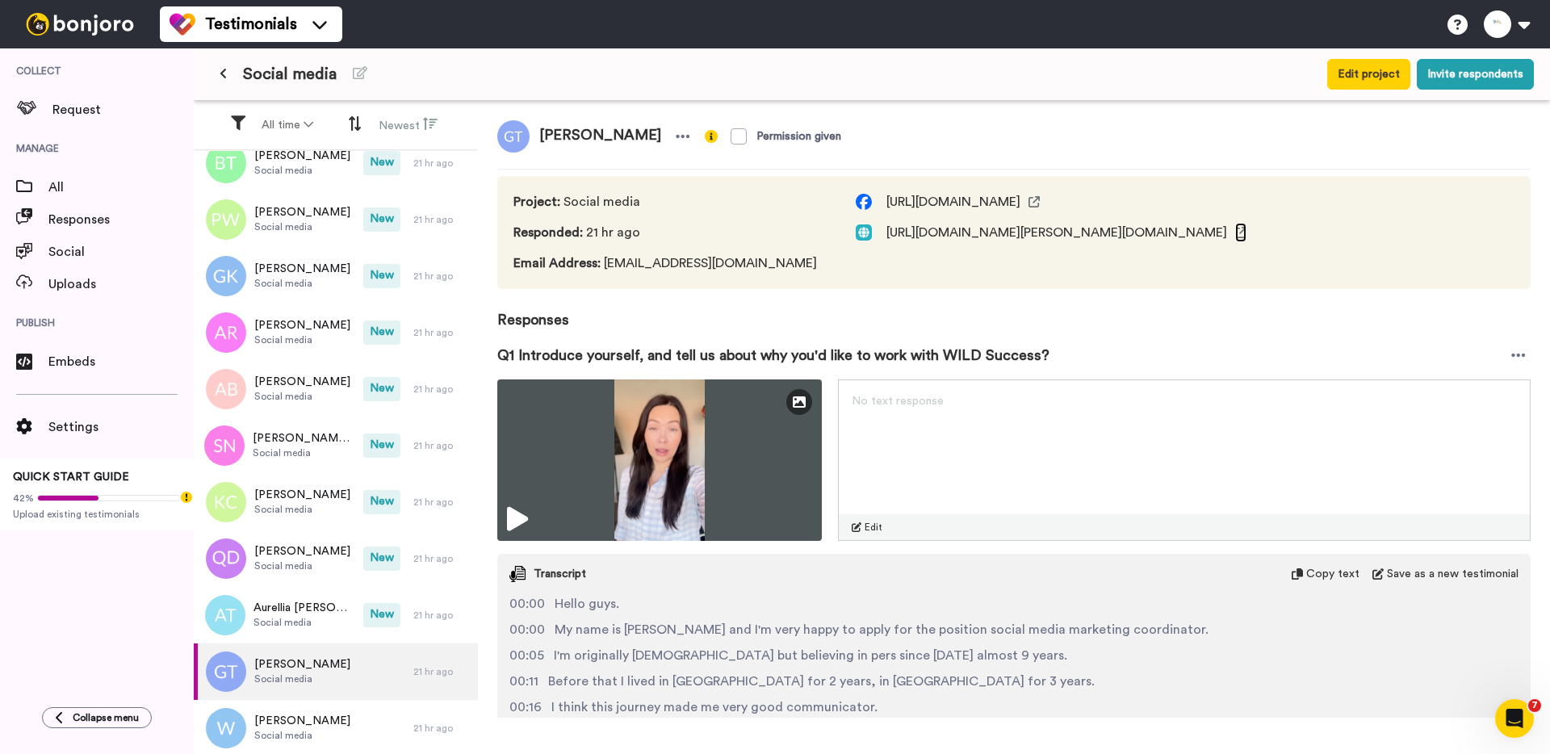
click at [1246, 231] on icon at bounding box center [1240, 232] width 11 height 11
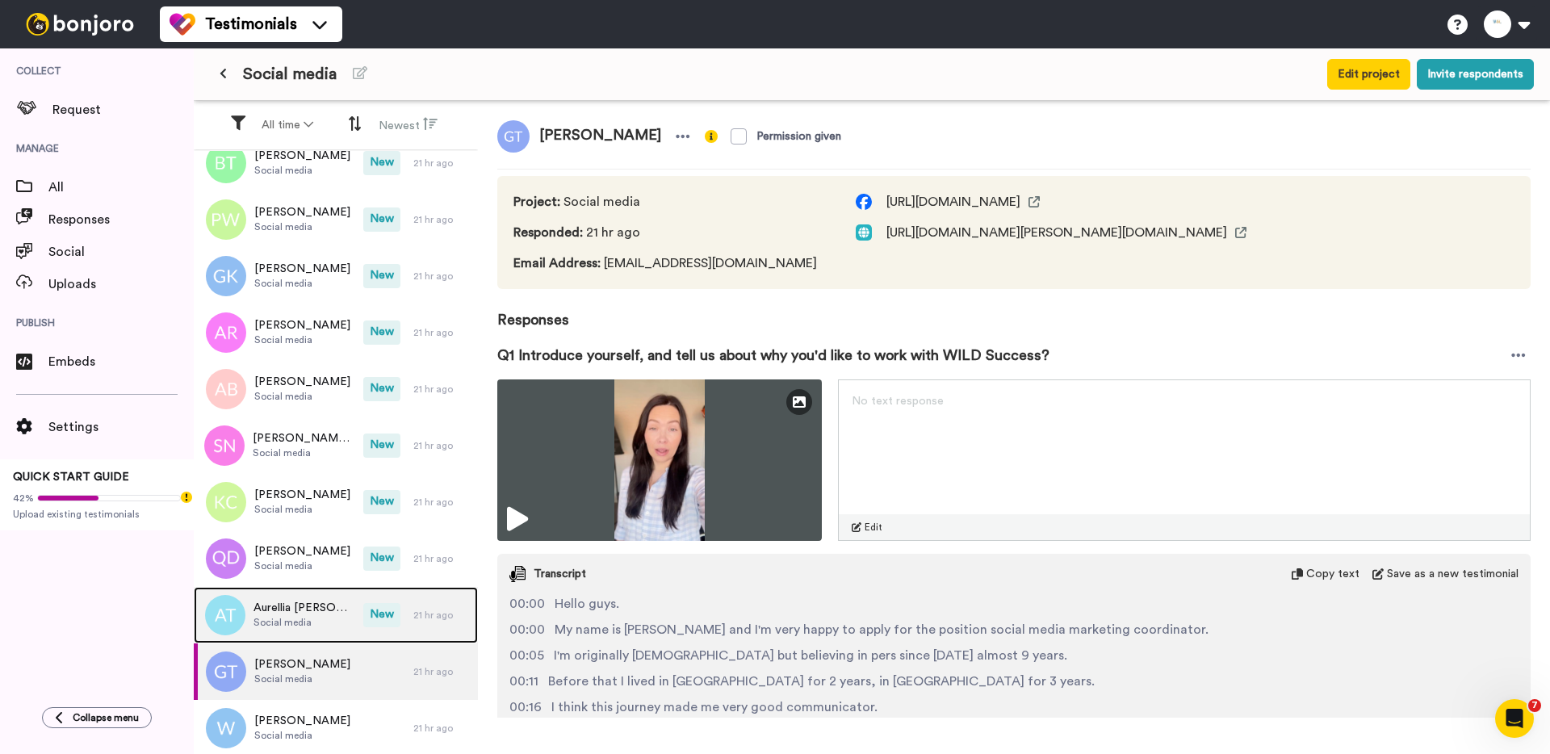
click at [270, 616] on span "Social media" at bounding box center [304, 622] width 102 height 13
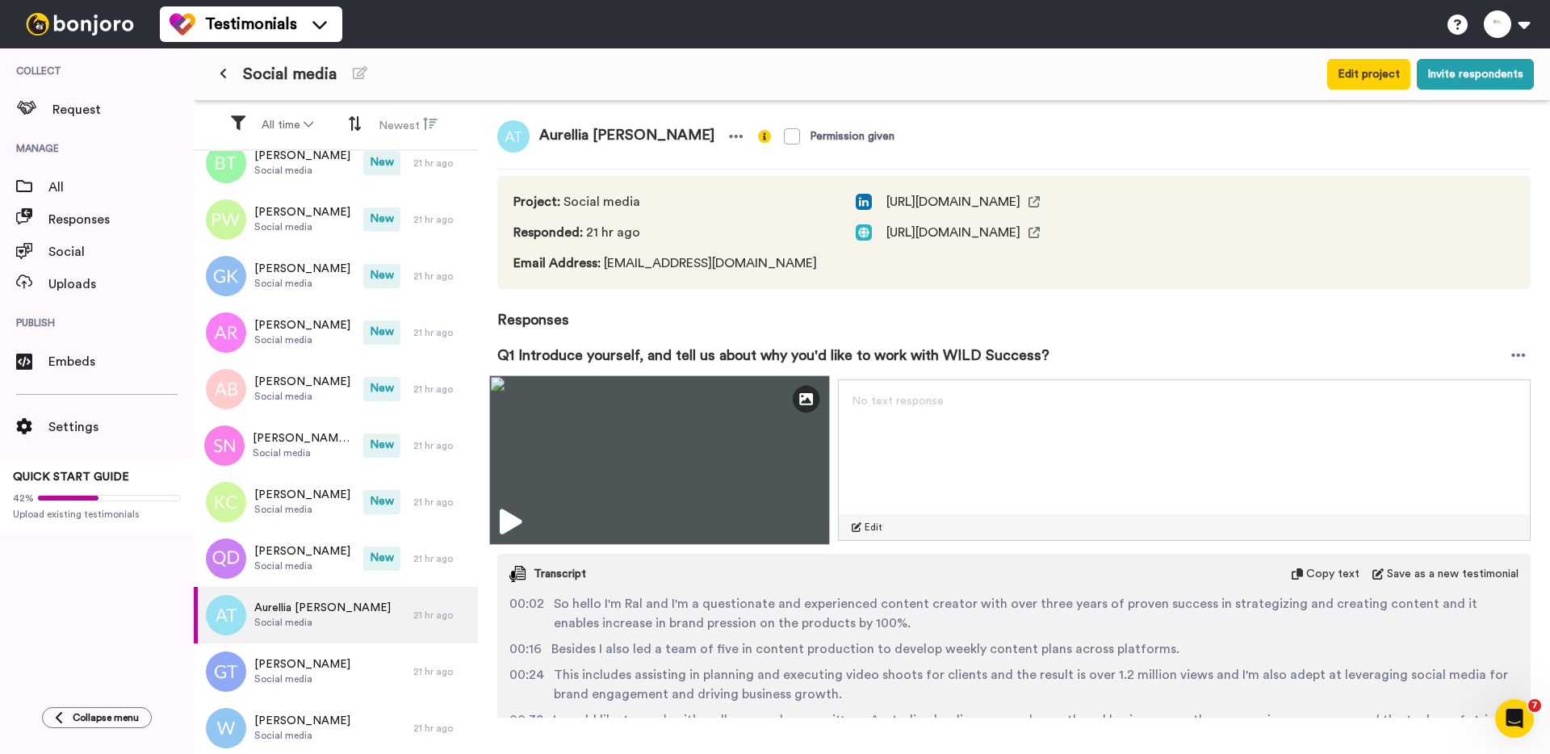
click at [573, 471] on img at bounding box center [659, 460] width 341 height 170
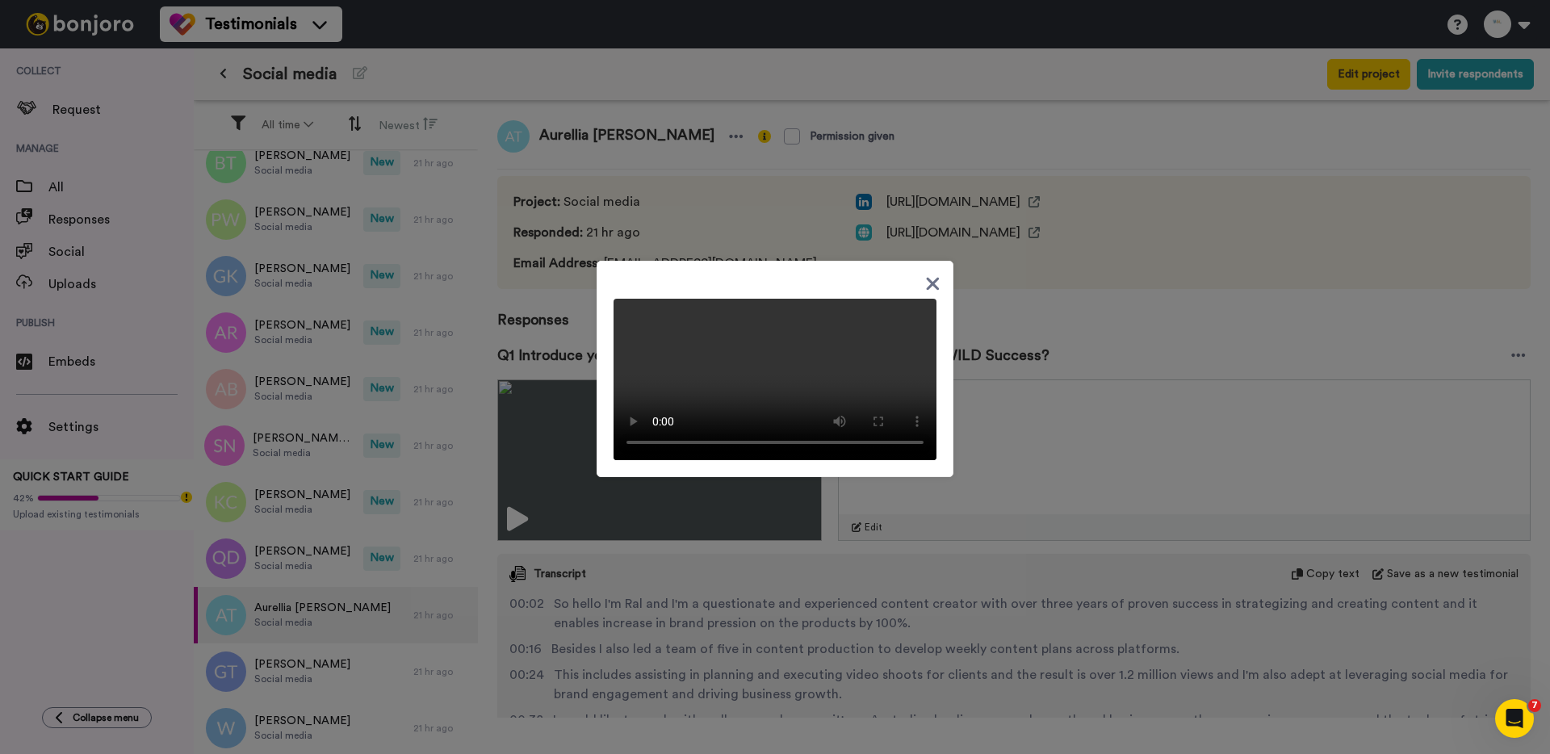
click at [551, 368] on div at bounding box center [775, 377] width 1550 height 754
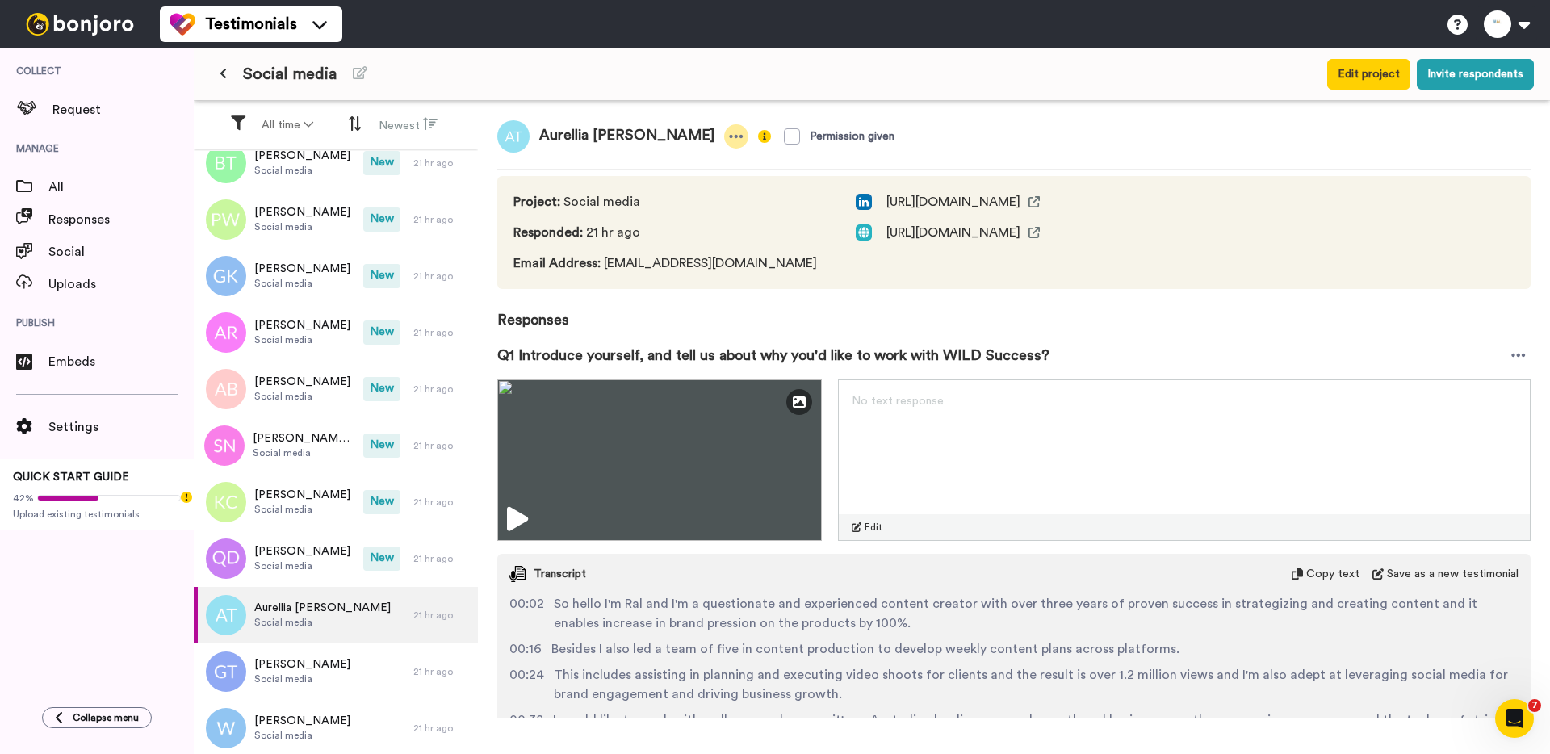
click at [730, 135] on icon at bounding box center [737, 136] width 14 height 3
click at [678, 183] on li "Delete response" at bounding box center [668, 186] width 138 height 23
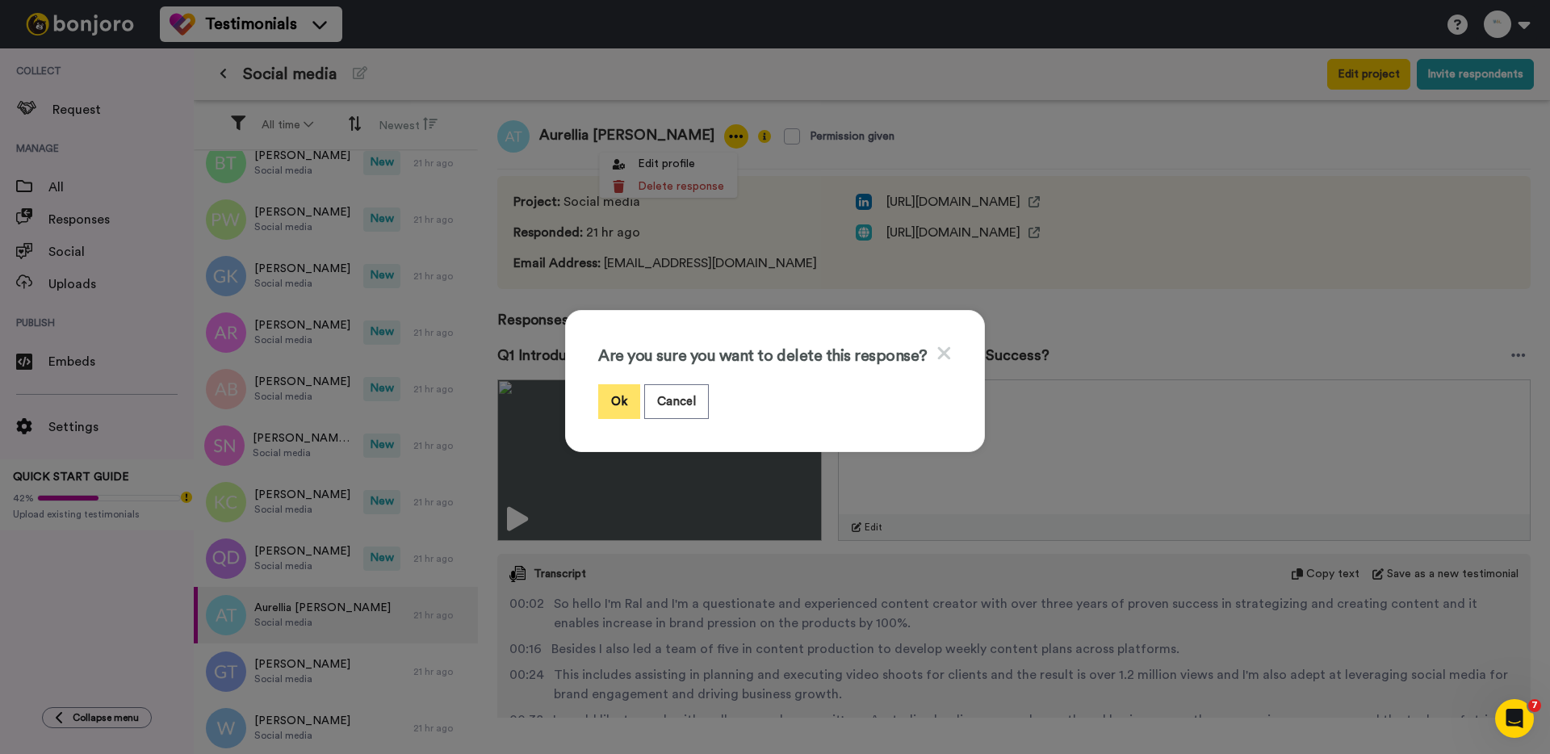
click at [618, 404] on button "Ok" at bounding box center [619, 401] width 42 height 35
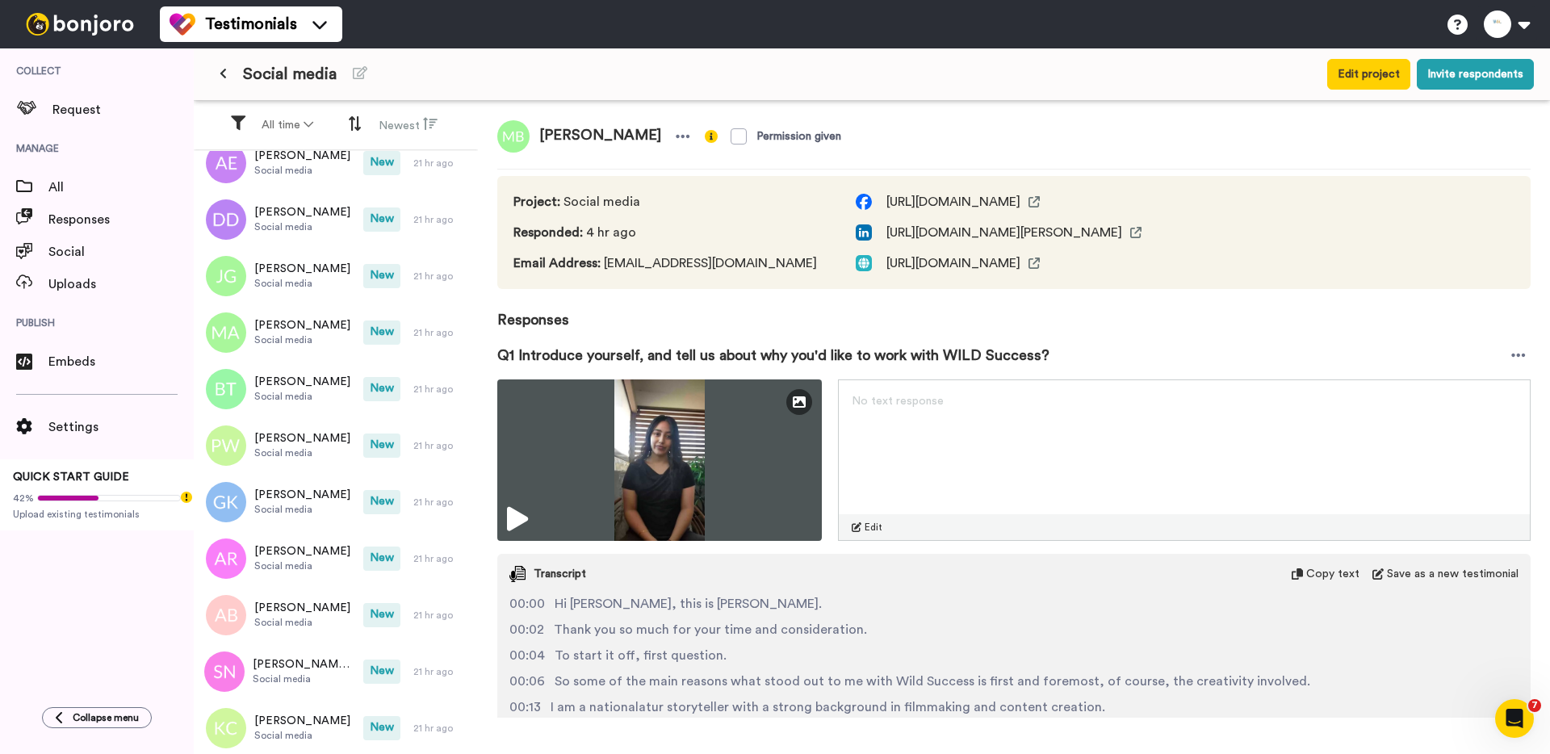
scroll to position [1259, 0]
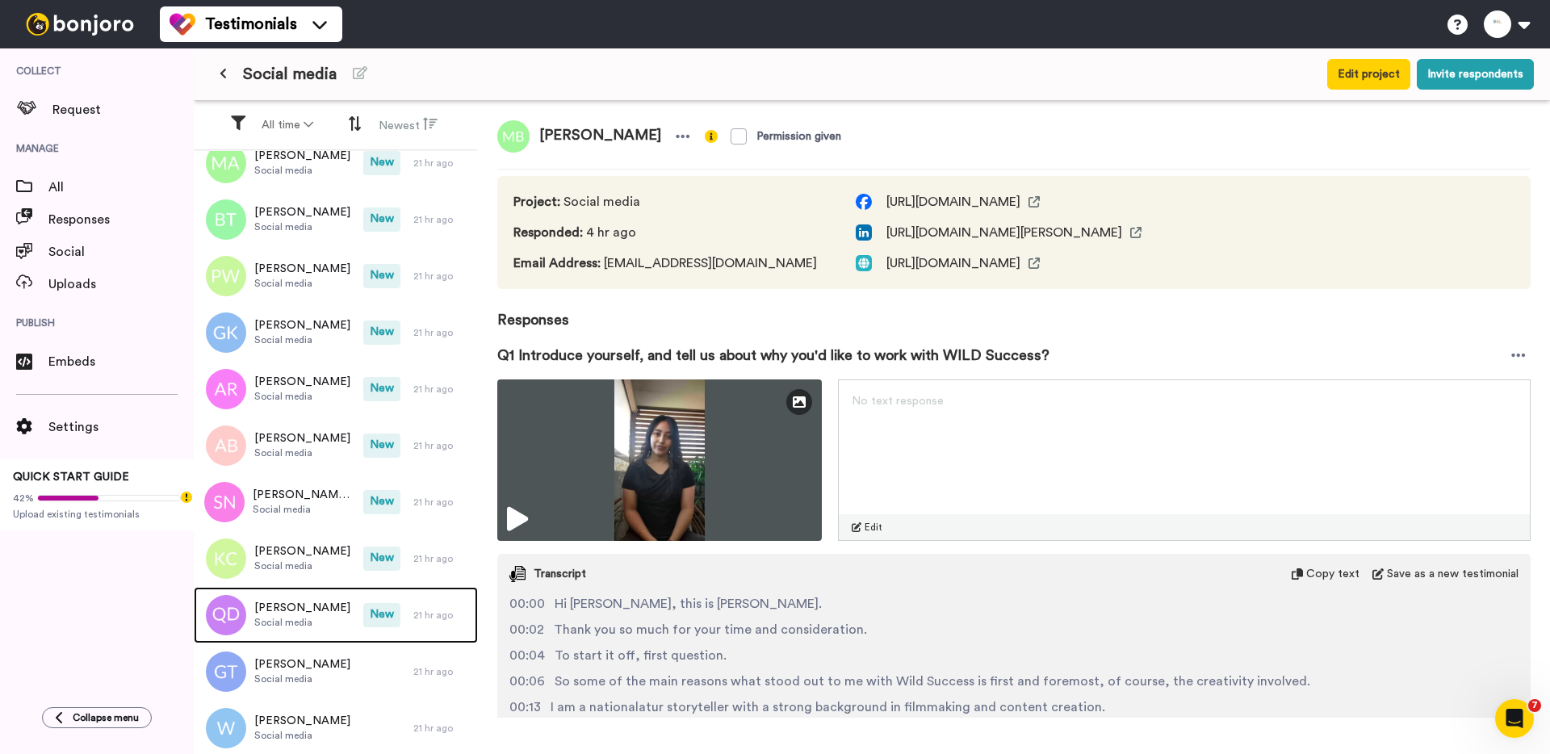
click at [287, 621] on span "Social media" at bounding box center [302, 622] width 96 height 13
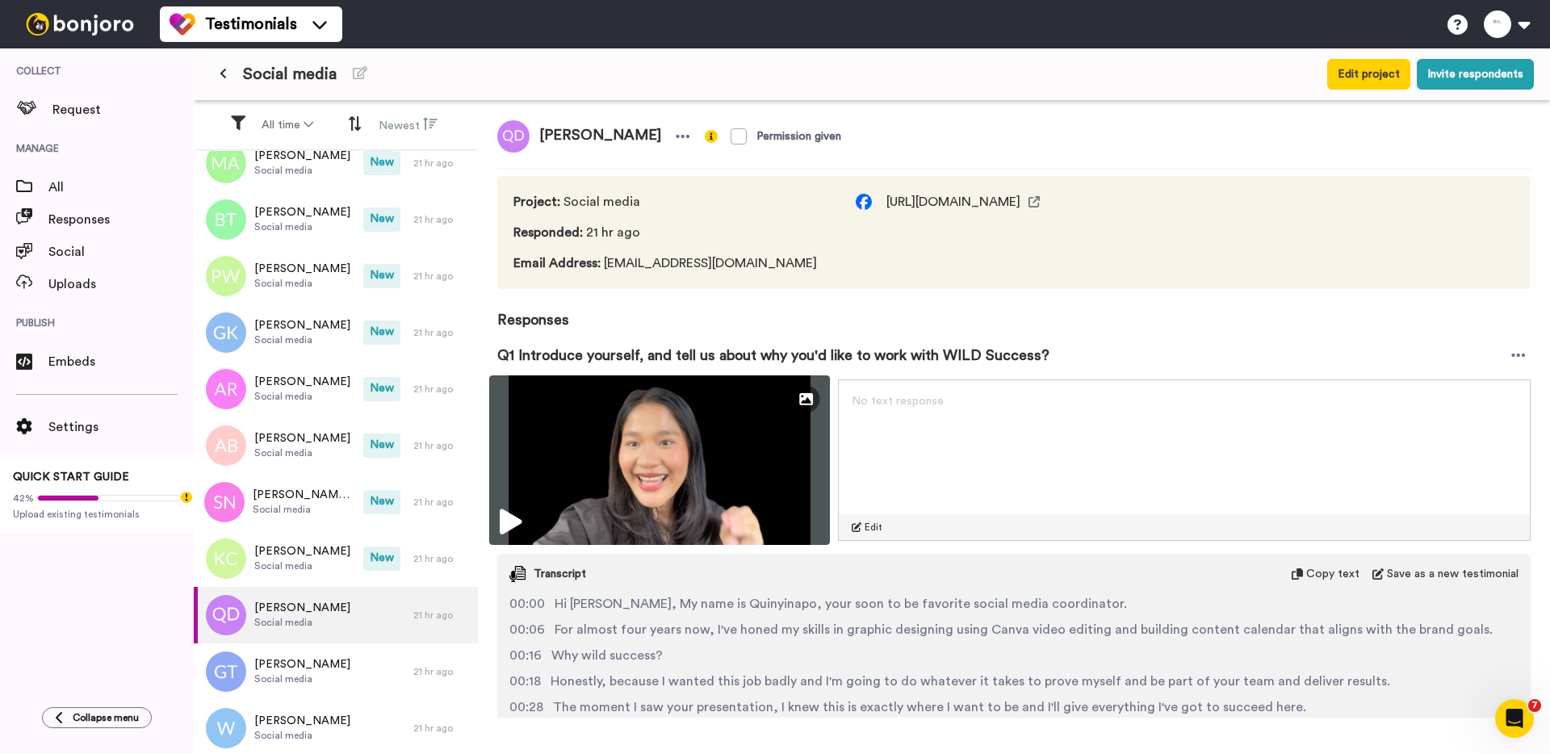
click at [639, 449] on img at bounding box center [659, 460] width 341 height 170
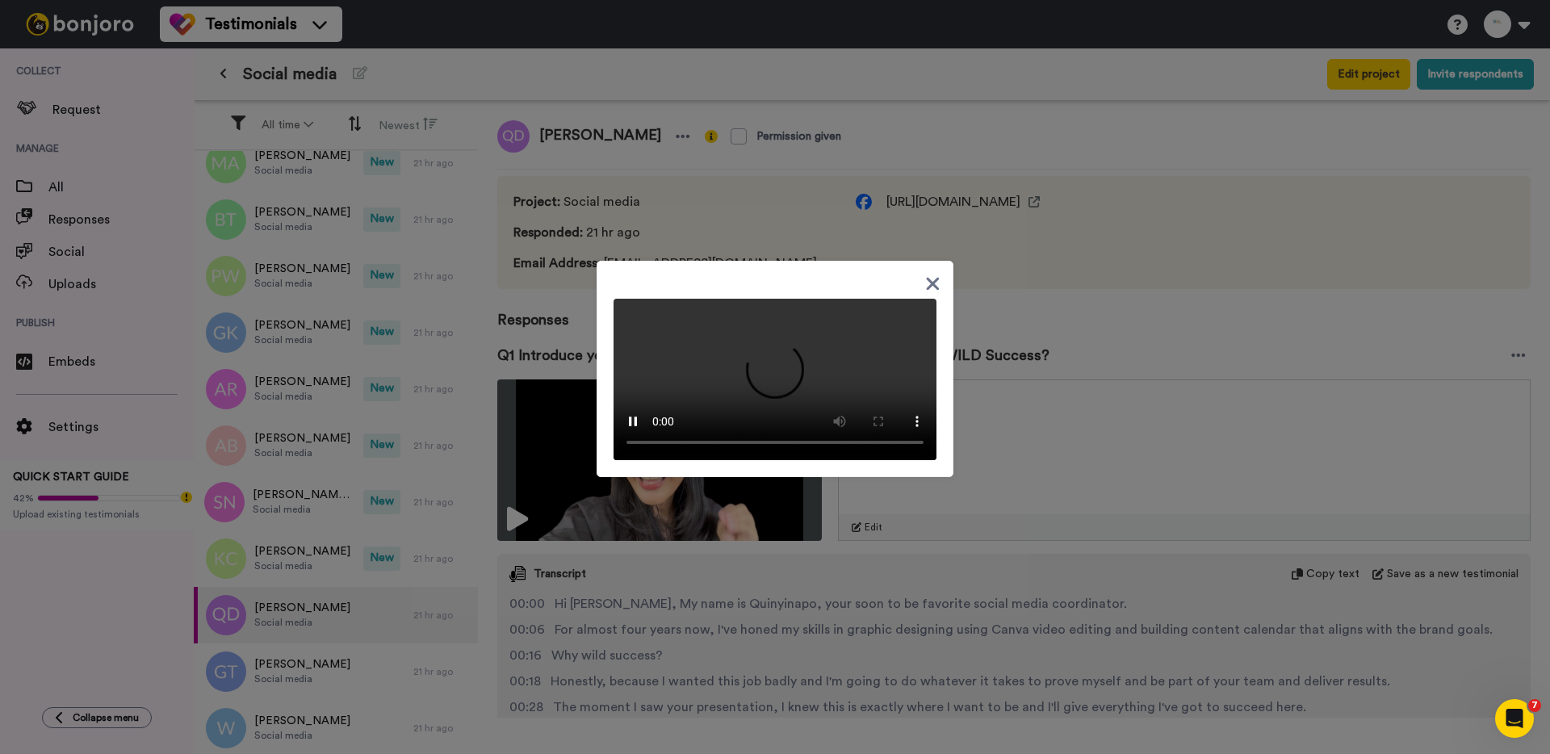
click at [295, 551] on div at bounding box center [775, 377] width 1550 height 754
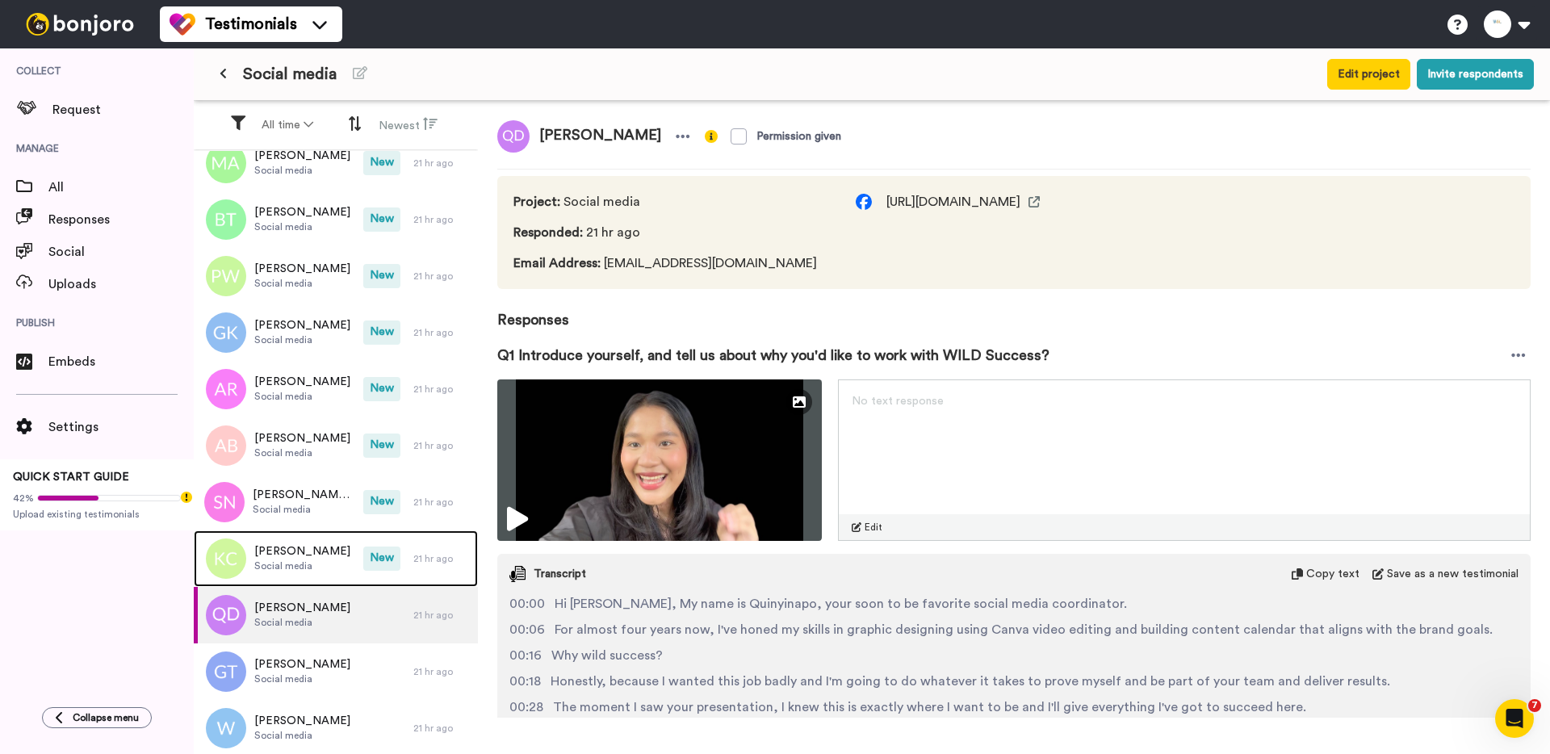
click at [295, 543] on span "[PERSON_NAME]" at bounding box center [302, 551] width 96 height 16
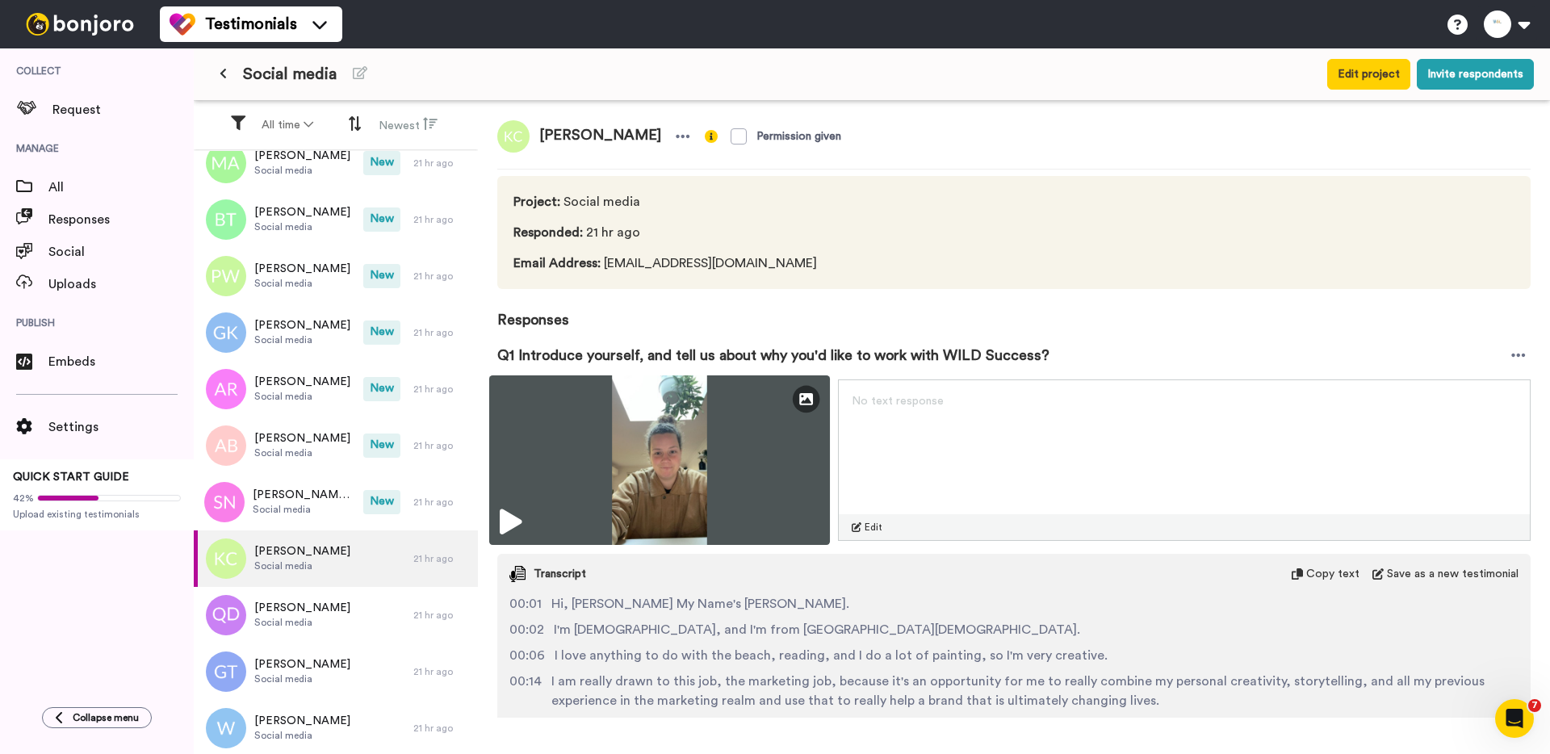
click at [629, 533] on img at bounding box center [659, 460] width 341 height 170
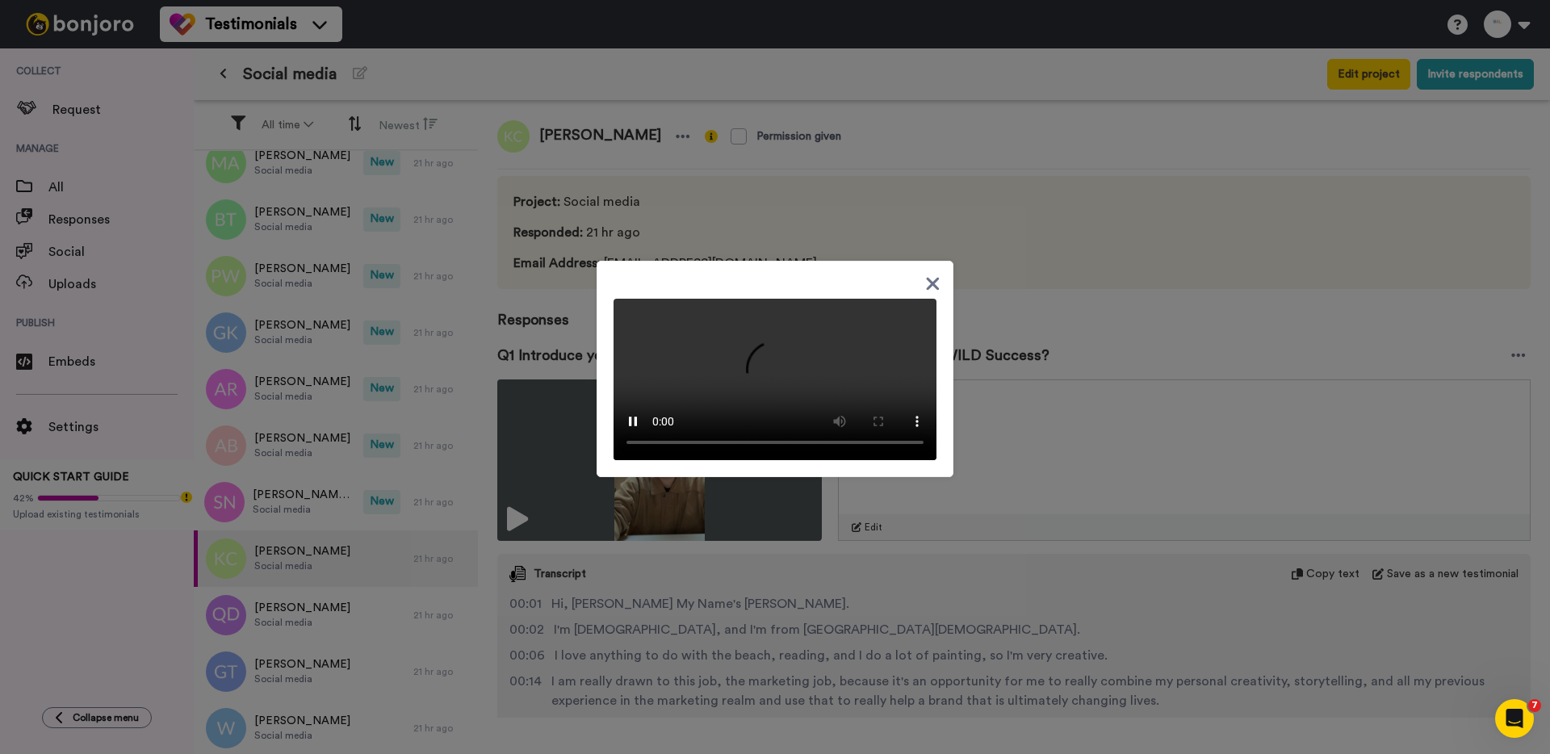
click at [333, 497] on div at bounding box center [775, 377] width 1550 height 754
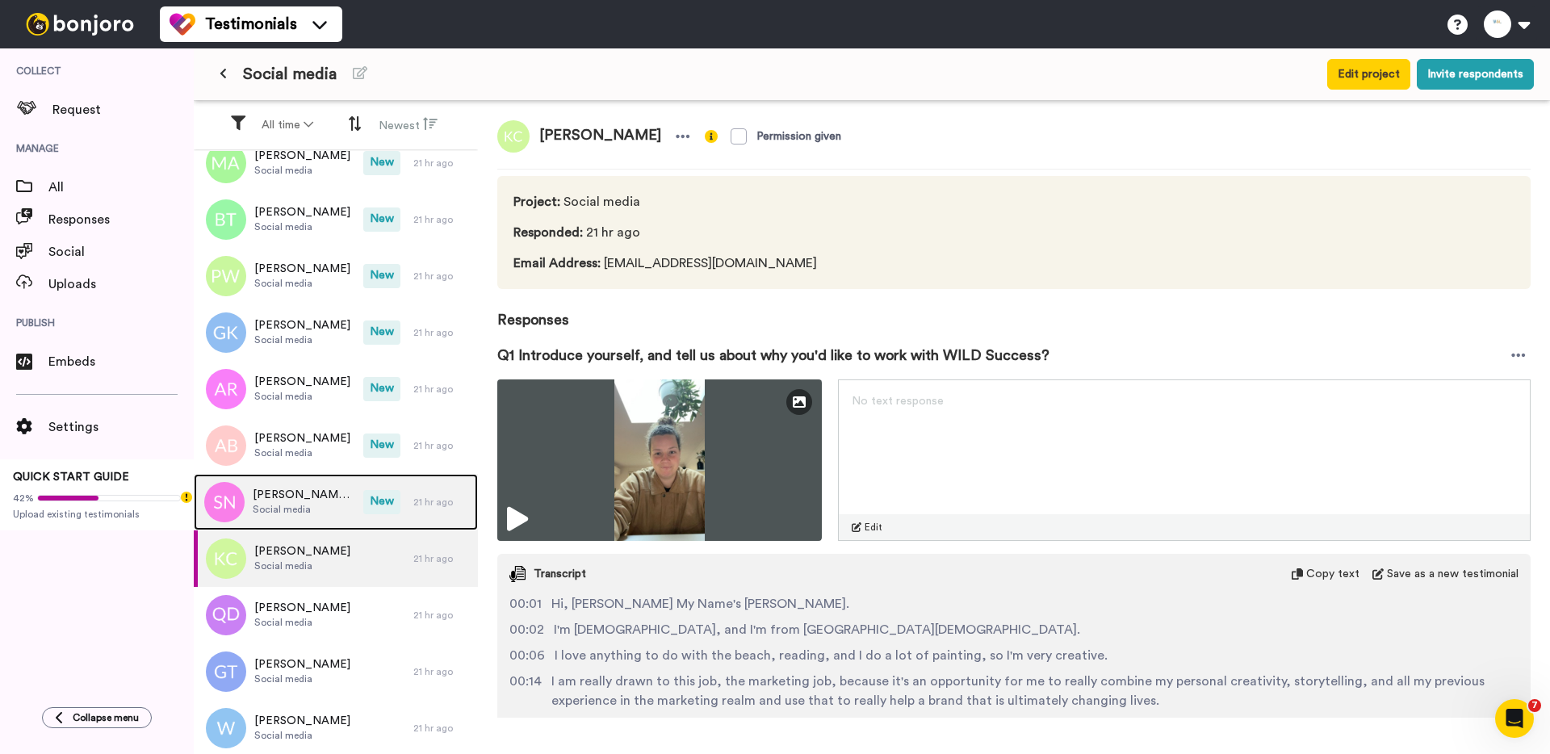
click at [332, 497] on span "[PERSON_NAME] [PERSON_NAME]" at bounding box center [304, 495] width 103 height 16
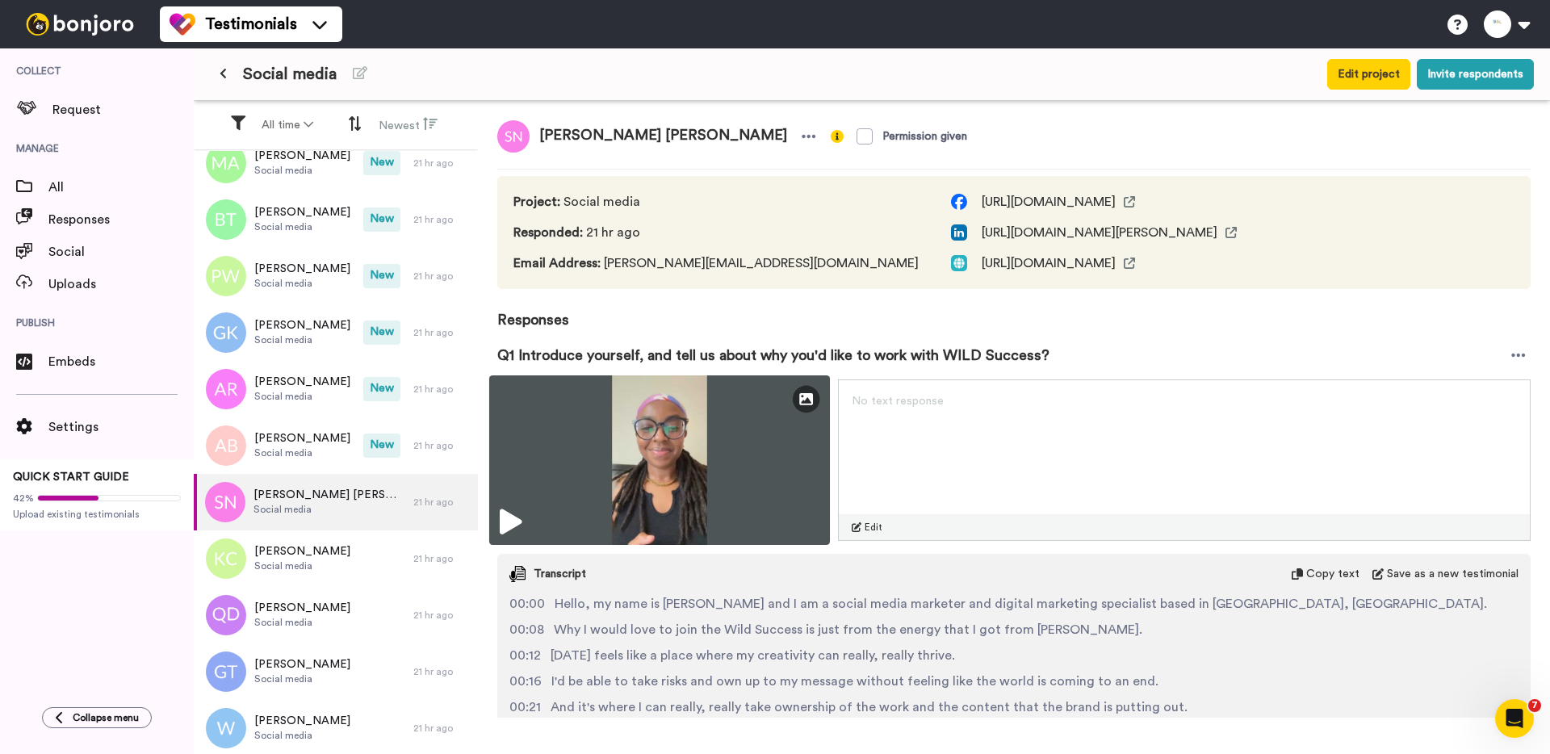
click at [653, 484] on img at bounding box center [659, 460] width 341 height 170
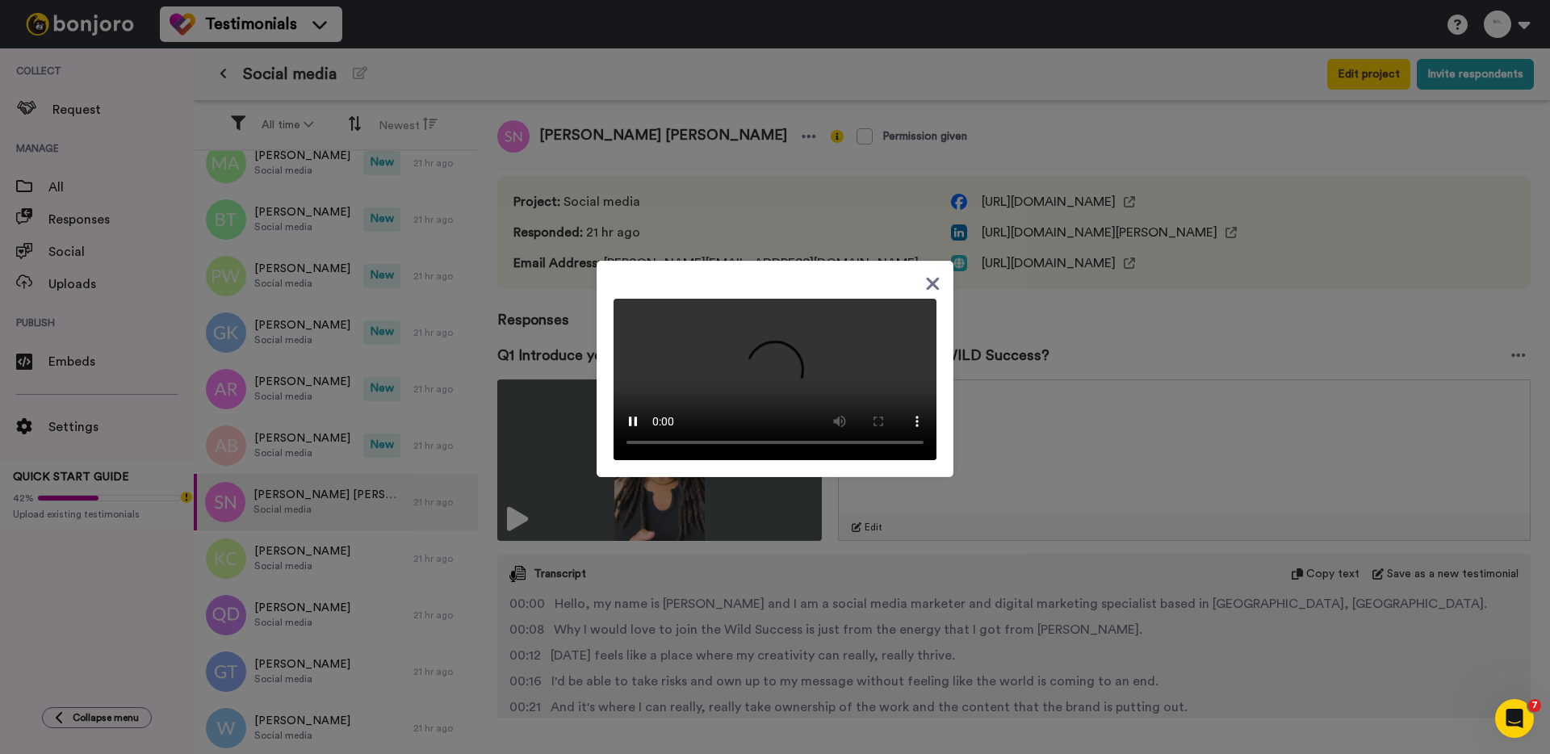
click at [341, 434] on div at bounding box center [775, 377] width 1550 height 754
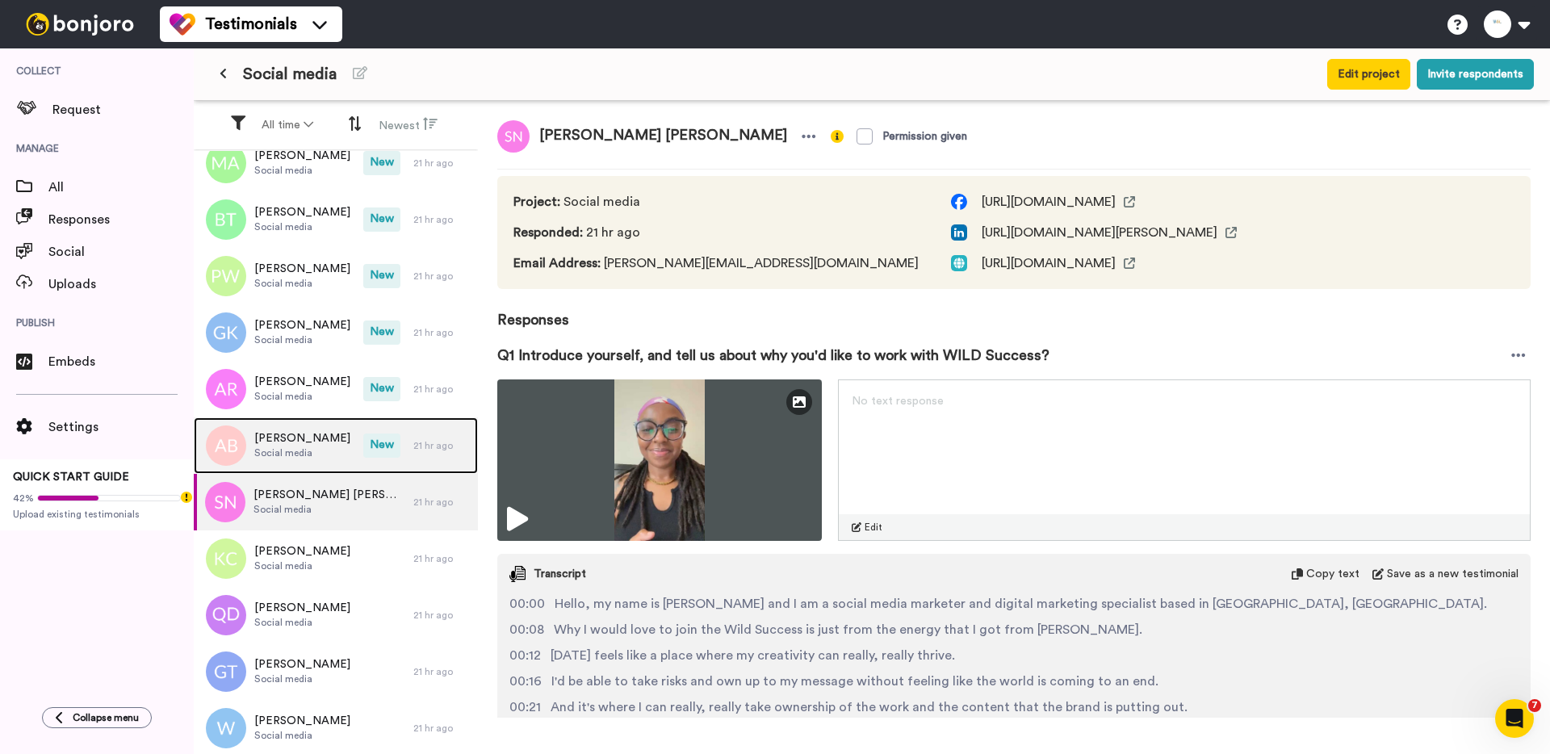
click at [297, 438] on span "Aimee Burrows" at bounding box center [302, 438] width 96 height 16
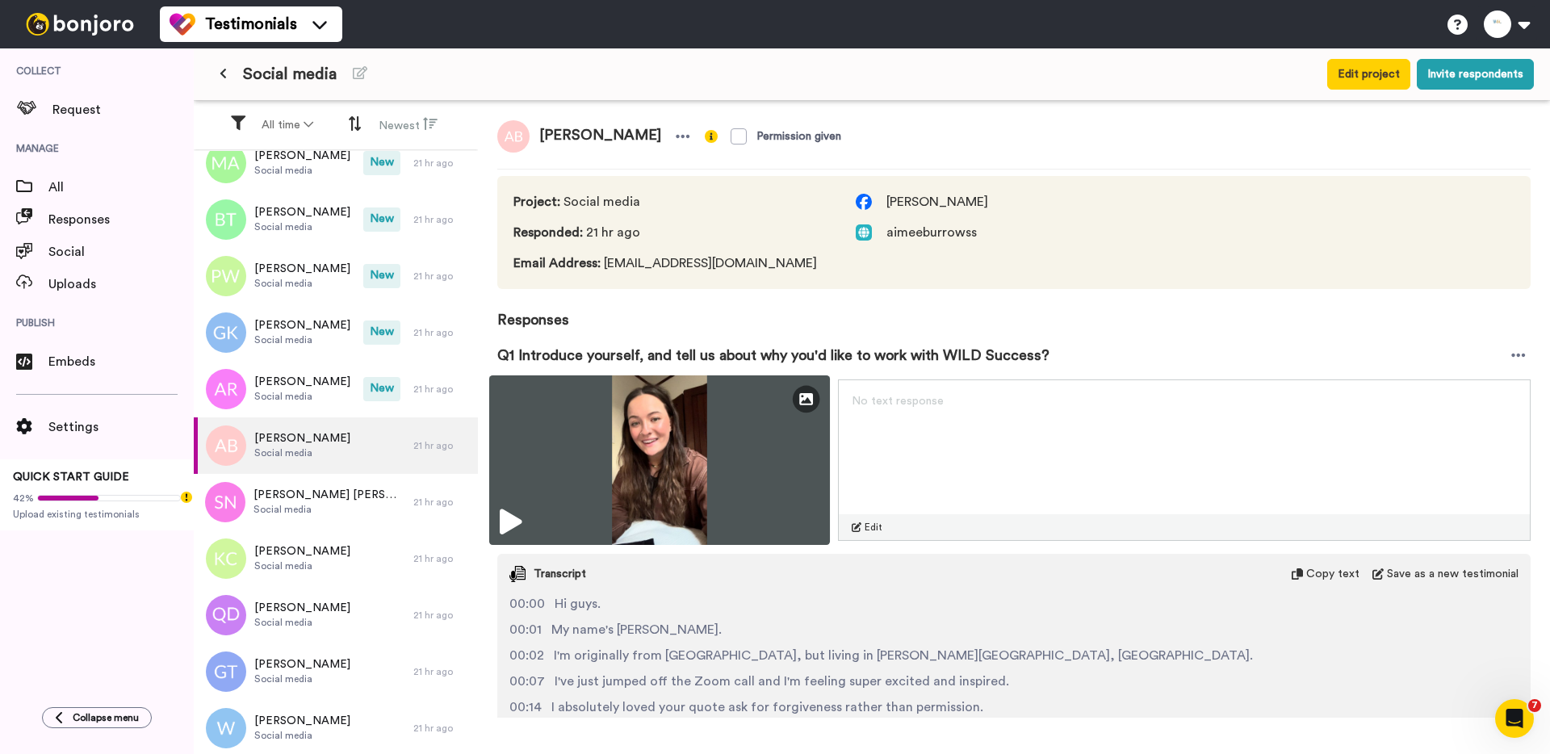
click at [600, 459] on img at bounding box center [659, 460] width 341 height 170
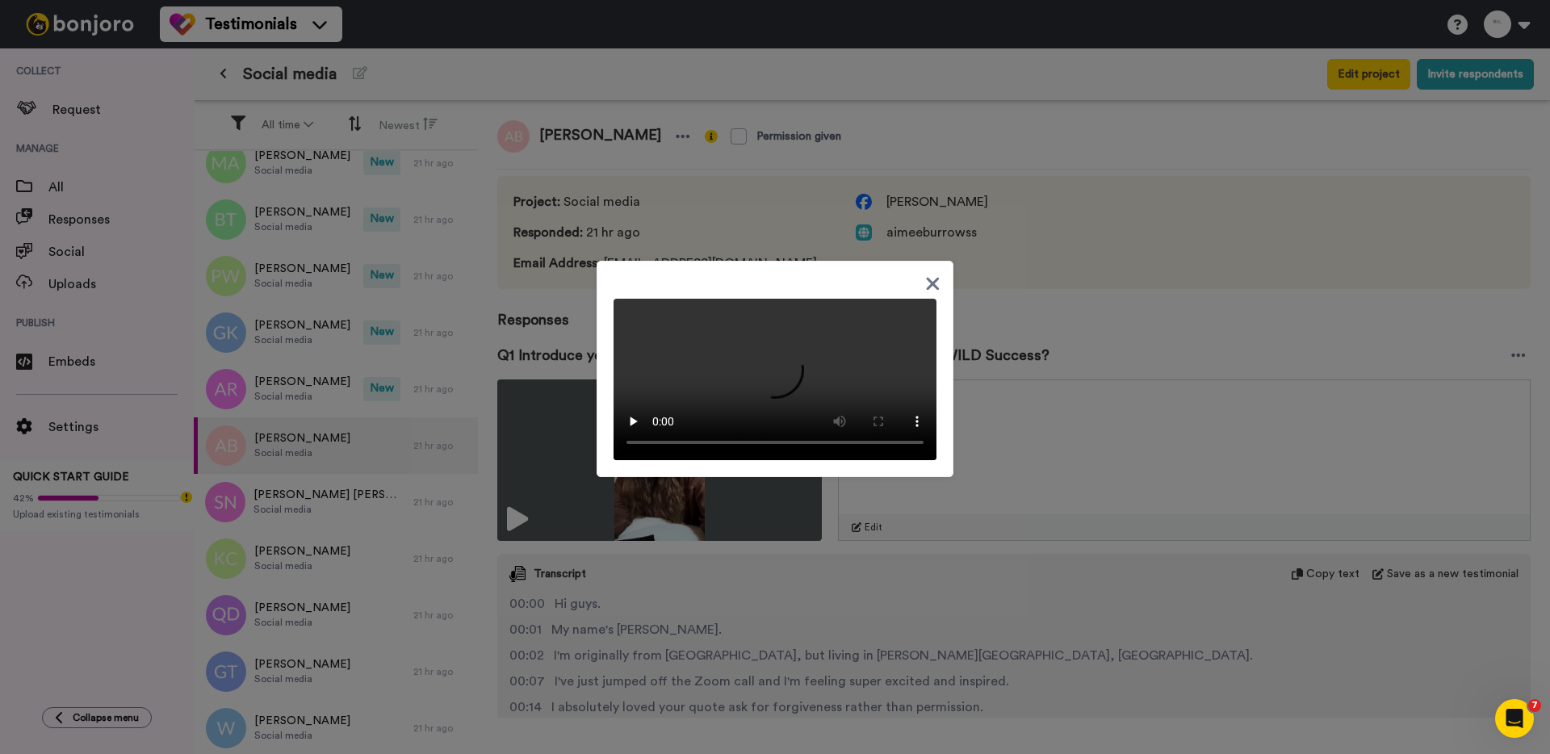
click at [785, 299] on video at bounding box center [775, 379] width 323 height 161
click at [754, 304] on video at bounding box center [775, 379] width 323 height 161
click at [306, 400] on div at bounding box center [775, 377] width 1550 height 754
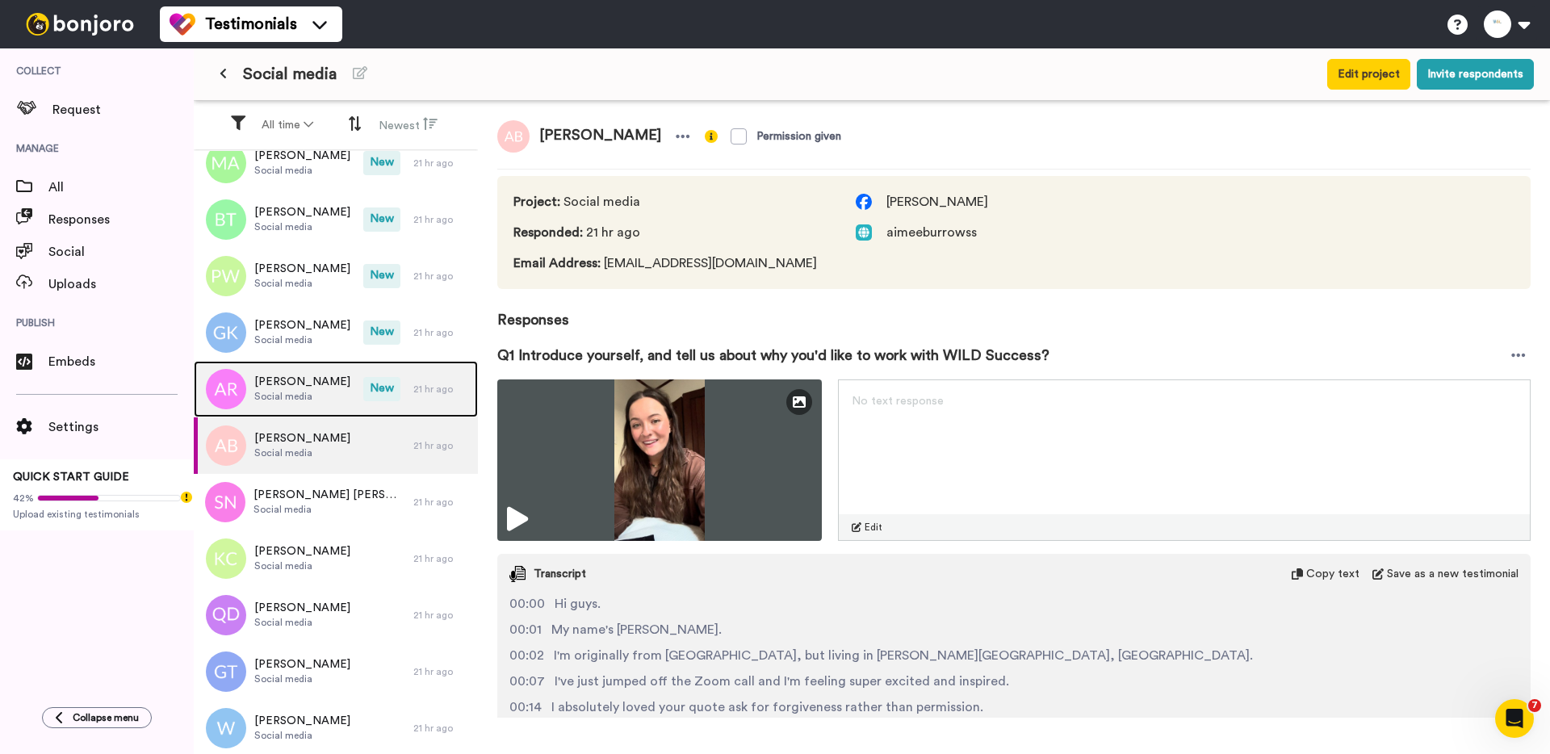
click at [304, 401] on span "Social media" at bounding box center [302, 396] width 96 height 13
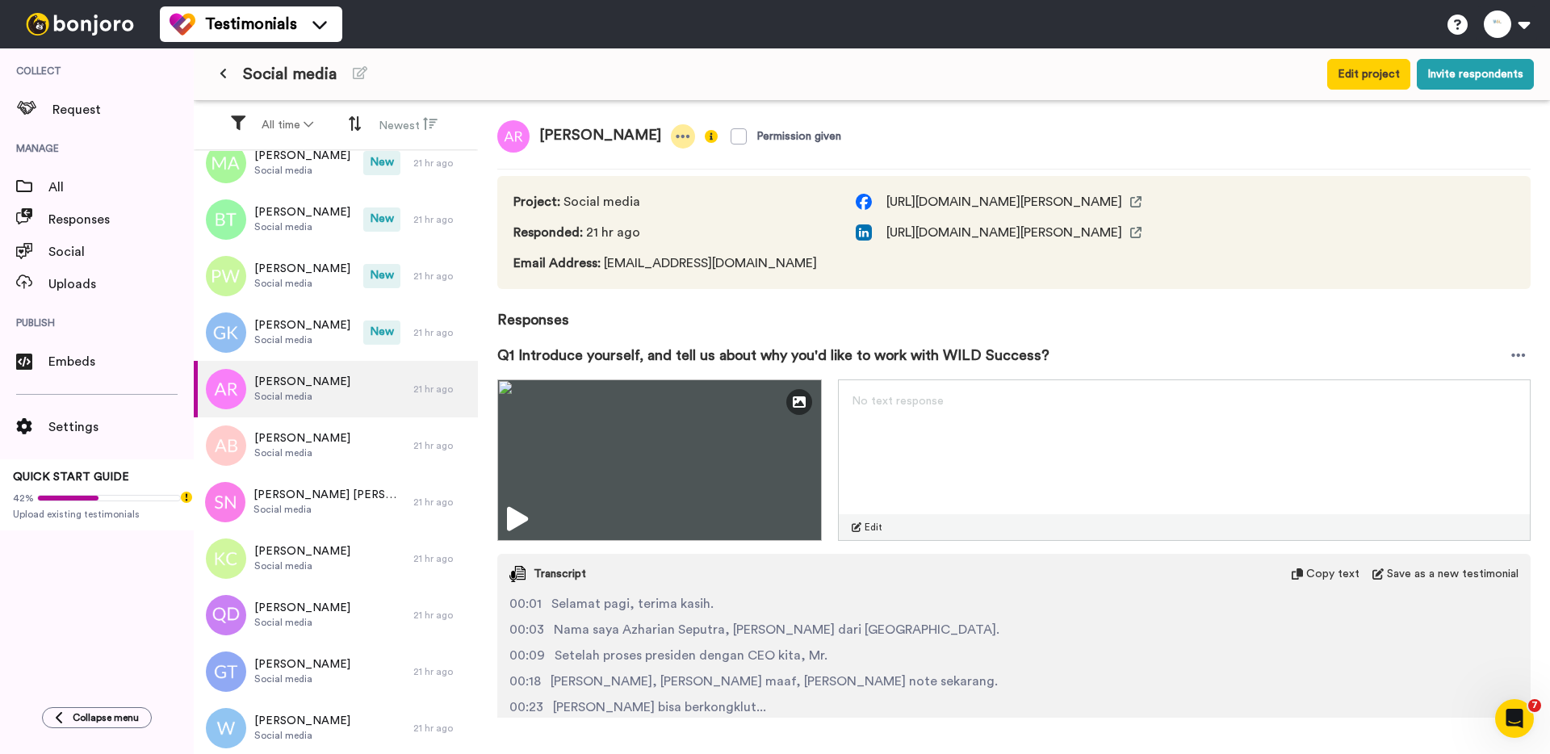
click at [690, 130] on icon at bounding box center [683, 136] width 15 height 16
click at [641, 189] on li "Delete response" at bounding box center [641, 186] width 138 height 23
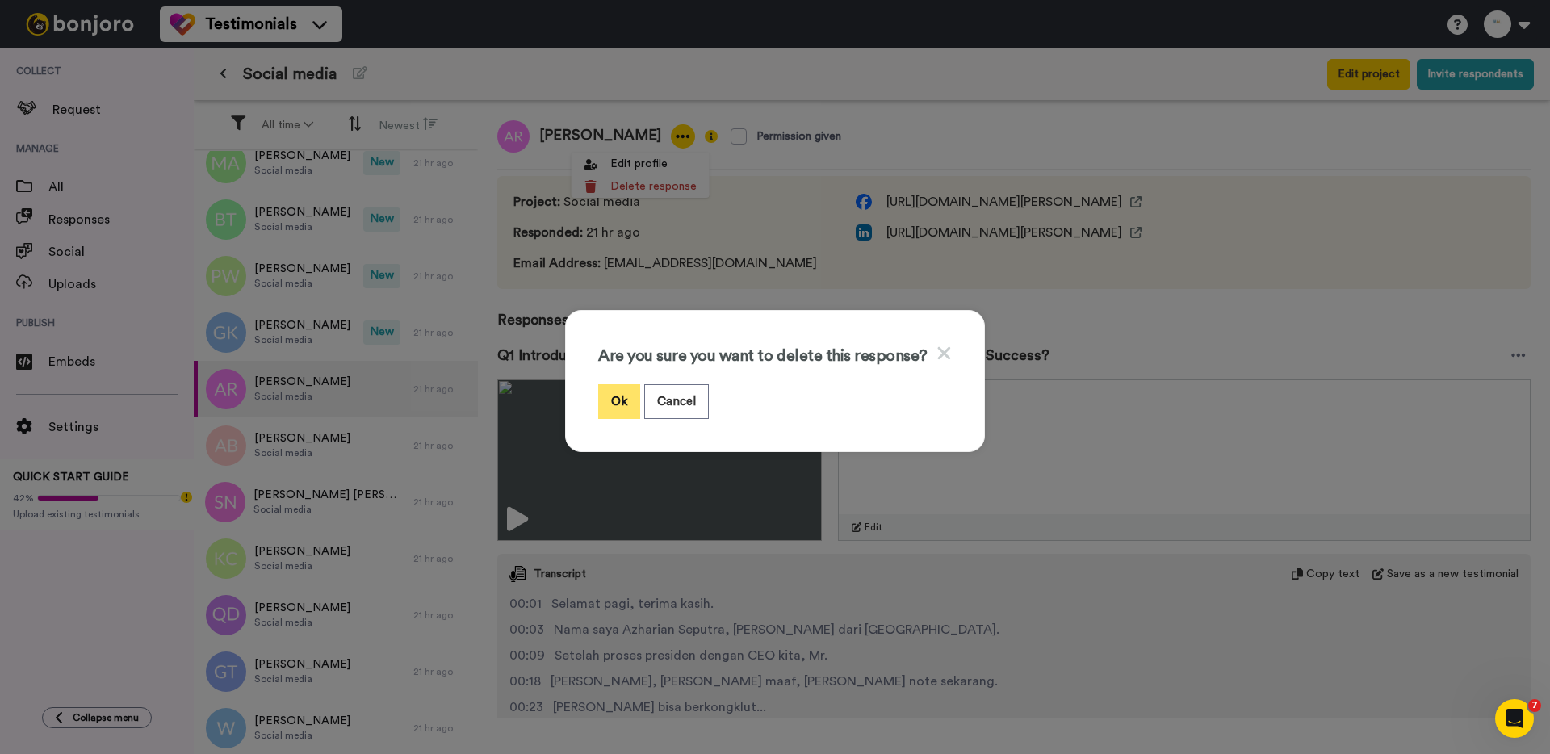
click at [614, 389] on button "Ok" at bounding box center [619, 401] width 42 height 35
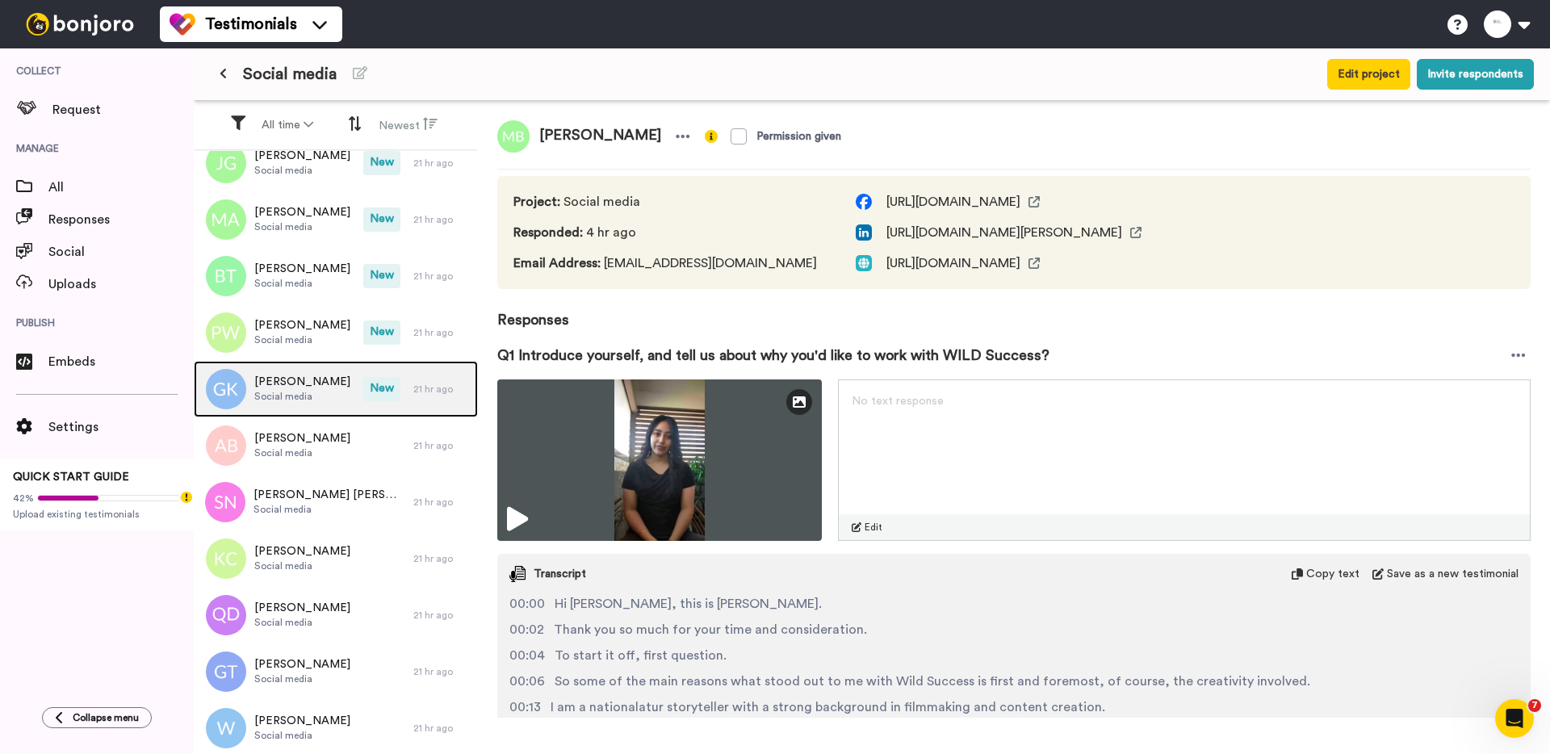
click at [304, 390] on span "Social media" at bounding box center [302, 396] width 96 height 13
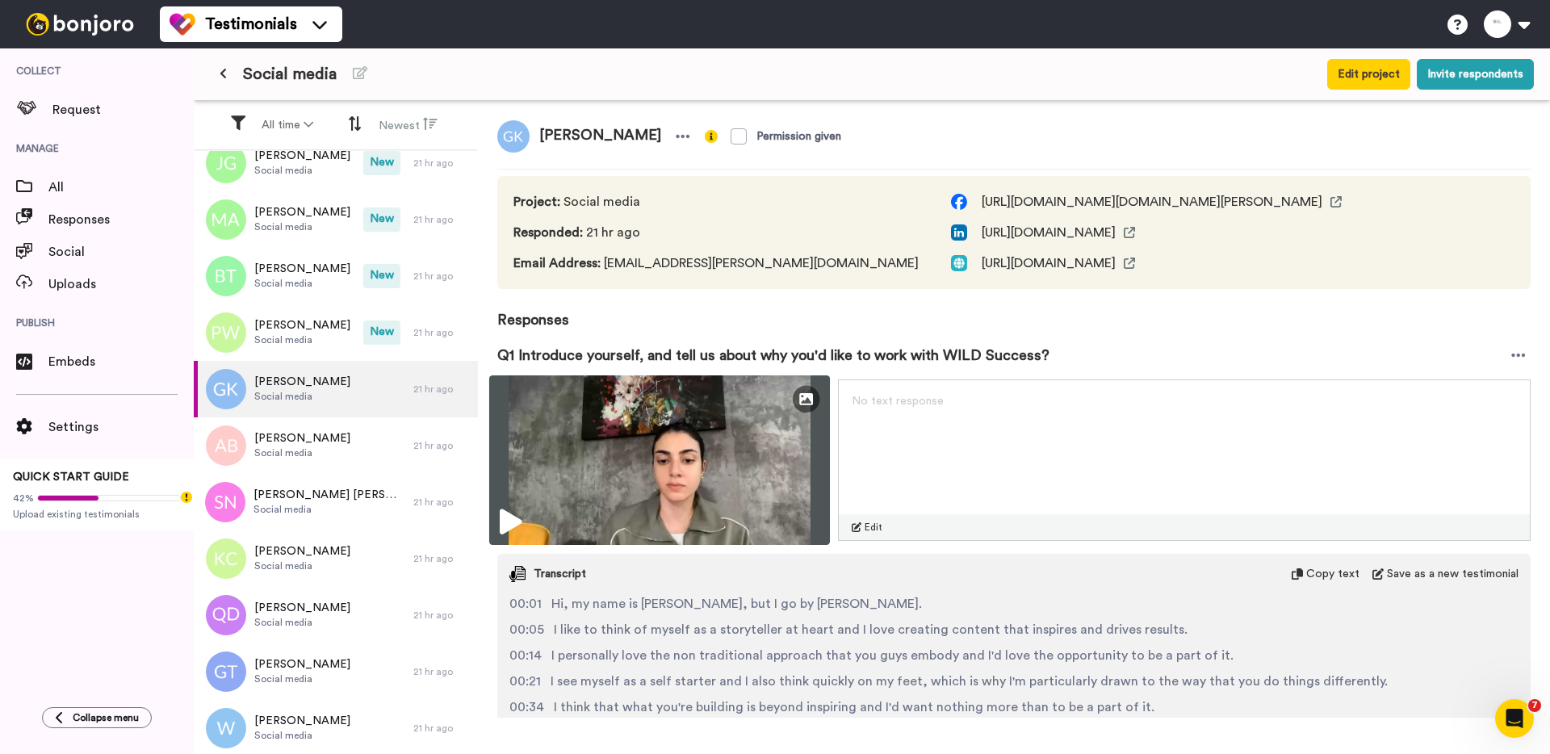
click at [568, 439] on img at bounding box center [659, 460] width 341 height 170
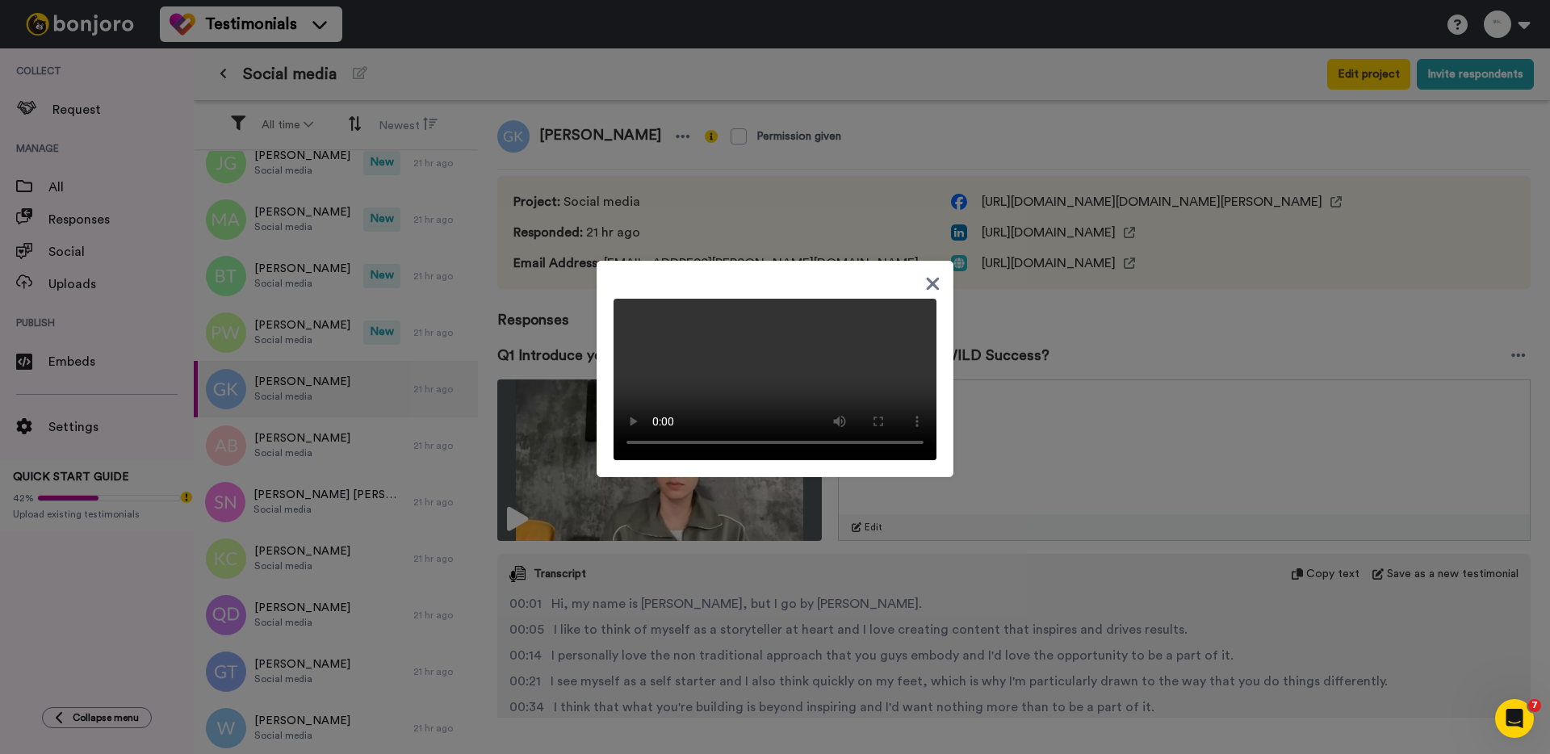
click at [1070, 306] on div at bounding box center [775, 377] width 1550 height 754
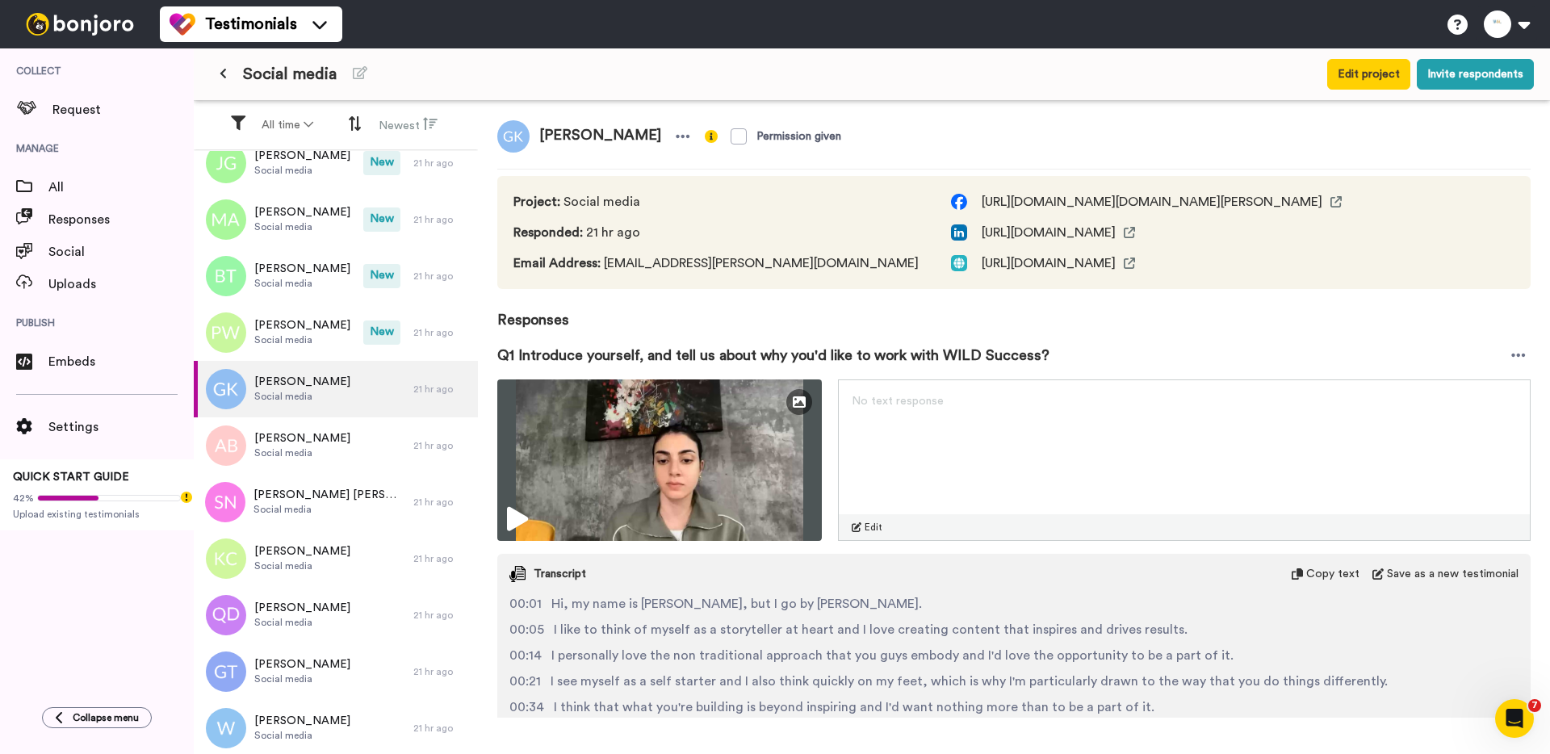
click at [1168, 263] on span "[URL][DOMAIN_NAME]" at bounding box center [1209, 262] width 517 height 19
click at [1135, 263] on icon at bounding box center [1129, 263] width 11 height 11
click at [341, 350] on div "[PERSON_NAME] Social media" at bounding box center [279, 332] width 170 height 57
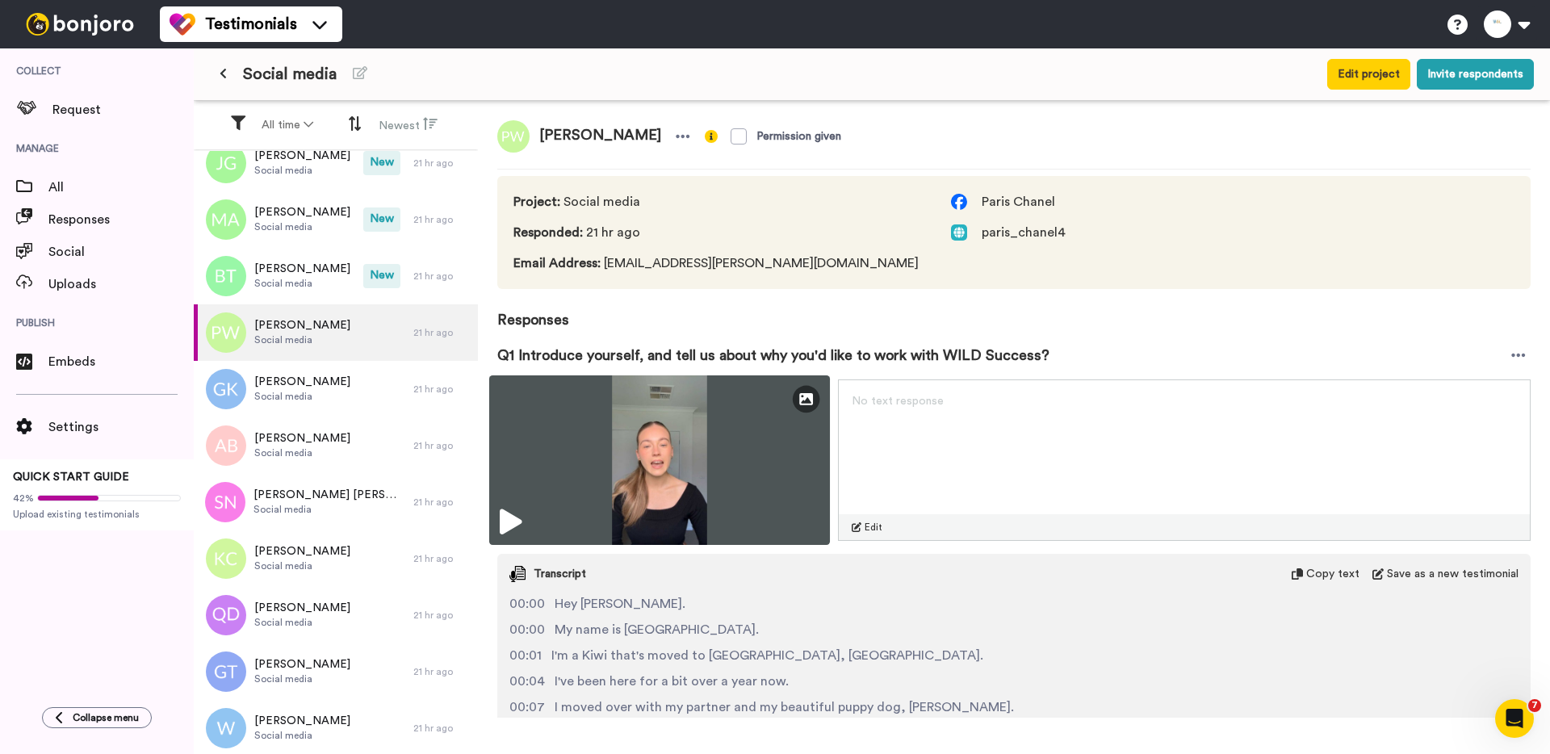
click at [585, 422] on img at bounding box center [659, 460] width 341 height 170
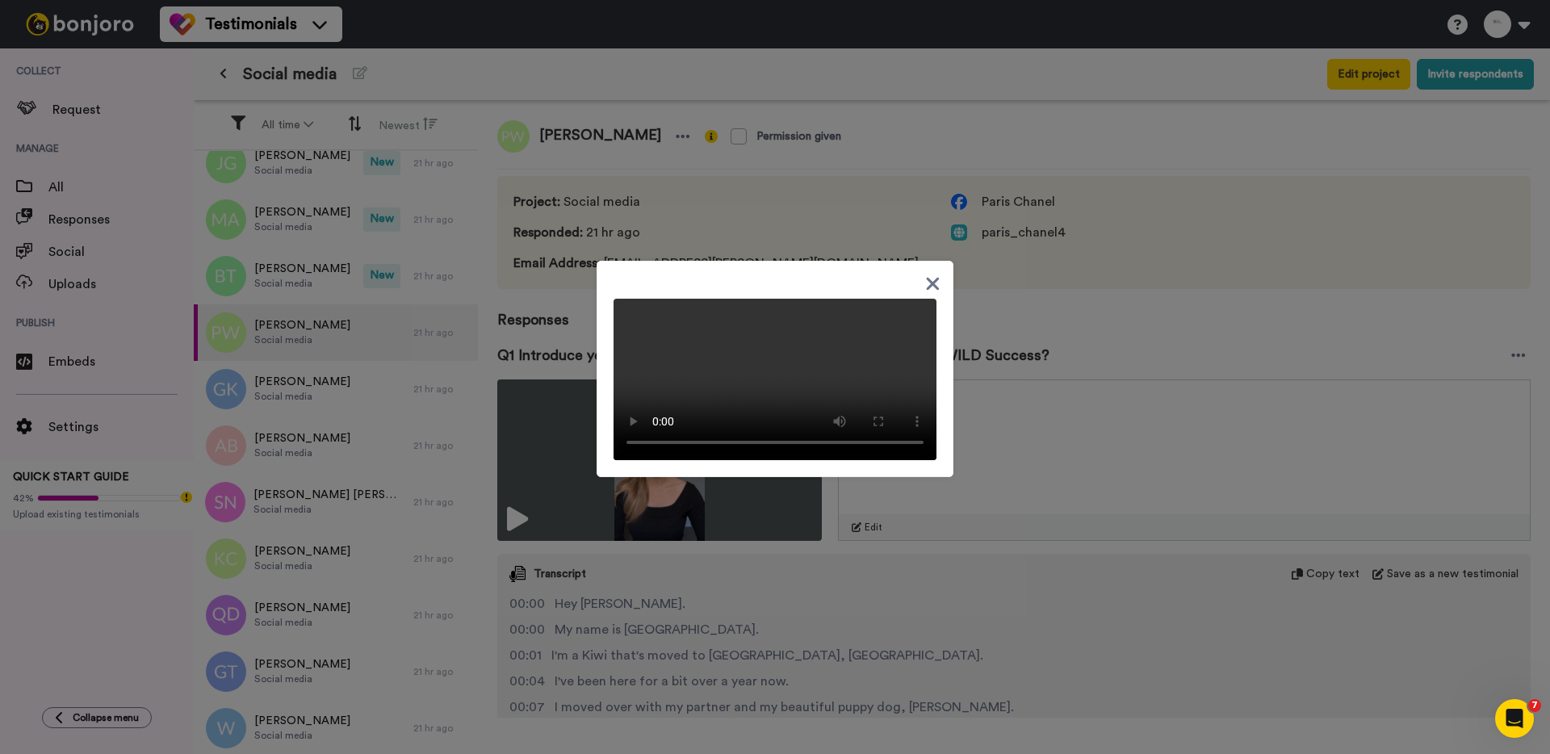
click at [1069, 437] on div at bounding box center [775, 377] width 1550 height 754
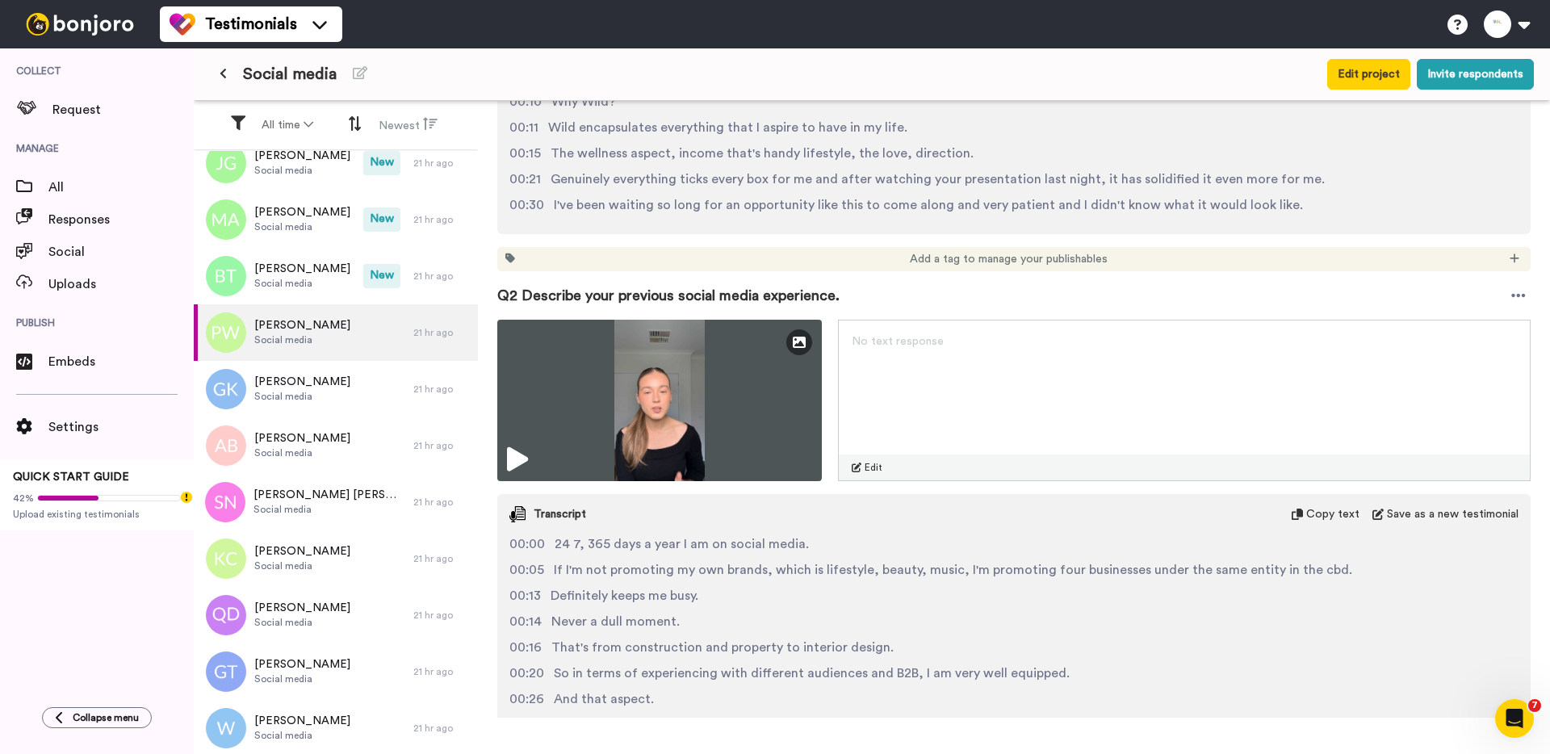
scroll to position [639, 0]
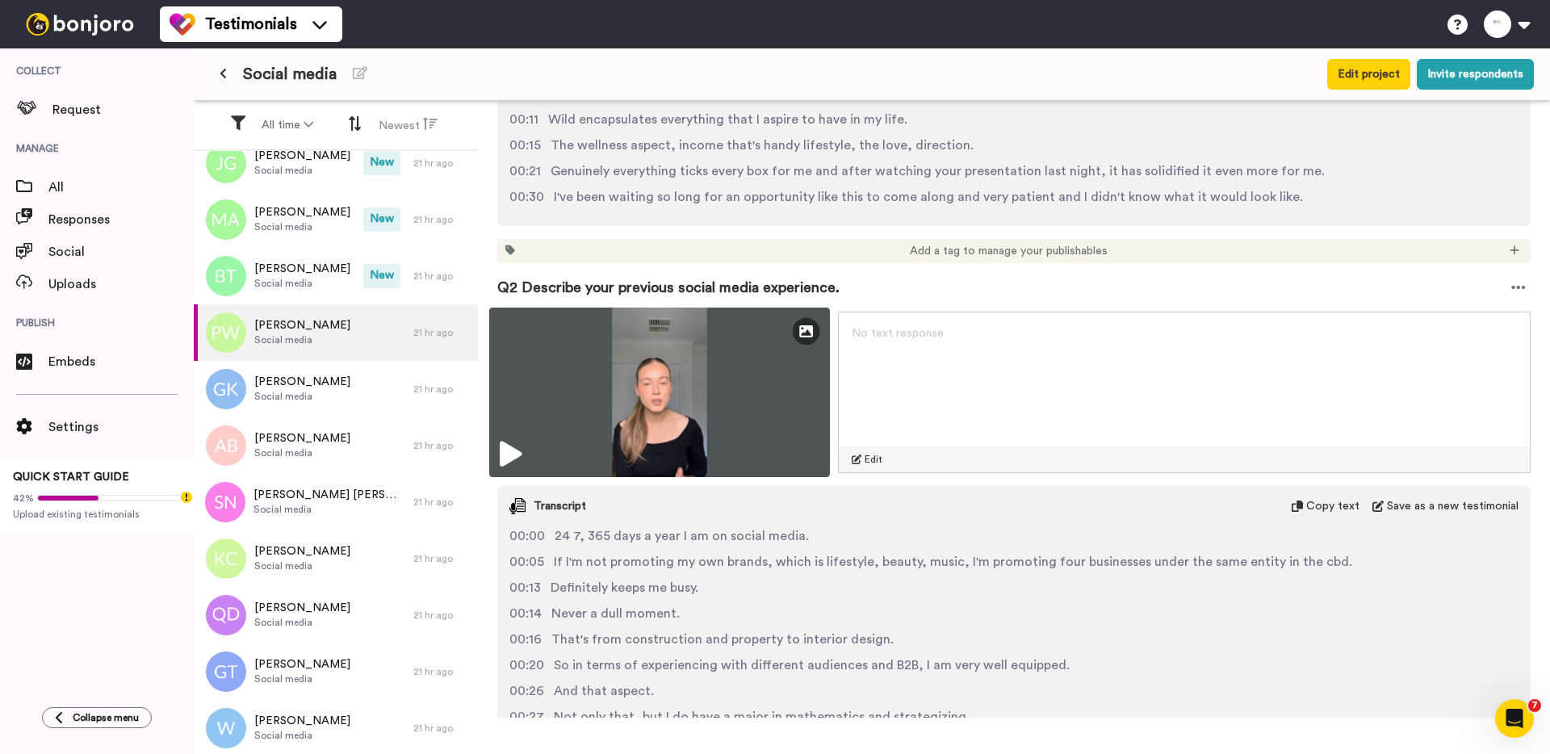
click at [595, 400] on img at bounding box center [659, 393] width 341 height 170
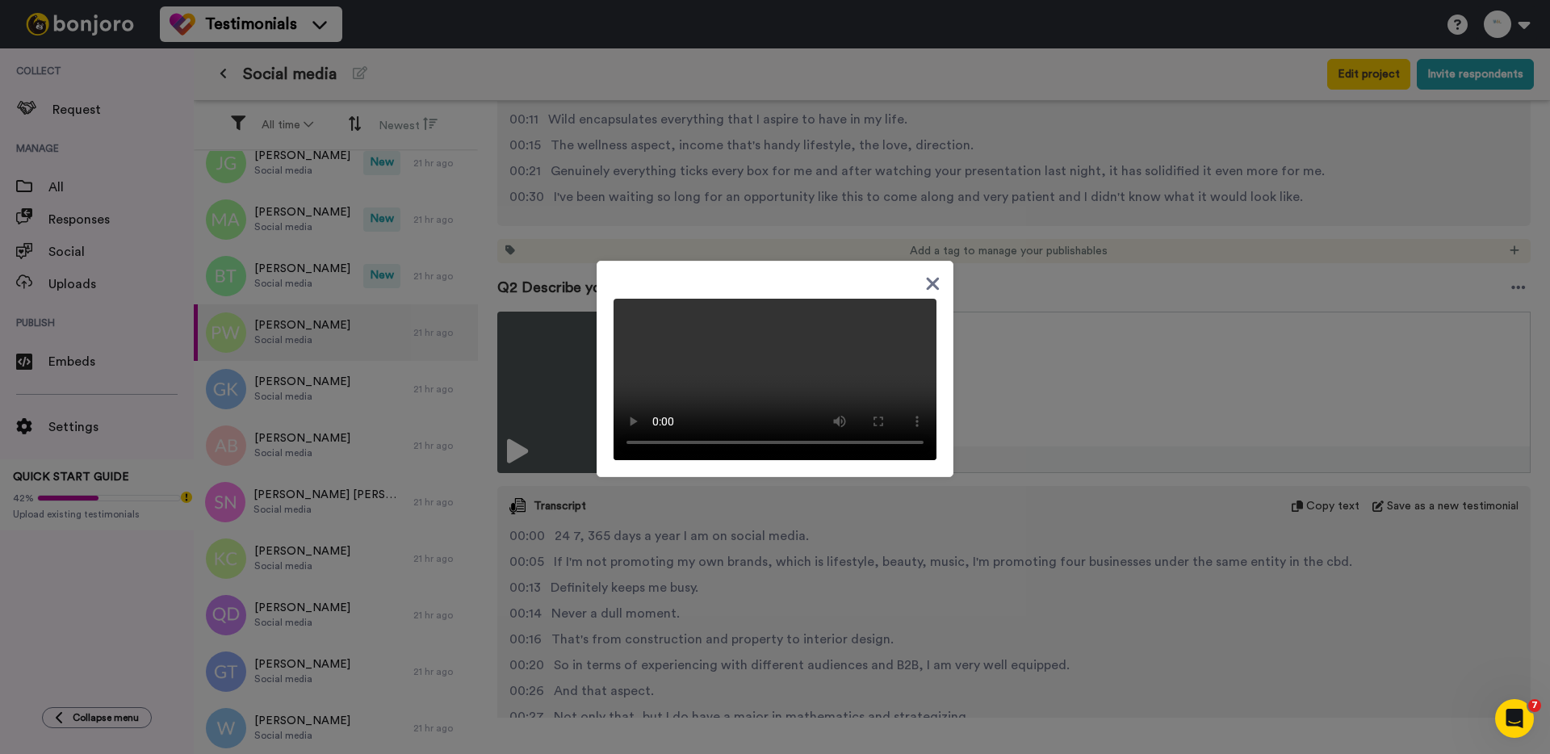
click at [532, 449] on div at bounding box center [775, 377] width 1550 height 754
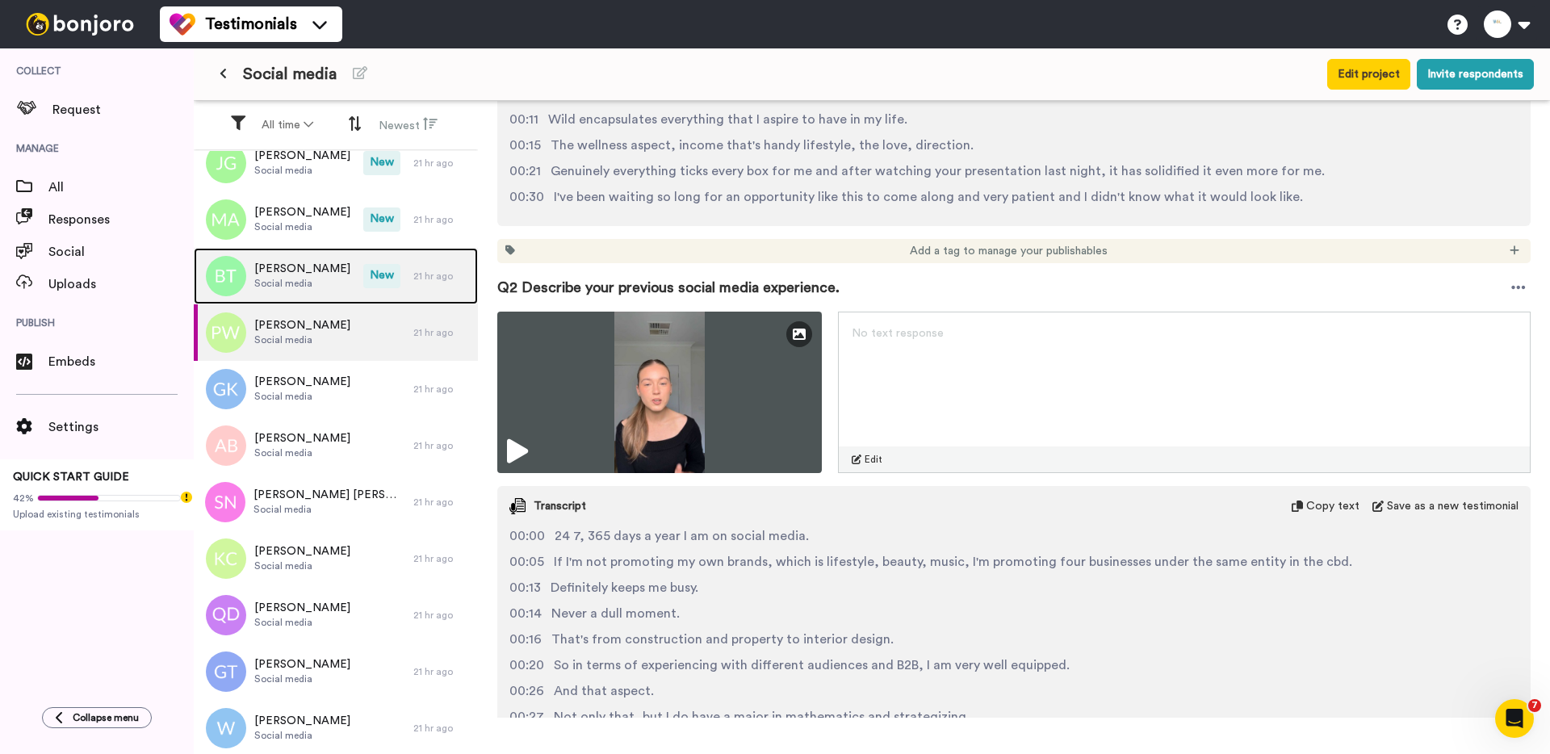
click at [326, 276] on span "[PERSON_NAME]" at bounding box center [302, 269] width 96 height 16
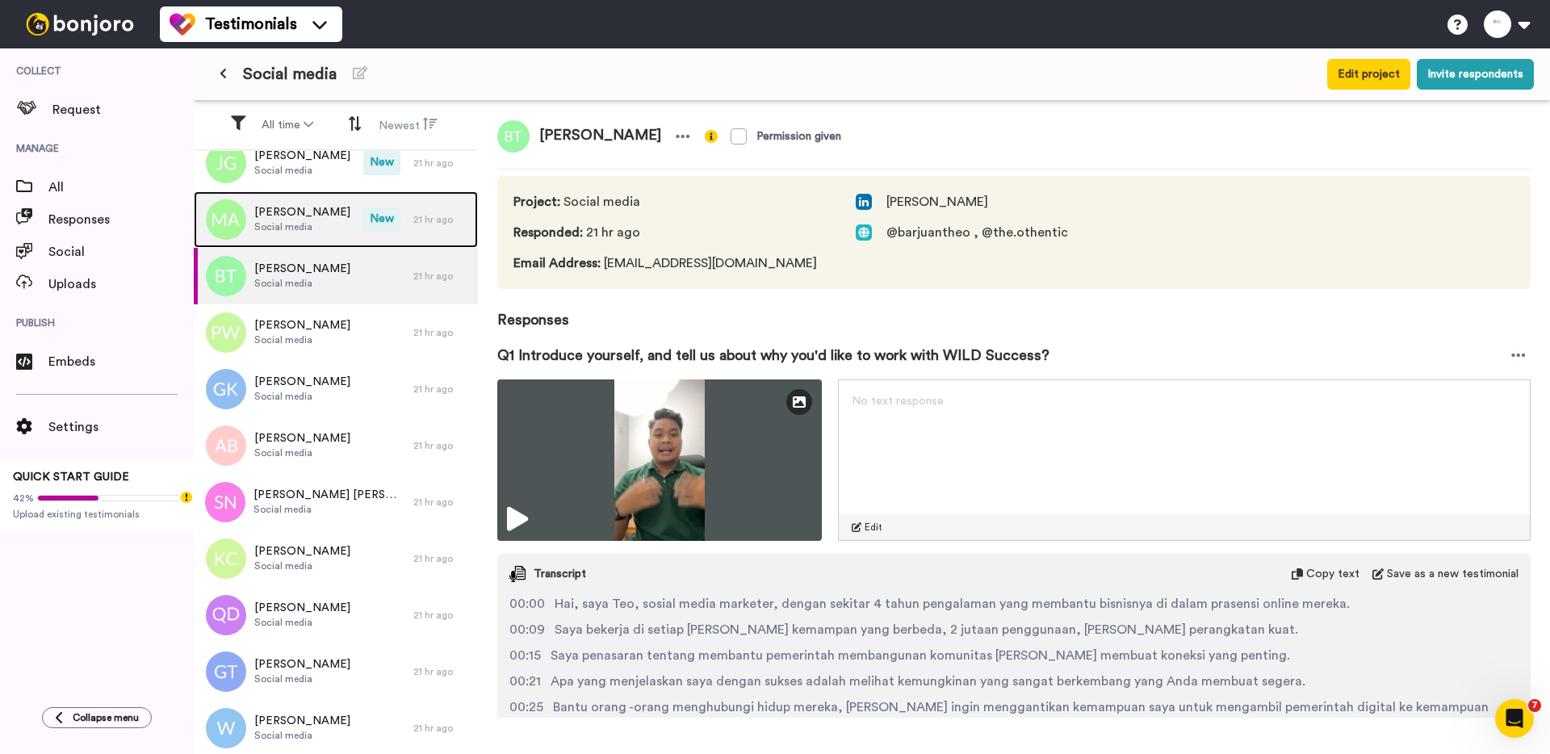
click at [282, 212] on span "[PERSON_NAME]" at bounding box center [302, 212] width 96 height 16
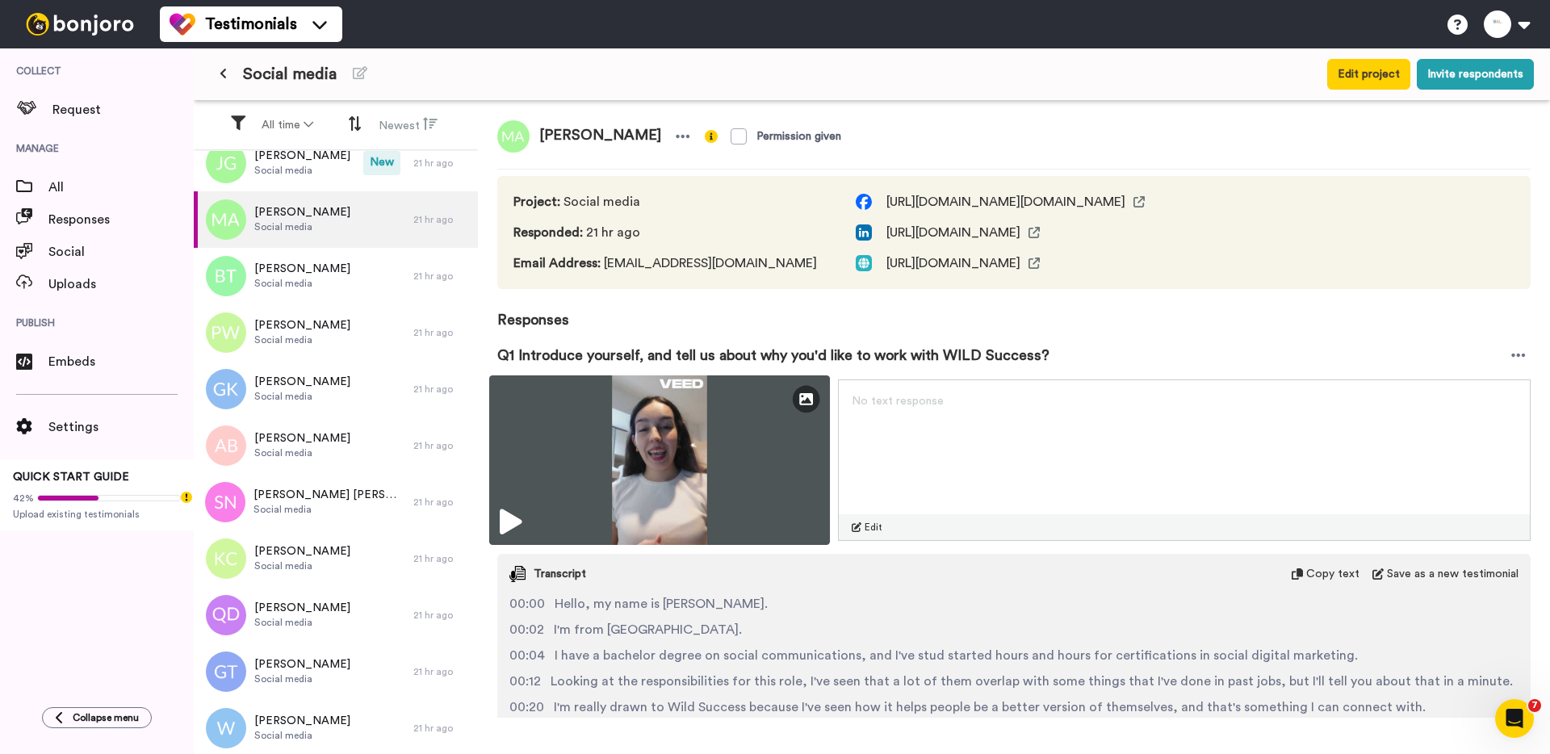
click at [591, 449] on img at bounding box center [659, 460] width 341 height 170
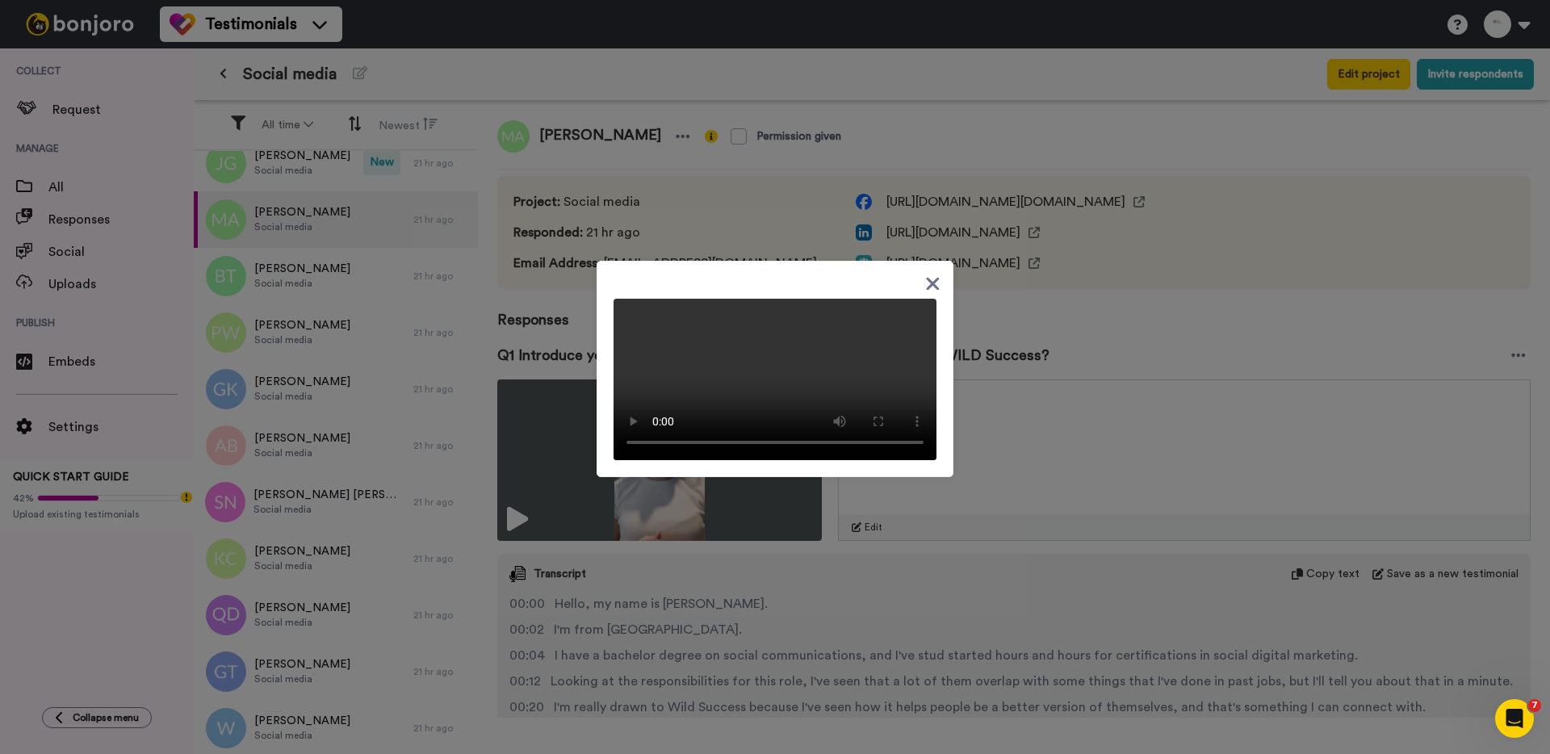
click at [332, 340] on div at bounding box center [775, 377] width 1550 height 754
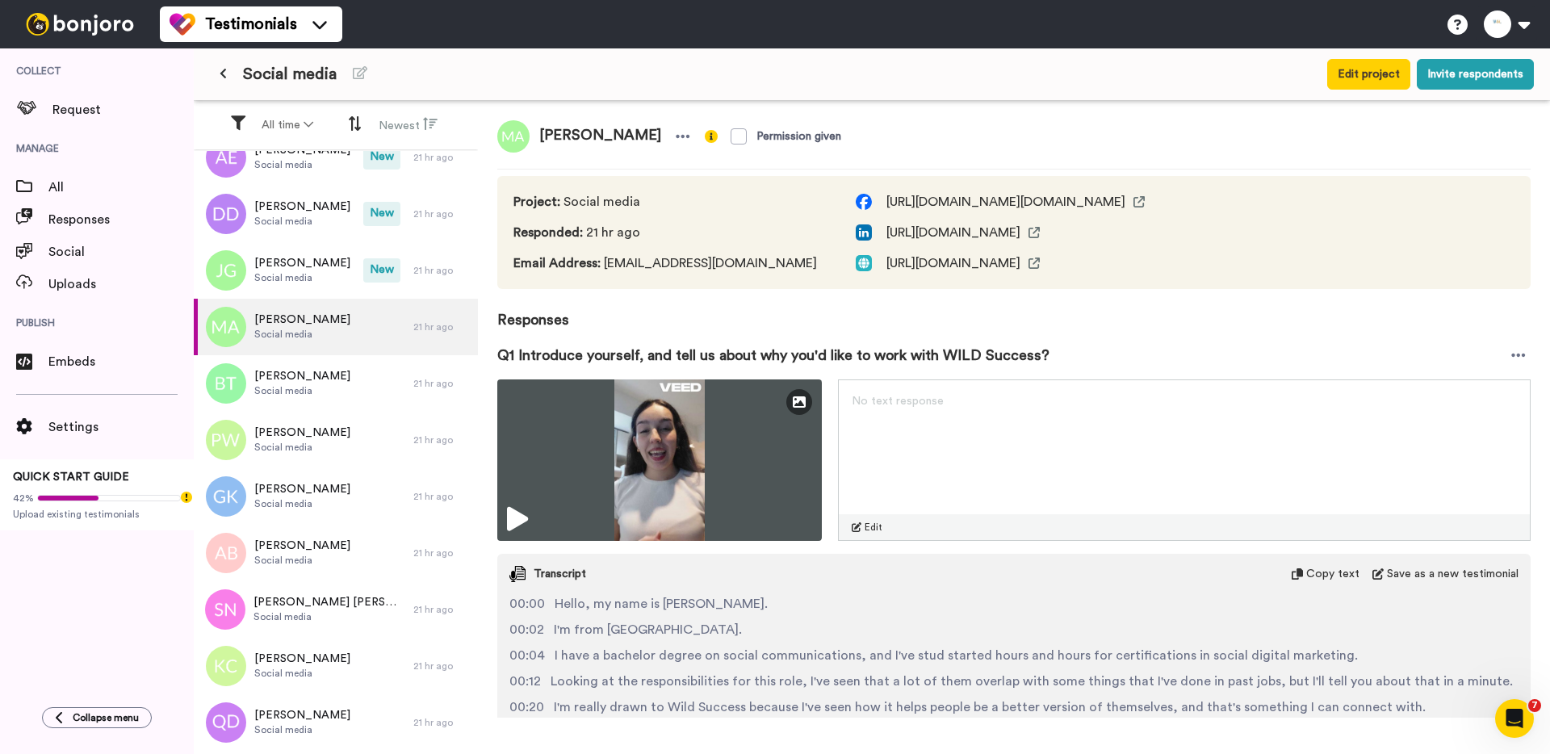
scroll to position [1074, 0]
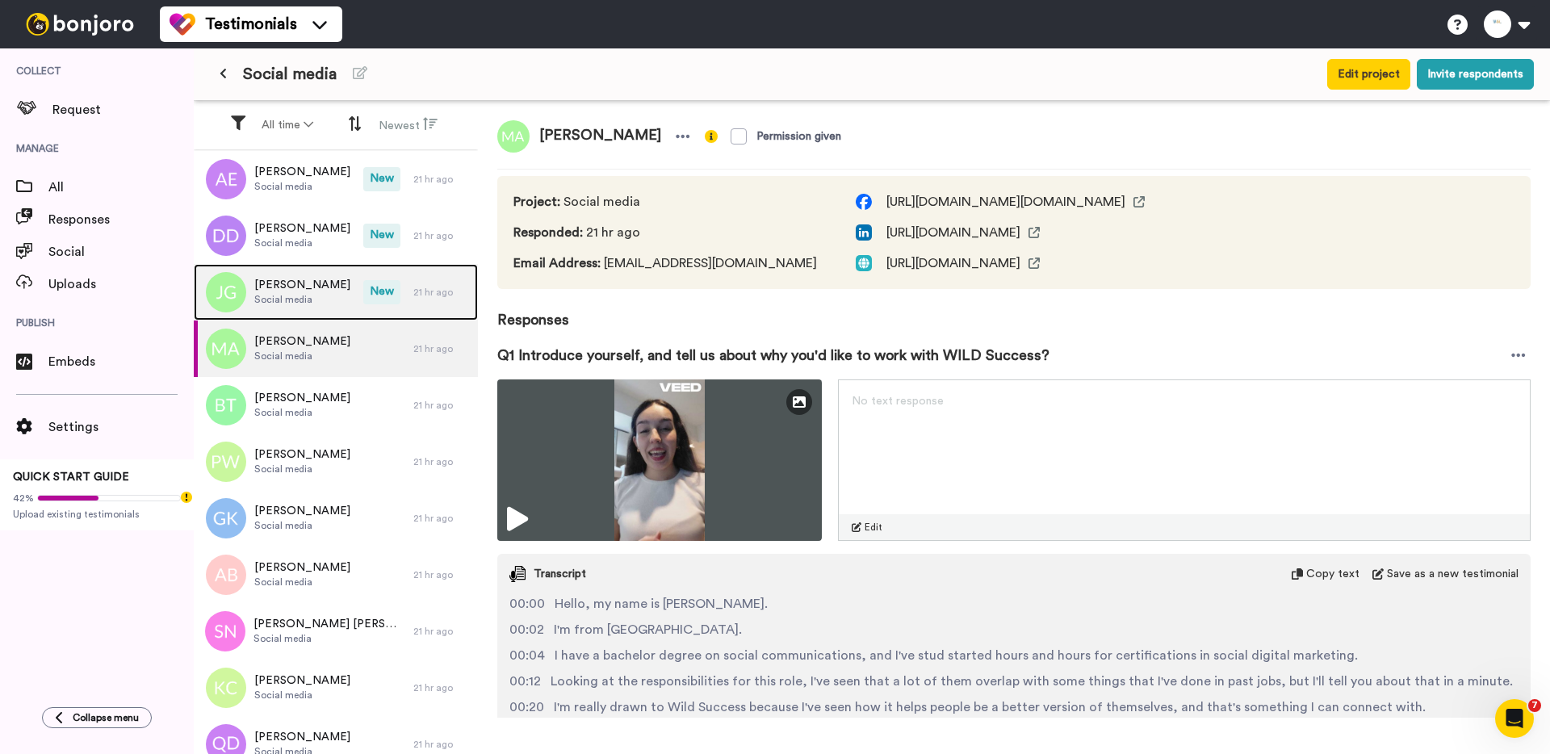
click at [312, 311] on div "[PERSON_NAME] Social media" at bounding box center [279, 292] width 170 height 57
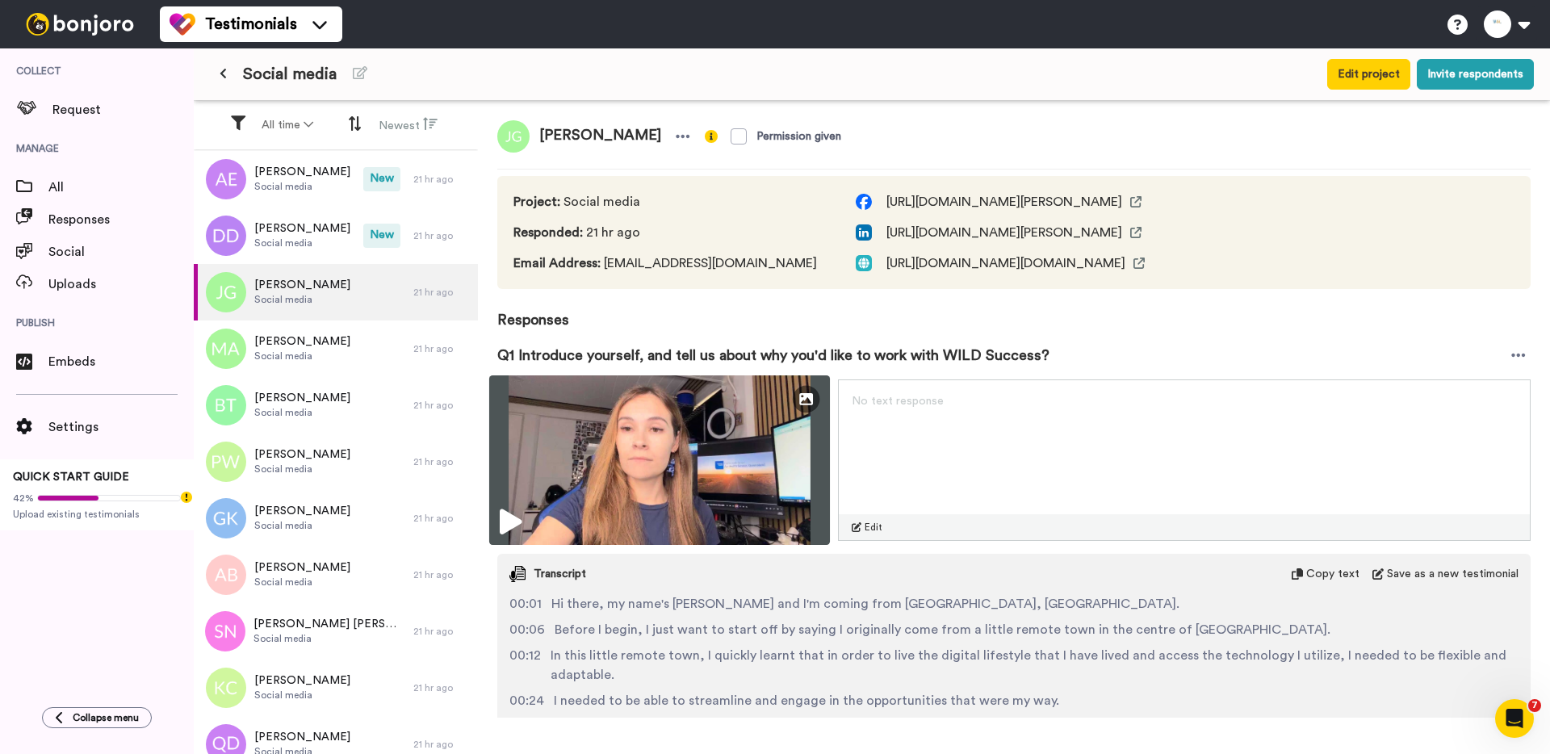
click at [655, 424] on img at bounding box center [659, 460] width 341 height 170
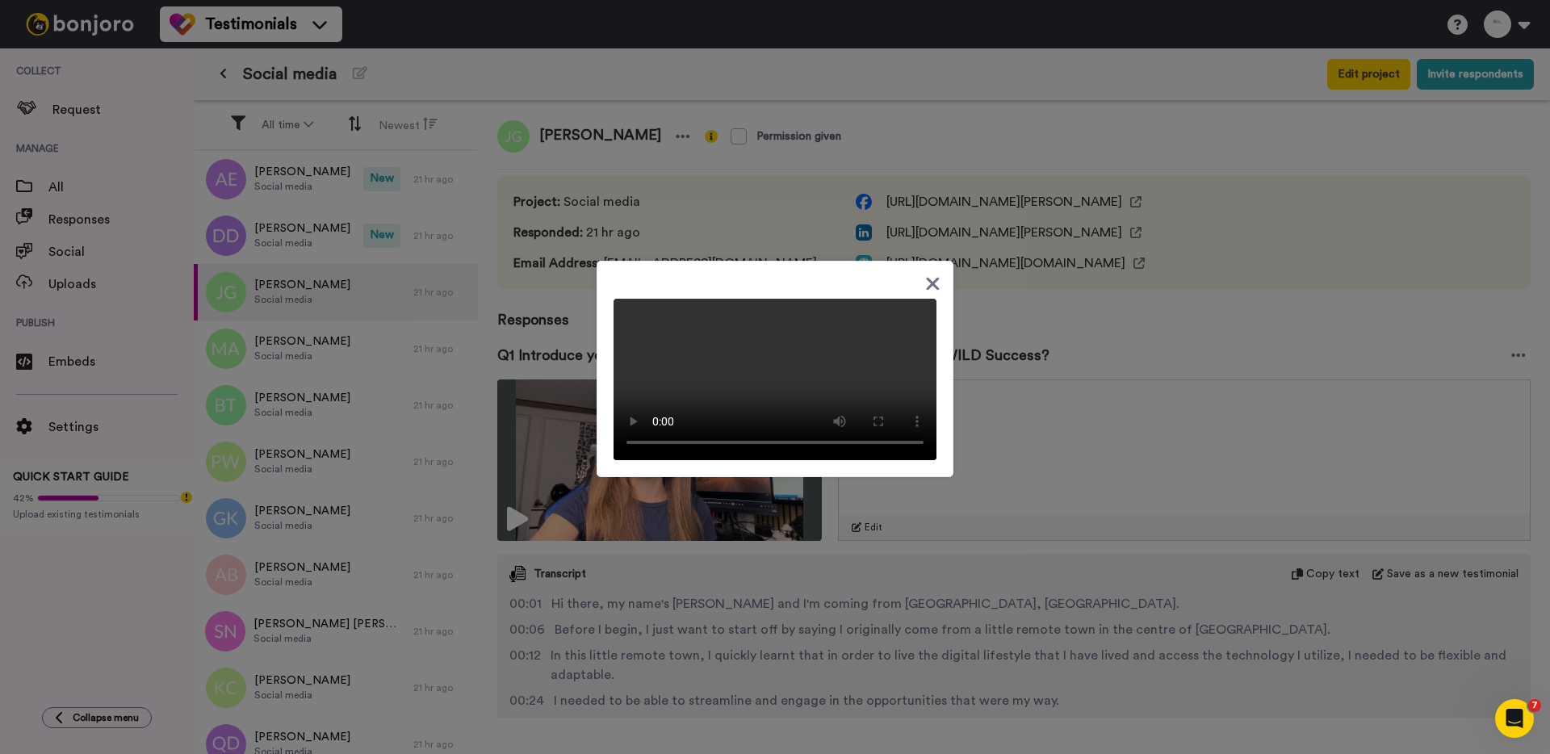
click at [784, 594] on div at bounding box center [775, 377] width 1550 height 754
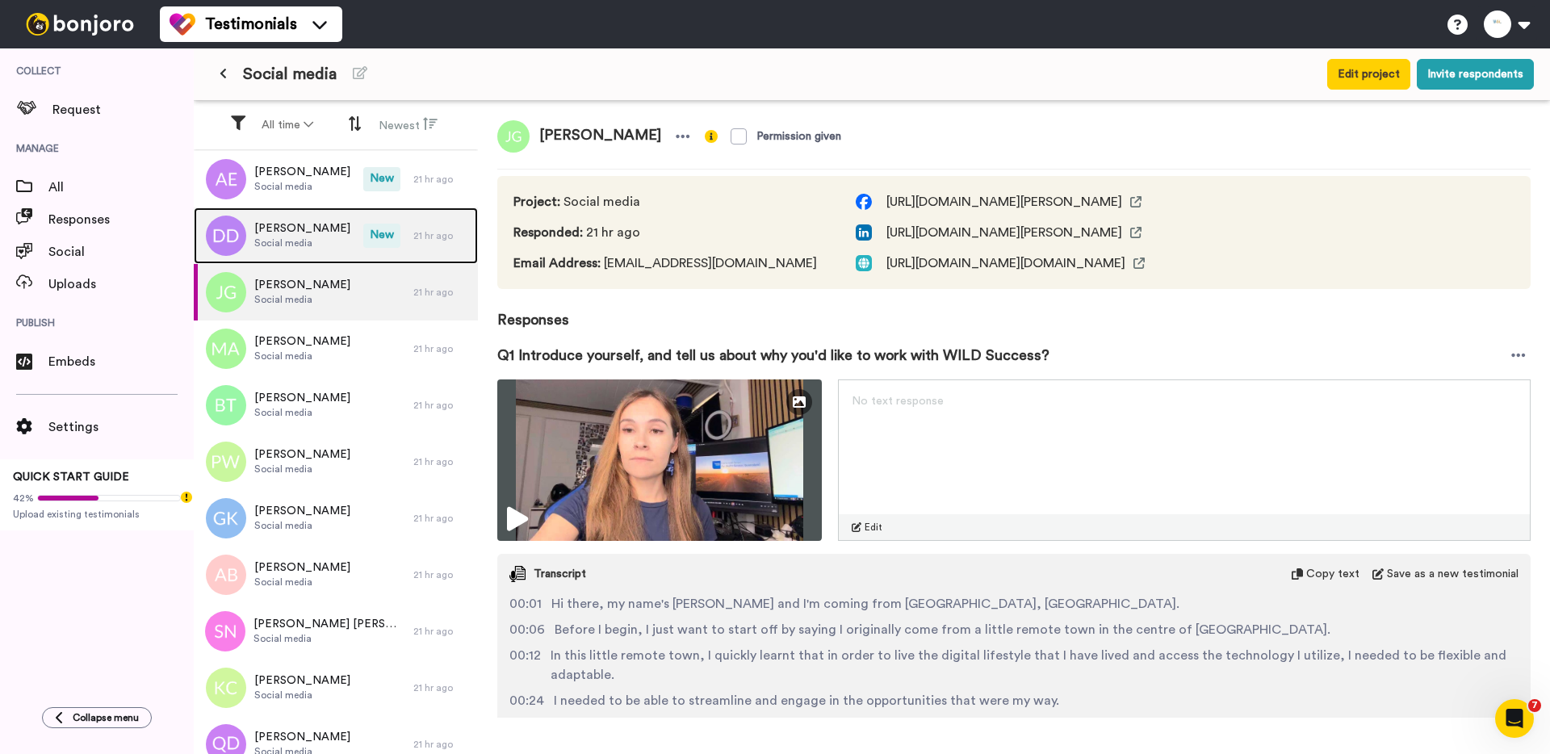
click at [283, 249] on span "Social media" at bounding box center [302, 243] width 96 height 13
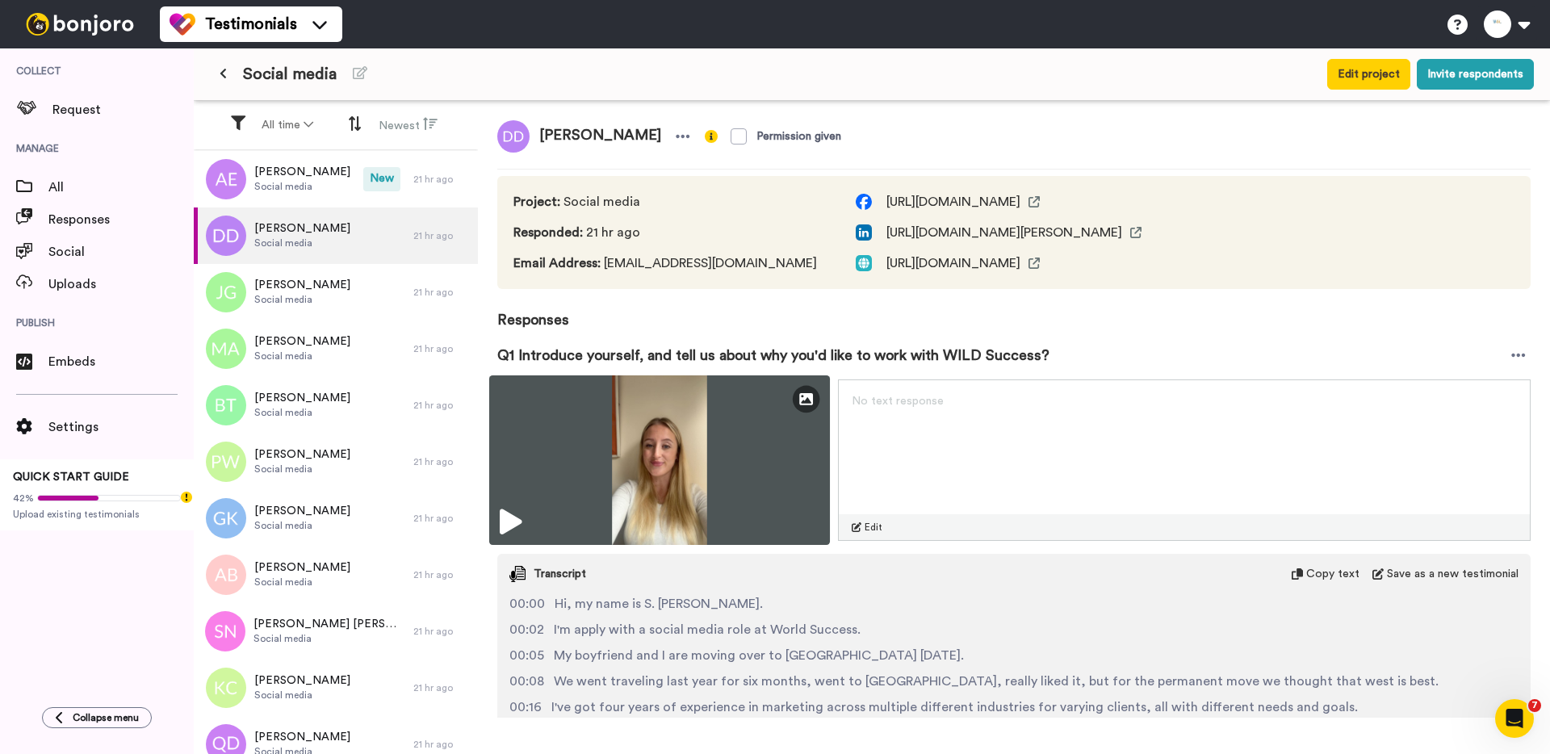
click at [595, 468] on img at bounding box center [659, 460] width 341 height 170
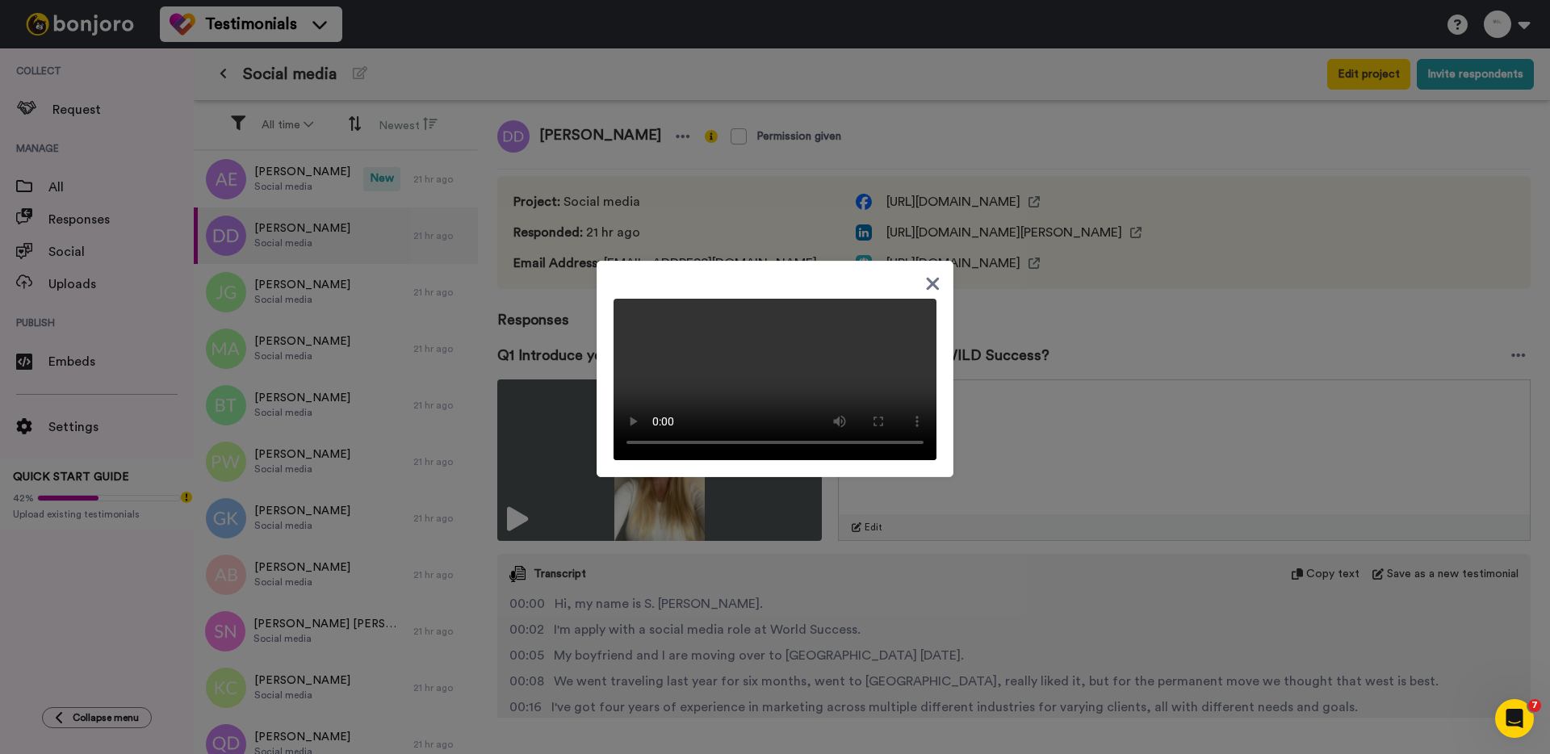
click at [529, 352] on div at bounding box center [775, 377] width 1550 height 754
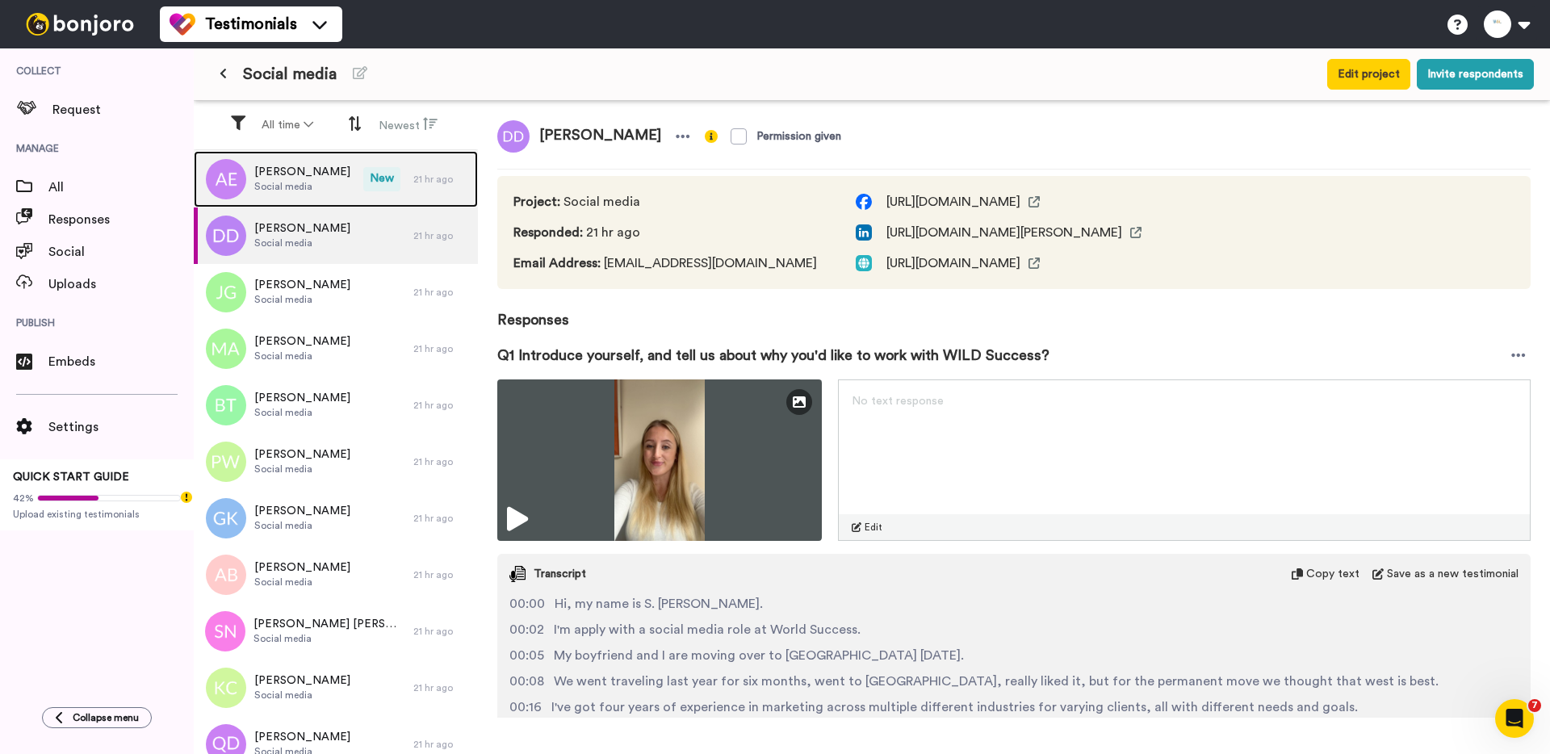
click at [279, 199] on div "[PERSON_NAME] Social media" at bounding box center [279, 179] width 170 height 57
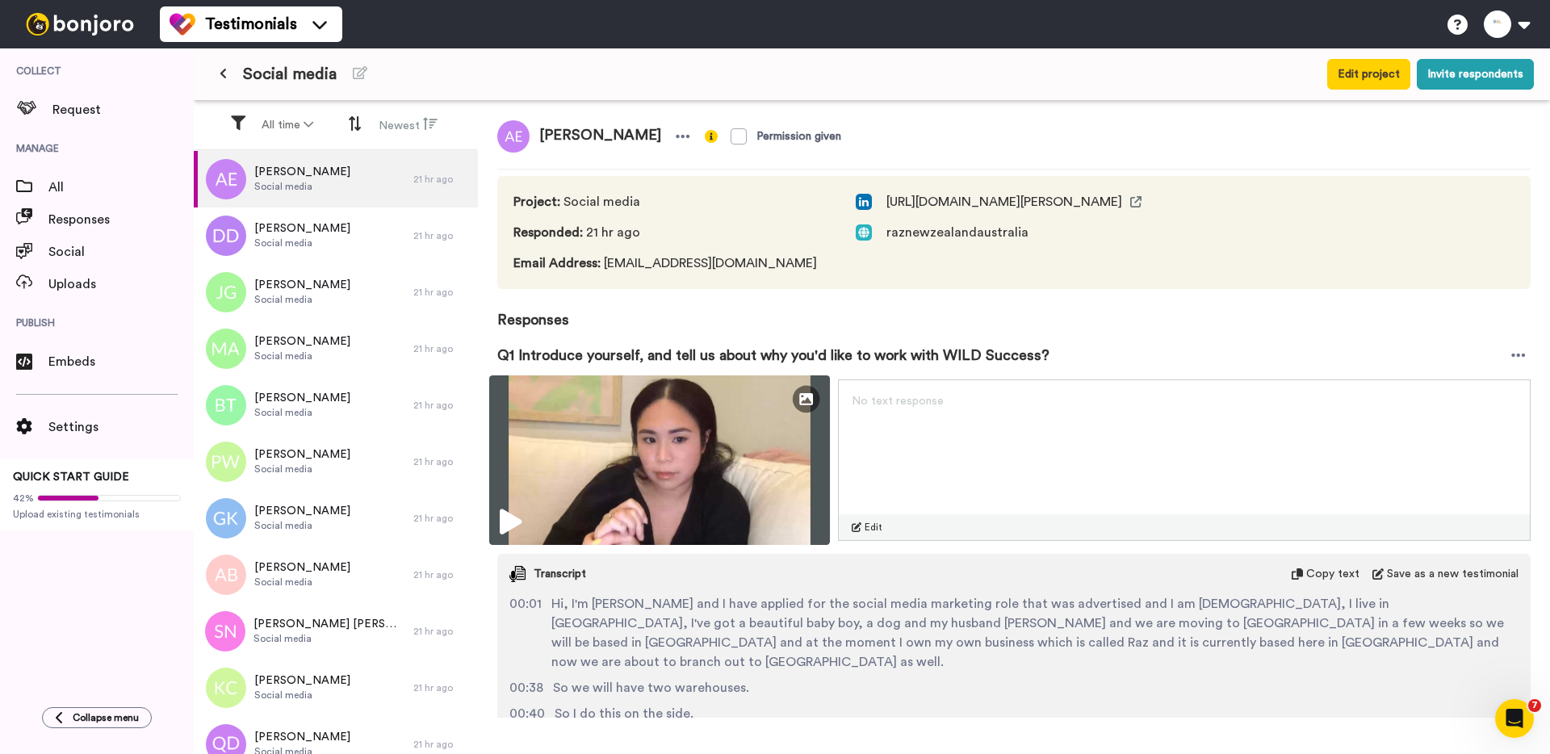
click at [619, 424] on img at bounding box center [659, 460] width 341 height 170
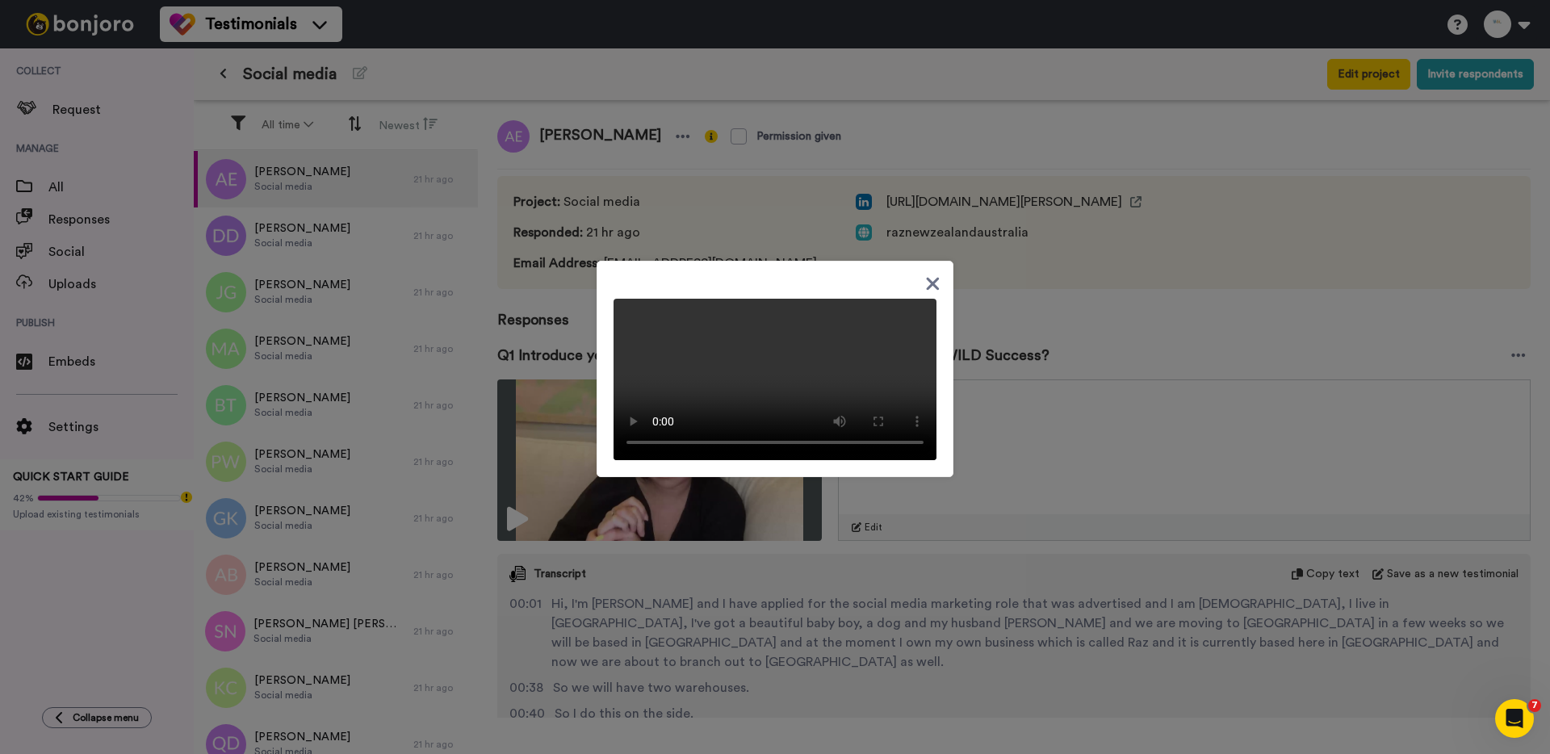
click at [392, 295] on div at bounding box center [775, 377] width 1550 height 754
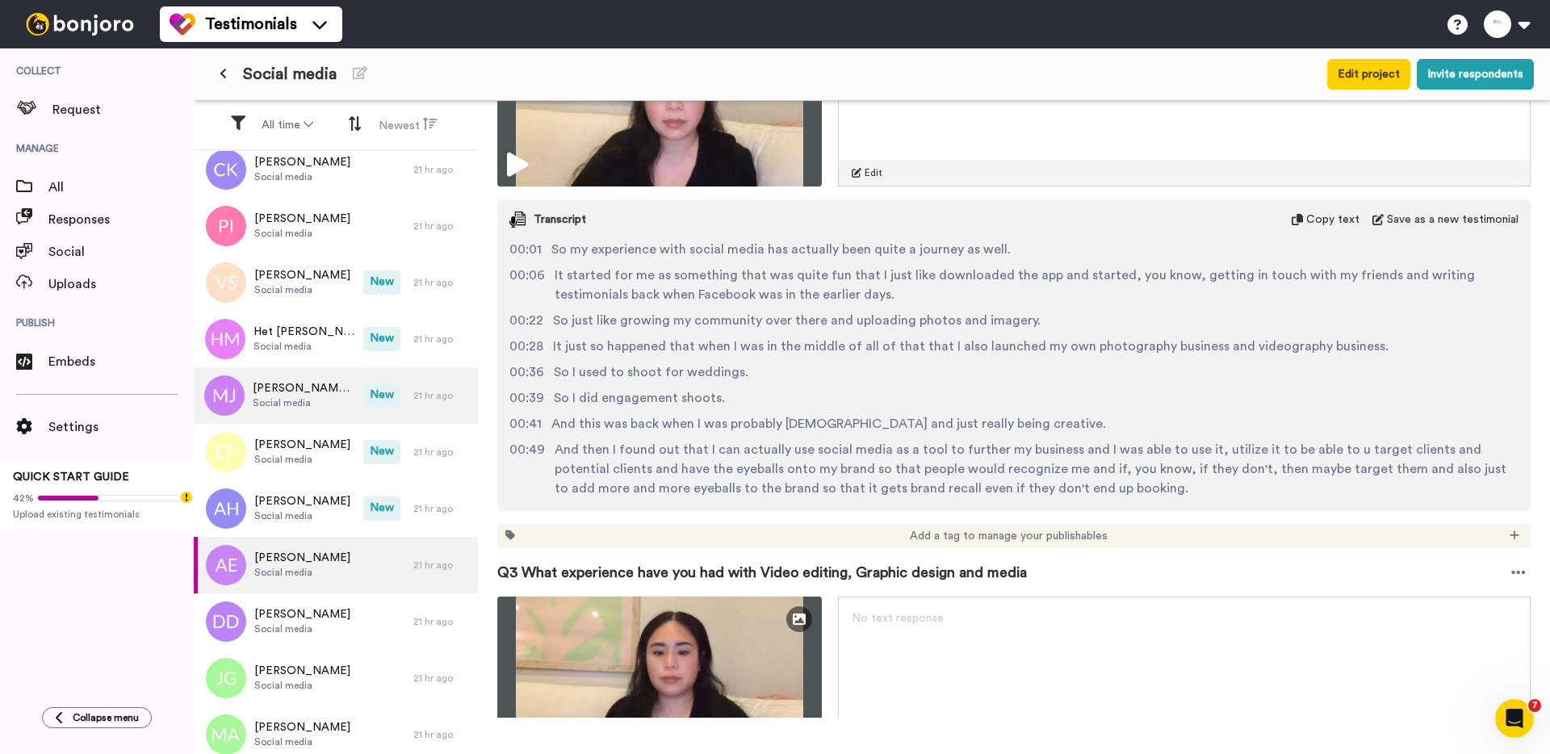
scroll to position [681, 0]
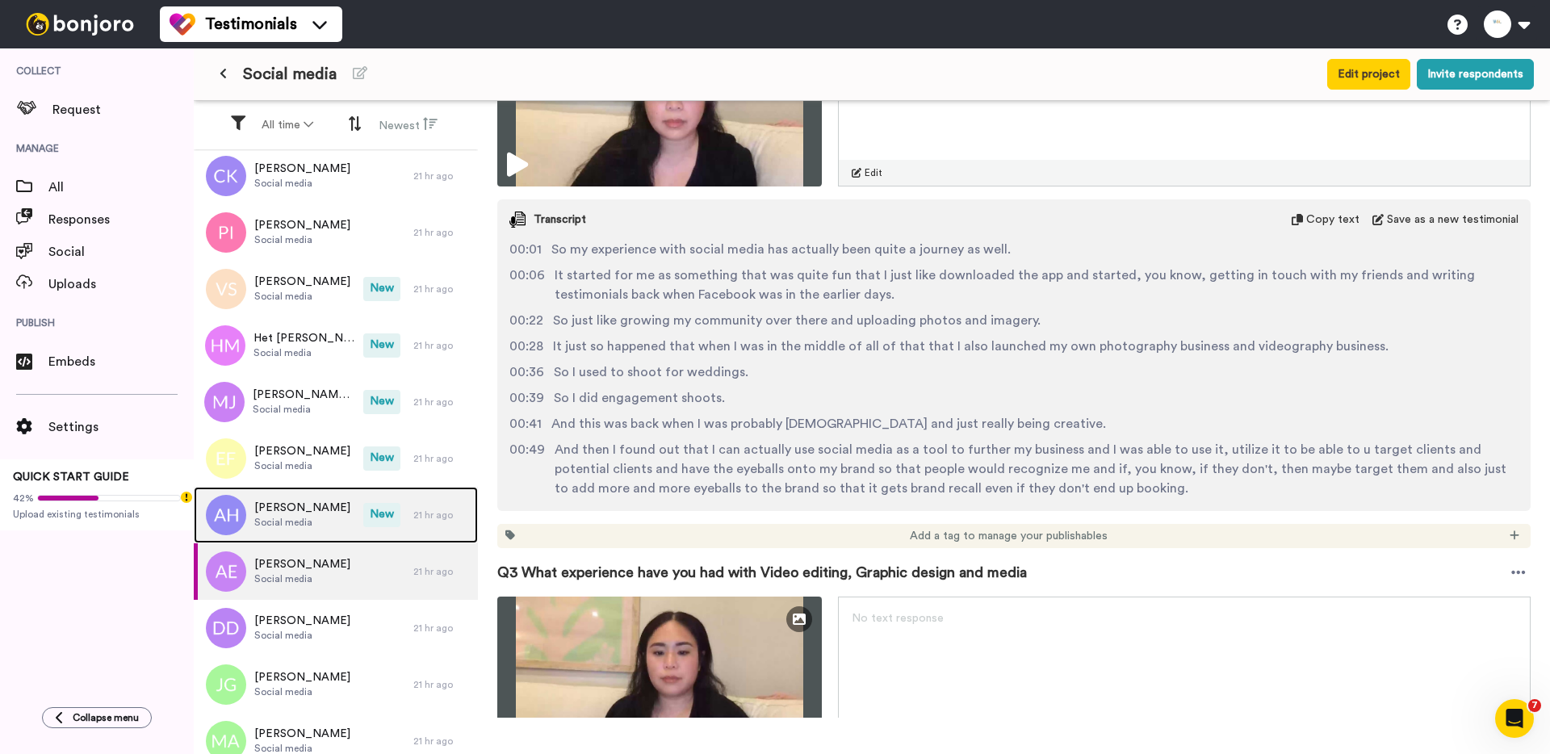
click at [295, 521] on span "Social media" at bounding box center [302, 522] width 96 height 13
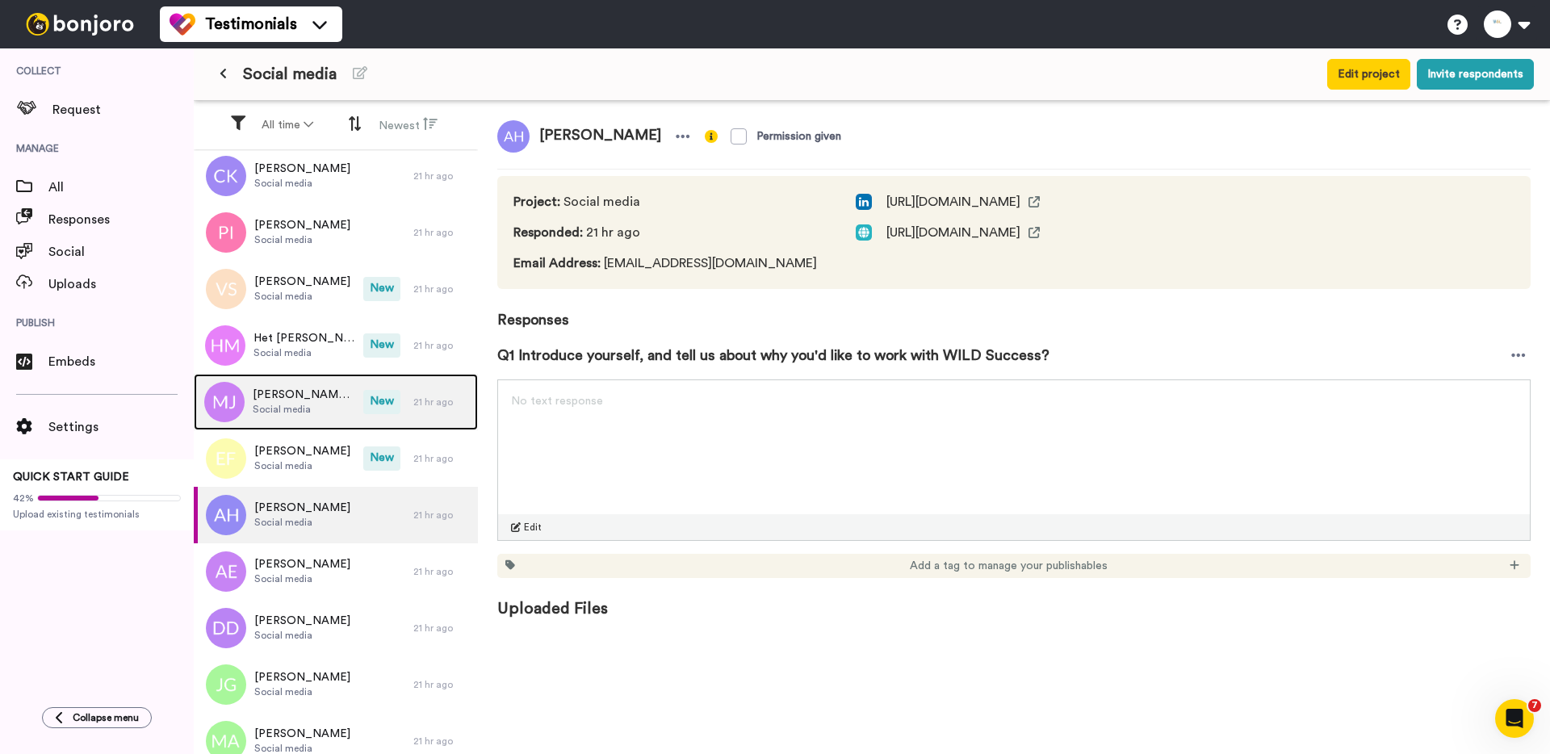
click at [267, 425] on div "[PERSON_NAME] [PERSON_NAME] Social media" at bounding box center [279, 402] width 170 height 57
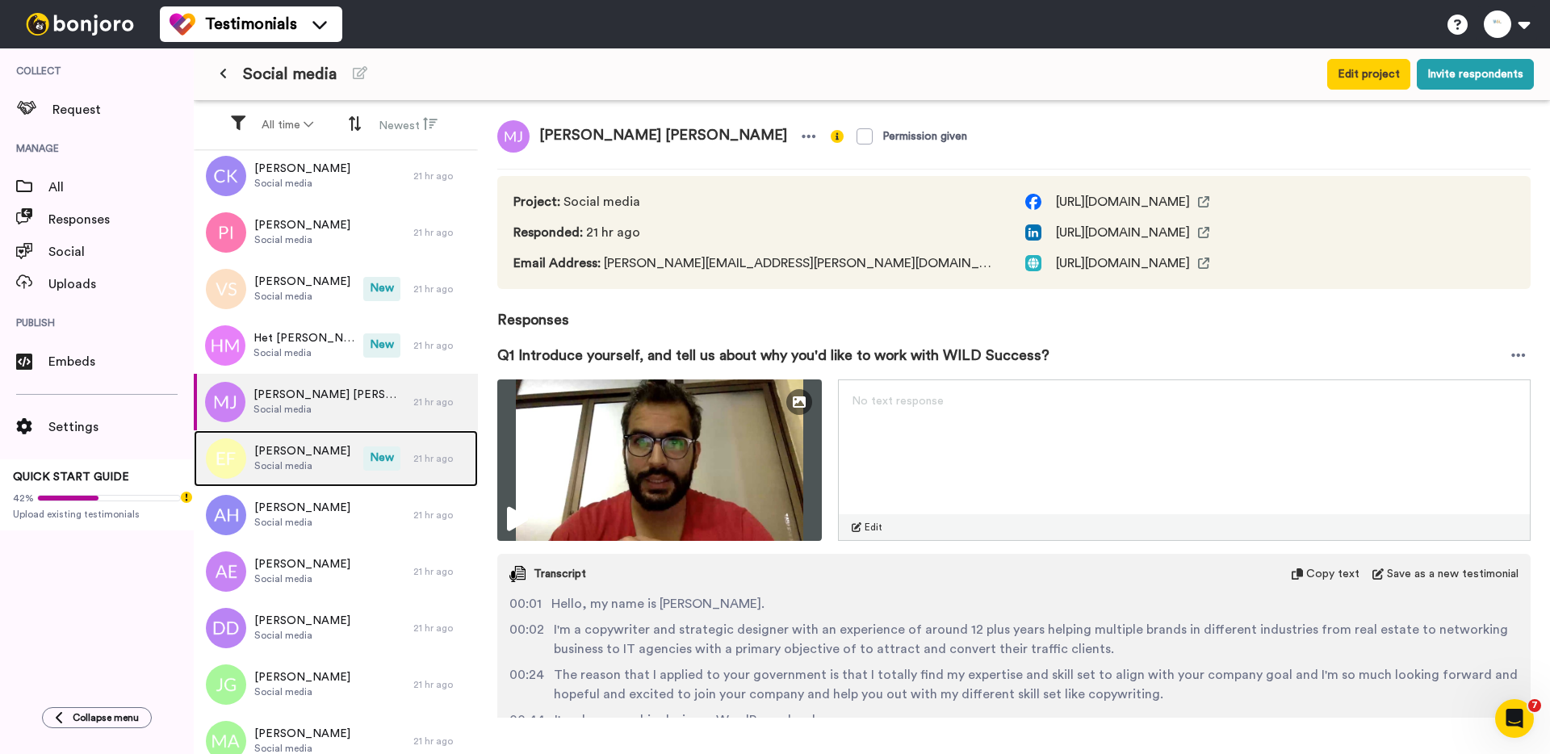
click at [293, 452] on span "[PERSON_NAME]" at bounding box center [302, 451] width 96 height 16
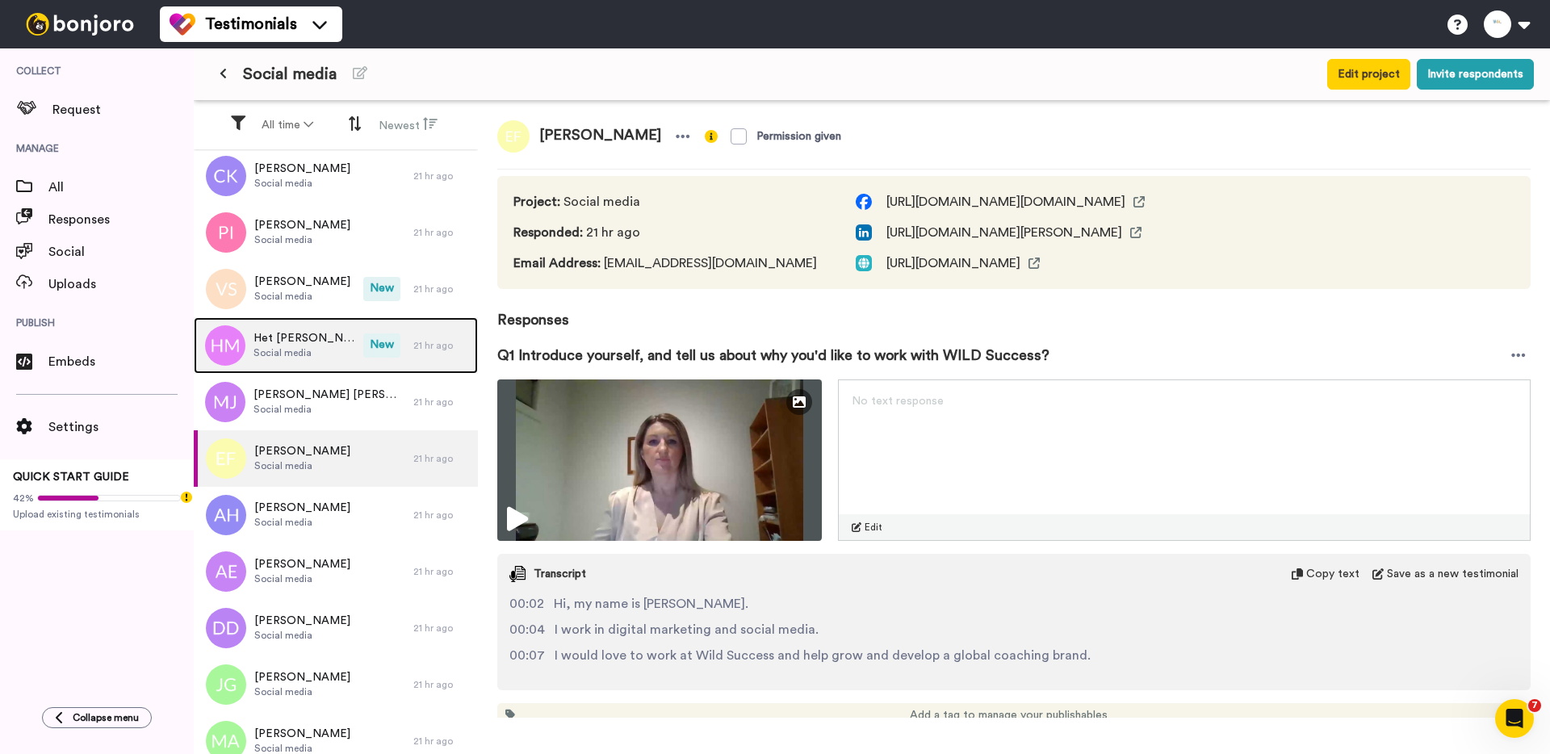
click at [315, 353] on div "Het [PERSON_NAME] Social media" at bounding box center [279, 345] width 170 height 57
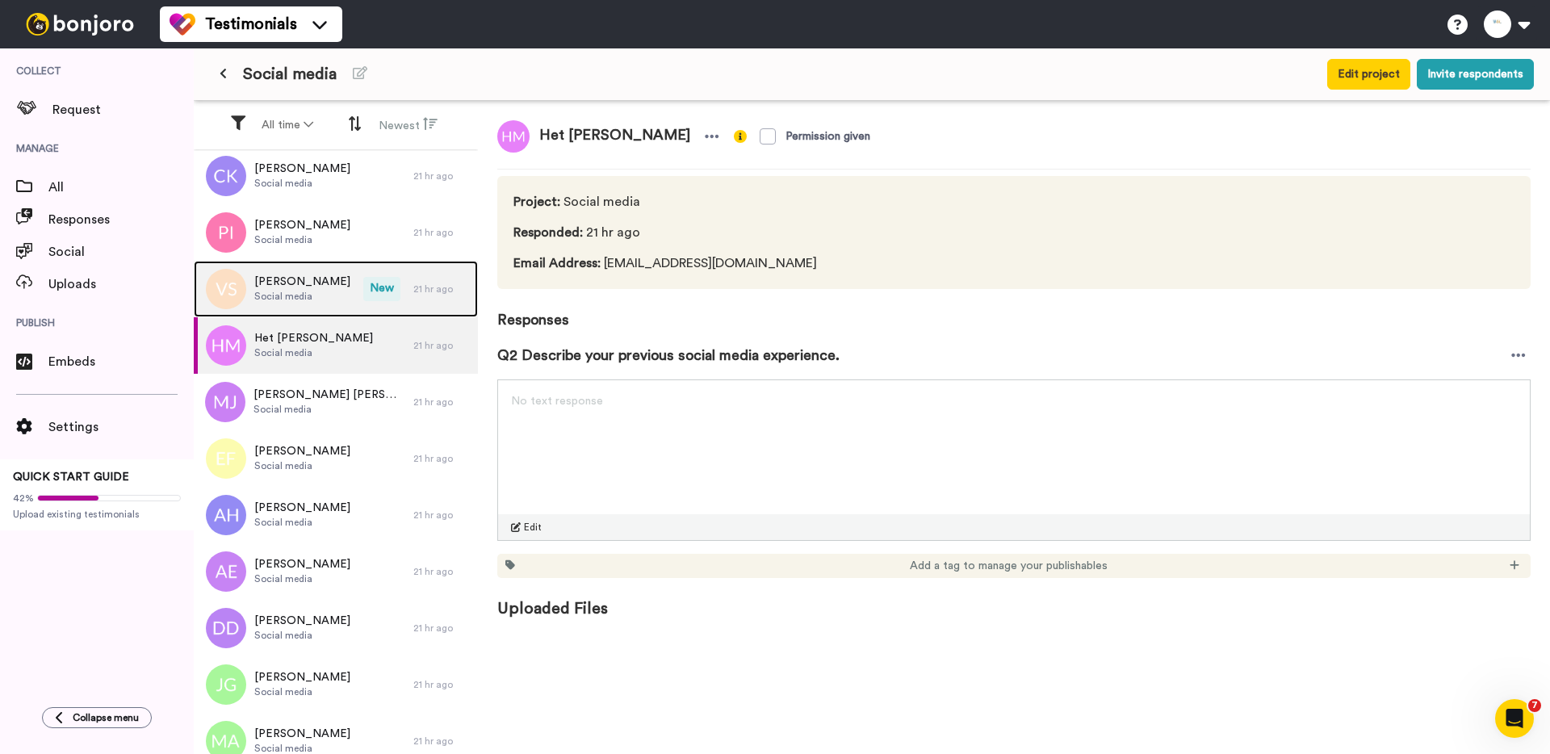
click at [311, 290] on span "Social media" at bounding box center [302, 296] width 96 height 13
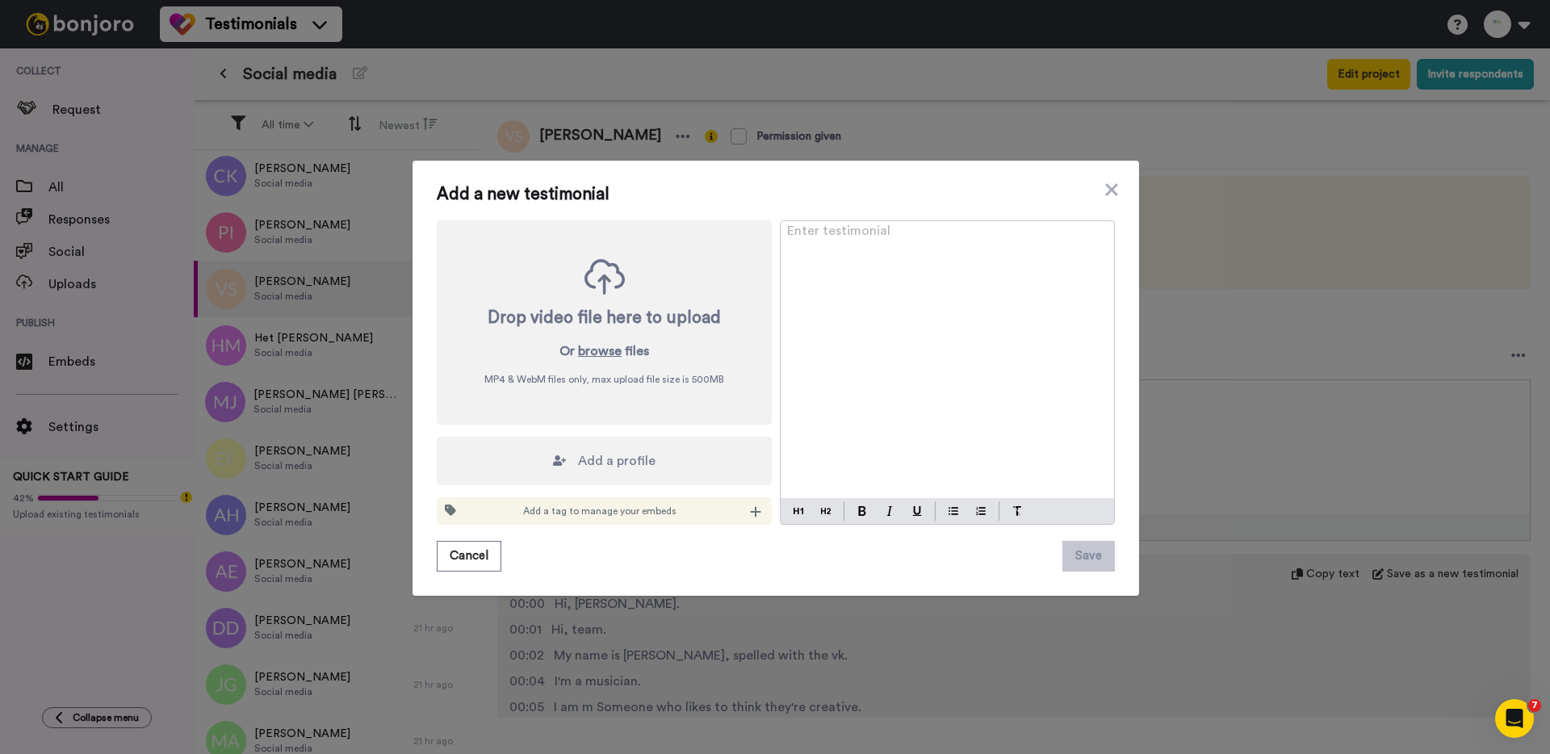
click at [690, 684] on div "Add a new testimonial Drop video file here to upload Or browse files MP4 & WebM…" at bounding box center [775, 377] width 1550 height 754
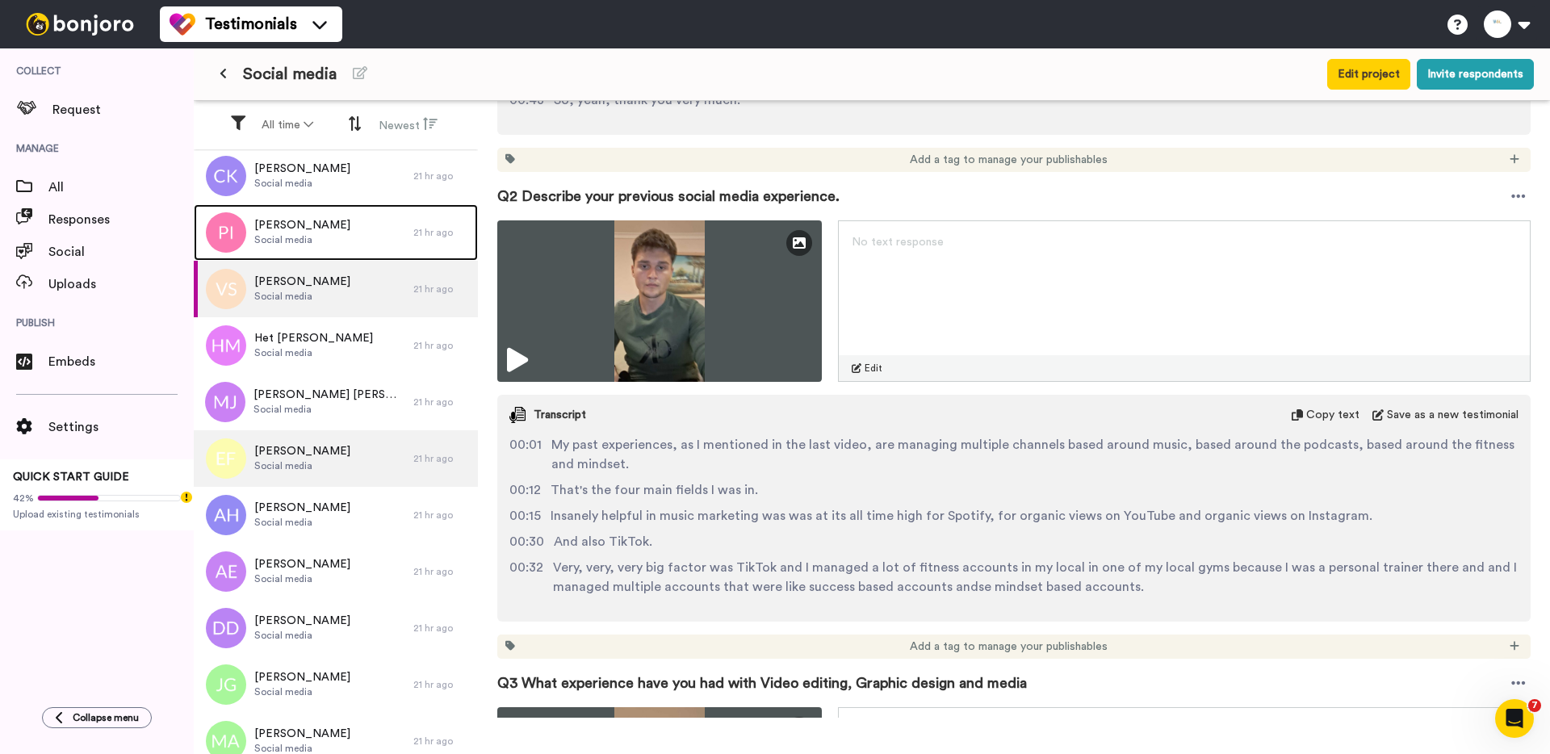
scroll to position [671, 0]
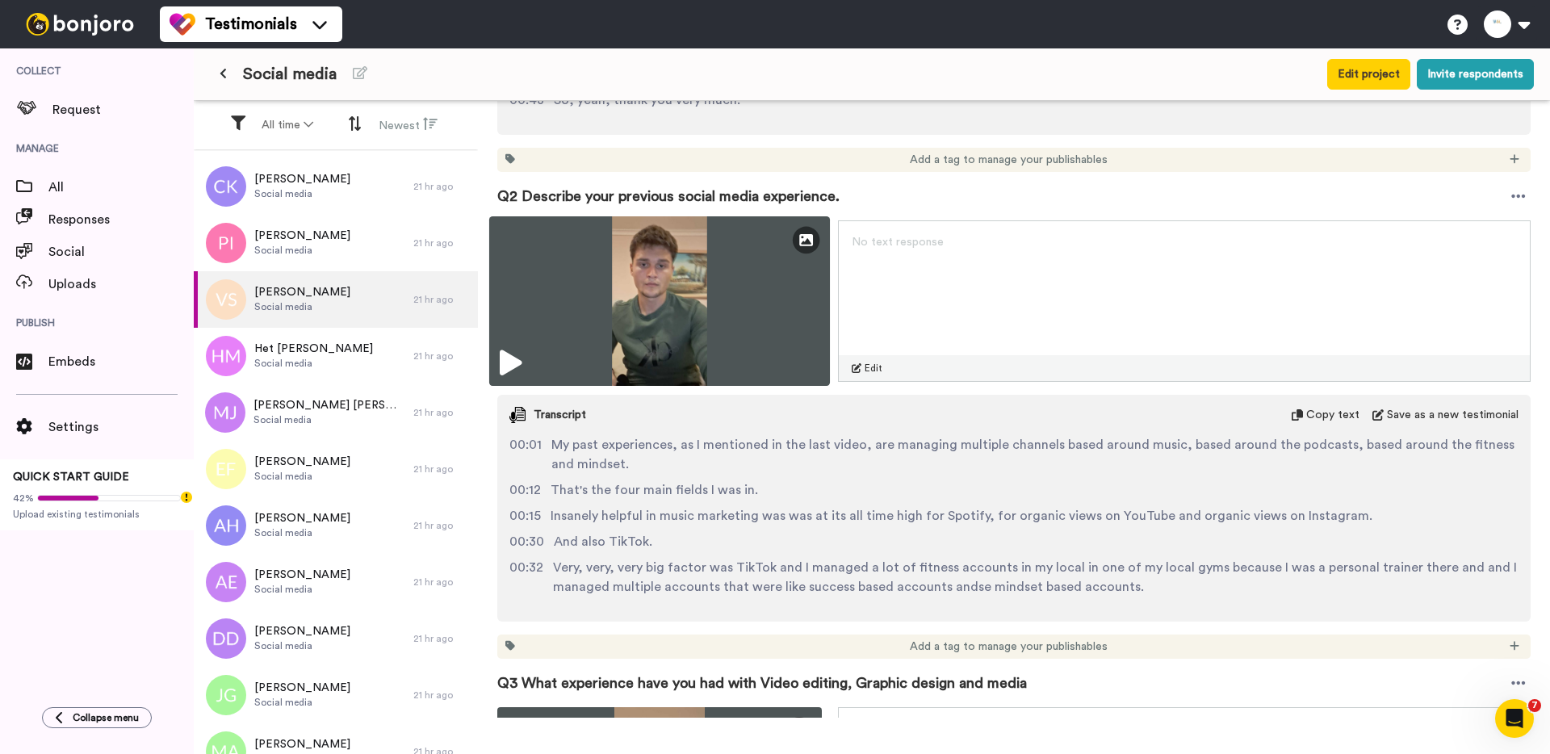
click at [633, 235] on img at bounding box center [659, 301] width 341 height 170
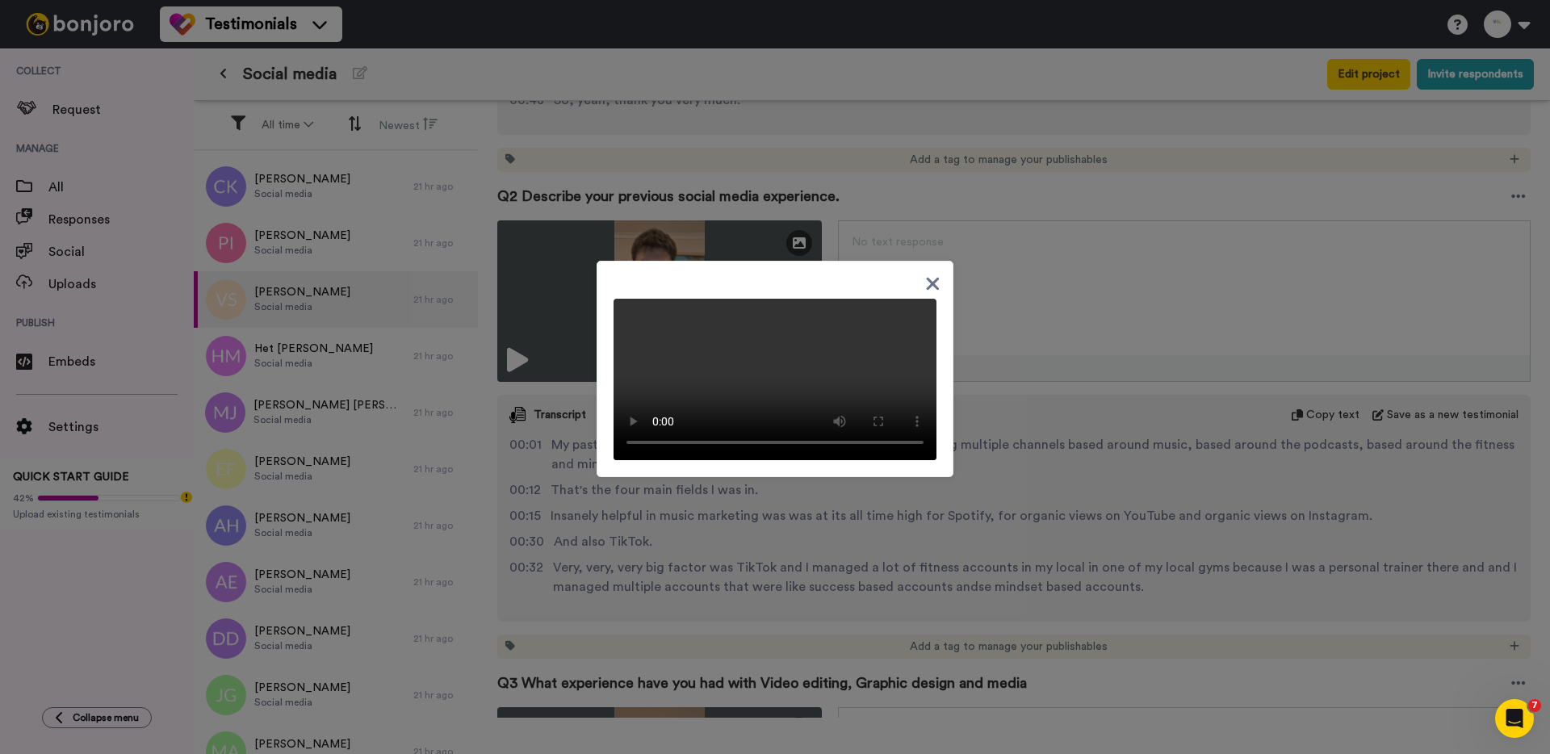
click at [415, 429] on div at bounding box center [775, 377] width 1550 height 754
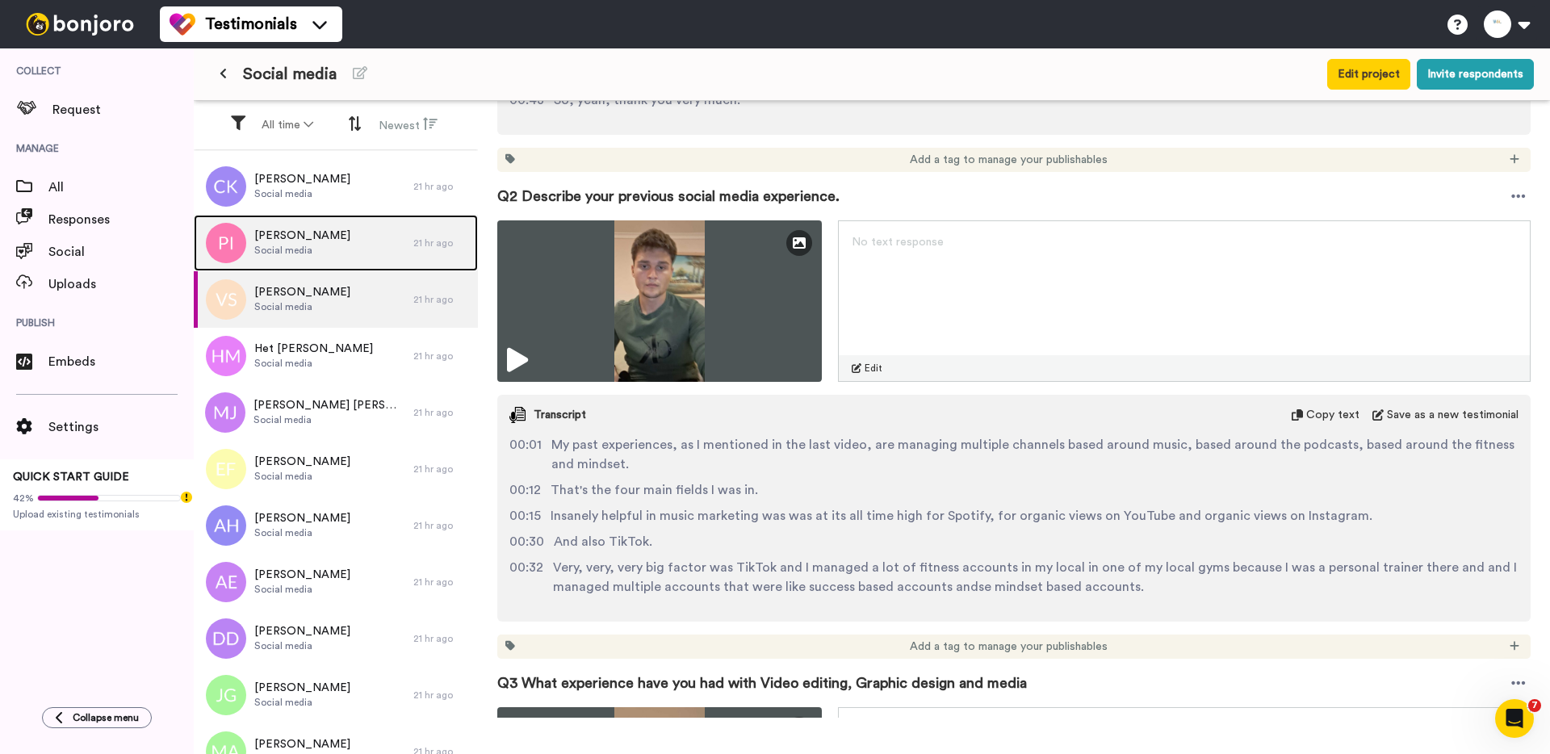
click at [299, 239] on span "[PERSON_NAME]" at bounding box center [302, 236] width 96 height 16
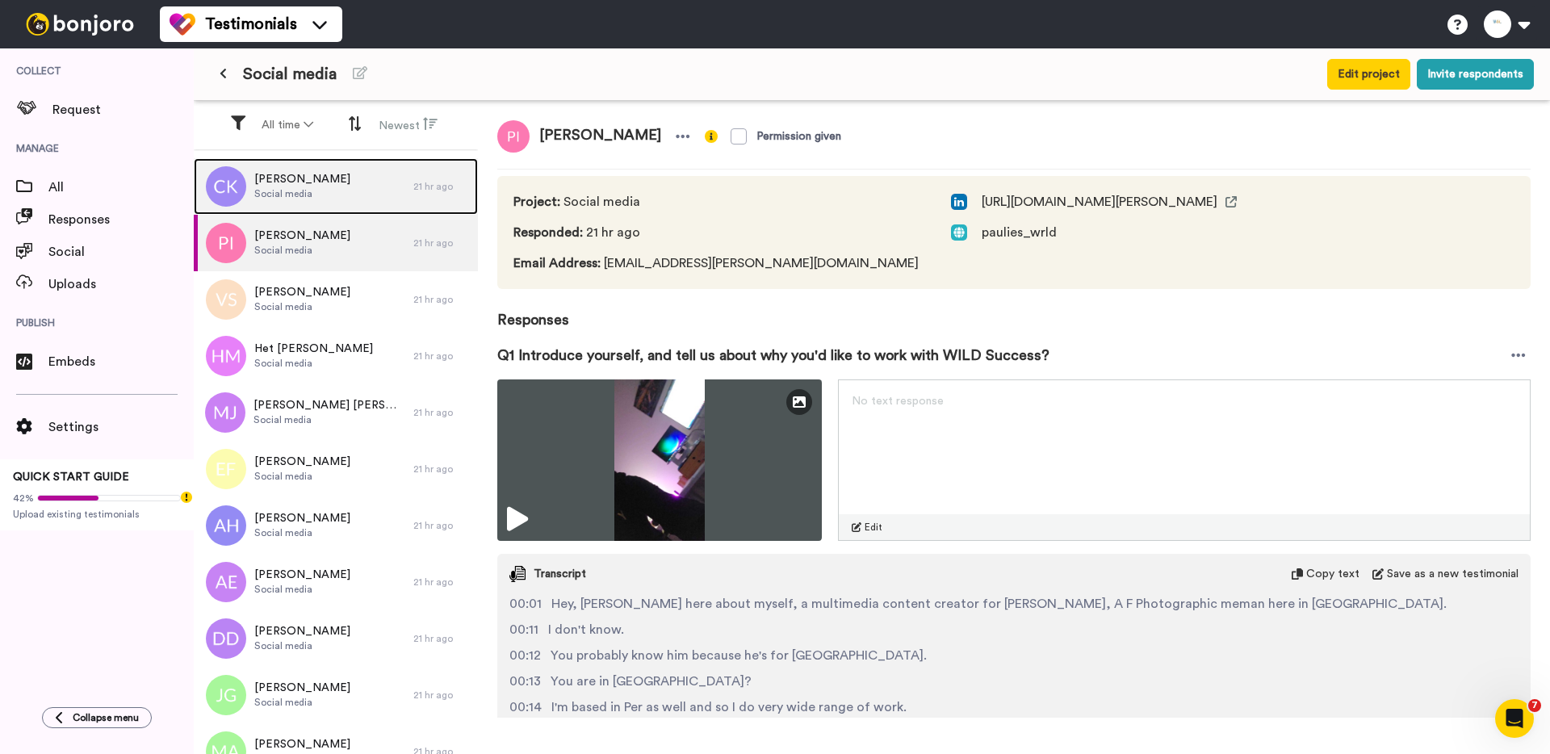
click at [311, 198] on span "Social media" at bounding box center [302, 193] width 96 height 13
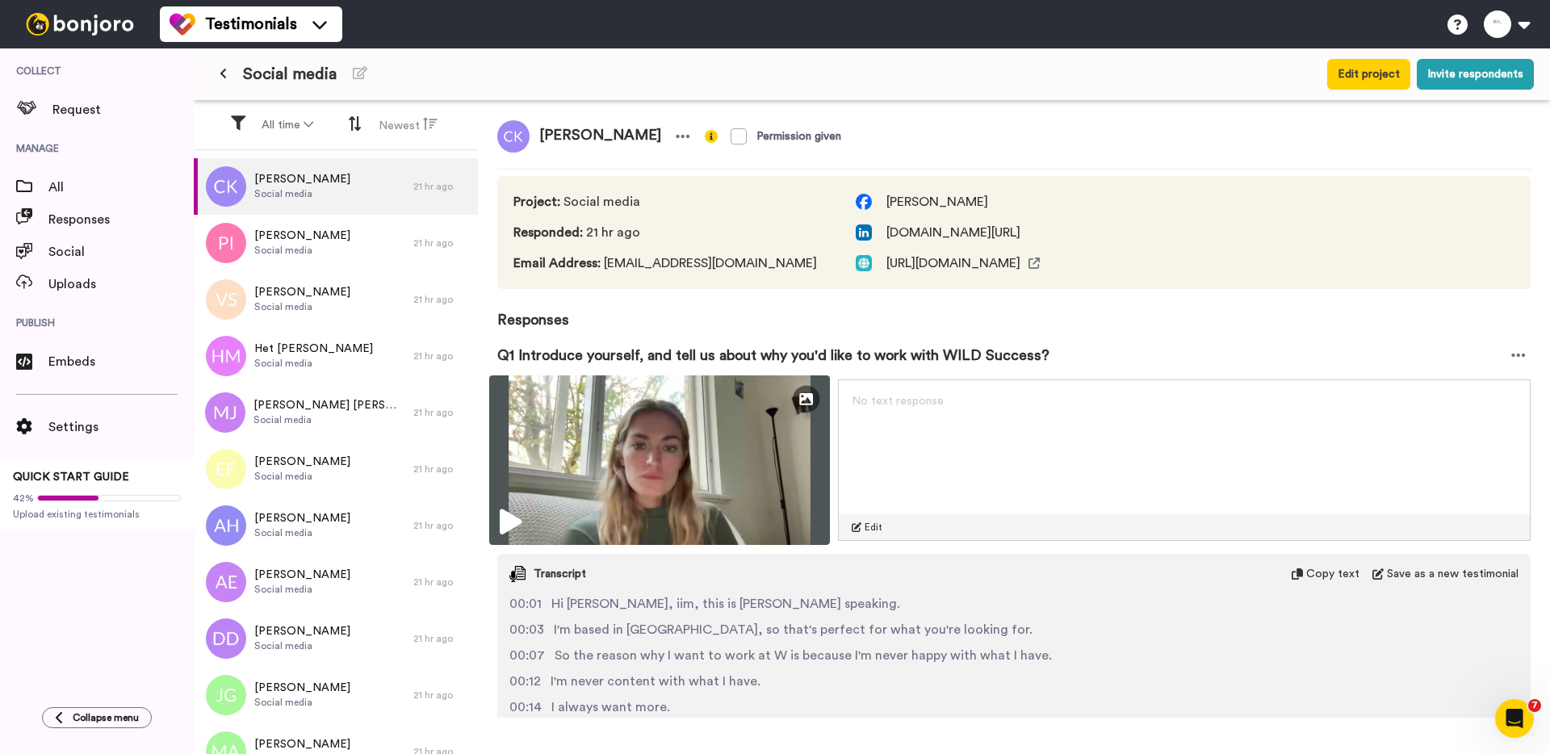
click at [540, 440] on img at bounding box center [659, 460] width 341 height 170
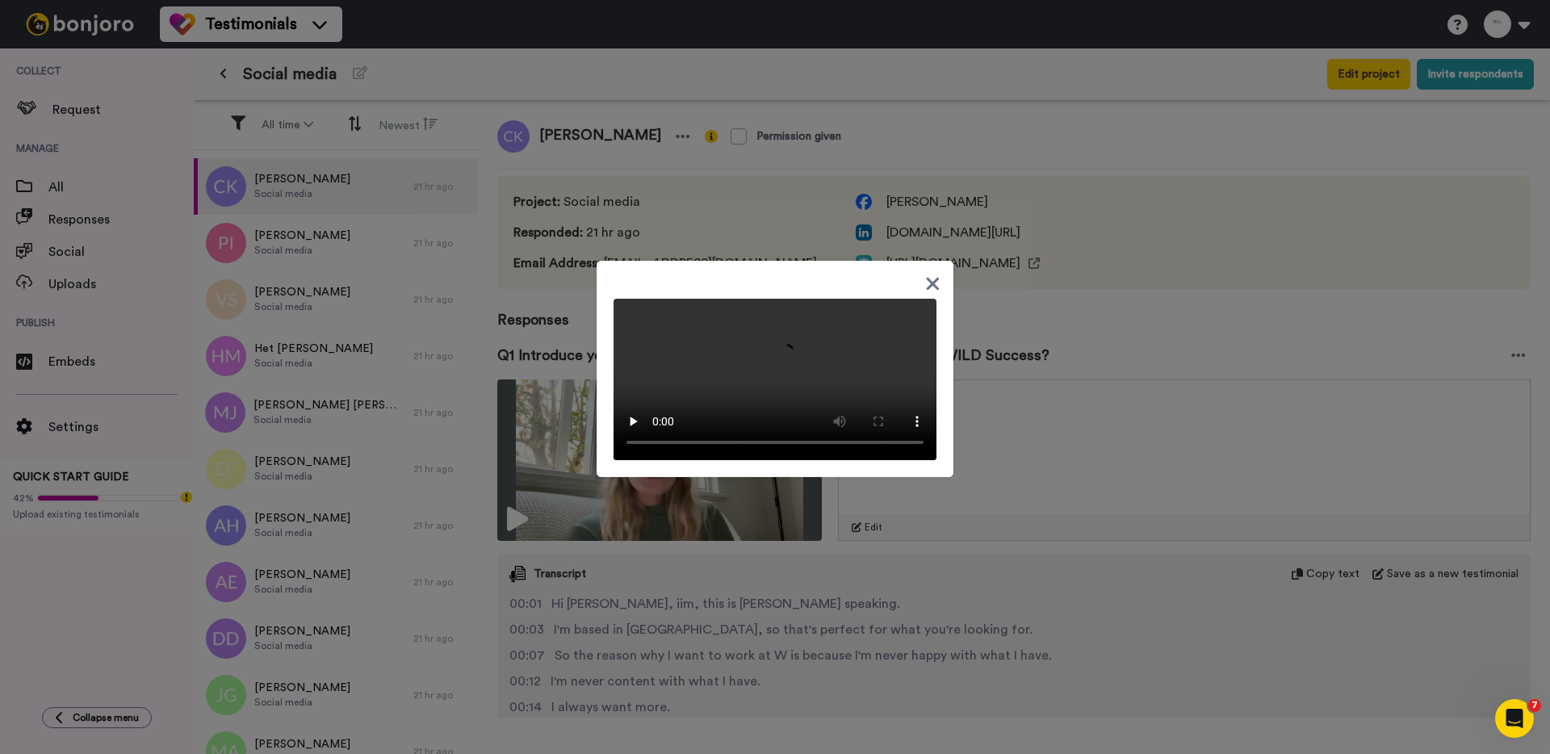
click at [400, 421] on div at bounding box center [775, 377] width 1550 height 754
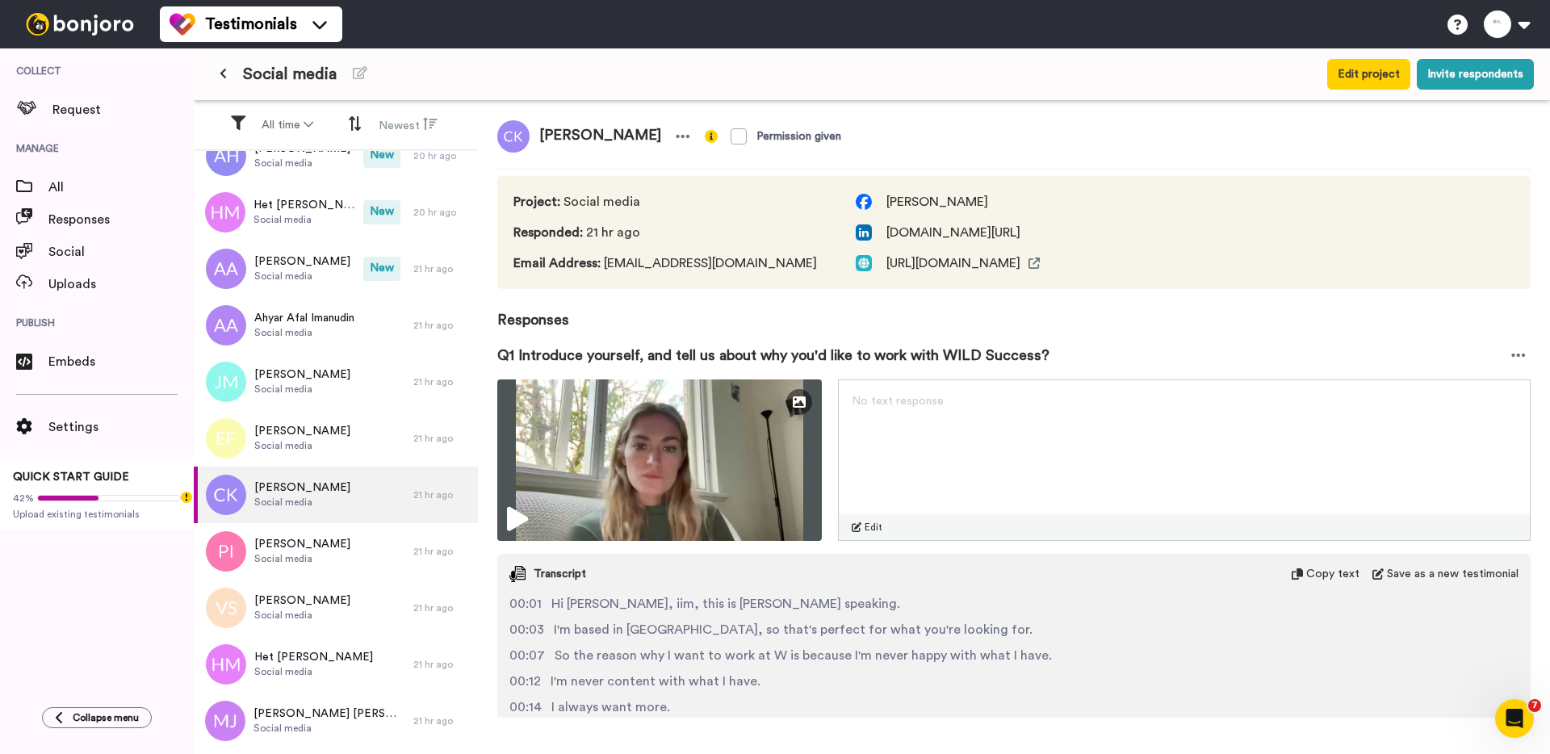
scroll to position [239, 0]
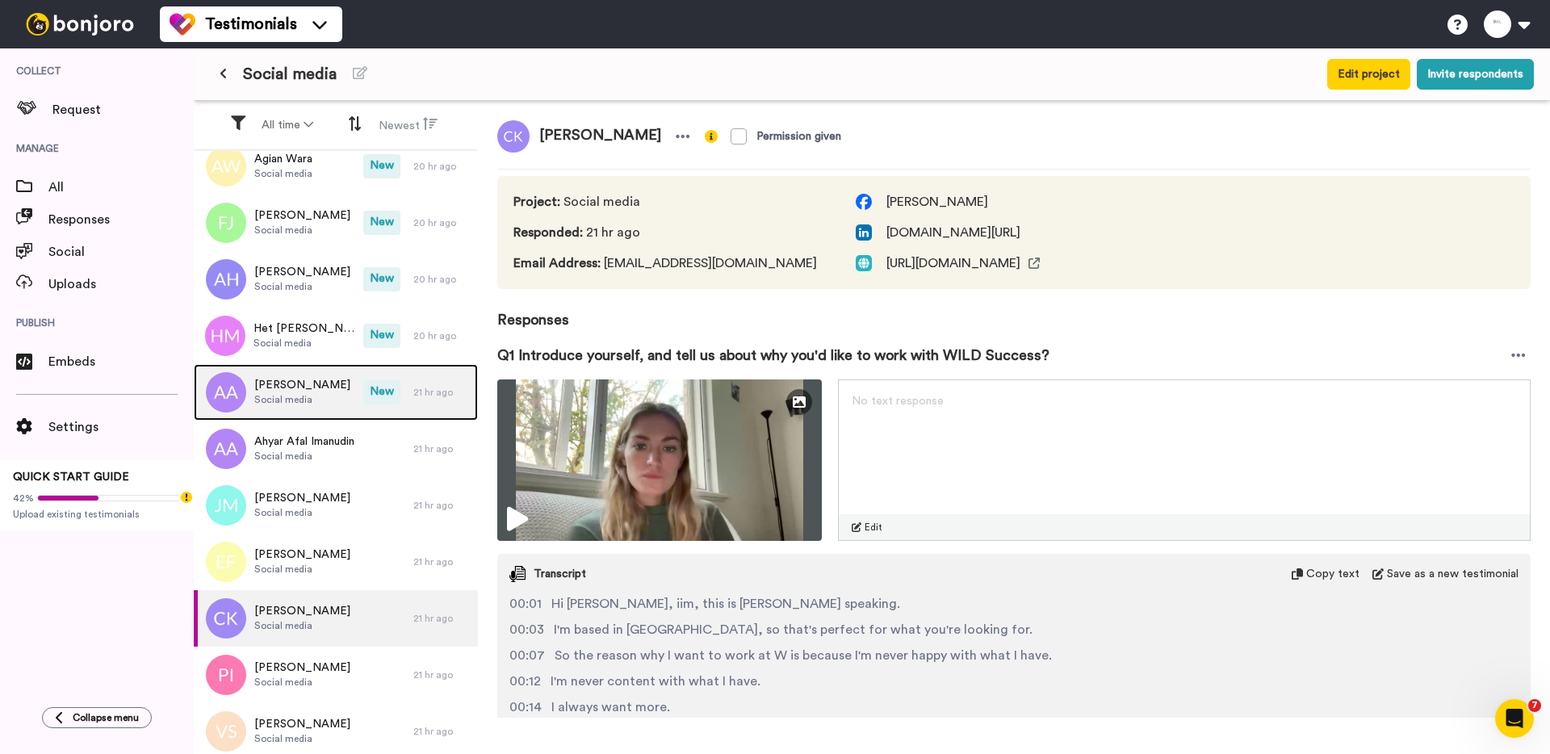
click at [316, 383] on div "[PERSON_NAME] Social media" at bounding box center [279, 392] width 170 height 57
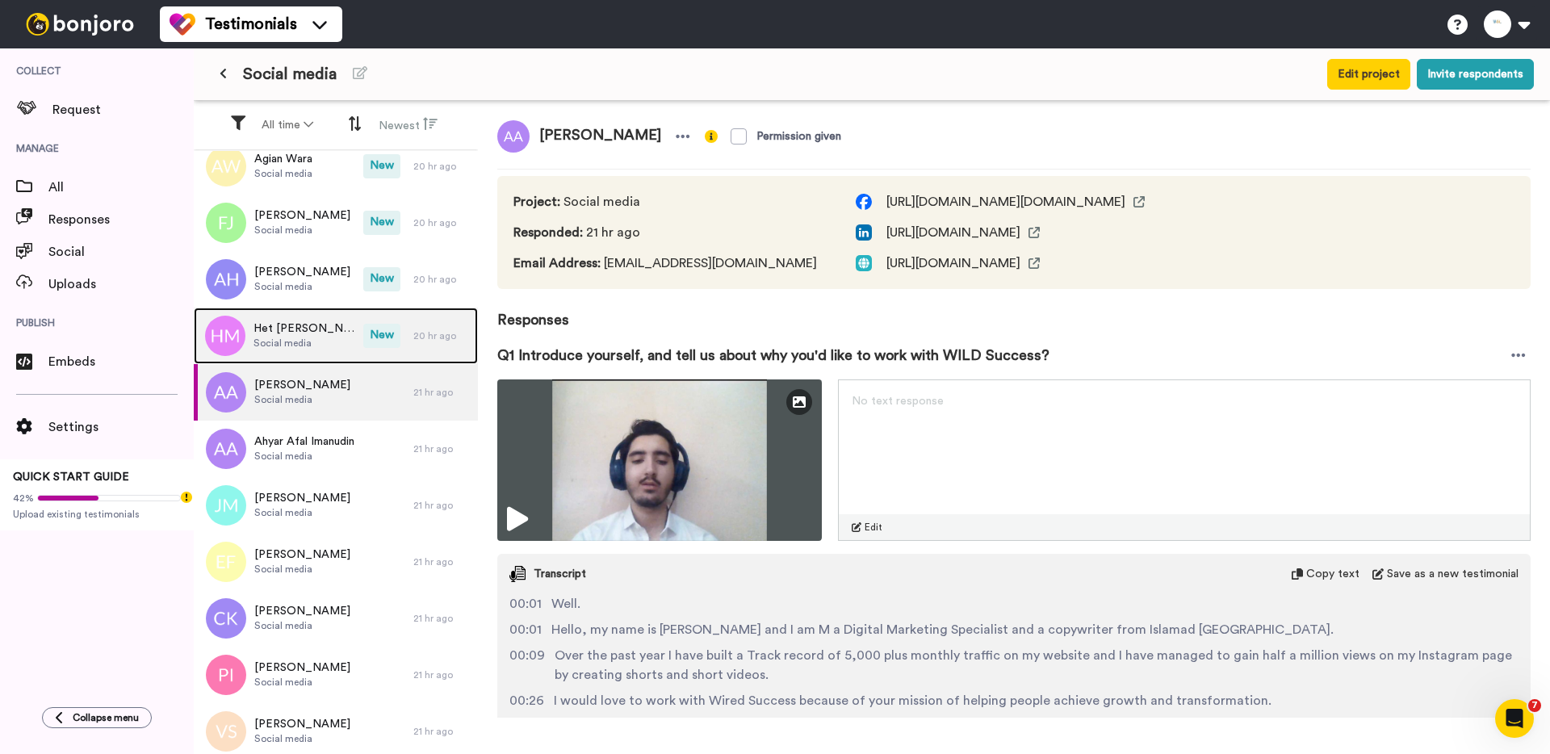
click at [290, 325] on span "Het [PERSON_NAME]" at bounding box center [304, 328] width 102 height 16
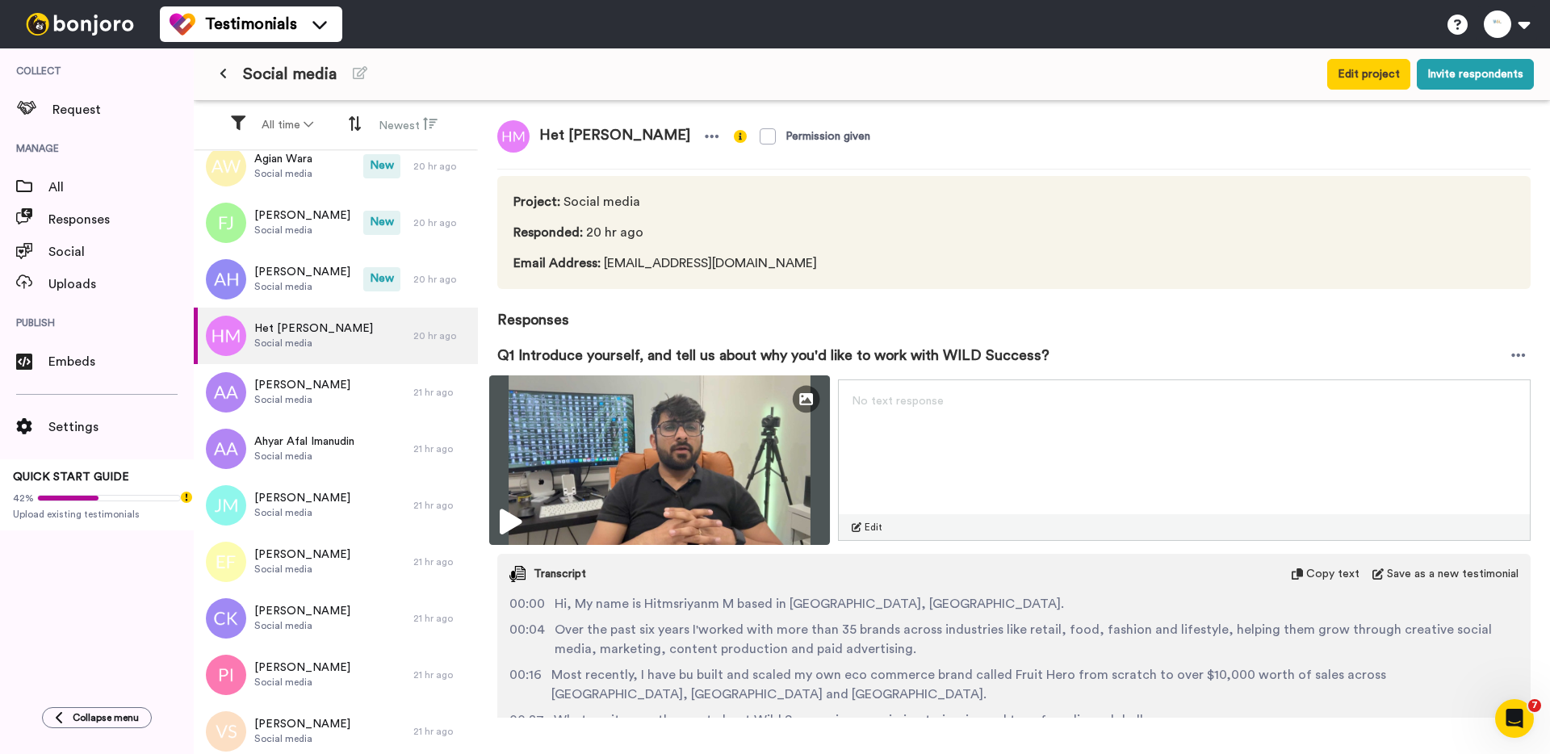
click at [618, 524] on img at bounding box center [659, 460] width 341 height 170
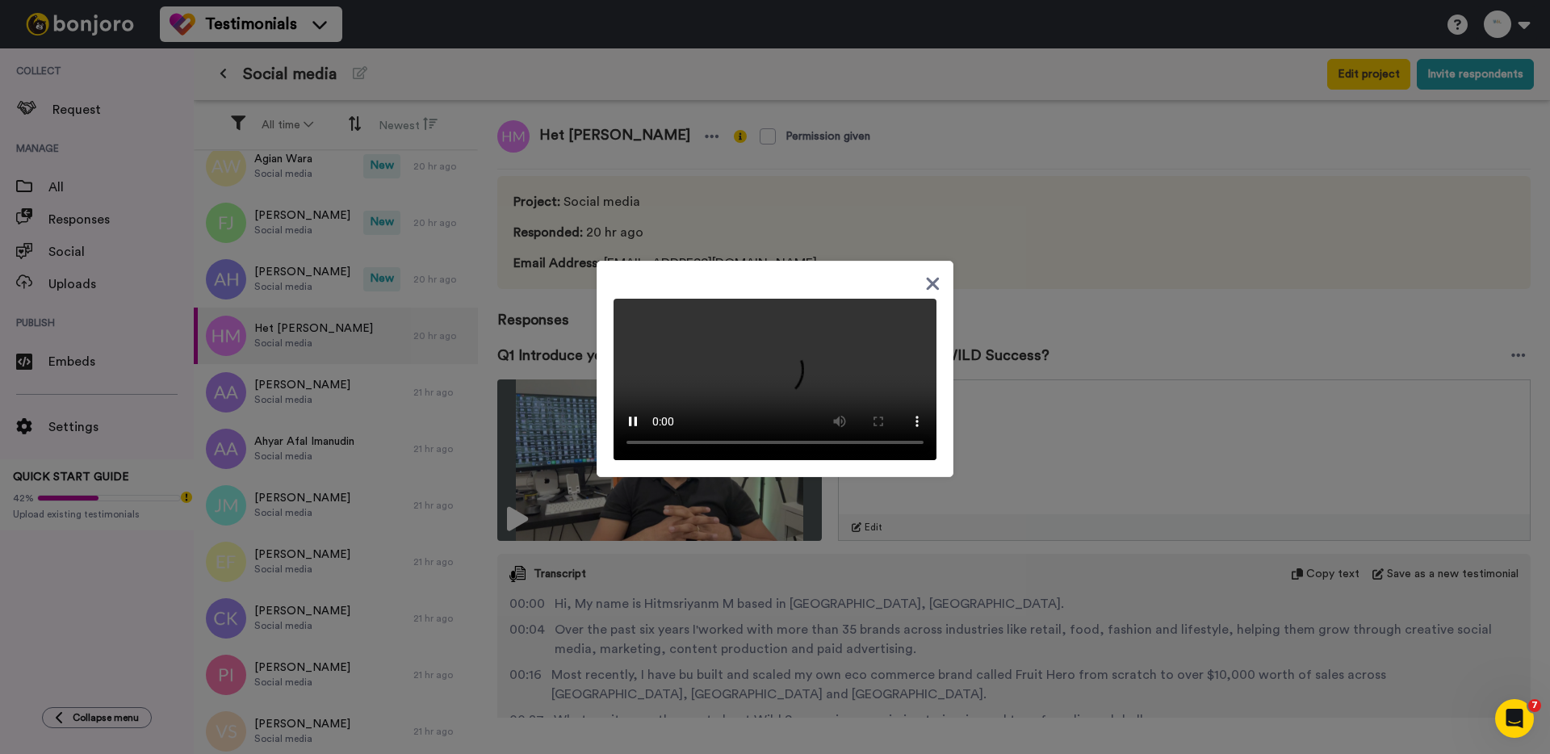
click at [279, 276] on div at bounding box center [775, 377] width 1550 height 754
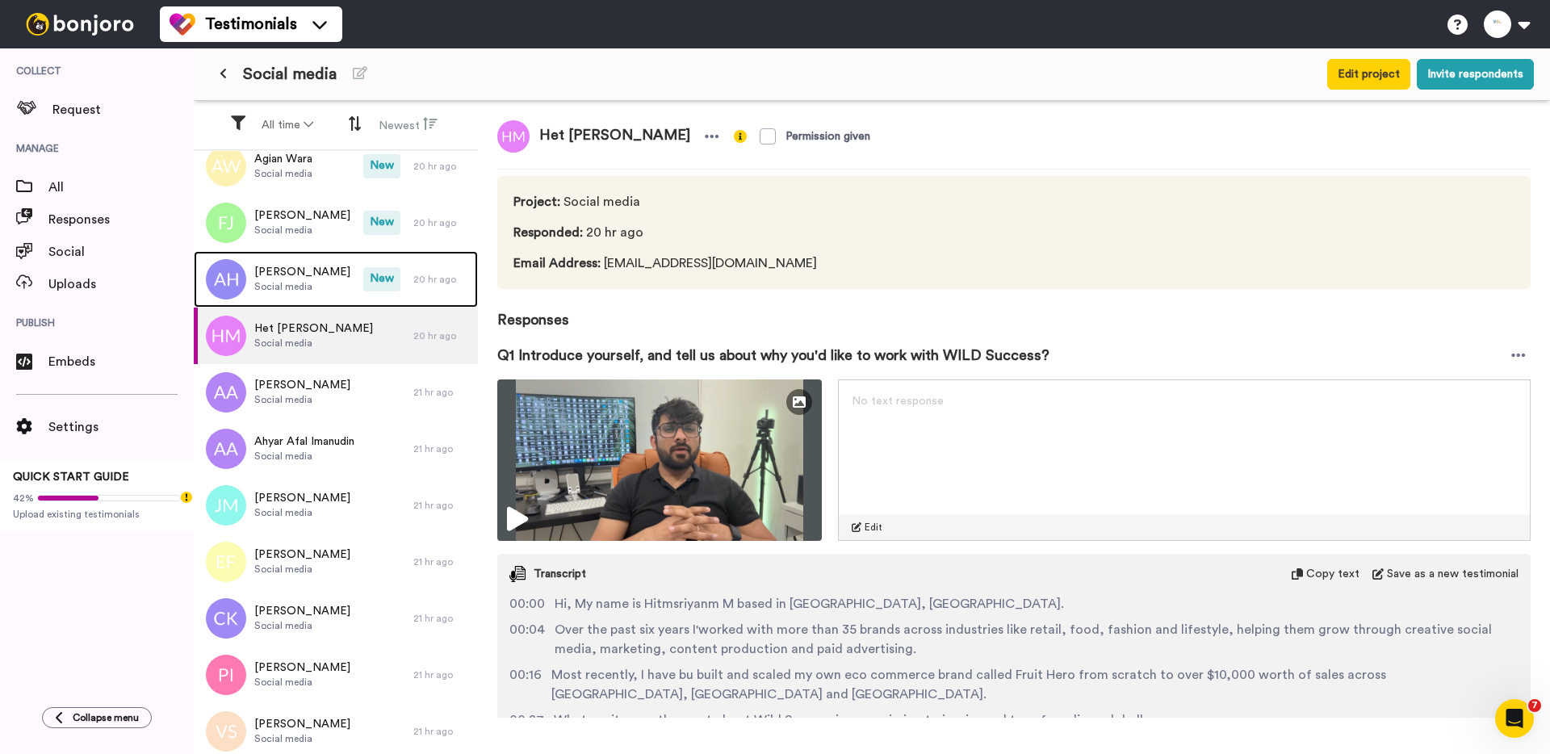
click at [279, 276] on span "[PERSON_NAME]" at bounding box center [302, 272] width 96 height 16
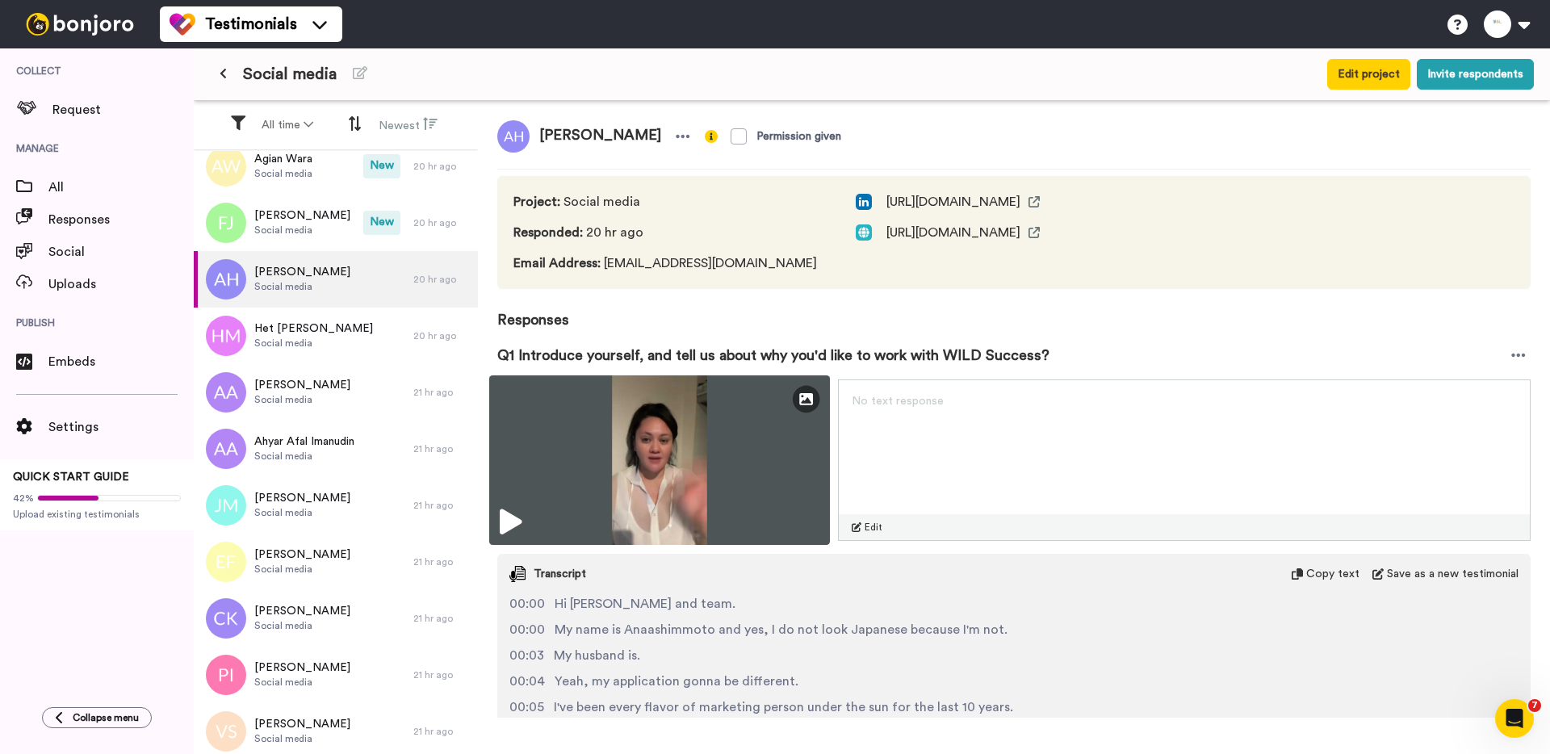
click at [539, 405] on img at bounding box center [659, 460] width 341 height 170
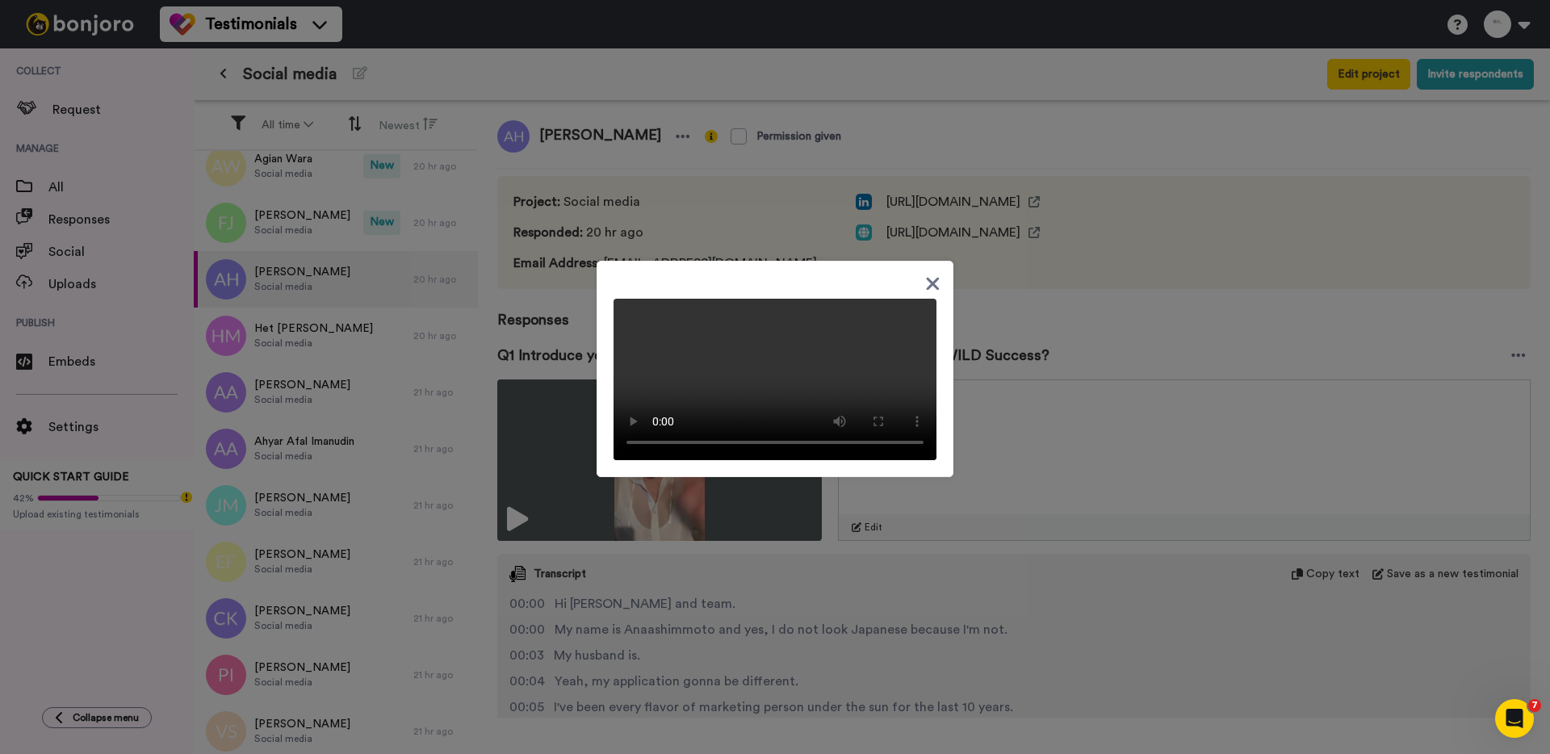
click at [312, 237] on div at bounding box center [775, 377] width 1550 height 754
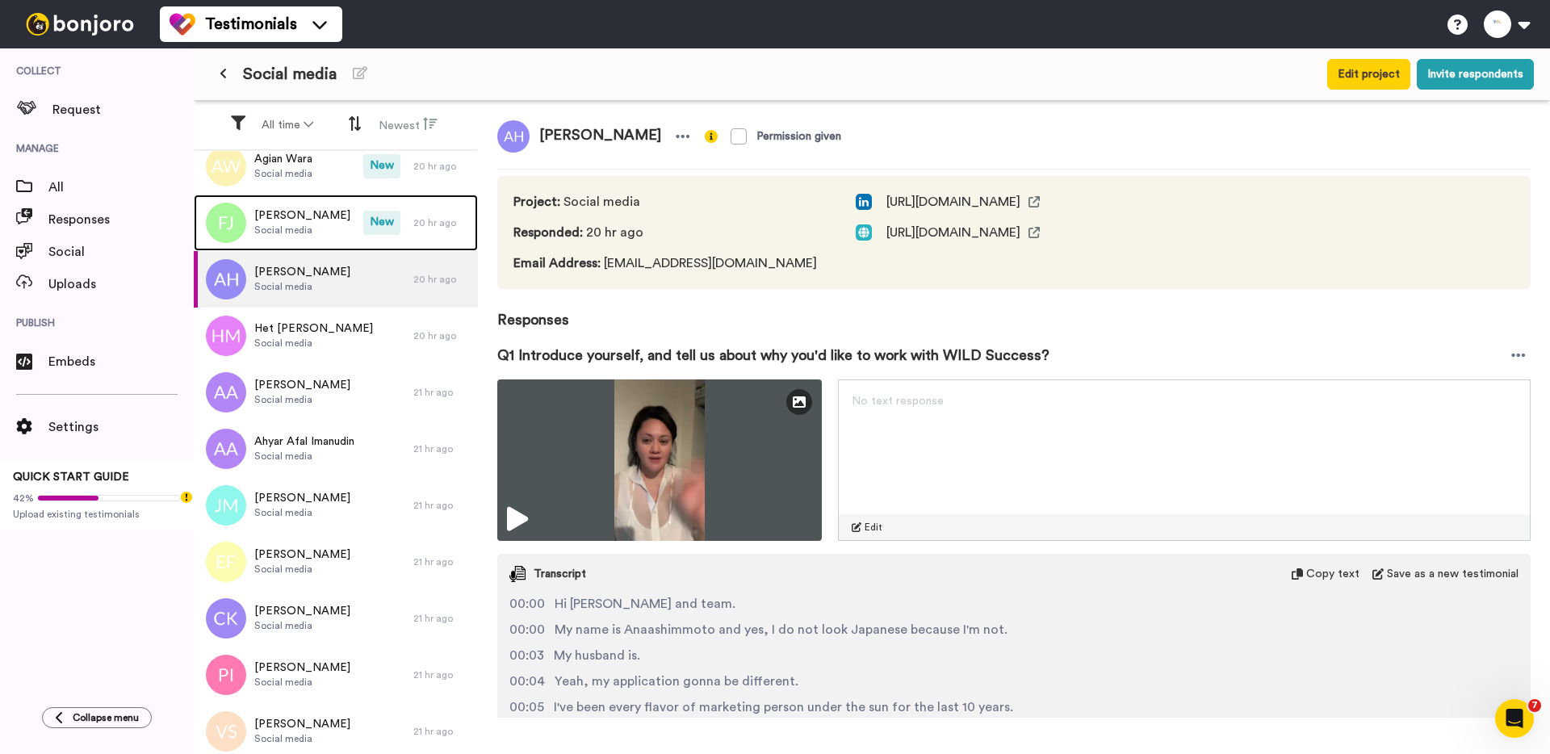
click at [312, 237] on div "[PERSON_NAME] Social media" at bounding box center [302, 222] width 96 height 31
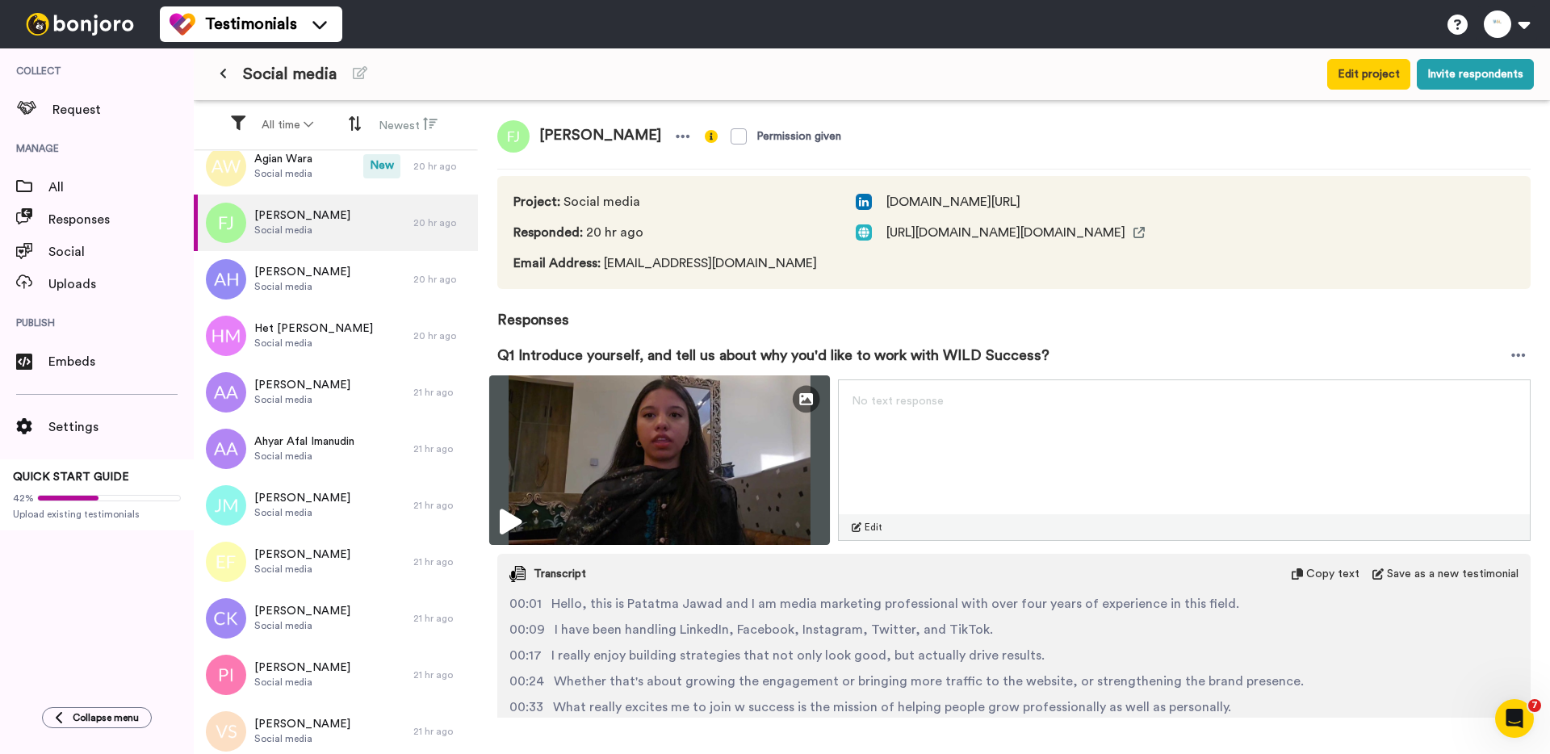
click at [582, 450] on img at bounding box center [659, 460] width 341 height 170
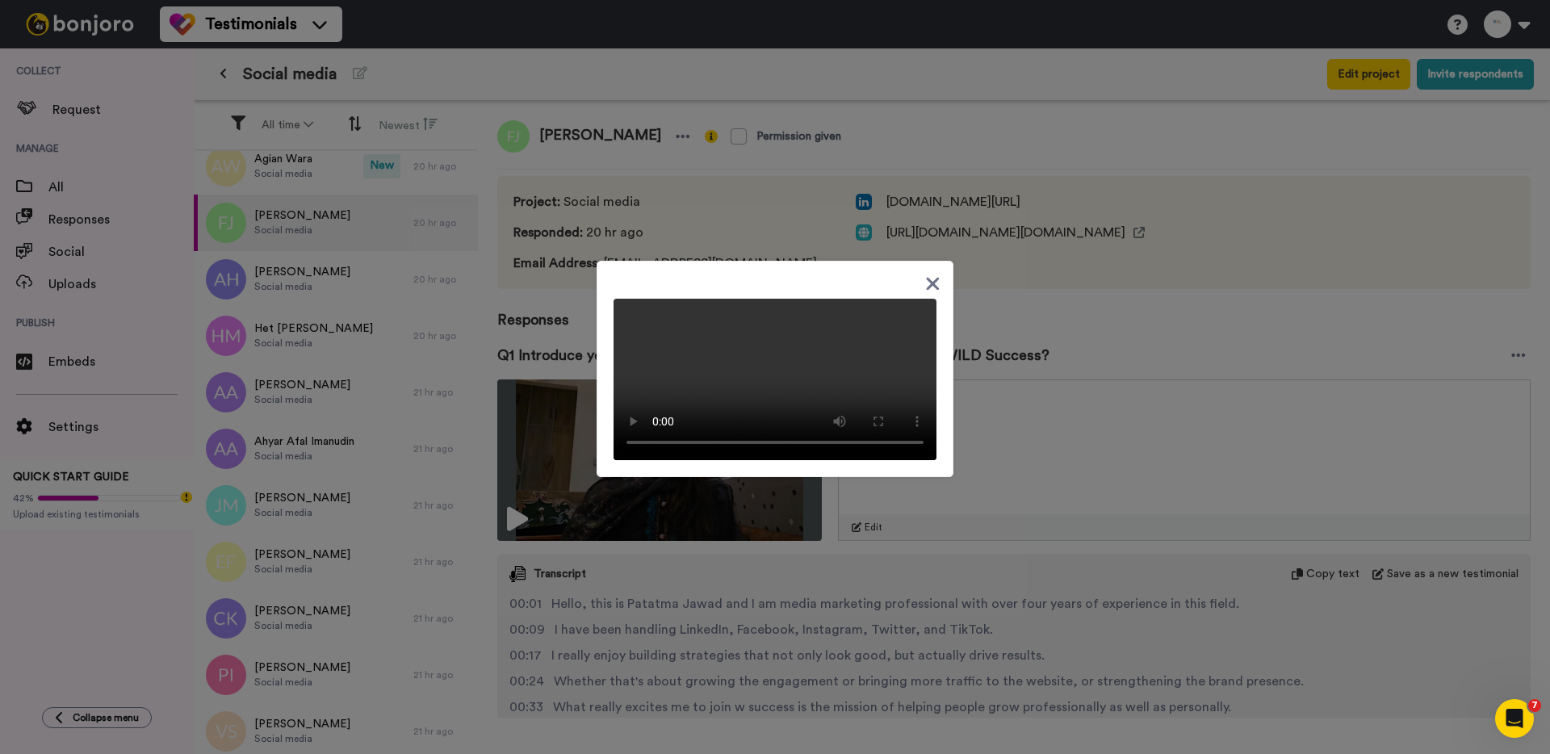
click at [362, 317] on div at bounding box center [775, 377] width 1550 height 754
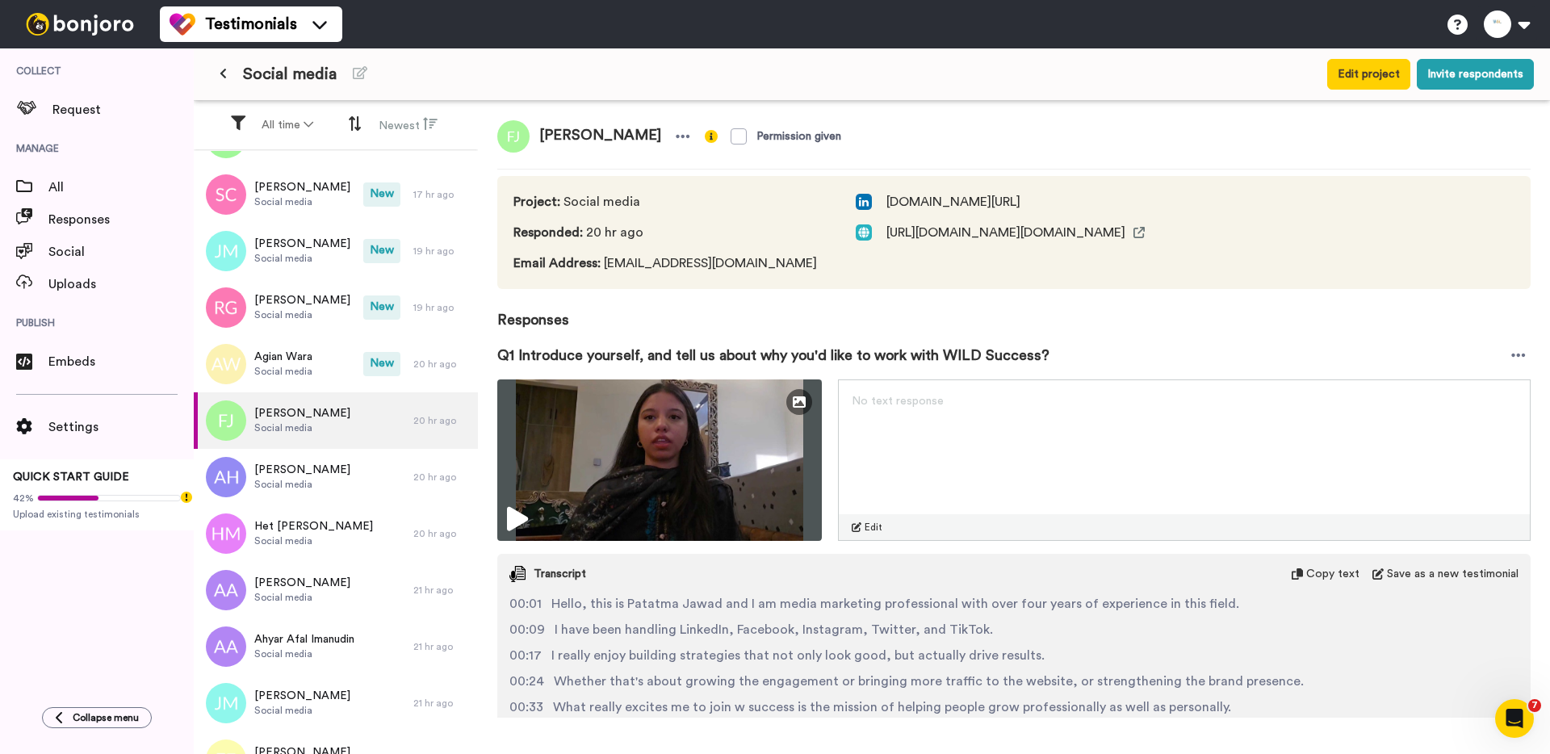
scroll to position [7, 0]
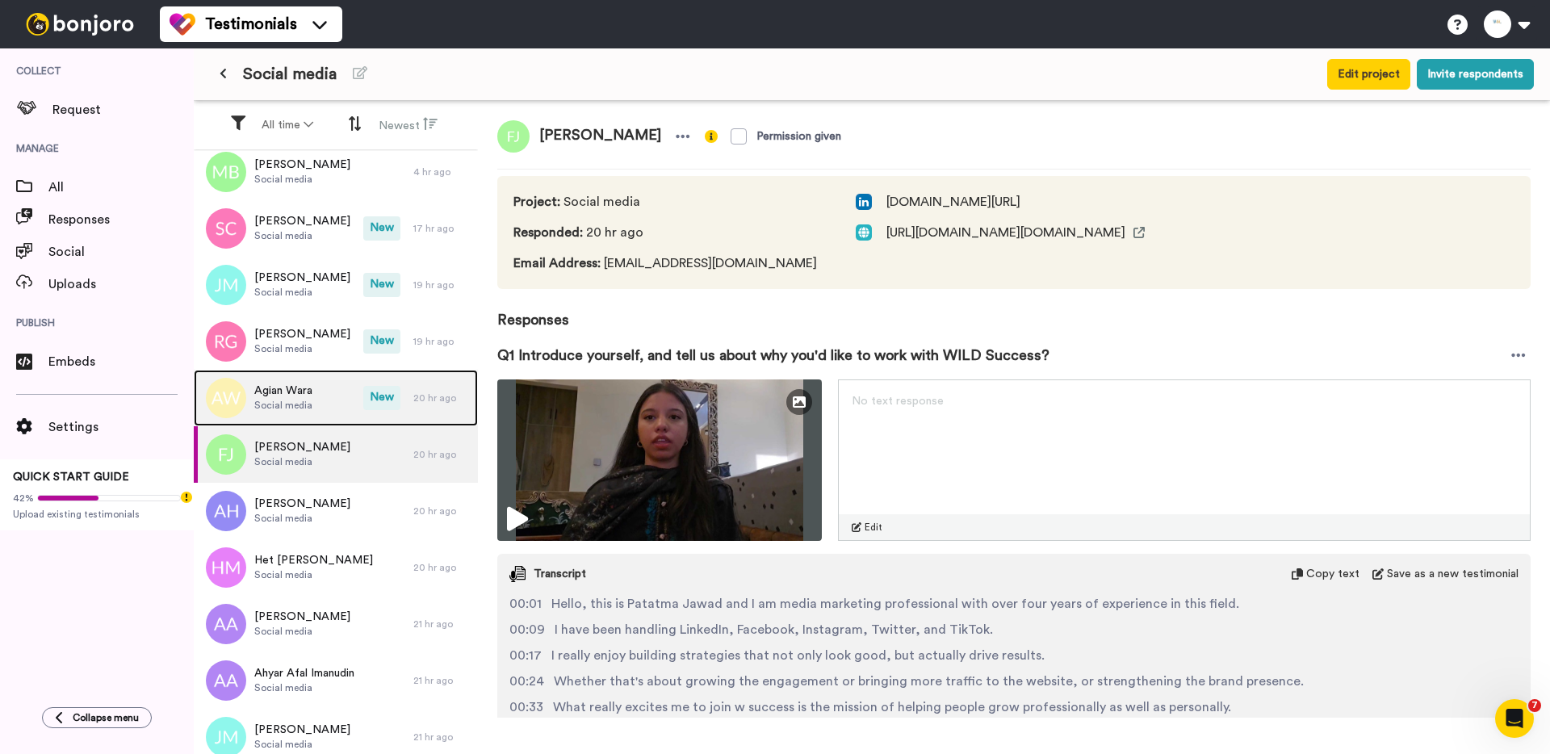
click at [320, 380] on div "Agian Wara Social media" at bounding box center [279, 398] width 170 height 57
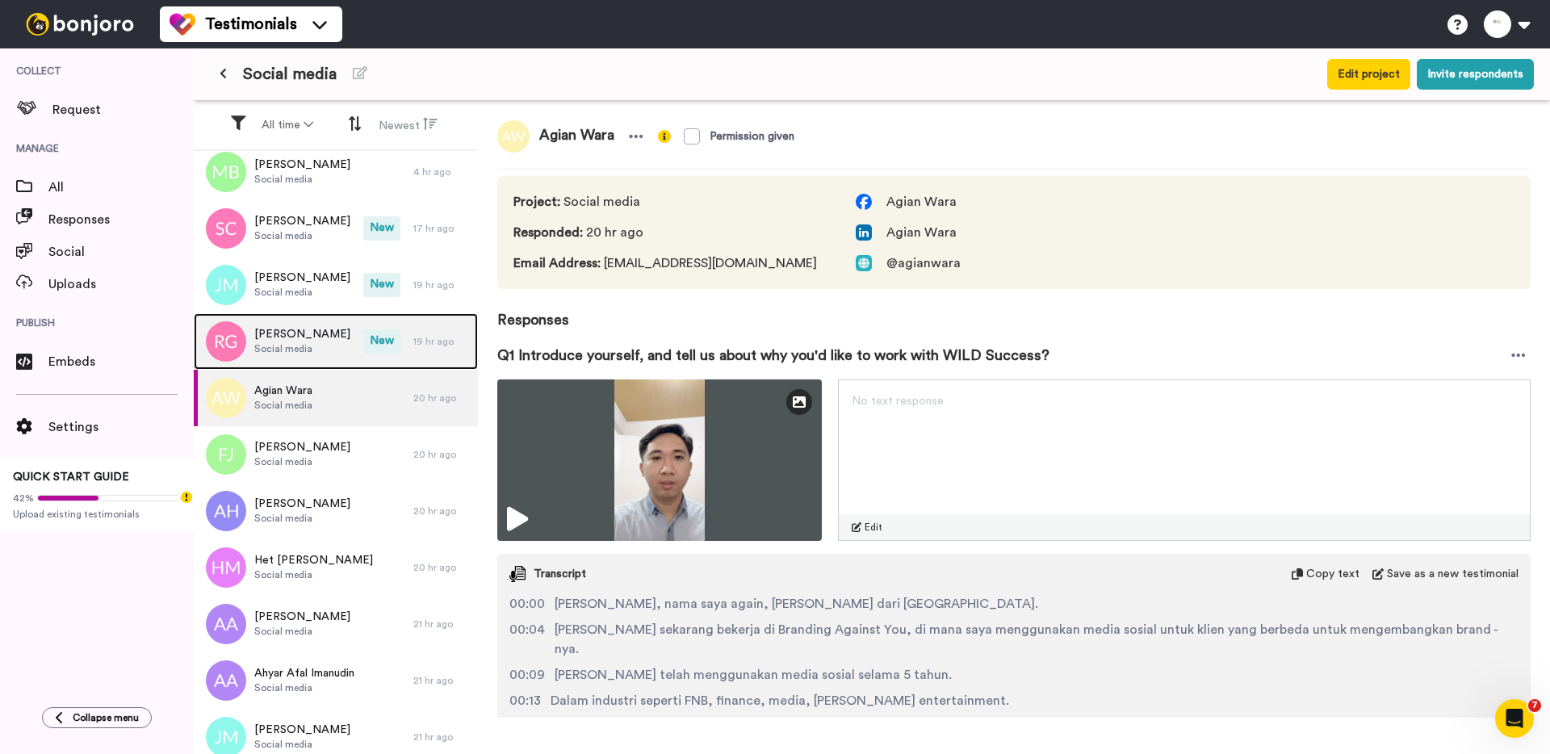
click at [342, 346] on div "[PERSON_NAME] Social media" at bounding box center [279, 341] width 170 height 57
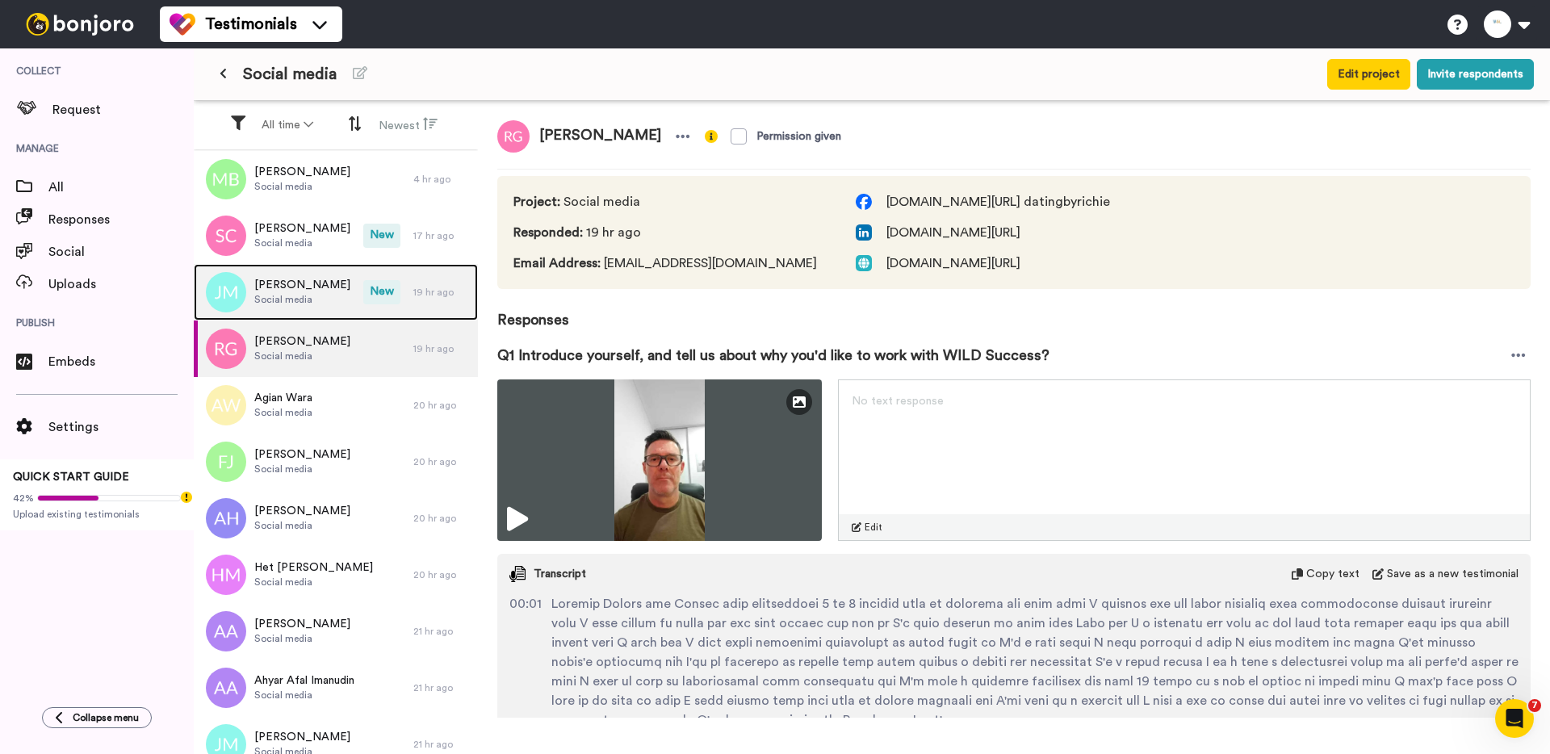
click at [336, 299] on span "Social media" at bounding box center [302, 299] width 96 height 13
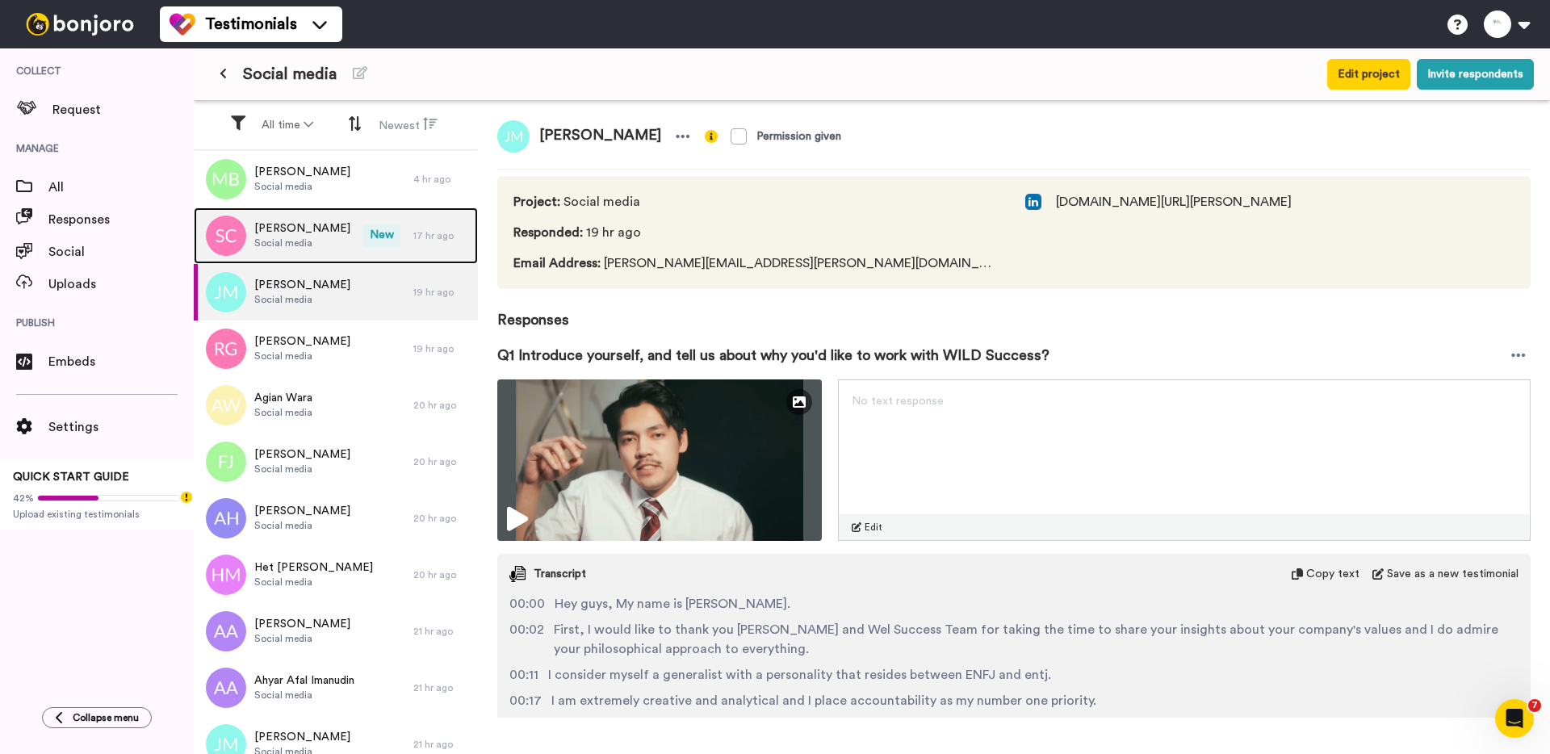
click at [350, 239] on div "[PERSON_NAME] Social media" at bounding box center [279, 235] width 170 height 57
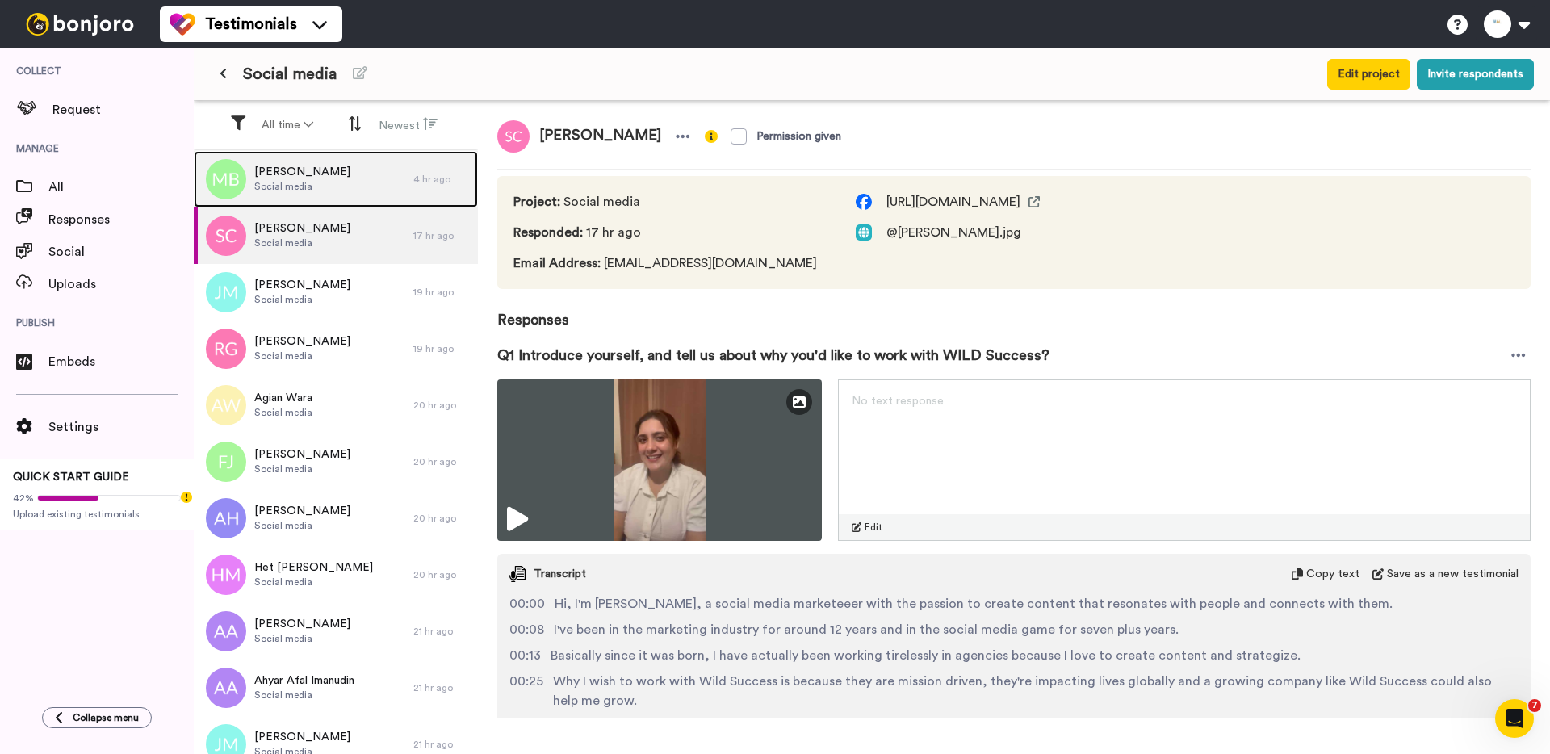
click at [327, 195] on div "[PERSON_NAME] Social media" at bounding box center [304, 179] width 220 height 57
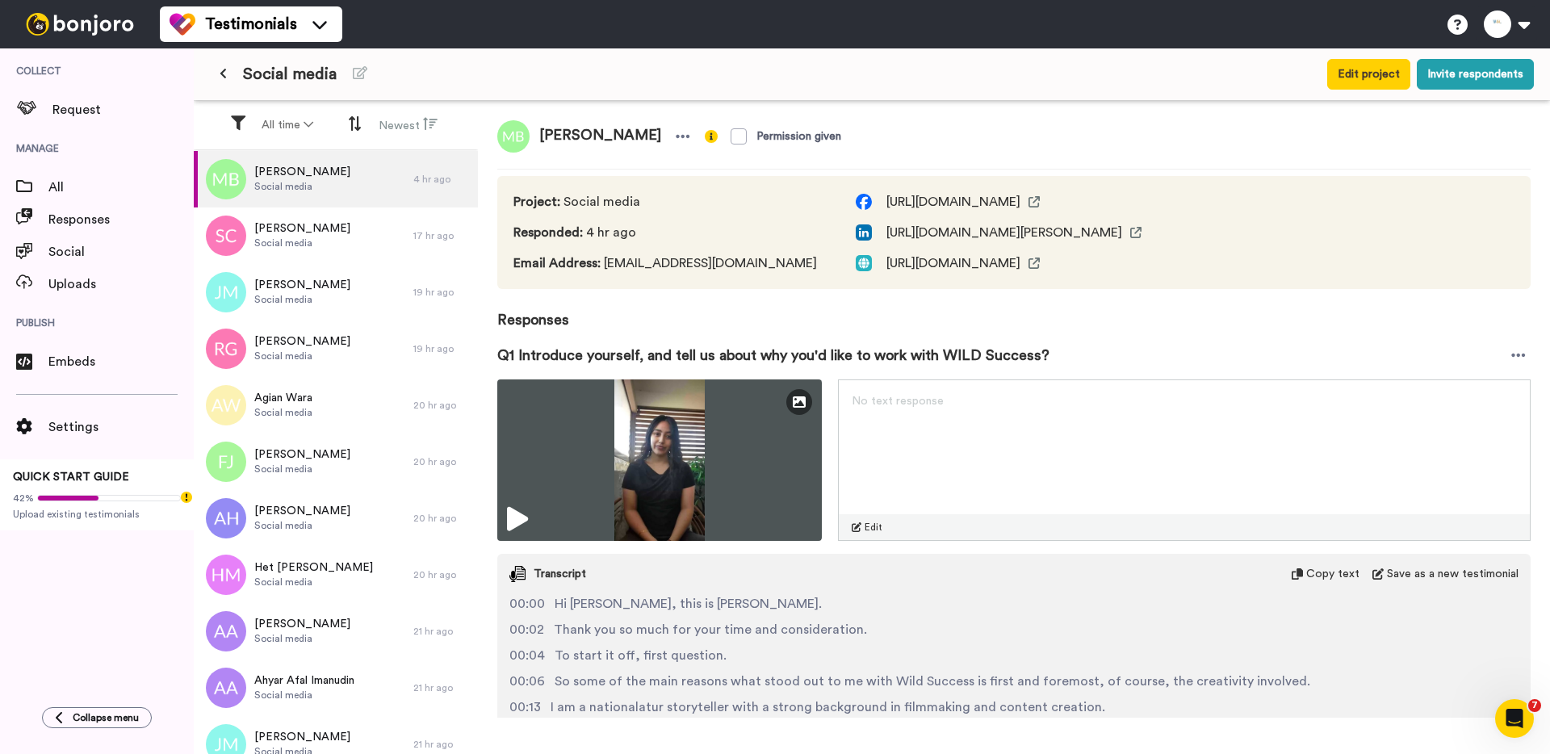
click at [219, 70] on button at bounding box center [223, 74] width 27 height 29
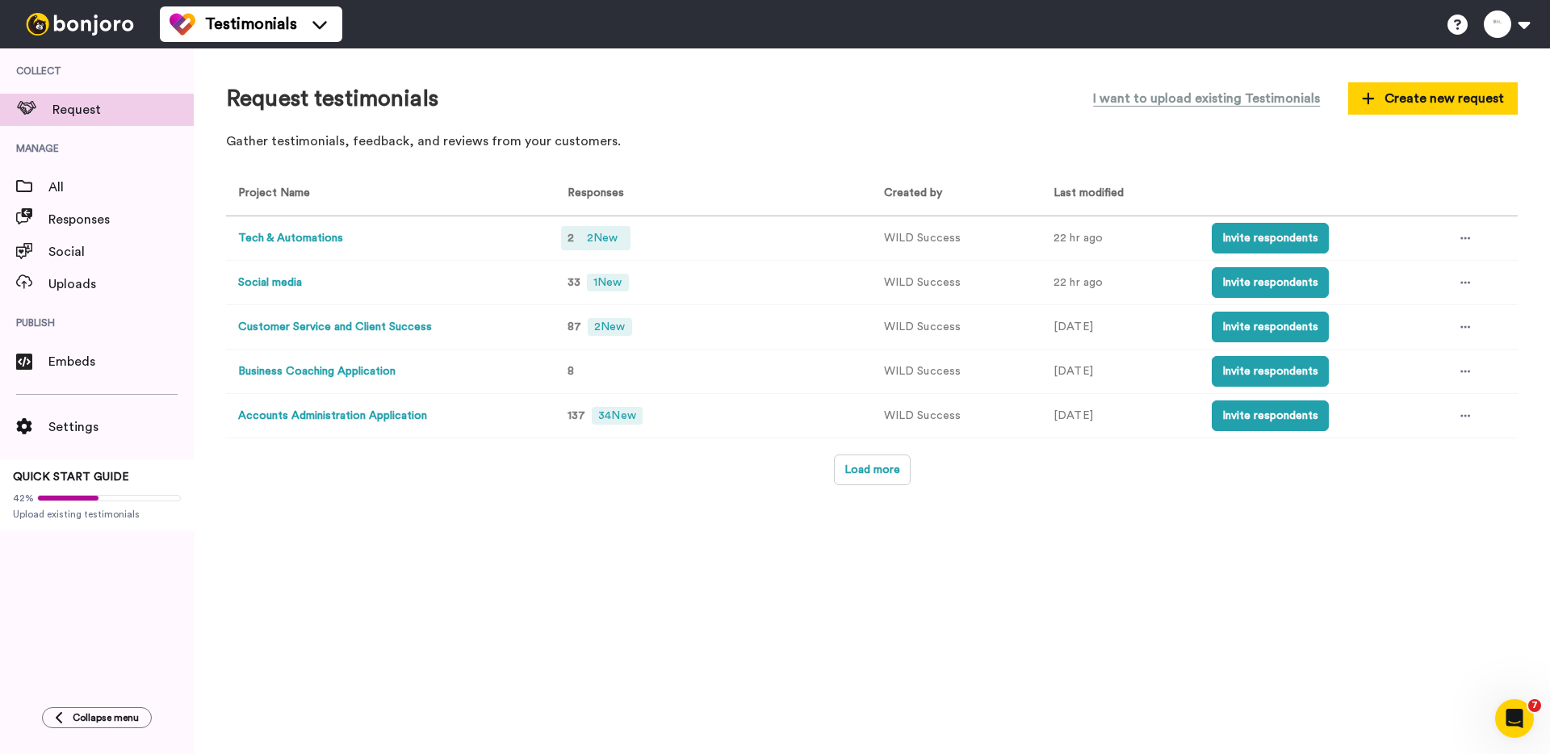
click at [593, 231] on span "2 New" at bounding box center [602, 238] width 44 height 18
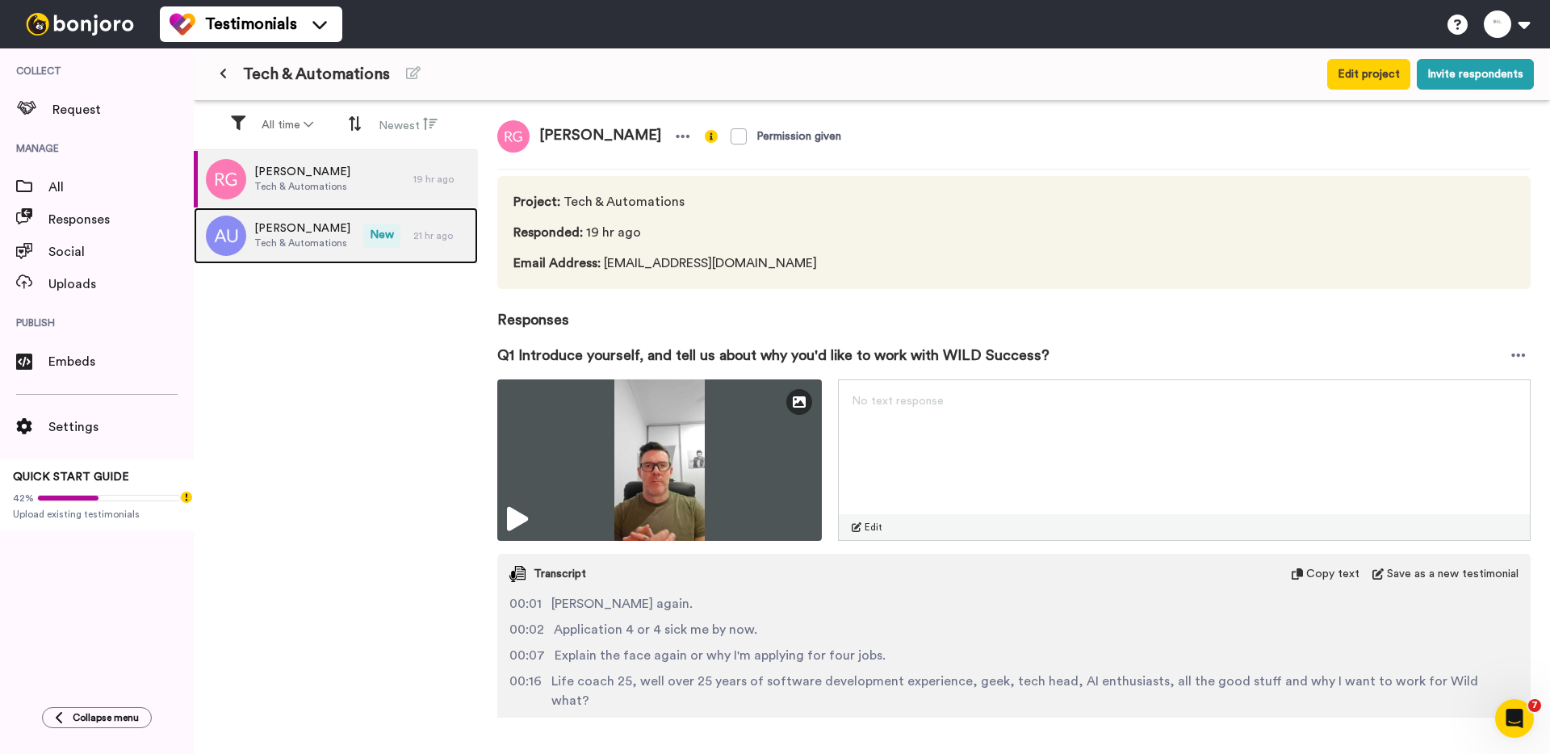
click at [297, 232] on span "[PERSON_NAME]" at bounding box center [302, 228] width 96 height 16
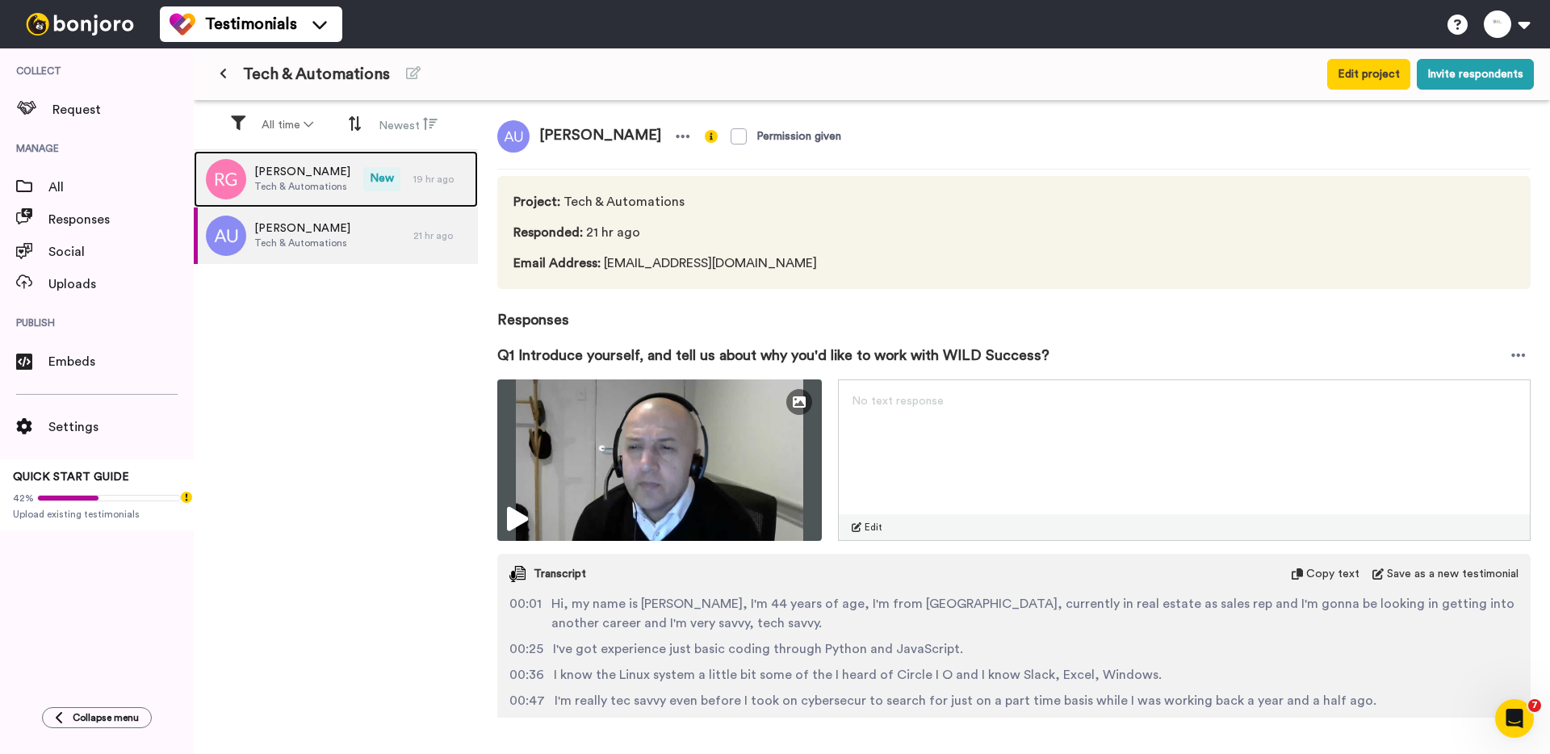
click at [296, 182] on span "Tech & Automations" at bounding box center [302, 186] width 96 height 13
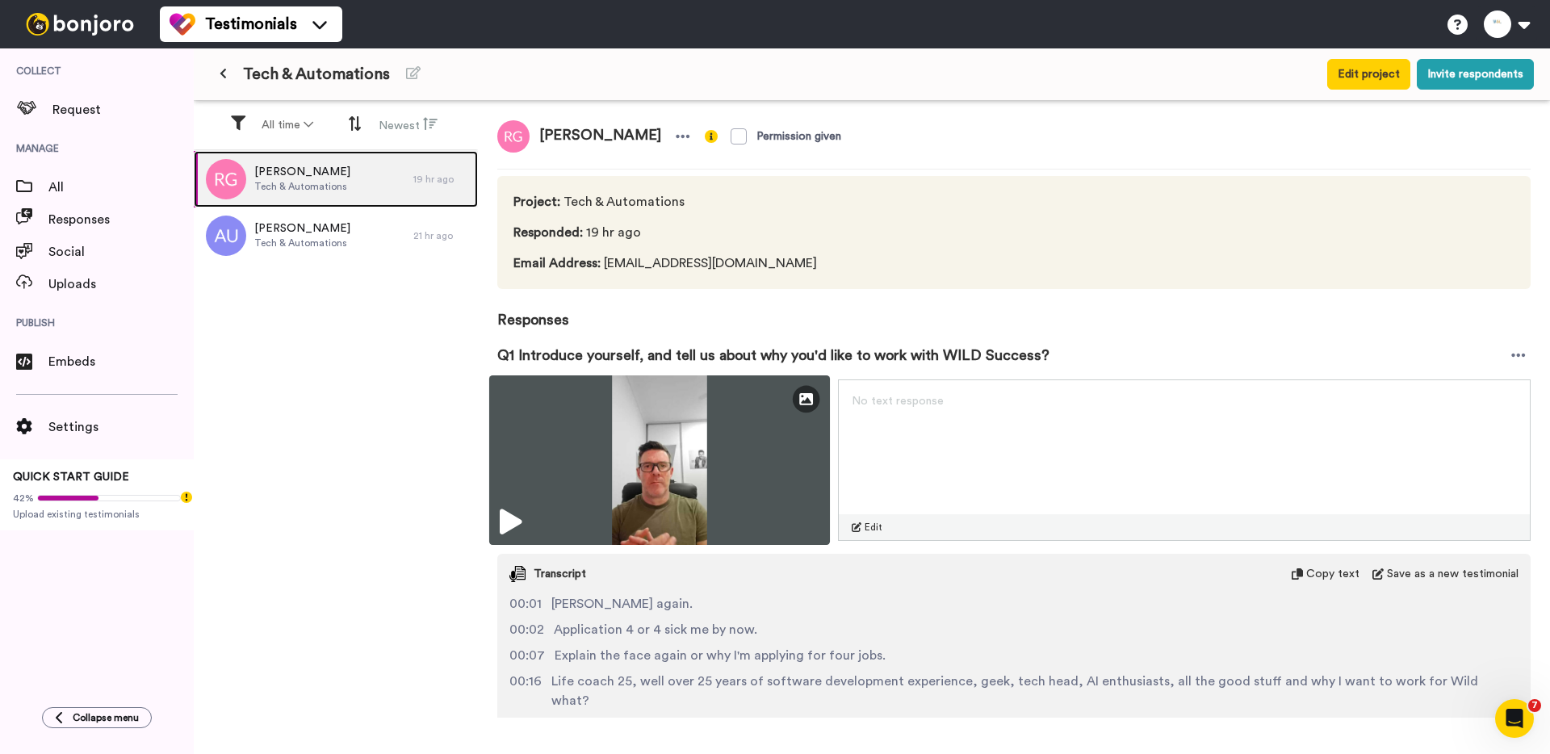
scroll to position [579, 0]
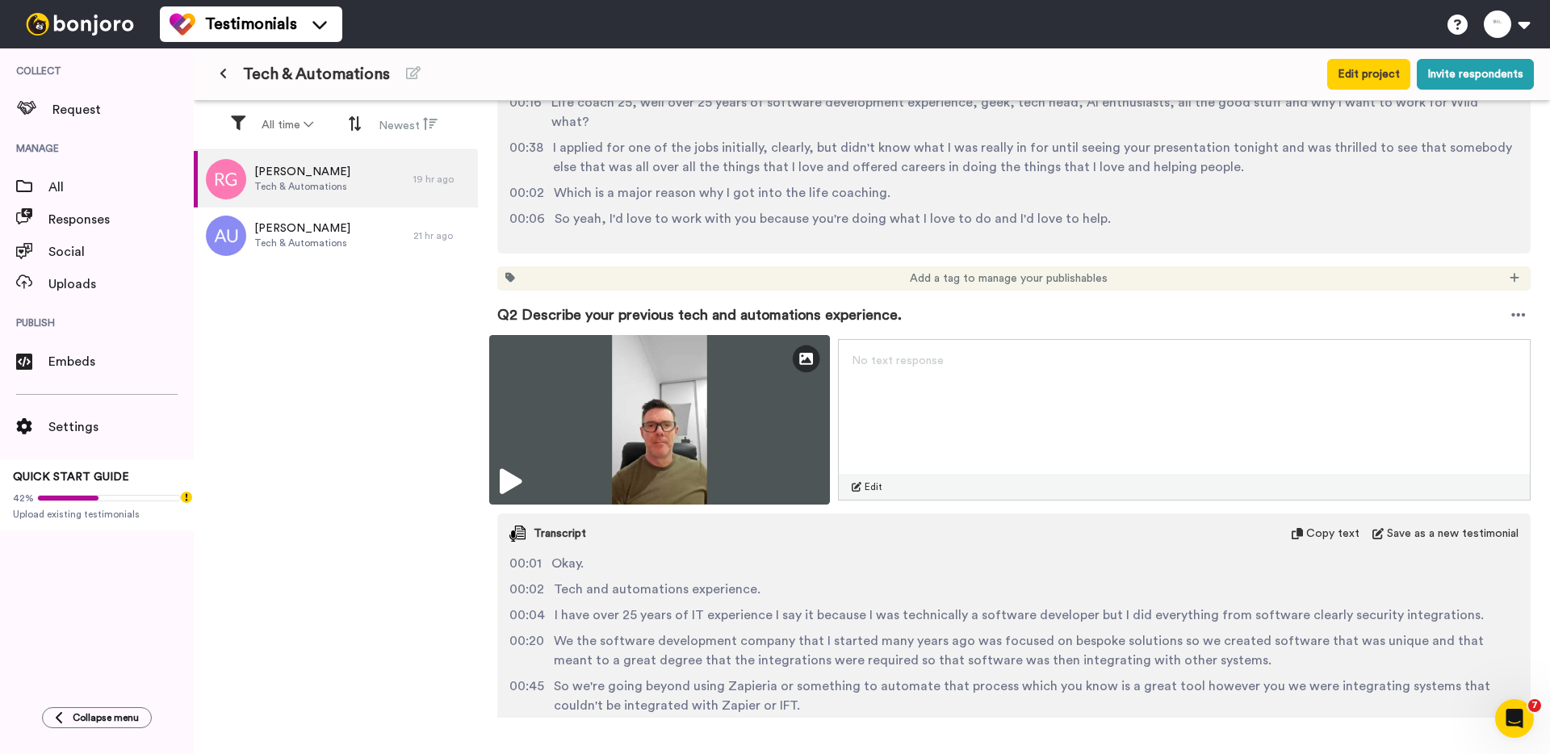
click at [568, 391] on img at bounding box center [659, 420] width 341 height 170
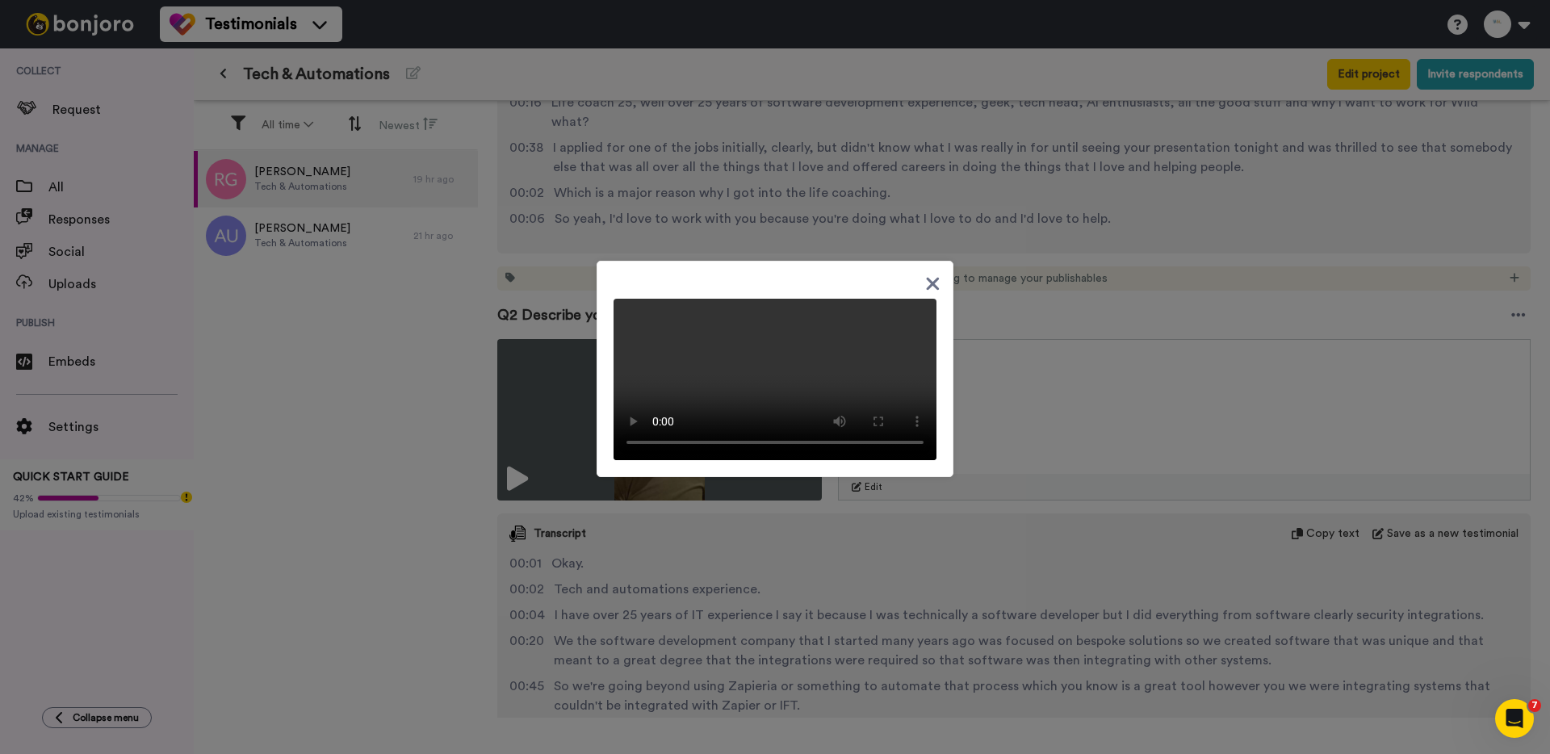
click at [382, 232] on div at bounding box center [775, 377] width 1550 height 754
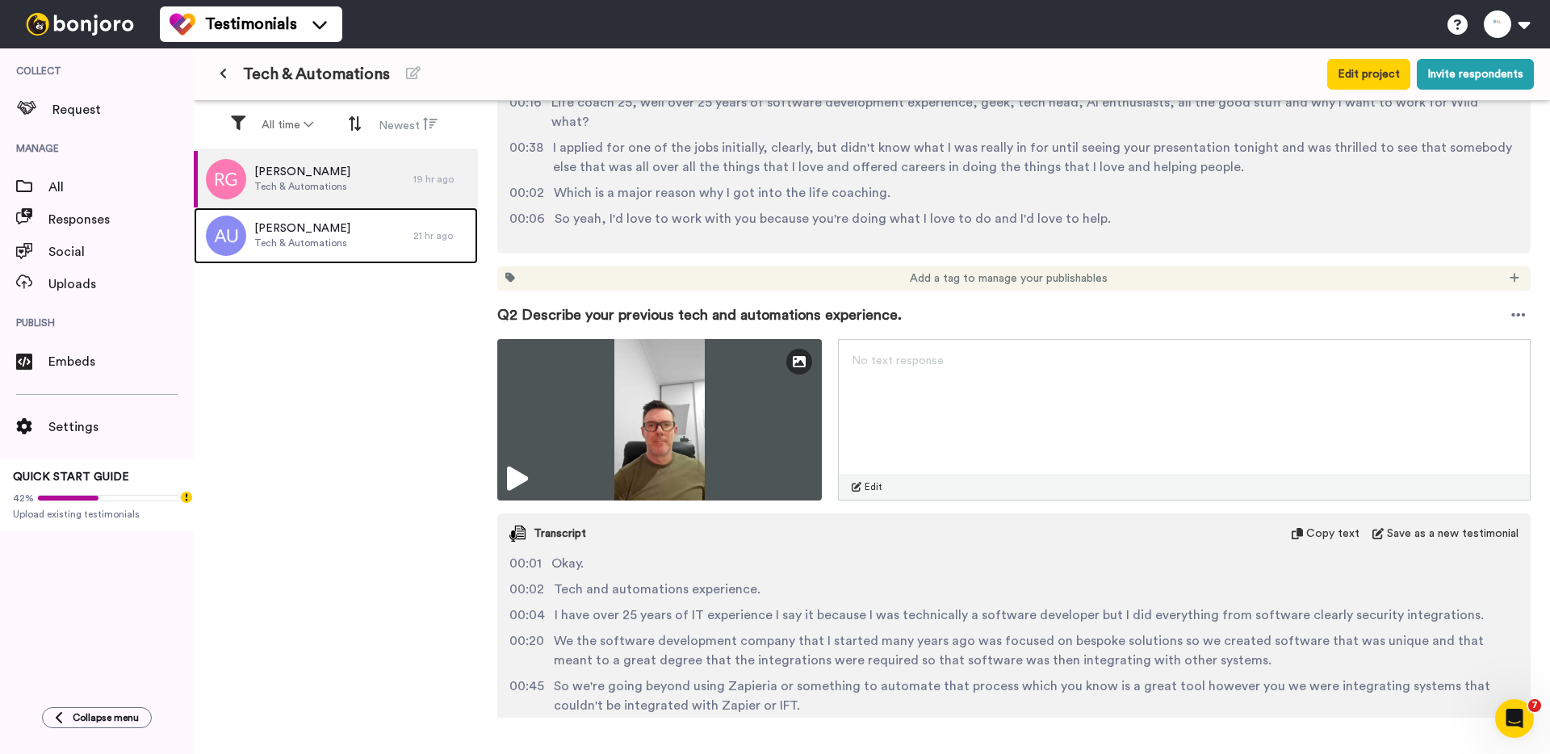
click at [382, 232] on div "[PERSON_NAME] Tech & Automations" at bounding box center [304, 235] width 220 height 57
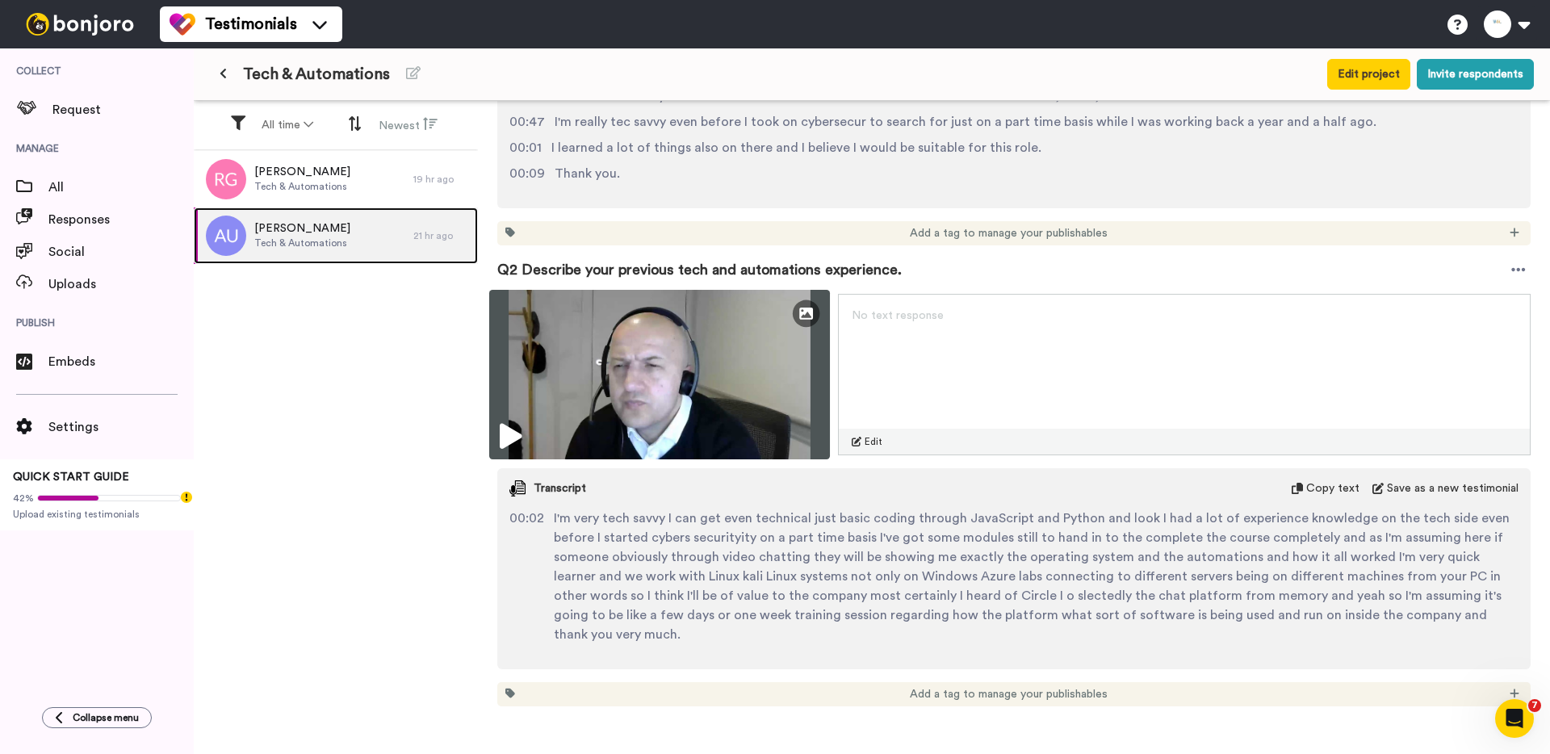
scroll to position [953, 0]
